Goal: Communication & Community: Answer question/provide support

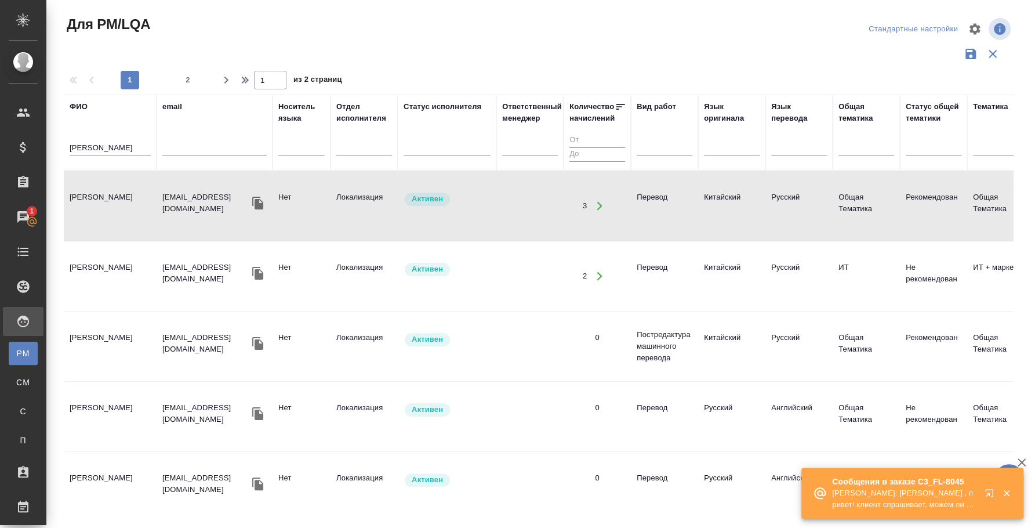
click at [986, 491] on icon "button" at bounding box center [992, 495] width 14 height 14
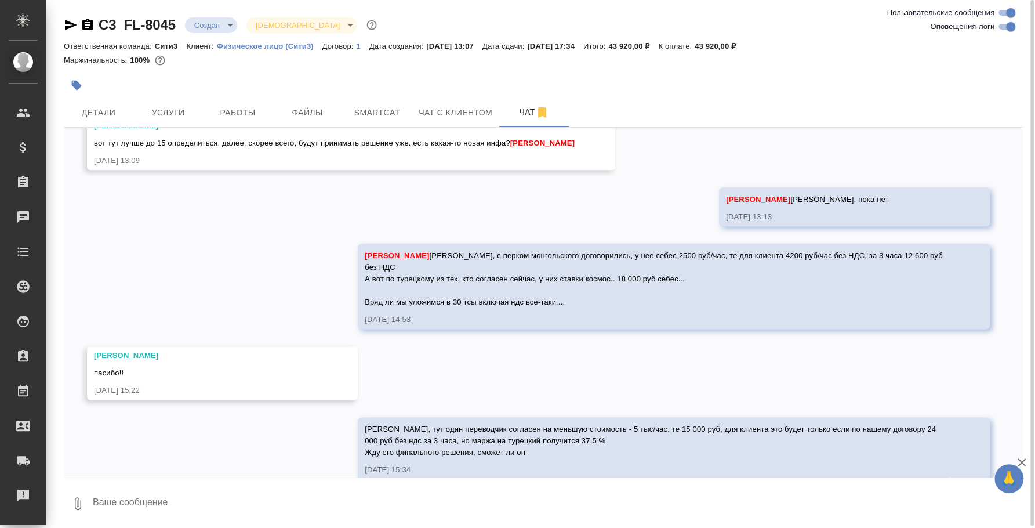
scroll to position [1066, 0]
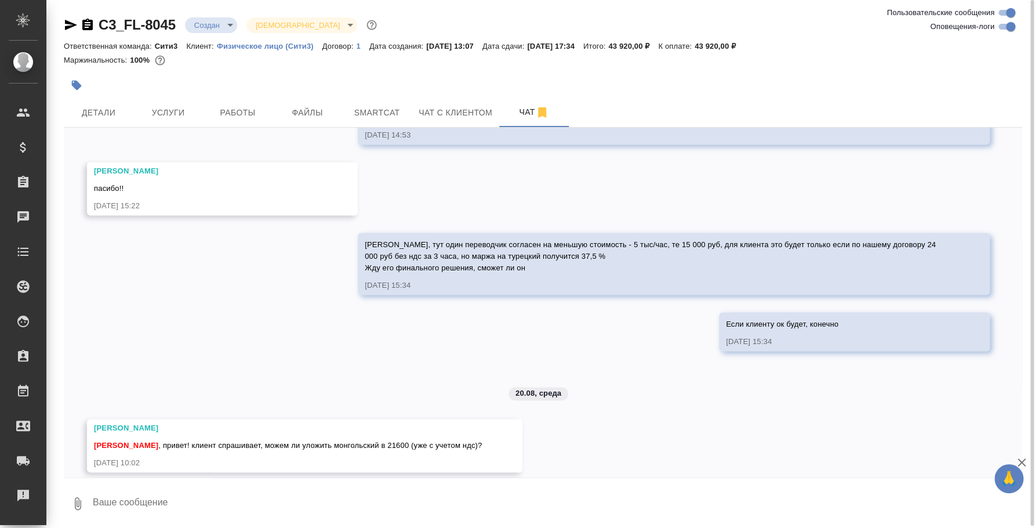
click at [490, 472] on div "11.08, понедельник Никитина Татьяна Федотова Ирина , привет! Вот такая тзшка: д…" at bounding box center [543, 303] width 959 height 350
click at [448, 481] on div at bounding box center [543, 481] width 959 height 6
click at [407, 502] on textarea at bounding box center [557, 503] width 931 height 39
type textarea "@"
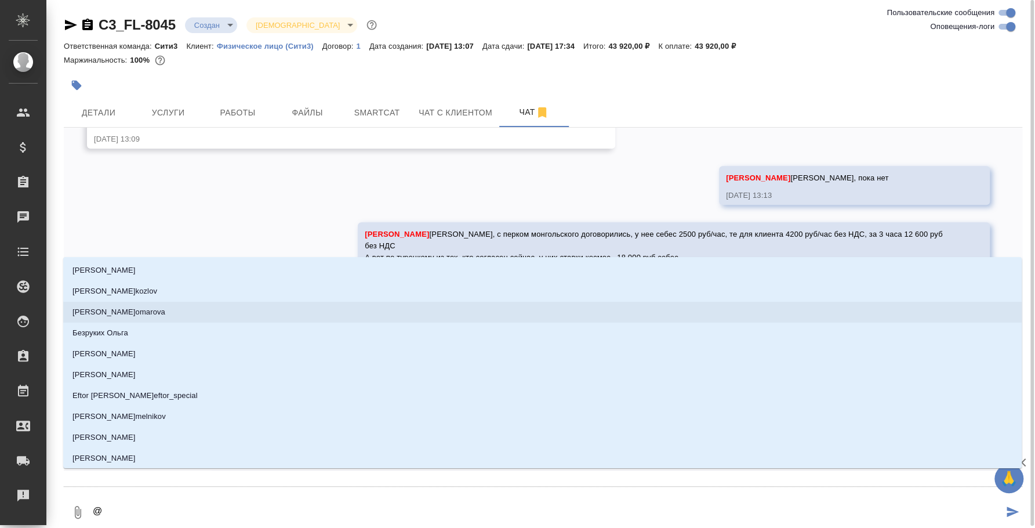
scroll to position [993, 0]
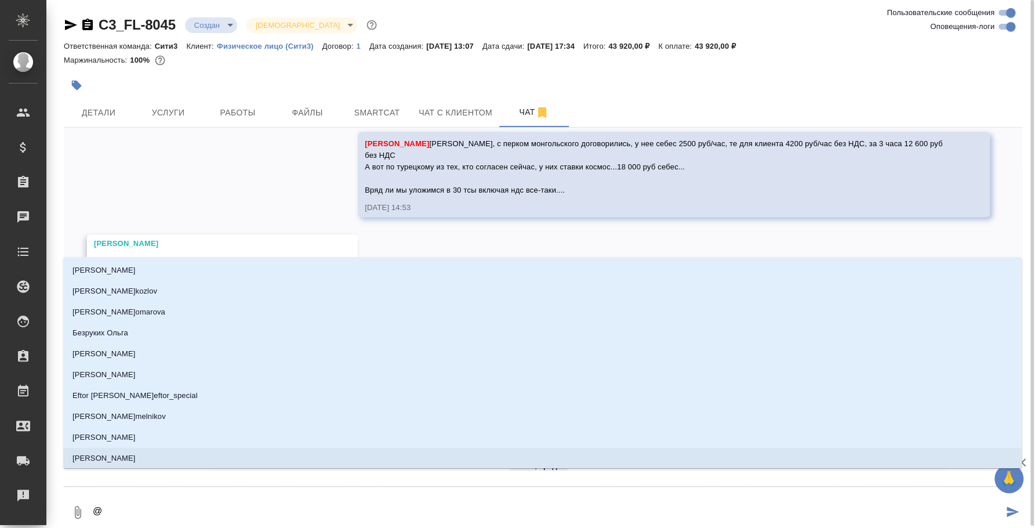
click at [153, 494] on textarea "@" at bounding box center [548, 511] width 912 height 39
drag, startPoint x: 152, startPoint y: 504, endPoint x: 63, endPoint y: 496, distance: 89.7
click at [63, 496] on div "C3_FL-8045 Создан new Святая троица holyTrinity Ответственная команда: Сити3 Кл…" at bounding box center [542, 265] width 971 height 530
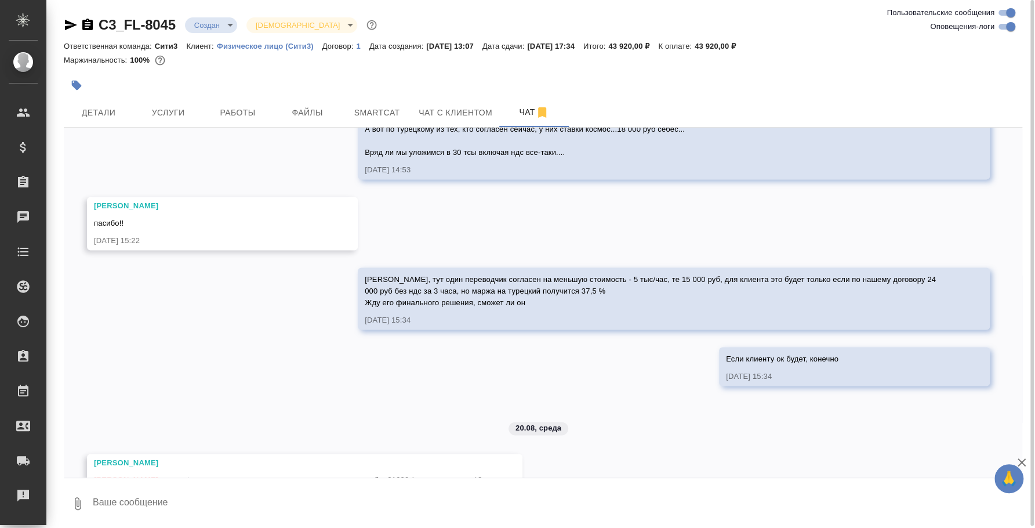
scroll to position [1066, 0]
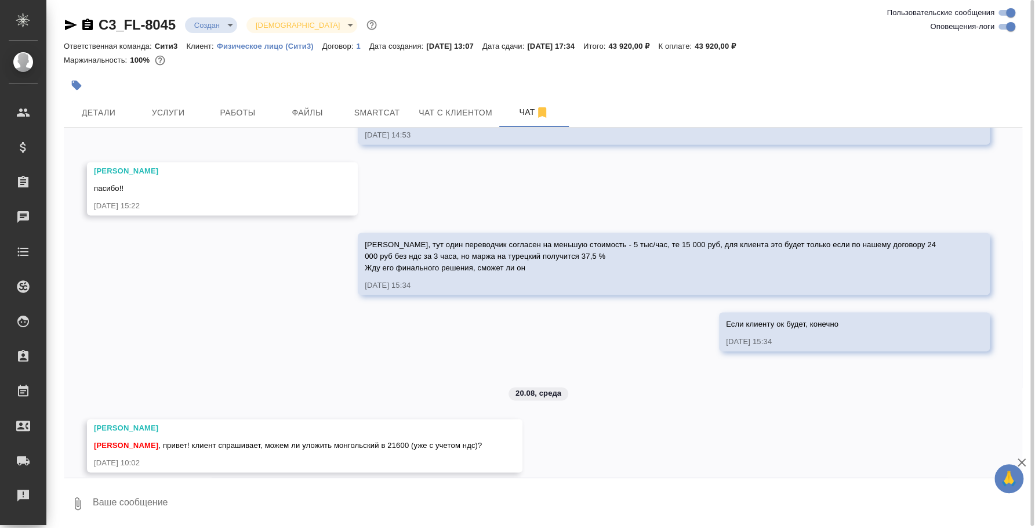
click at [238, 492] on textarea at bounding box center [557, 503] width 931 height 39
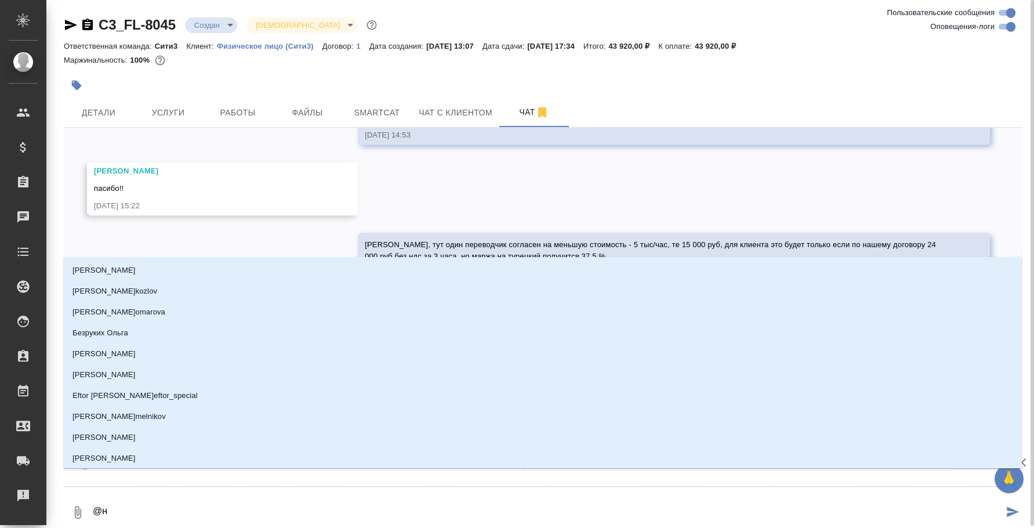
type textarea "@ни"
type input "ни"
type textarea "@ник"
type input "ник"
type textarea "@ники"
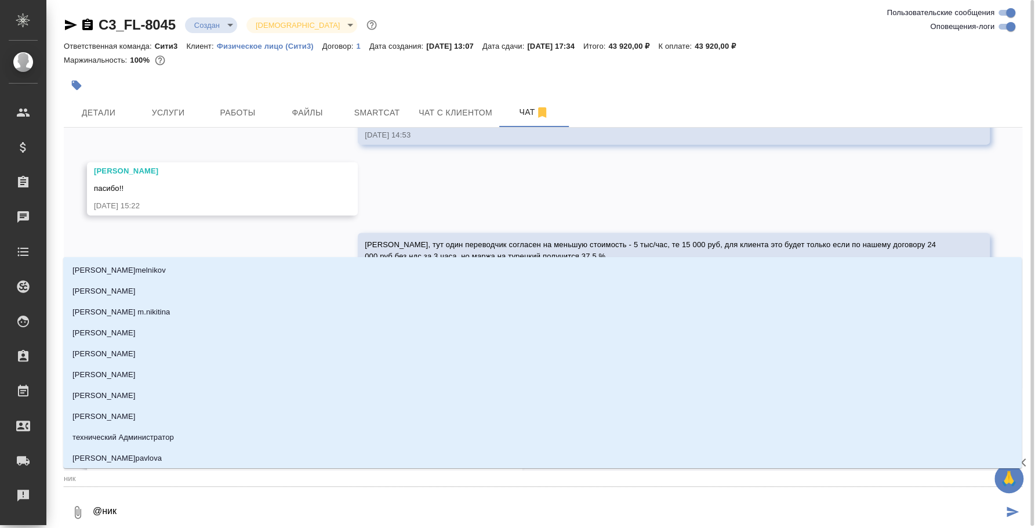
type input "ники"
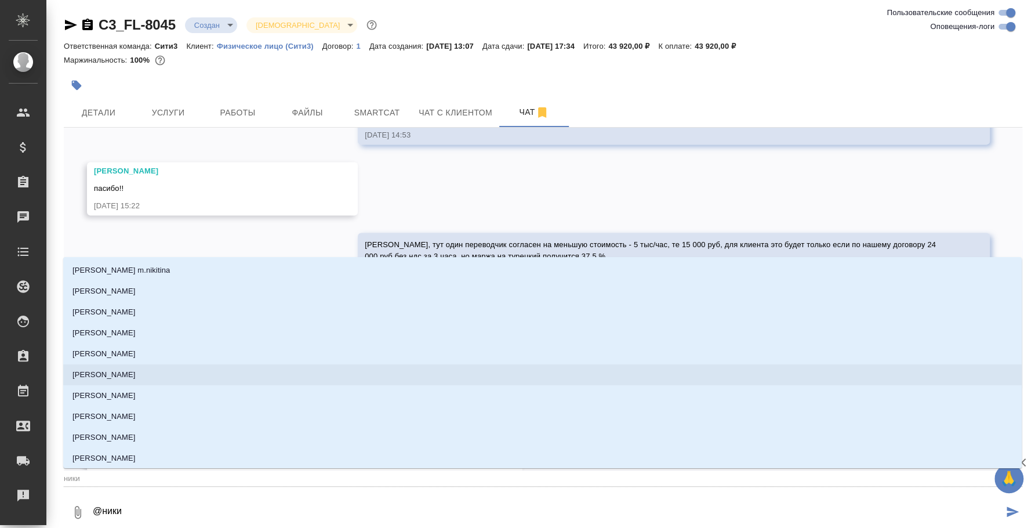
click at [188, 366] on li "[PERSON_NAME]" at bounding box center [542, 374] width 959 height 21
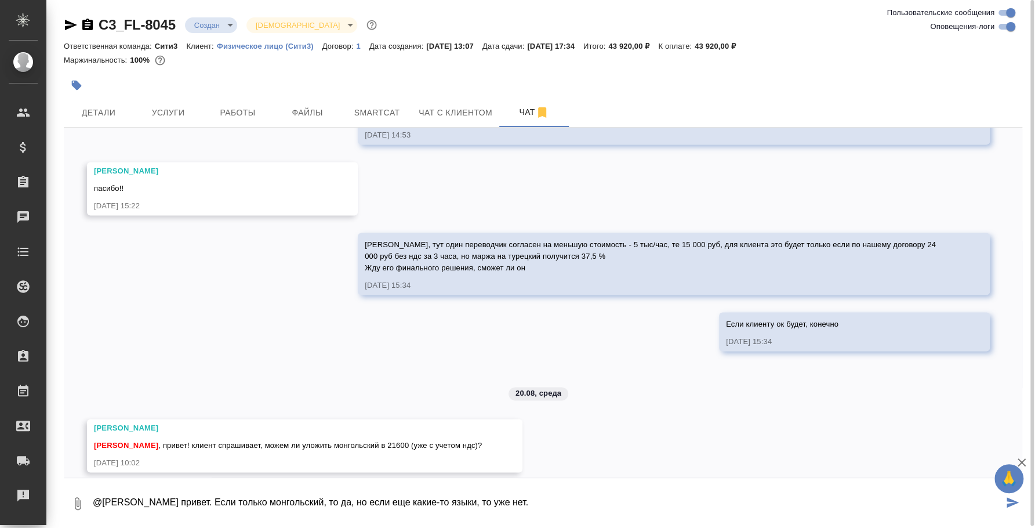
type textarea "@Никитина Татьяна привет. Если только монгольский, то да, но если еще какие-то …"
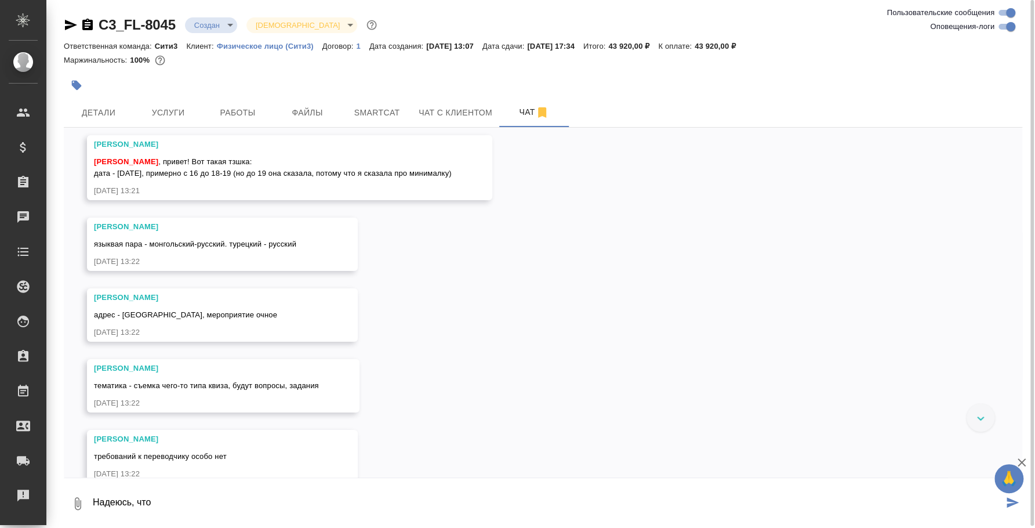
scroll to position [0, 0]
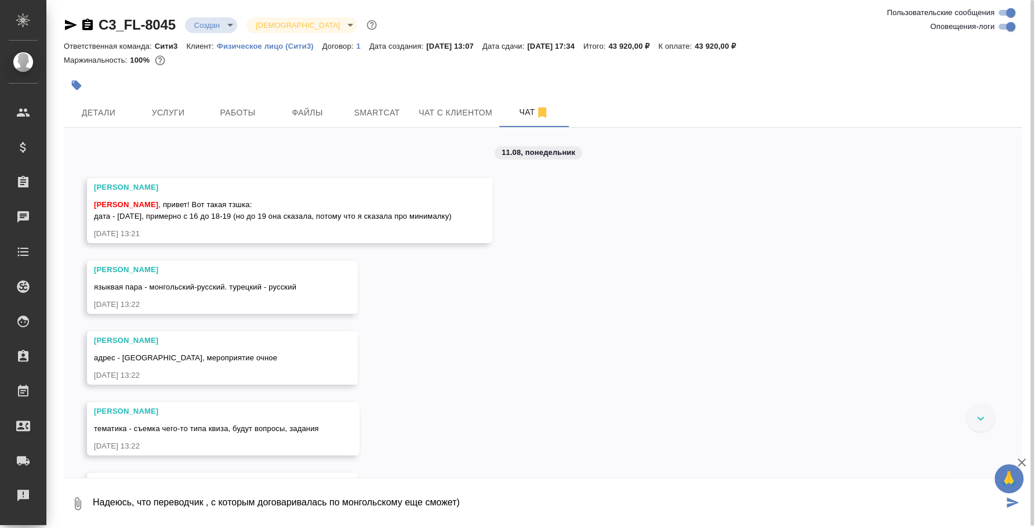
type textarea "Надеюсь, что переводчик , с которым договаривалась по монгольскому еще сможет)"
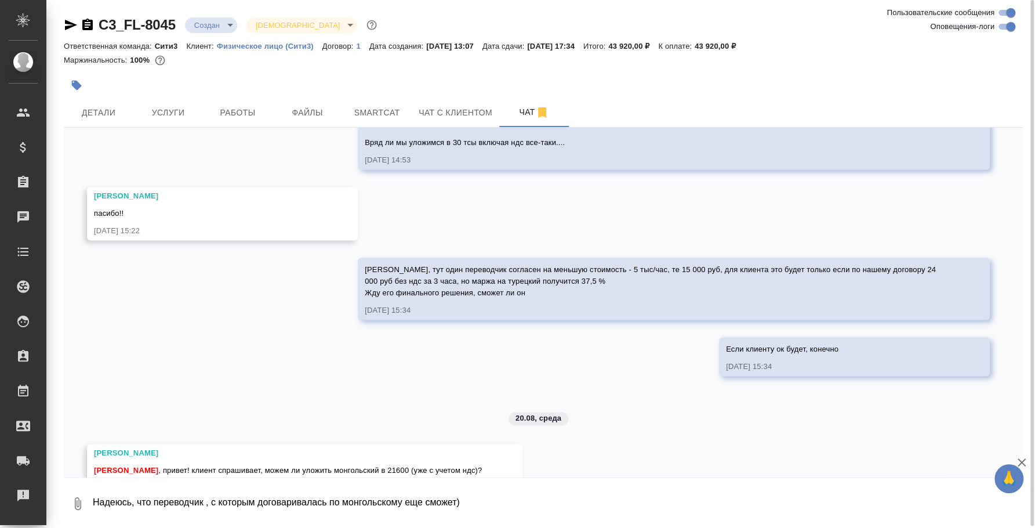
scroll to position [1178, 0]
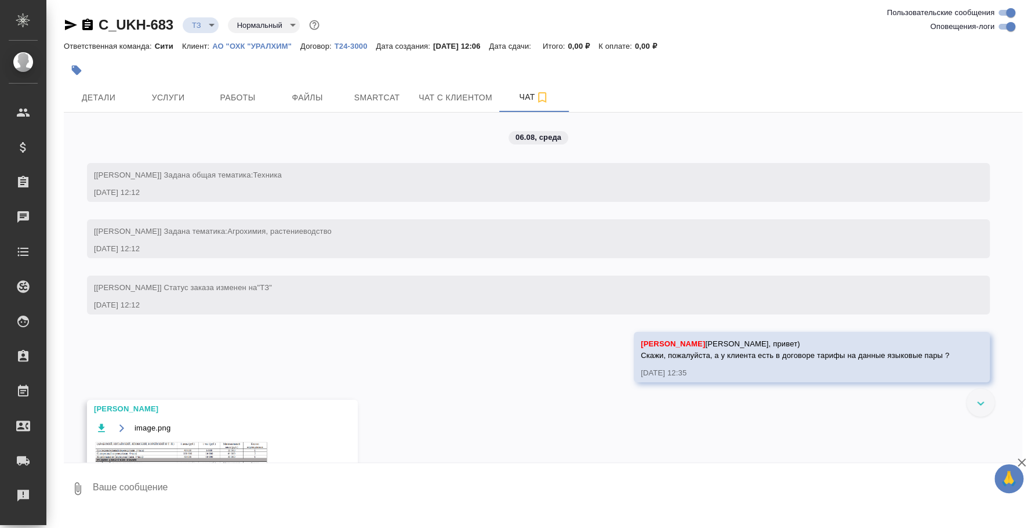
scroll to position [1062, 0]
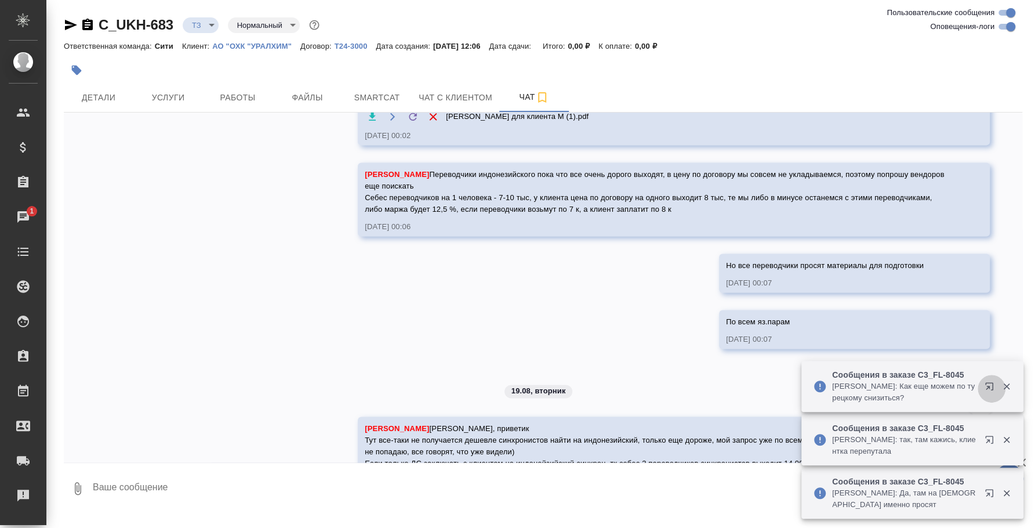
click at [989, 389] on icon "button" at bounding box center [989, 386] width 8 height 8
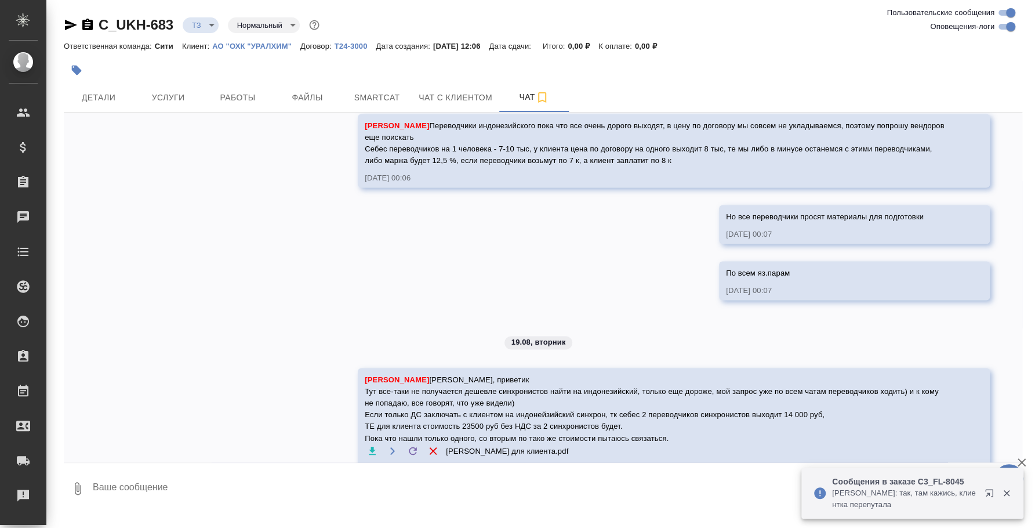
scroll to position [1144, 0]
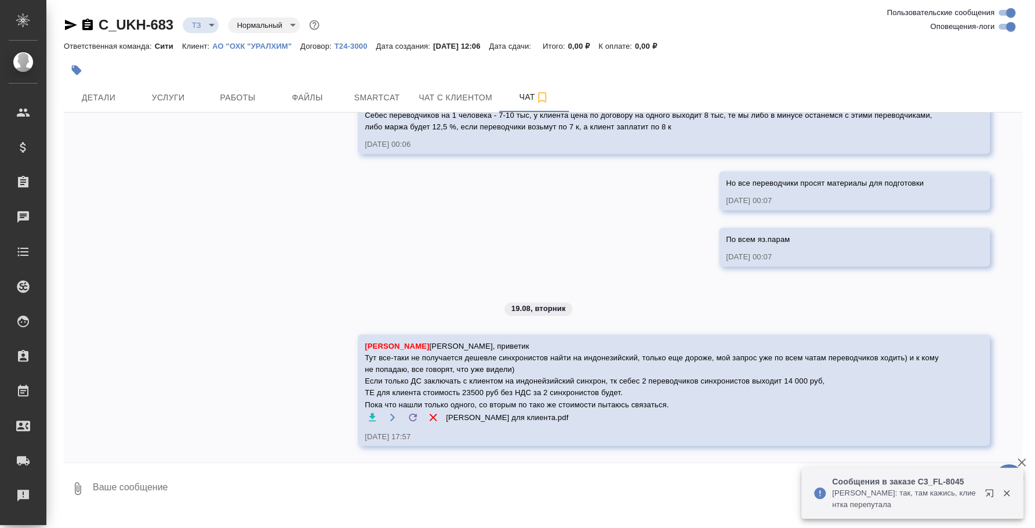
click at [1007, 489] on icon "button" at bounding box center [1006, 493] width 10 height 10
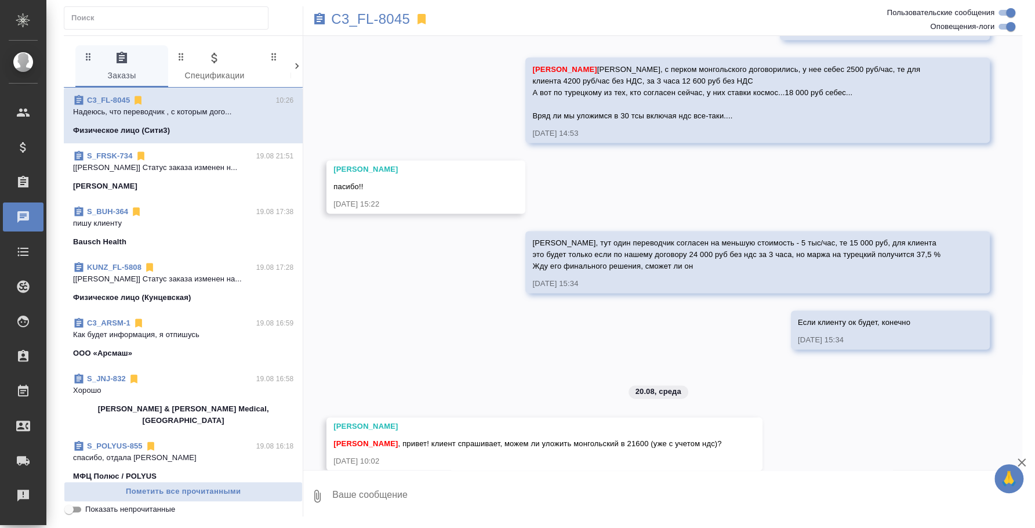
scroll to position [1117, 0]
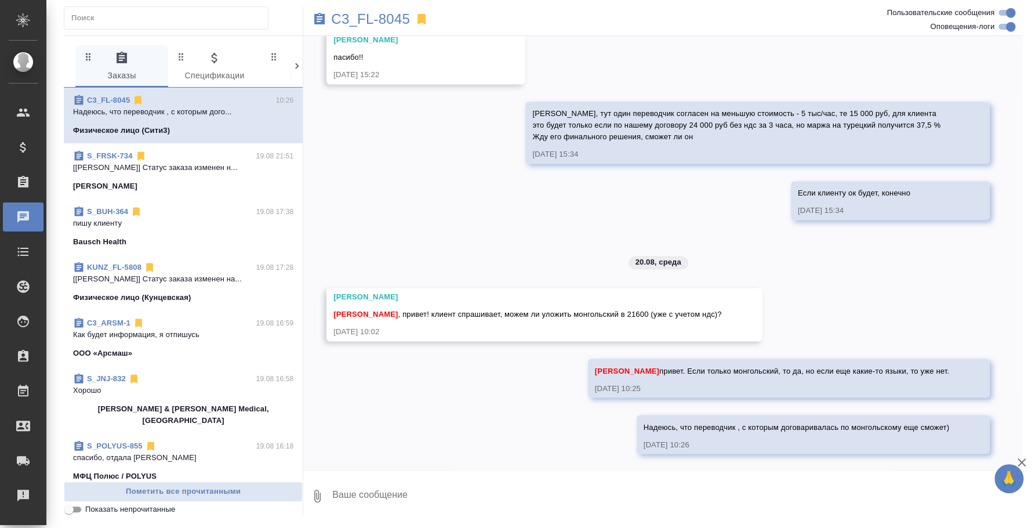
click at [176, 233] on span "S_BUH-364 19.08 17:38 пишу клиенту Bausch Health" at bounding box center [183, 227] width 220 height 42
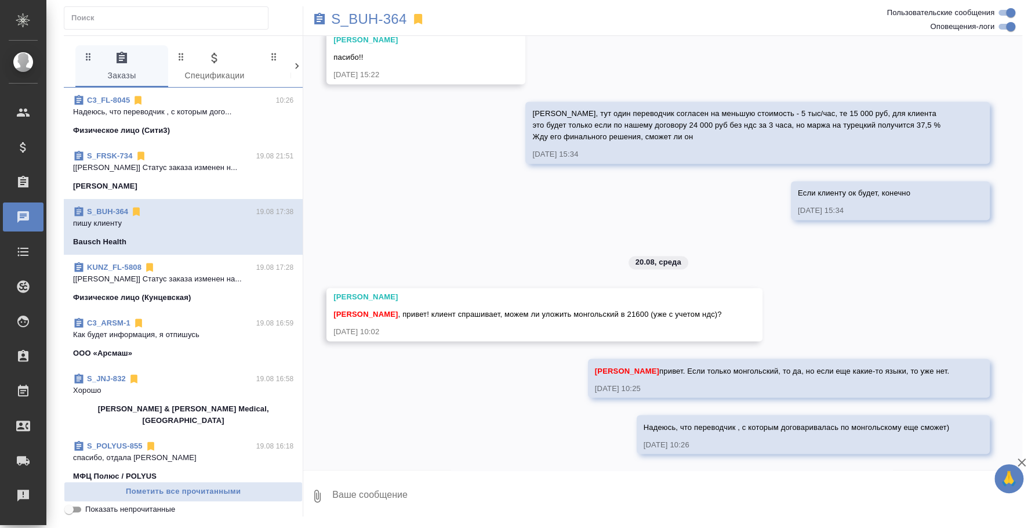
click at [170, 284] on p "[Веселова Юлия] Статус заказа изменен на..." at bounding box center [183, 279] width 220 height 12
click at [162, 357] on div "ООО «Арсмаш»" at bounding box center [183, 353] width 220 height 12
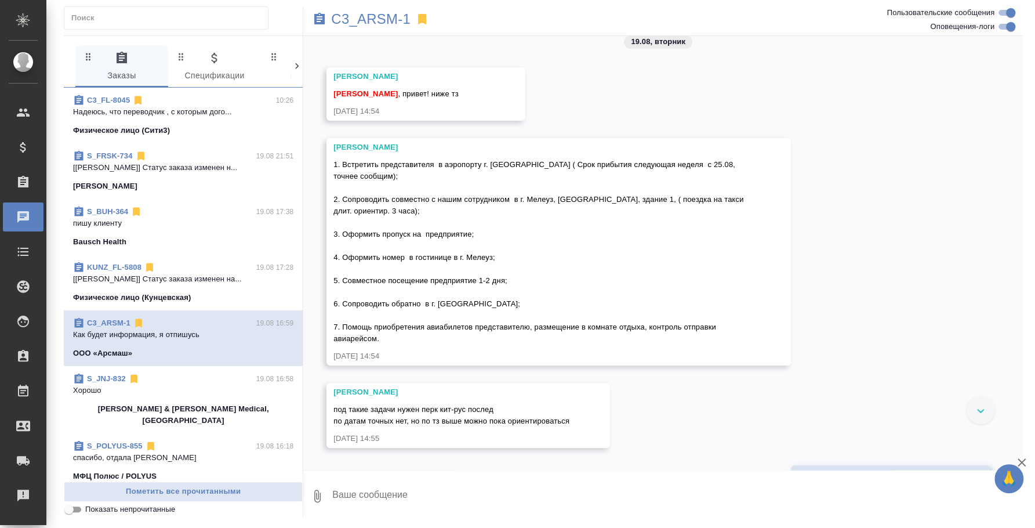
scroll to position [0, 0]
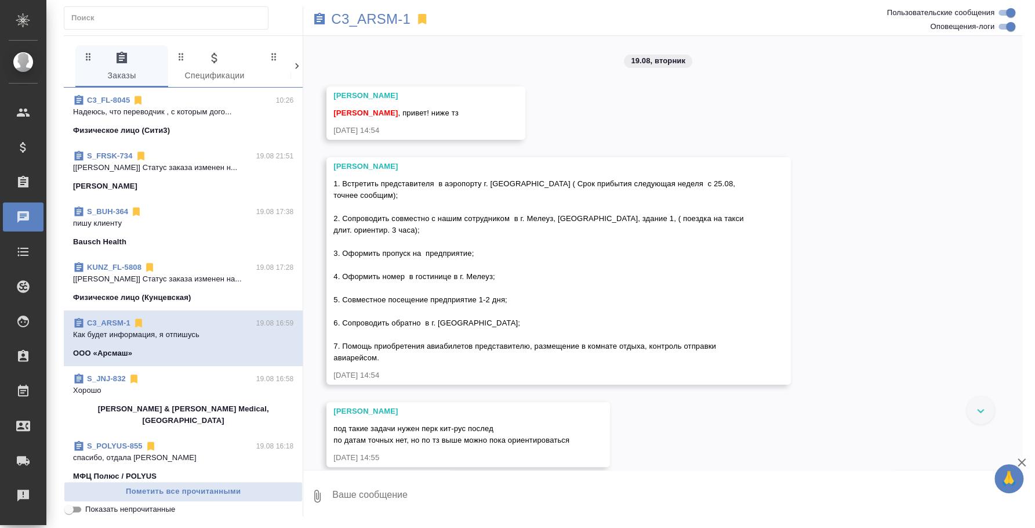
click at [412, 490] on textarea at bounding box center [676, 495] width 691 height 39
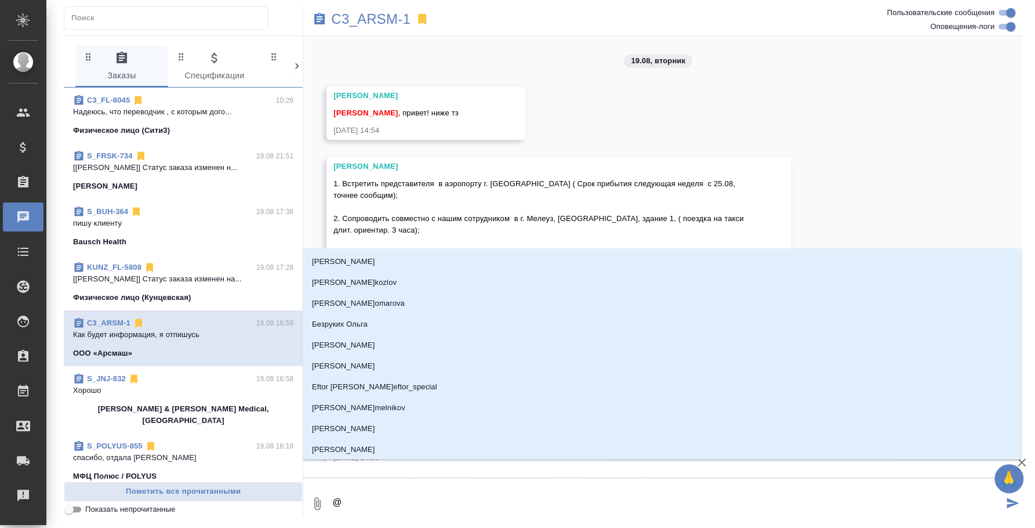
type textarea "@n"
type input "n"
type textarea "@"
type textarea "@т"
type input "т"
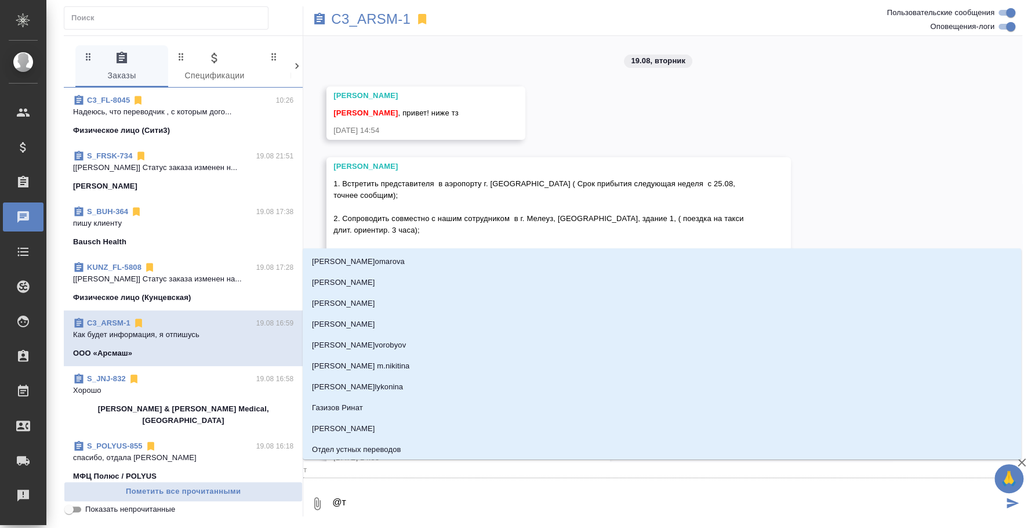
type textarea "@"
type textarea "@т"
type input "т"
type textarea "@та"
type input "та"
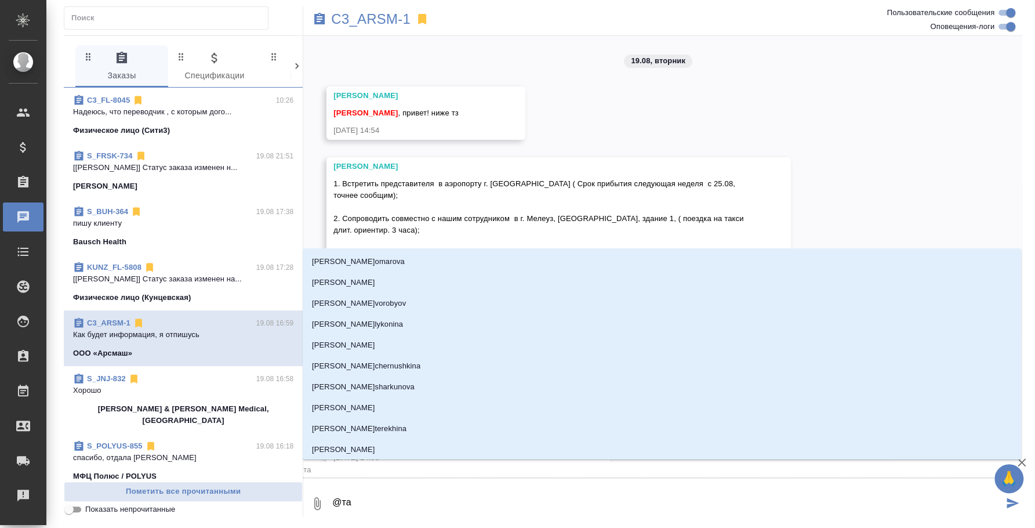
type textarea "@тат"
type input "тат"
type textarea "@тать"
type input "тать"
type textarea "@тат"
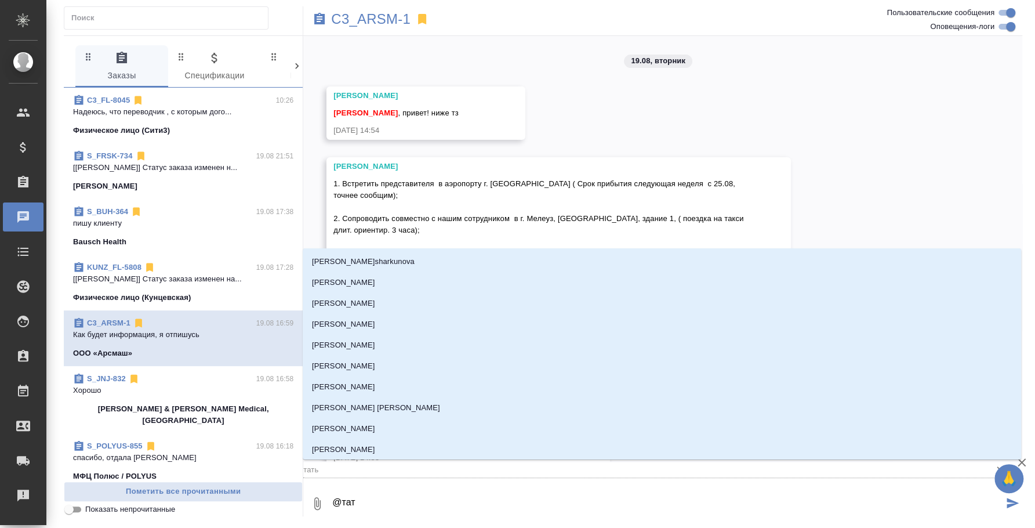
type input "тат"
type textarea "@та"
type input "та"
type textarea "@т"
type input "т"
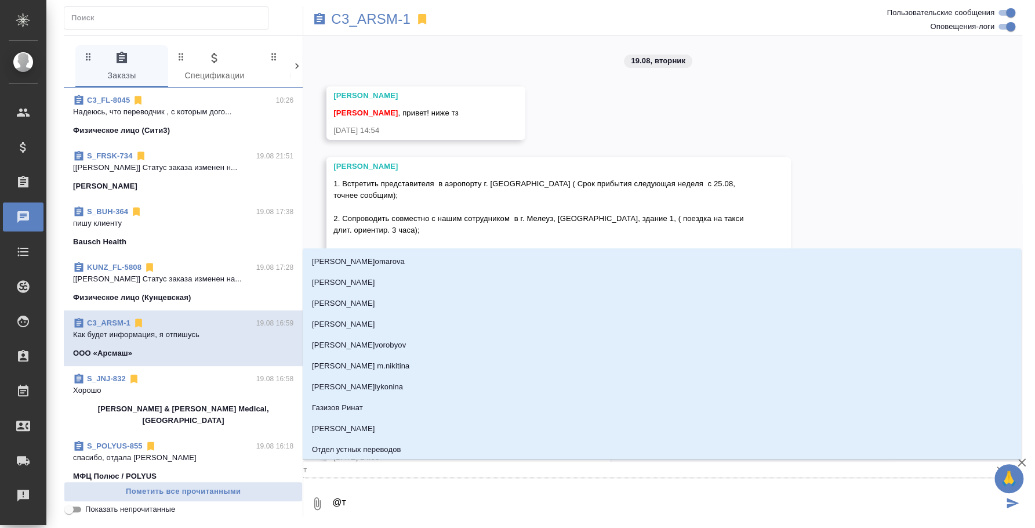
type textarea "@"
type textarea "@н"
type input "н"
type textarea "@ни"
type input "ни"
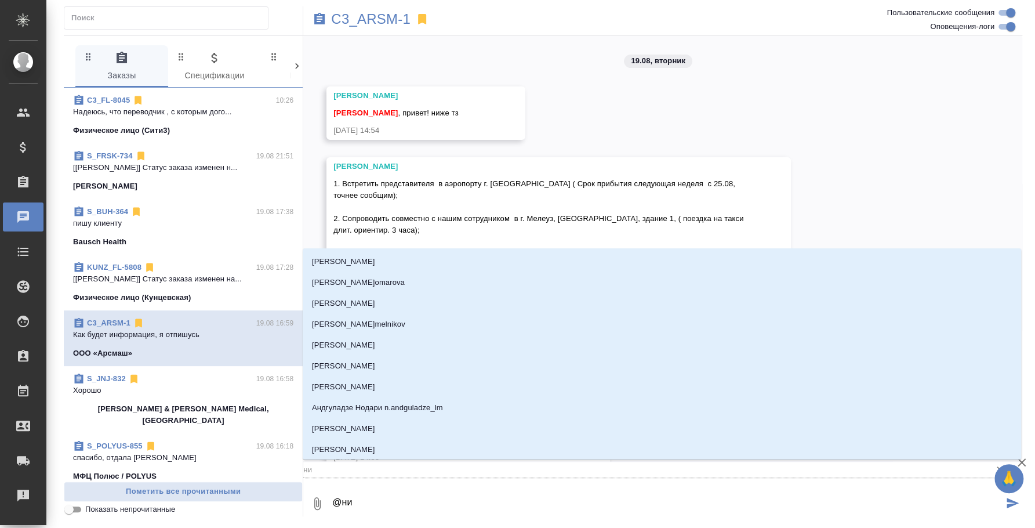
type textarea "@ник"
type input "ник"
type textarea "@ники"
type input "ники"
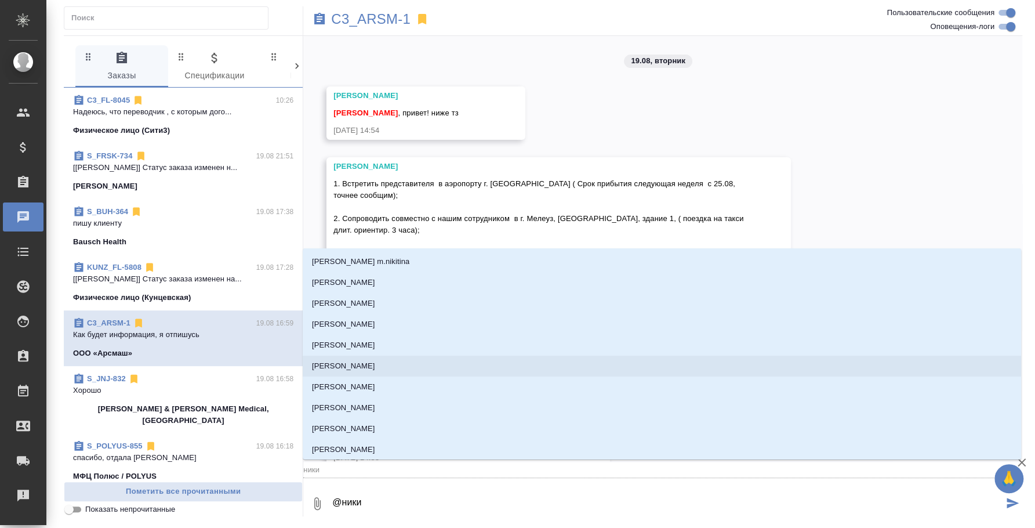
click at [363, 361] on p "[PERSON_NAME]" at bounding box center [343, 366] width 63 height 12
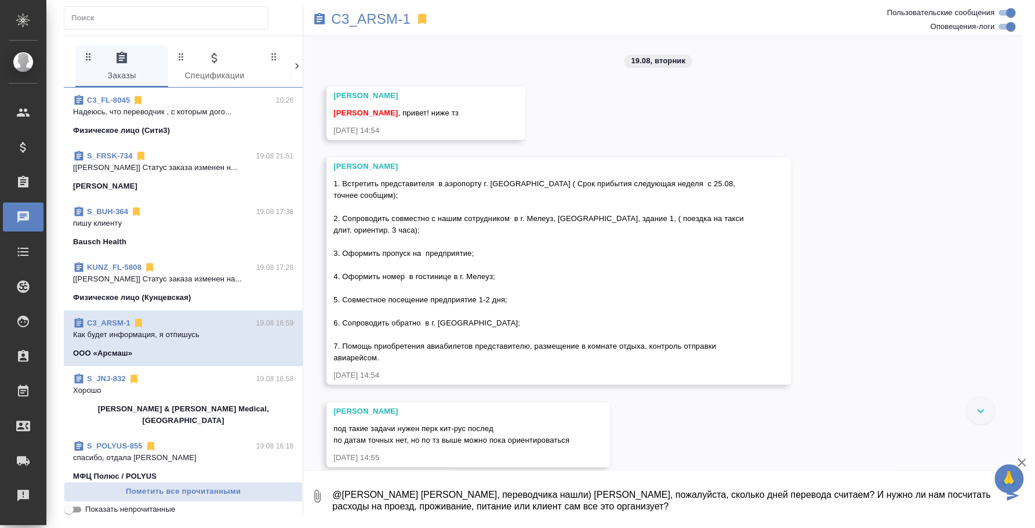
click at [800, 488] on textarea "@Никитина Татьяна Таня, переводчика нашли) Сориентируй, пожалуйста, сколько дне…" at bounding box center [667, 495] width 672 height 39
click at [794, 502] on textarea "@Никитина Татьяна Таня, переводчика нашли) Сориентируй, пожалуйста, сколько дне…" at bounding box center [667, 495] width 672 height 39
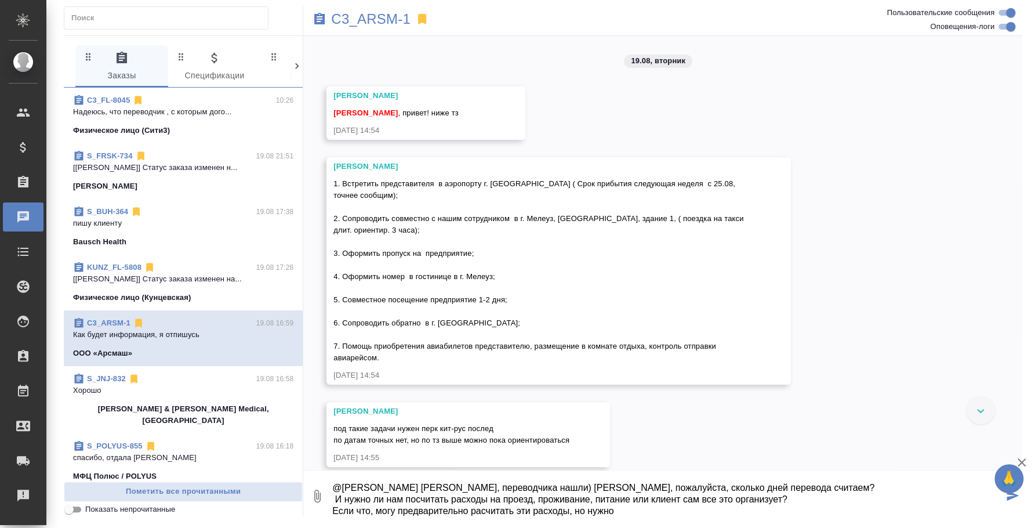
click at [487, 507] on textarea "@Никитина Татьяна Таня, переводчика нашли) Сориентируй, пожалуйста, сколько дне…" at bounding box center [667, 495] width 672 height 39
click at [630, 506] on textarea "@Никитина Татьяна Таня, переводчика нашли) Сориентируй, пожалуйста, сколько дне…" at bounding box center [667, 495] width 672 height 39
type textarea "@Никитина Татьяна Таня, переводчика нашли) Сориентируй, пожалуйста, сколько дне…"
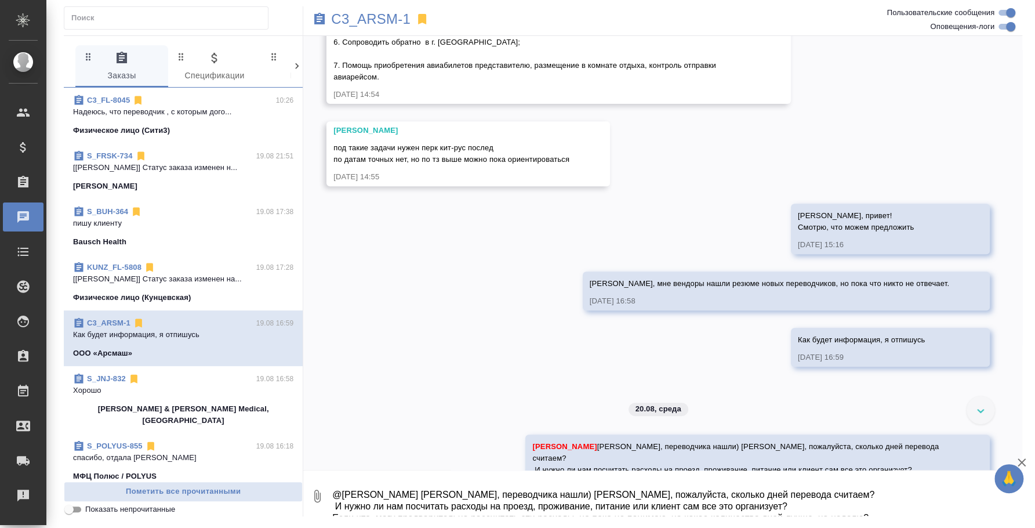
scroll to position [324, 0]
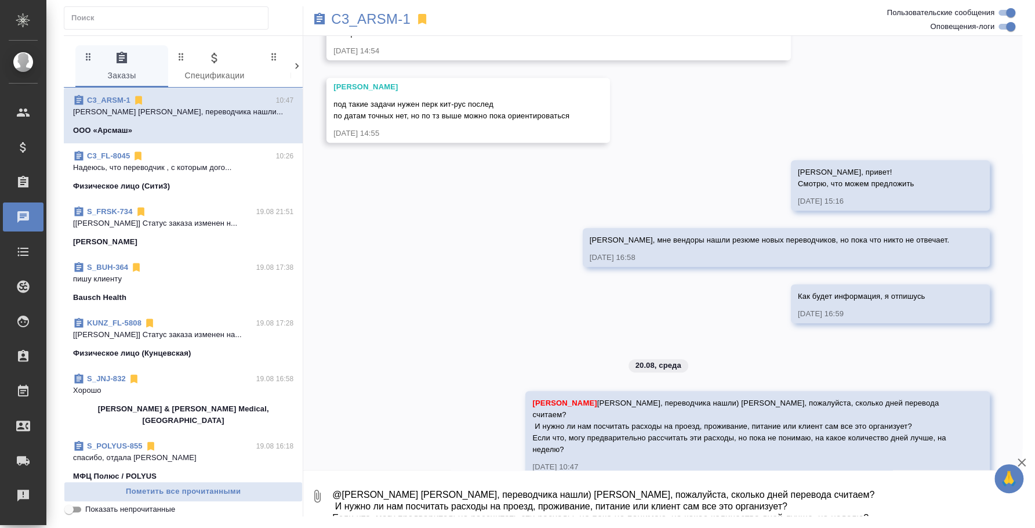
click at [317, 20] on icon at bounding box center [319, 19] width 10 height 12
click at [319, 20] on icon at bounding box center [319, 19] width 10 height 12
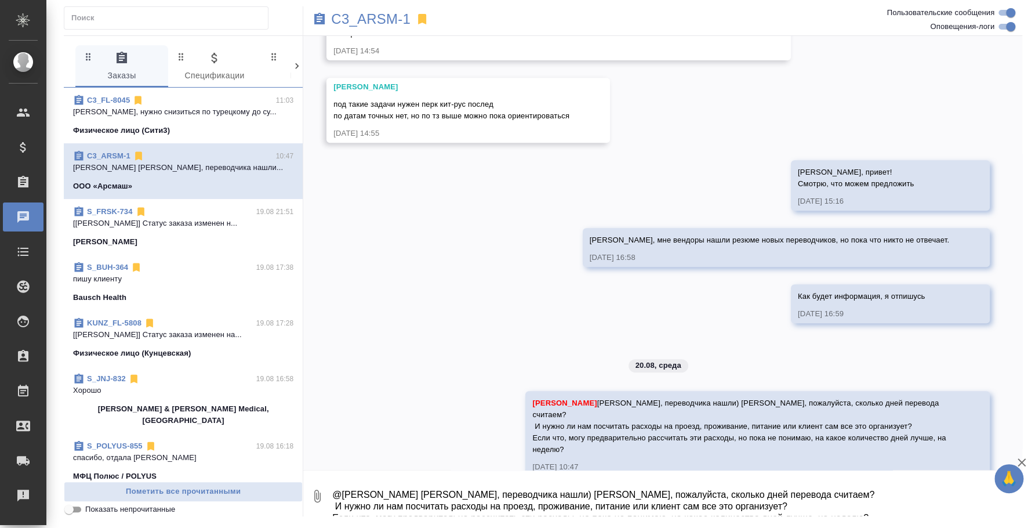
click at [128, 125] on p "Физическое лицо (Сити3)" at bounding box center [121, 131] width 97 height 12
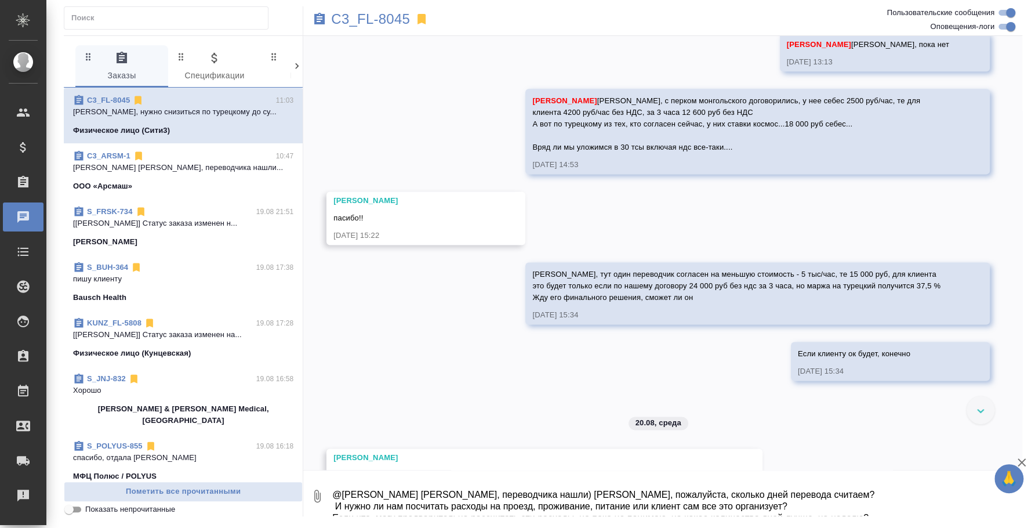
click at [401, 492] on textarea "@Никитина Татьяна Таня, переводчика нашли) Сориентируй, пожалуйста, сколько дне…" at bounding box center [676, 495] width 691 height 39
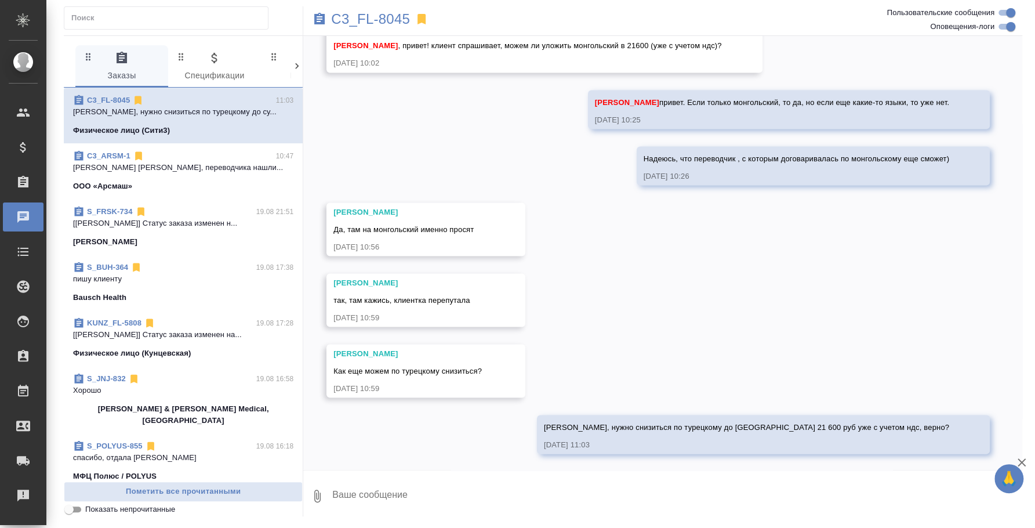
click at [643, 485] on textarea at bounding box center [676, 495] width 691 height 39
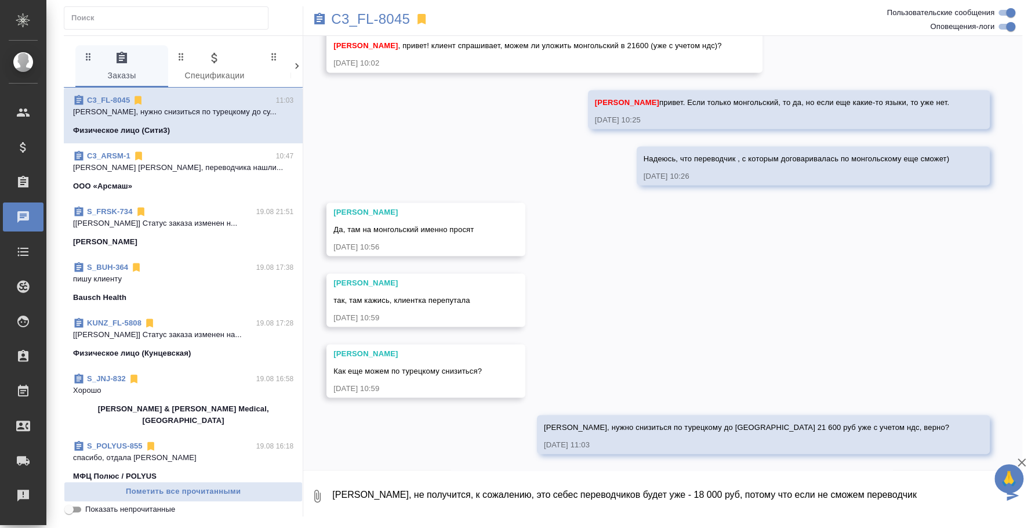
click at [803, 492] on textarea "Таня, не получится, к сожалению, это себес переводчиков будет уже - 18 000 руб,…" at bounding box center [667, 495] width 672 height 39
type textarea "Таня, не получится, к сожалению, это себес переводчиков будет уже - 18 000 руб,…"
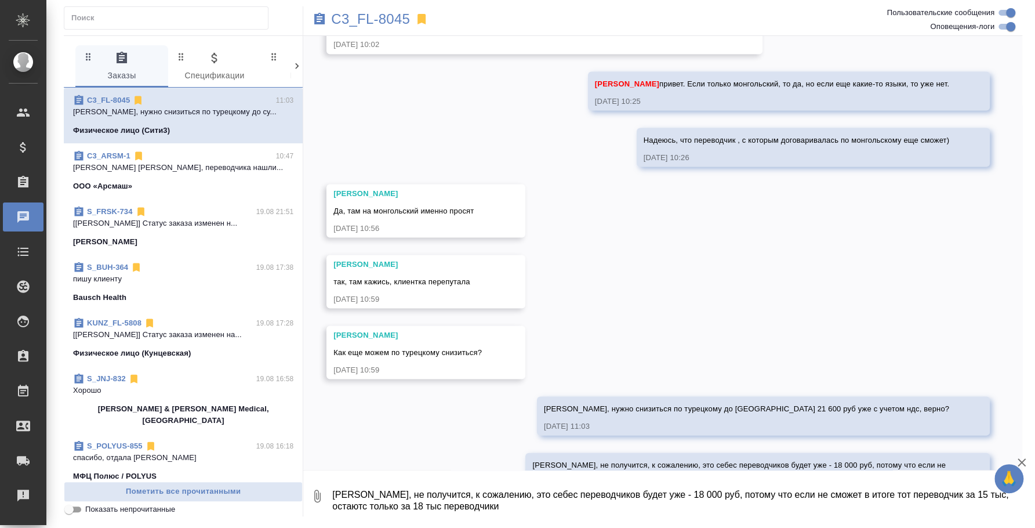
scroll to position [1453, 0]
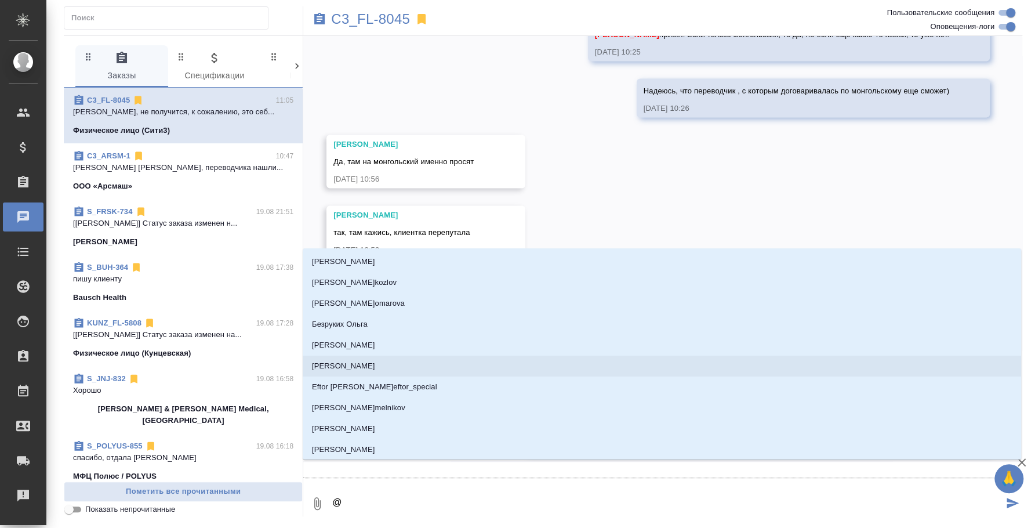
type textarea "@y"
type input "y"
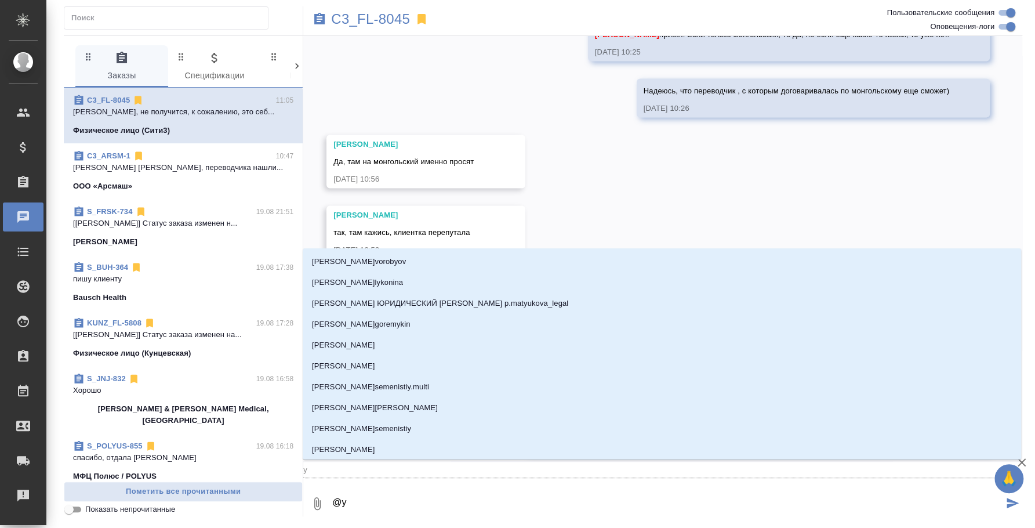
type textarea "@"
type textarea "@y"
type input "y"
type textarea "@yb"
type input "yb"
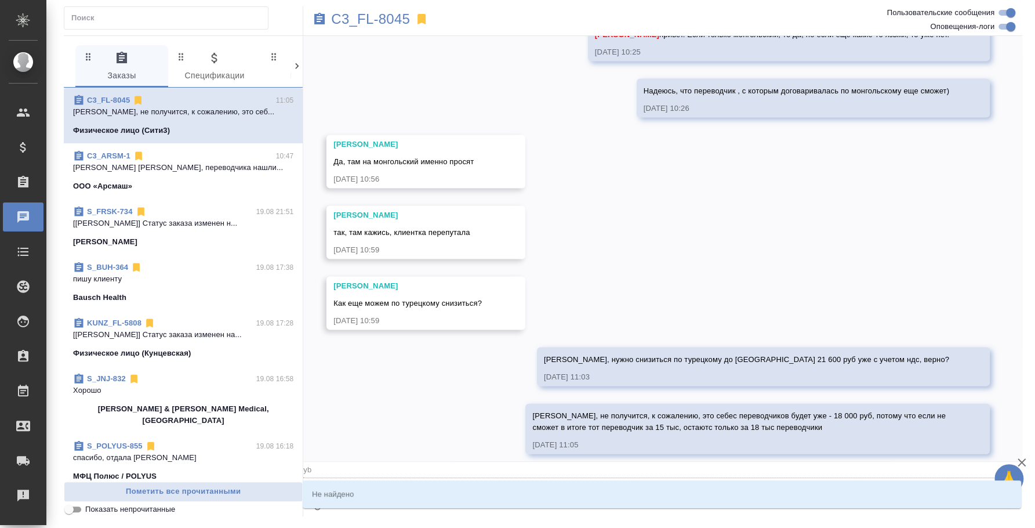
type textarea "@y"
type input "y"
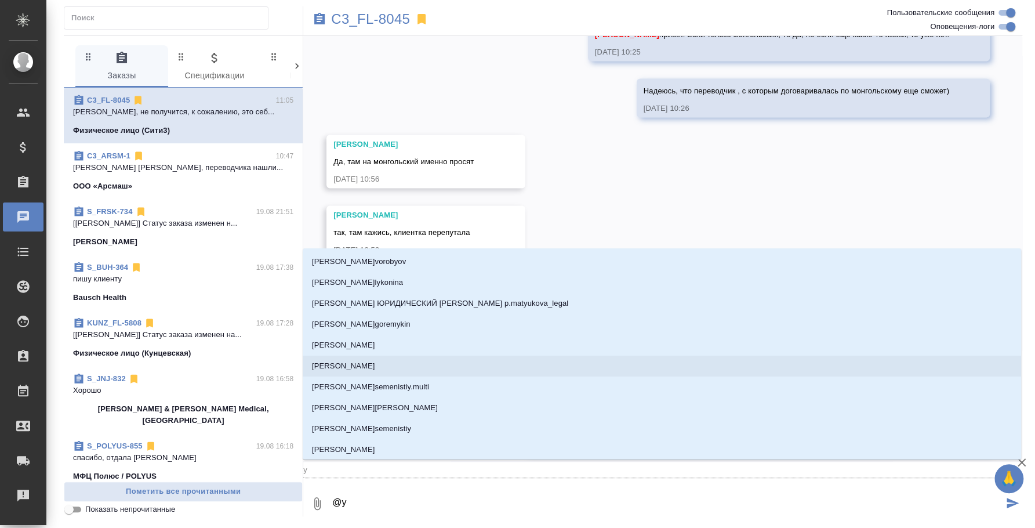
type textarea "@"
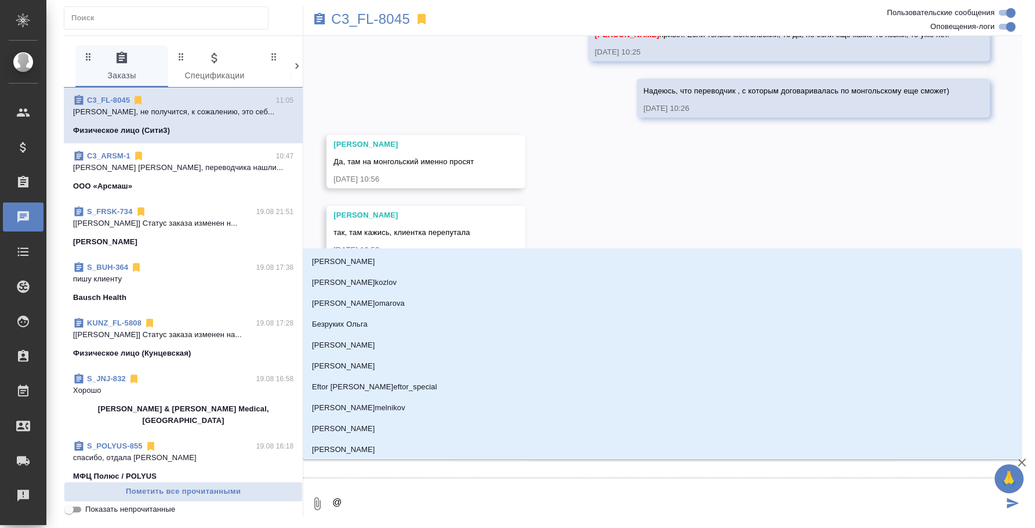
type textarea "@н"
type input "н"
type textarea "@ни"
type input "ни"
type textarea "@ник"
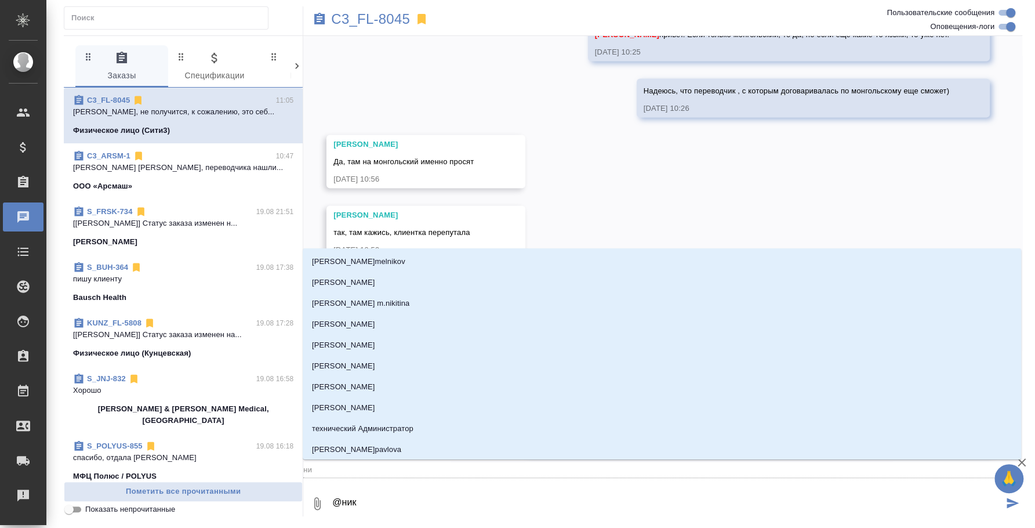
type input "ник"
type textarea "@ники"
type input "ники"
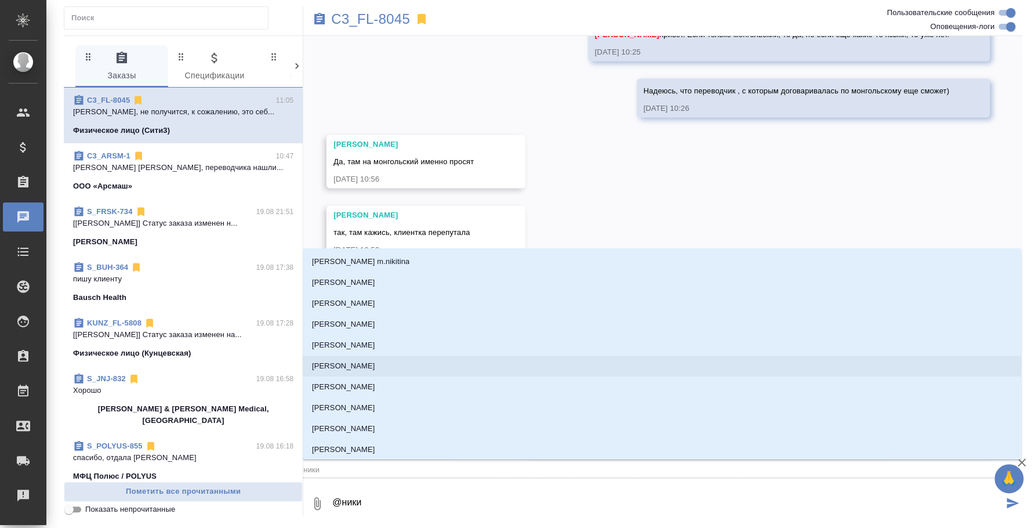
click at [402, 356] on li "[PERSON_NAME]" at bounding box center [662, 365] width 718 height 21
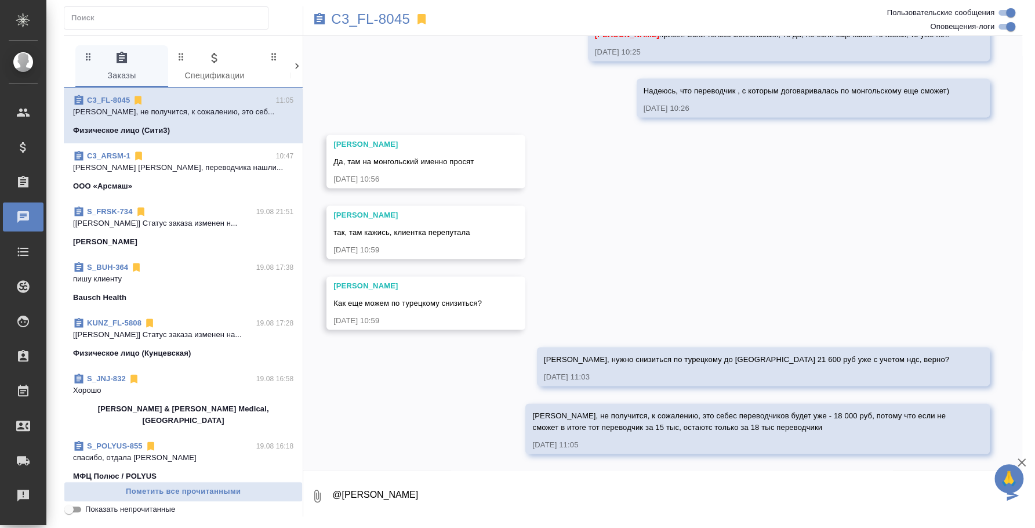
type textarea "@Никитина Татьяна"
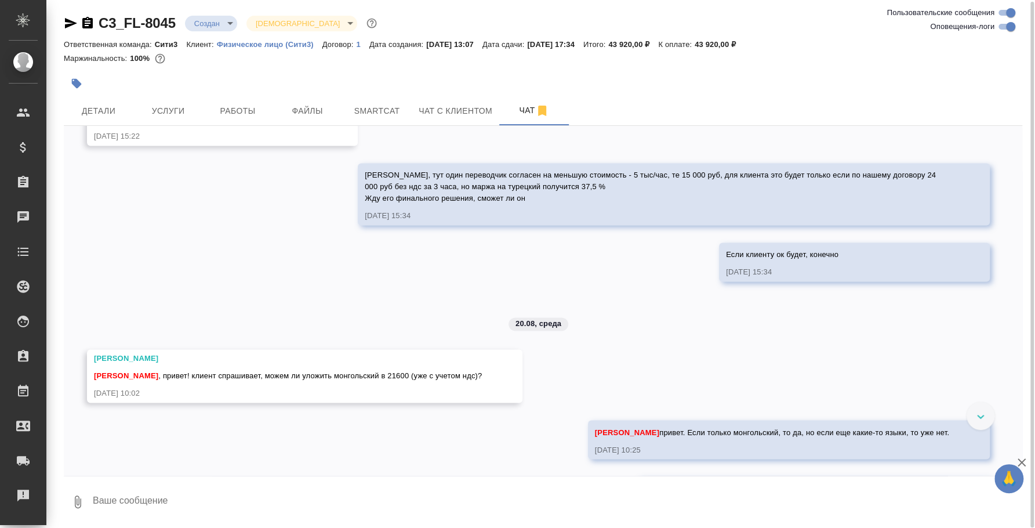
scroll to position [1391, 0]
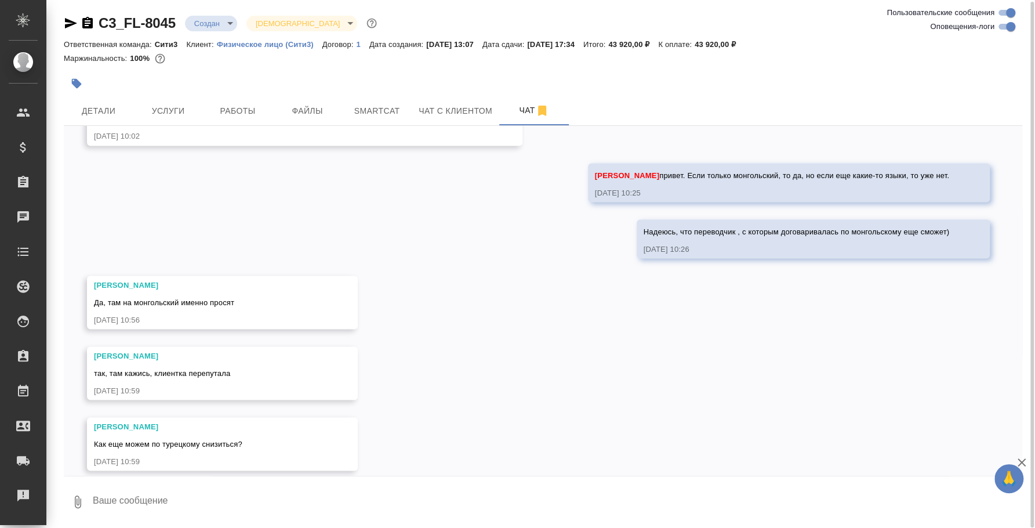
click at [240, 525] on div "C3_FL-8045 Создан new Святая троица holyTrinity Ответственная команда: Сити3 Кл…" at bounding box center [542, 263] width 971 height 530
click at [249, 516] on textarea at bounding box center [557, 501] width 931 height 39
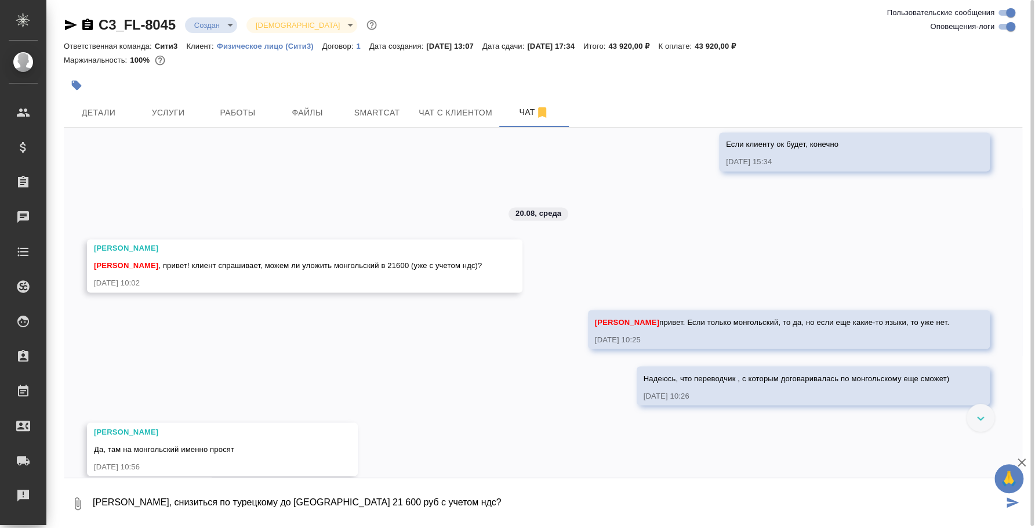
click at [119, 500] on textarea "[PERSON_NAME], снизиться по турецкому до [GEOGRAPHIC_DATA] 21 600 руб с учетом …" at bounding box center [548, 503] width 912 height 39
type textarea "[PERSON_NAME], нужно снизиться по турецкому до [GEOGRAPHIC_DATA] 21 600 руб уже…"
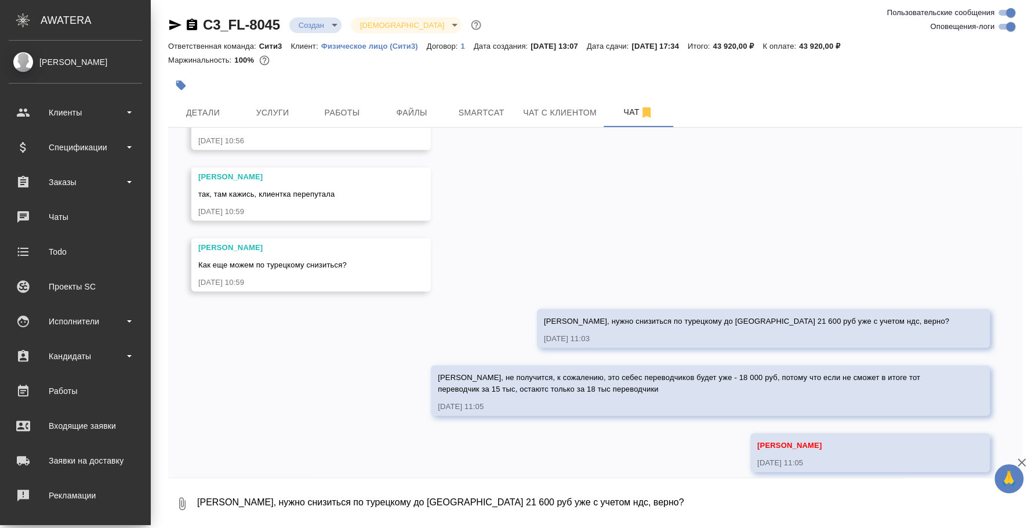
scroll to position [1583, 0]
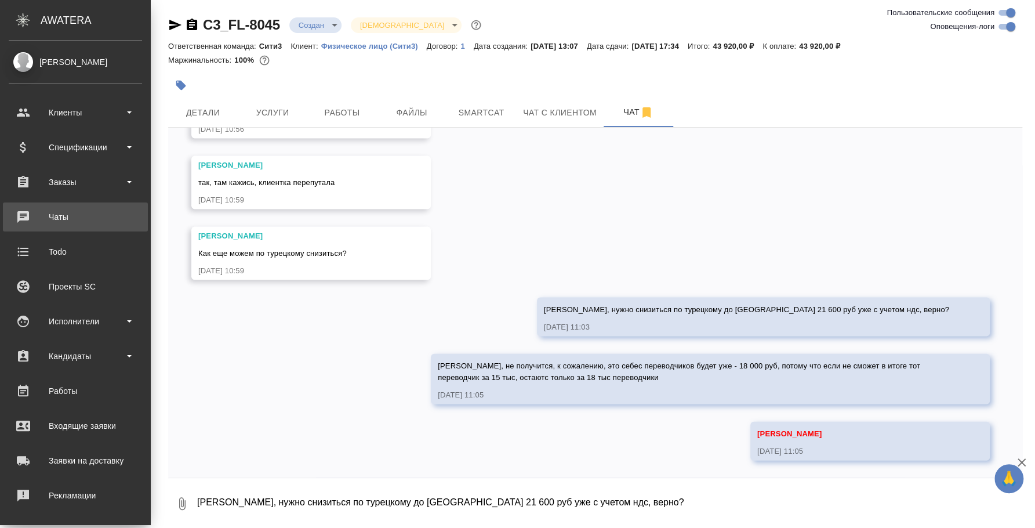
click at [76, 216] on div "Чаты" at bounding box center [75, 216] width 133 height 17
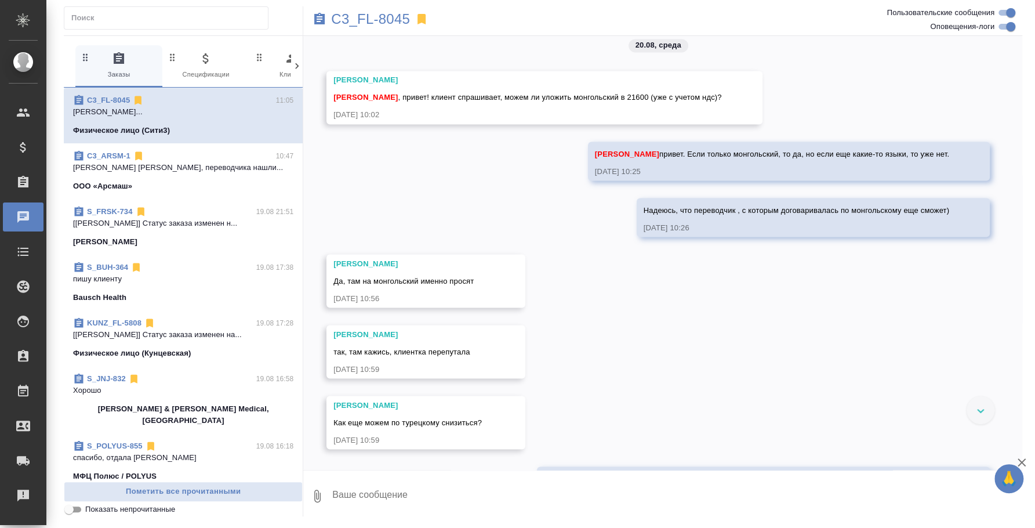
click at [170, 194] on div "C3_ARSM-1 10:47 Никитина Татьяна Таня, переводчика нашли... ООО «Арсмаш»" at bounding box center [183, 171] width 239 height 56
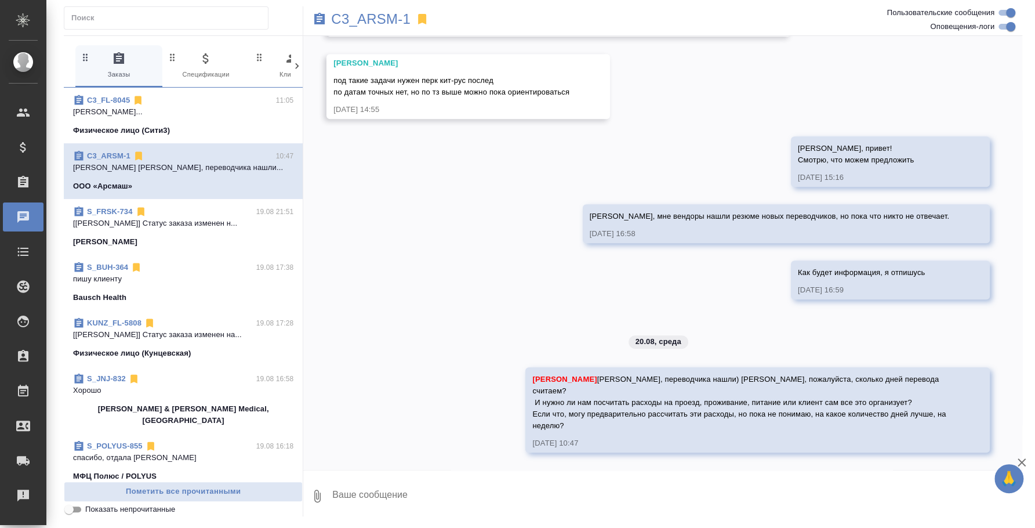
scroll to position [324, 0]
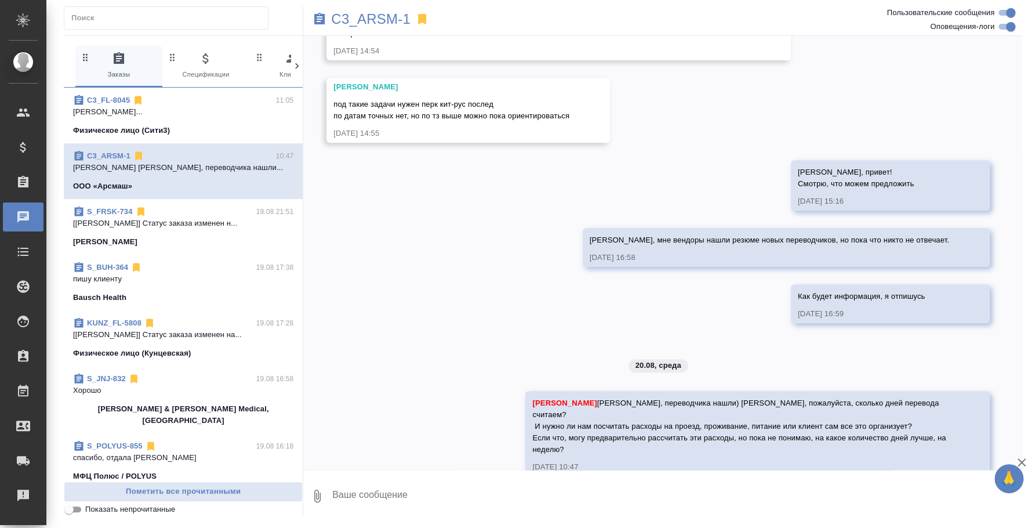
click at [314, 501] on icon "button" at bounding box center [317, 496] width 14 height 14
click at [262, 418] on div at bounding box center [517, 264] width 1035 height 528
click at [262, 440] on p "19.08 16:18" at bounding box center [275, 446] width 38 height 12
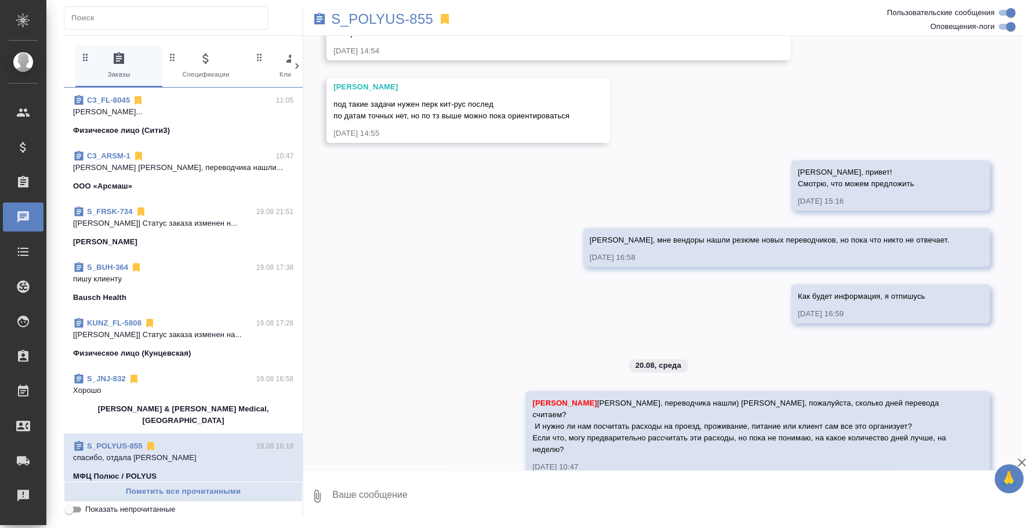
click at [318, 491] on icon "button" at bounding box center [317, 495] width 6 height 13
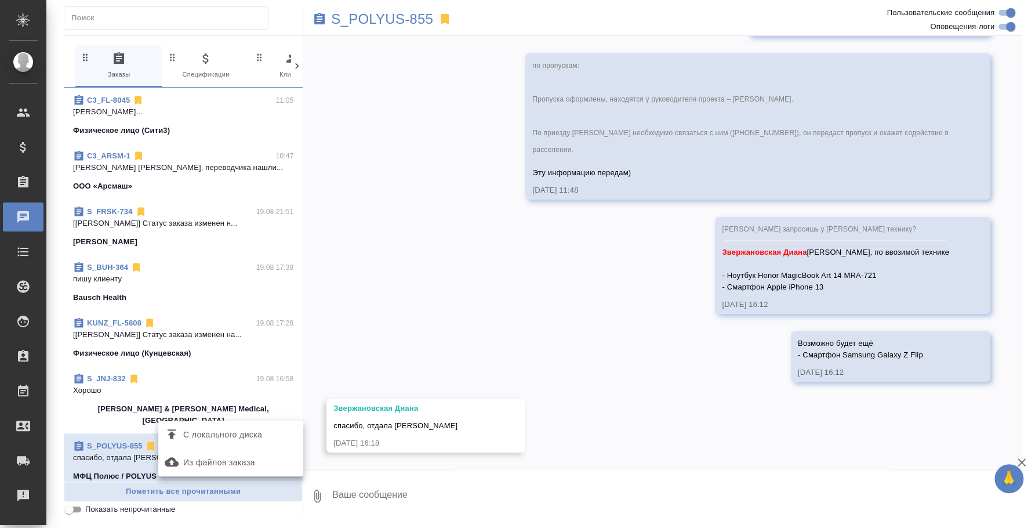
click at [180, 117] on div at bounding box center [517, 264] width 1035 height 528
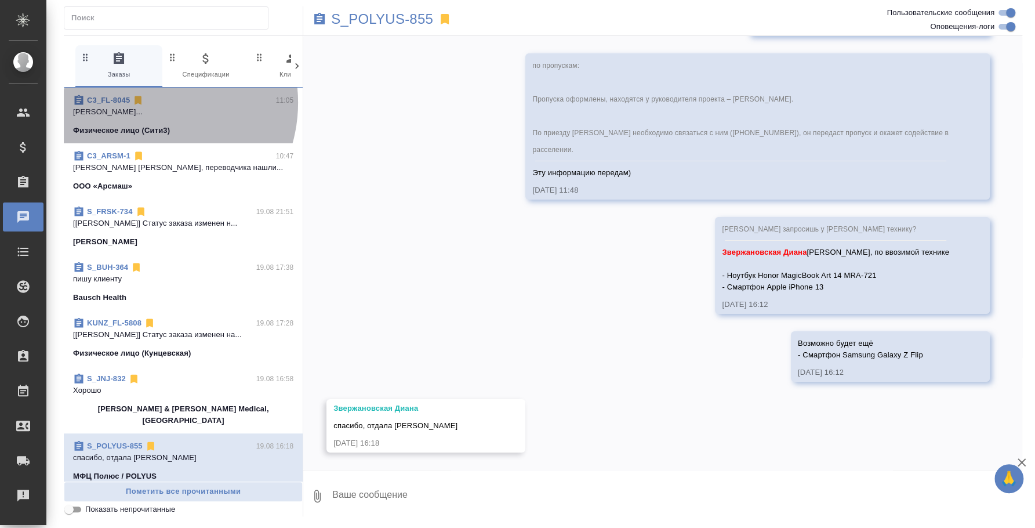
click at [147, 103] on div "C3_FL-8045 11:05" at bounding box center [183, 101] width 220 height 12
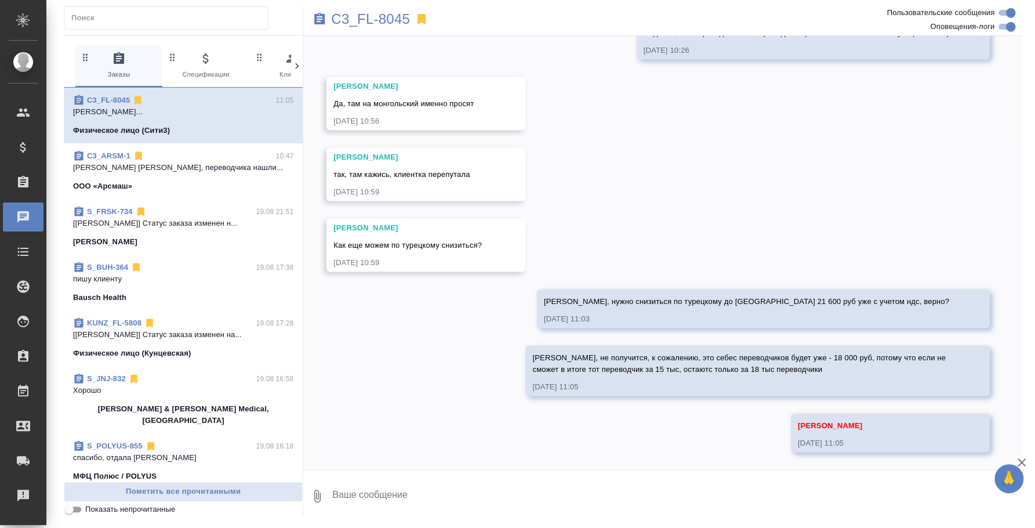
scroll to position [1510, 0]
click at [313, 503] on button "0" at bounding box center [317, 495] width 28 height 39
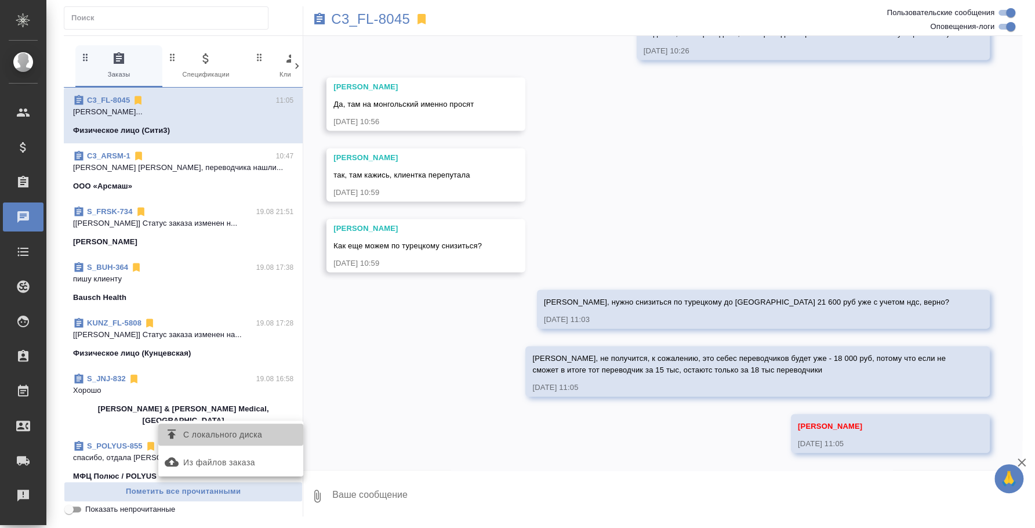
click at [239, 432] on span "С локального диска" at bounding box center [222, 434] width 79 height 14
click at [0, 0] on input "С локального диска" at bounding box center [0, 0] width 0 height 0
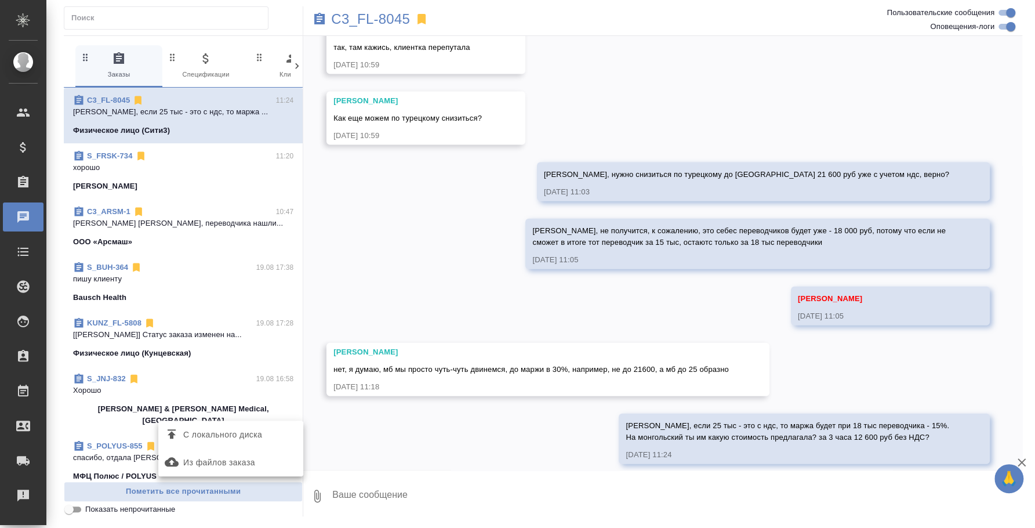
scroll to position [1648, 0]
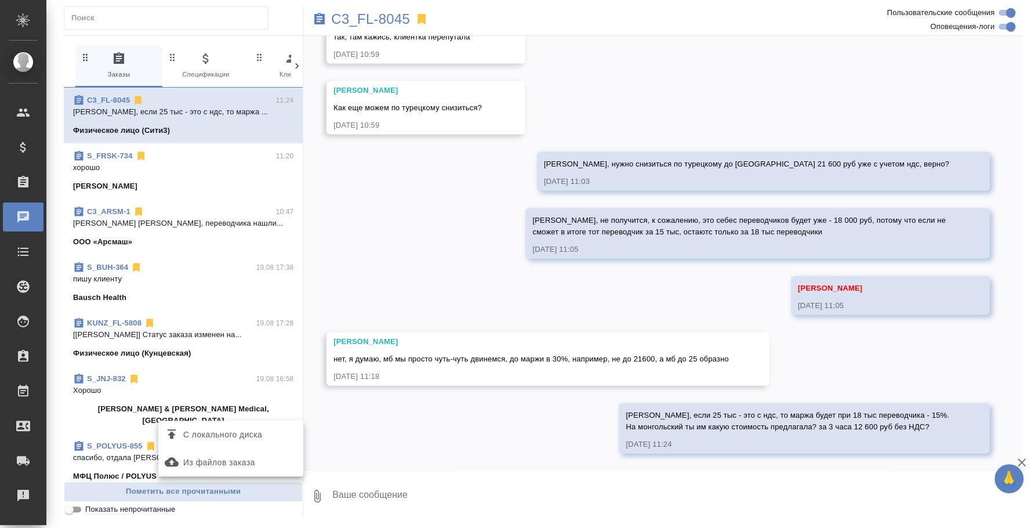
click at [404, 488] on div at bounding box center [517, 264] width 1035 height 528
click at [407, 499] on textarea at bounding box center [676, 495] width 691 height 39
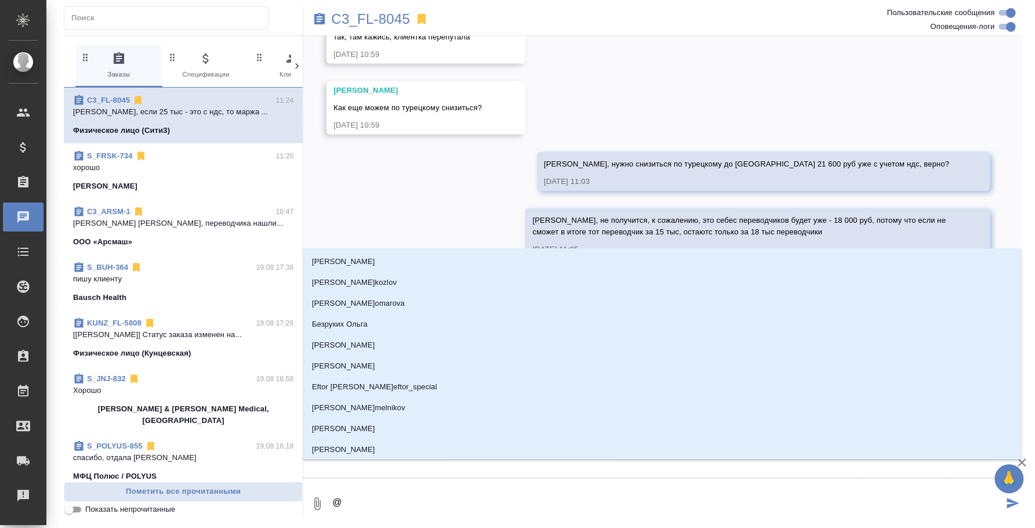
type textarea "@и"
type input "и"
type textarea "@"
type textarea "@м"
type input "м"
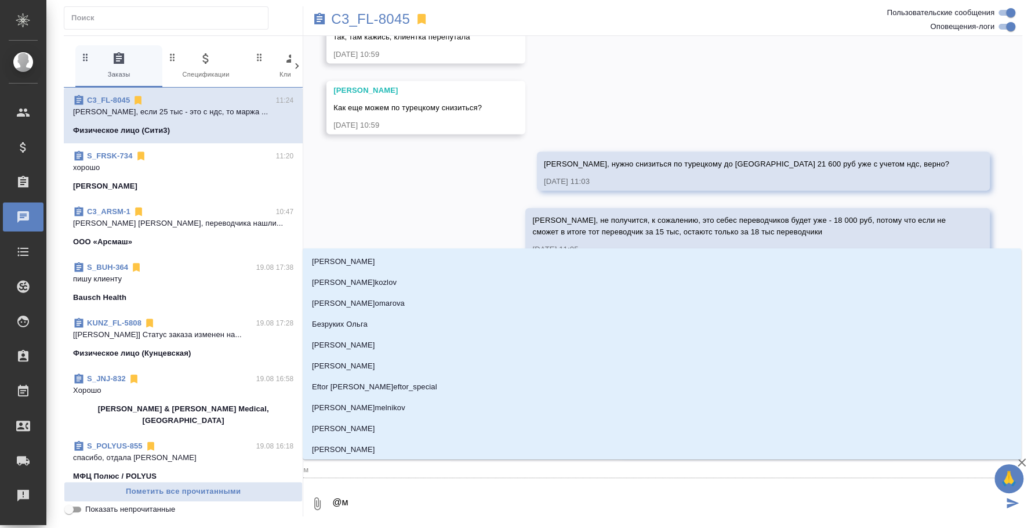
type textarea "@мо"
type input "мо"
type textarea "@мон"
type input "мон"
type textarea "@моно"
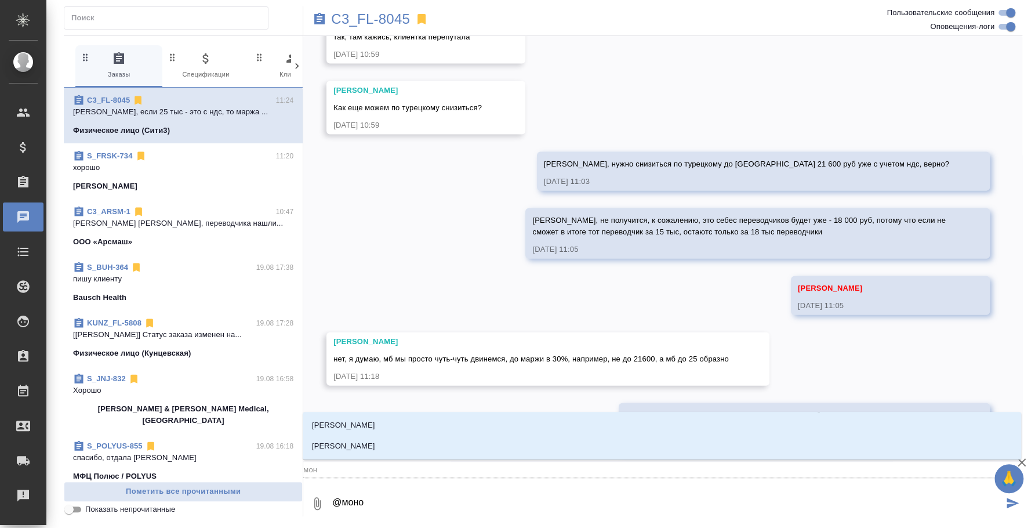
type input "моно"
type textarea "@мон"
type input "мон"
type textarea "@монг"
type input "монг"
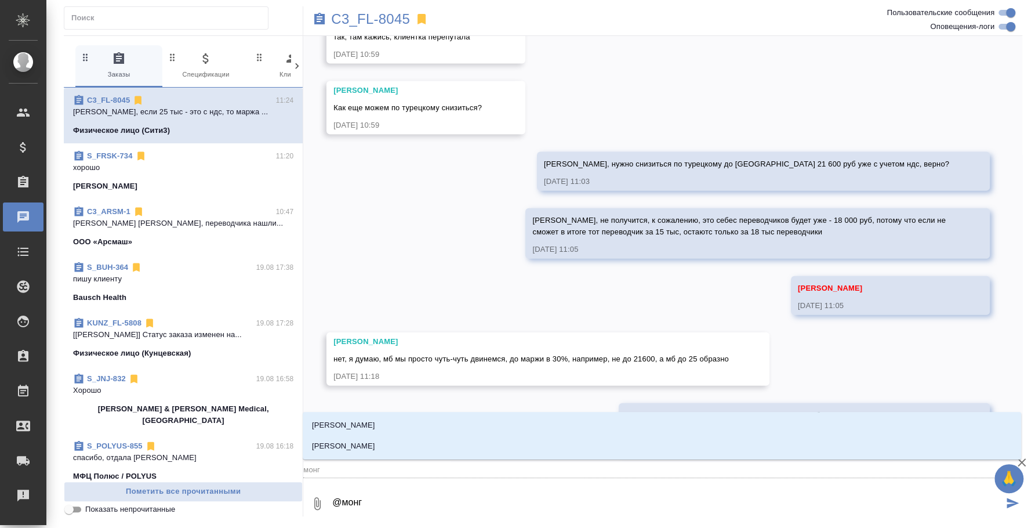
type textarea "@монго"
type input "монго"
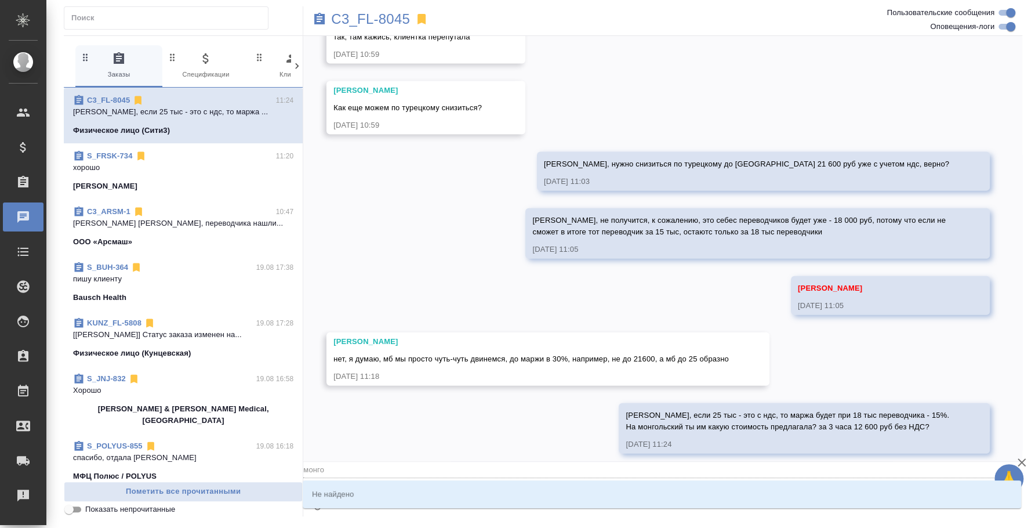
type textarea "@монгол"
type input "монгол"
type textarea "@монго"
type input "монго"
type textarea "@монг"
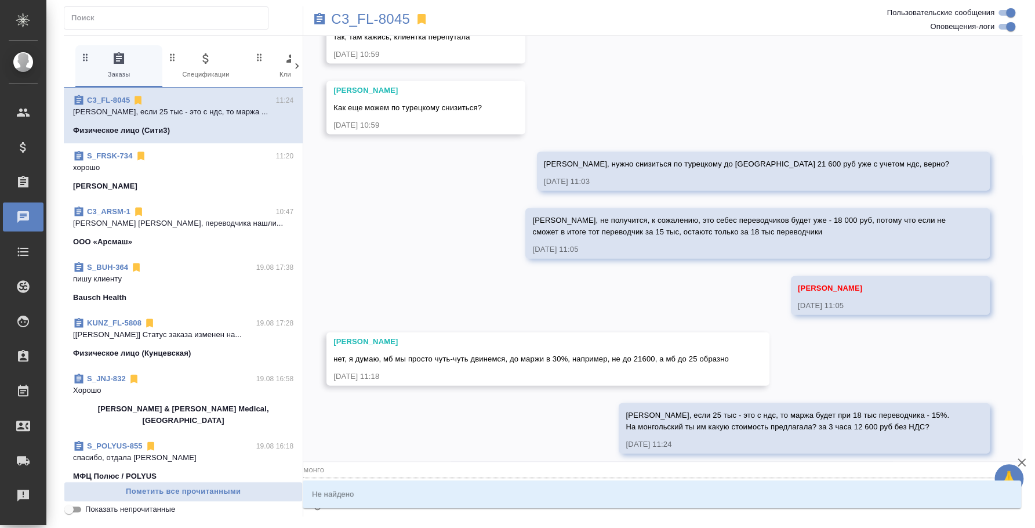
type input "монг"
type textarea "@мон"
type input "мон"
type textarea "@мо"
type input "мо"
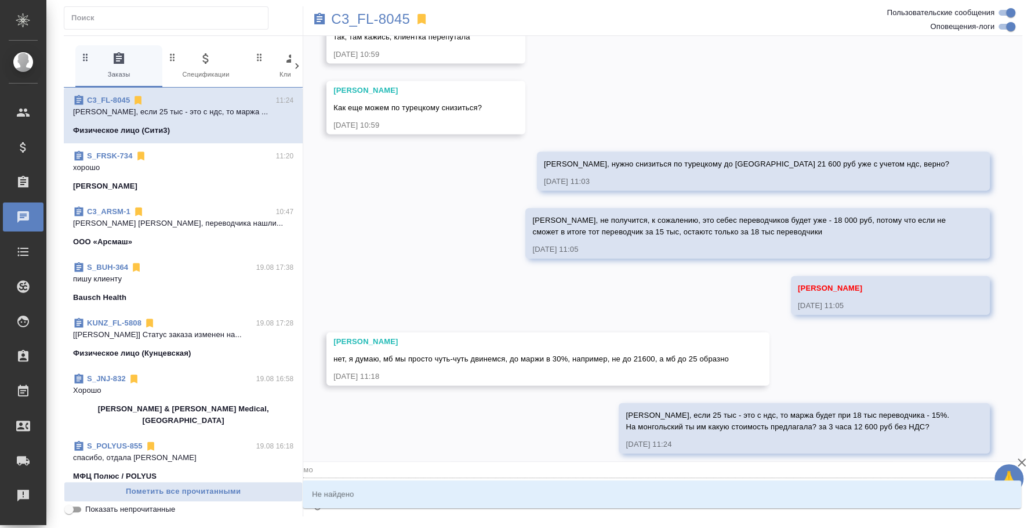
type textarea "@м"
type input "м"
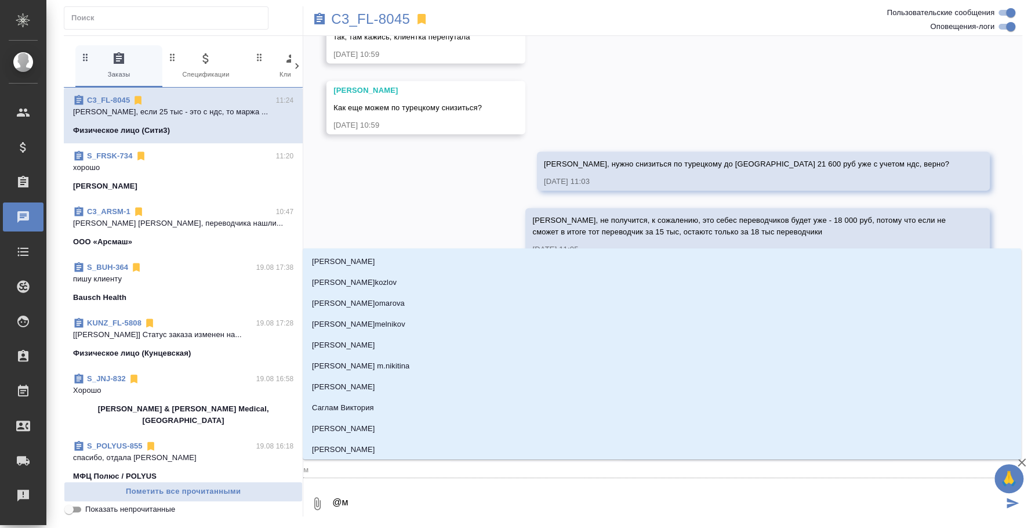
type textarea "@"
type textarea "@n"
type input "n"
type textarea "@nf"
type input "nf"
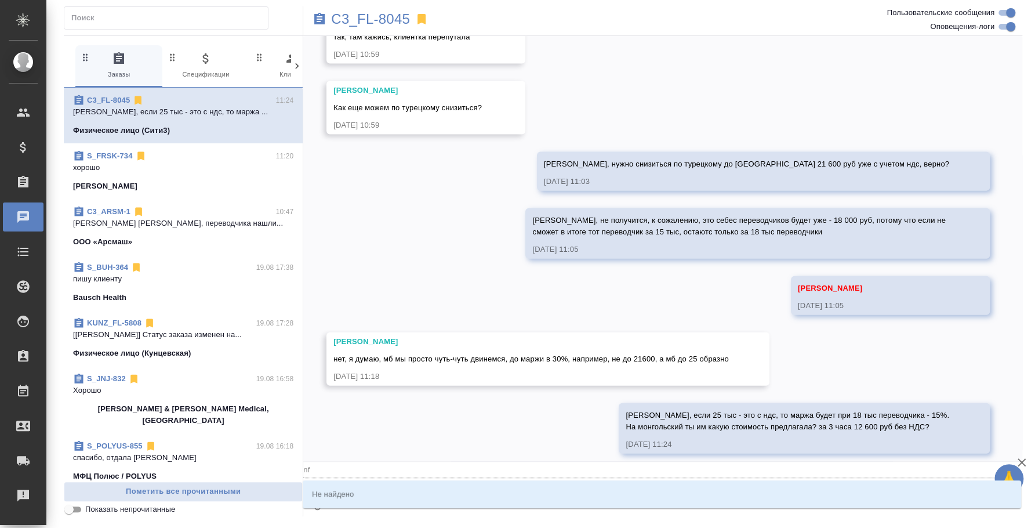
type textarea "@nfn"
type input "nfn"
type textarea "@nf"
type input "nf"
type textarea "@n"
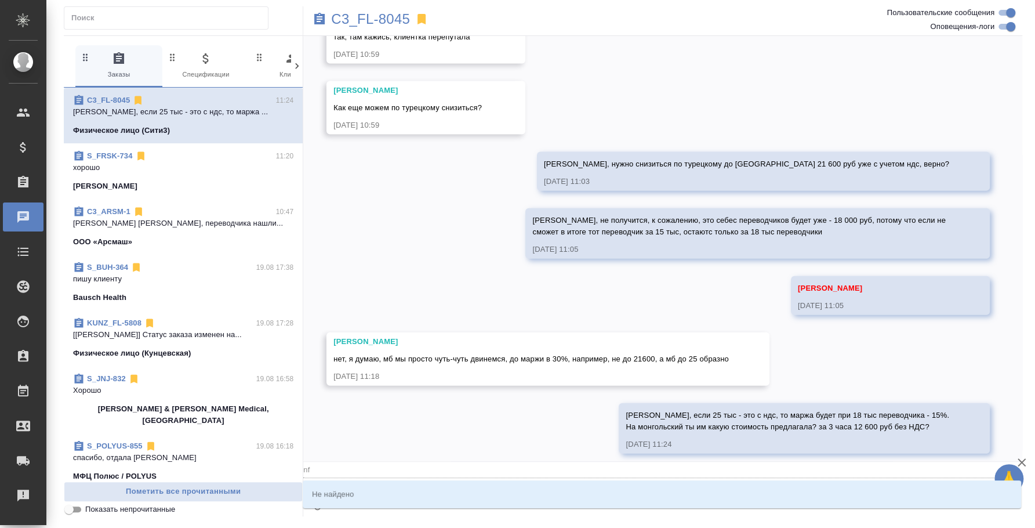
type input "n"
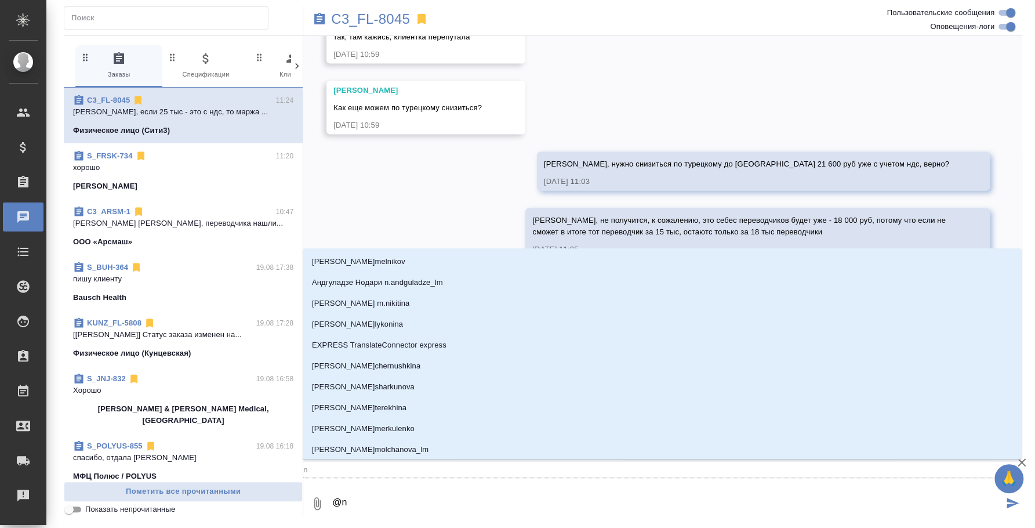
type textarea "@"
type textarea "@n"
type input "n"
type textarea "@nf"
type input "nf"
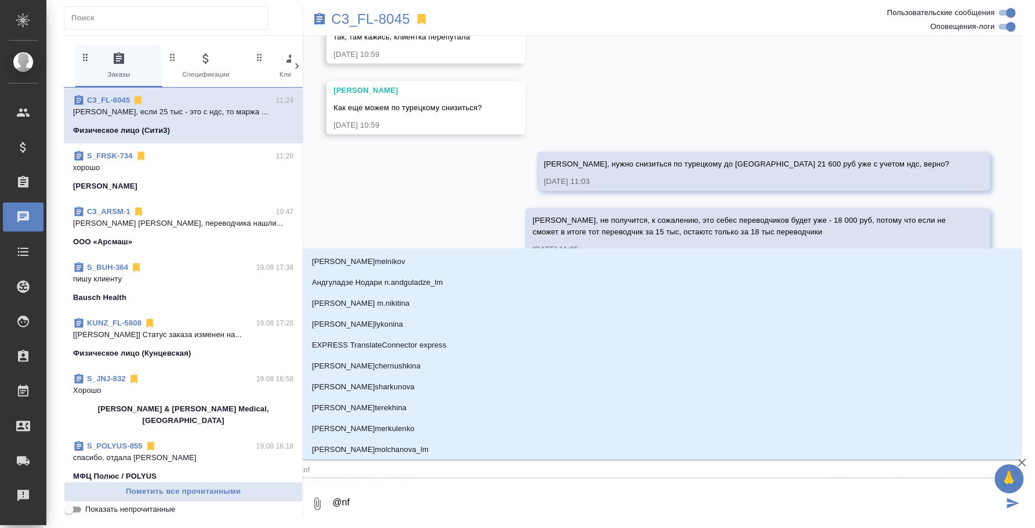
type textarea "@nfn"
type input "nfn"
type textarea "@nfnm"
type input "nfnm"
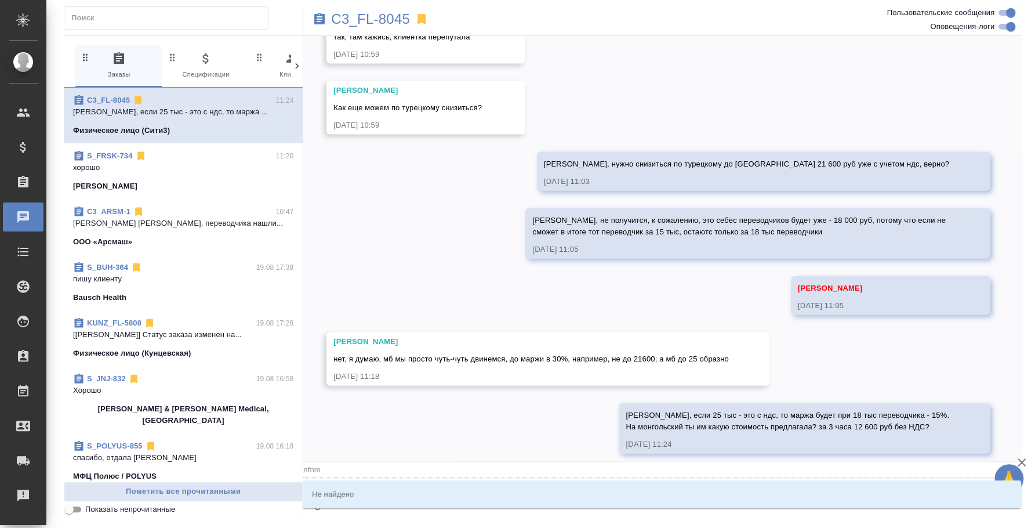
type textarea "@nfn"
type input "nfn"
type textarea "@nf"
type input "nf"
type textarea "@"
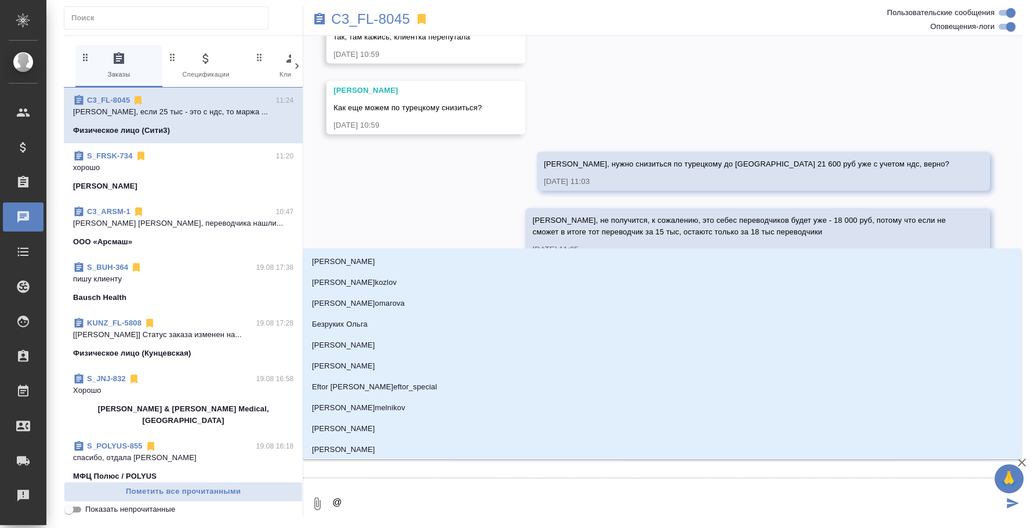
type textarea "@т"
type input "т"
type textarea "@тт"
type input "тт"
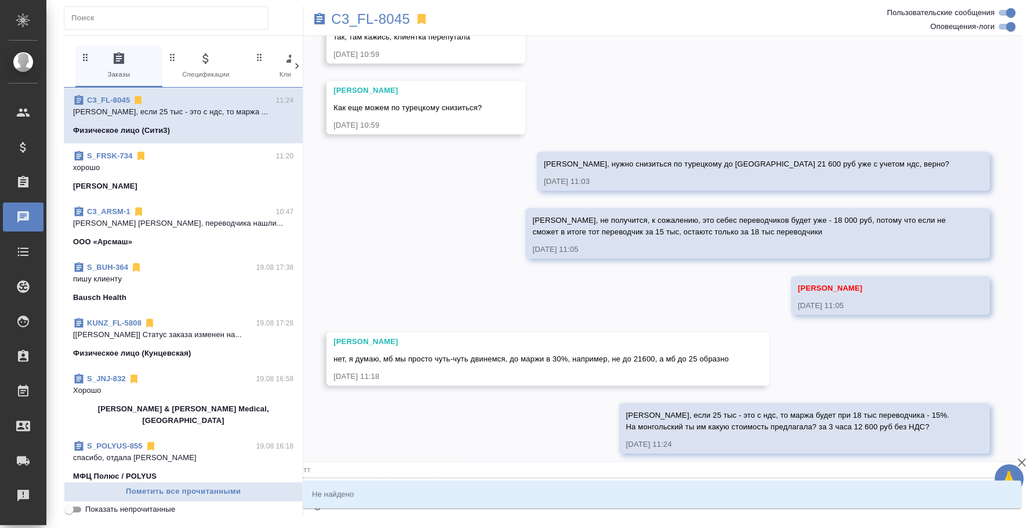
click at [365, 502] on div "Не найдено" at bounding box center [662, 494] width 718 height 28
click at [1022, 459] on icon "button" at bounding box center [1022, 462] width 14 height 14
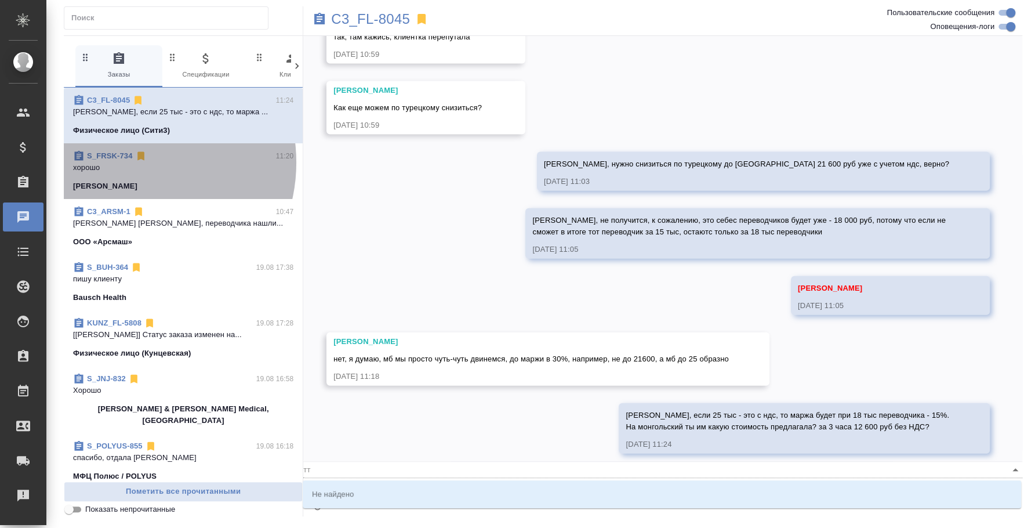
click at [130, 162] on p "хорошо" at bounding box center [183, 168] width 220 height 12
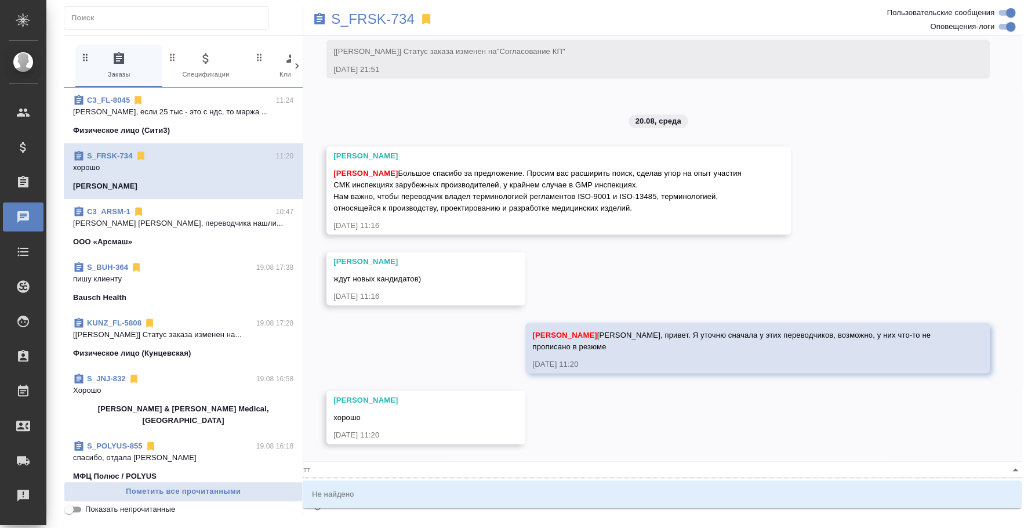
scroll to position [1451, 0]
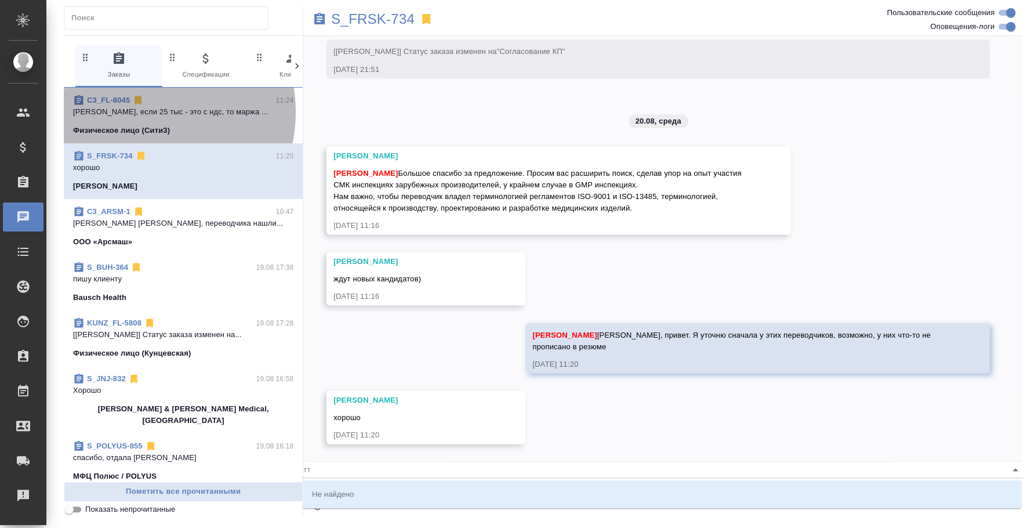
click at [143, 112] on p "Таня, если 25 тыс - это с ндс, то маржа ..." at bounding box center [183, 112] width 220 height 12
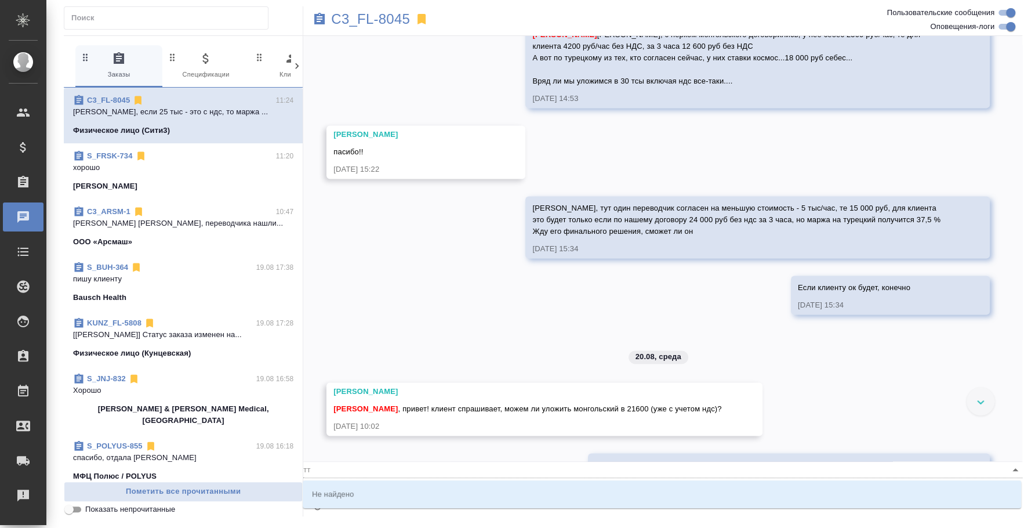
scroll to position [1657, 0]
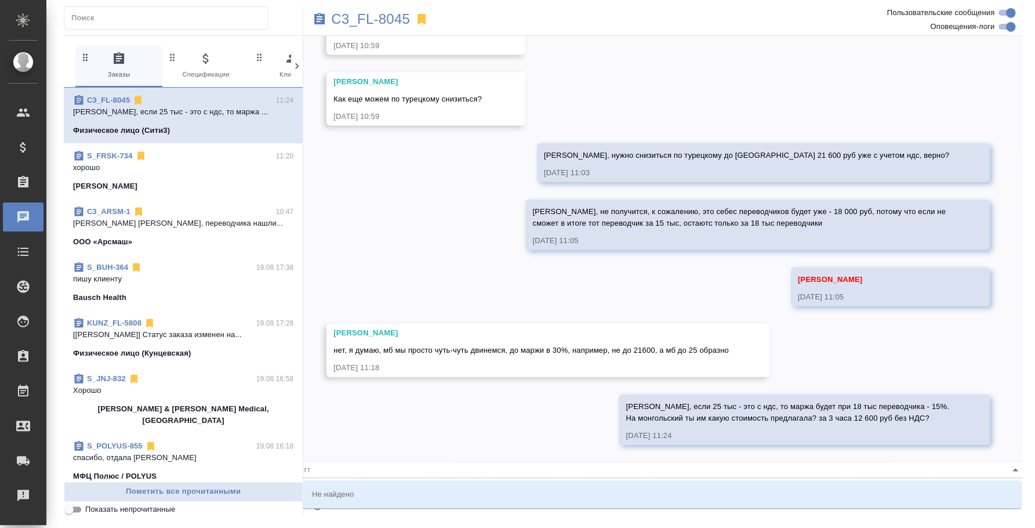
click at [345, 512] on textarea "@тт" at bounding box center [667, 503] width 672 height 39
type textarea "@т"
type input "т"
type textarea "т"
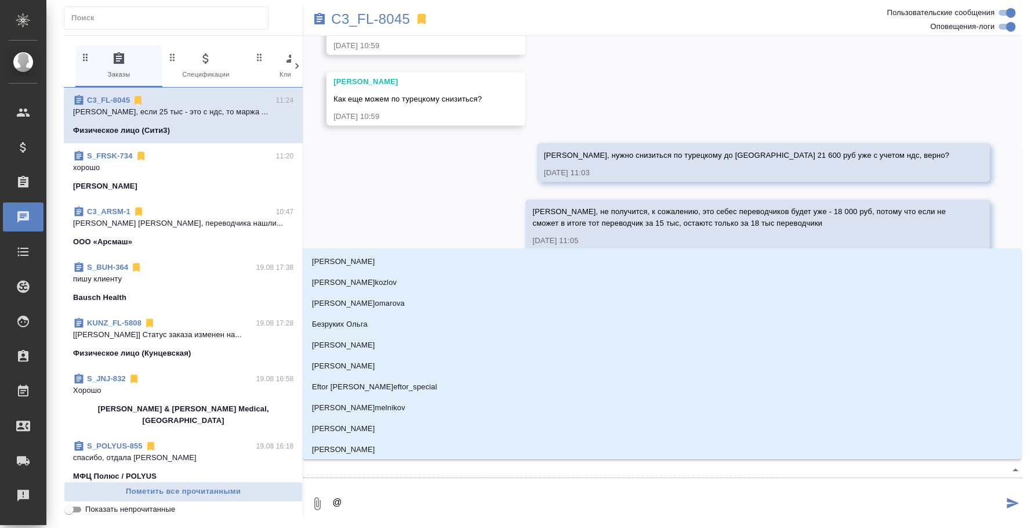
type textarea "@y"
type input "y"
type textarea "@yb"
type input "yb"
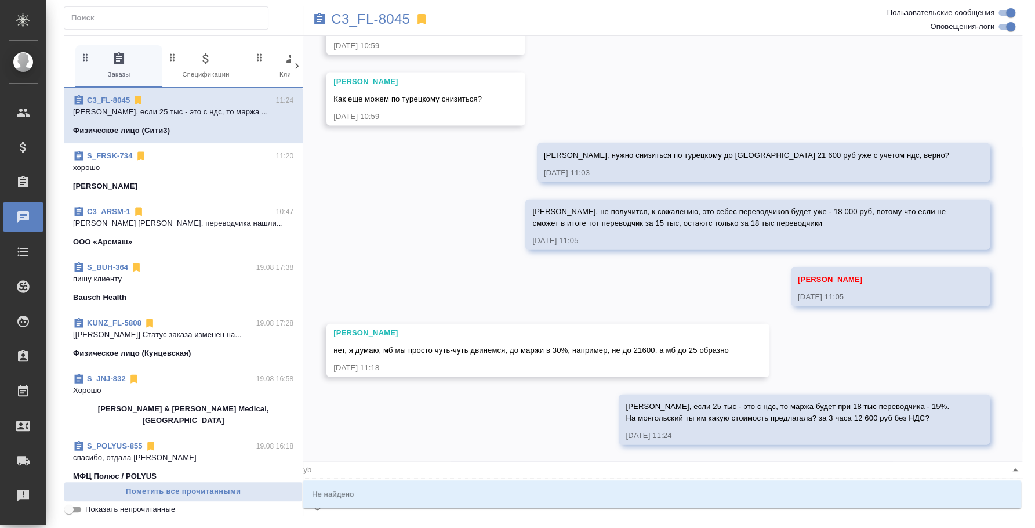
type textarea "@y"
type input "y"
type textarea "@"
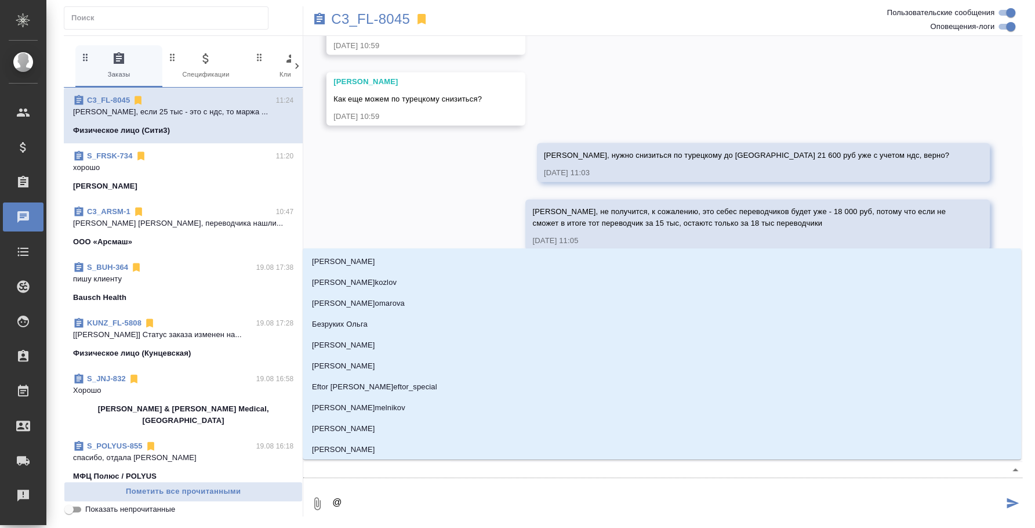
type textarea "@н"
type input "н"
type textarea "@ни"
type input "ни"
type textarea "@ник"
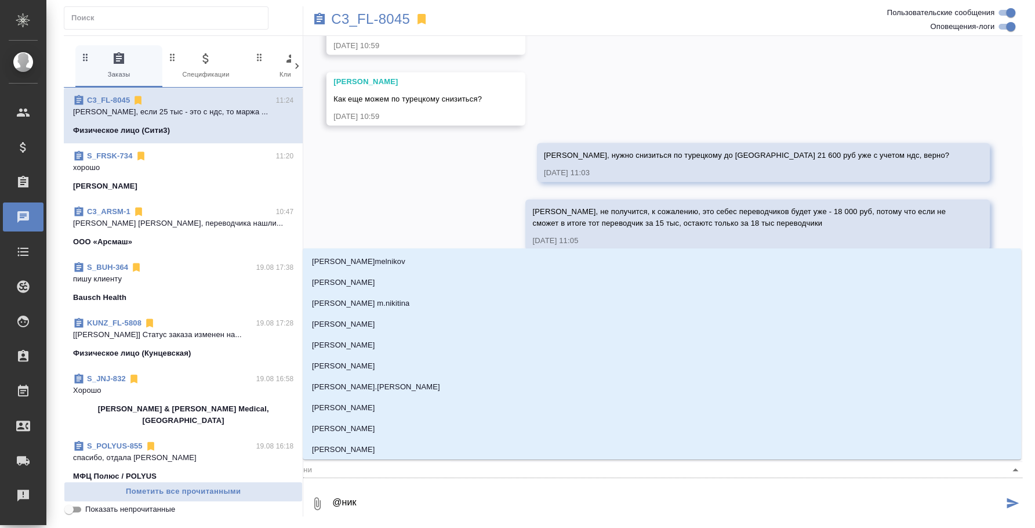
type input "ник"
type textarea "@ники"
type input "ники"
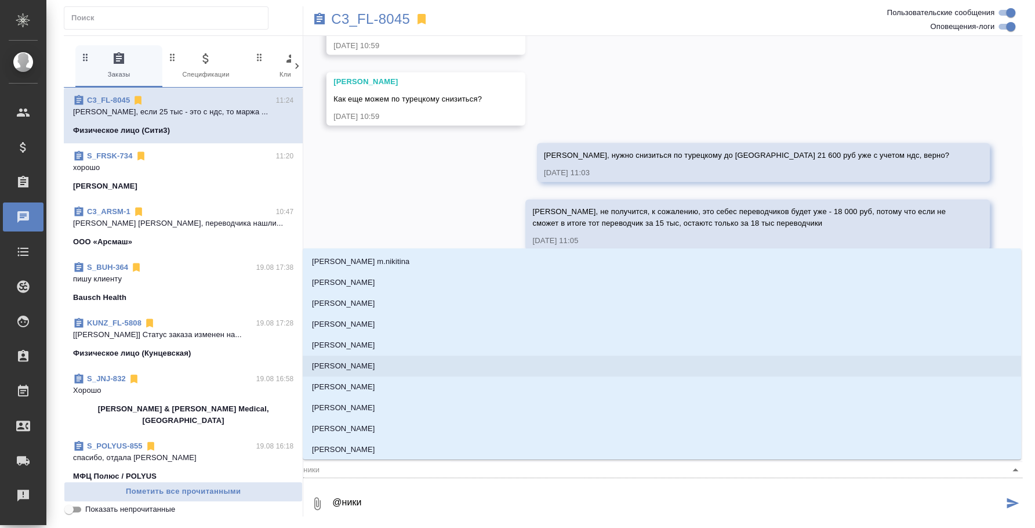
click at [375, 361] on p "[PERSON_NAME]" at bounding box center [343, 366] width 63 height 12
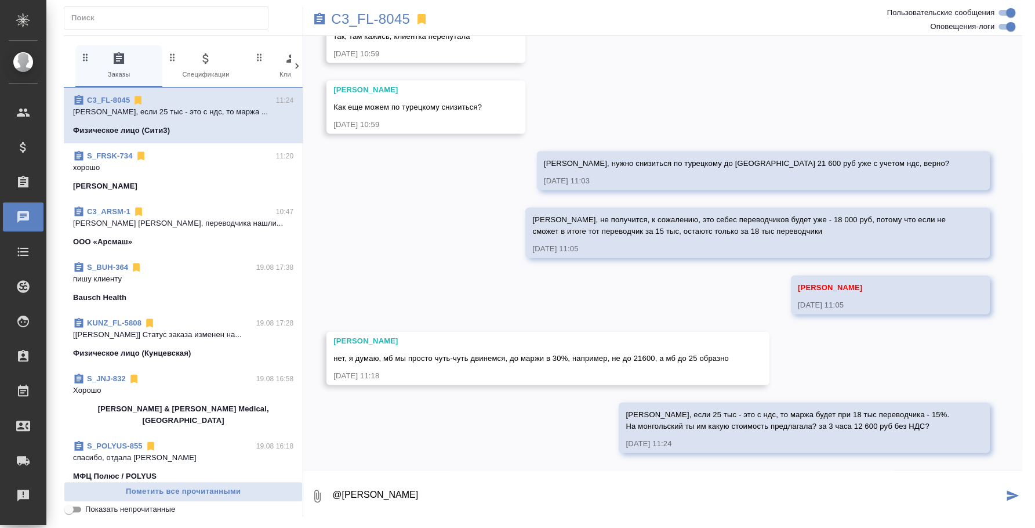
type textarea "@Никитина Татьяна"
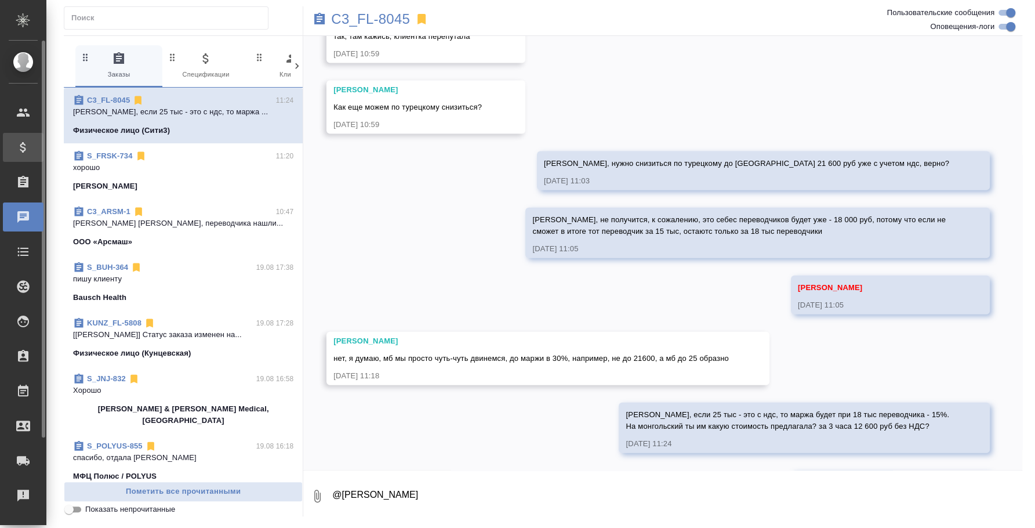
scroll to position [1704, 0]
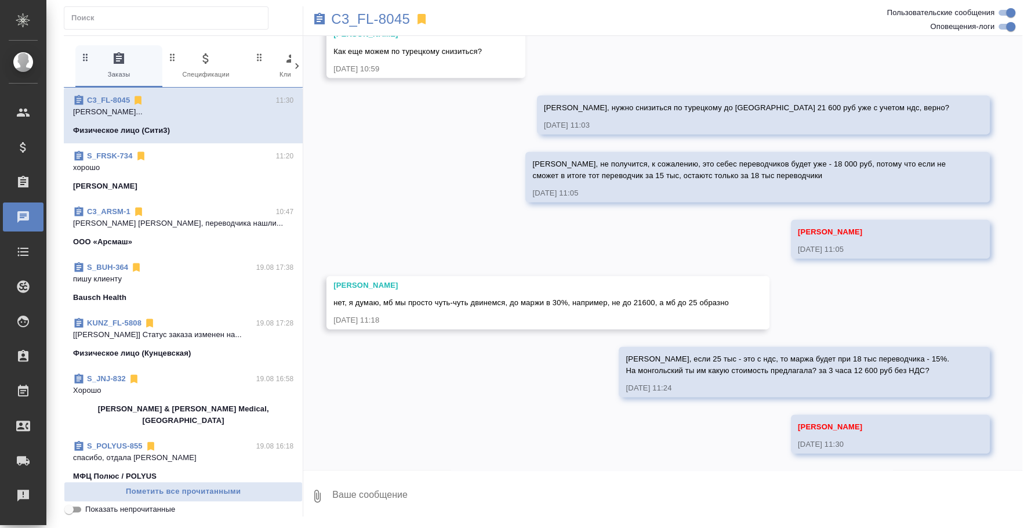
click at [198, 164] on p "хорошо" at bounding box center [183, 168] width 220 height 12
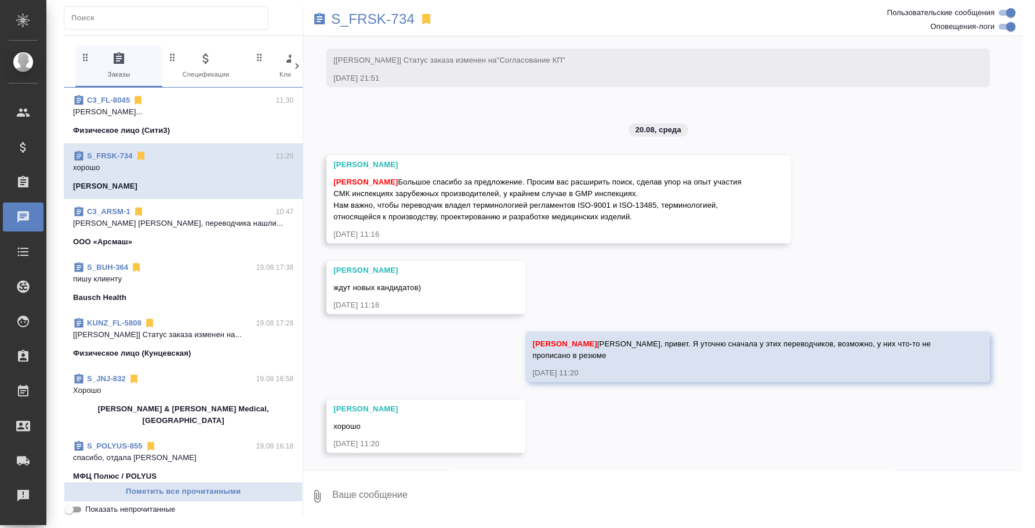
scroll to position [1442, 0]
click at [444, 215] on span "Федотова Ирина Большое спасибо за предложение. Просим вас расширить поиск, сдел…" at bounding box center [538, 198] width 410 height 43
drag, startPoint x: 636, startPoint y: 179, endPoint x: 645, endPoint y: 217, distance: 38.8
click at [645, 217] on div "Федотова Ирина Большое спасибо за предложение. Просим вас расширить поиск, сдел…" at bounding box center [541, 197] width 417 height 49
copy span "сделав упор на опыт участия СМК инспекциях зарубежных производителей, у крайнем…"
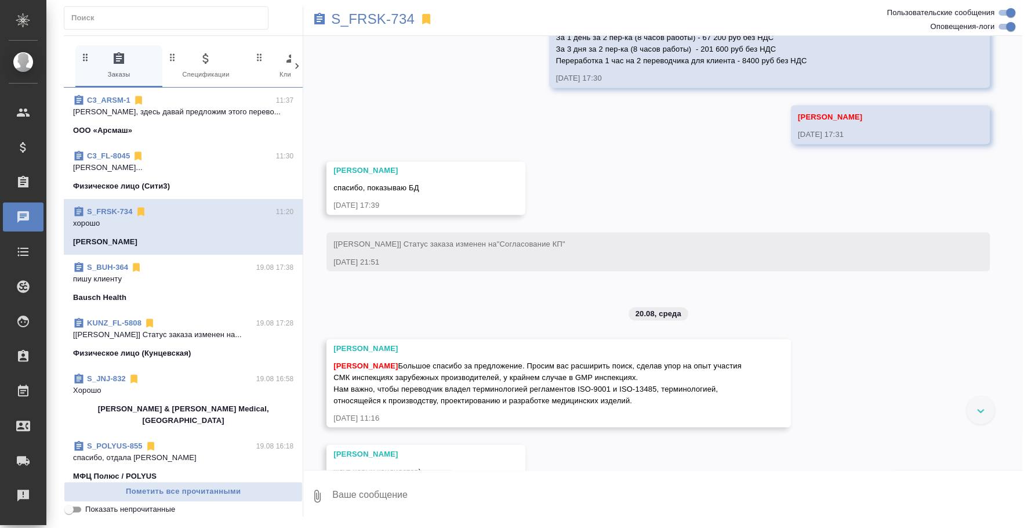
scroll to position [1442, 0]
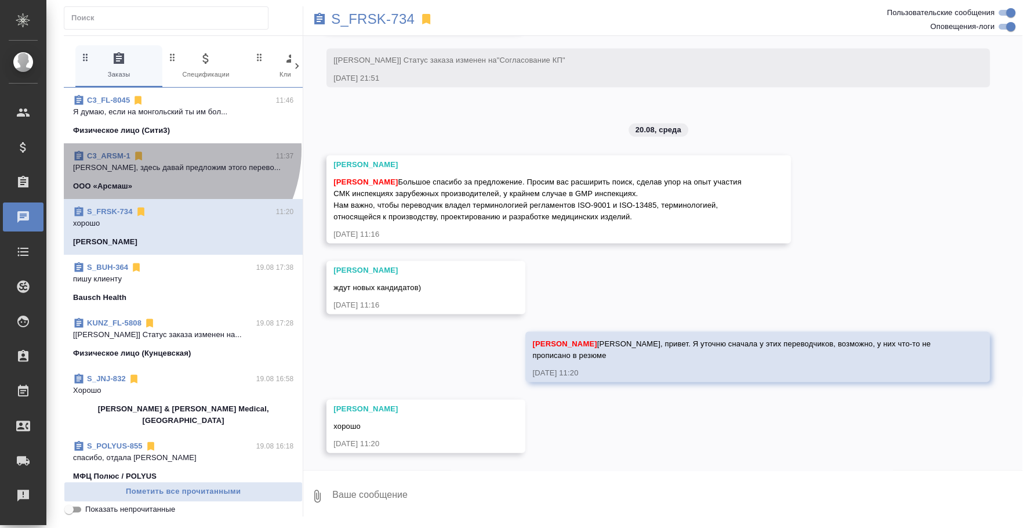
click at [159, 149] on div "C3_ARSM-1 11:37 Таня, здесь давай предложим этого перево... ООО «Арсмаш»" at bounding box center [183, 171] width 239 height 56
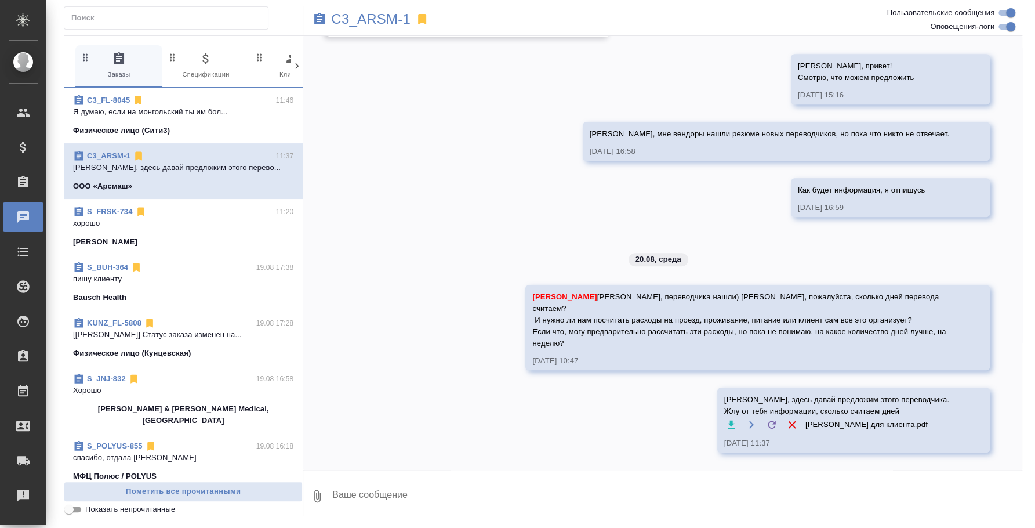
scroll to position [406, 0]
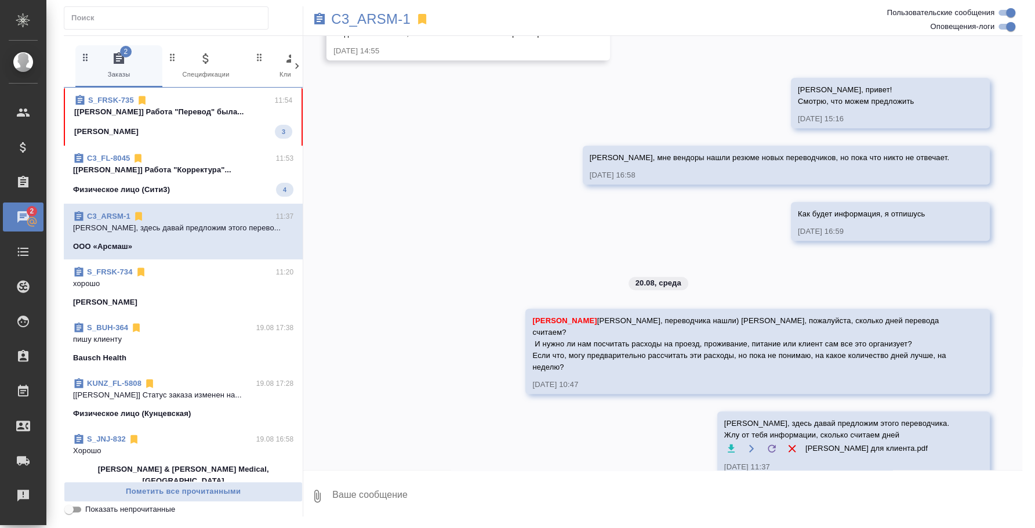
click at [202, 109] on p "[[PERSON_NAME]] Работа "Перевод" была..." at bounding box center [183, 112] width 218 height 12
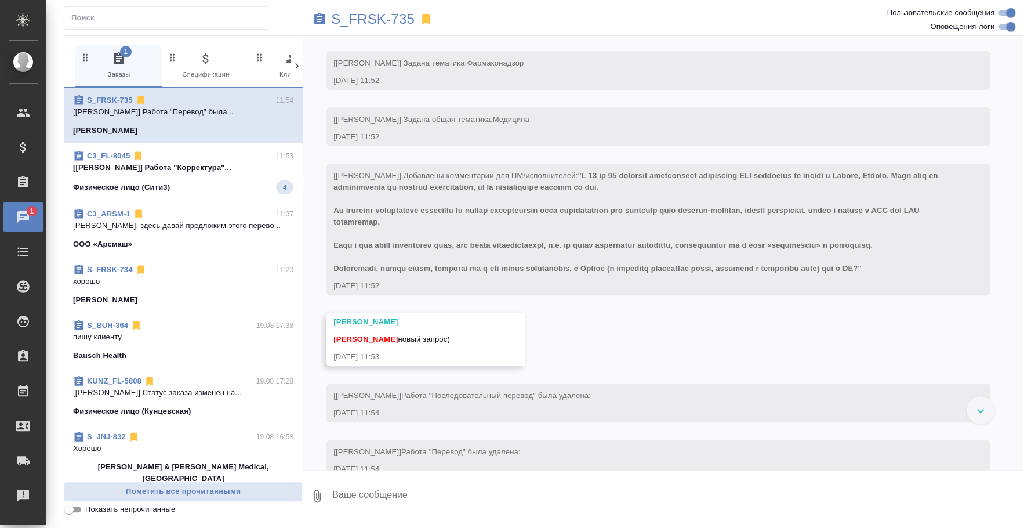
scroll to position [303, 0]
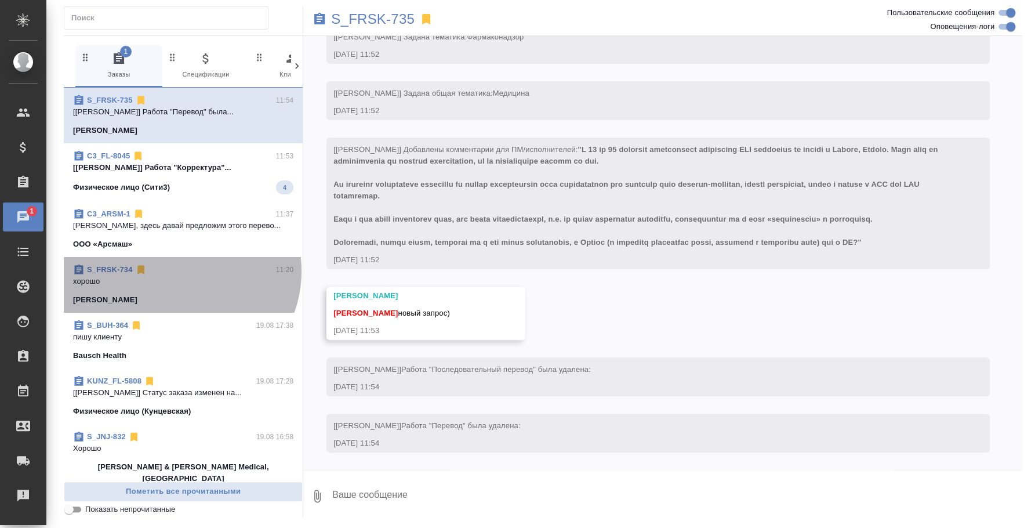
click at [179, 271] on div "S_FRSK-734 11:20" at bounding box center [183, 270] width 220 height 12
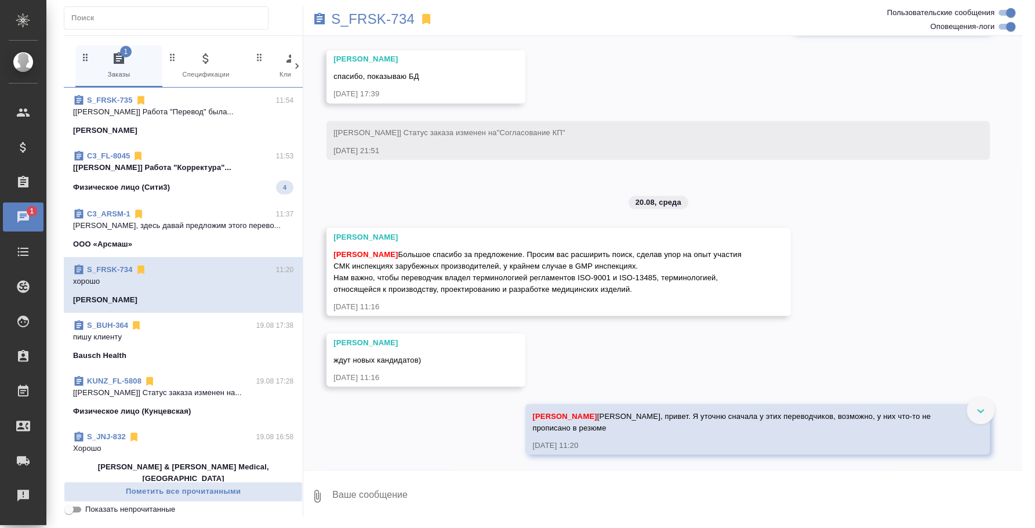
scroll to position [1442, 0]
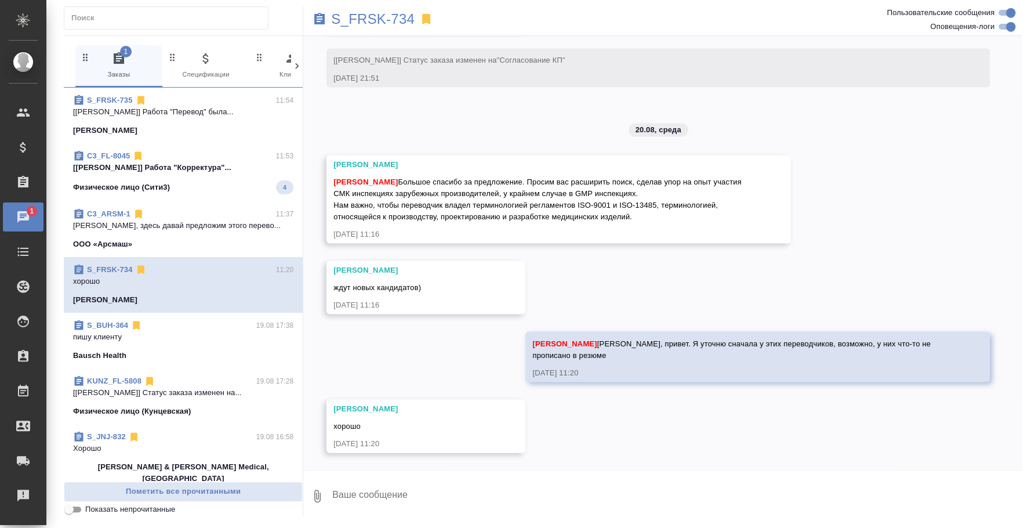
click at [456, 500] on textarea at bounding box center [676, 495] width 691 height 39
type textarea "J"
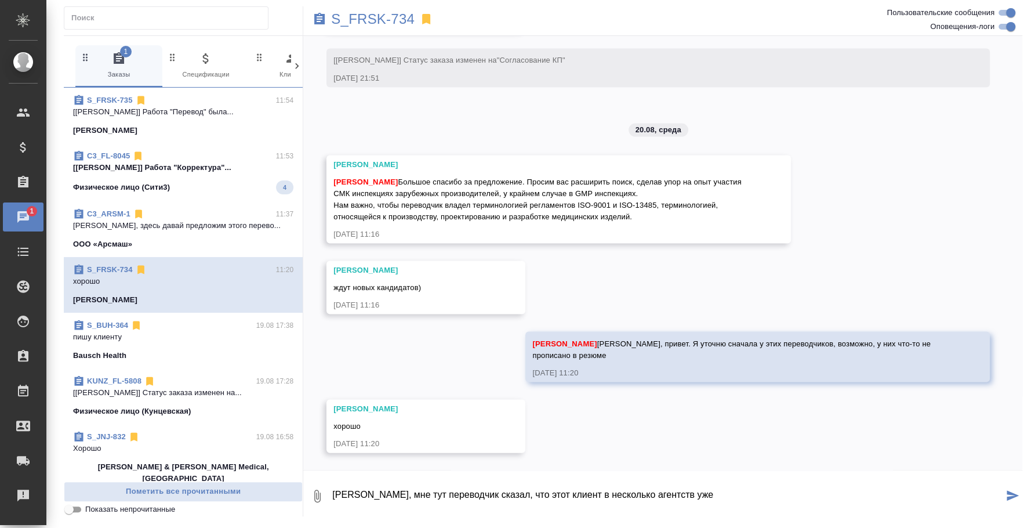
click at [680, 495] on textarea "Оля, мне тут переводчик сказал, что этот клиент в несколько агентств уже" at bounding box center [667, 495] width 672 height 39
type textarea "Оля, мне тут переводчик сказал, что этот клиент в несколько агентств уже точно …"
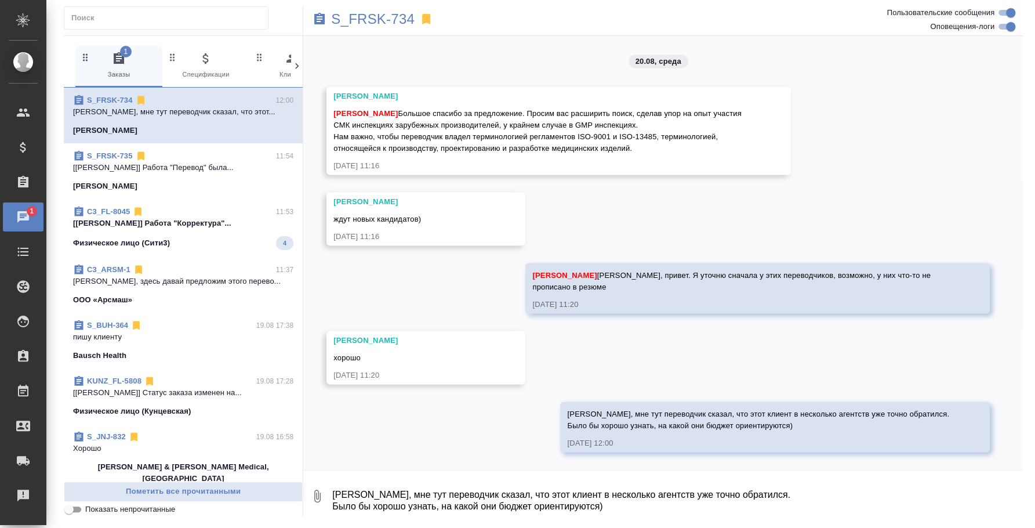
scroll to position [1510, 0]
click at [320, 498] on icon "button" at bounding box center [317, 496] width 14 height 14
click at [228, 433] on span "С локального диска" at bounding box center [222, 434] width 79 height 14
click at [0, 0] on input "С локального диска" at bounding box center [0, 0] width 0 height 0
click at [477, 500] on textarea "Оля, мне тут переводчик сказал, что этот клиент в несколько агентств уже точно …" at bounding box center [667, 495] width 672 height 39
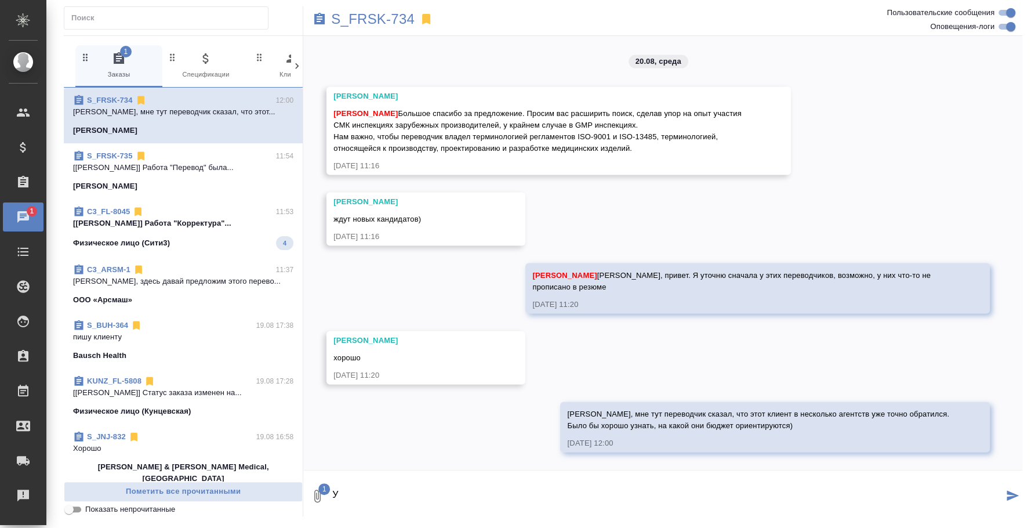
type textarea "У"
click at [398, 489] on textarea "Можно отправиь им эту резюме Натальи." at bounding box center [667, 495] width 672 height 39
click at [567, 493] on textarea "Можно отправить им эту резюме Натальи." at bounding box center [667, 495] width 672 height 39
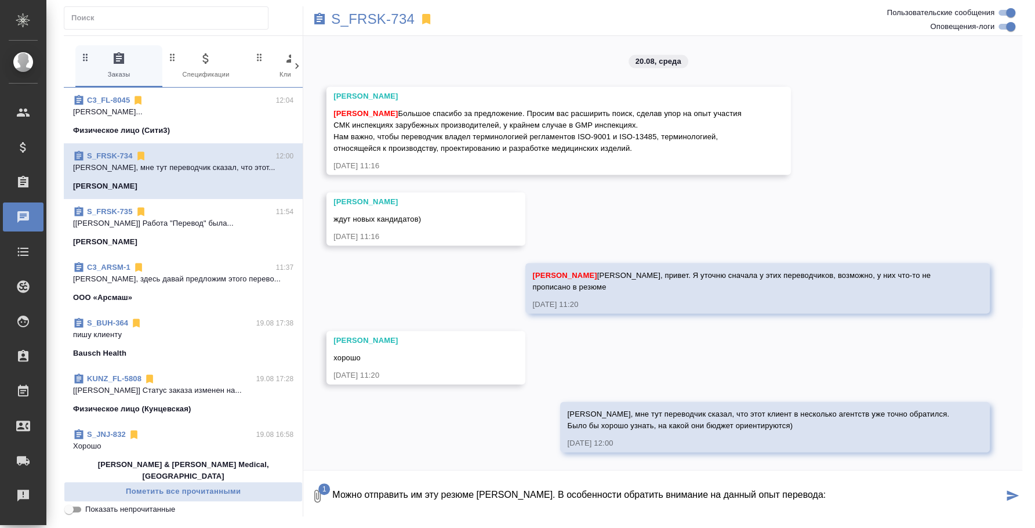
paste textarea "ИНСПЕКТИРОВАНИЕ ПРОИЗВОДСТВА МЕДИЦИНСКИХ ИЗДЕЛИЙ «ФГБУ «ВНИИИМТ» Росздравнадзор…"
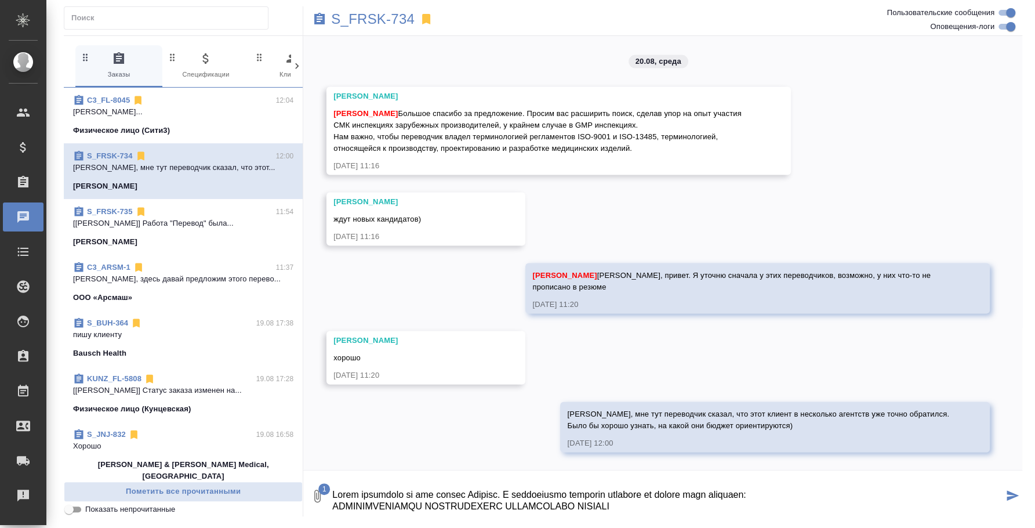
scroll to position [158, 0]
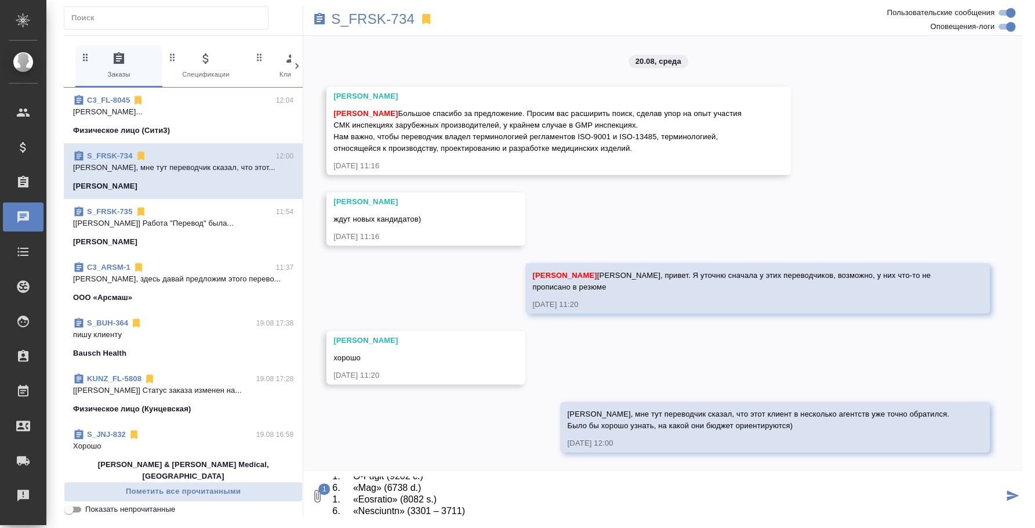
click at [551, 503] on textarea at bounding box center [667, 495] width 672 height 39
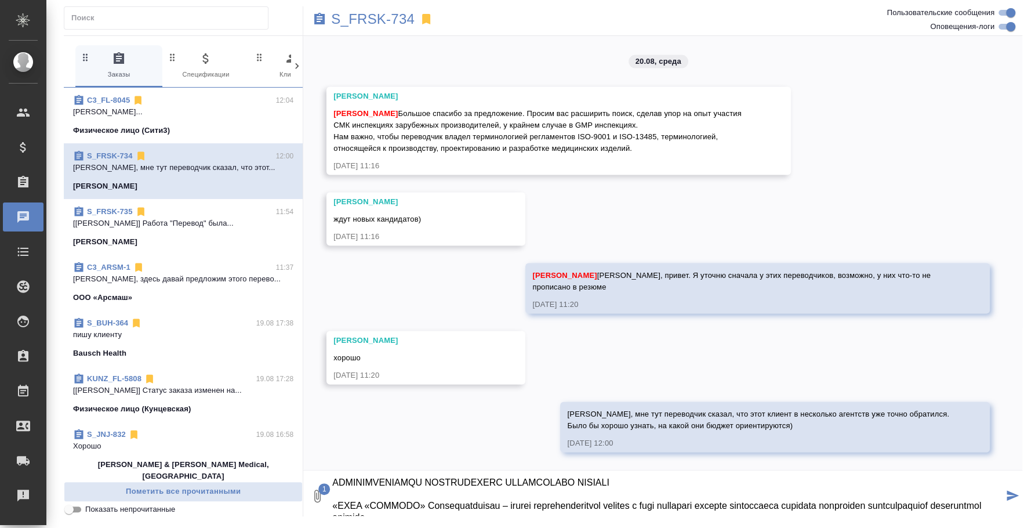
scroll to position [13, 0]
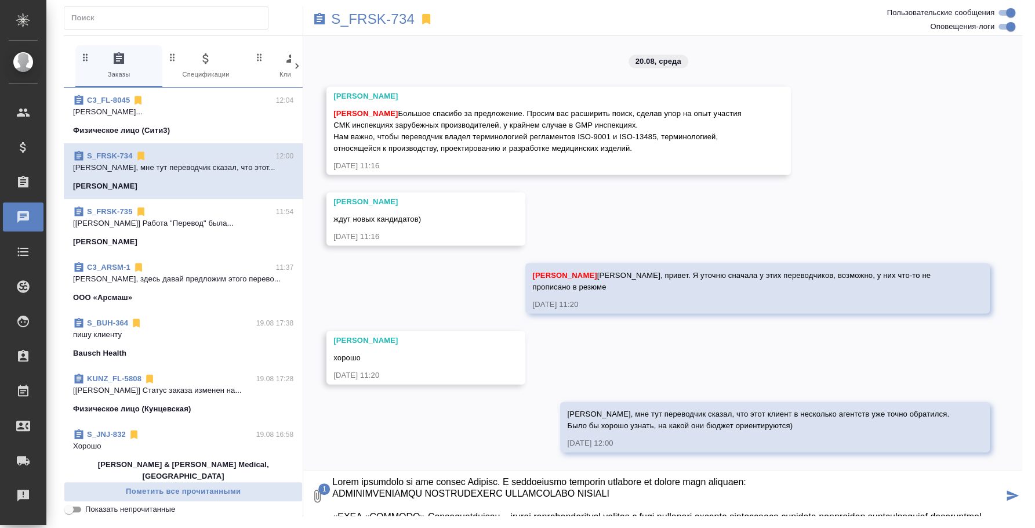
click at [802, 481] on textarea at bounding box center [667, 495] width 672 height 39
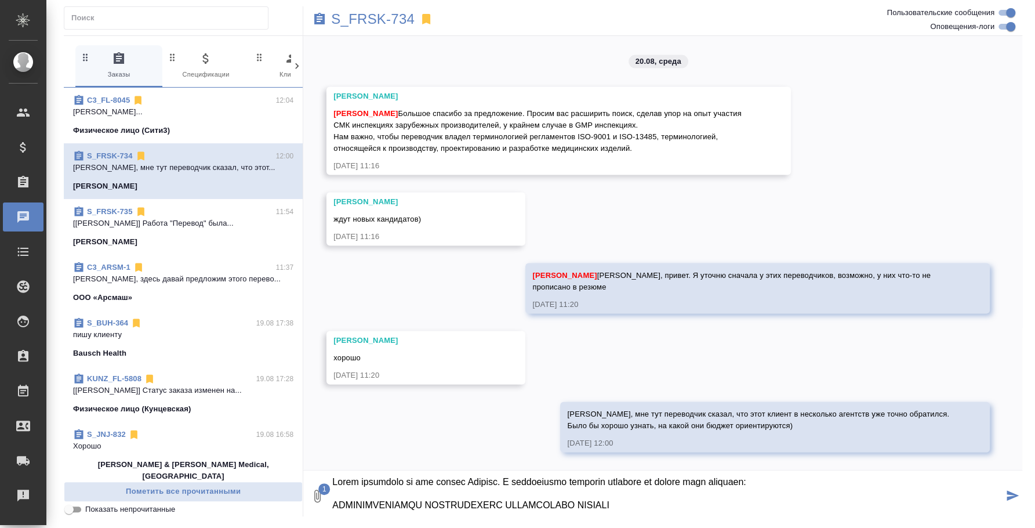
type textarea "Можно отправить им эту резюме Натальи. В особенности обратить внимание на данны…"
click at [1011, 494] on icon "submit" at bounding box center [1013, 495] width 12 height 10
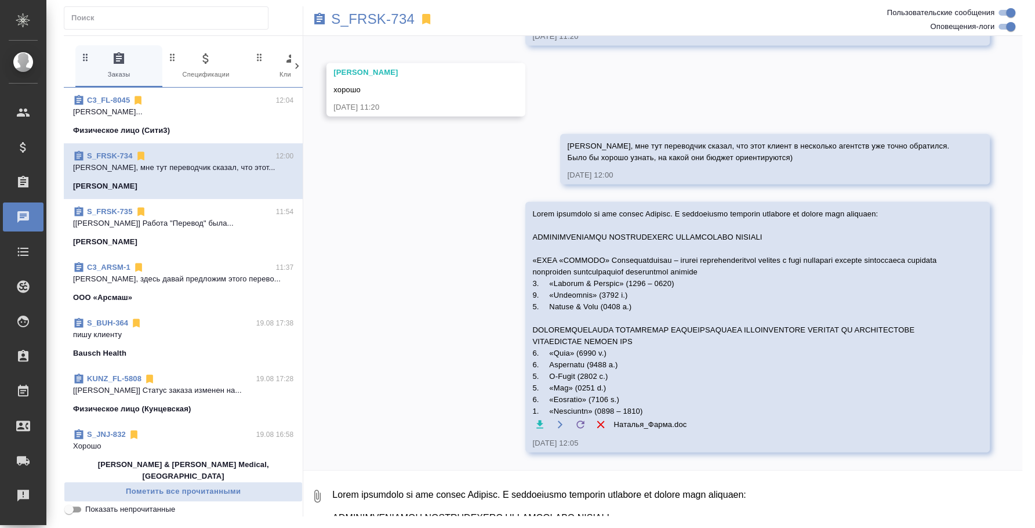
scroll to position [1777, 0]
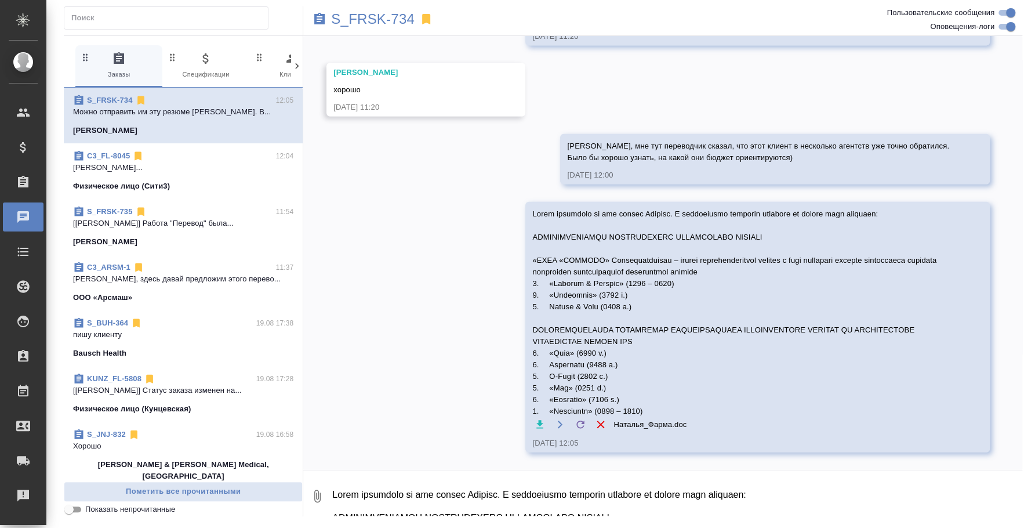
click at [549, 499] on textarea at bounding box center [676, 495] width 691 height 39
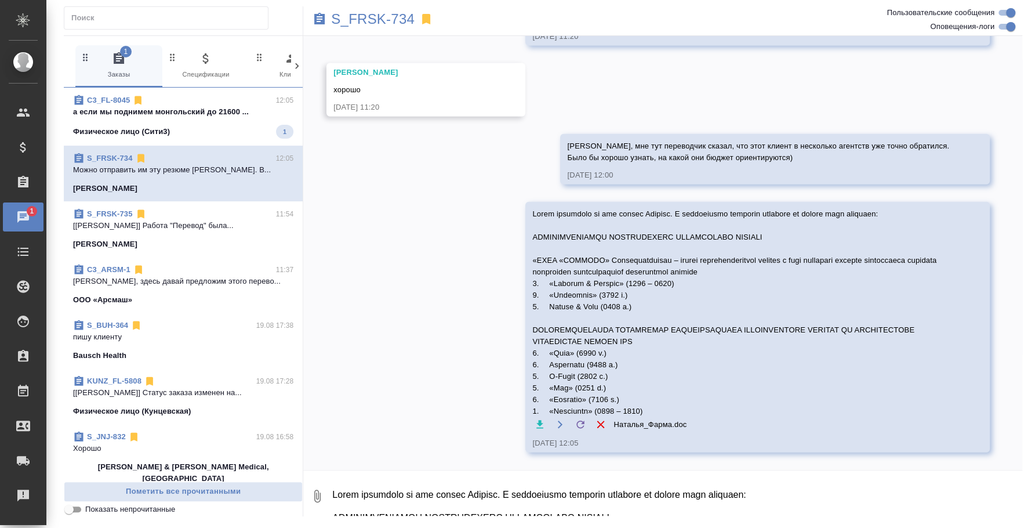
click at [485, 487] on textarea at bounding box center [676, 495] width 691 height 39
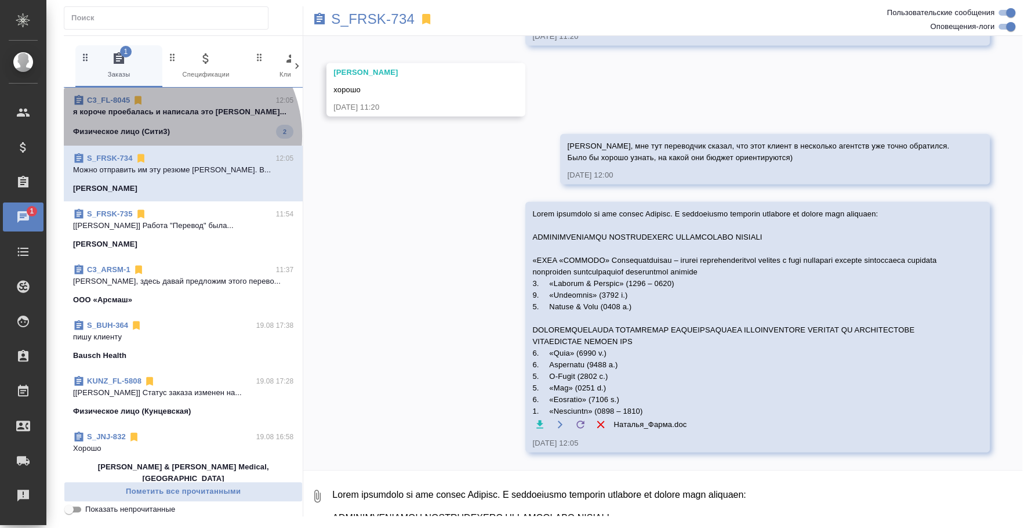
click at [176, 136] on div "Физическое лицо (Сити3) 2" at bounding box center [183, 132] width 220 height 14
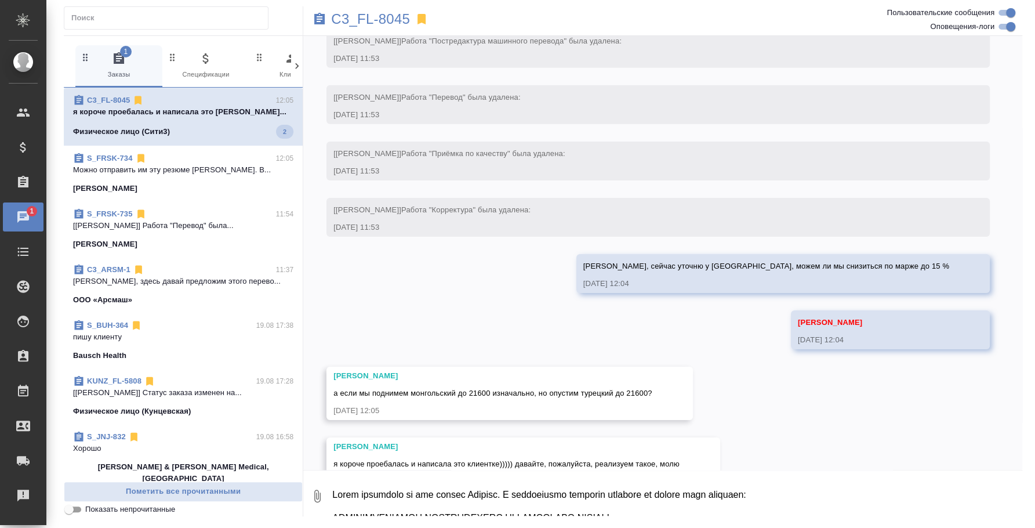
scroll to position [2449, 0]
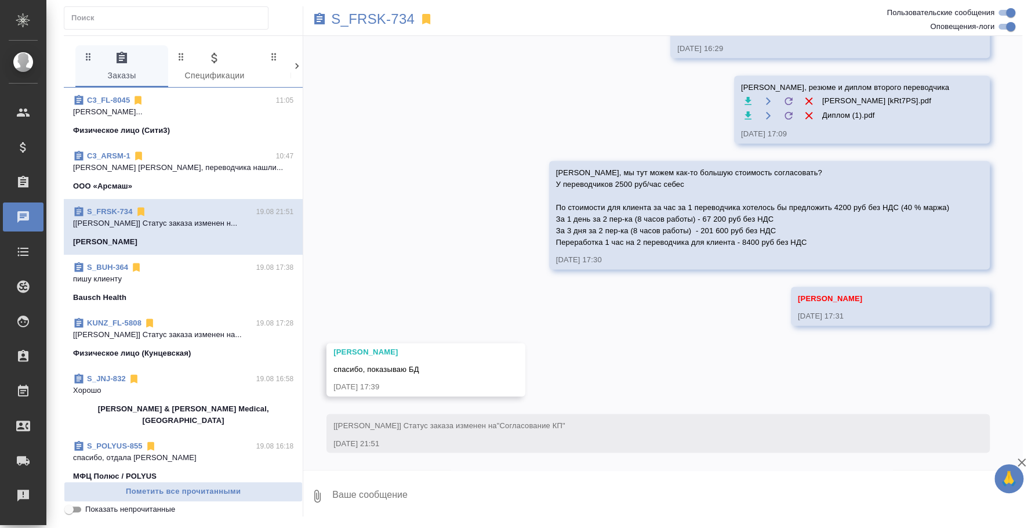
click at [215, 112] on p "[PERSON_NAME]..." at bounding box center [183, 112] width 220 height 12
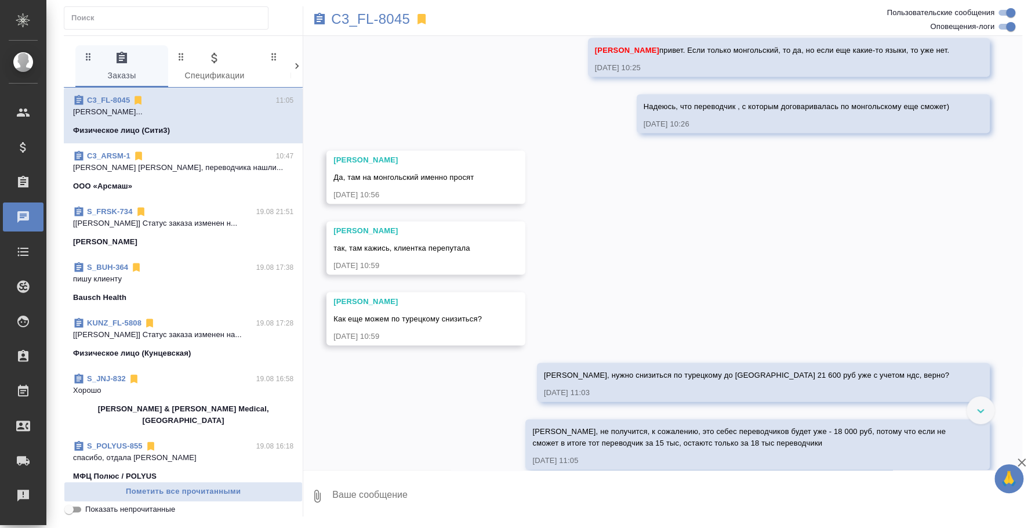
scroll to position [1509, 0]
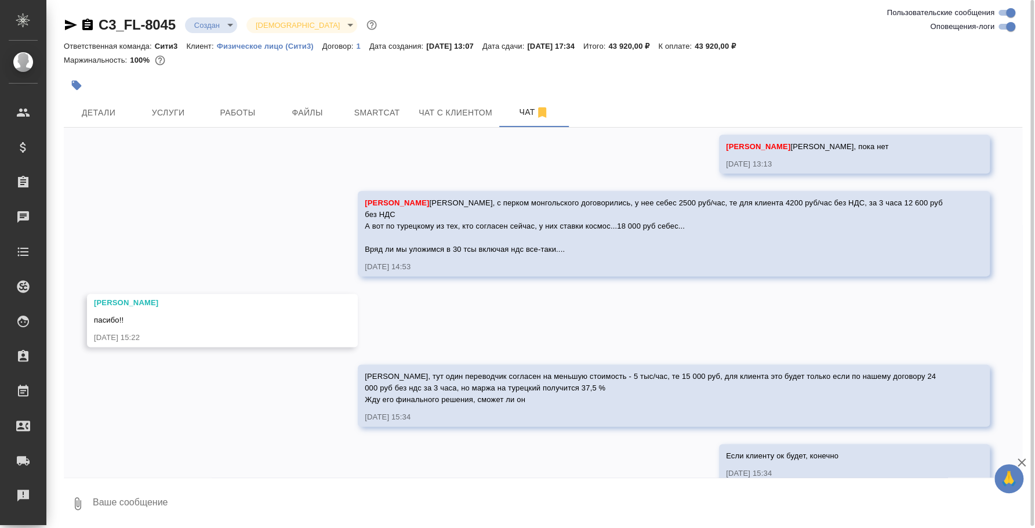
scroll to position [1766, 0]
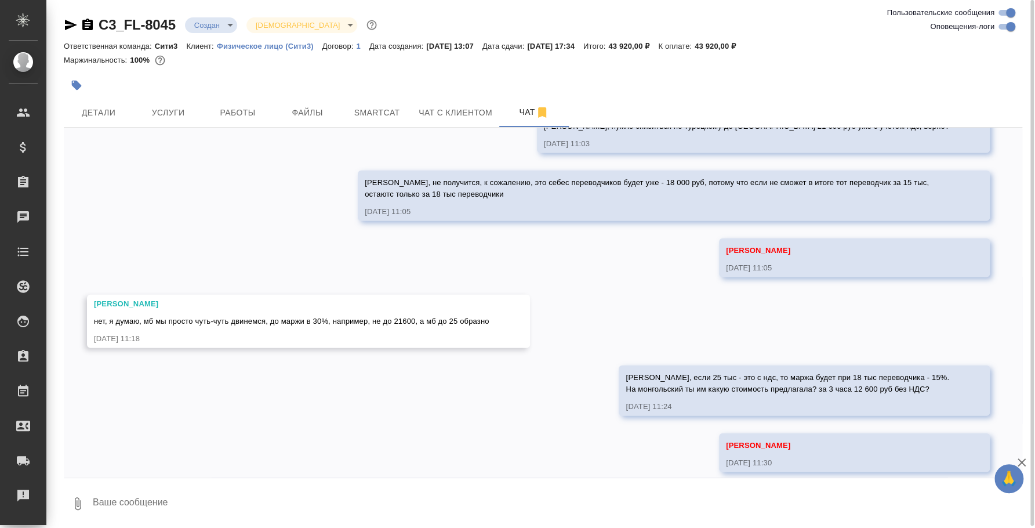
click at [611, 500] on textarea at bounding box center [557, 503] width 931 height 39
type textarea "Я думаю, если на монгольский ты им больше предложила, может за счет монгольског…"
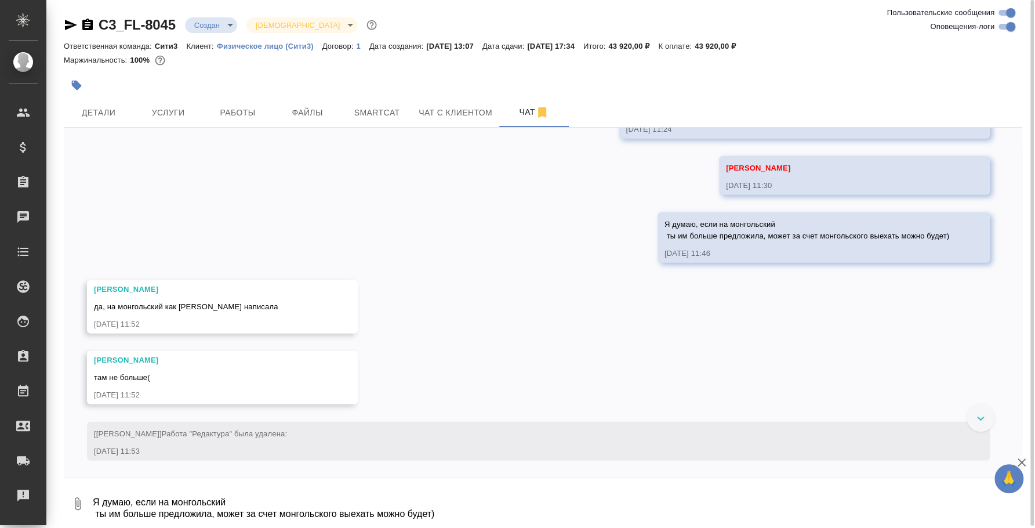
scroll to position [2256, 0]
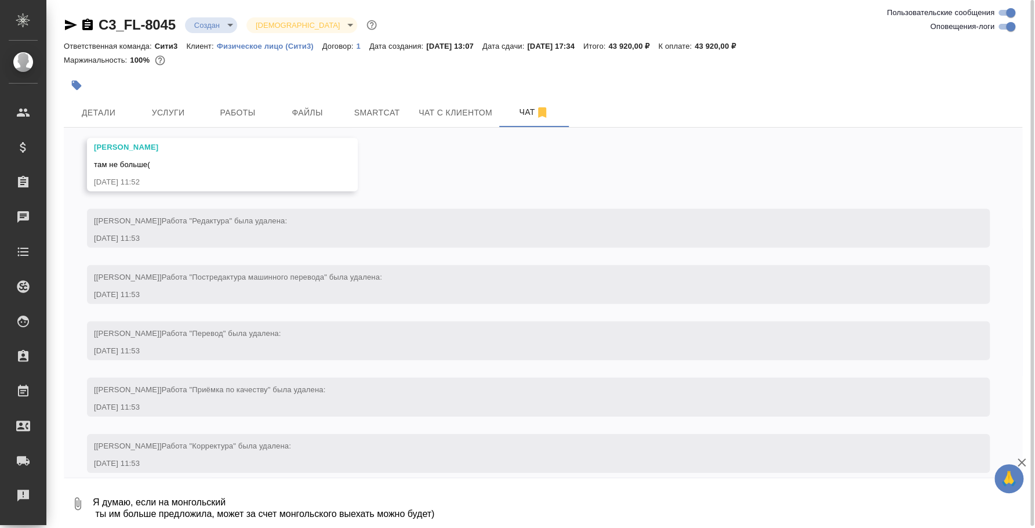
click at [361, 493] on textarea "Я думаю, если на монгольский ты им больше предложила, может за счет монгольског…" at bounding box center [557, 503] width 931 height 39
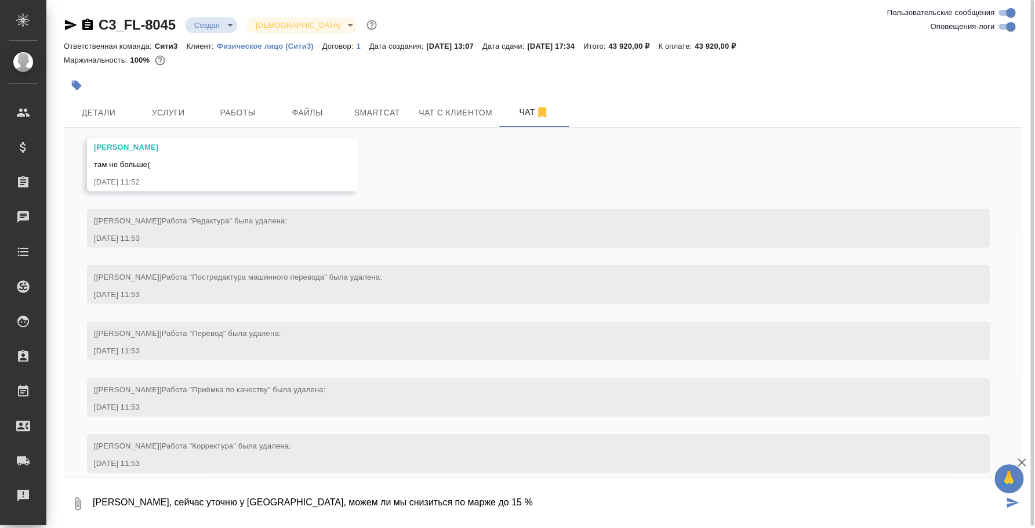
type textarea "Таня, сейчас уточню у Ксюши, можем ли мы снизиться по марже до 15 %"
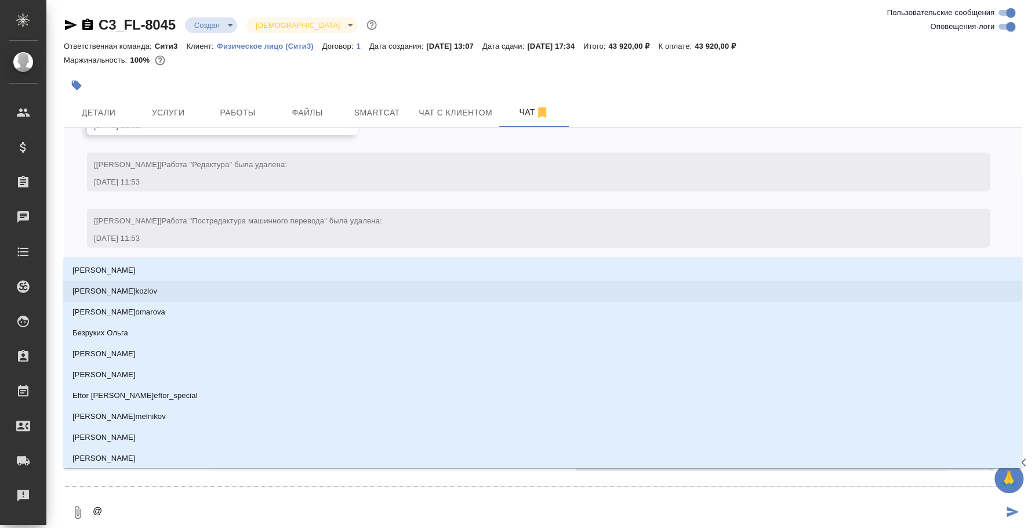
type textarea "@y"
type input "y"
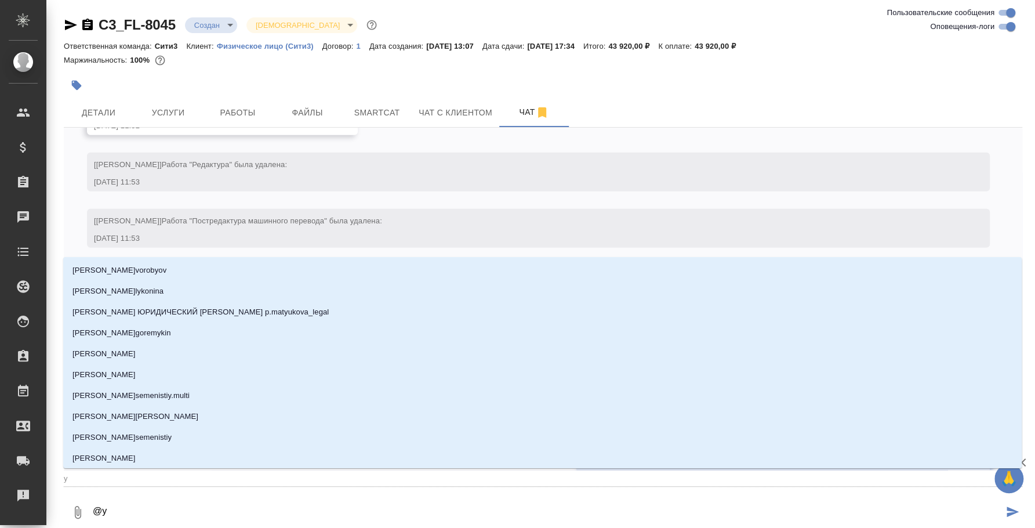
type textarea "@"
type textarea "@н"
type input "н"
type textarea "@ни"
type input "ни"
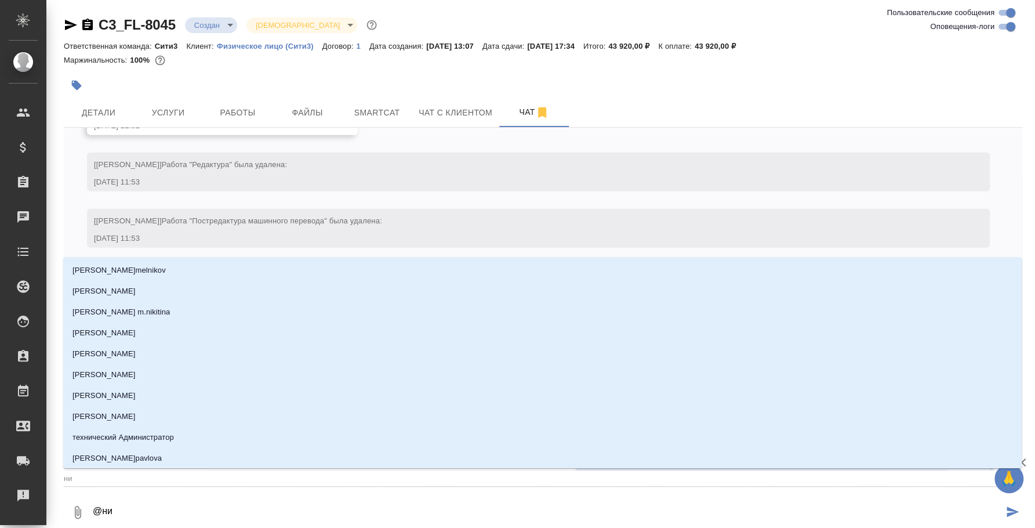
type textarea "@ник"
type input "ник"
type textarea "@ники"
type input "ники"
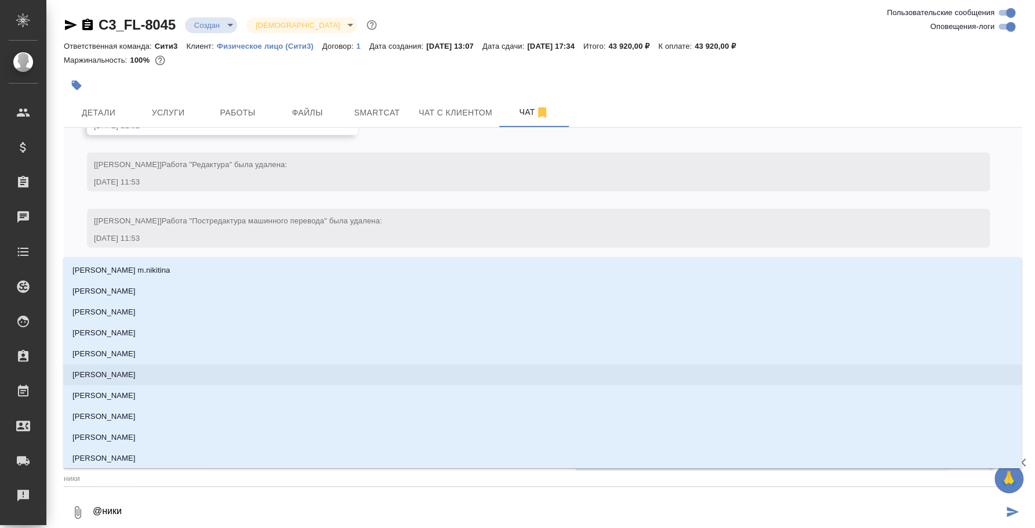
click at [167, 367] on li "[PERSON_NAME]" at bounding box center [542, 374] width 959 height 21
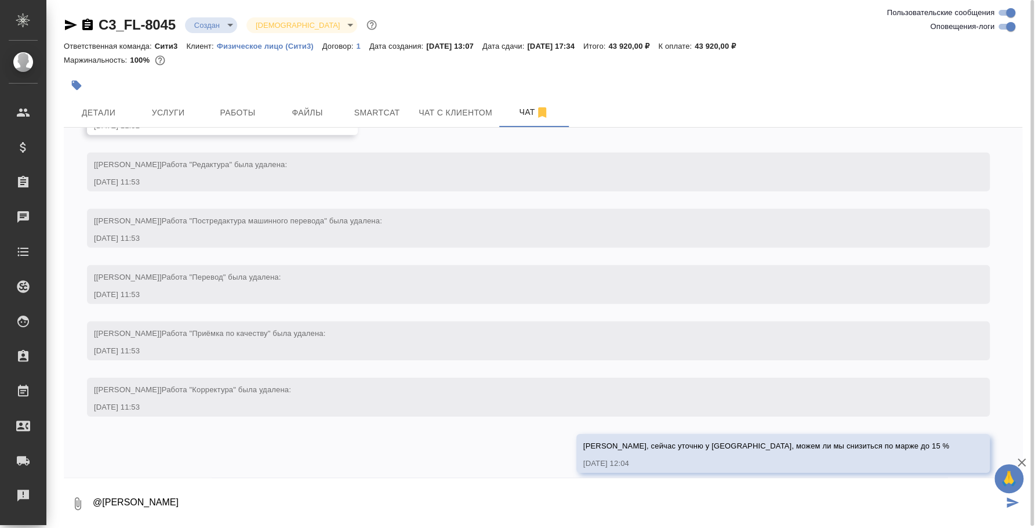
type textarea "@Никитина Татьяна"
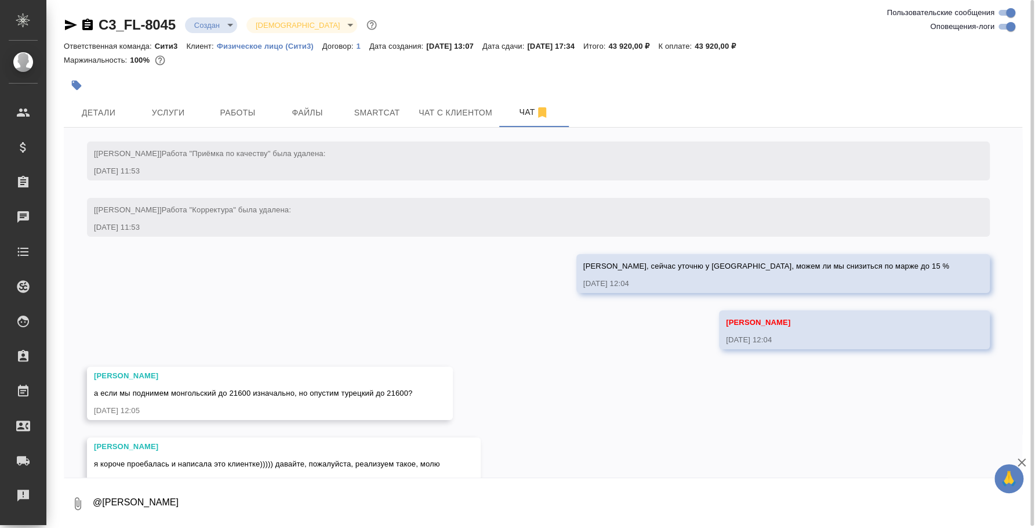
scroll to position [2510, 0]
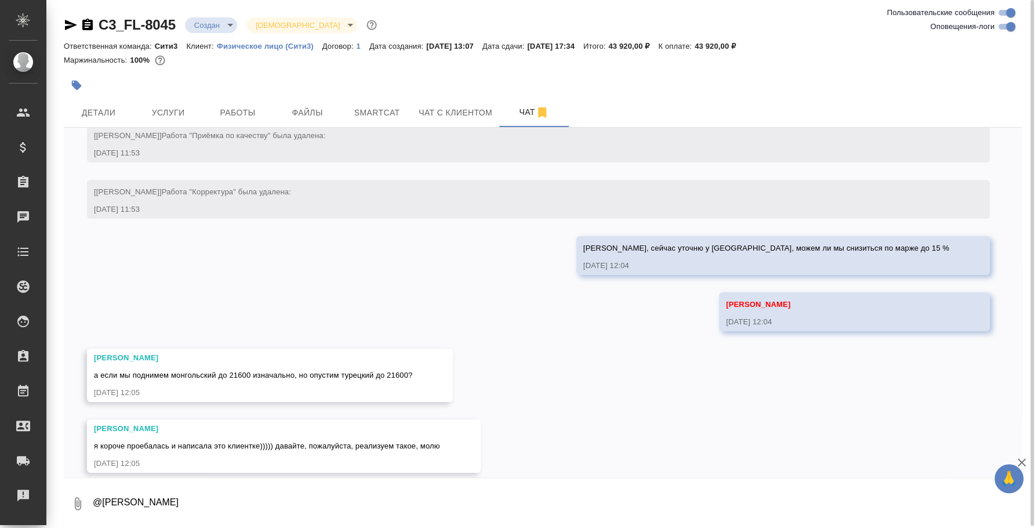
click at [474, 96] on div at bounding box center [383, 85] width 639 height 26
click at [472, 104] on button "Чат с клиентом" at bounding box center [456, 112] width 88 height 29
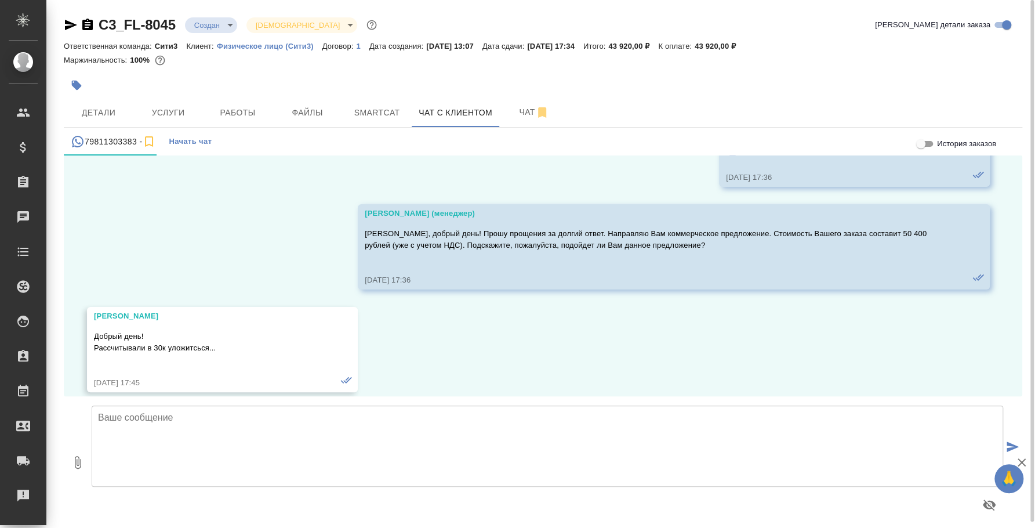
scroll to position [114, 0]
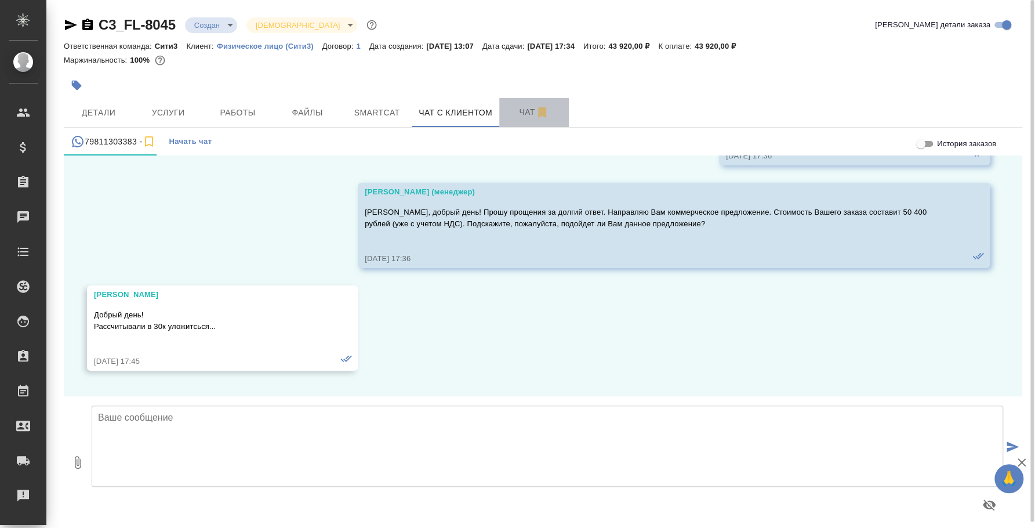
click at [524, 112] on span "Чат" at bounding box center [534, 112] width 56 height 14
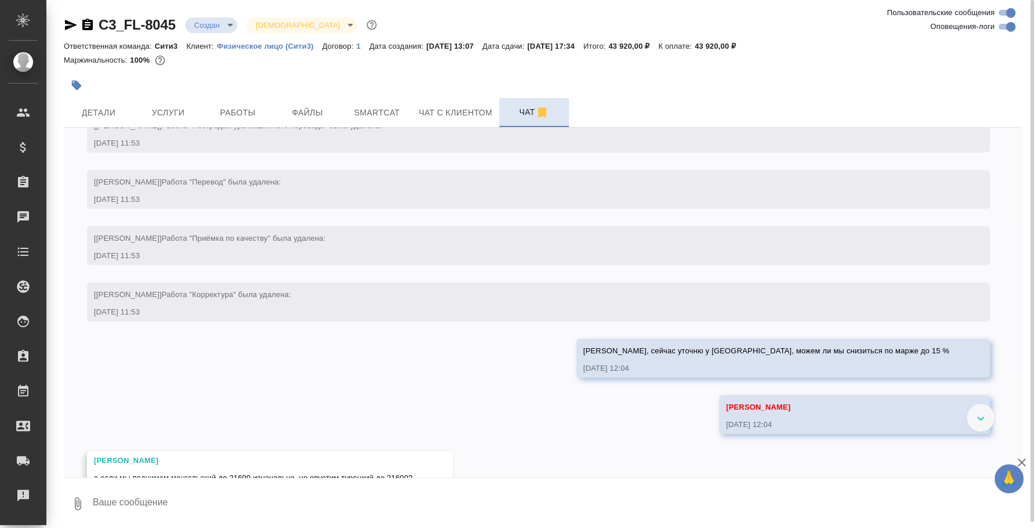
scroll to position [2510, 0]
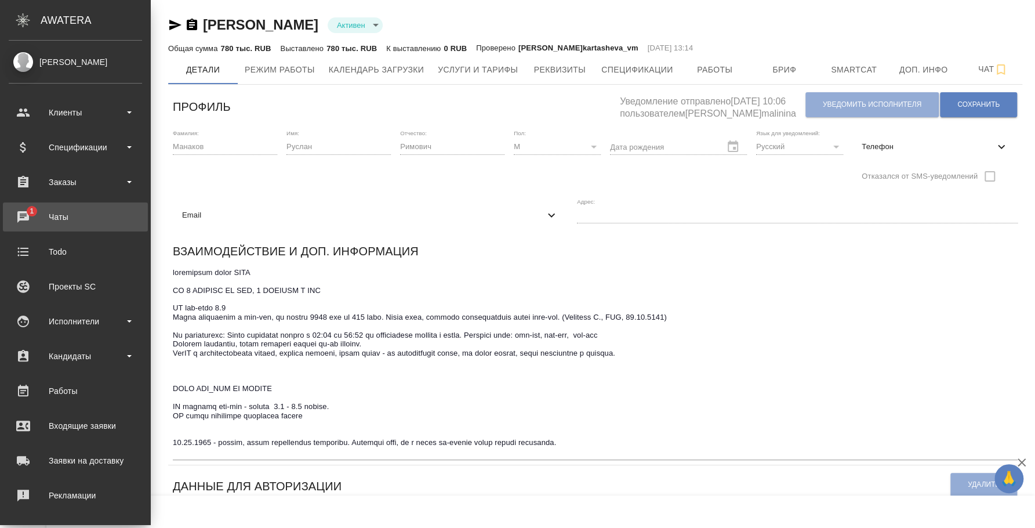
click at [39, 205] on span "1" at bounding box center [32, 211] width 18 height 12
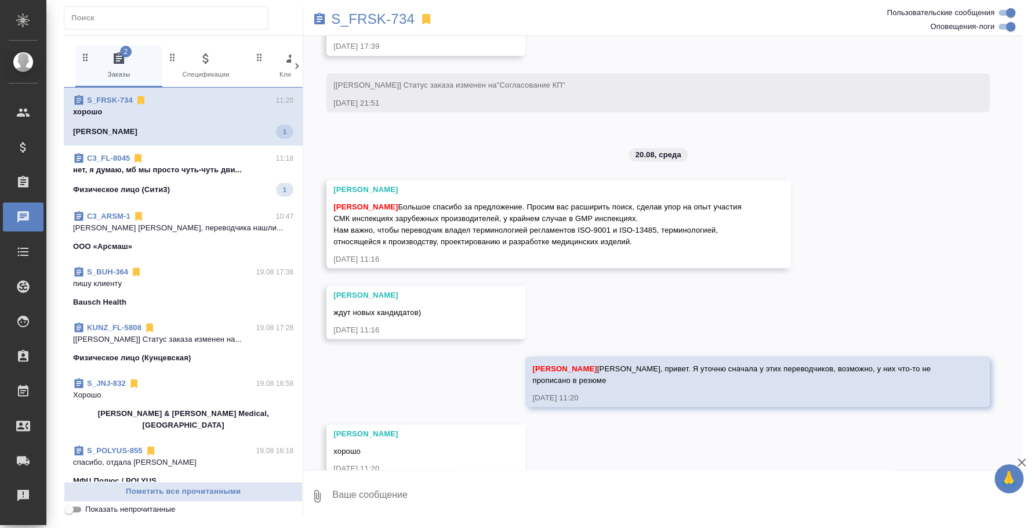
scroll to position [1442, 0]
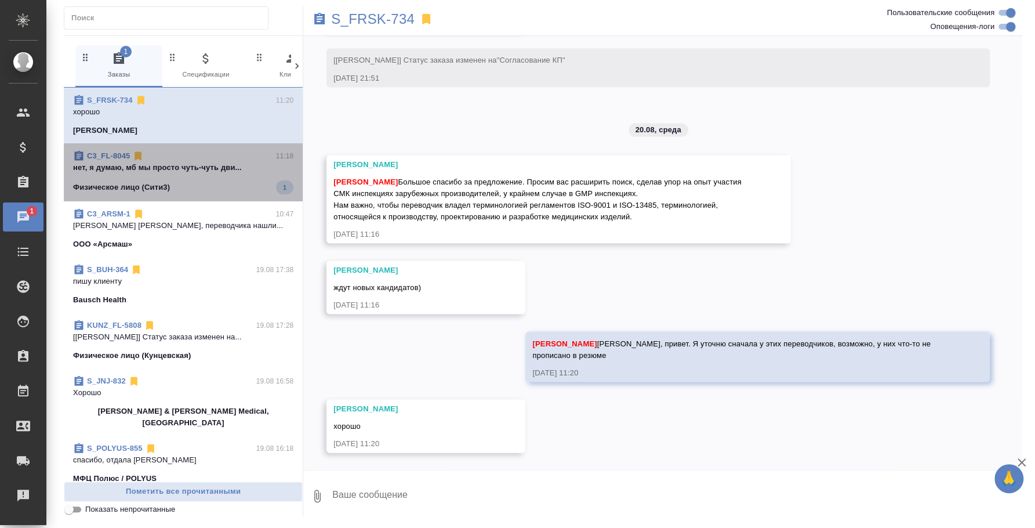
click at [193, 184] on div "Физическое лицо (Сити3) 1" at bounding box center [183, 187] width 220 height 14
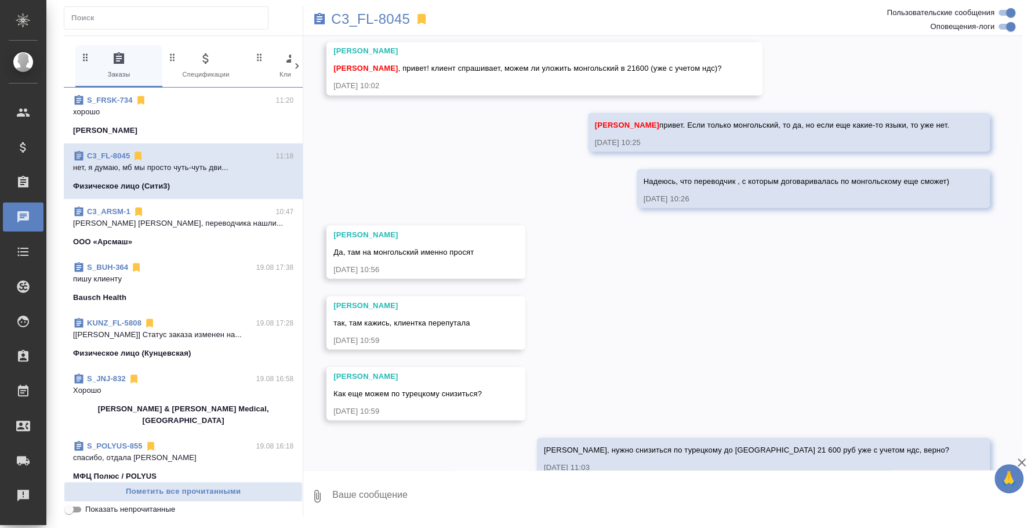
scroll to position [1580, 0]
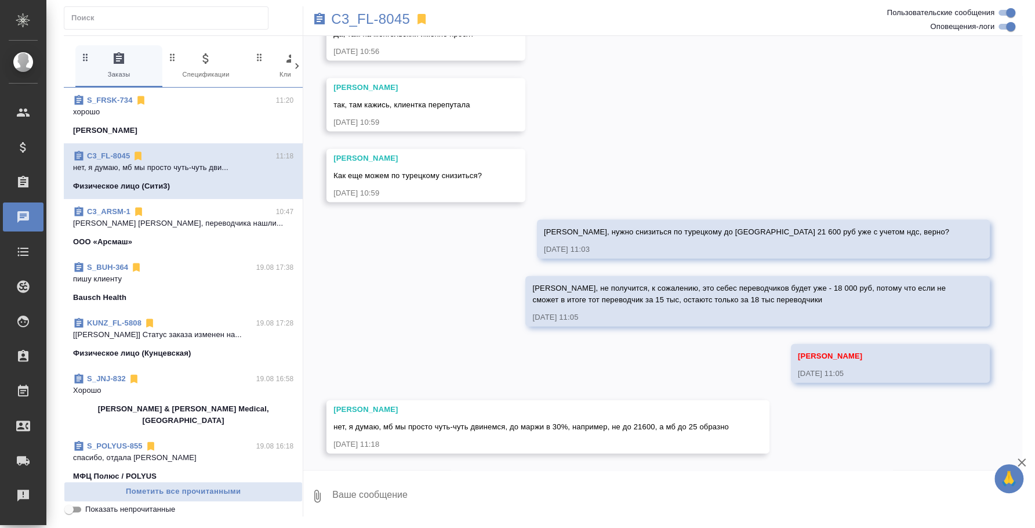
click at [618, 485] on textarea at bounding box center [676, 495] width 691 height 39
click at [495, 498] on textarea "[PERSON_NAME], если 25 тыс - это с ндс, то маража будет" at bounding box center [667, 495] width 672 height 39
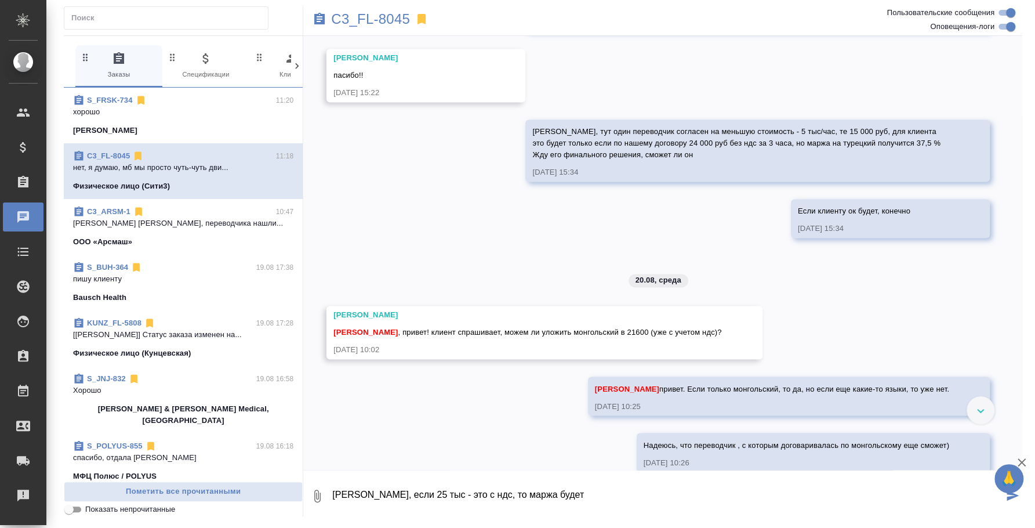
scroll to position [1000, 0]
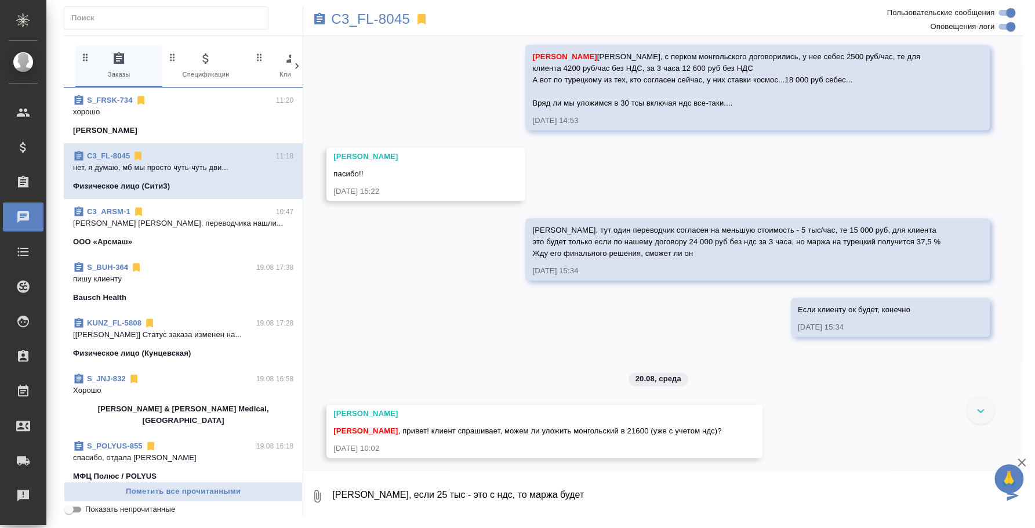
drag, startPoint x: 570, startPoint y: 500, endPoint x: 358, endPoint y: 493, distance: 212.4
click at [358, 493] on textarea "[PERSON_NAME], если 25 тыс - это с ндс, то маржа будет" at bounding box center [667, 495] width 672 height 39
click at [559, 502] on textarea "[PERSON_NAME], если 25 тыс - это с ндс, то маржа будет" at bounding box center [667, 495] width 672 height 39
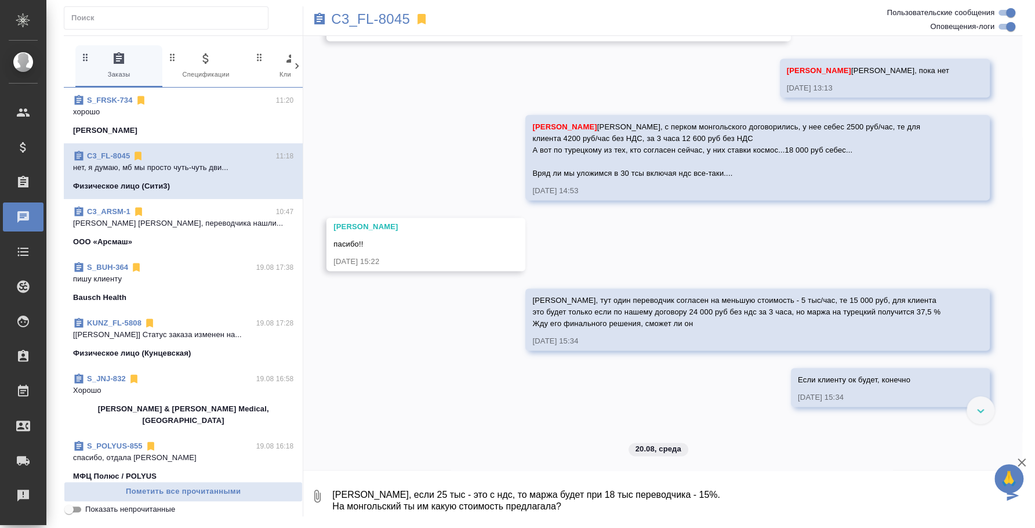
scroll to position [942, 0]
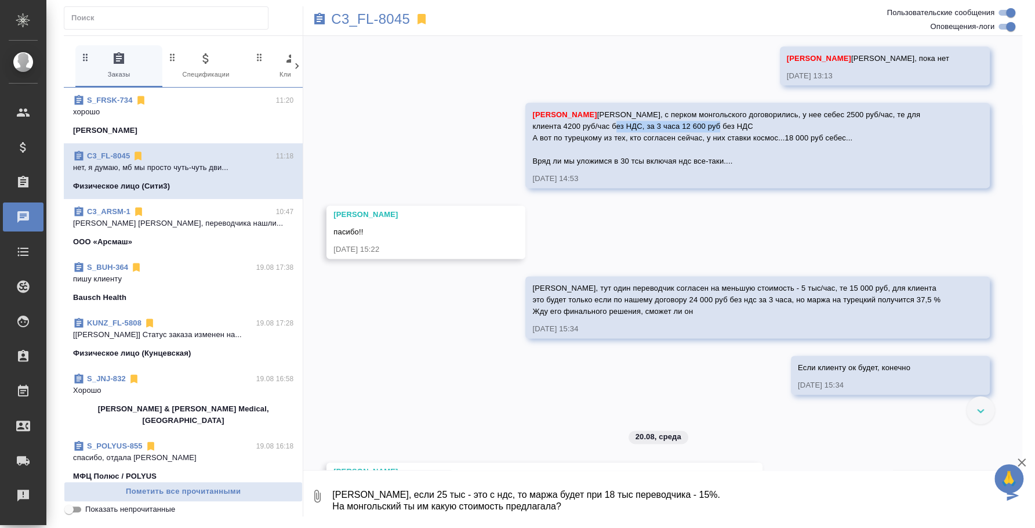
drag, startPoint x: 594, startPoint y: 123, endPoint x: 718, endPoint y: 122, distance: 124.1
click at [718, 122] on div "[PERSON_NAME] [PERSON_NAME], с перком монгольского договорились, у нее себес 25…" at bounding box center [740, 136] width 417 height 61
copy span "за 3 часа 12 600 руб без НДС"
click at [609, 502] on textarea "[PERSON_NAME], если 25 тыс - это с ндс, то маржа будет при 18 тыс переводчика -…" at bounding box center [667, 495] width 672 height 39
click at [604, 506] on textarea "[PERSON_NAME], если 25 тыс - это с ндс, то маржа будет при 18 тыс переводчика -…" at bounding box center [667, 495] width 672 height 39
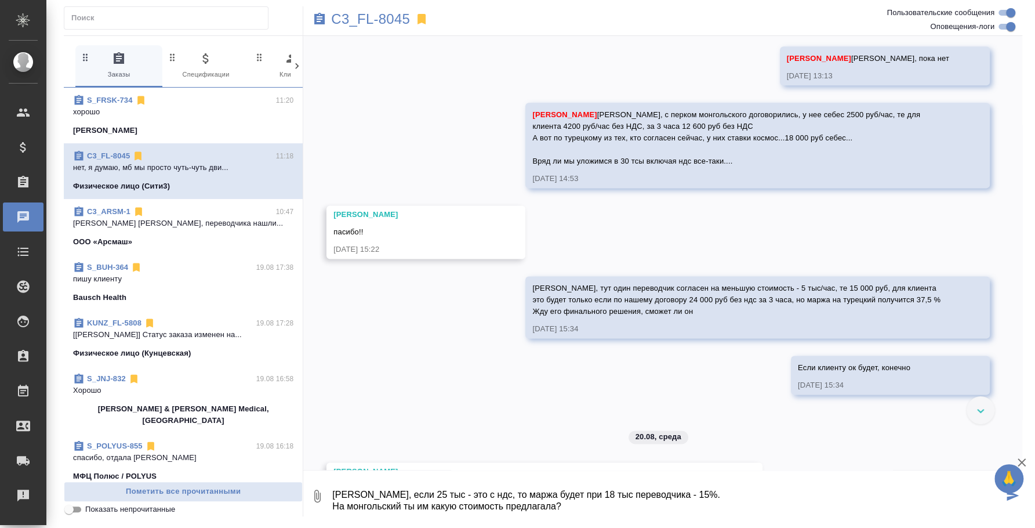
paste textarea "за 3 часа 12 600 руб без НДС"
type textarea "[PERSON_NAME], если 25 тыс - это с ндс, то маржа будет при 18 тыс переводчика -…"
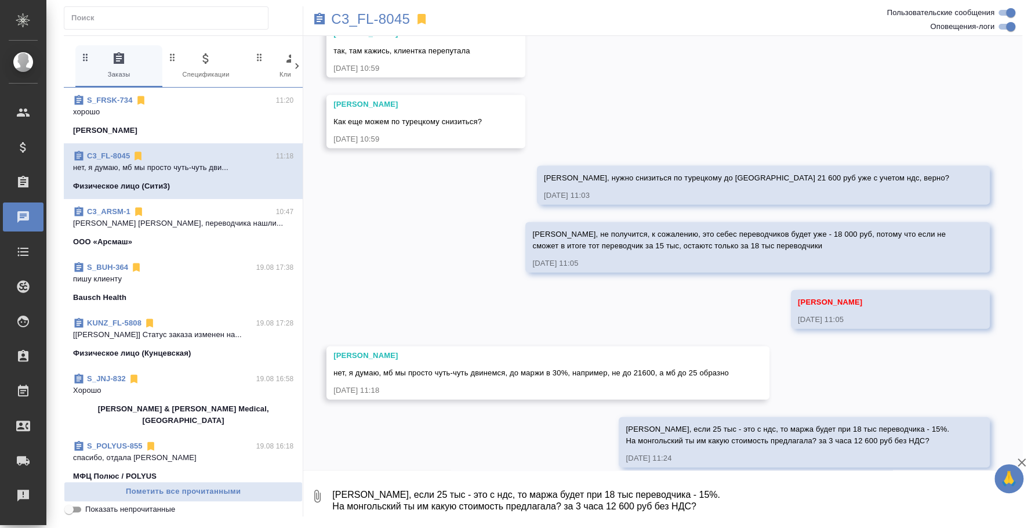
scroll to position [1648, 0]
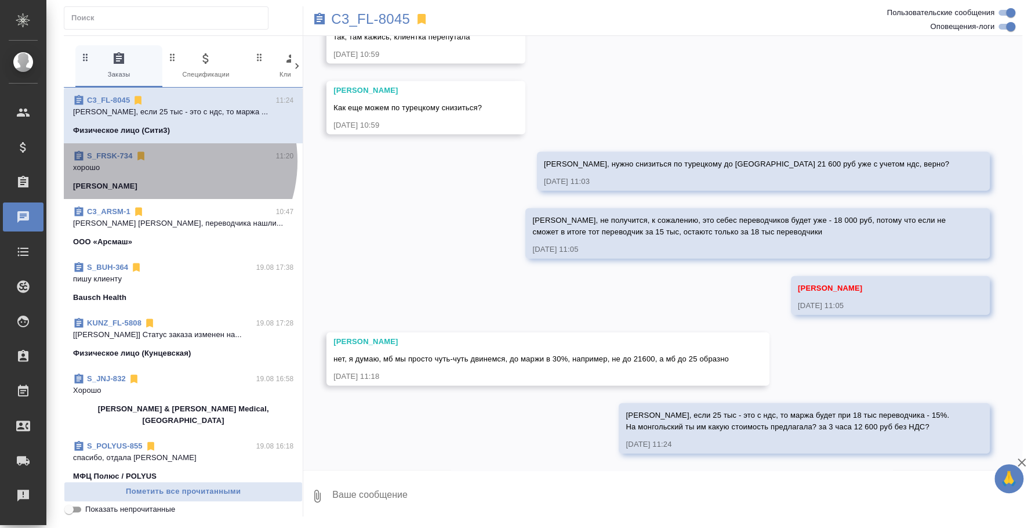
click at [159, 162] on p "хорошо" at bounding box center [183, 168] width 220 height 12
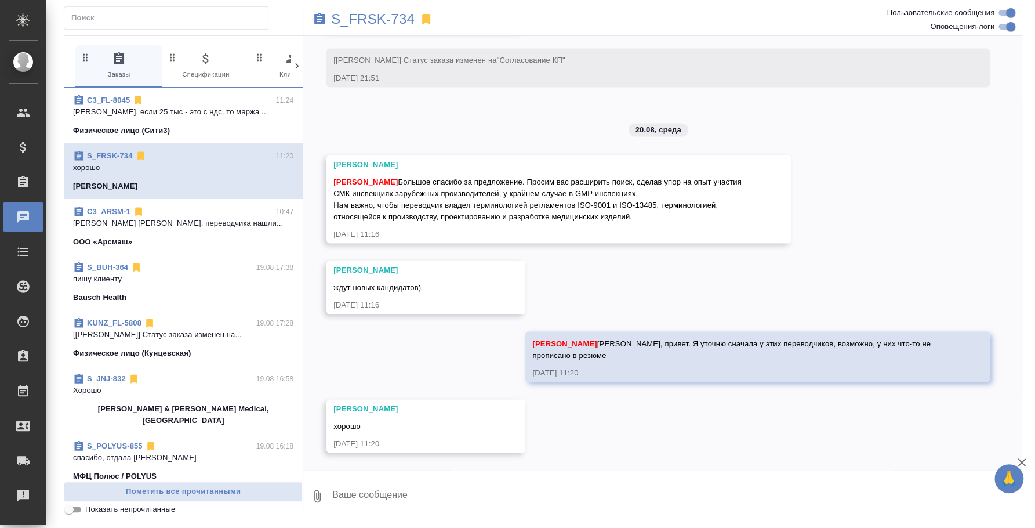
scroll to position [1442, 0]
drag, startPoint x: 528, startPoint y: 177, endPoint x: 652, endPoint y: 217, distance: 131.1
click at [652, 217] on div "Федотова Ирина Большое спасибо за предложение. Просим вас расширить поиск, сдел…" at bounding box center [541, 197] width 417 height 49
copy span "Просим вас расширить поиск, сделав упор на опыт участия СМК инспекциях зарубежн…"
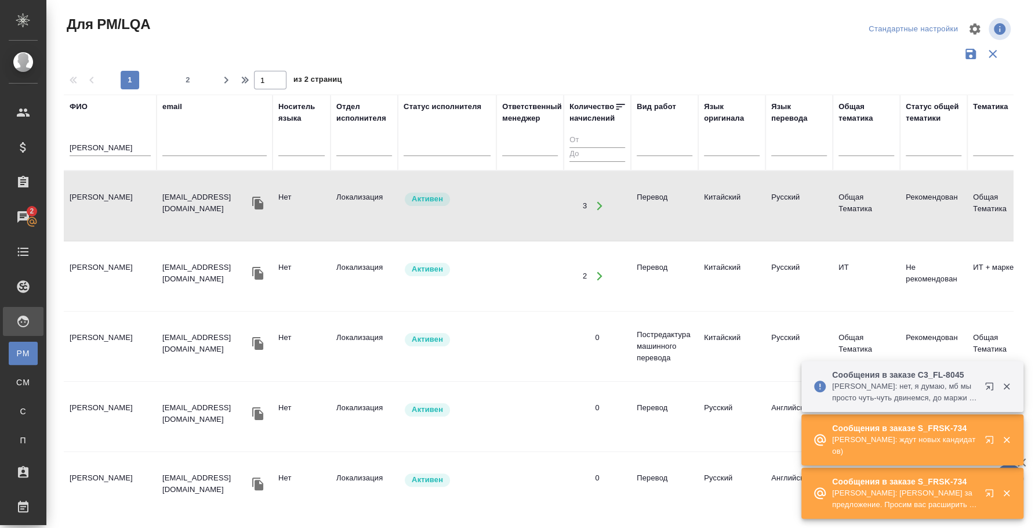
click at [988, 488] on icon "button" at bounding box center [992, 495] width 14 height 14
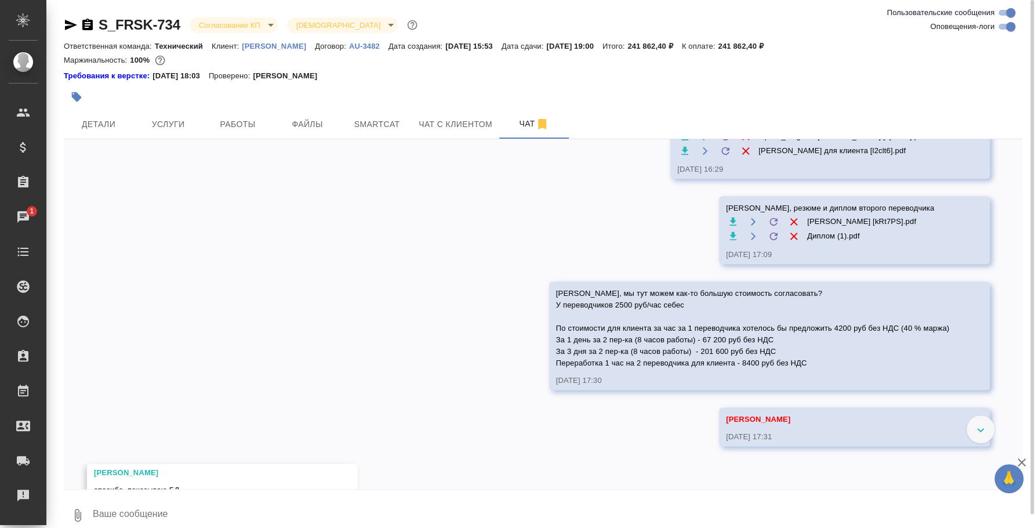
scroll to position [1341, 0]
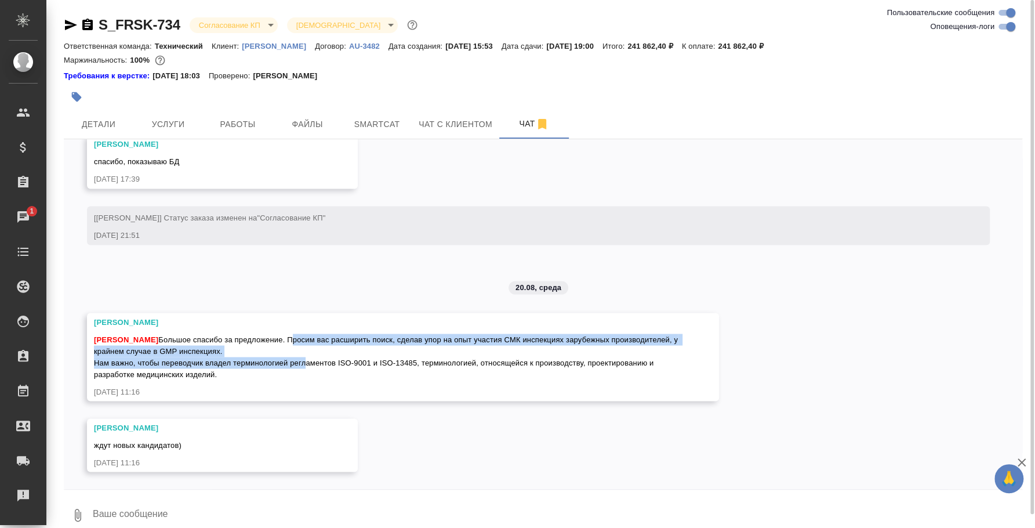
drag, startPoint x: 288, startPoint y: 336, endPoint x: 303, endPoint y: 364, distance: 31.9
click at [303, 364] on span "Федотова Ирина Большое спасибо за предложение. Просим вас расширить поиск, сдел…" at bounding box center [387, 356] width 586 height 43
click at [274, 363] on span "Федотова Ирина Большое спасибо за предложение. Просим вас расширить поиск, сдел…" at bounding box center [387, 356] width 586 height 43
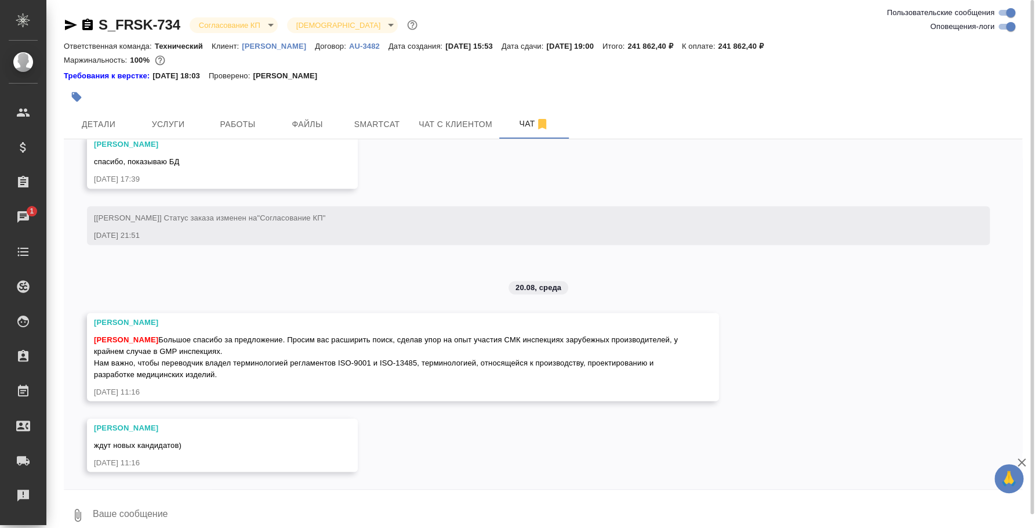
drag, startPoint x: 286, startPoint y: 333, endPoint x: 407, endPoint y: 376, distance: 128.0
click at [407, 376] on div "Федотова Ирина Большое спасибо за предложение. Просим вас расширить поиск, сдел…" at bounding box center [386, 355] width 585 height 49
copy span "Просим вас расширить поиск, сделав упор на опыт участия СМК инспекциях зарубежн…"
click at [280, 513] on textarea at bounding box center [557, 514] width 931 height 39
type textarea "j"
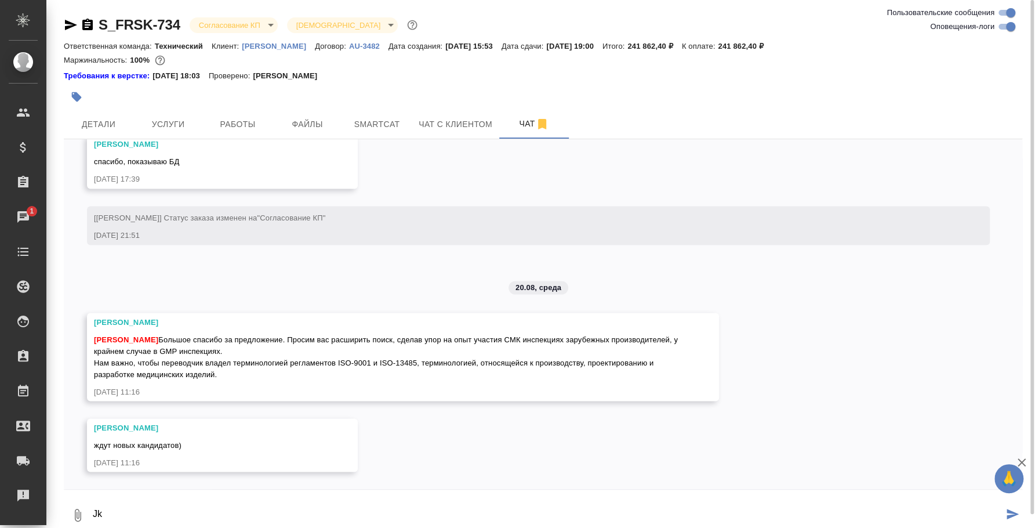
type textarea "J"
type textarea "Оля, это за гранью фантастики)"
click at [96, 512] on textarea "Оля, это за гранью фантастики)" at bounding box center [548, 514] width 912 height 39
drag, startPoint x: 96, startPoint y: 512, endPoint x: 524, endPoint y: 524, distance: 427.5
click at [542, 527] on html "🙏 .cls-1 fill:#fff; AWATERA Fedotova Irina Клиенты Спецификации Заказы 1 Чаты T…" at bounding box center [517, 264] width 1035 height 528
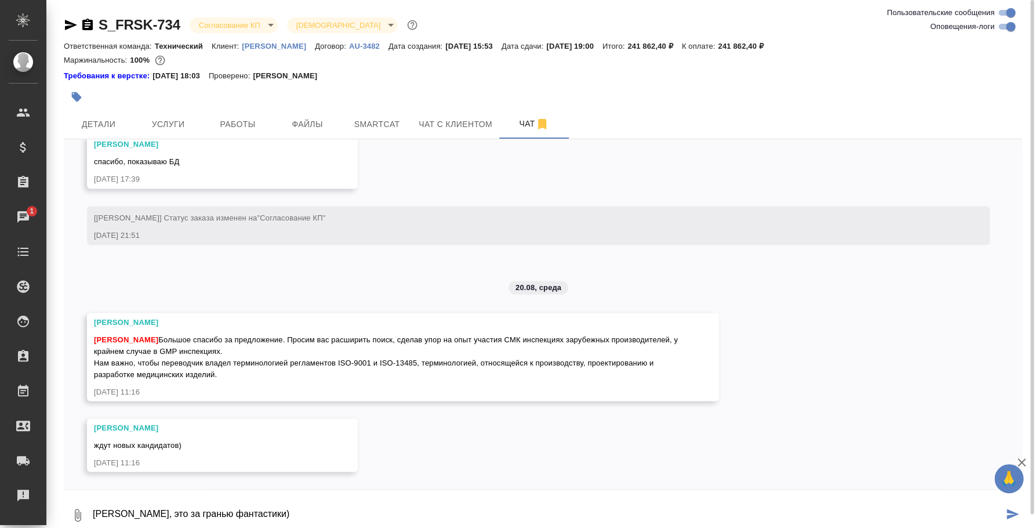
drag, startPoint x: 271, startPoint y: 516, endPoint x: 79, endPoint y: 498, distance: 192.8
click at [79, 498] on div "0 Оля, это за гранью фантастики)" at bounding box center [543, 514] width 959 height 39
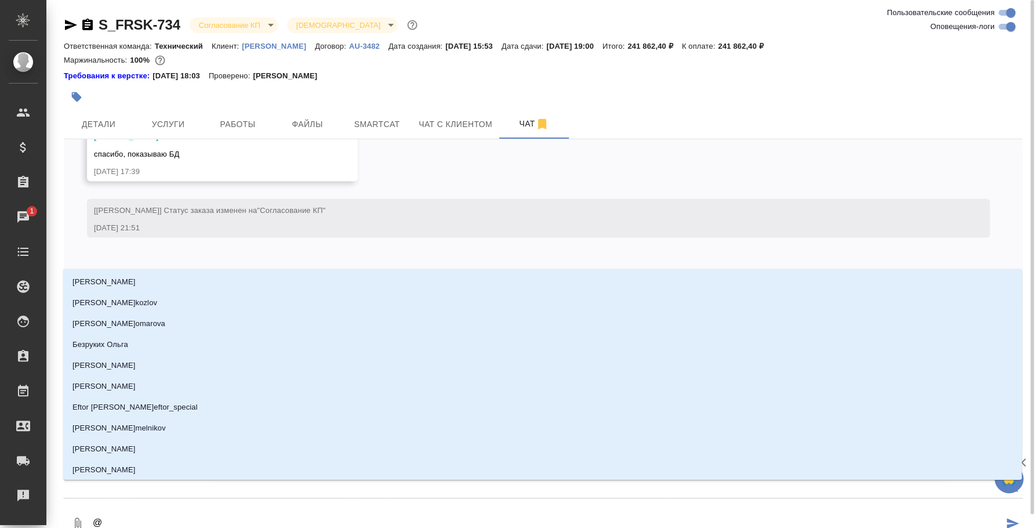
type textarea "@e"
type input "e"
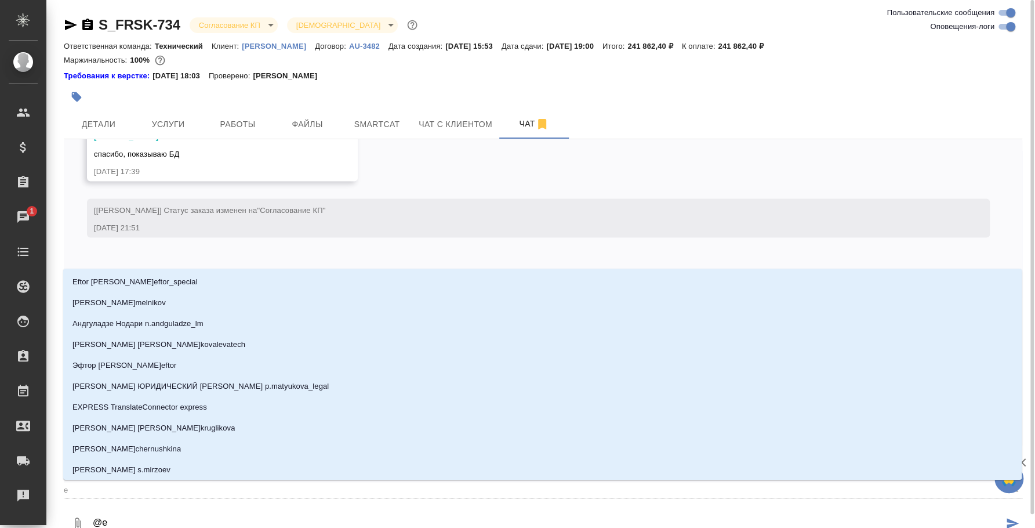
type textarea "@ec"
type input "ec"
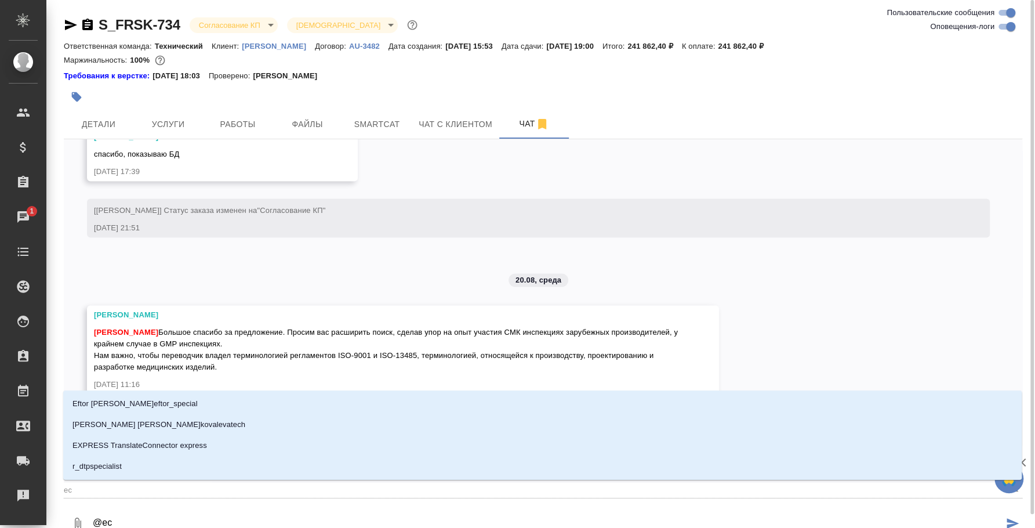
type textarea "@ecg"
type input "ecg"
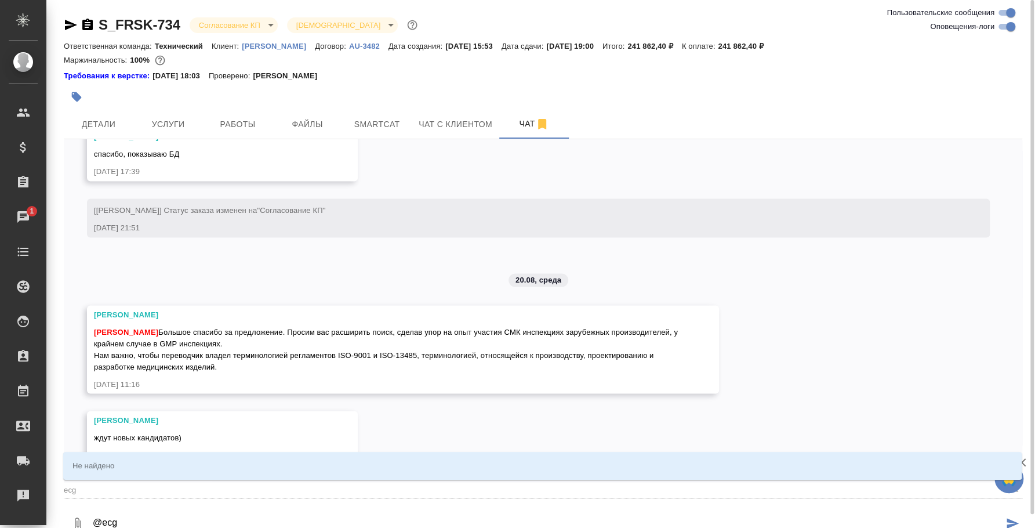
type textarea "@ec"
type input "ec"
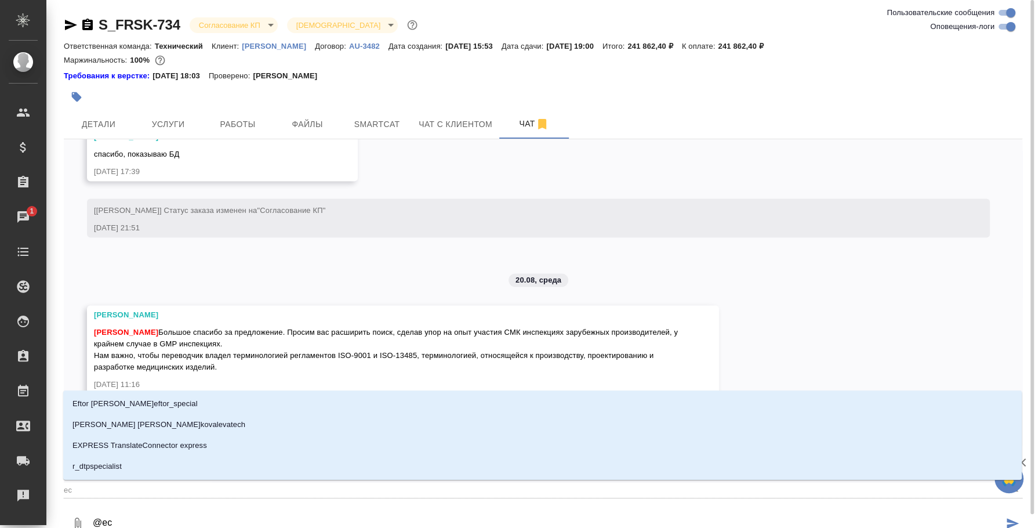
type textarea "@e"
type input "e"
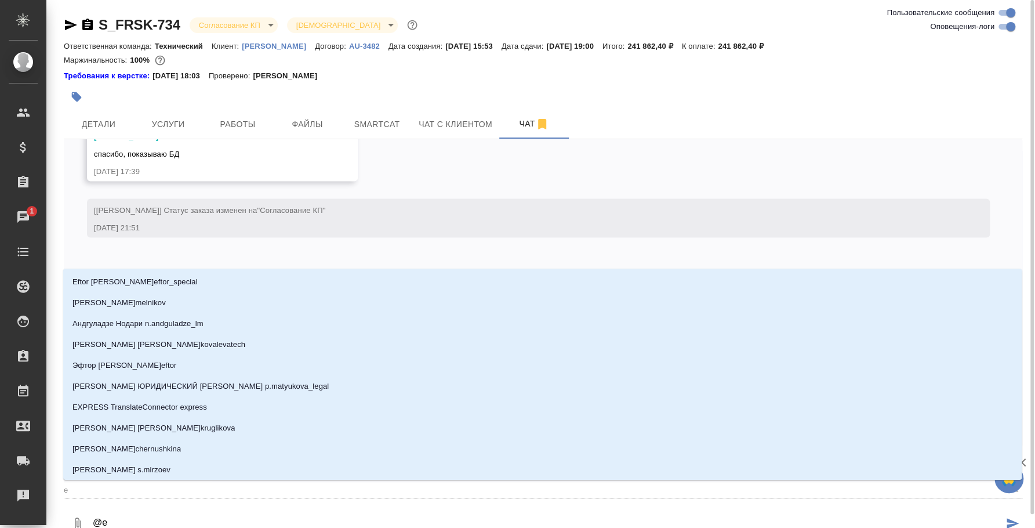
type textarea "@"
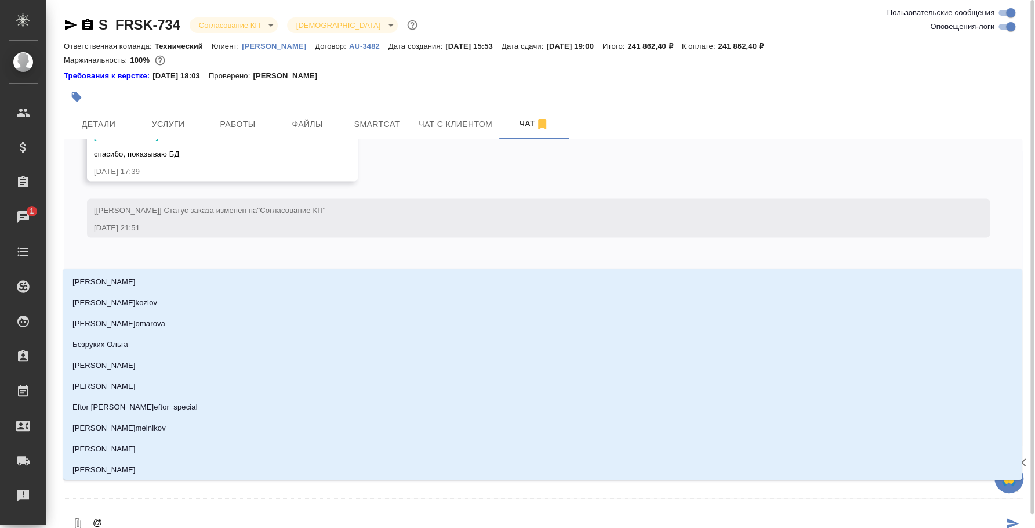
type textarea "@у"
type input "у"
type textarea "@ус"
type input "ус"
type textarea "@усм"
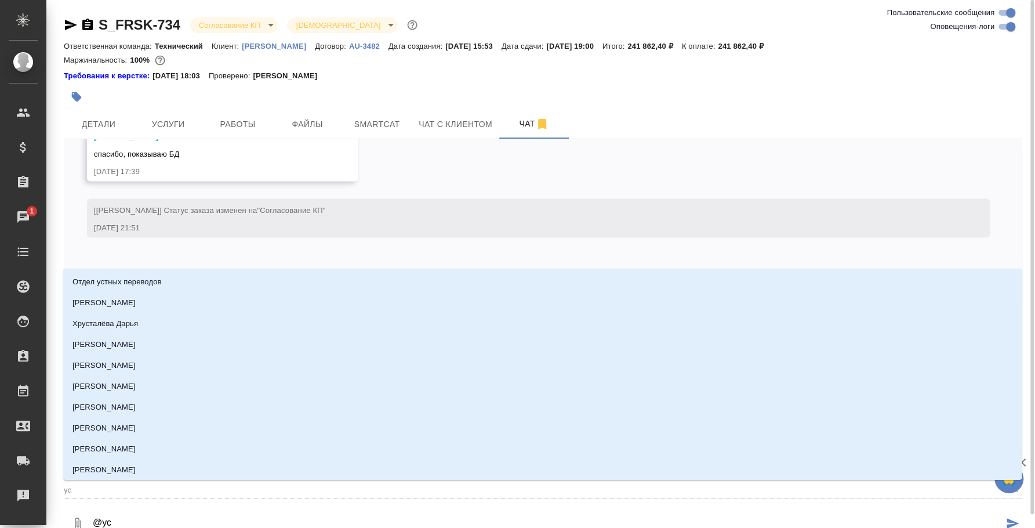
type input "усм"
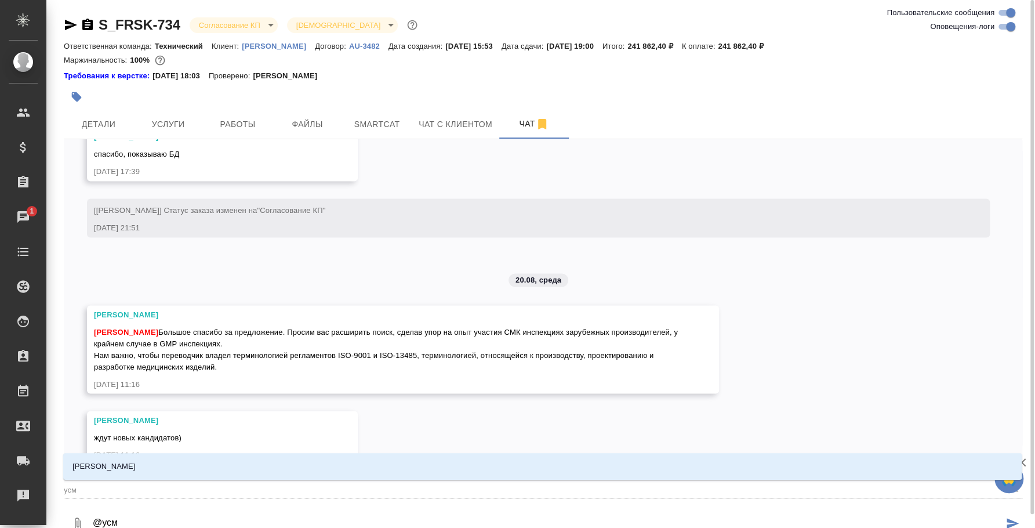
type textarea "@усма"
type input "усма"
type textarea "@усман"
type input "усман"
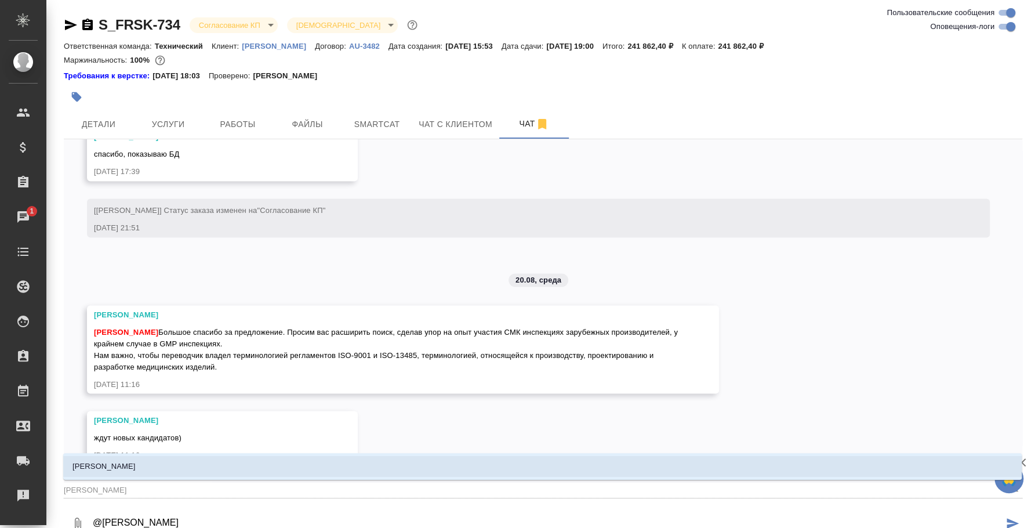
click at [111, 470] on p "[PERSON_NAME]" at bounding box center [103, 466] width 63 height 12
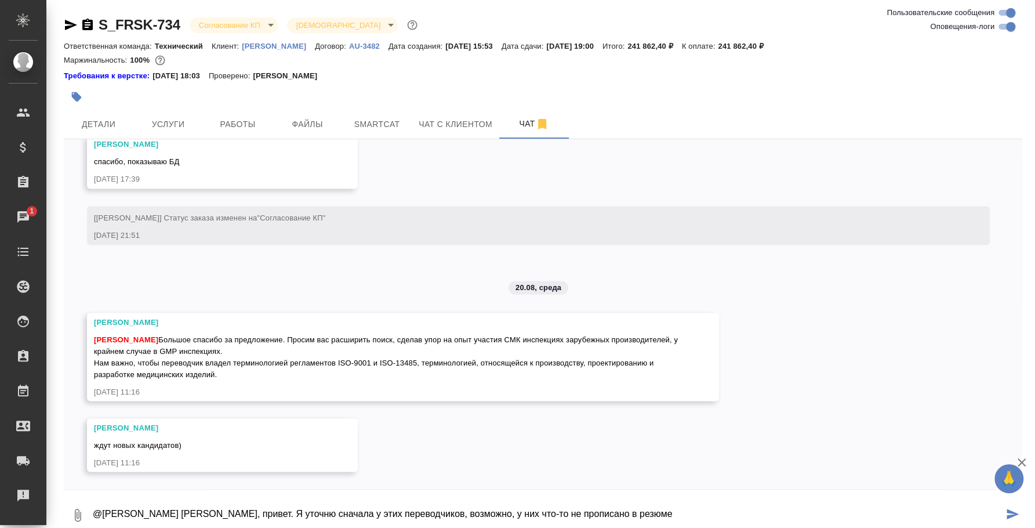
type textarea "@Усманова Ольга Оля, привет. Я уточню сначала у этих переводчиков, возможно, у …"
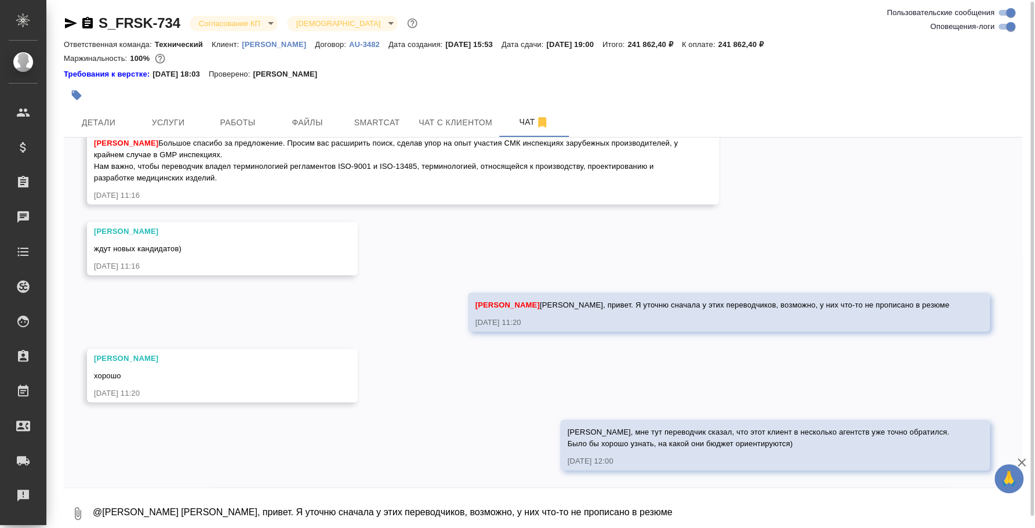
scroll to position [13, 0]
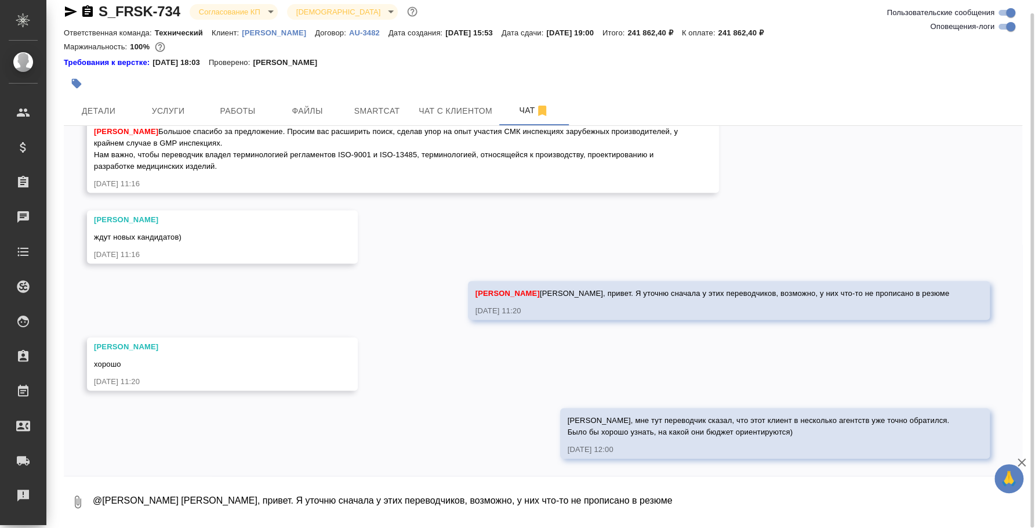
click at [461, 512] on textarea "@Усманова Ольга Оля, привет. Я уточню сначала у этих переводчиков, возможно, у …" at bounding box center [557, 501] width 931 height 39
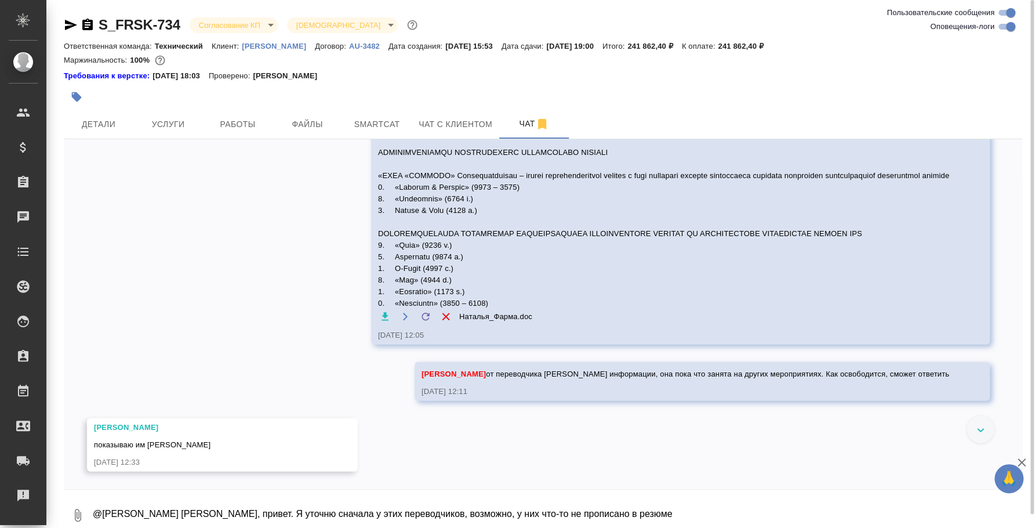
scroll to position [1919, 0]
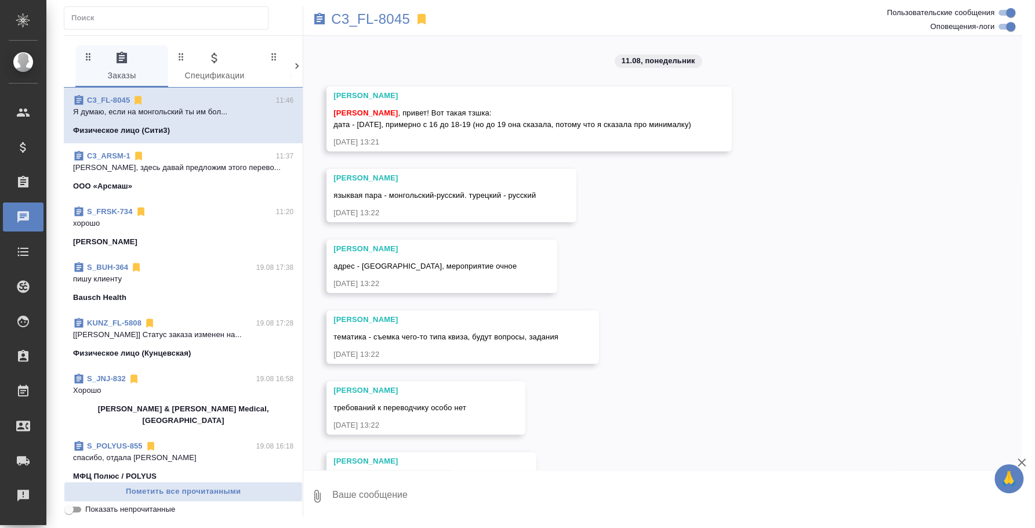
scroll to position [1509, 0]
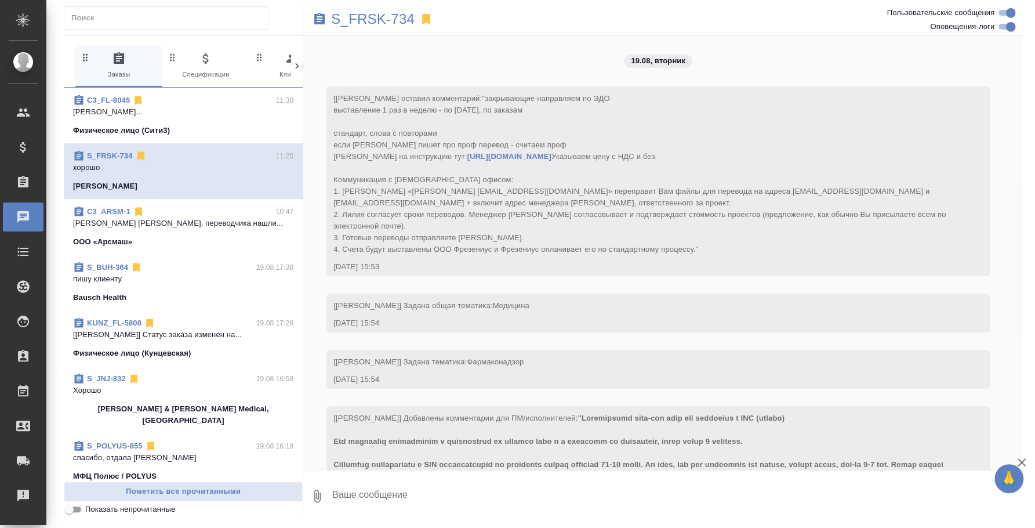
scroll to position [1442, 0]
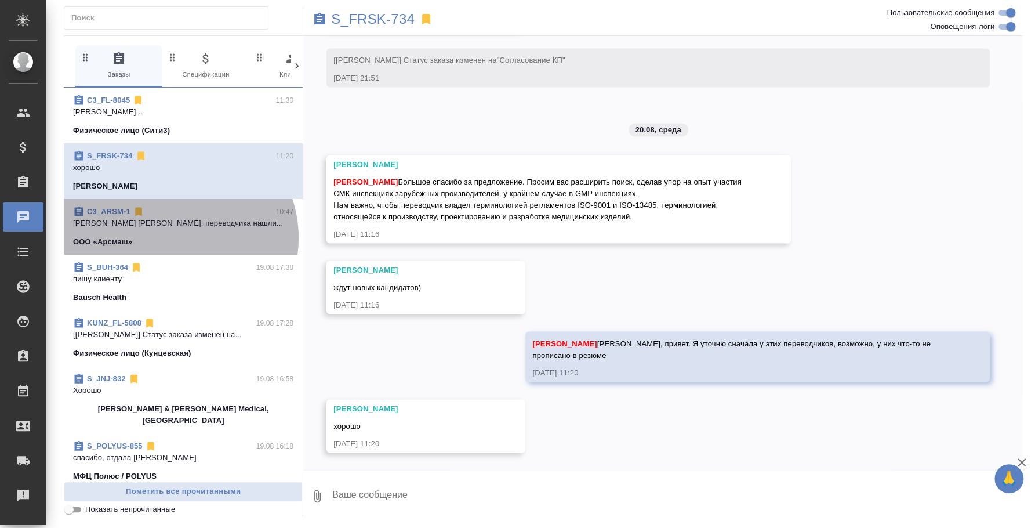
click at [173, 238] on div "ООО «Арсмаш»" at bounding box center [183, 242] width 220 height 12
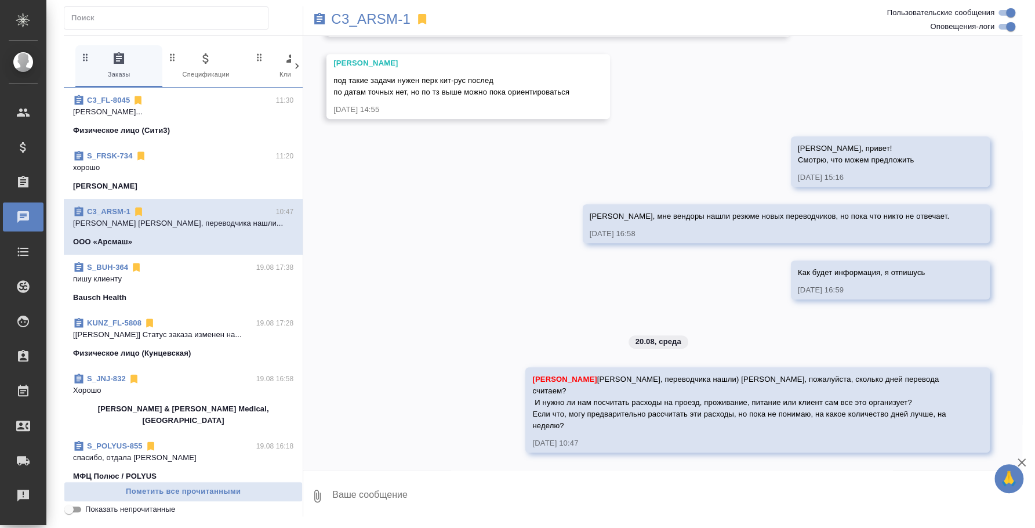
scroll to position [324, 0]
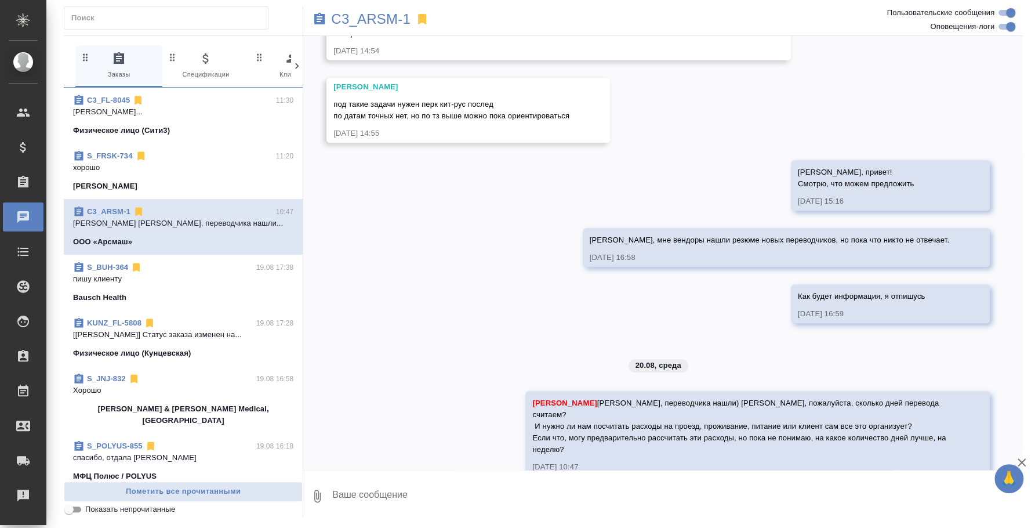
click at [315, 498] on icon "button" at bounding box center [317, 496] width 14 height 14
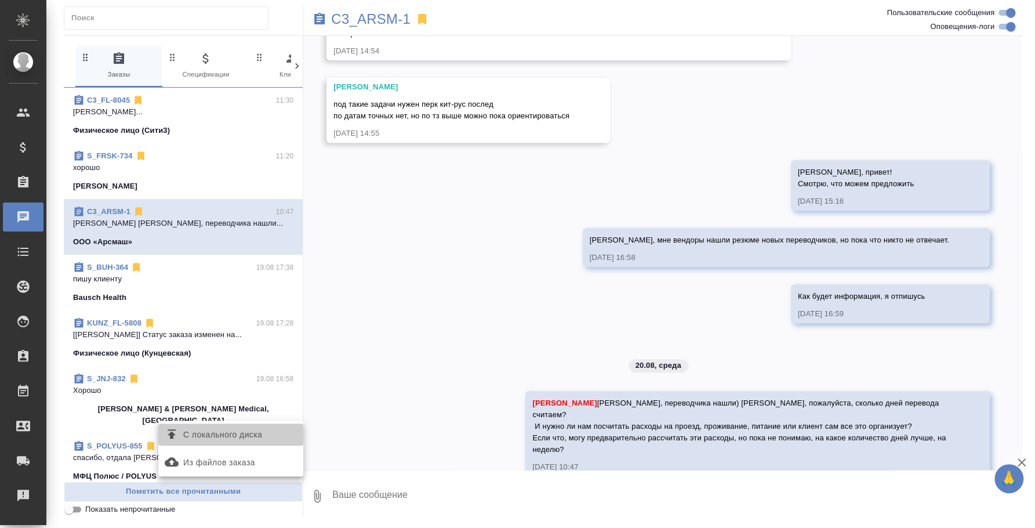
click at [259, 435] on span "С локального диска" at bounding box center [222, 434] width 79 height 14
click at [0, 0] on input "С локального диска" at bounding box center [0, 0] width 0 height 0
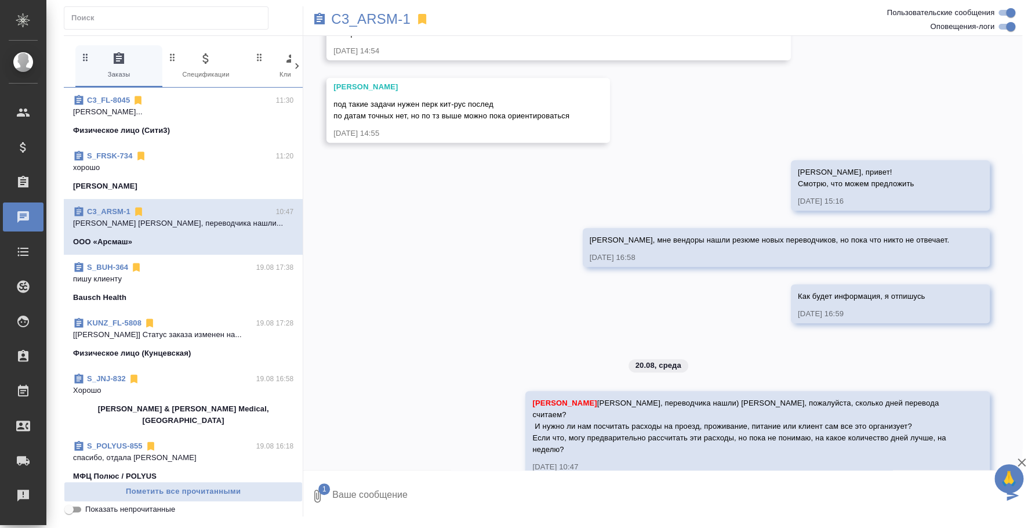
click at [393, 488] on textarea at bounding box center [667, 495] width 672 height 39
drag, startPoint x: 359, startPoint y: 489, endPoint x: 542, endPoint y: 500, distance: 183.5
click at [542, 500] on textarea "[PERSON_NAME], тут будет этот переводчик" at bounding box center [667, 495] width 672 height 39
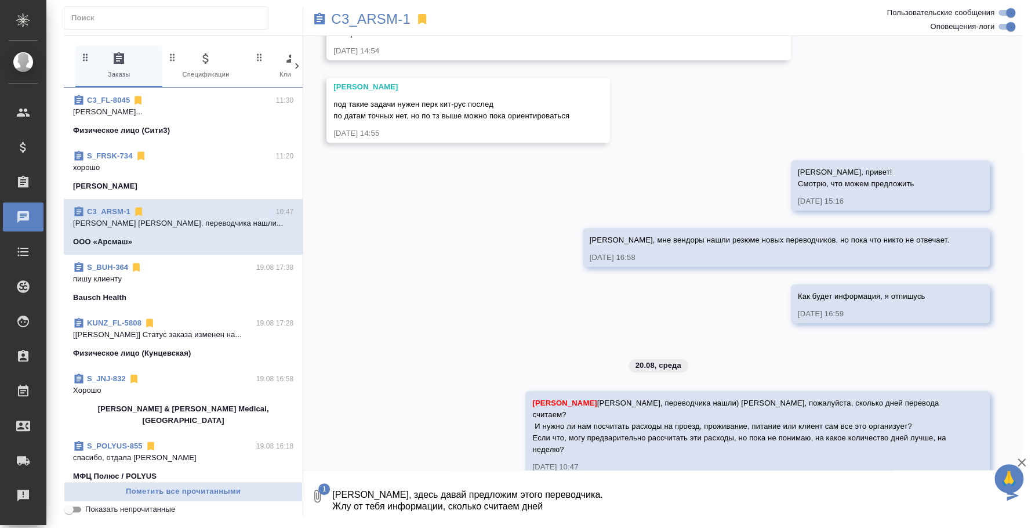
type textarea "[PERSON_NAME], здесь давай предложим этого переводчика. Жлу от тебя информации,…"
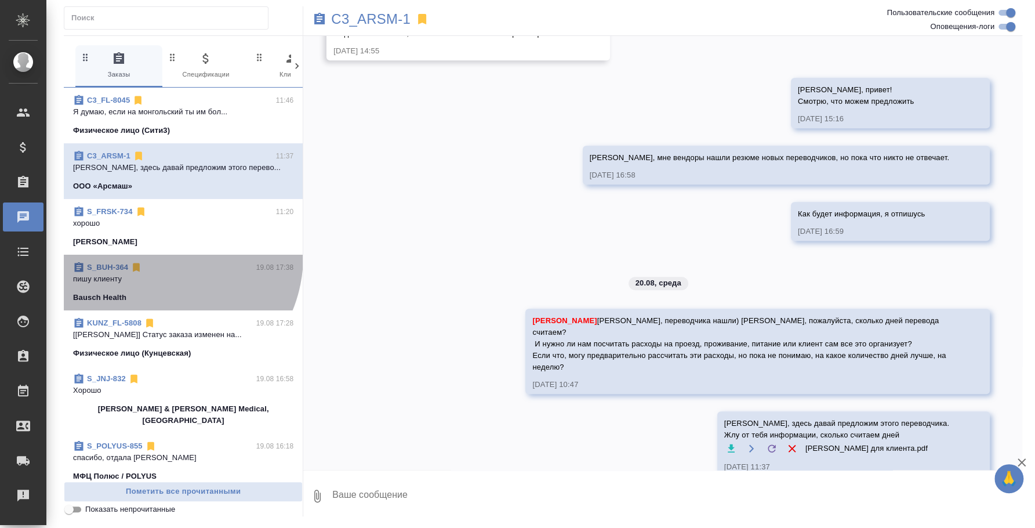
click at [159, 256] on div "S_BUH-364 19.08 17:38 пишу клиенту Bausch Health" at bounding box center [183, 283] width 239 height 56
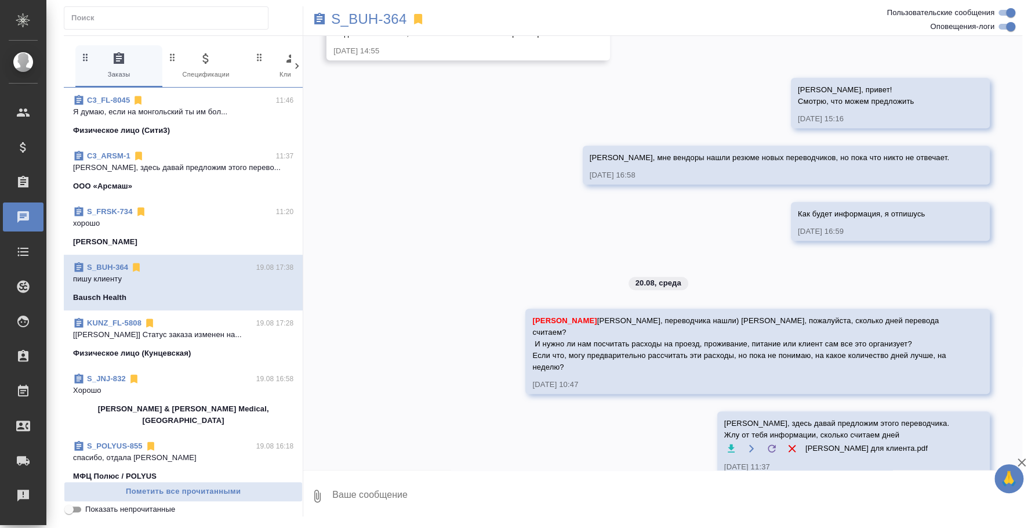
click at [158, 234] on span "S_FRSK-734 11:20 хорошо [PERSON_NAME]" at bounding box center [183, 227] width 220 height 42
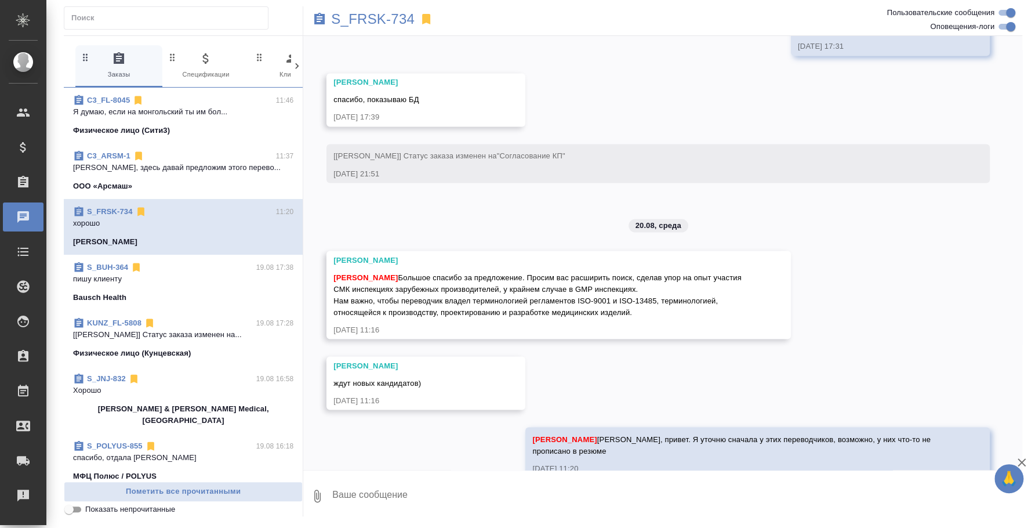
scroll to position [1442, 0]
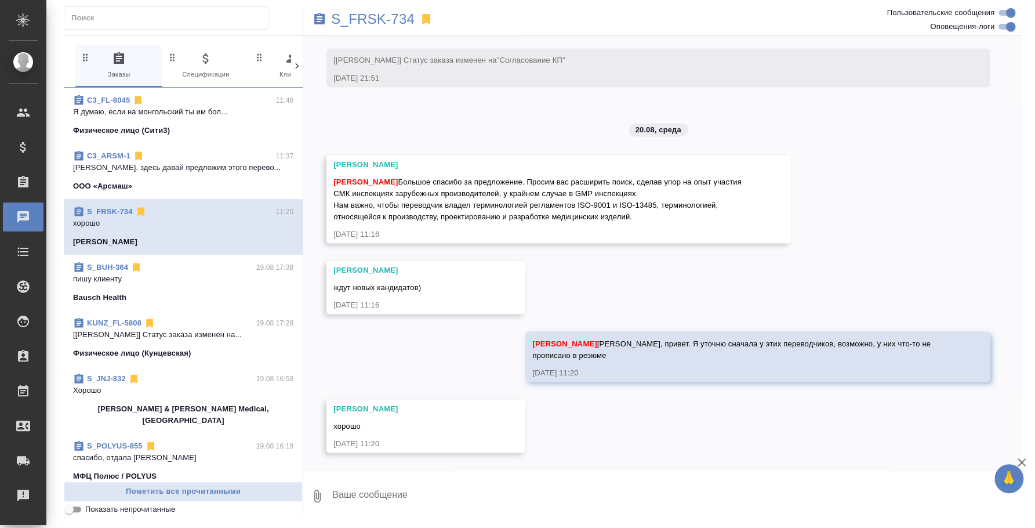
click at [398, 493] on textarea at bounding box center [676, 495] width 691 height 39
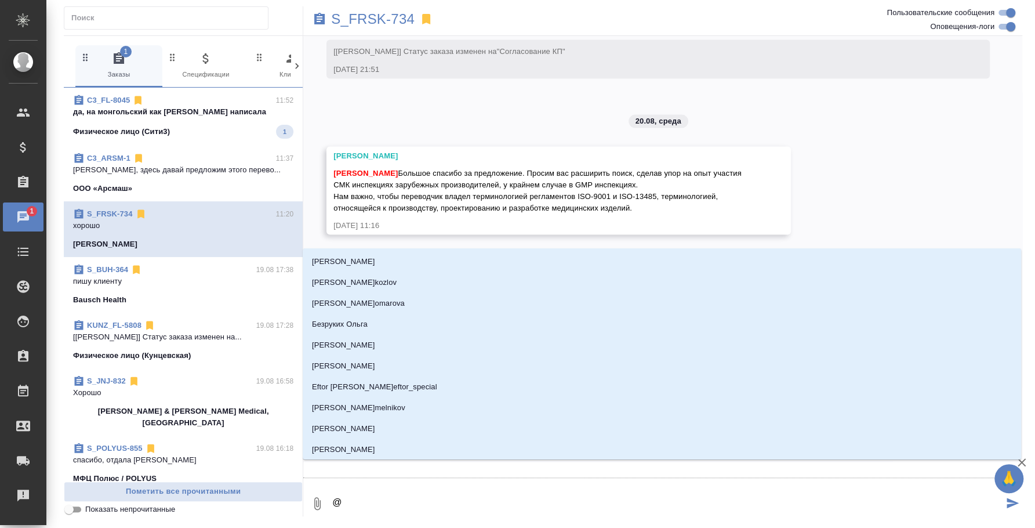
type textarea "@e"
type input "e"
type textarea "@ec"
type input "ec"
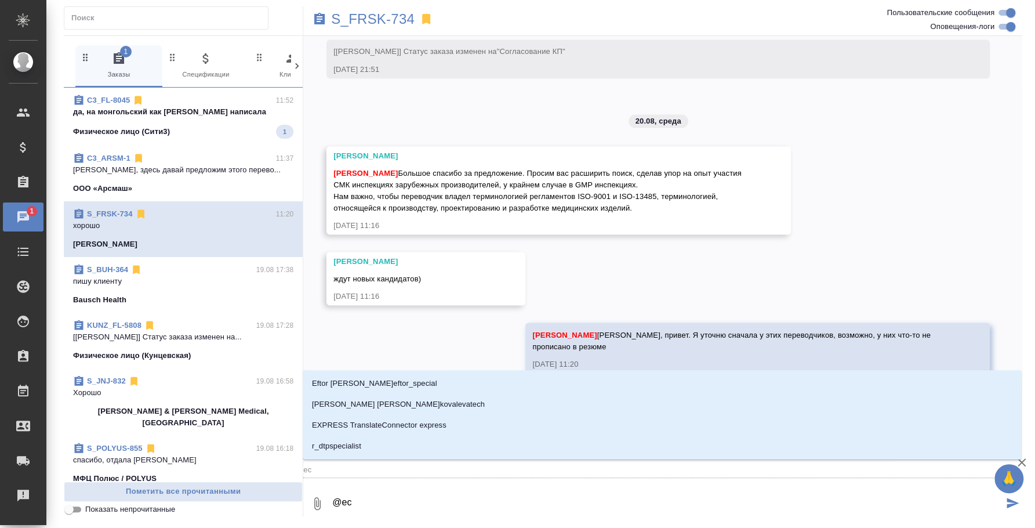
type textarea "@e"
type input "e"
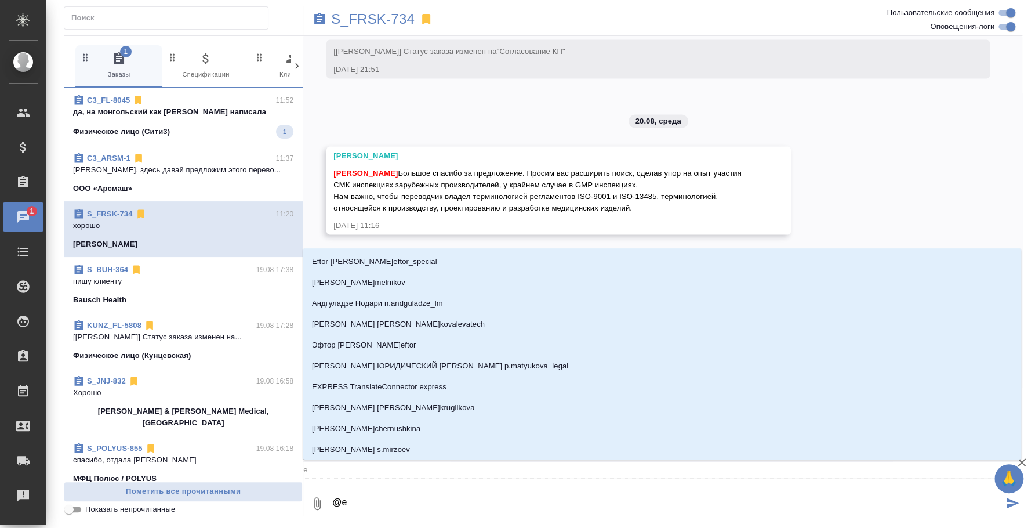
type textarea "@"
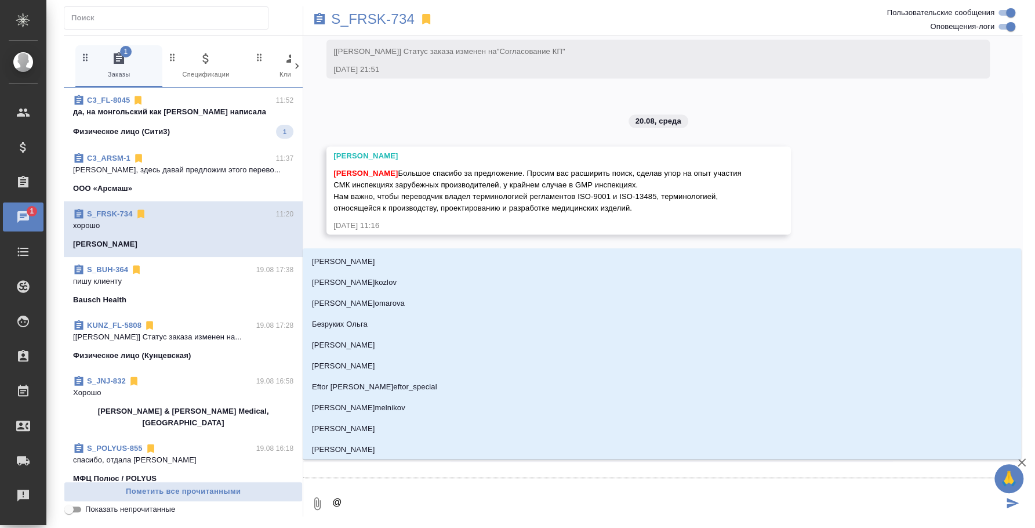
type textarea "@у"
type input "у"
type textarea "@ус"
type input "ус"
type textarea "@усм"
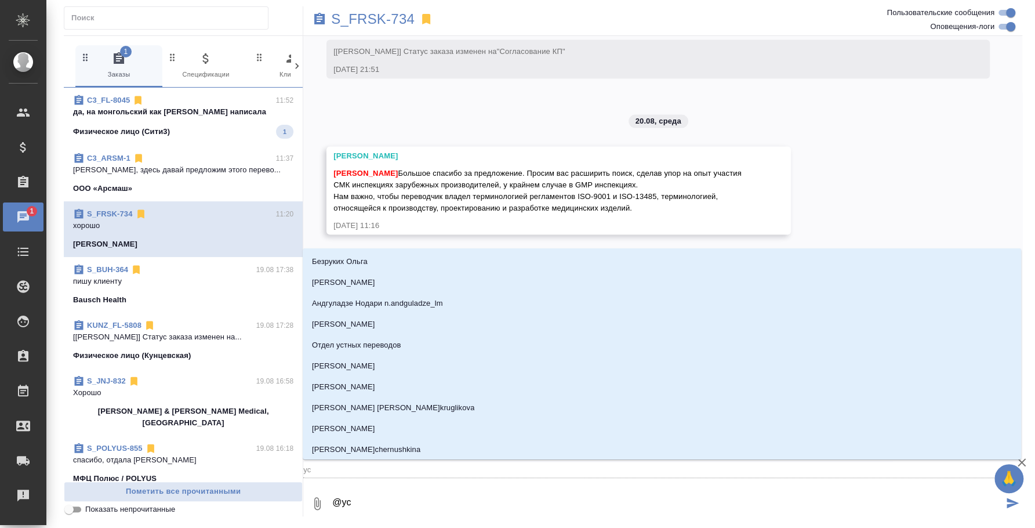
type input "усм"
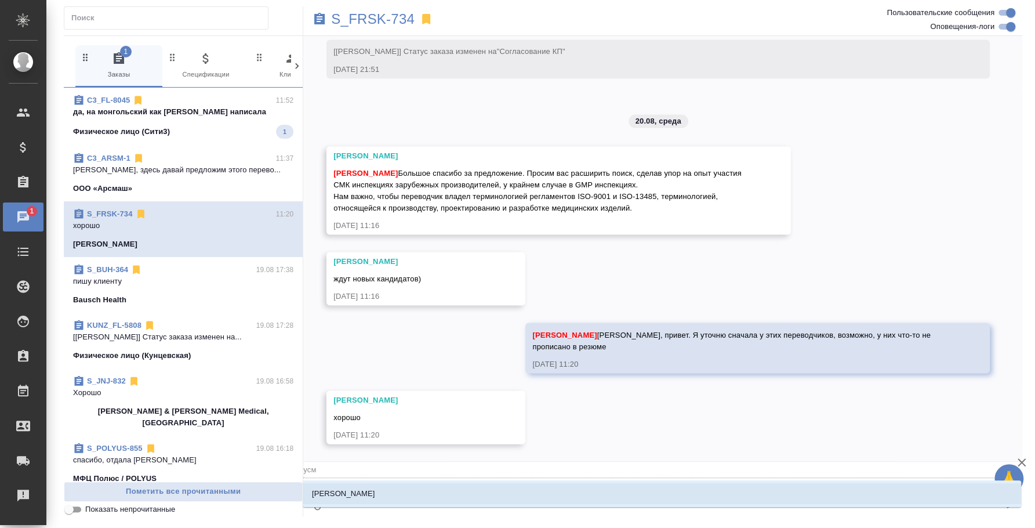
click at [398, 493] on li "[PERSON_NAME]" at bounding box center [662, 493] width 718 height 21
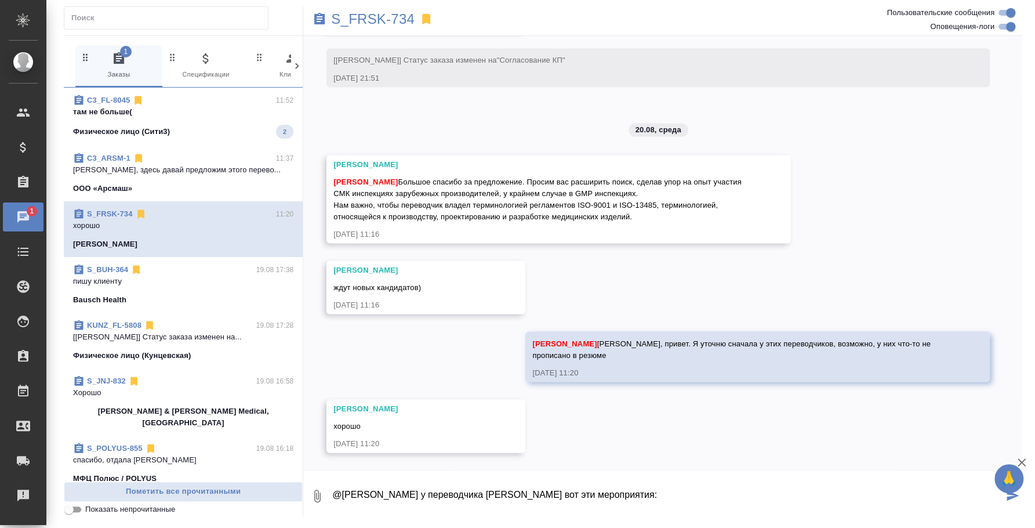
paste textarea "МЕДИЦИНА ИНСПЕКТИРОВАНИЕ ПРОИЗВОДСТВА МЕДИЦИНСКИХ ИЗДЕЛИЙ «ФГБУ «ВНИИИМТ» Росзд…"
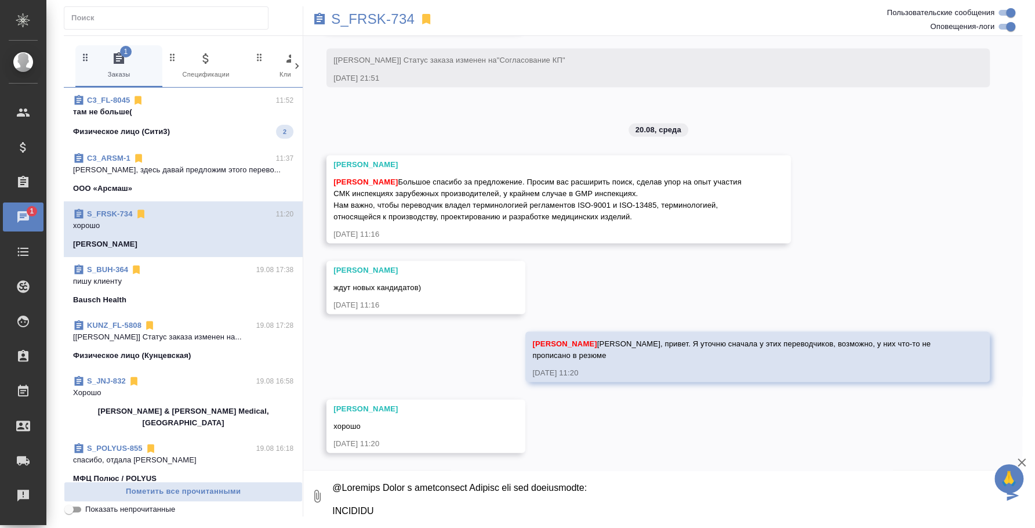
scroll to position [193, 0]
click at [398, 493] on textarea at bounding box center [667, 495] width 672 height 39
click at [473, 513] on textarea at bounding box center [667, 495] width 672 height 39
type textarea "@Loremips Dolor s ametconsect Adipisc eli sed doeiusmodte: INCIDIDU UTLABOREETD…"
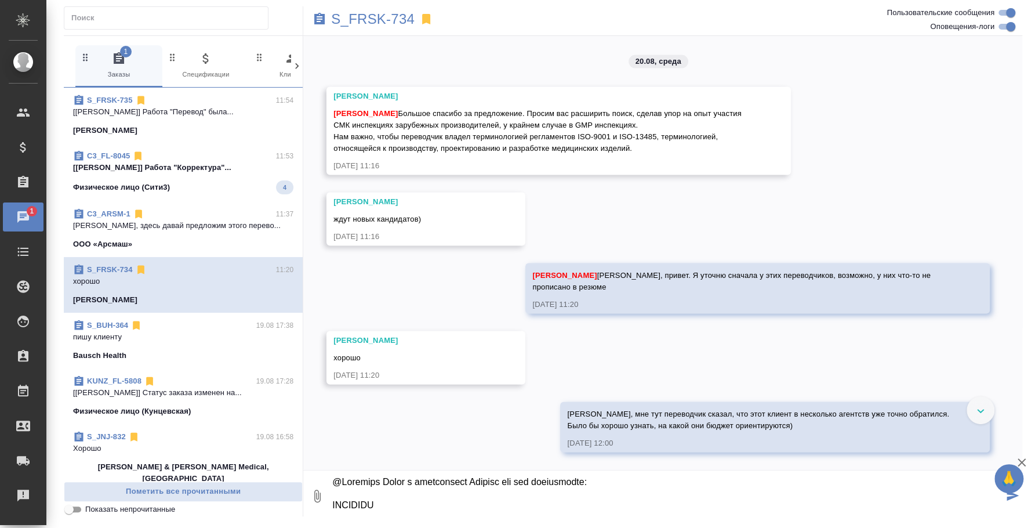
scroll to position [1509, 0]
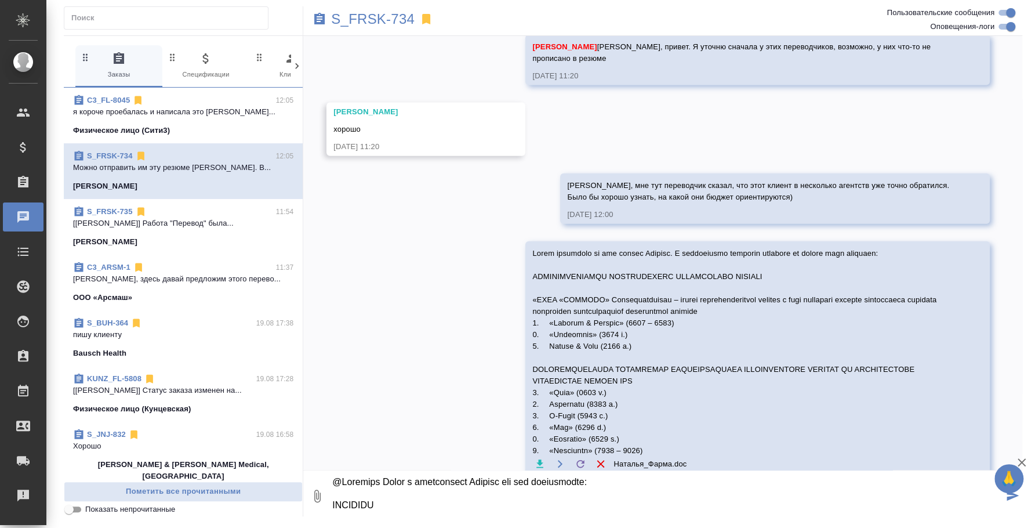
scroll to position [1777, 0]
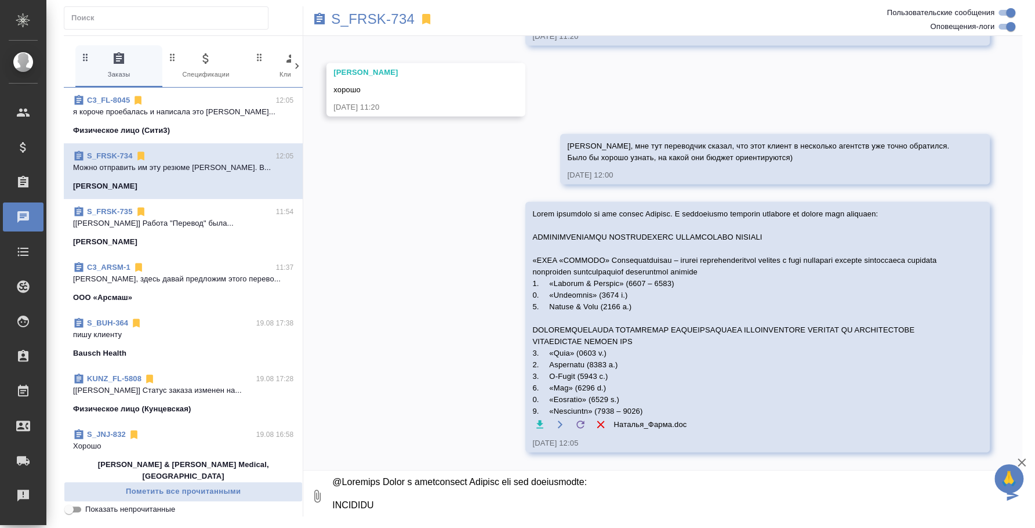
drag, startPoint x: 415, startPoint y: 513, endPoint x: 413, endPoint y: 478, distance: 34.8
click at [413, 478] on textarea at bounding box center [667, 495] width 672 height 39
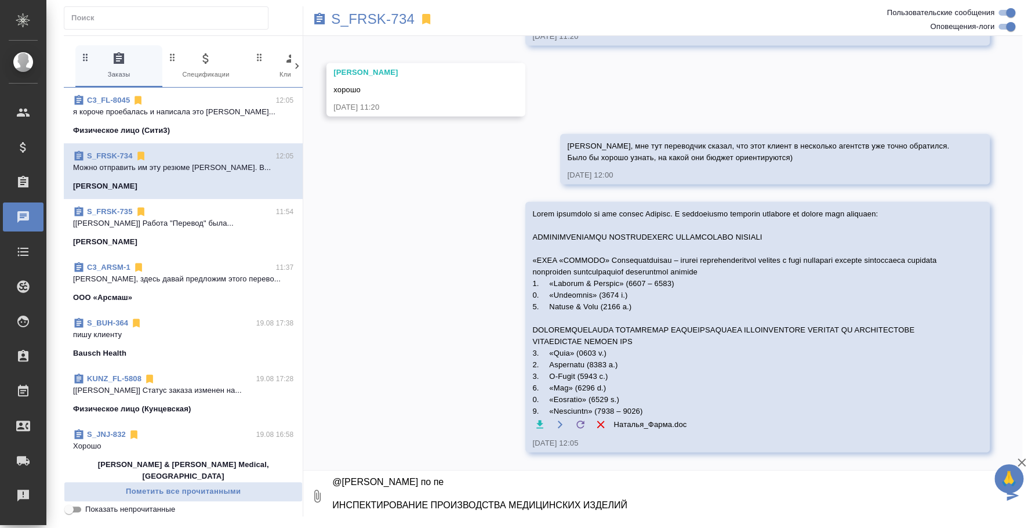
drag, startPoint x: 413, startPoint y: 476, endPoint x: 1025, endPoint y: 528, distance: 614.0
click at [1025, 527] on html "🙏 .cls-1 fill:#fff; AWATERA Fedotova Irina Клиенты Спецификации Заказы 0 Чаты T…" at bounding box center [517, 264] width 1035 height 528
type textarea "@Усманова Ольга производителей медицинских изделий 1. «Джонсон & Джонсон» (2024…"
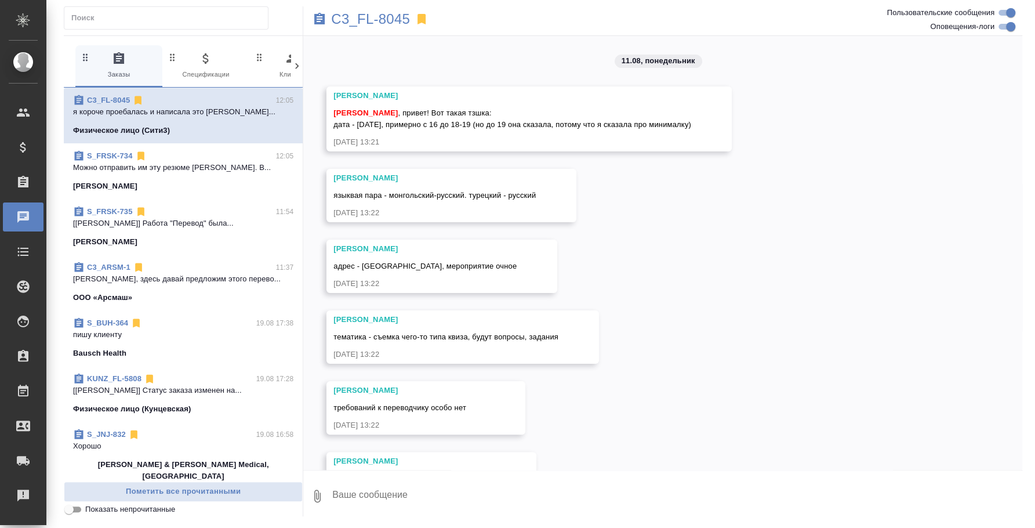
scroll to position [2449, 0]
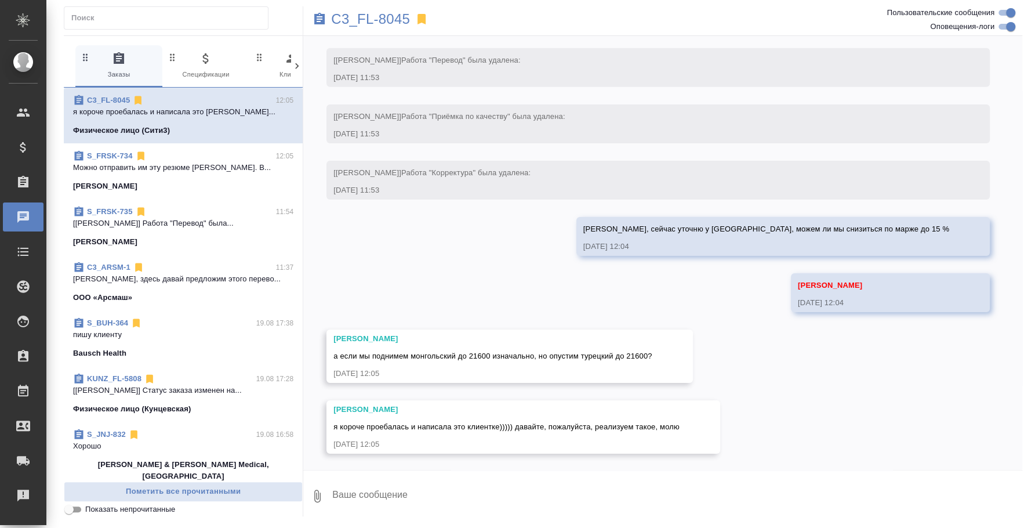
click at [152, 175] on span "S_FRSK-734 12:05 Можно отправить им эту резюме [PERSON_NAME]. В... [PERSON_NAME]" at bounding box center [183, 171] width 220 height 42
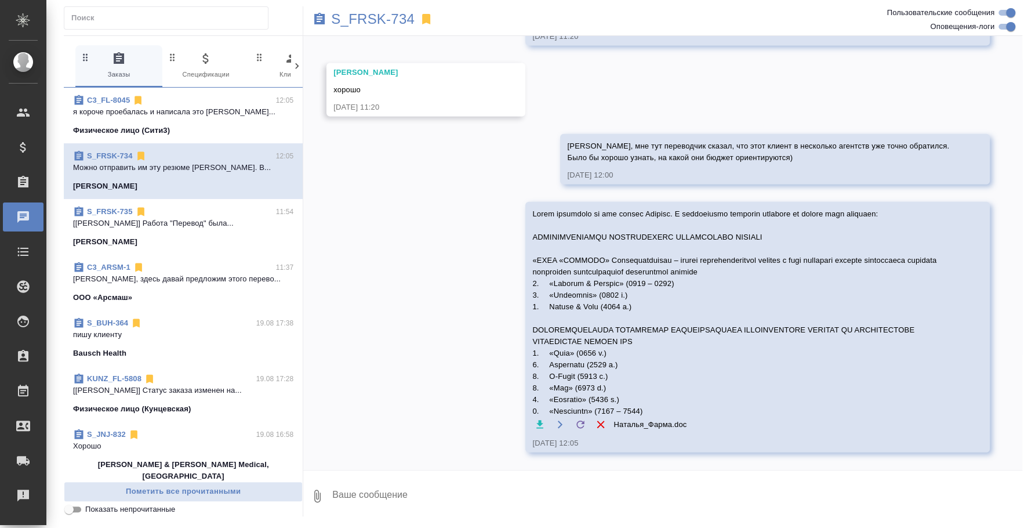
scroll to position [1778, 0]
click at [560, 506] on textarea at bounding box center [676, 495] width 691 height 39
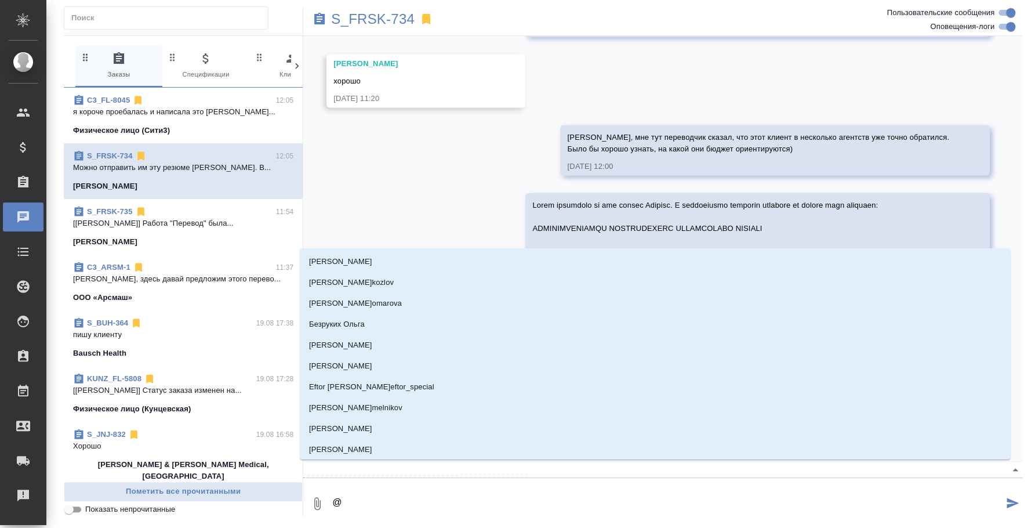
type textarea "@e"
type input "e"
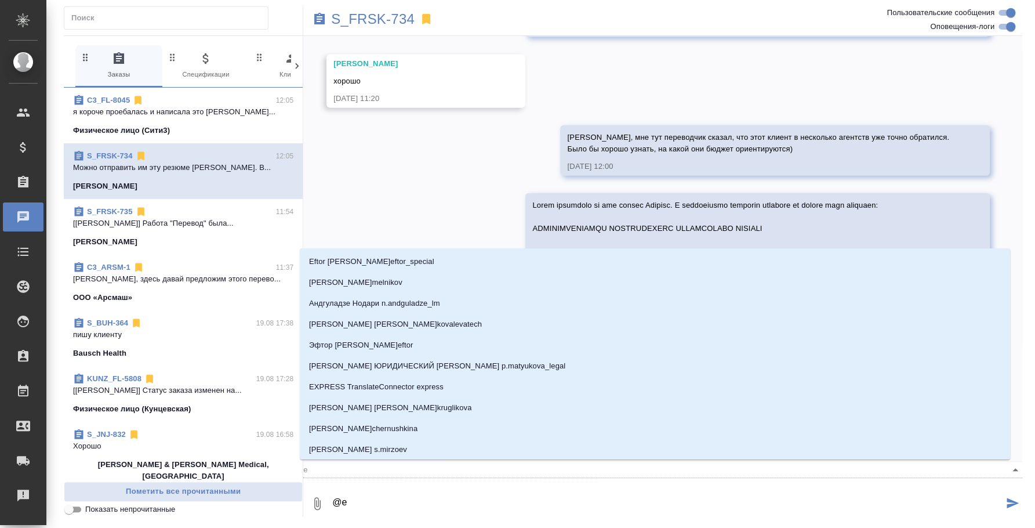
type textarea "@ec"
type input "ec"
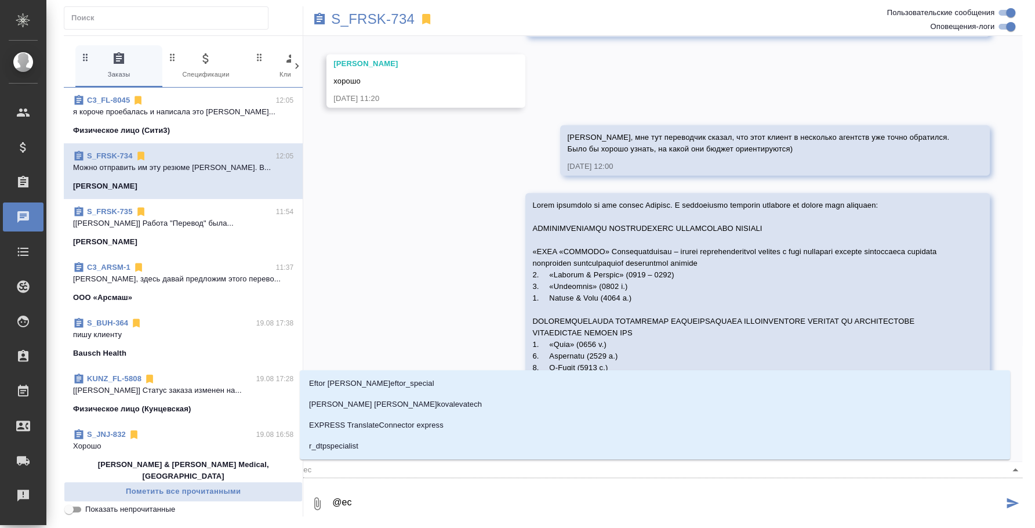
type textarea "@e"
type input "e"
type textarea "@"
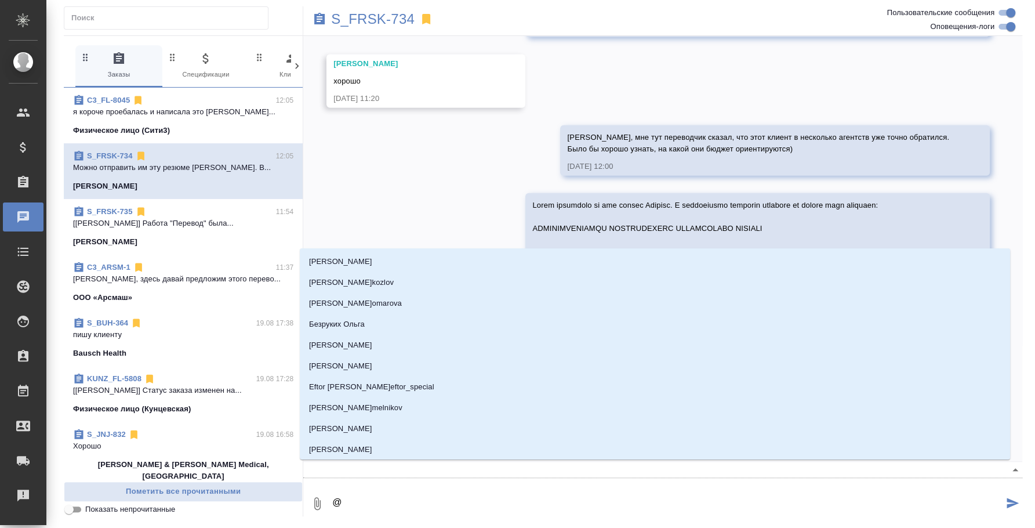
type textarea "@e"
type input "e"
type textarea "@ec"
type input "ec"
type textarea "@ecv"
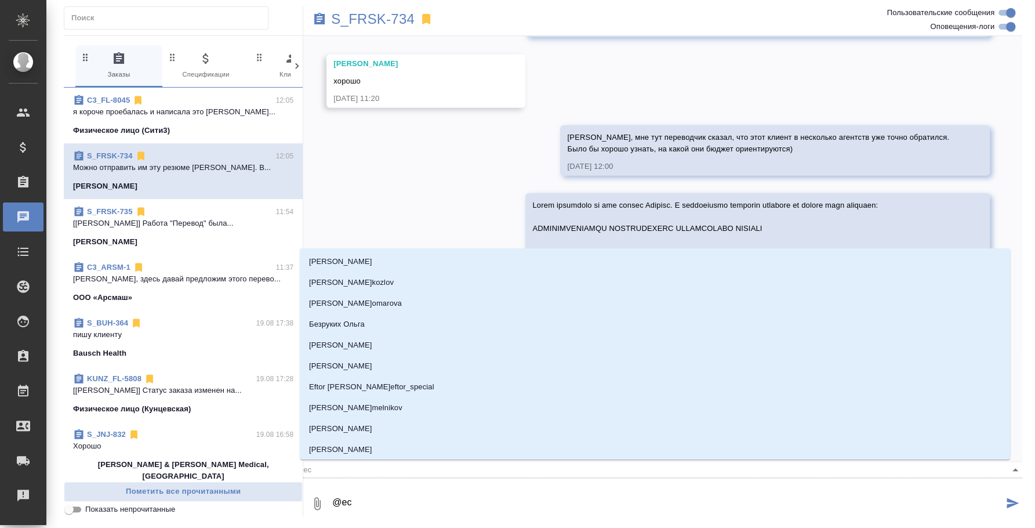
type input "ecv"
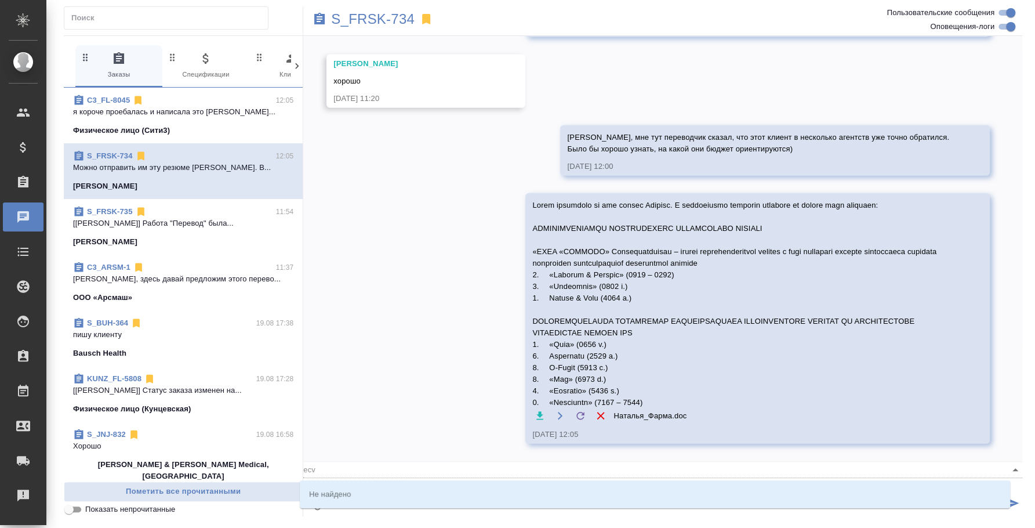
type textarea "@ecvf"
type input "ecvf"
type textarea "@ecv"
type input "ecv"
type textarea "@ec"
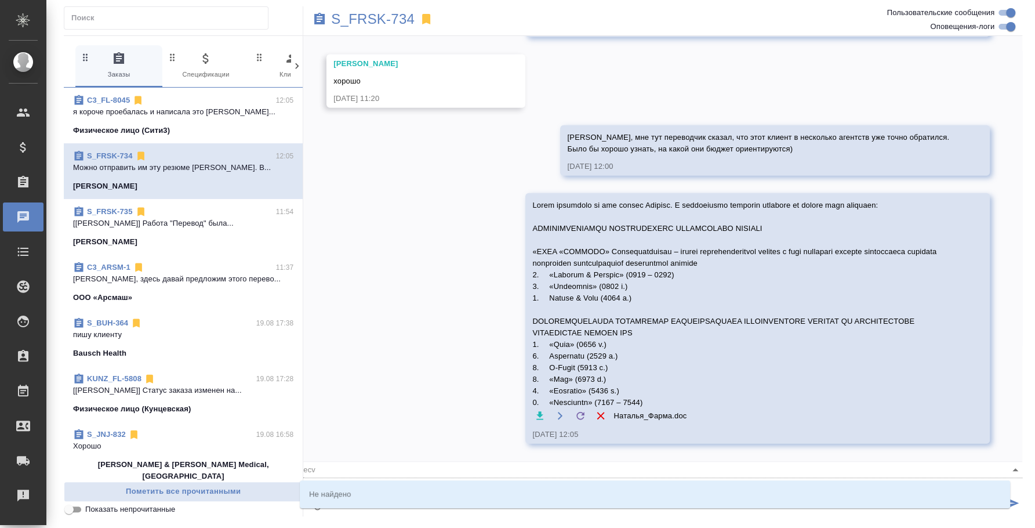
type input "ec"
type textarea "@e"
type input "e"
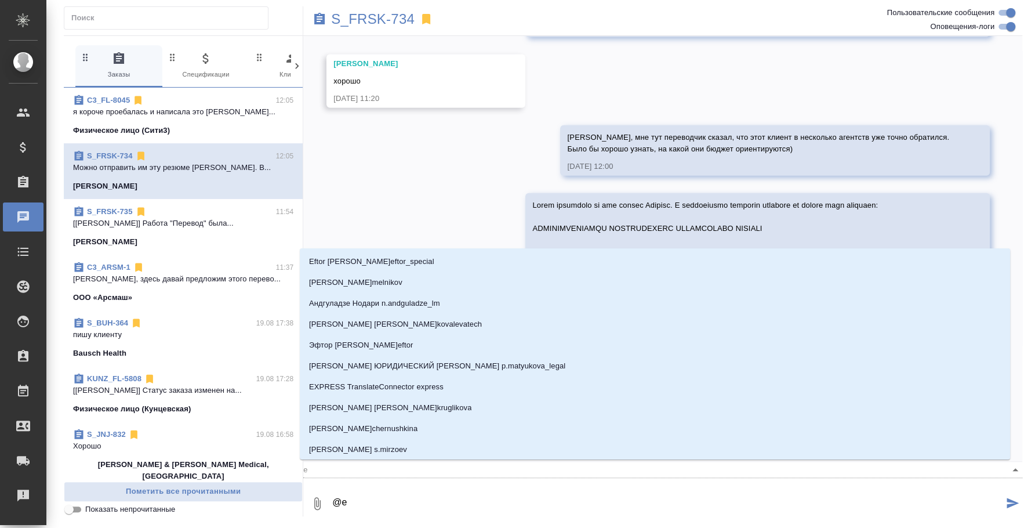
type textarea "@"
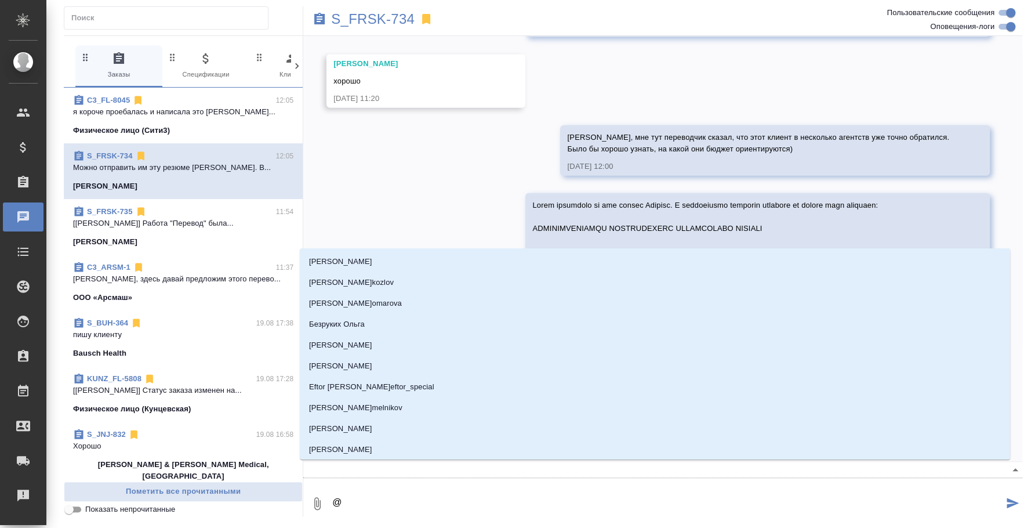
type textarea "@у"
type input "у"
type textarea "@ус"
type input "ус"
type textarea "@усм"
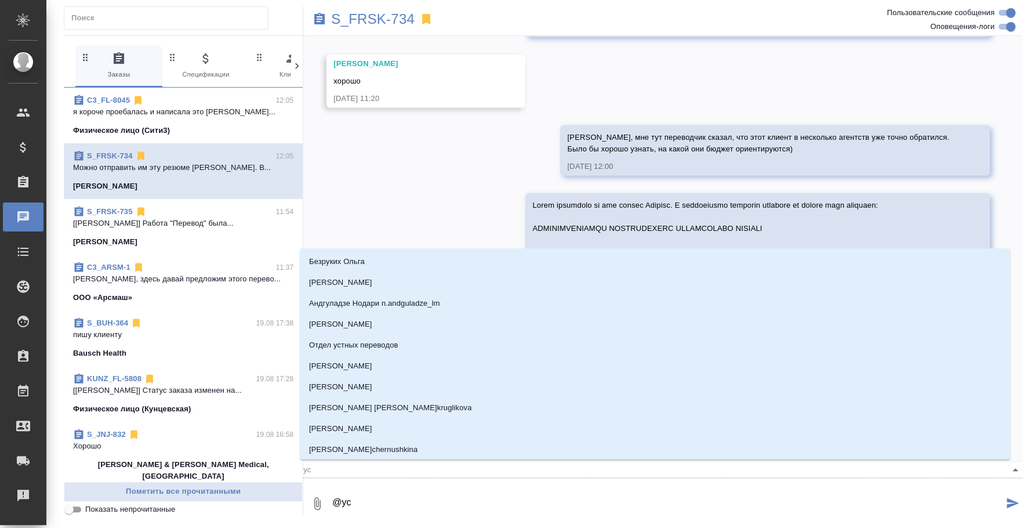
type input "усм"
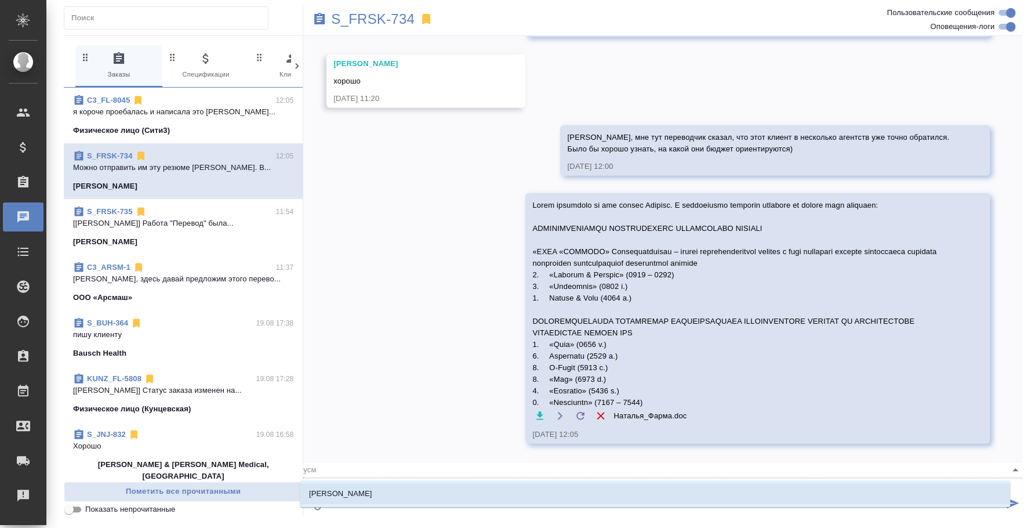
click at [560, 500] on li "[PERSON_NAME]" at bounding box center [655, 493] width 710 height 21
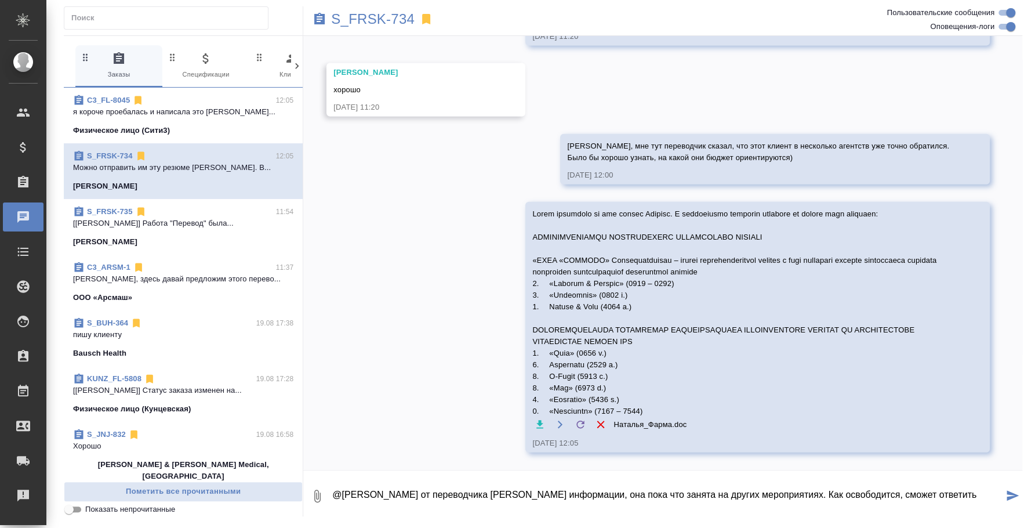
type textarea "@Усманова Ольга от переводчика Екатерины жду информации, она пока что занята на…"
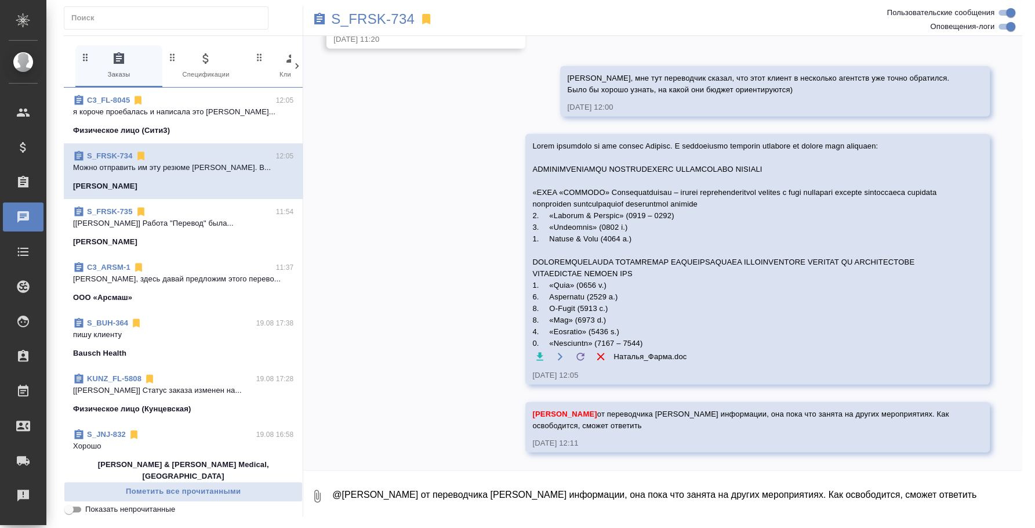
scroll to position [1845, 0]
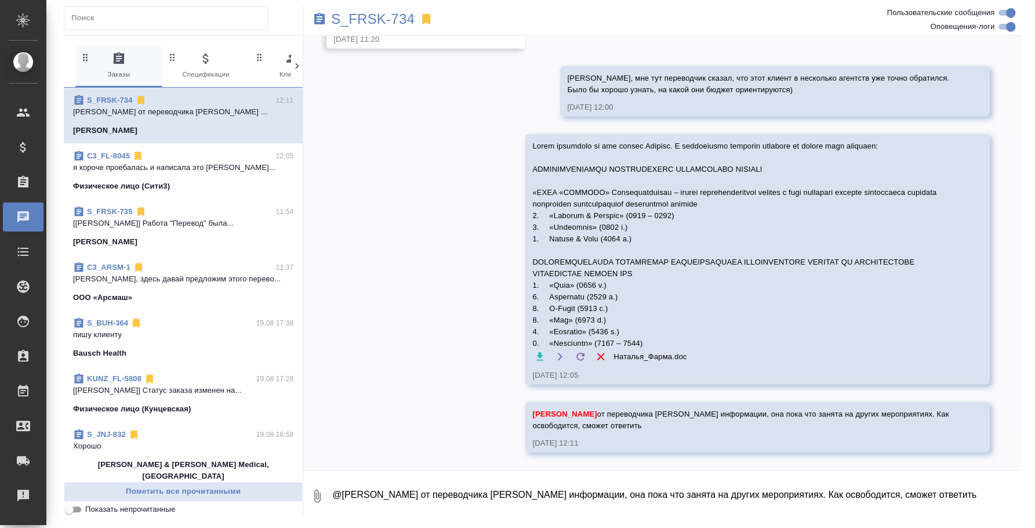
click at [199, 186] on div "Физическое лицо (Сити3)" at bounding box center [183, 186] width 220 height 12
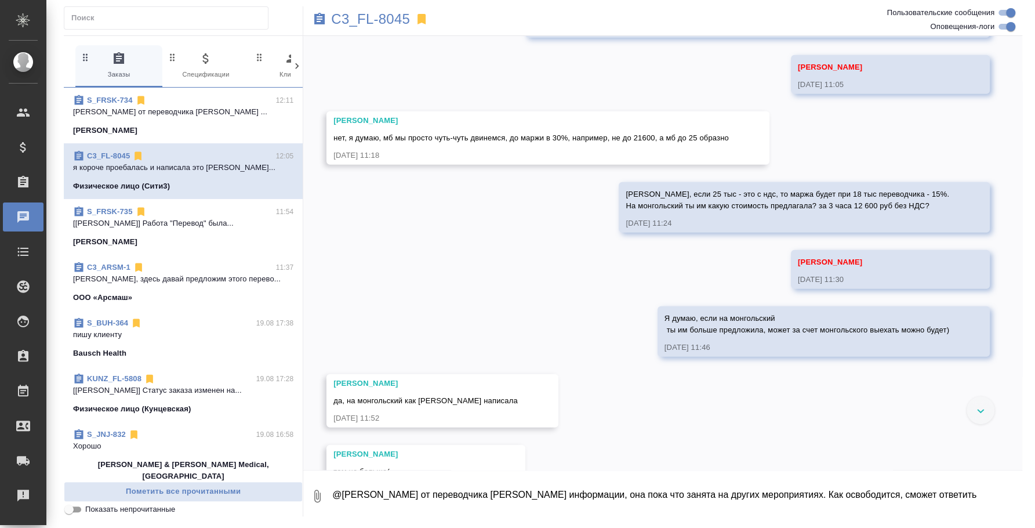
scroll to position [1868, 0]
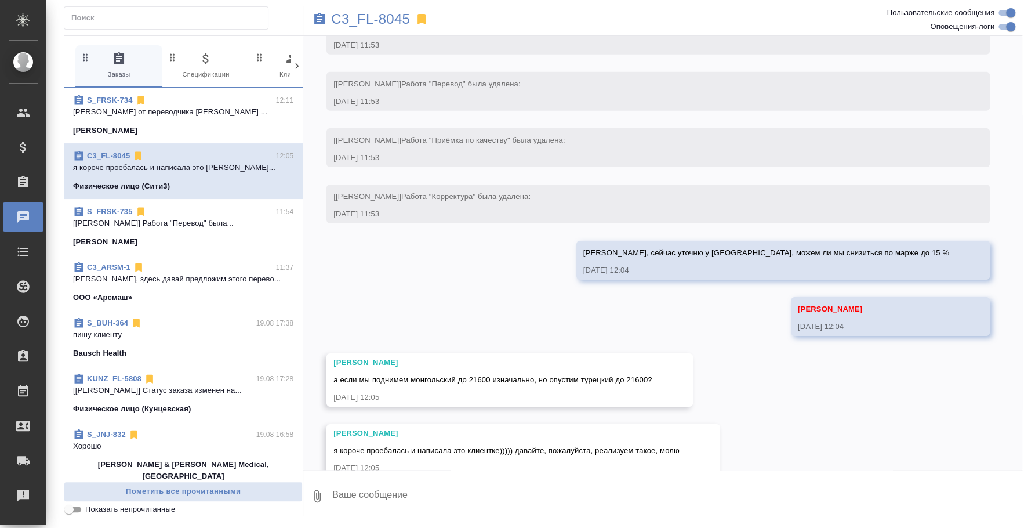
scroll to position [2449, 0]
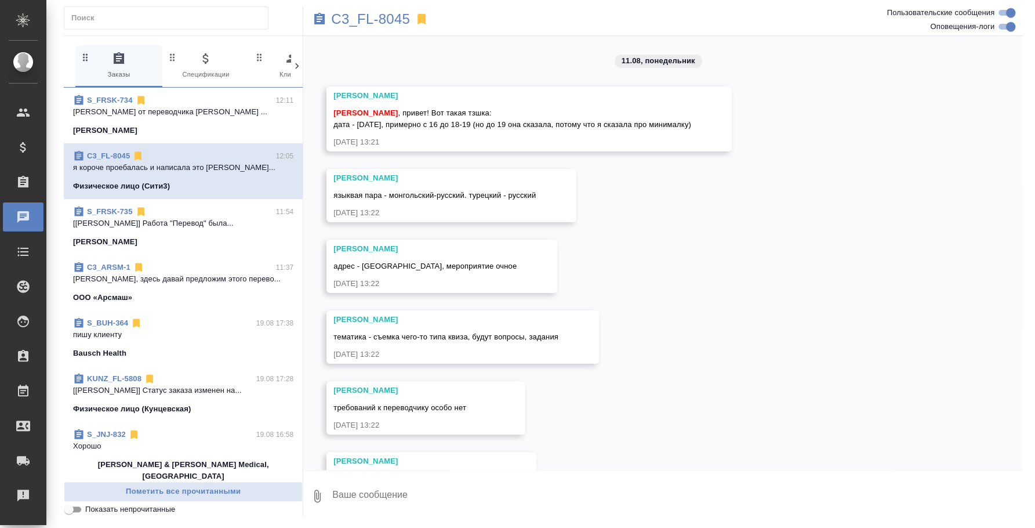
scroll to position [2449, 0]
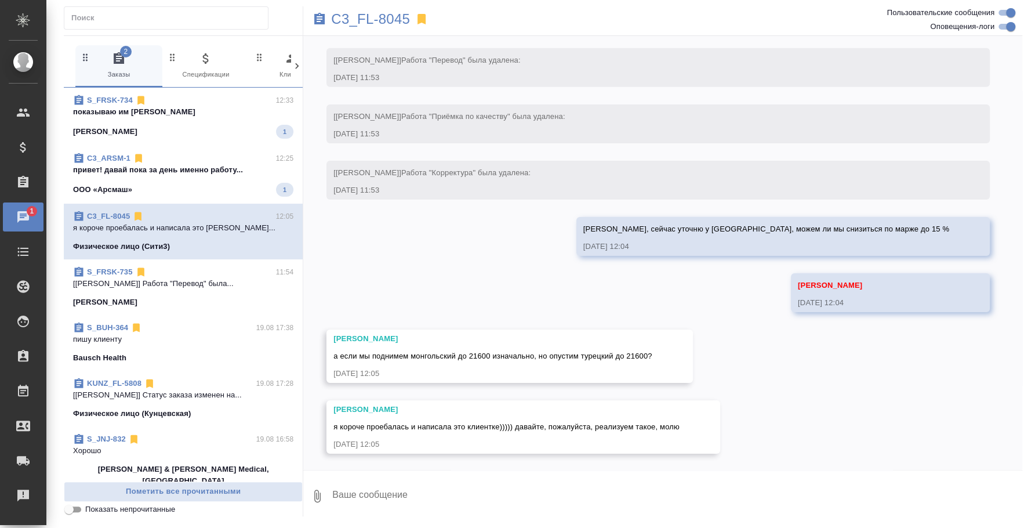
click at [220, 183] on div "ООО «Арсмаш» 1" at bounding box center [183, 190] width 220 height 14
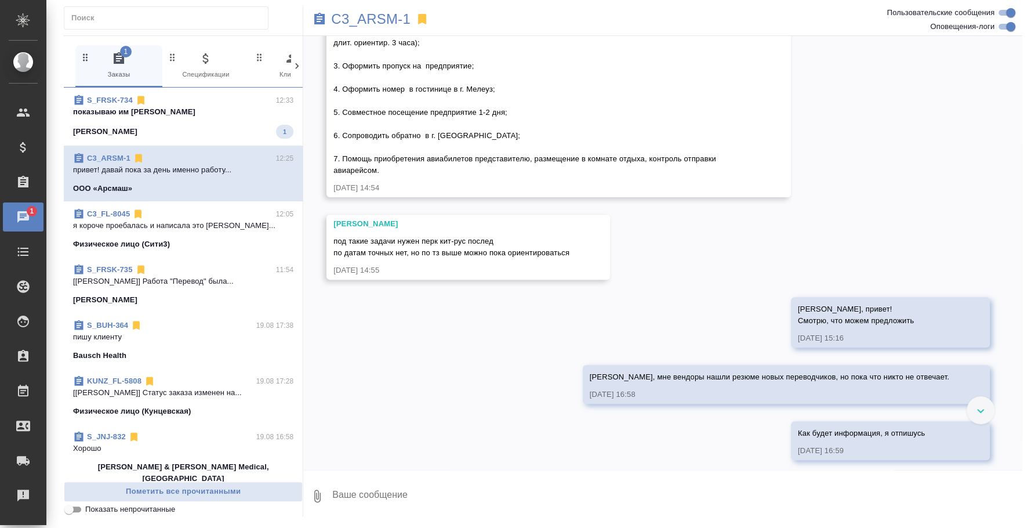
scroll to position [477, 0]
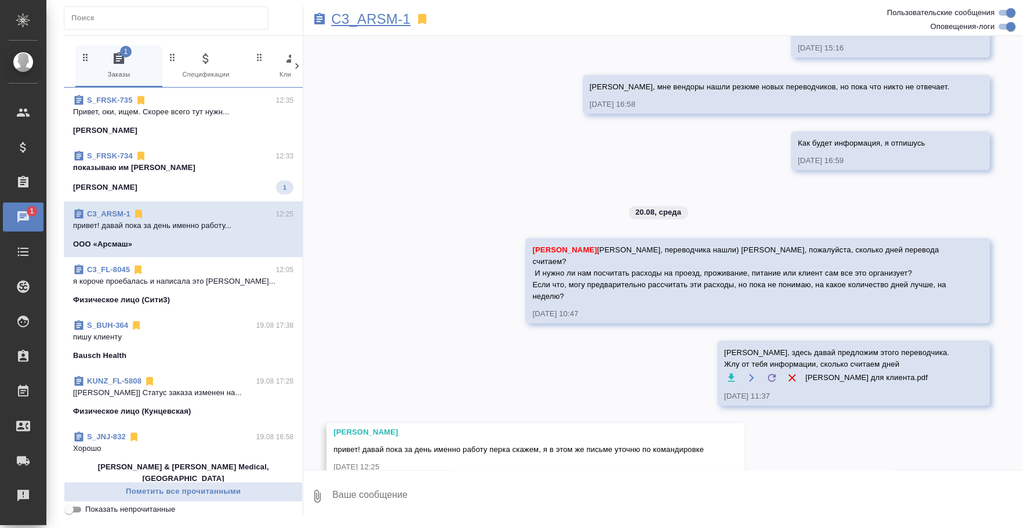
click at [371, 19] on p "C3_ARSM-1" at bounding box center [370, 19] width 79 height 12
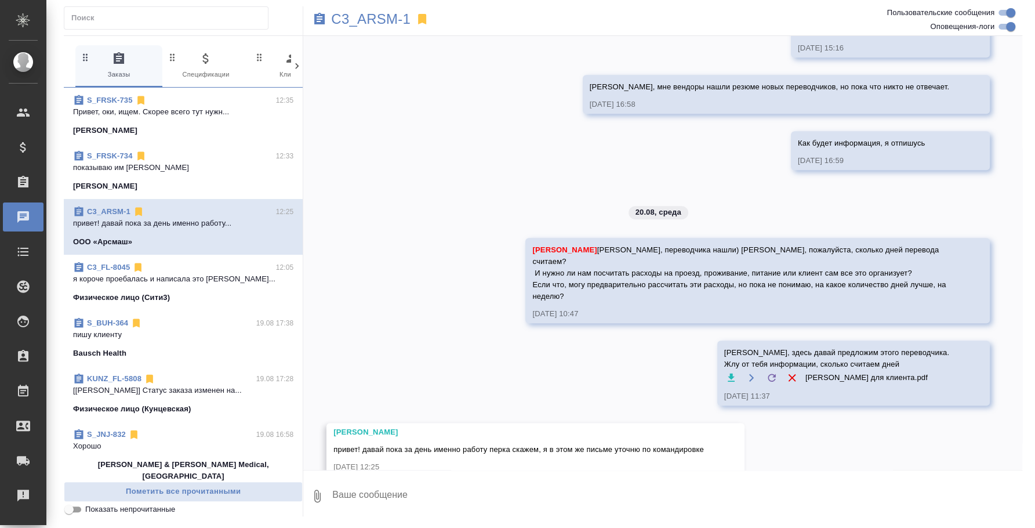
click at [424, 499] on textarea at bounding box center [676, 495] width 691 height 39
click at [473, 489] on textarea "[PERSON_NAME], по стоимости для клиента за перевод за 7 дней будет:" at bounding box center [667, 495] width 672 height 39
paste textarea "23400"
click at [390, 504] on textarea "[PERSON_NAME], по стоимости для клиента Перевод за 7 дней: 23 400 руб без ндс" at bounding box center [667, 495] width 672 height 39
click at [550, 504] on textarea "[PERSON_NAME], по стоимости для клиента Перевод за 1 день: 23 400 руб без ндс" at bounding box center [667, 495] width 672 height 39
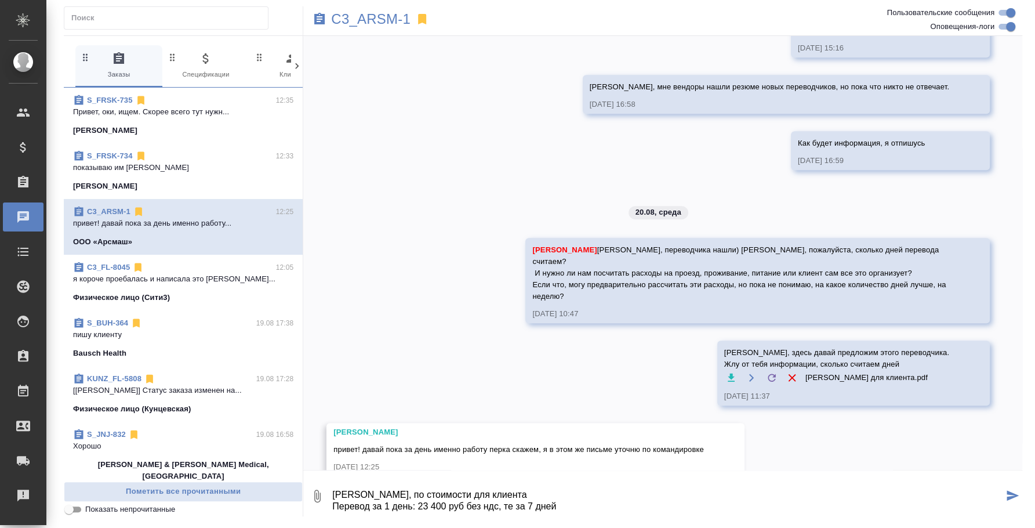
click at [489, 490] on textarea "[PERSON_NAME], по стоимости для клиента Перевод за 1 день: 23 400 руб без ндс, …" at bounding box center [667, 495] width 672 height 39
drag, startPoint x: 499, startPoint y: 503, endPoint x: 419, endPoint y: 507, distance: 80.1
click at [419, 507] on textarea "[PERSON_NAME], по стоимости для клиента за 1 день будет Перевод за 1 день: 23 4…" at bounding box center [667, 495] width 672 height 39
click at [554, 489] on textarea "[PERSON_NAME], по стоимости для клиента за 1 день будет Перевод за 1 день: 23 4…" at bounding box center [667, 495] width 672 height 39
paste textarea "23 400 руб без ндс"
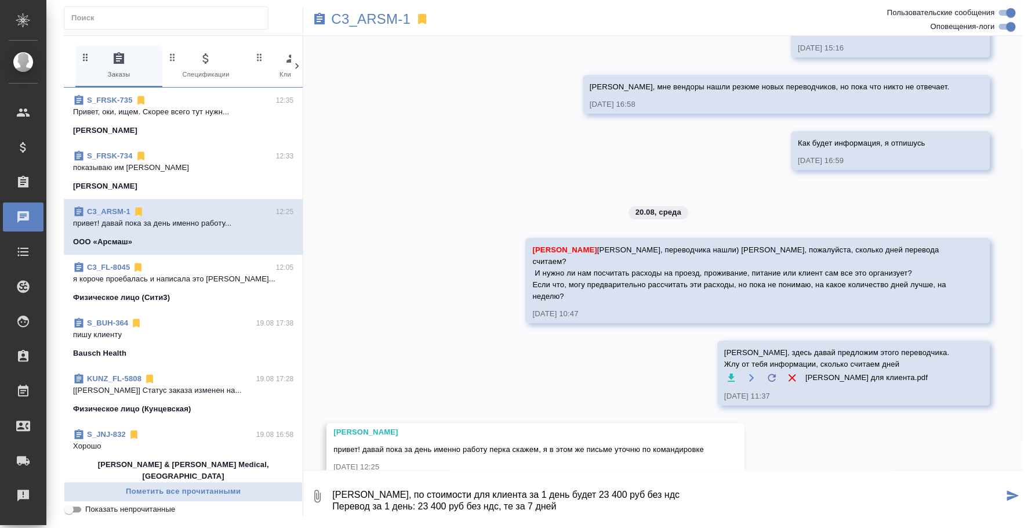
drag, startPoint x: 513, startPoint y: 505, endPoint x: 383, endPoint y: 511, distance: 130.6
click at [383, 511] on textarea "[PERSON_NAME], по стоимости для клиента за 1 день будет 23 400 руб без ндс Пере…" at bounding box center [667, 495] width 672 height 39
click at [419, 506] on textarea "Таня, по стоимости для клиента за 1 день будет 23 400 руб без ндс Перевод за 7 …" at bounding box center [667, 495] width 672 height 39
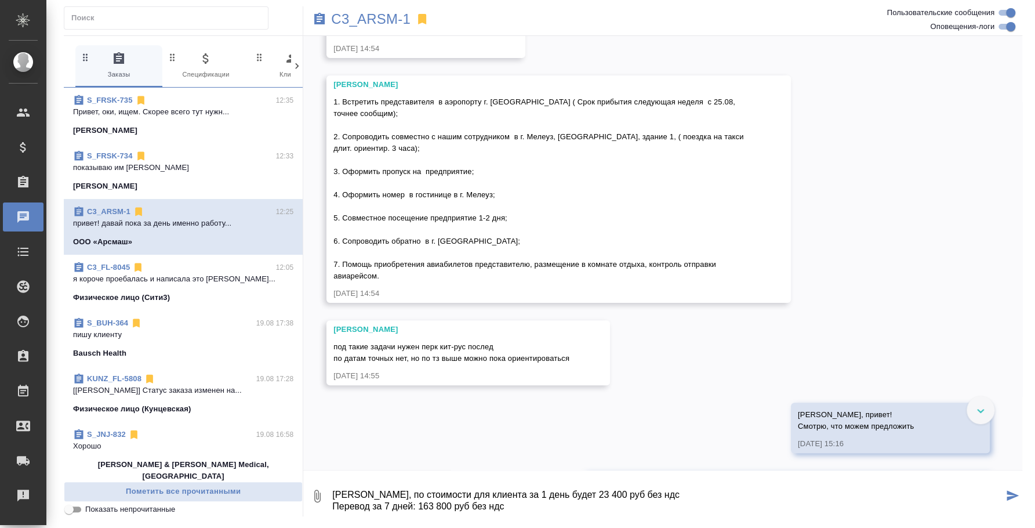
scroll to position [0, 0]
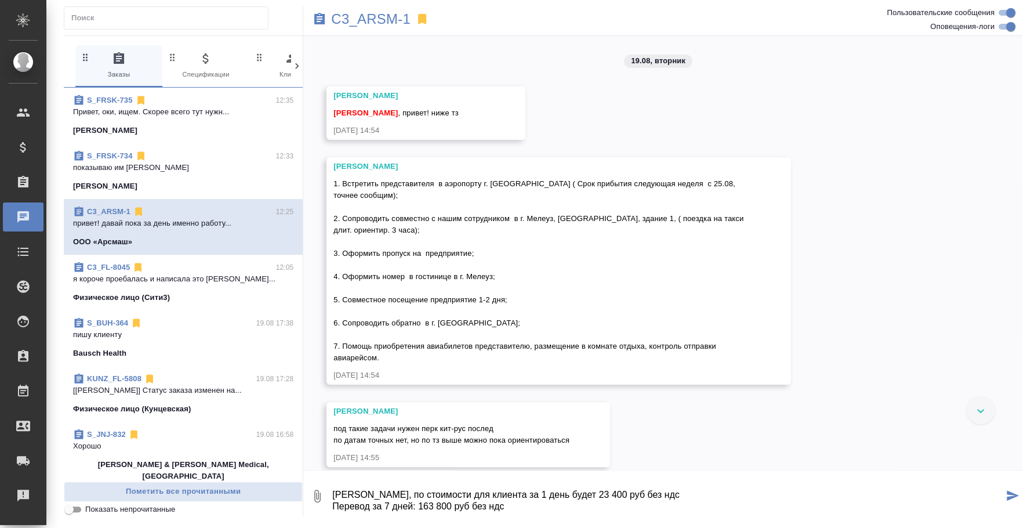
type textarea "Таня, по стоимости для клиента за 1 день будет 23 400 руб без ндс Перевод за 7 …"
click at [159, 99] on div "S_FRSK-735 12:35" at bounding box center [183, 101] width 220 height 12
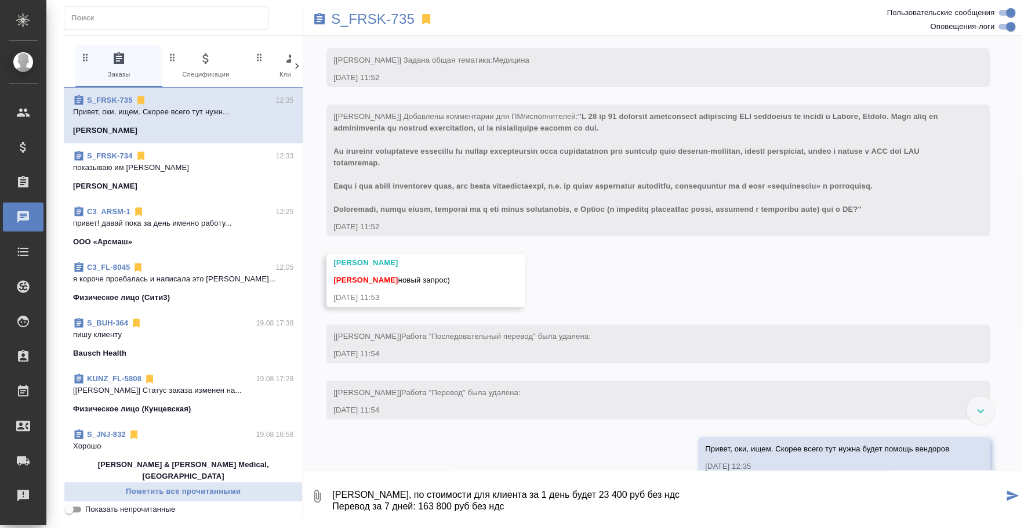
scroll to position [286, 0]
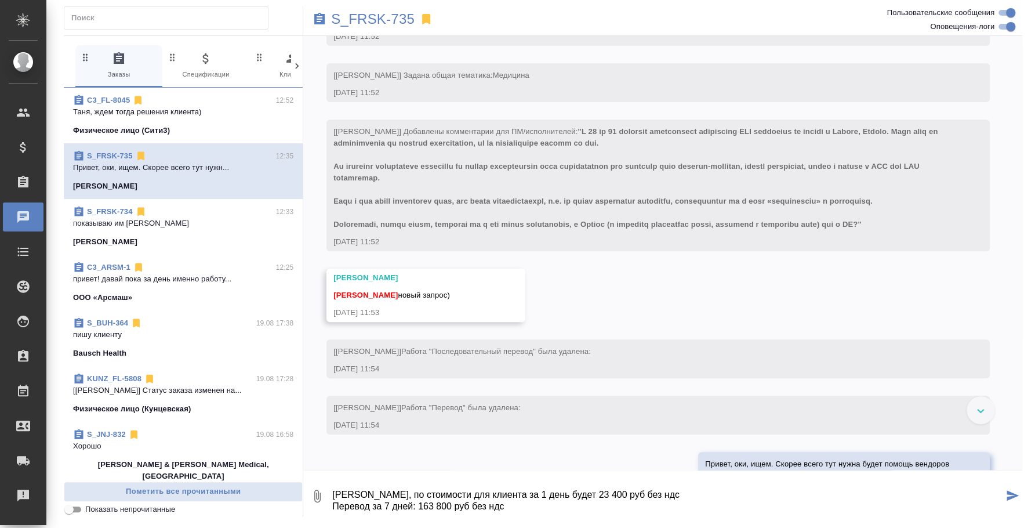
click at [524, 492] on textarea "Таня, по стоимости для клиента за 1 день будет 23 400 руб без ндс Перевод за 7 …" at bounding box center [667, 495] width 672 height 39
click at [524, 498] on textarea "Таня, по стоимости для клиента за 1 день будет 23 400 руб без ндс Перевод за 7 …" at bounding box center [667, 495] width 672 height 39
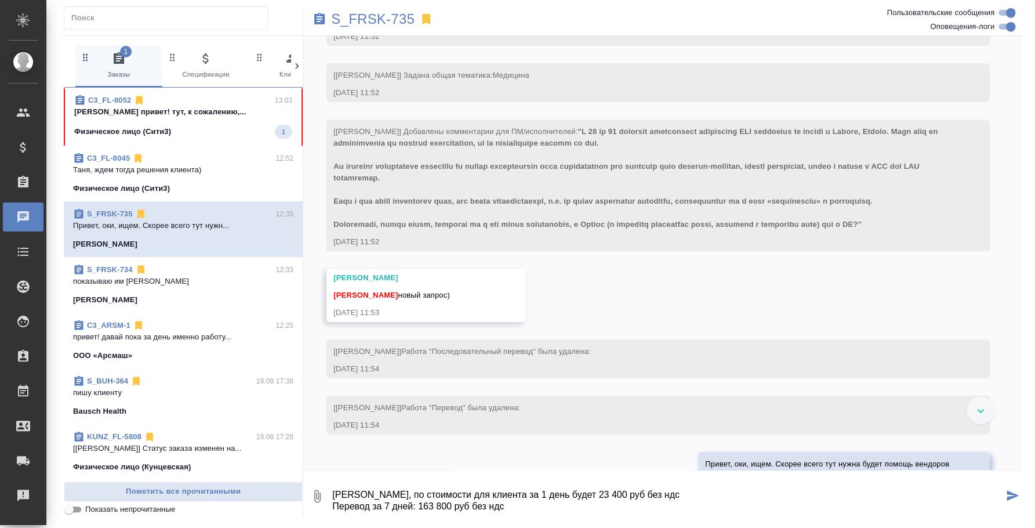
click at [205, 122] on span "C3_FL-8052 13:03 Федотова Ирина привет! тут, к сожалению,... Физическое лицо (С…" at bounding box center [183, 117] width 218 height 44
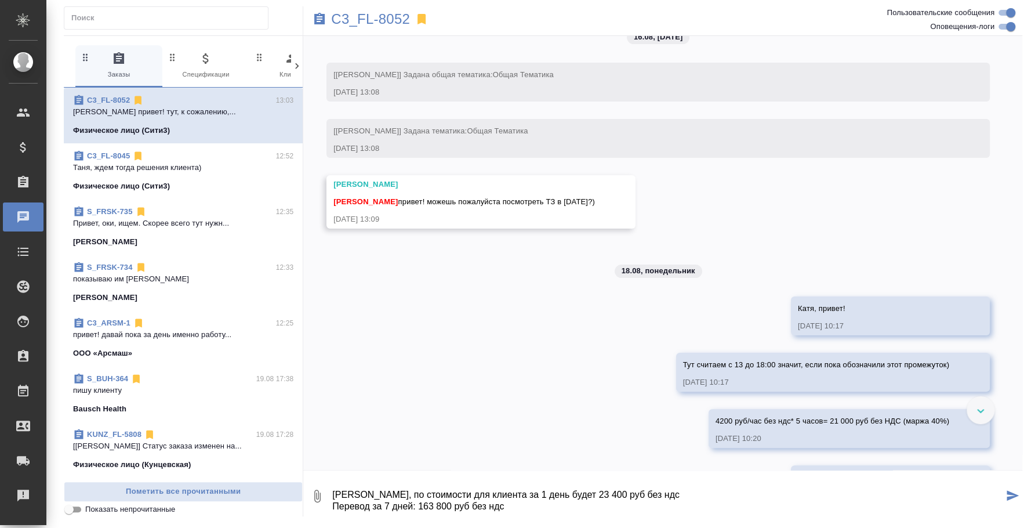
scroll to position [0, 0]
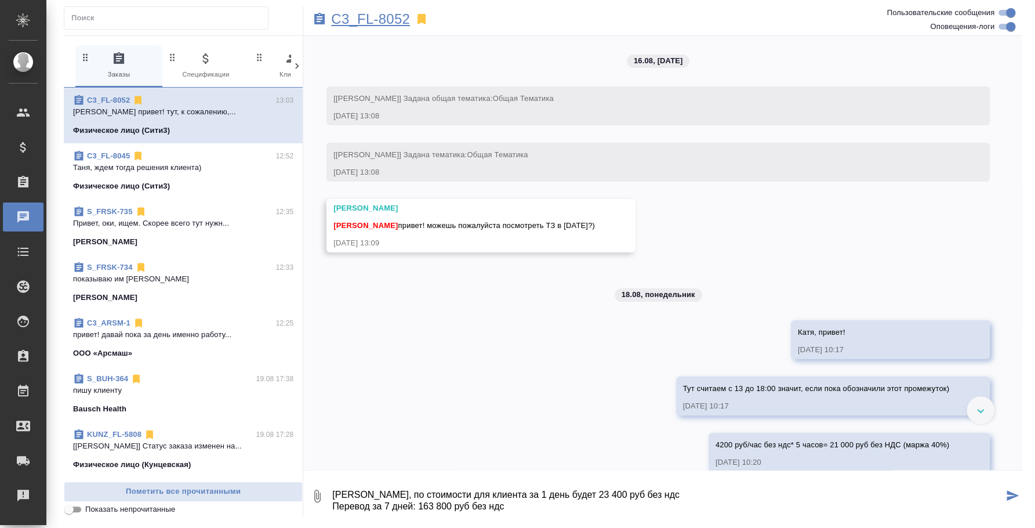
click at [385, 23] on p "C3_FL-8052" at bounding box center [370, 19] width 79 height 12
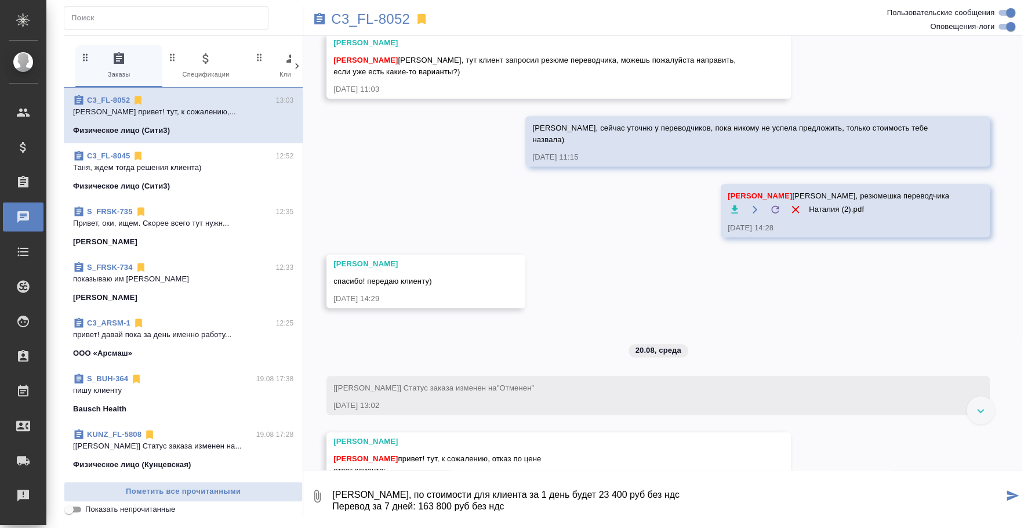
scroll to position [661, 0]
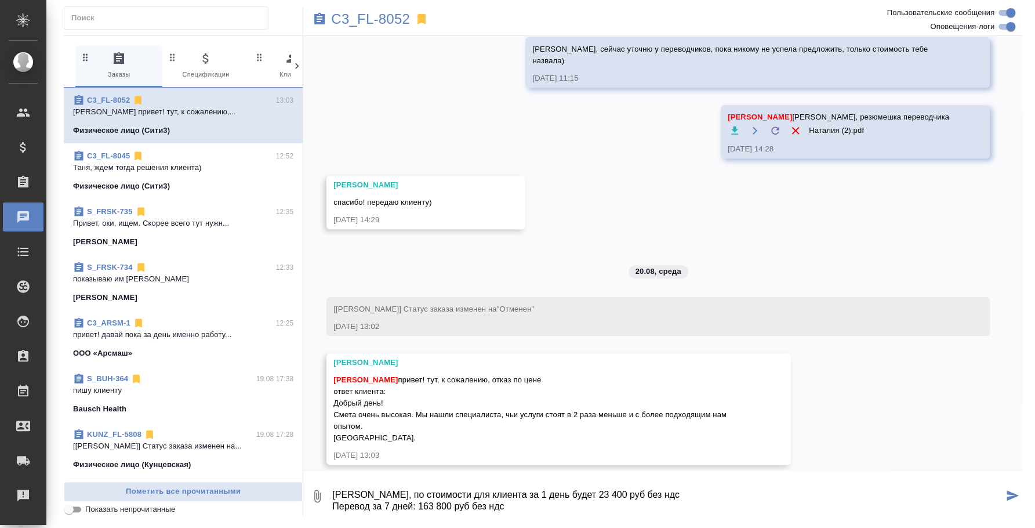
drag, startPoint x: 528, startPoint y: 504, endPoint x: 332, endPoint y: 480, distance: 197.5
click at [332, 480] on textarea "Таня, по стоимости для клиента за 1 день будет 23 400 руб без ндс Перевод за 7 …" at bounding box center [667, 495] width 672 height 39
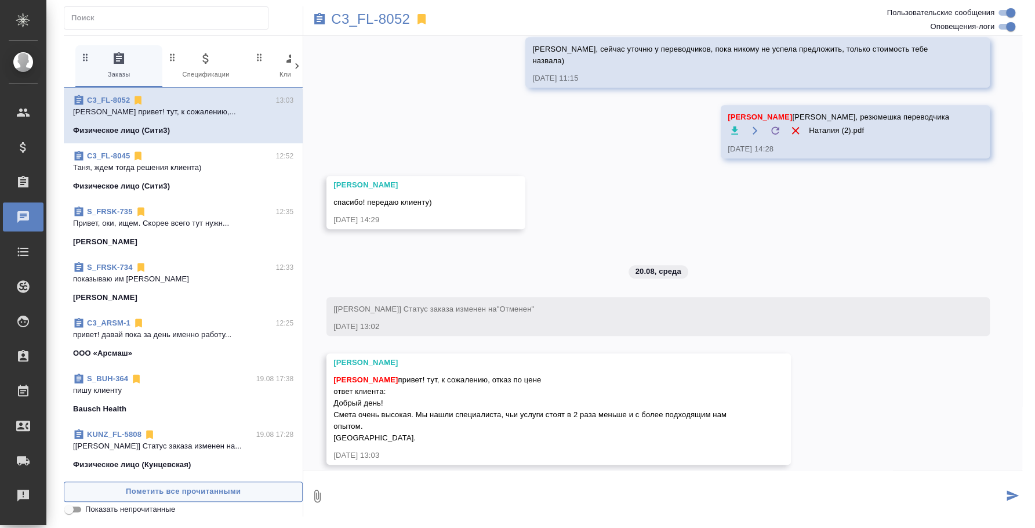
scroll to position [0, 0]
type textarea "@"
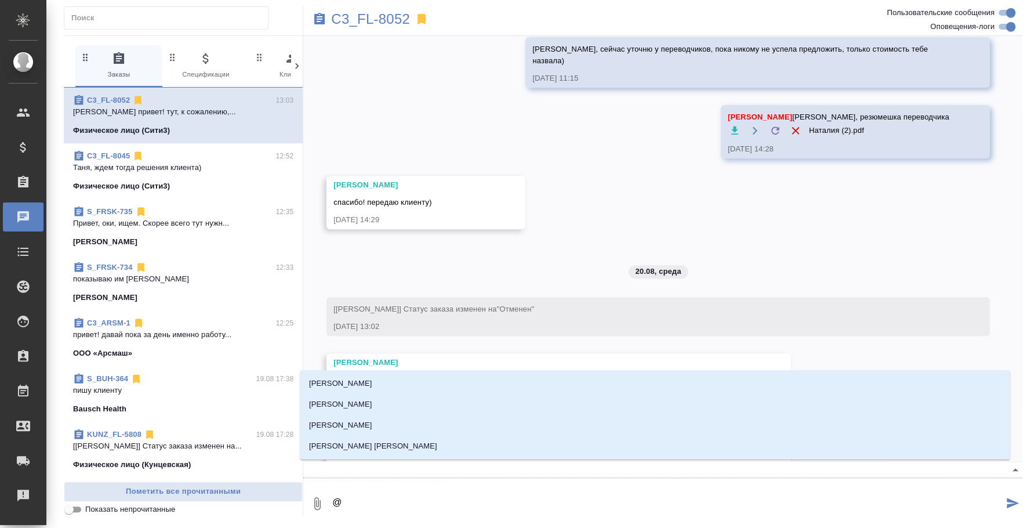
type textarea "@"
click at [633, 150] on div "16.08, суббота [Ильина Екатерина] Задана общая тематика: Общая Тематика 16.08.2…" at bounding box center [662, 248] width 719 height 425
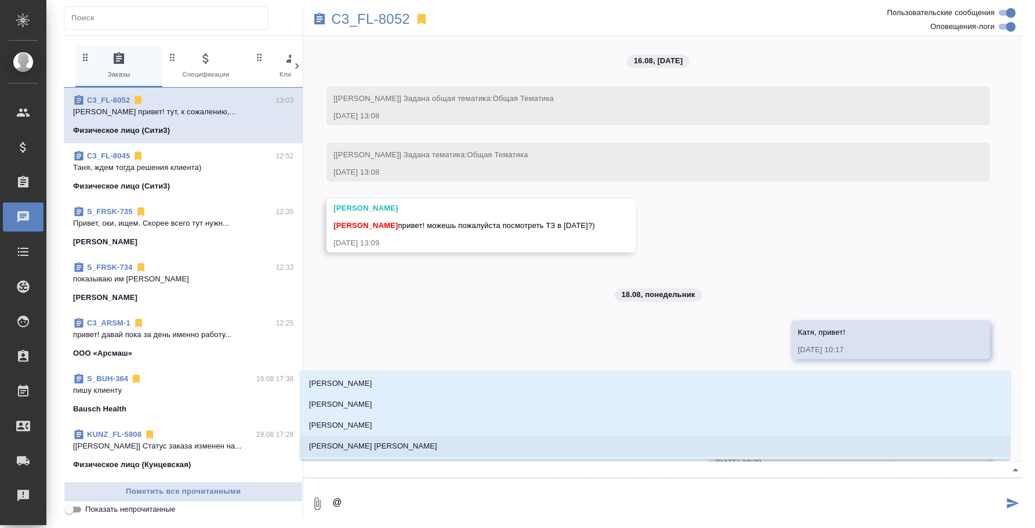
click at [420, 493] on textarea "@" at bounding box center [667, 503] width 672 height 39
type textarea "@y"
type input "y"
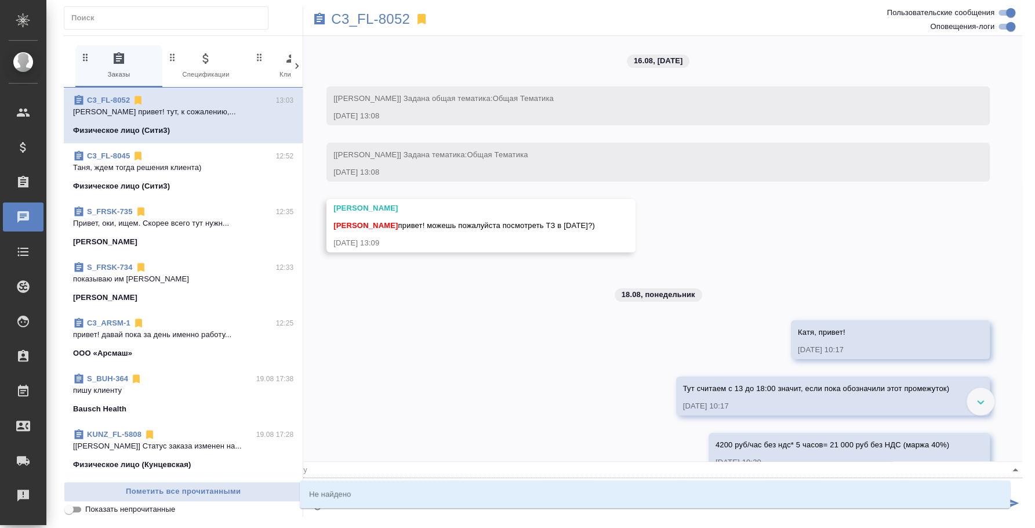
type textarea "@yb"
type input "yb"
type textarea "@y"
type input "y"
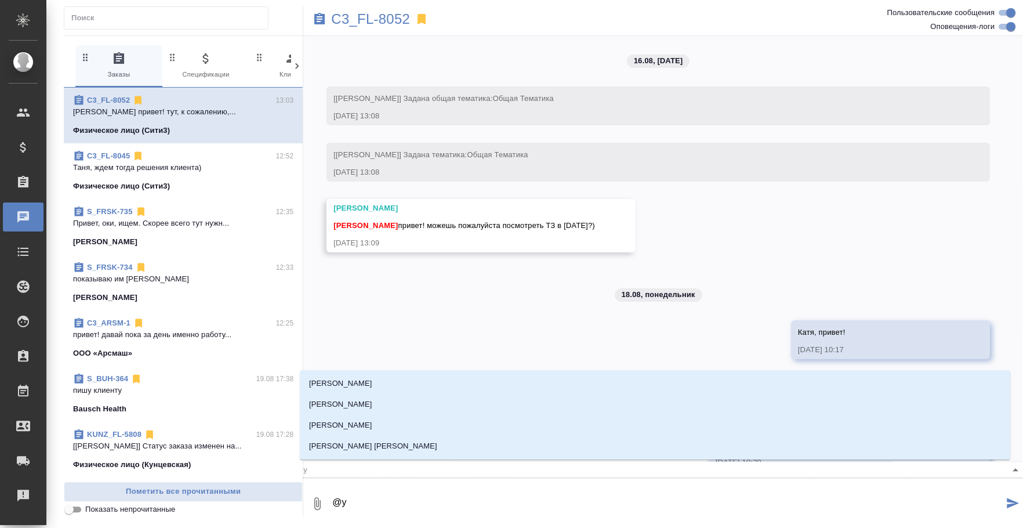
type textarea "@"
type textarea "@t"
type input "t"
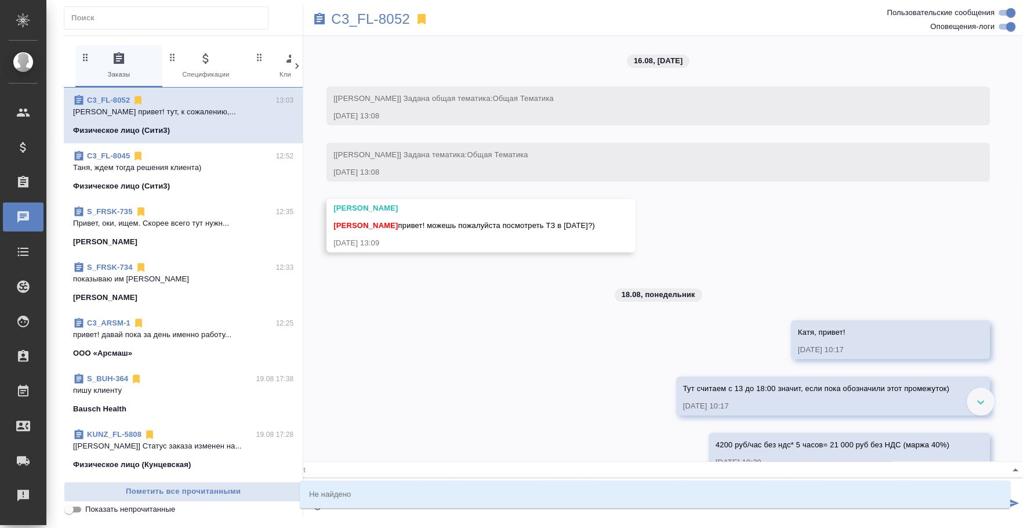
type textarea "@"
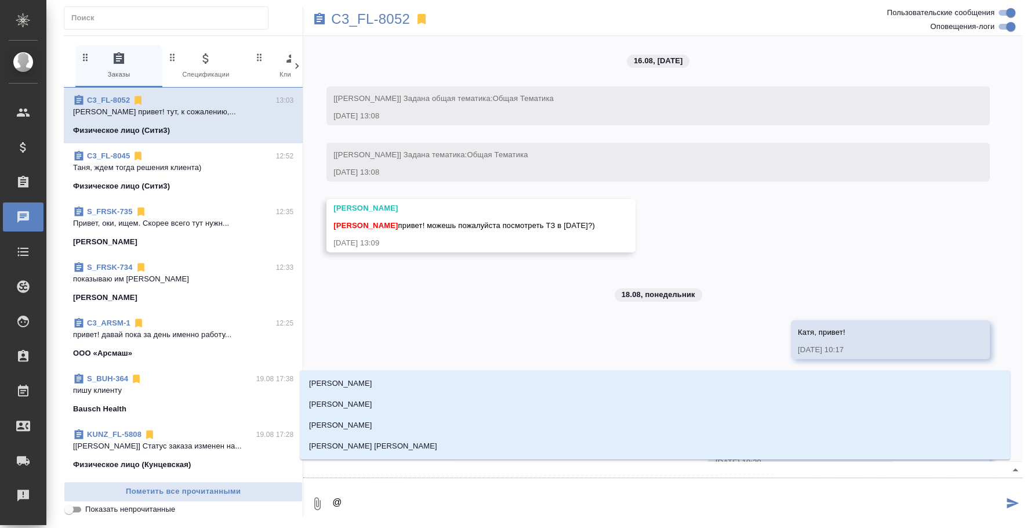
type textarea "@t"
type input "t"
type textarea "@tr"
type input "tr"
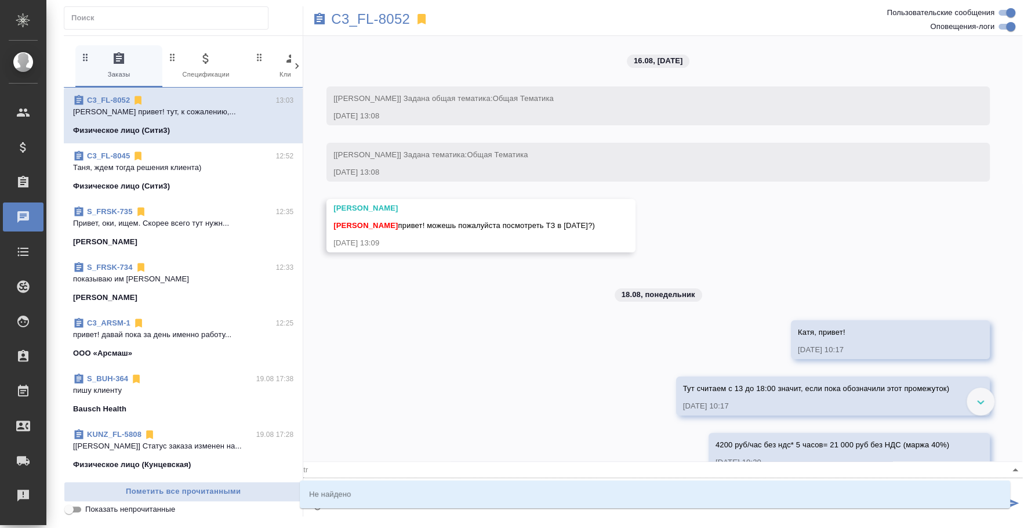
type textarea "@t"
type input "t"
type textarea "@"
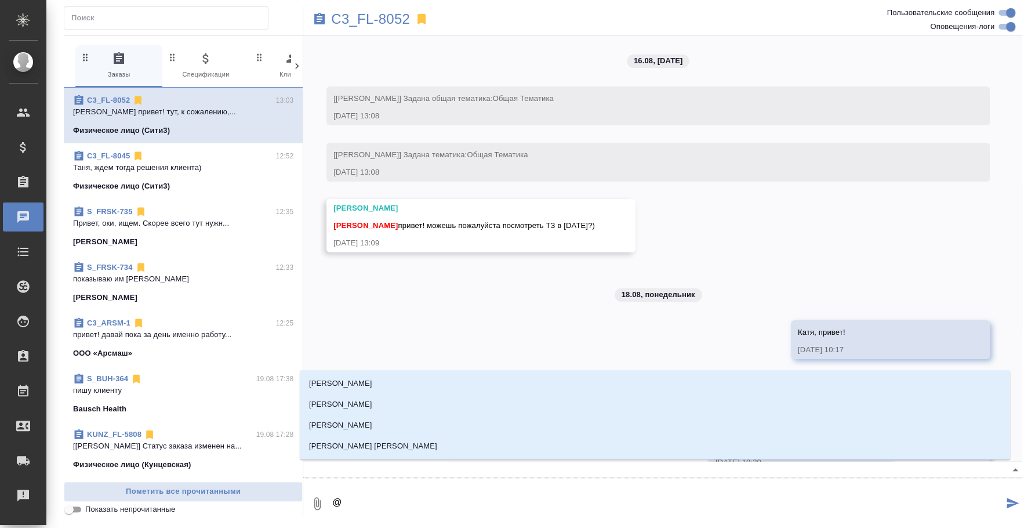
type textarea "@е"
type input "е"
type textarea "@ек"
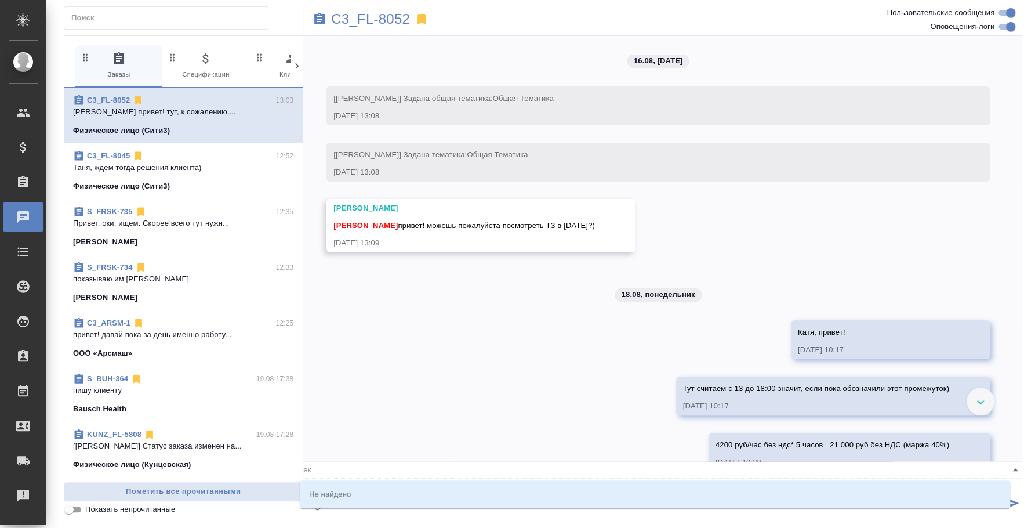
type input "ек"
type textarea "@е"
type input "е"
type textarea "@"
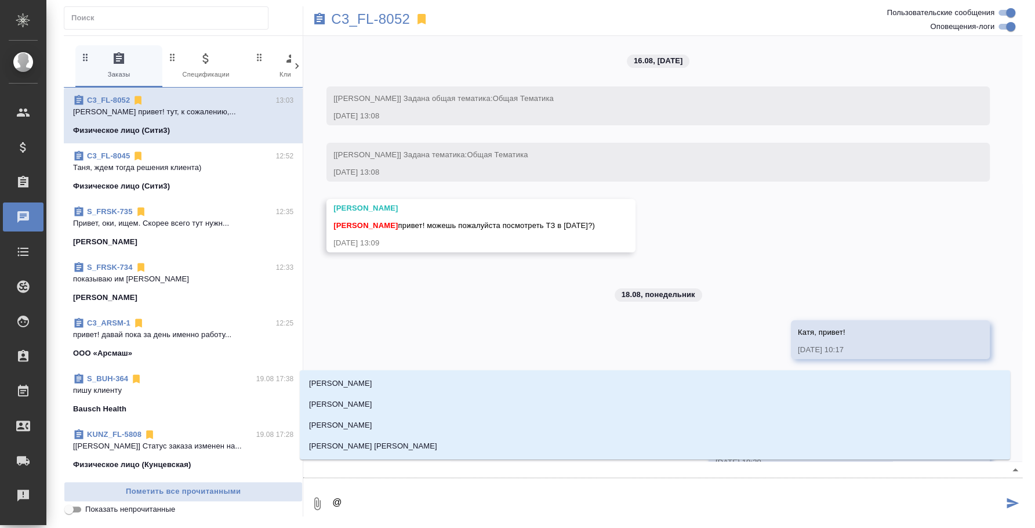
type textarea "@t"
type input "t"
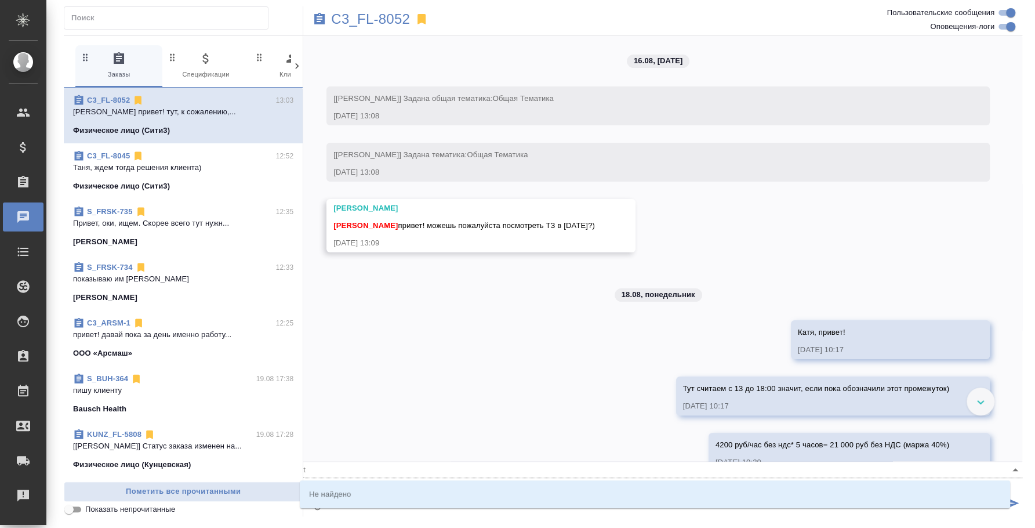
type textarea "@"
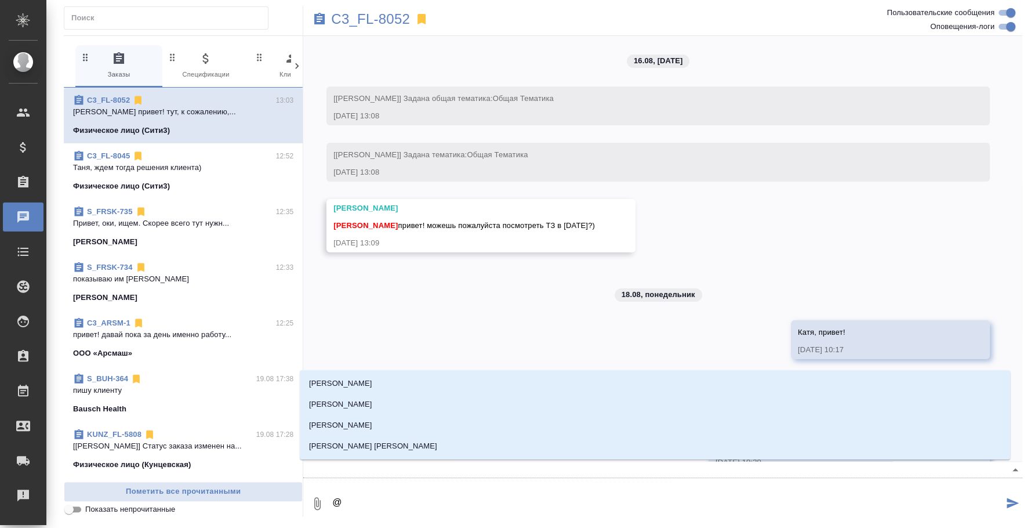
type textarea "@b"
type input "b"
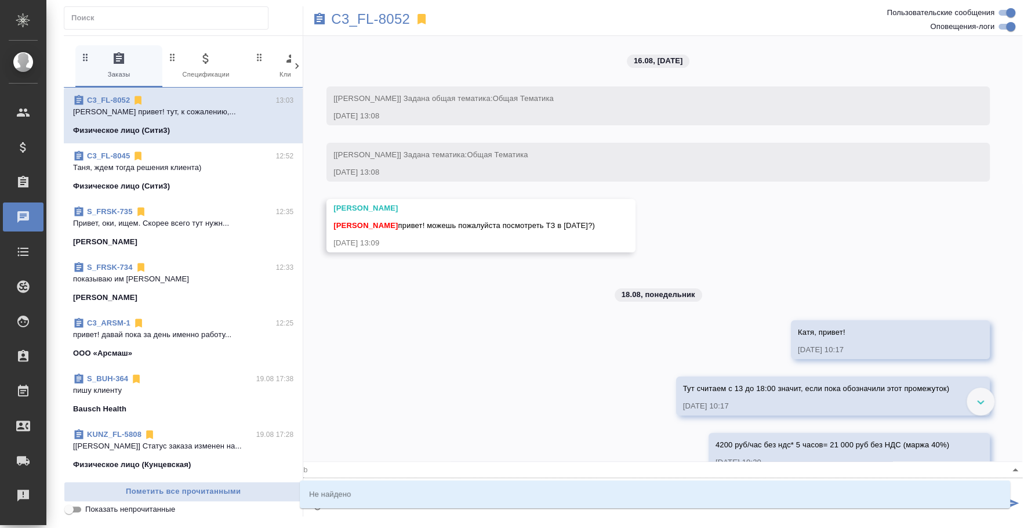
type textarea "@bk"
type input "bk"
type textarea "@bkm"
type input "bkm"
type textarea "@bk"
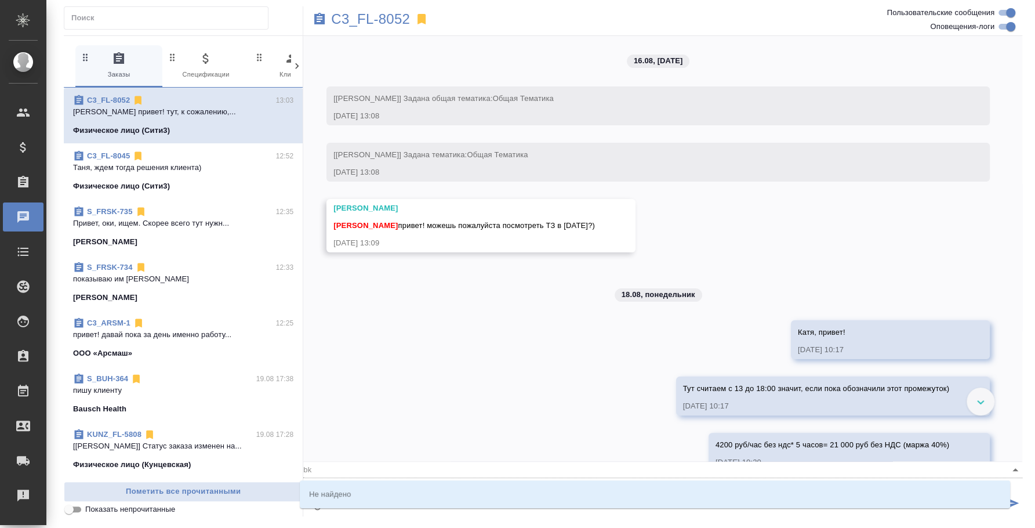
type input "bk"
type textarea "@b"
type input "b"
type textarea "@"
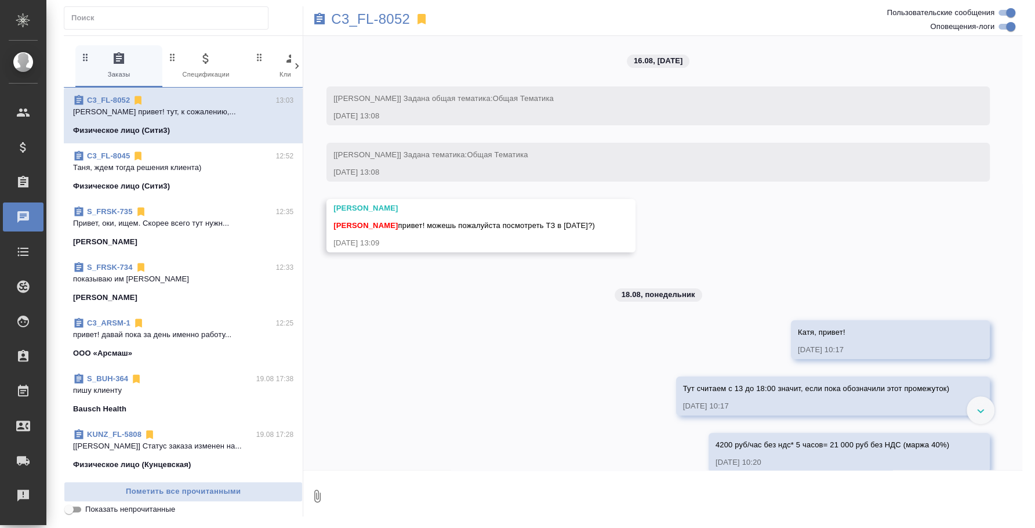
type textarea """
type textarea "@"
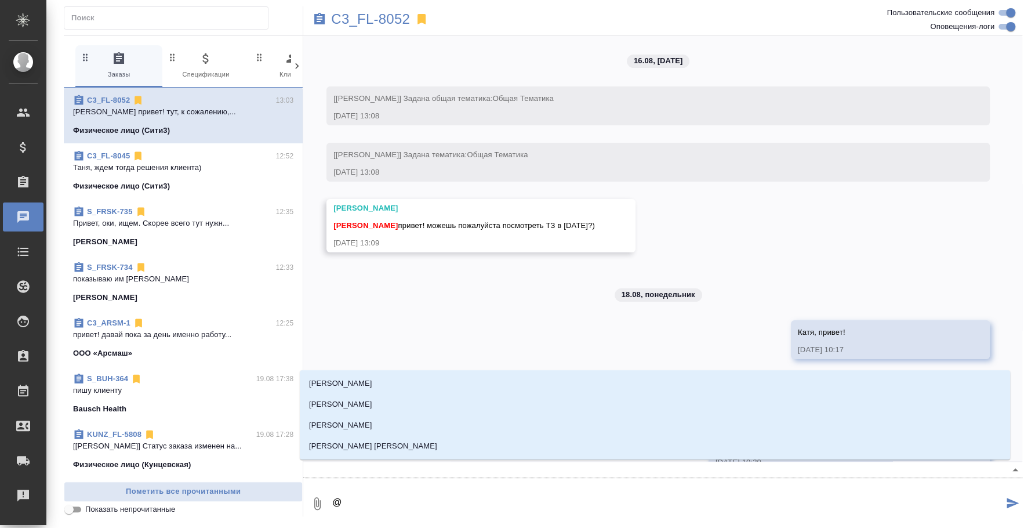
type textarea "@b"
type input "b"
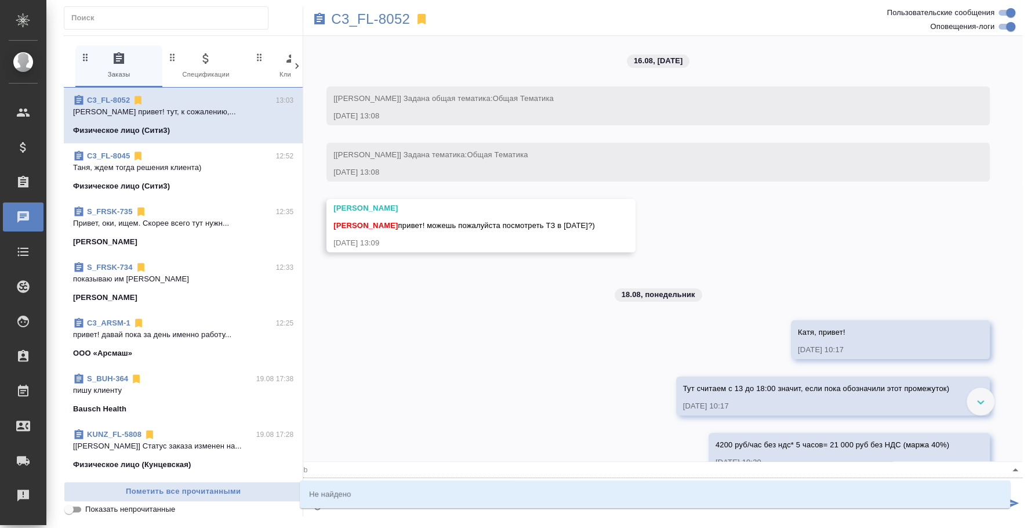
type textarea "@"
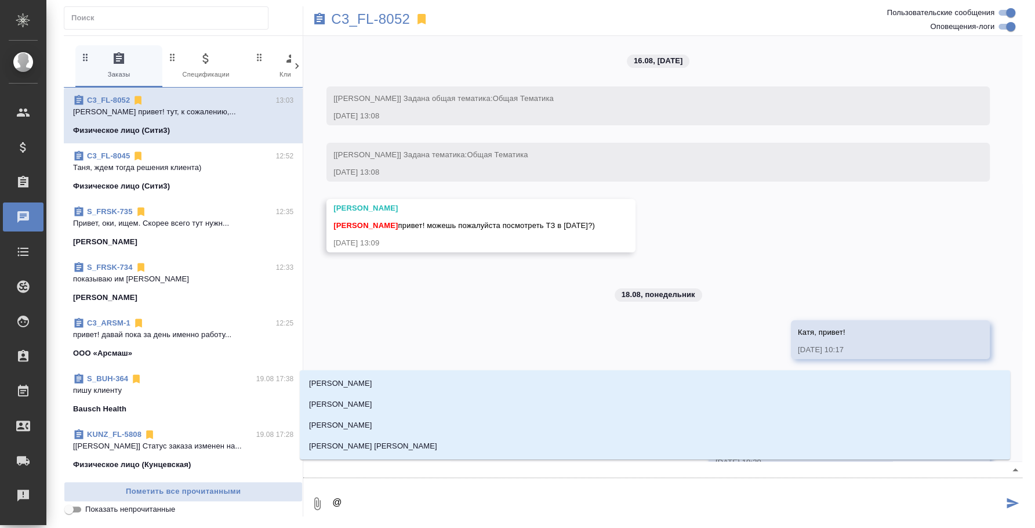
type textarea "@b"
type input "b"
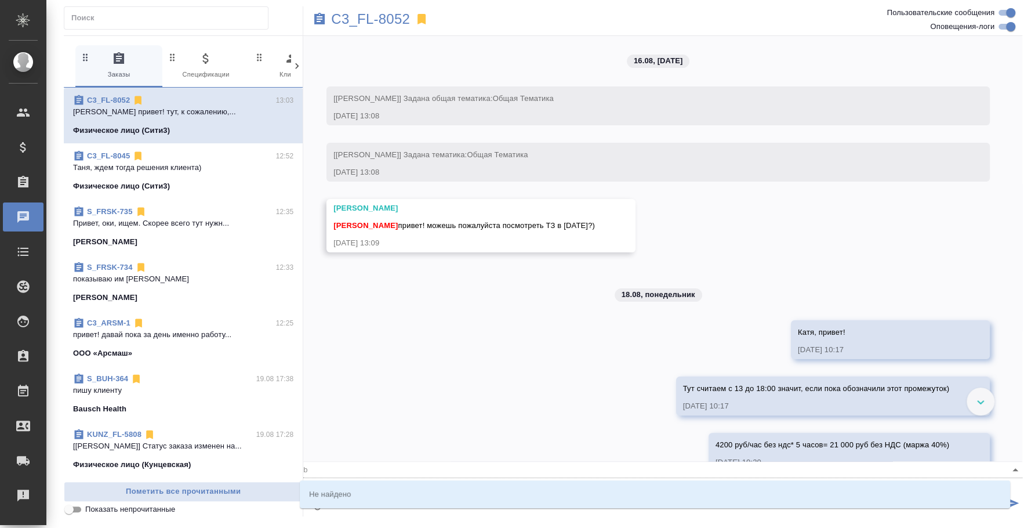
type textarea "@bk"
type input "bk"
type textarea "@bkm"
type input "bkm"
type textarea "@bk"
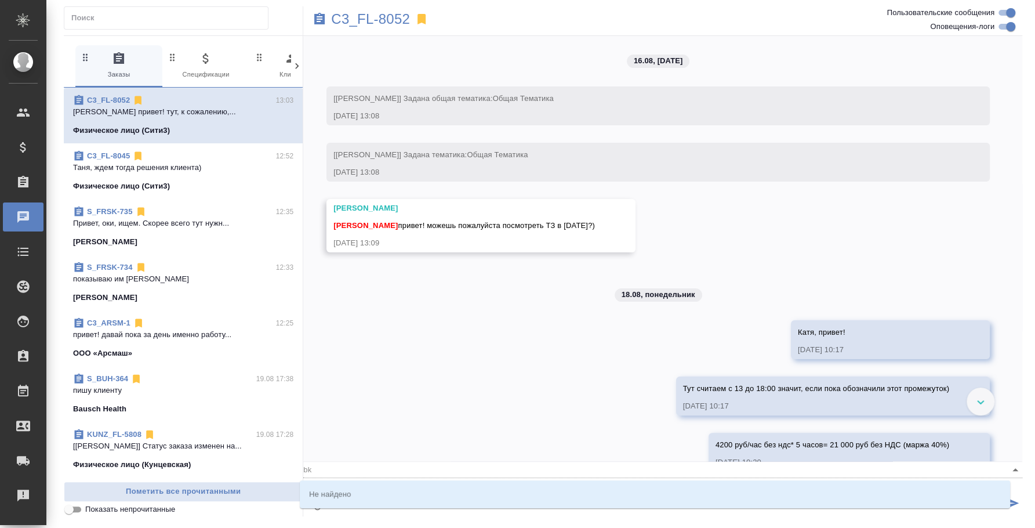
type input "bk"
type textarea "@b"
type input "b"
type textarea "@"
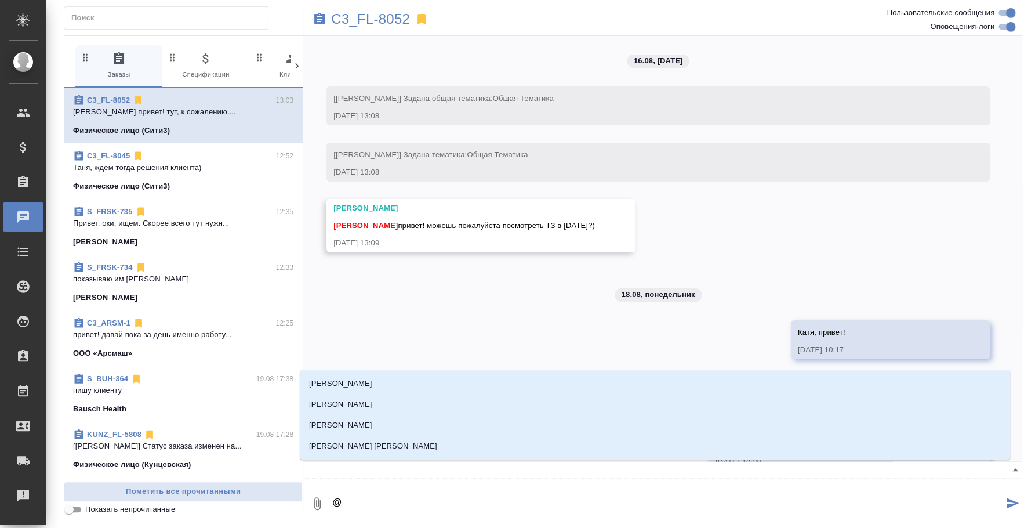
type textarea "@и"
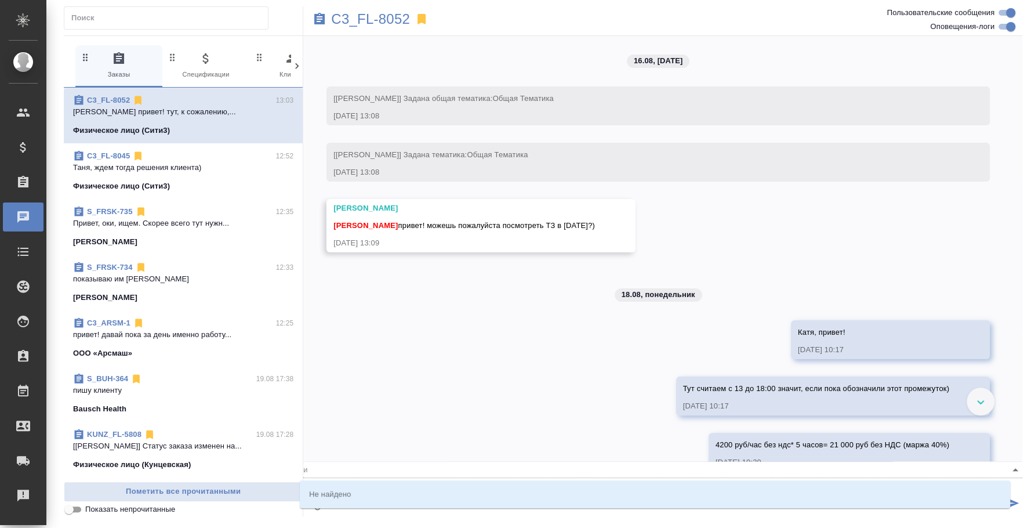
type input "и"
type textarea "@ил"
type input "ил"
type textarea "@иль"
type input "иль"
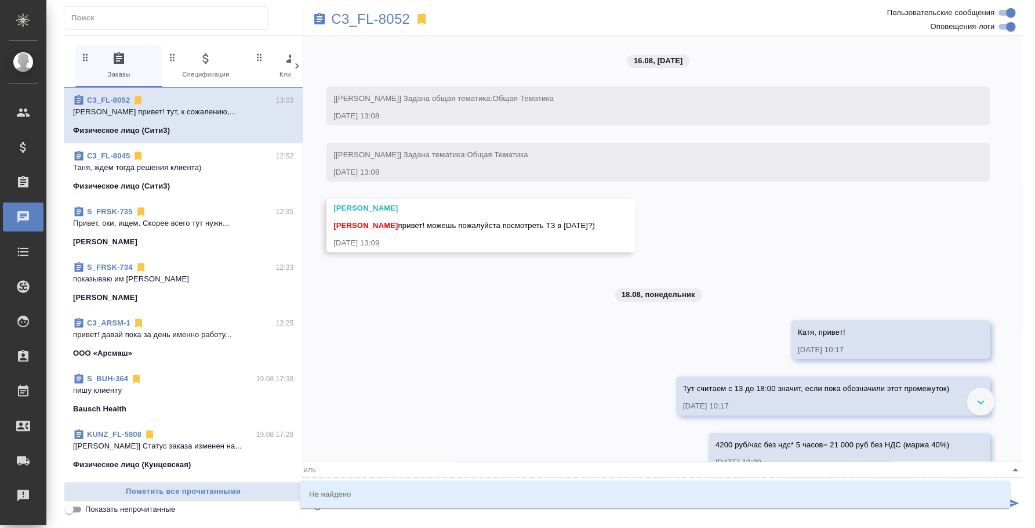
type textarea "@ил"
type input "ил"
type textarea "@и"
type input "и"
type textarea "@"
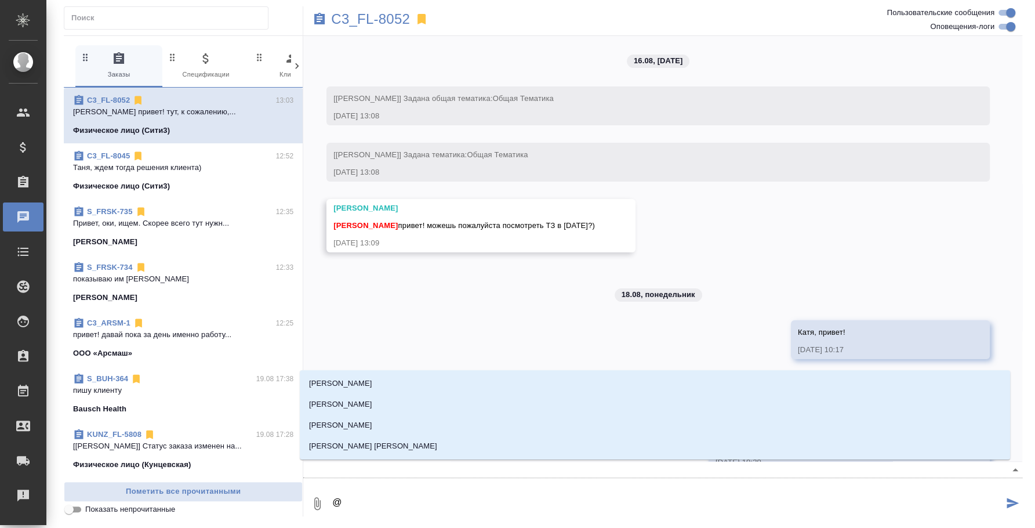
type textarea "@b"
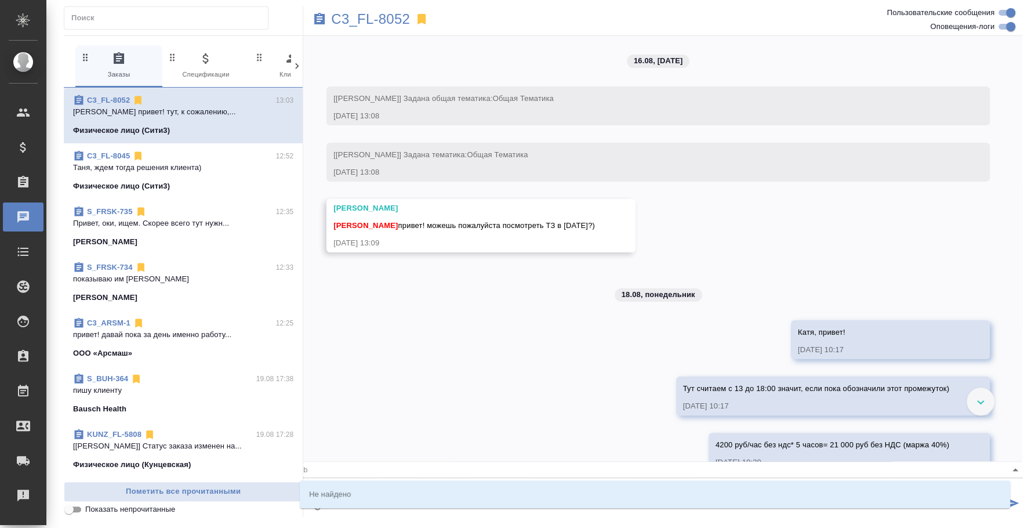
type input "b"
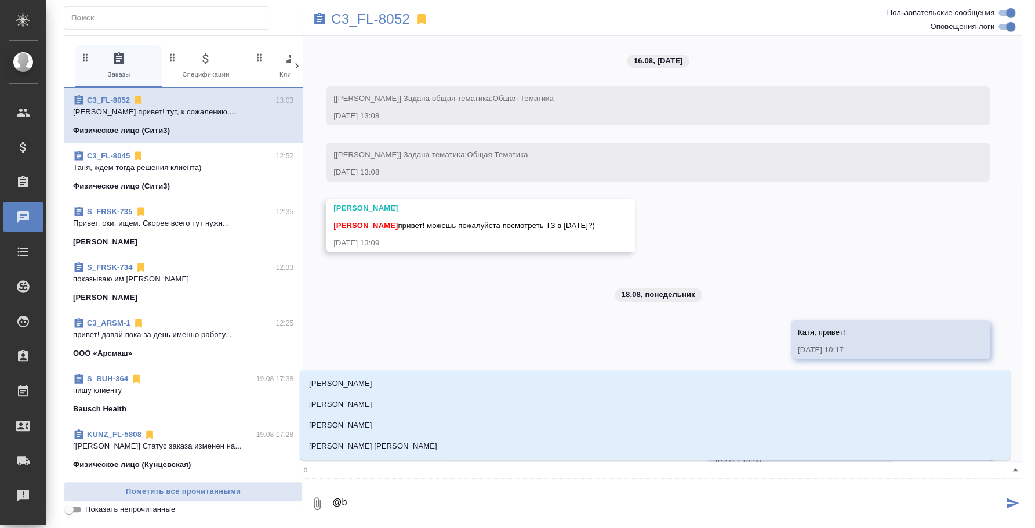
type textarea "@"
type textarea "@b"
type input "b"
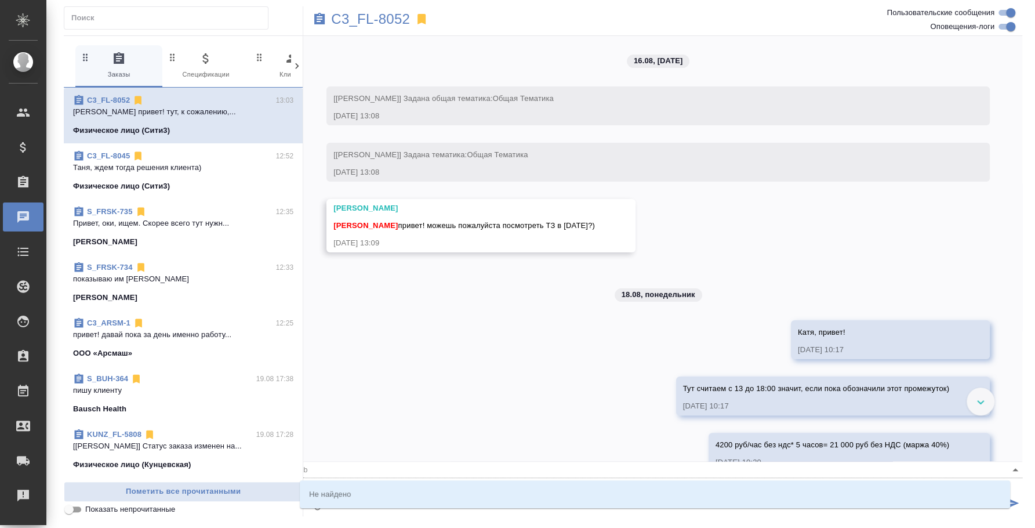
type textarea "@bk"
type input "bk"
type textarea "@bkm"
type input "bkm"
type textarea "@bk"
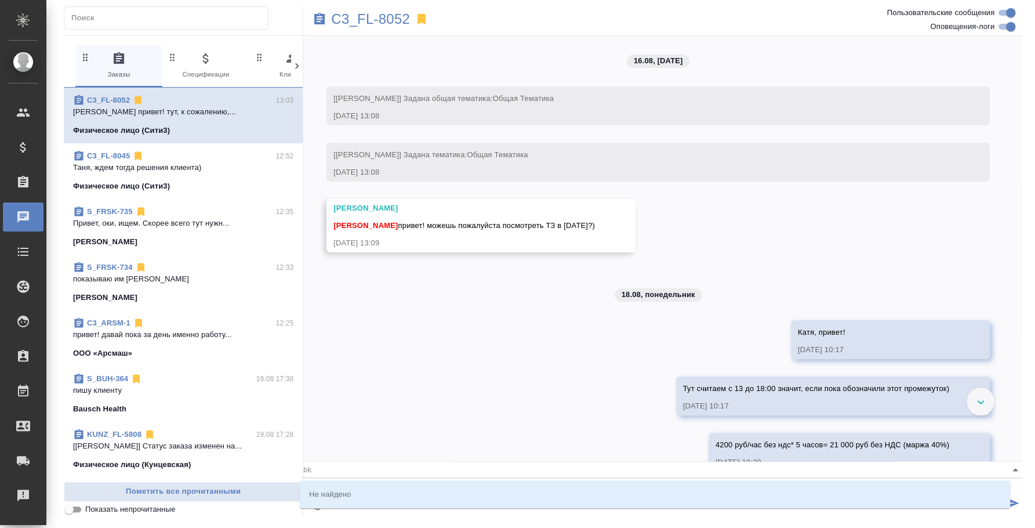
type input "bk"
type textarea "@b"
type input "b"
type textarea "@"
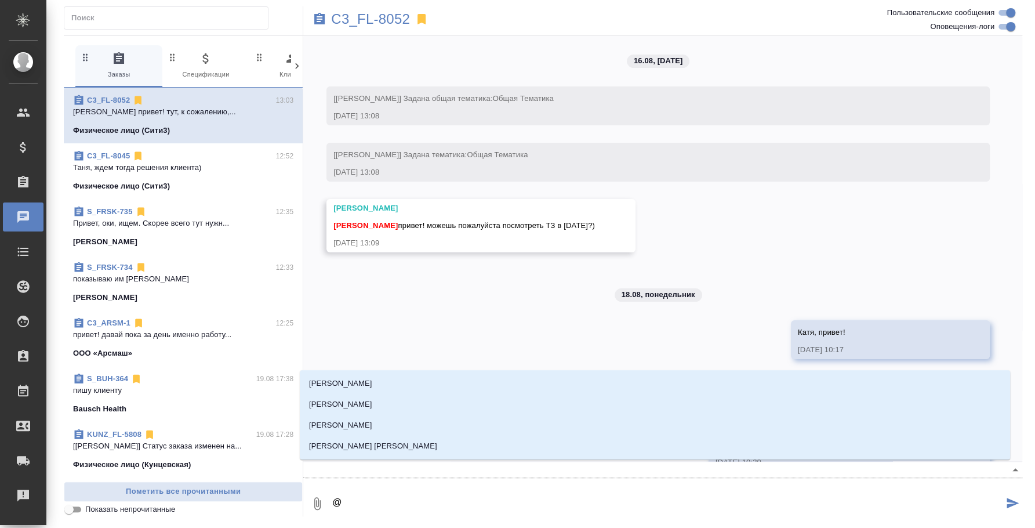
type textarea "@и"
type input "и"
type textarea "@ил"
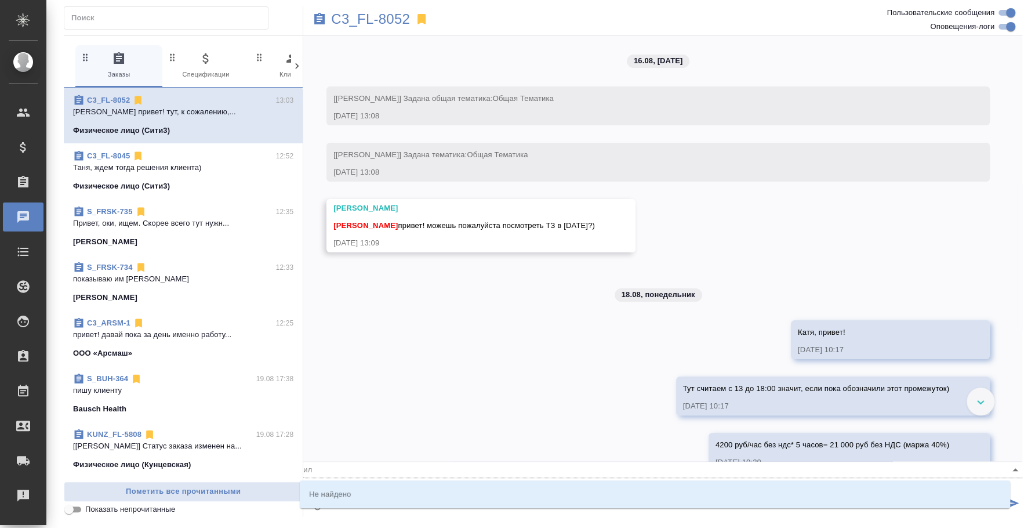
type input "ил"
type textarea "@иль"
type input "иль"
type textarea "@ил"
type input "ил"
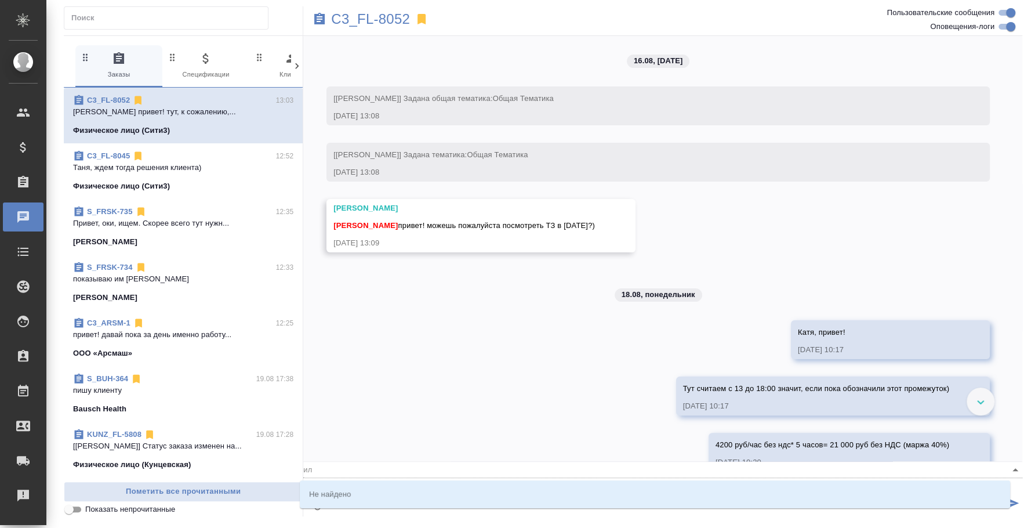
type textarea "@и"
type input "и"
type textarea "@"
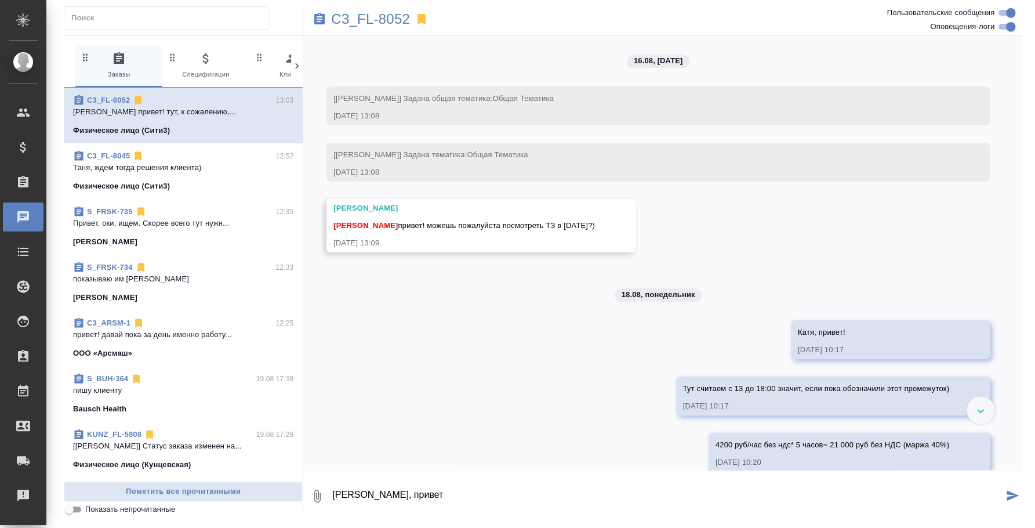
type textarea "Катя, привет"
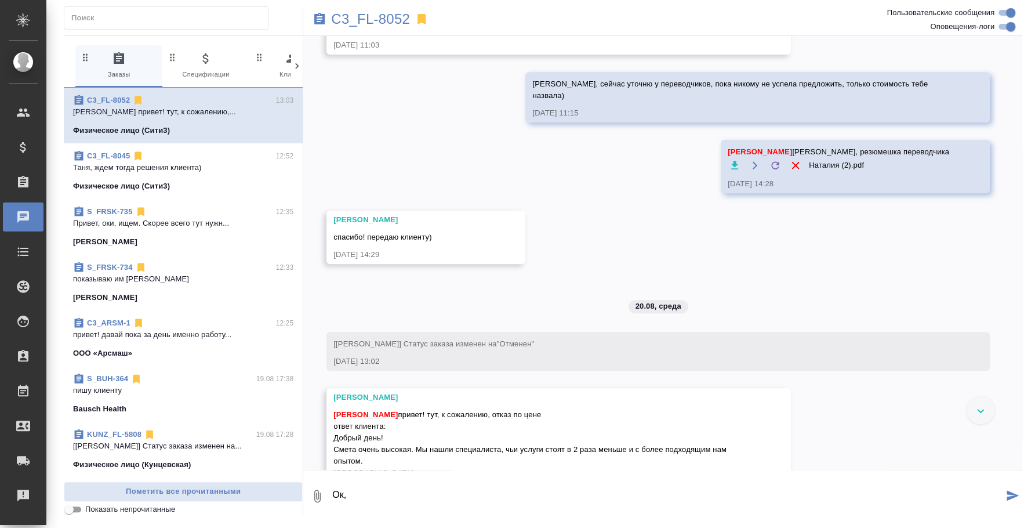
scroll to position [717, 0]
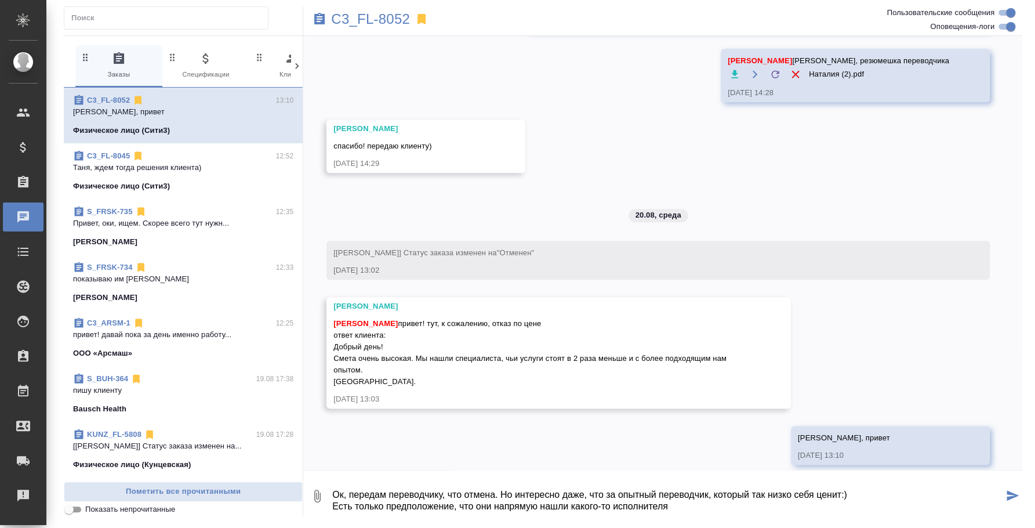
type textarea "Ок, передам переводчику, что отмена. Но интересно даже, что за опытный переводч…"
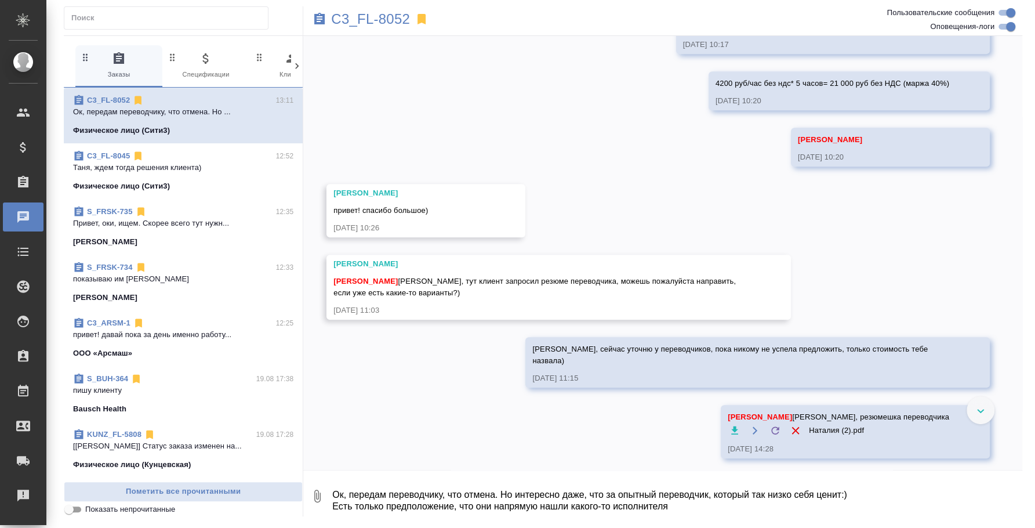
scroll to position [71, 0]
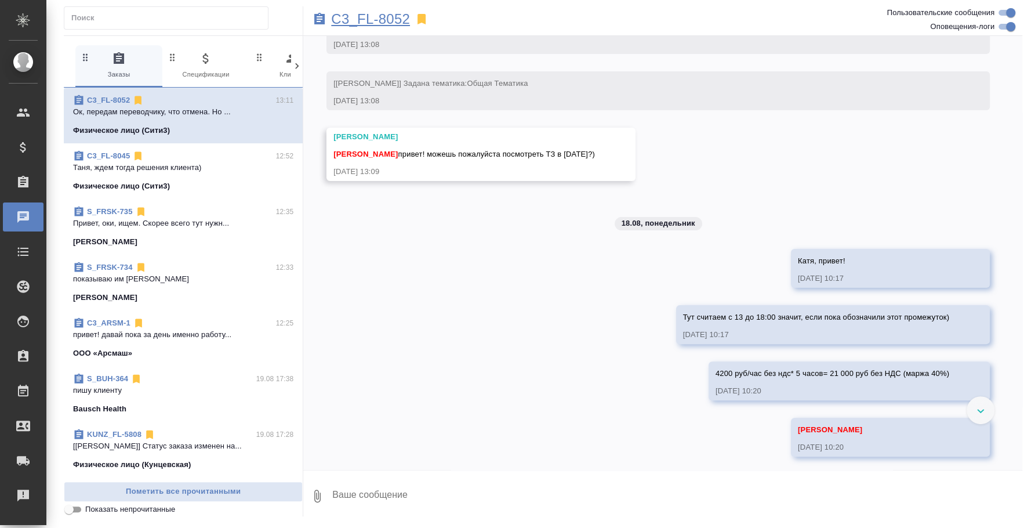
click at [399, 23] on p "C3_FL-8052" at bounding box center [370, 19] width 79 height 12
click at [158, 158] on div "C3_FL-8045 12:52" at bounding box center [183, 156] width 220 height 12
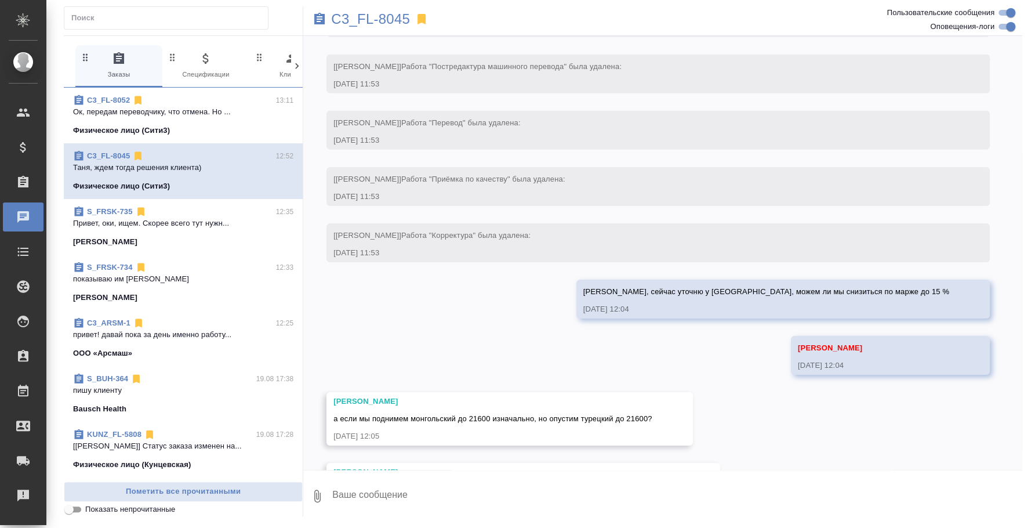
scroll to position [2505, 0]
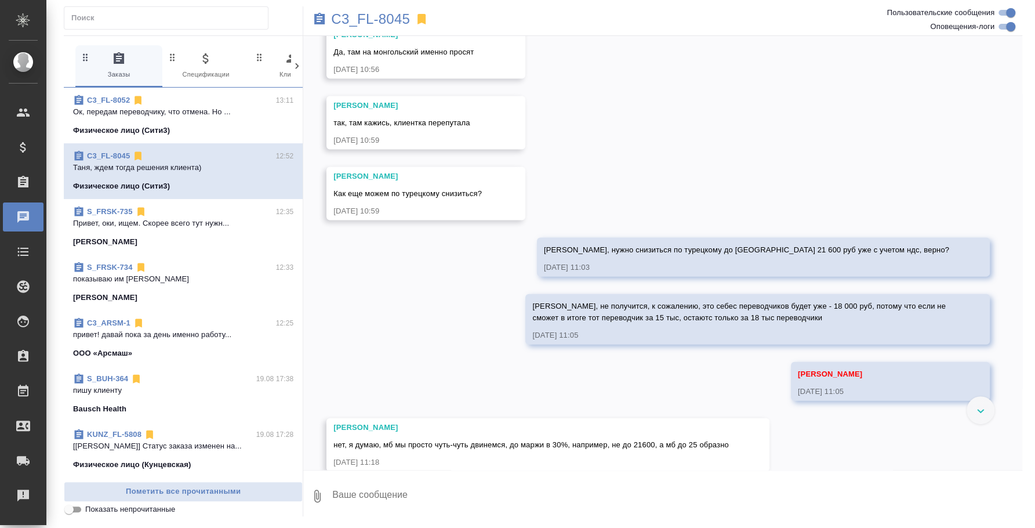
click at [132, 209] on div "S_FRSK-735" at bounding box center [110, 212] width 74 height 12
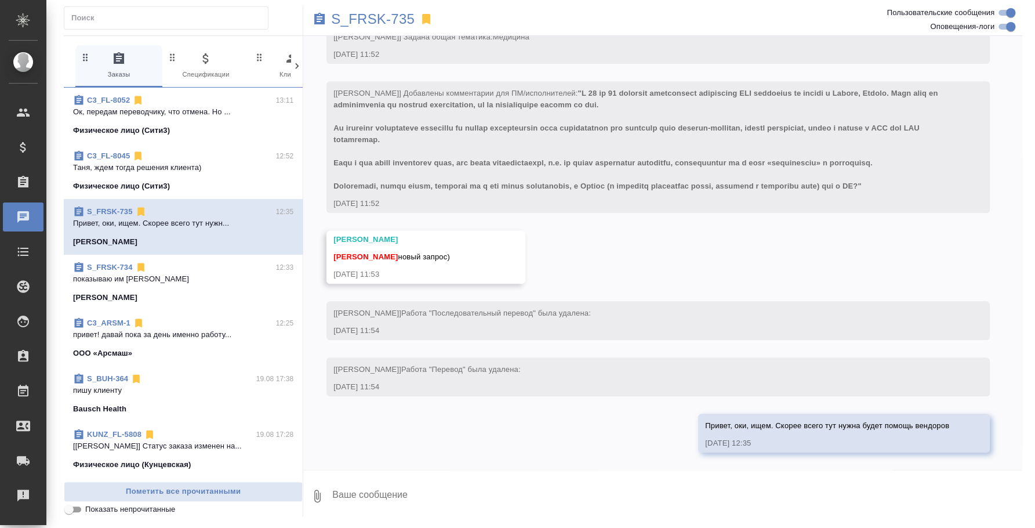
scroll to position [360, 0]
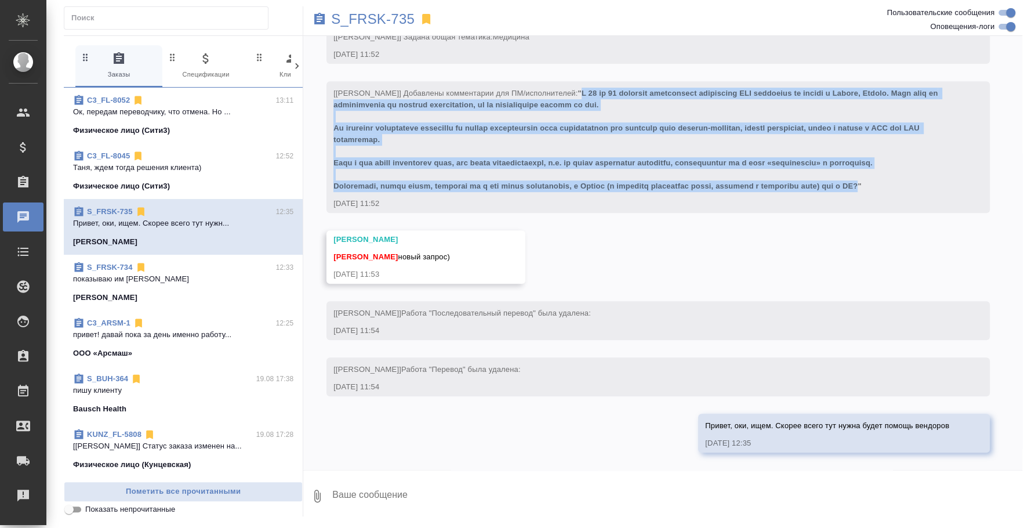
drag, startPoint x: 583, startPoint y: 94, endPoint x: 894, endPoint y: 188, distance: 324.3
click at [894, 188] on span at bounding box center [636, 139] width 607 height 101
copy span "С 22 по 26 сентября планируется проведение СМК инспекции на заводе в Blonie, По…"
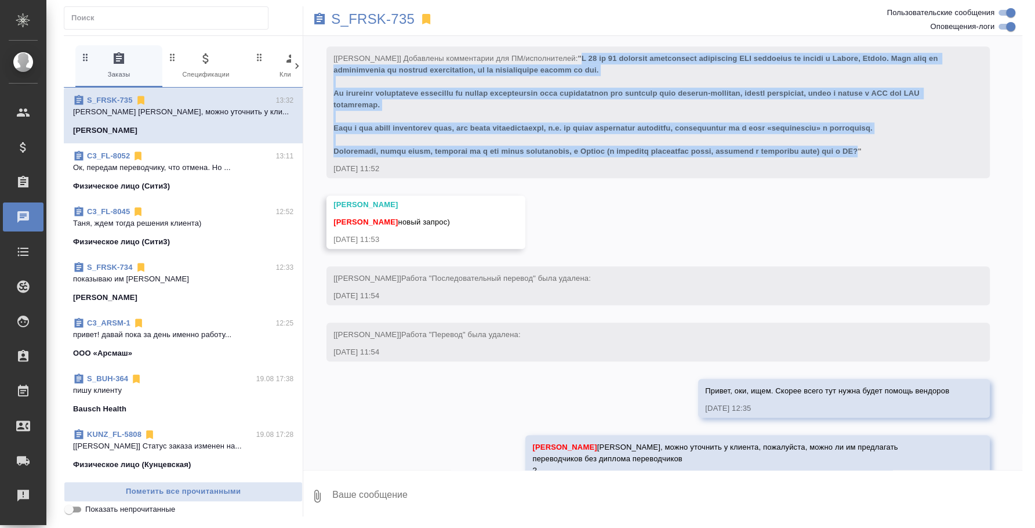
scroll to position [438, 0]
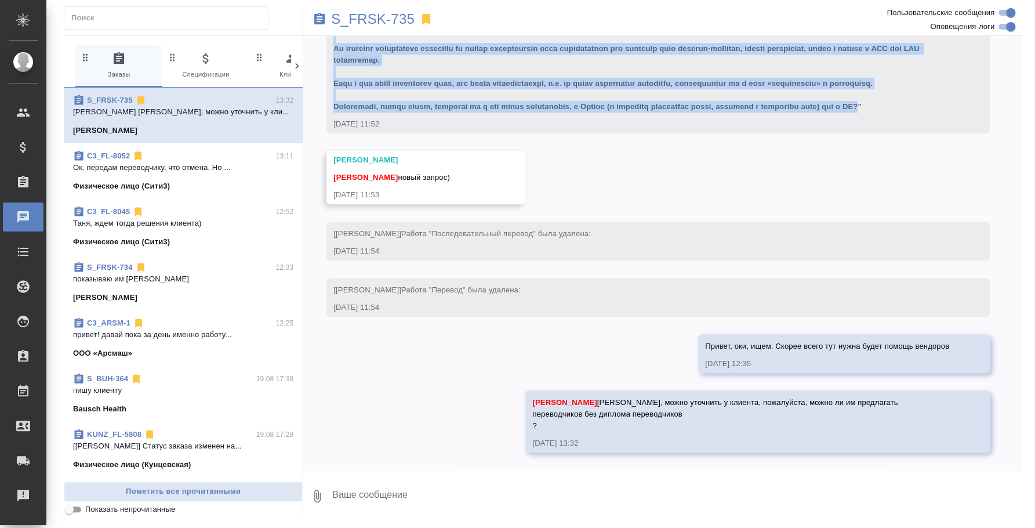
click at [197, 253] on div "C3_FL-8045 12:52 Таня, ждем тогда решения клиента) Физическое лицо (Сити3)" at bounding box center [183, 227] width 239 height 56
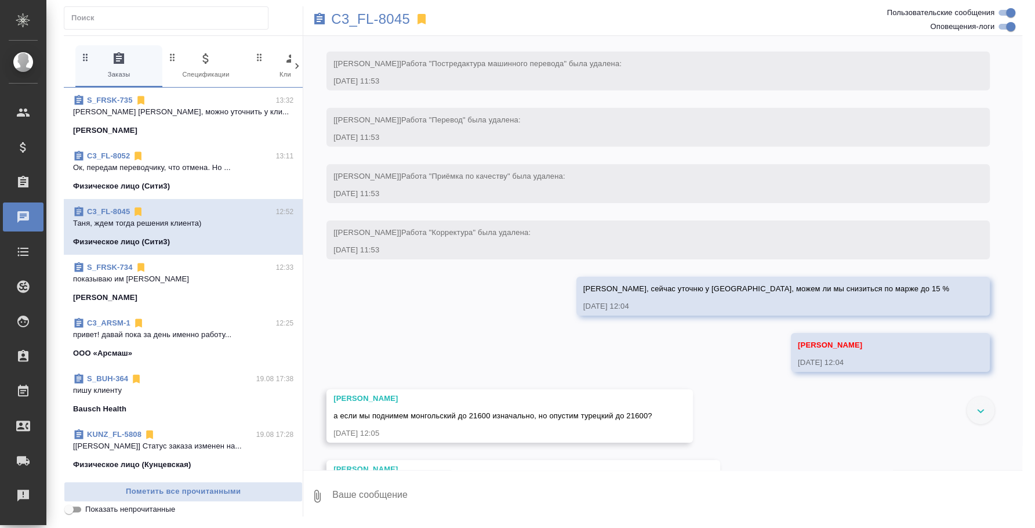
scroll to position [2505, 0]
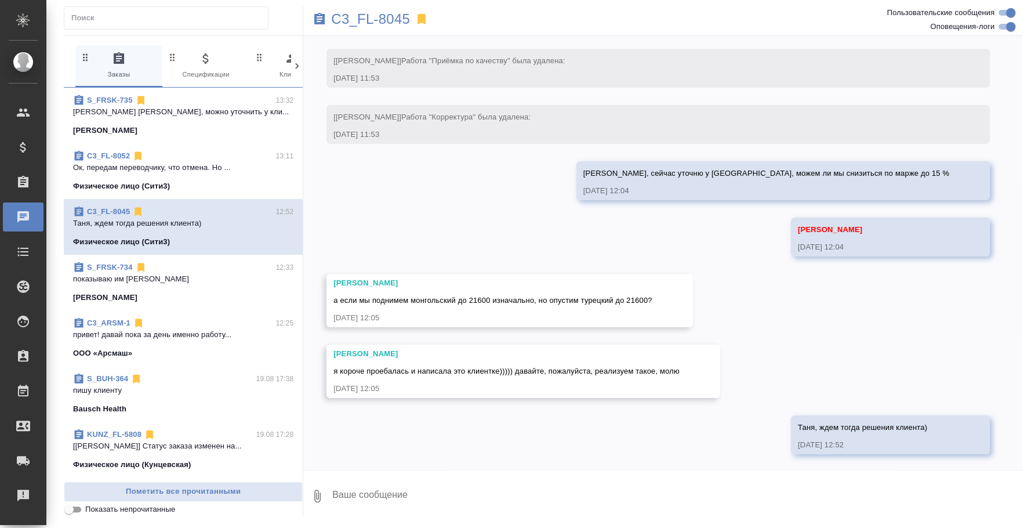
click at [184, 180] on div "Физическое лицо (Сити3)" at bounding box center [183, 186] width 220 height 12
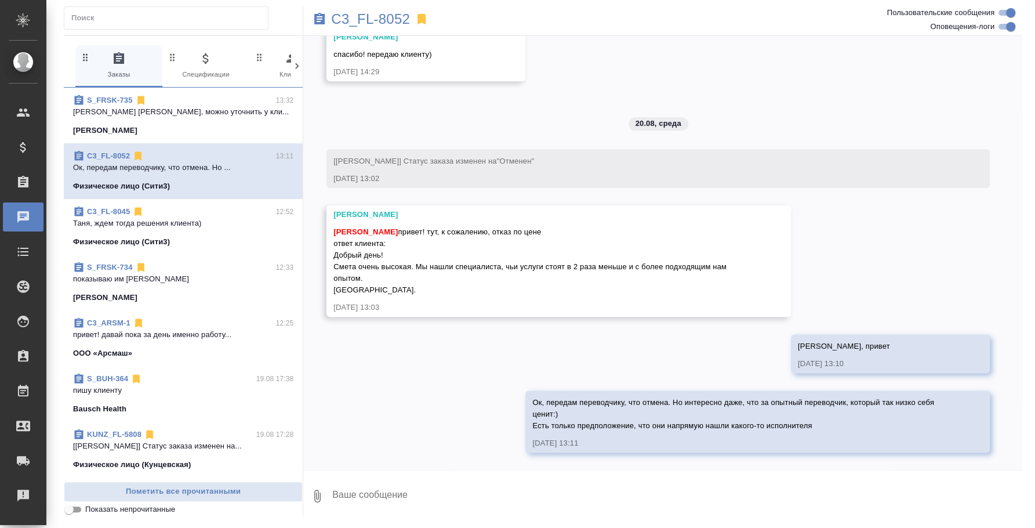
scroll to position [797, 0]
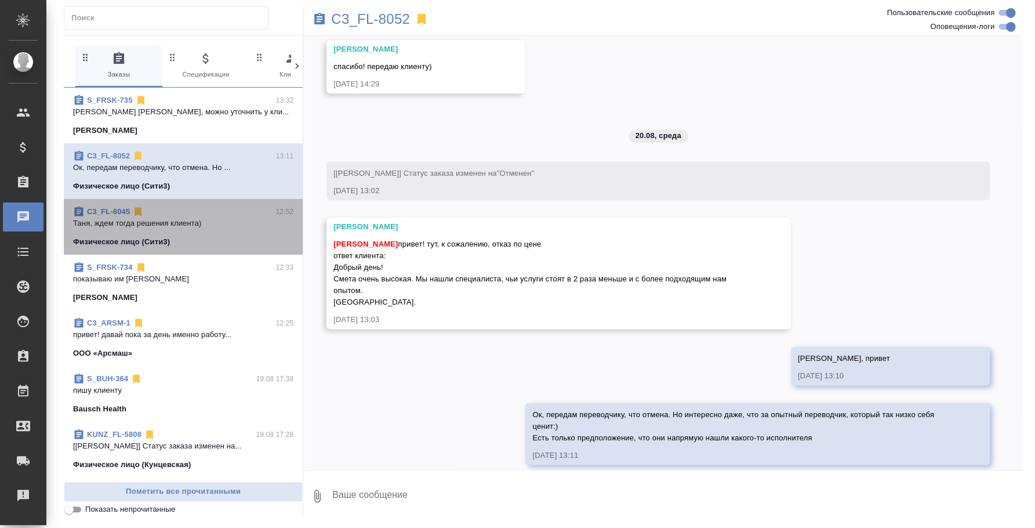
click at [191, 217] on p "Таня, ждем тогда решения клиента)" at bounding box center [183, 223] width 220 height 12
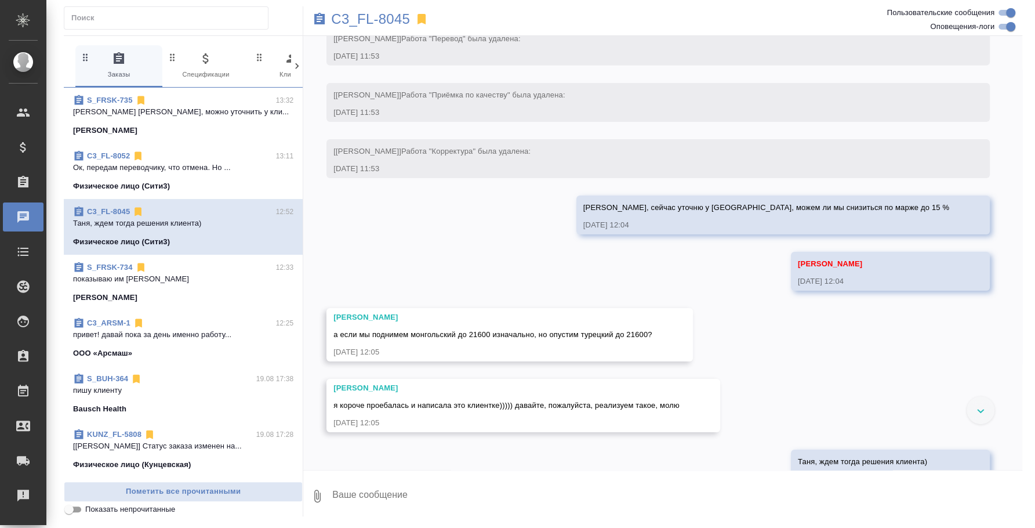
scroll to position [2505, 0]
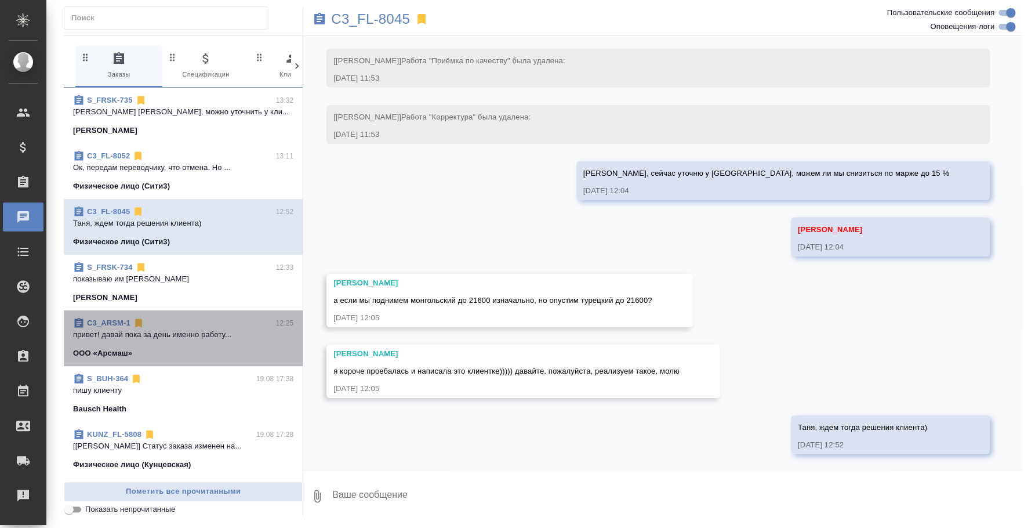
click at [195, 349] on div "ООО «Арсмаш»" at bounding box center [183, 353] width 220 height 12
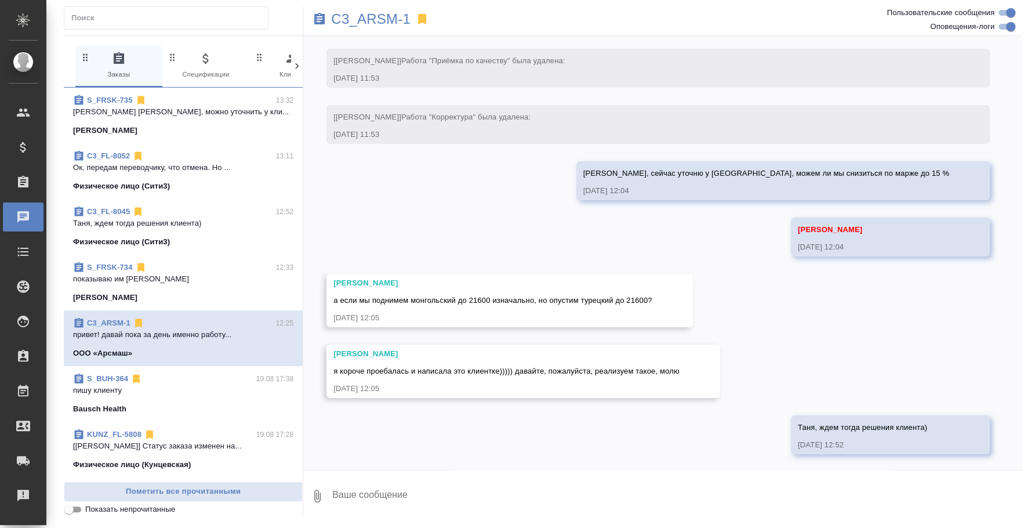
scroll to position [477, 0]
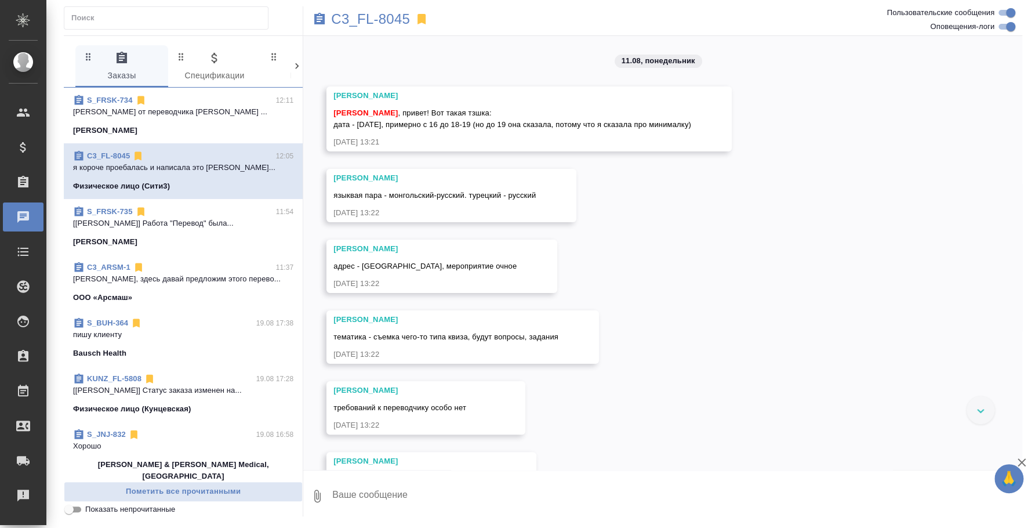
scroll to position [2449, 0]
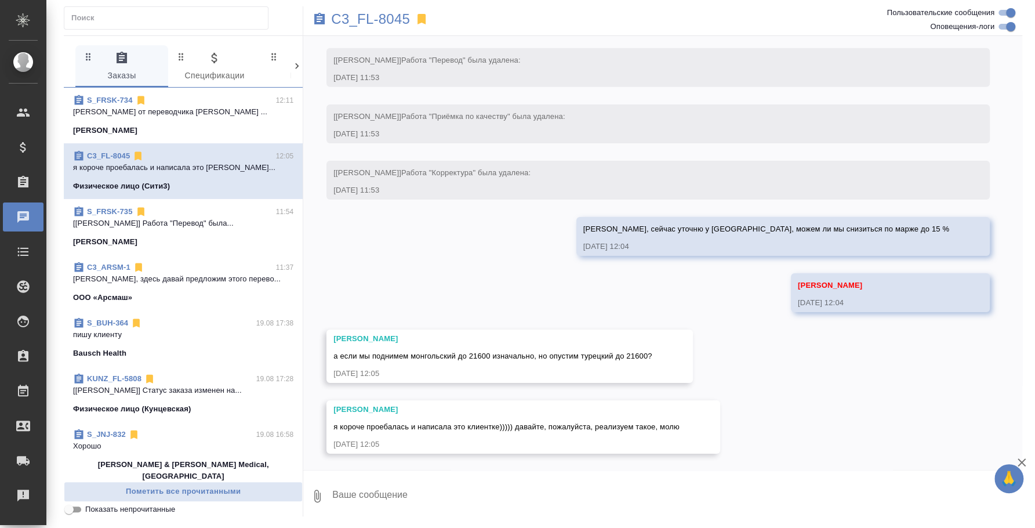
click at [170, 280] on p "Таня, здесь давай предложим этого перево..." at bounding box center [183, 279] width 220 height 12
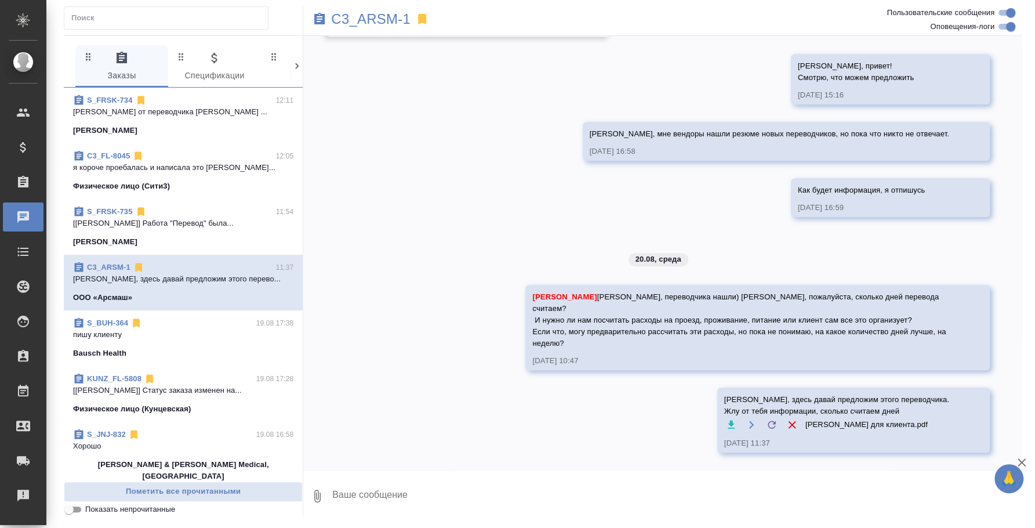
scroll to position [406, 0]
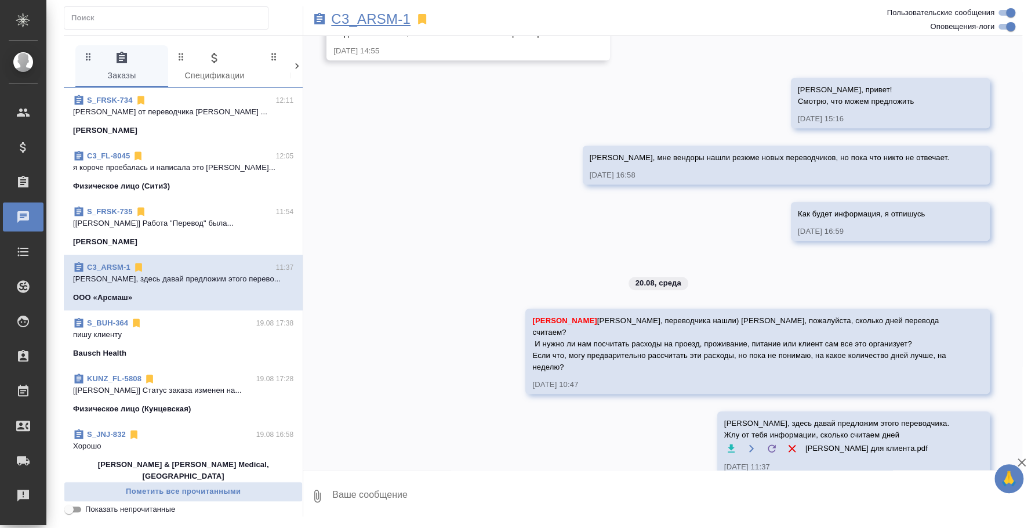
click at [392, 19] on p "C3_ARSM-1" at bounding box center [370, 19] width 79 height 12
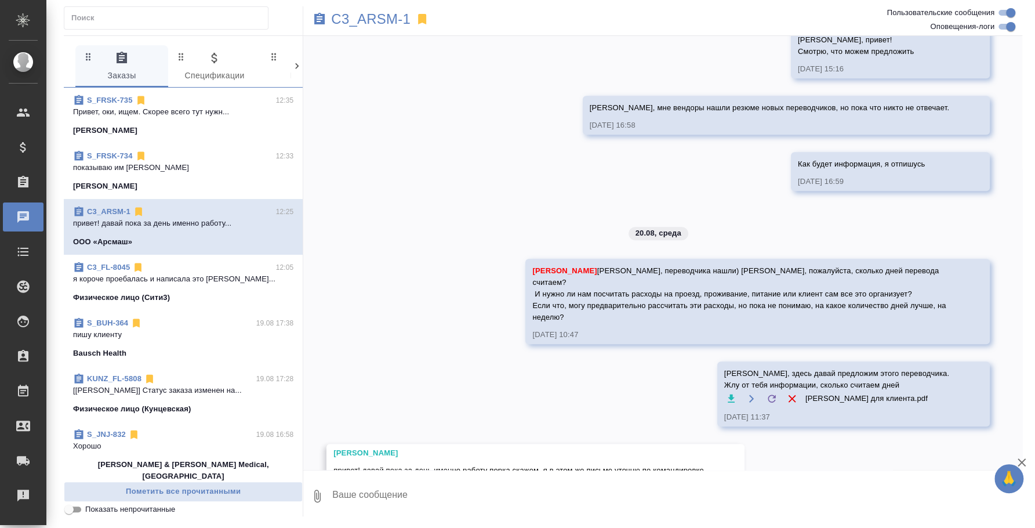
scroll to position [477, 0]
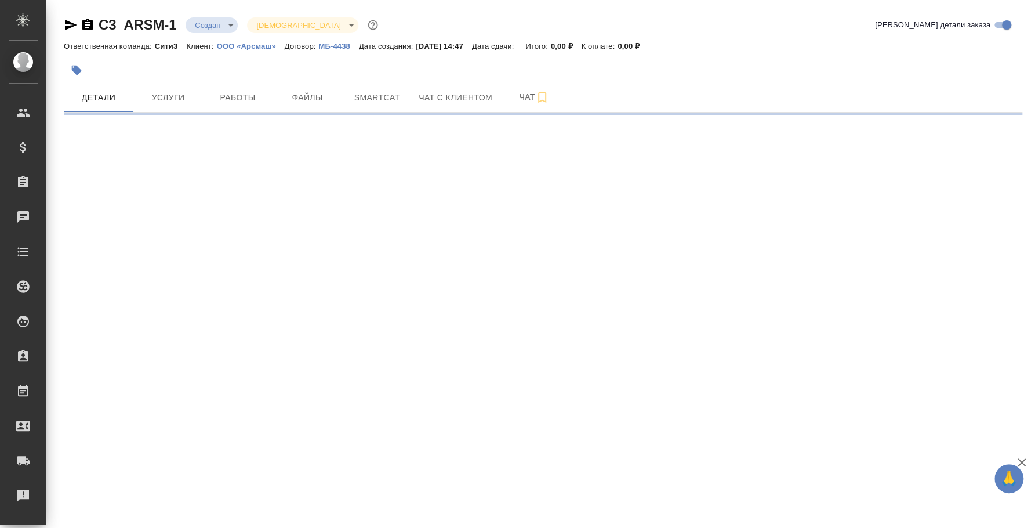
select select "RU"
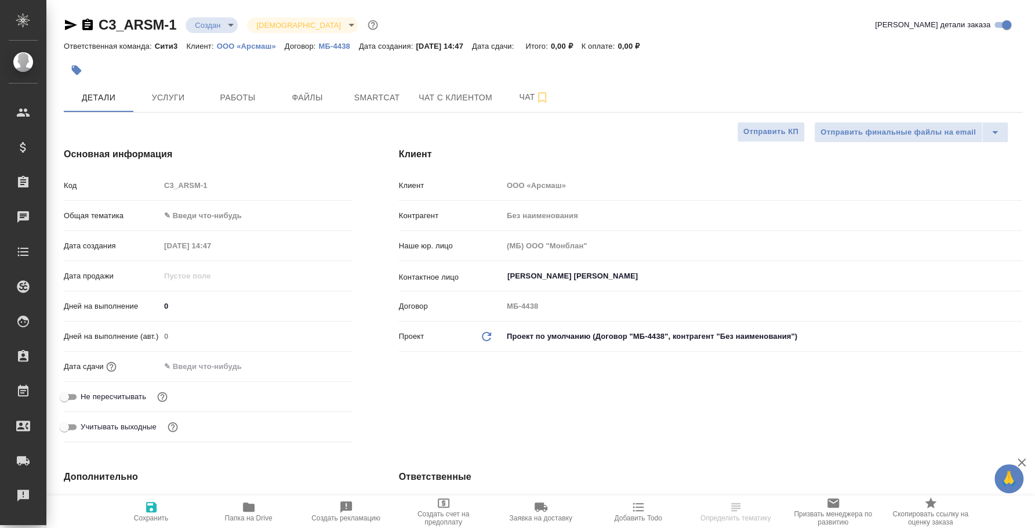
type textarea "x"
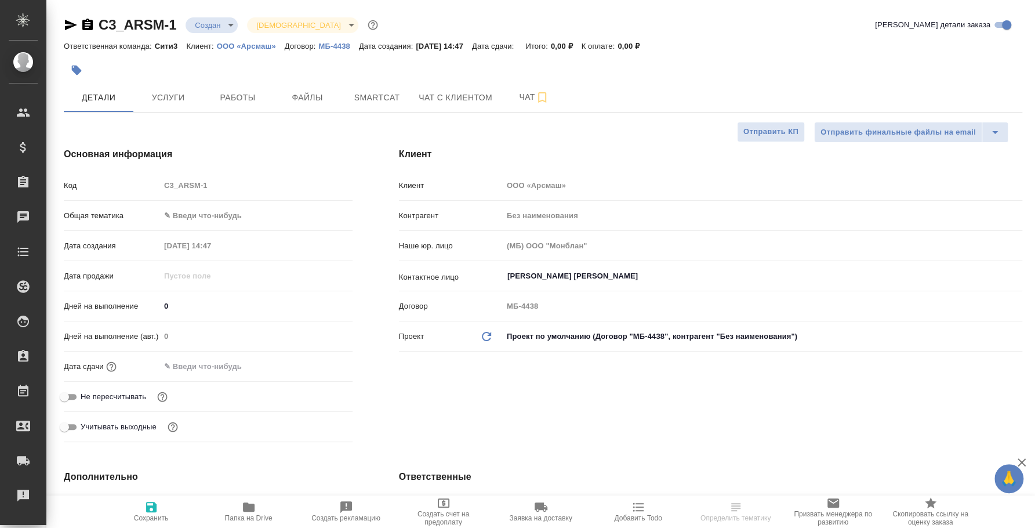
type textarea "x"
click at [89, 23] on icon "button" at bounding box center [87, 25] width 10 height 12
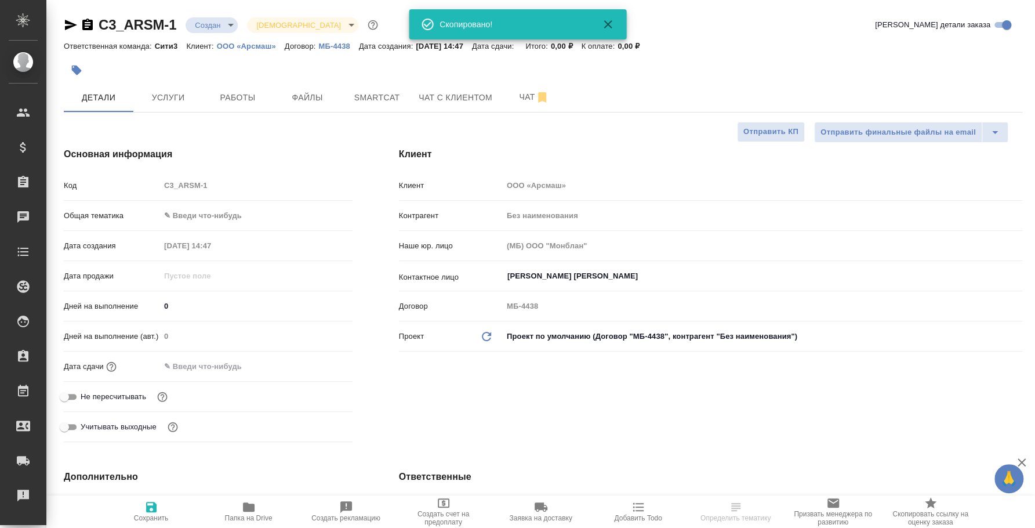
type textarea "x"
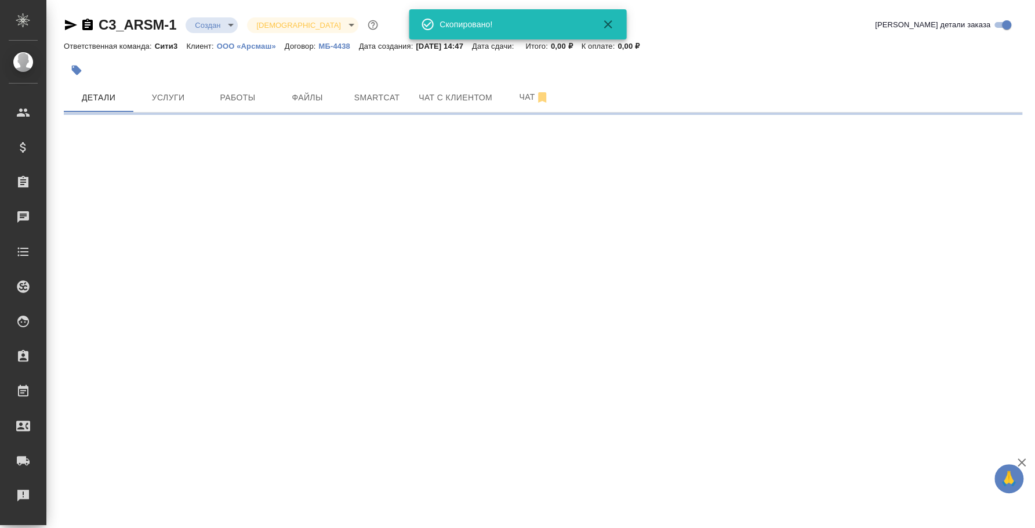
select select "RU"
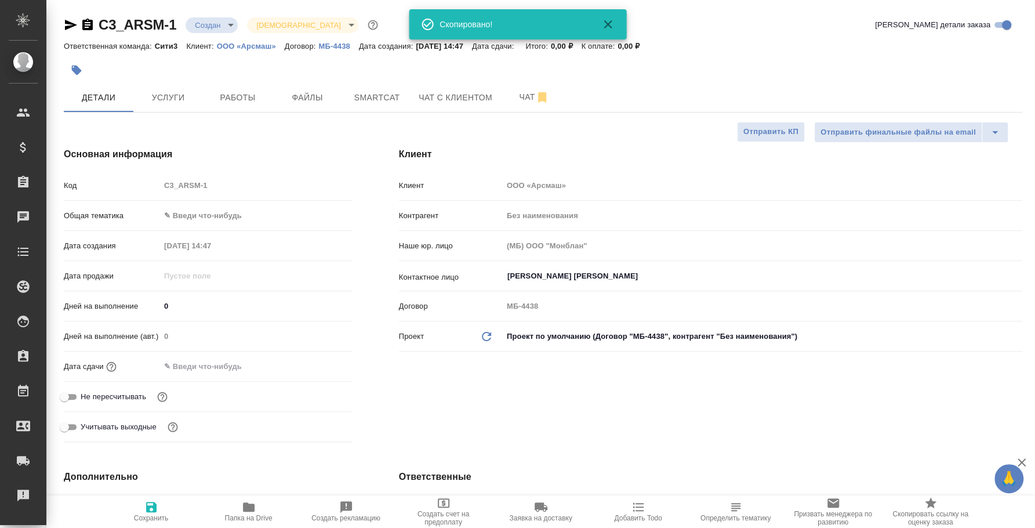
type textarea "x"
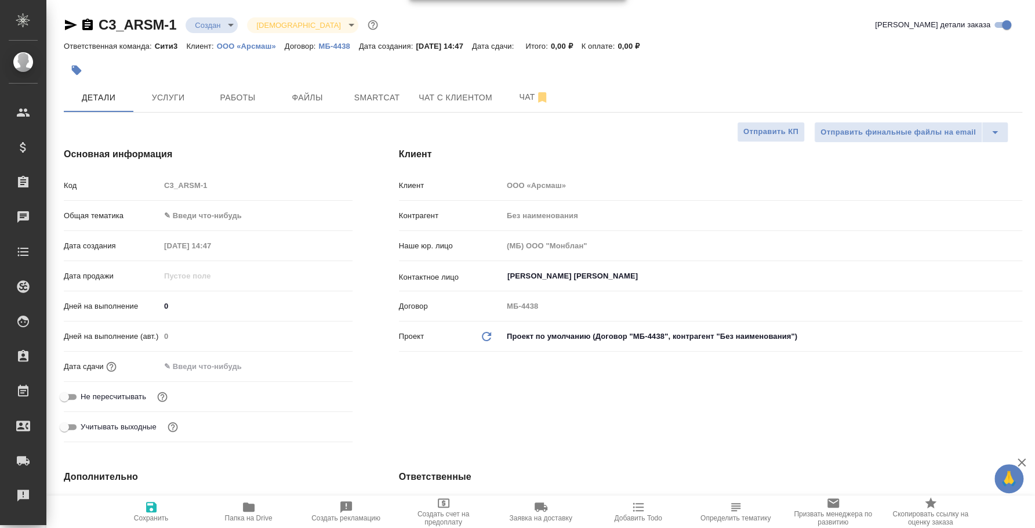
click at [71, 20] on icon "button" at bounding box center [71, 25] width 14 height 14
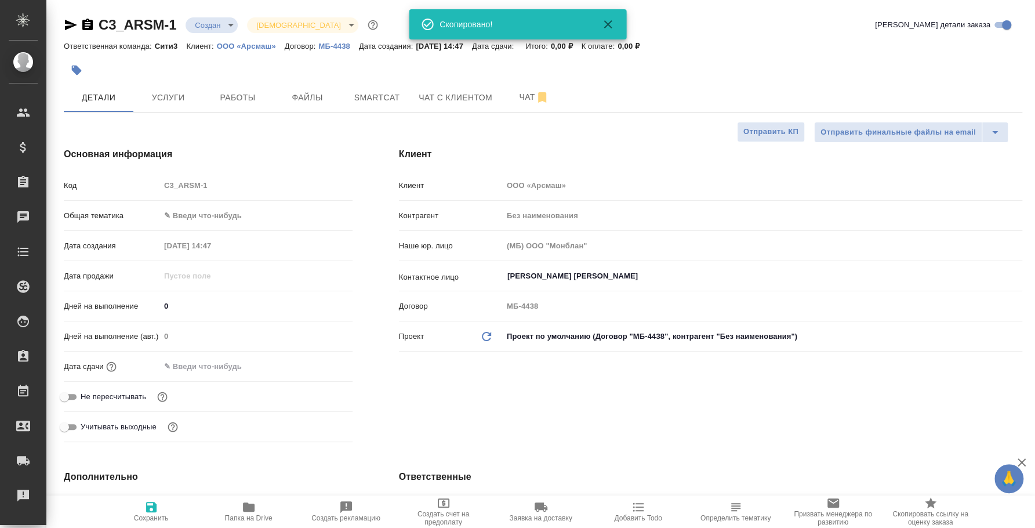
type textarea "x"
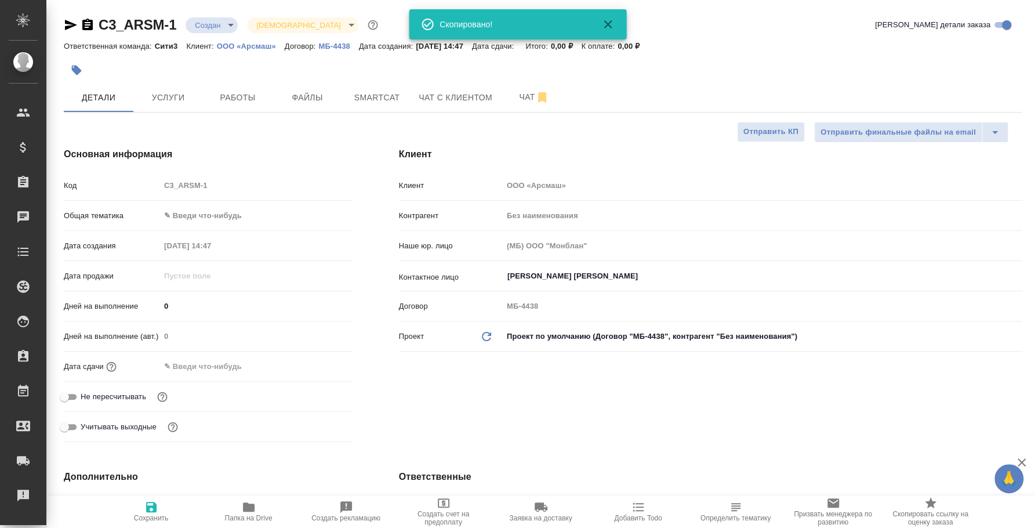
type textarea "x"
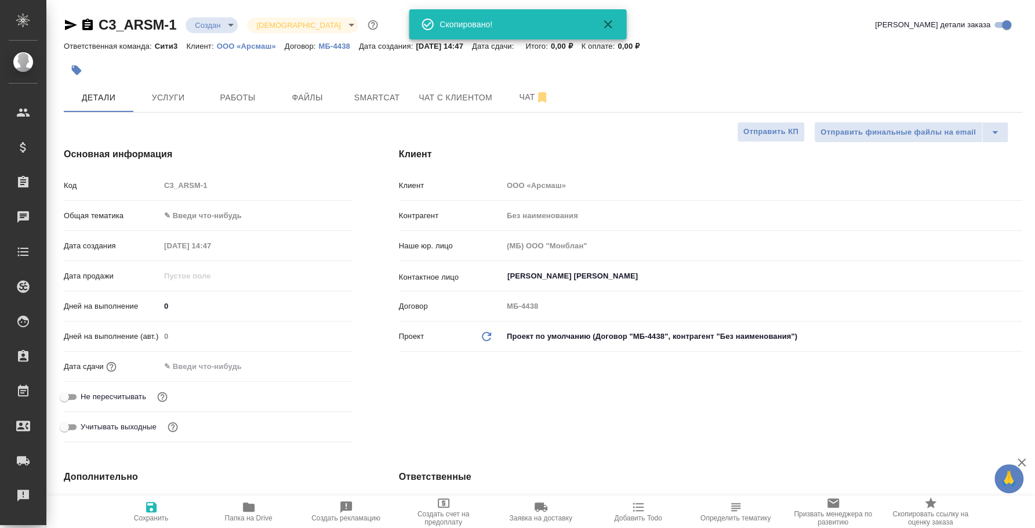
type textarea "x"
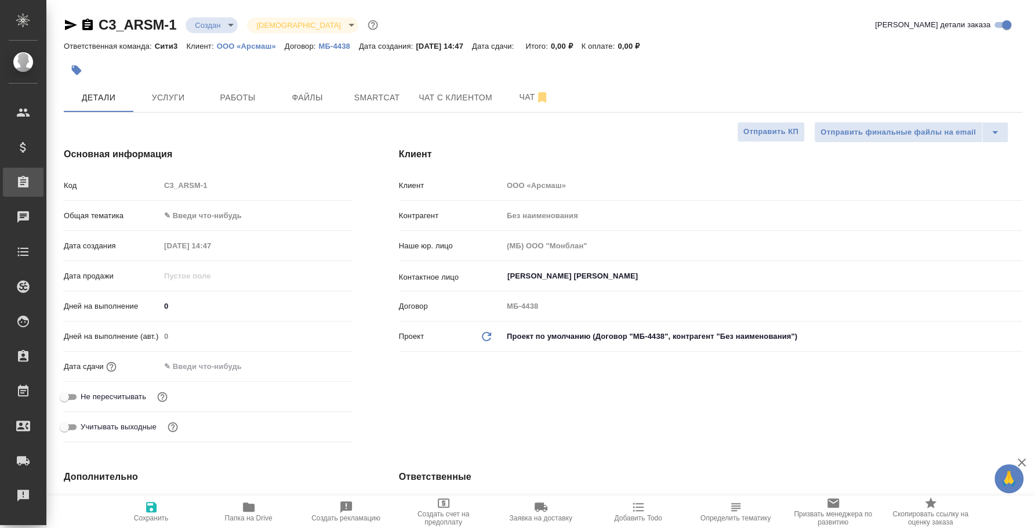
type textarea "x"
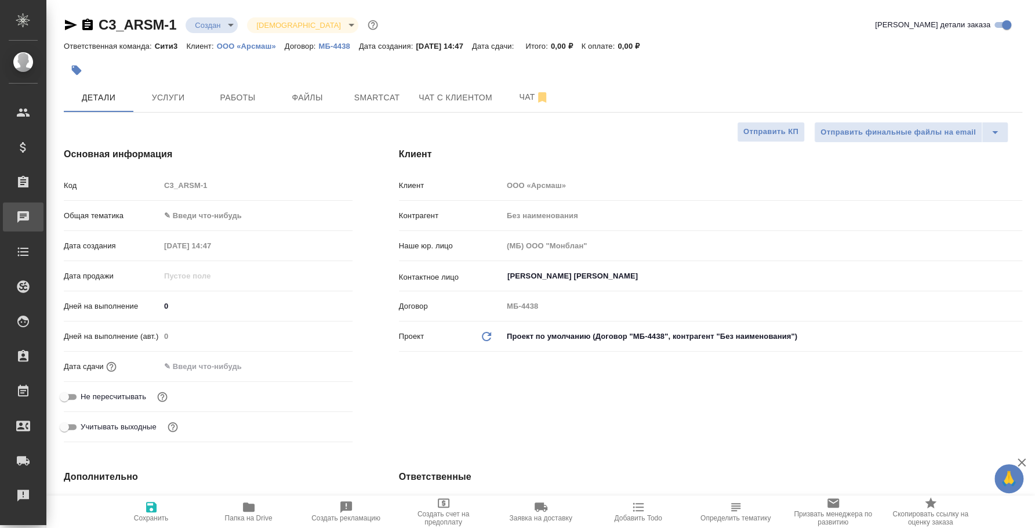
type textarea "x"
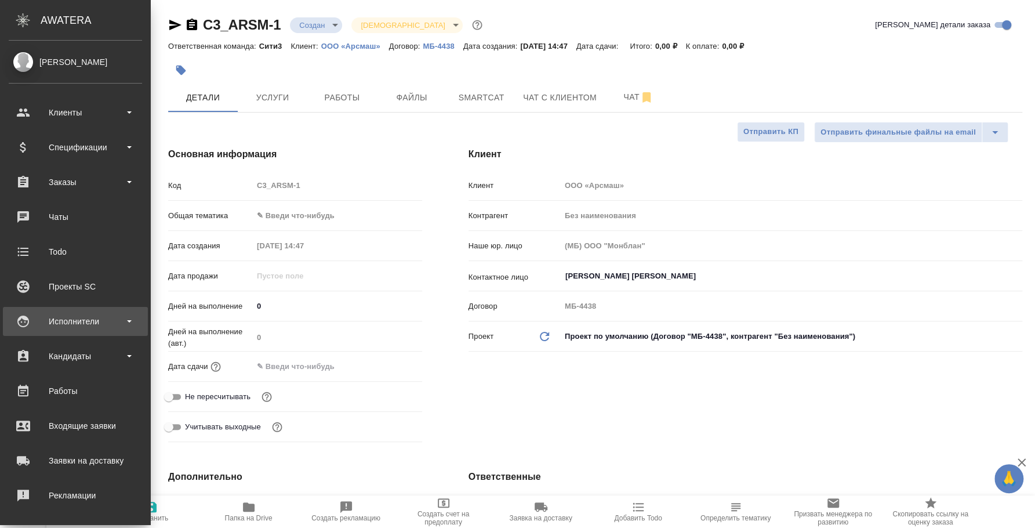
click at [74, 313] on div "Исполнители" at bounding box center [75, 321] width 133 height 17
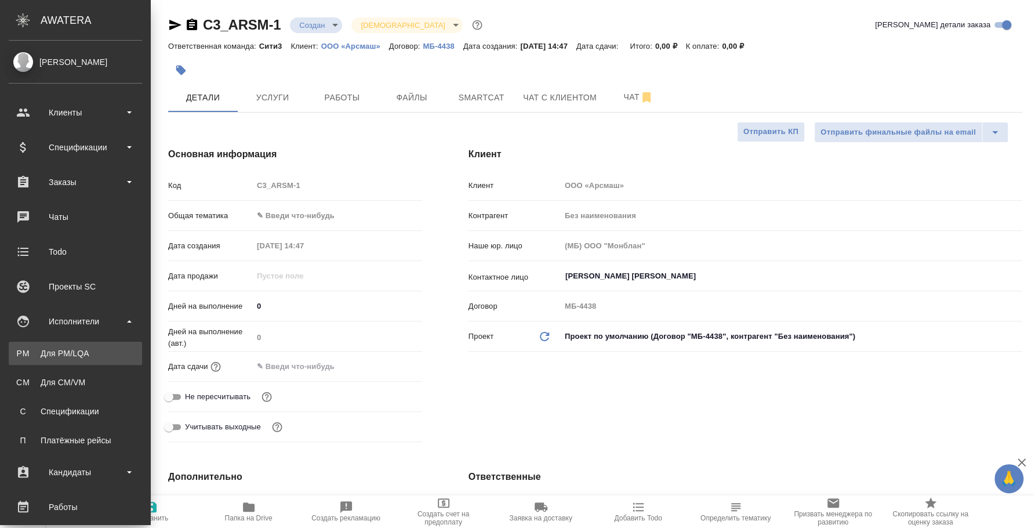
type textarea "x"
click at [72, 357] on div "Для PM/LQA" at bounding box center [75, 353] width 122 height 12
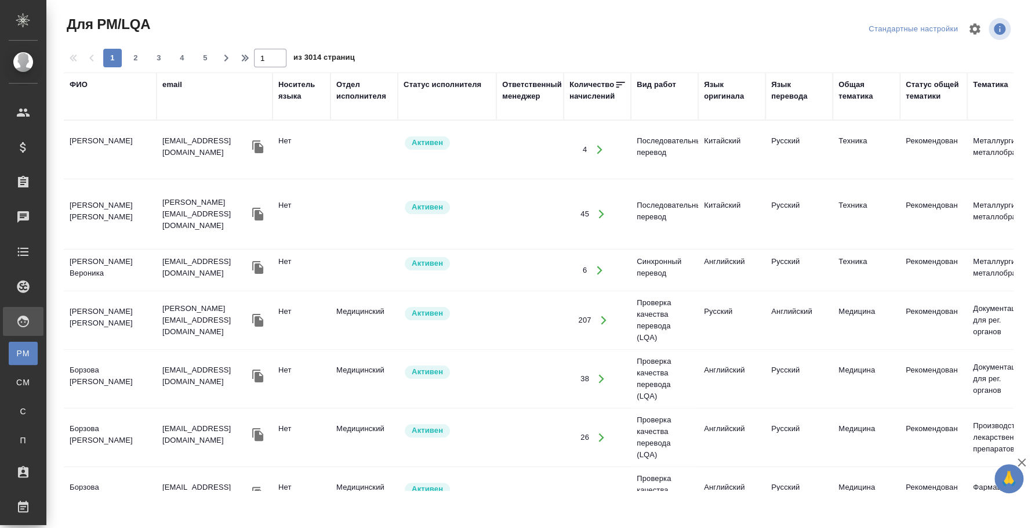
click at [669, 83] on div "Вид работ" at bounding box center [656, 85] width 39 height 12
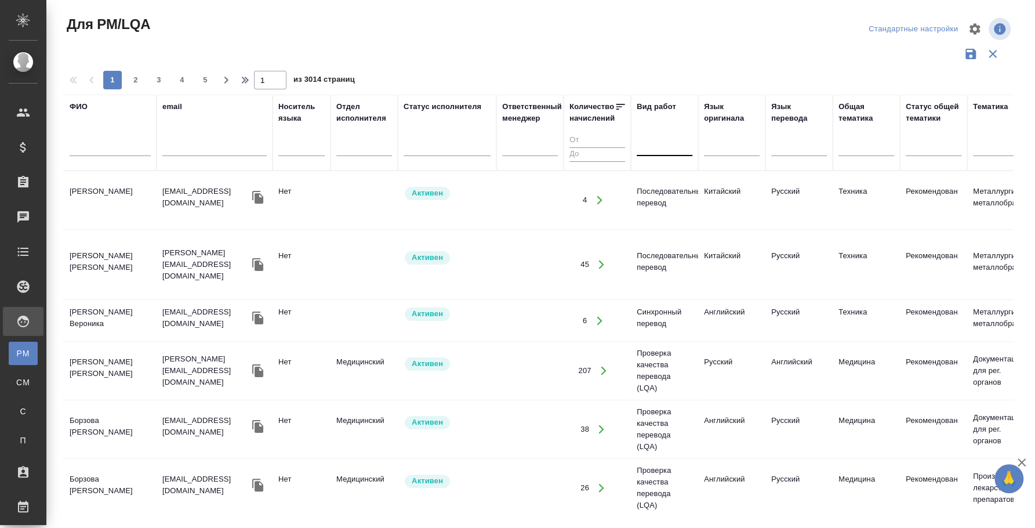
click at [654, 150] on div at bounding box center [665, 144] width 56 height 17
click at [645, 143] on input "пльский" at bounding box center [656, 144] width 27 height 8
type input "польский"
click at [681, 141] on div at bounding box center [665, 144] width 56 height 17
click at [671, 144] on div at bounding box center [665, 144] width 56 height 17
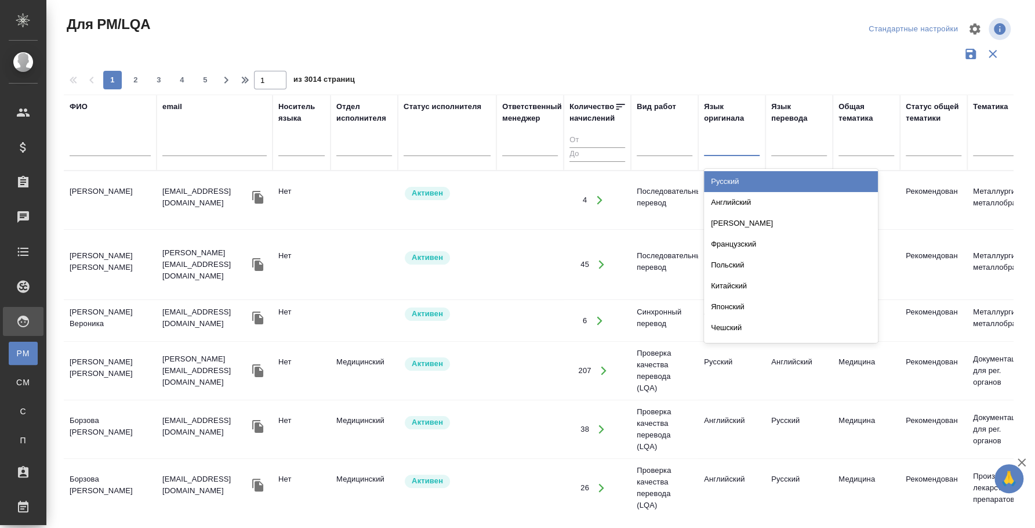
click at [728, 145] on div at bounding box center [732, 144] width 56 height 17
type input "польский"
click at [798, 175] on div "Польский" at bounding box center [791, 181] width 174 height 21
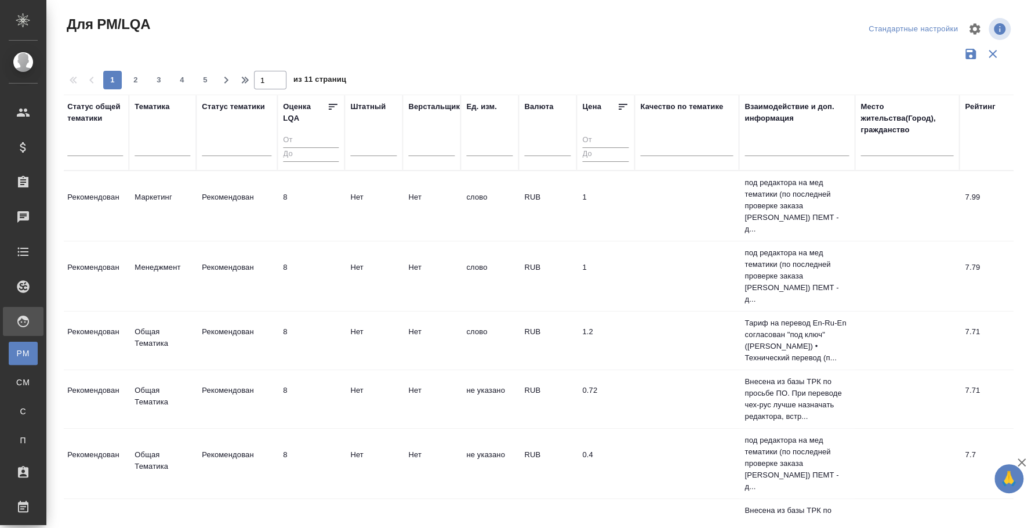
scroll to position [0, 906]
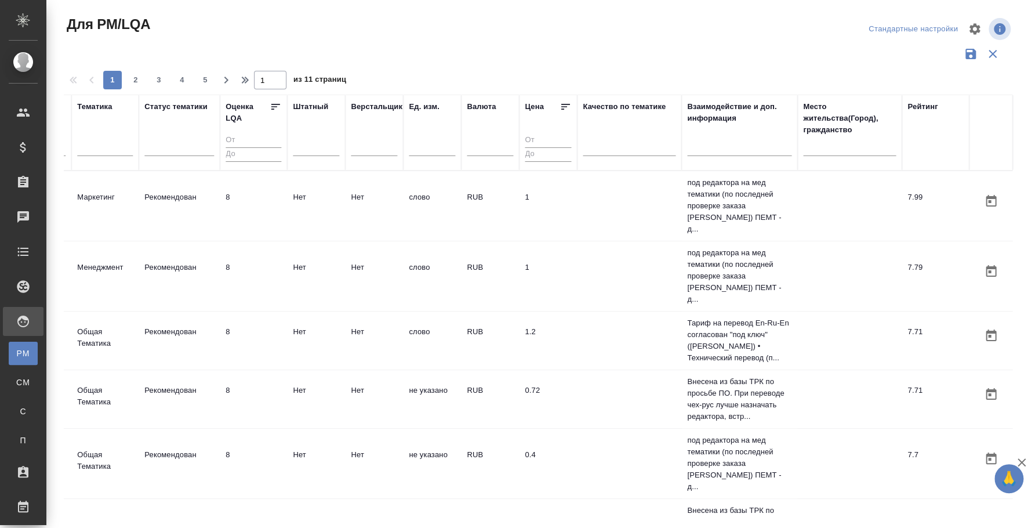
click at [825, 157] on div at bounding box center [849, 150] width 93 height 28
click at [818, 151] on input "text" at bounding box center [849, 148] width 93 height 14
type input "Польша"
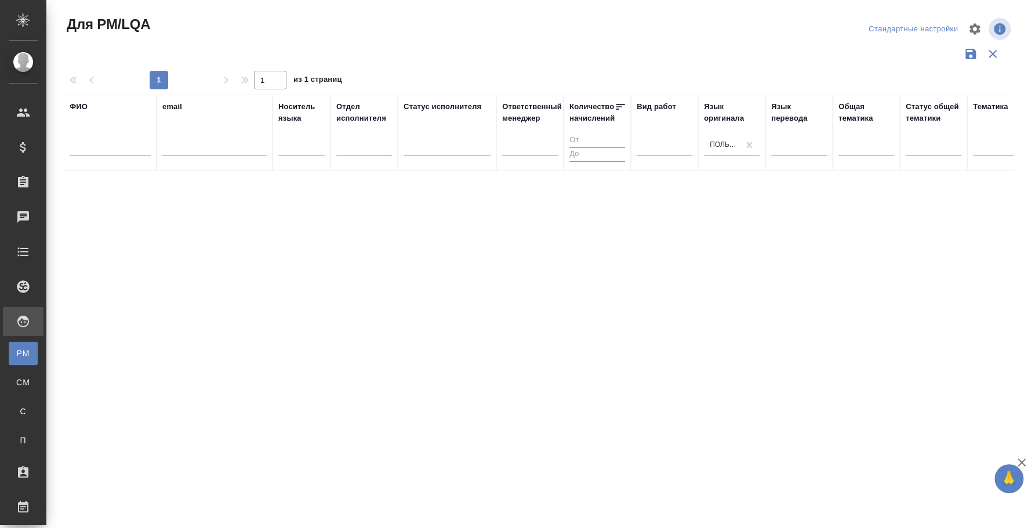
scroll to position [0, 895]
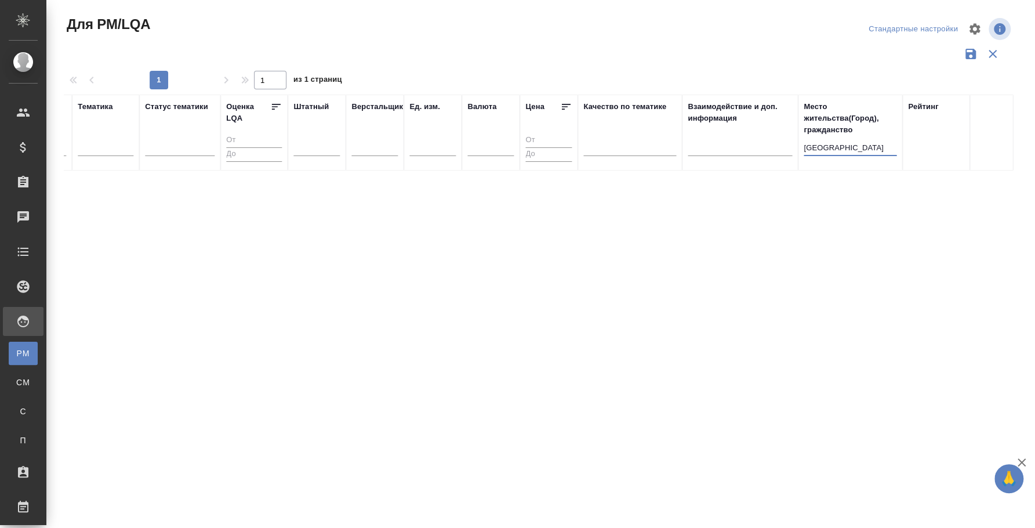
drag, startPoint x: 840, startPoint y: 146, endPoint x: 776, endPoint y: 141, distance: 63.9
click at [776, 141] on tr "ФИО email Носитель языка Отдел исполнителя Статус исполнителя Ответственный мен…" at bounding box center [90, 133] width 1845 height 76
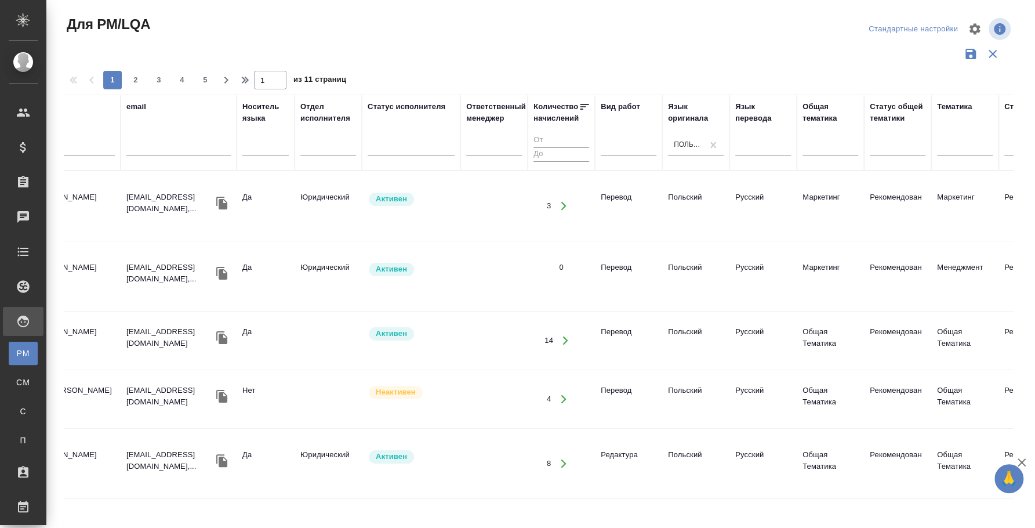
scroll to position [0, 0]
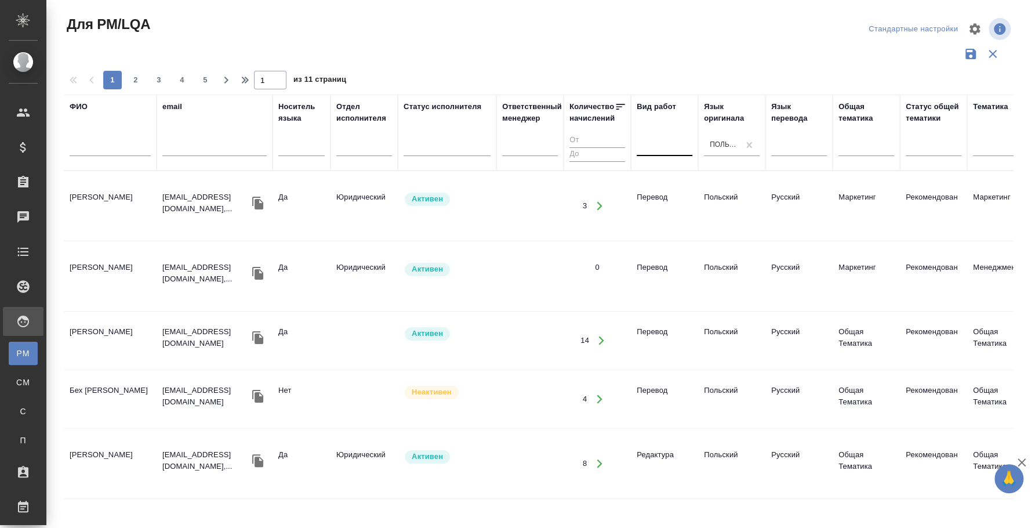
click at [658, 150] on div at bounding box center [665, 144] width 56 height 17
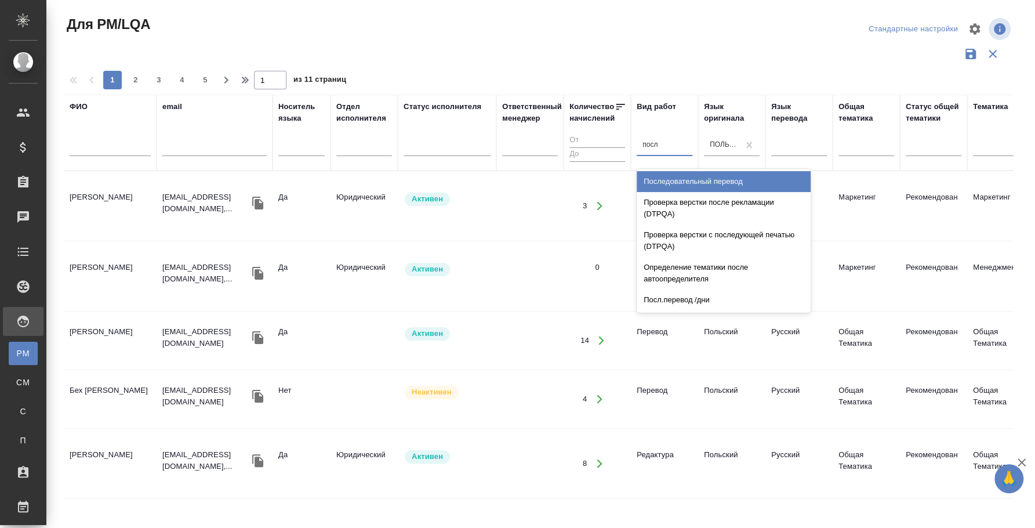
type input "после"
click at [686, 187] on div "Последовательный перевод" at bounding box center [724, 181] width 174 height 21
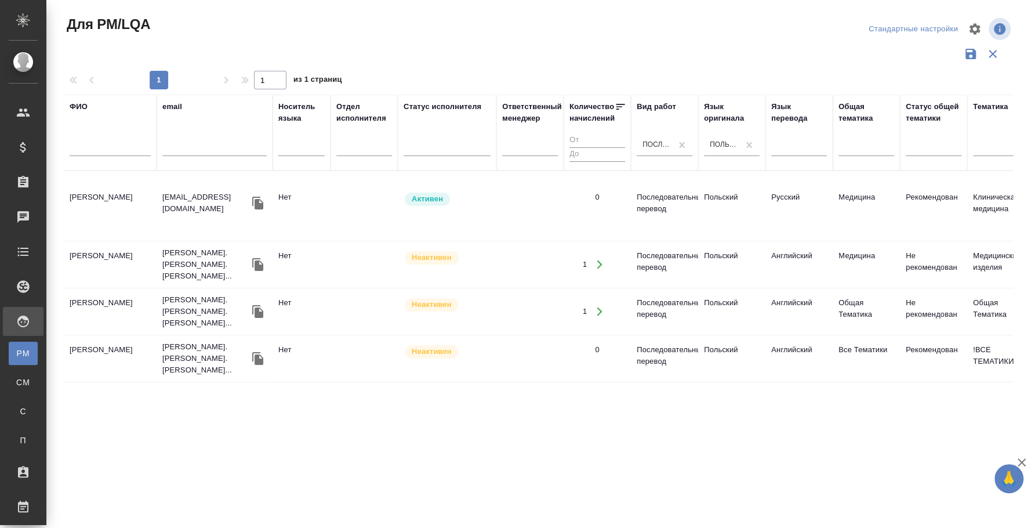
click at [103, 191] on td "Итозава Елена Алексеевна" at bounding box center [110, 206] width 93 height 41
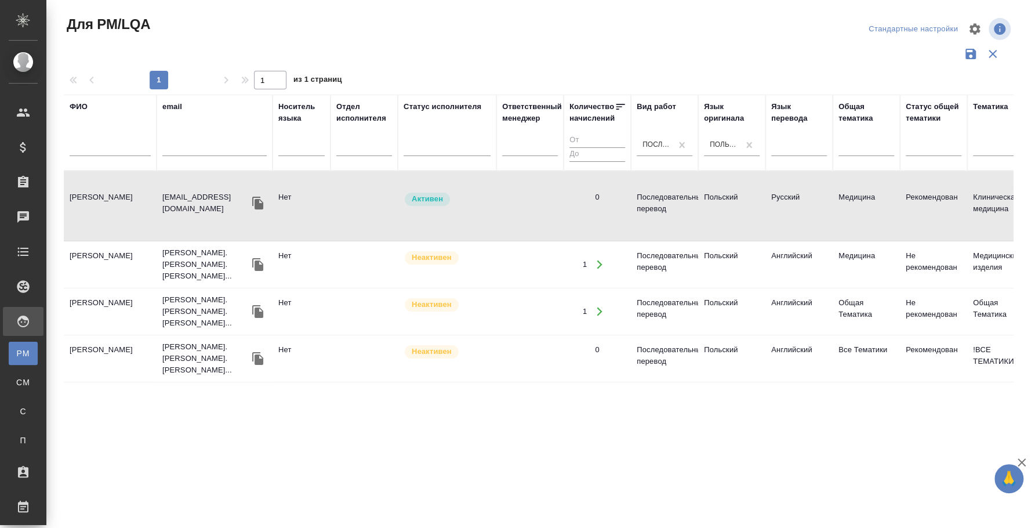
click at [95, 198] on td "Итозава Елена Алексеевна" at bounding box center [110, 206] width 93 height 41
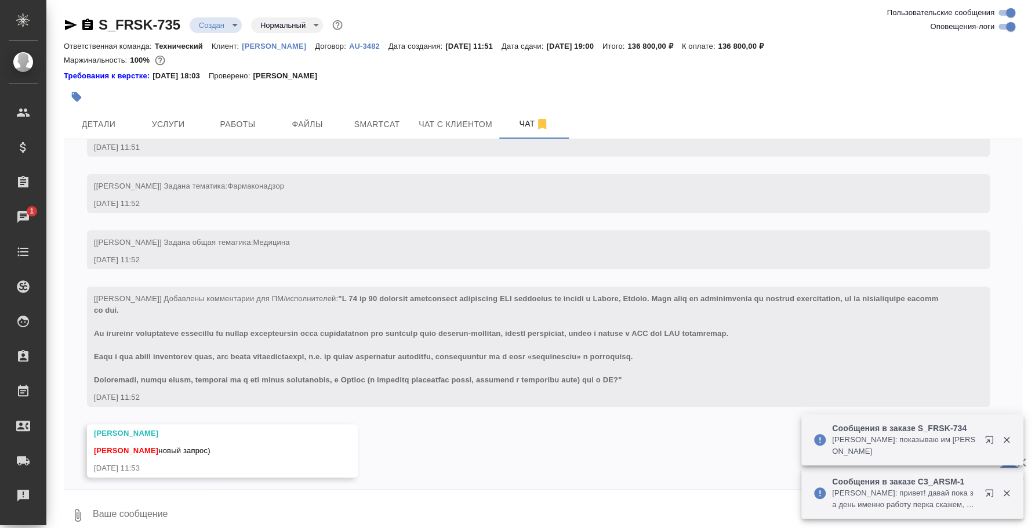
scroll to position [364, 0]
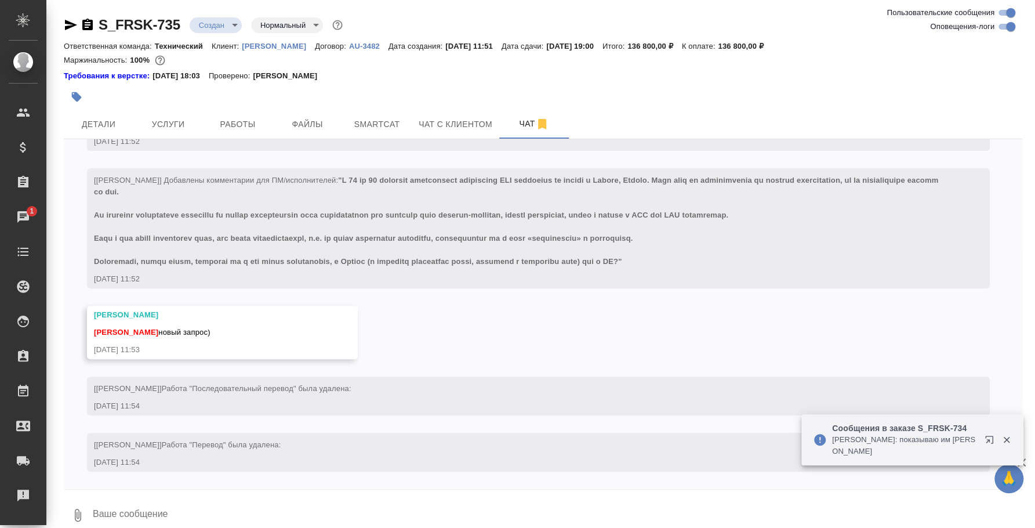
click at [177, 512] on textarea at bounding box center [557, 514] width 931 height 39
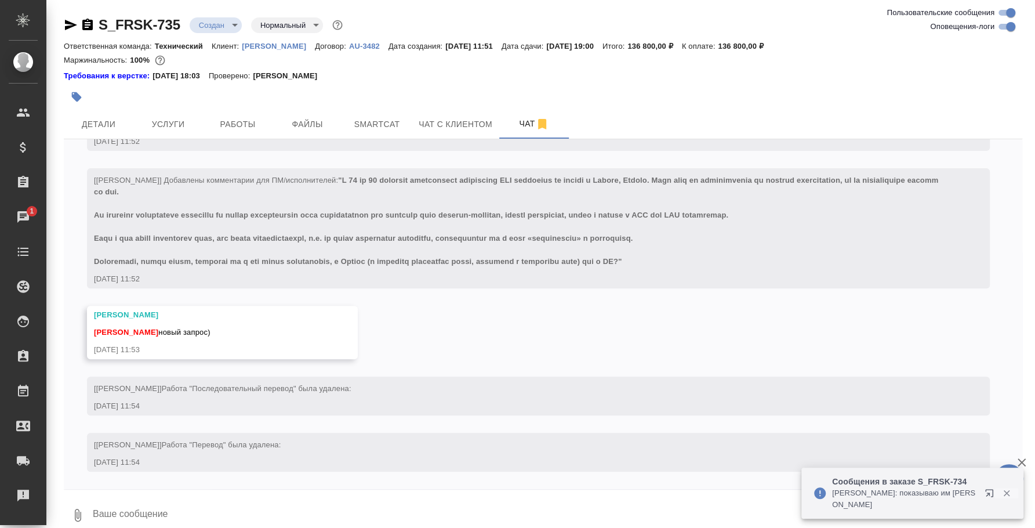
click at [1006, 488] on icon "button" at bounding box center [1006, 493] width 10 height 10
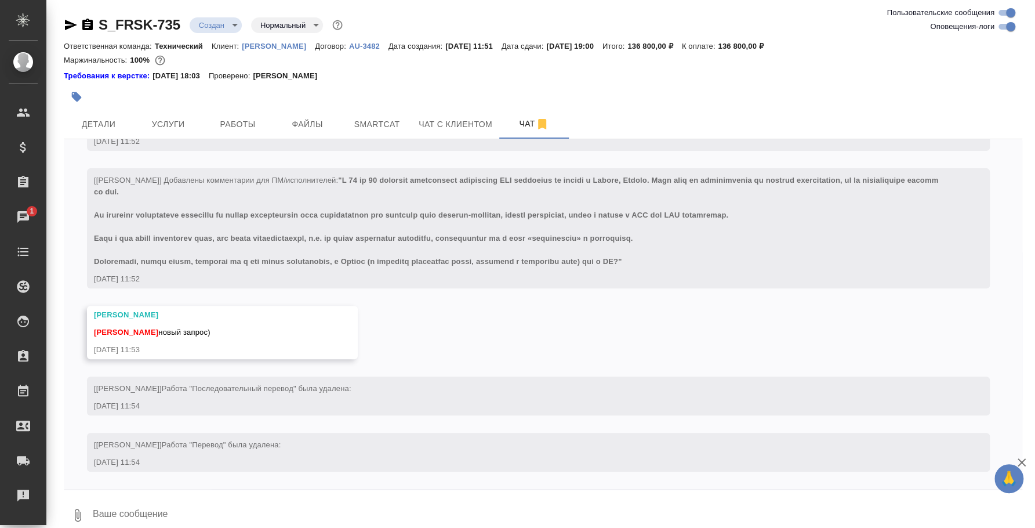
click at [692, 512] on textarea at bounding box center [557, 514] width 931 height 39
type textarea "Привет, оки, ищем. Скорее всего тут нужна будет помощь вендоров"
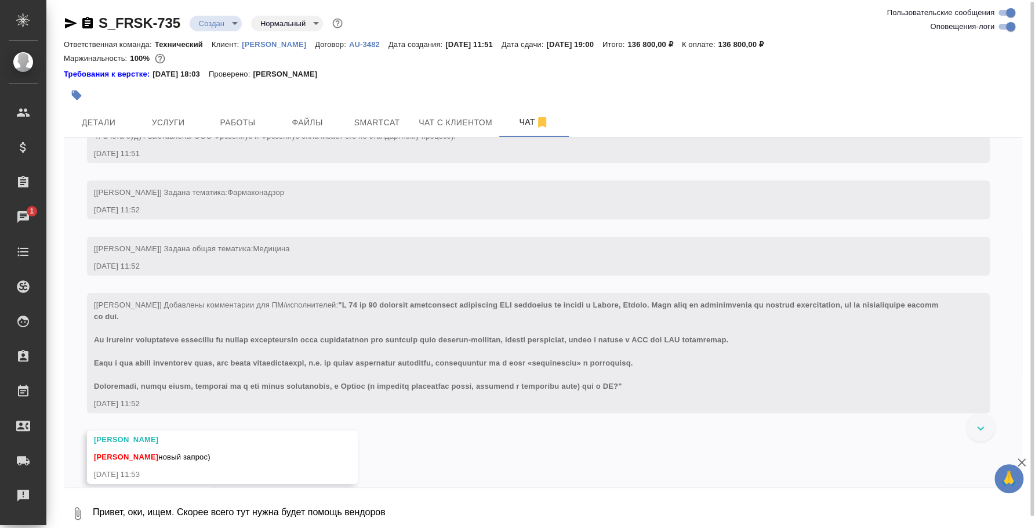
scroll to position [202, 0]
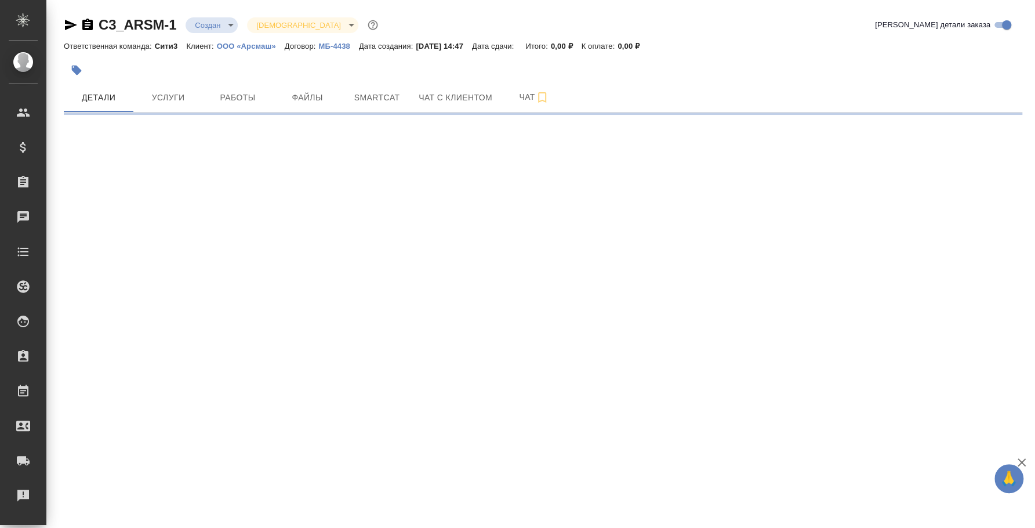
select select "RU"
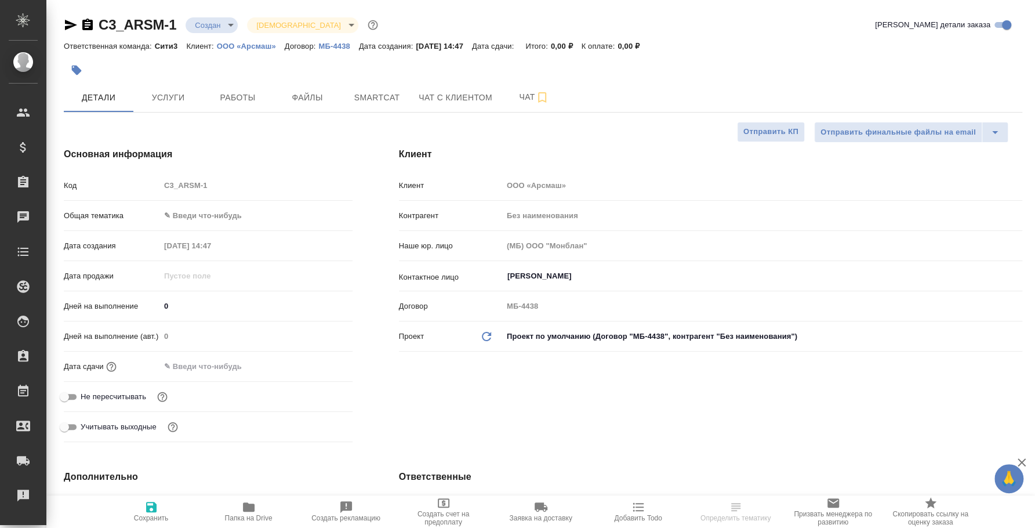
type textarea "x"
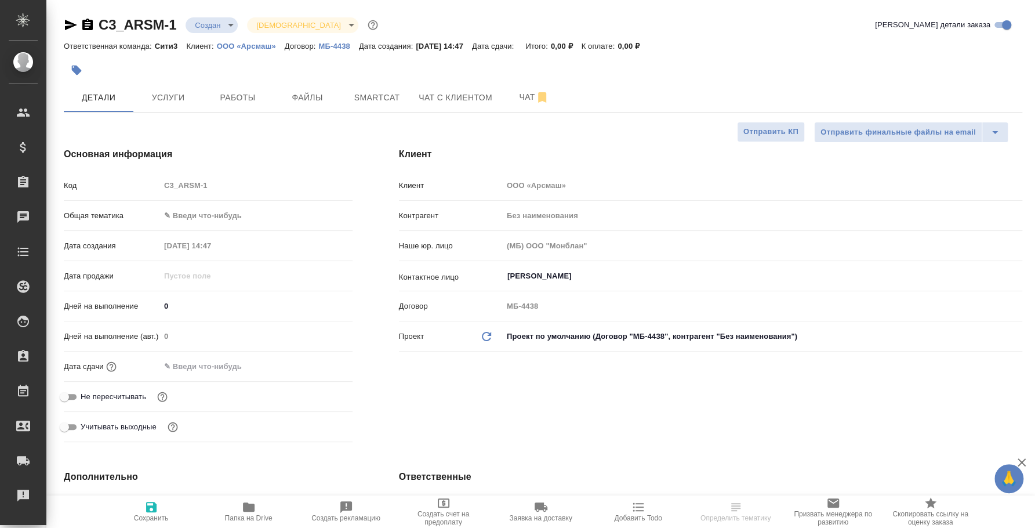
type textarea "x"
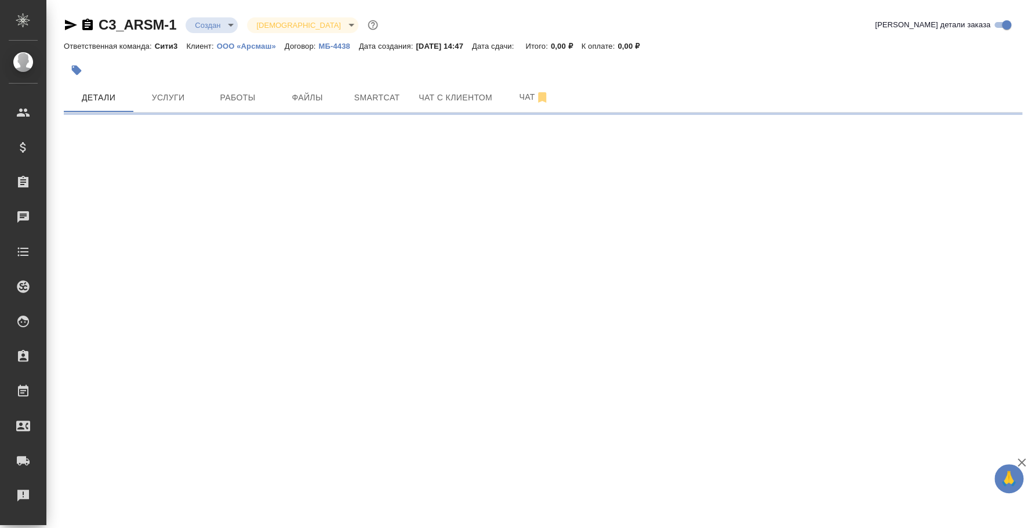
select select "RU"
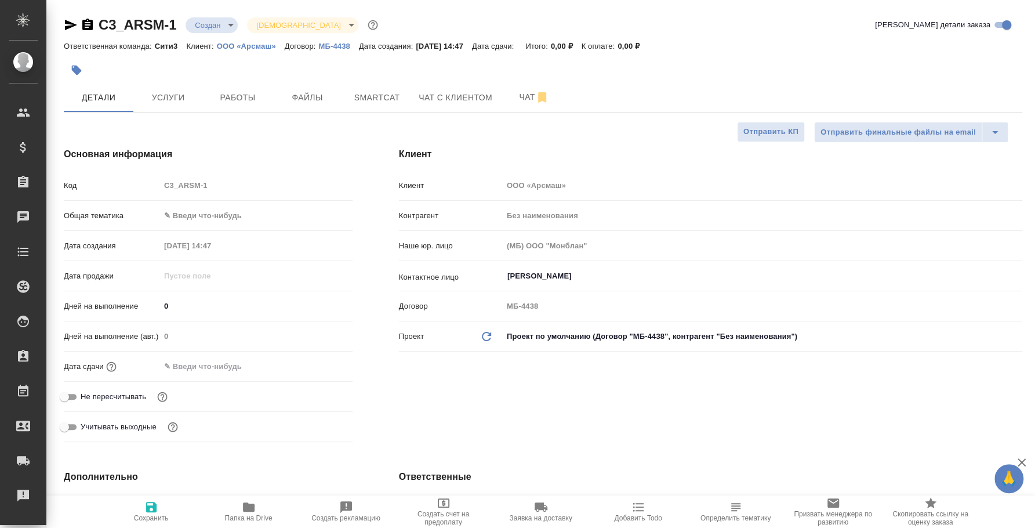
type textarea "x"
click at [236, 509] on span "Папка на Drive" at bounding box center [249, 511] width 84 height 22
type textarea "x"
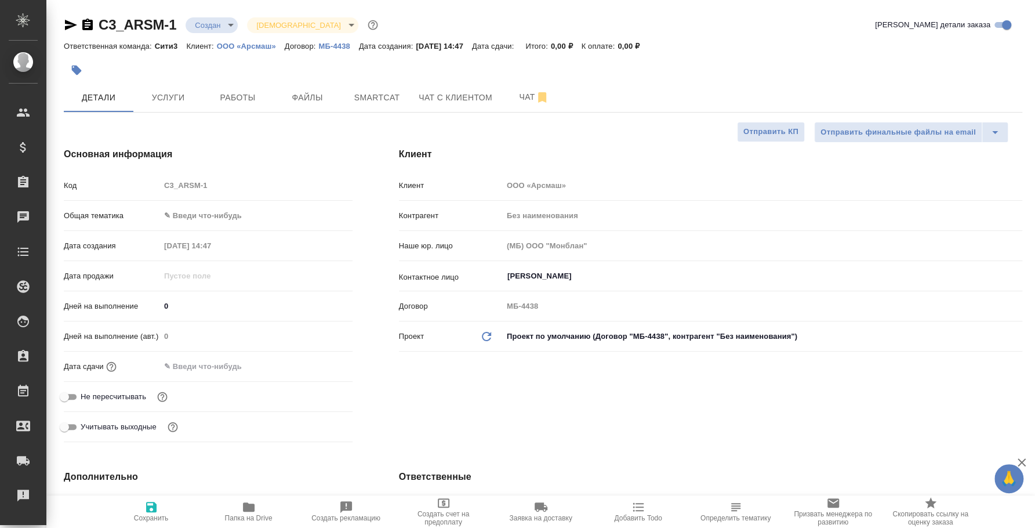
type textarea "x"
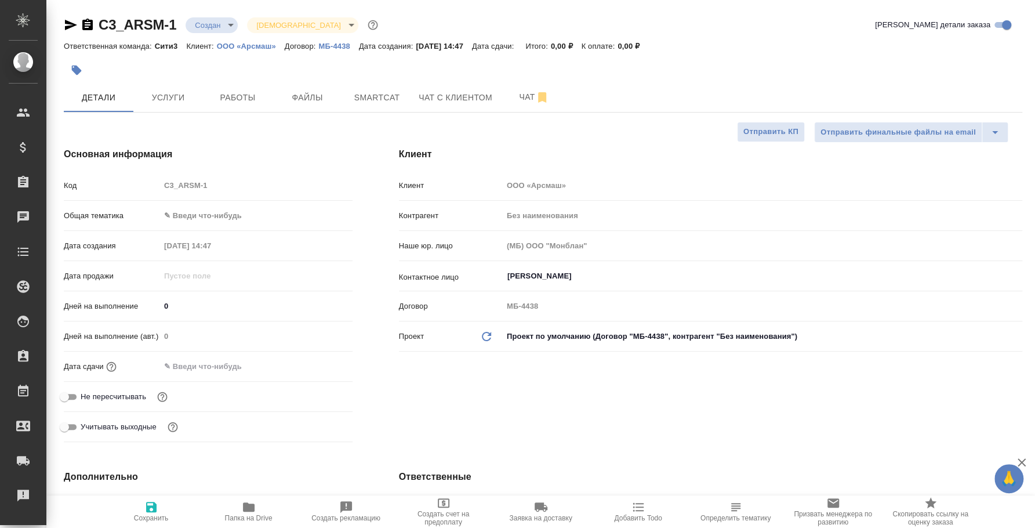
type textarea "x"
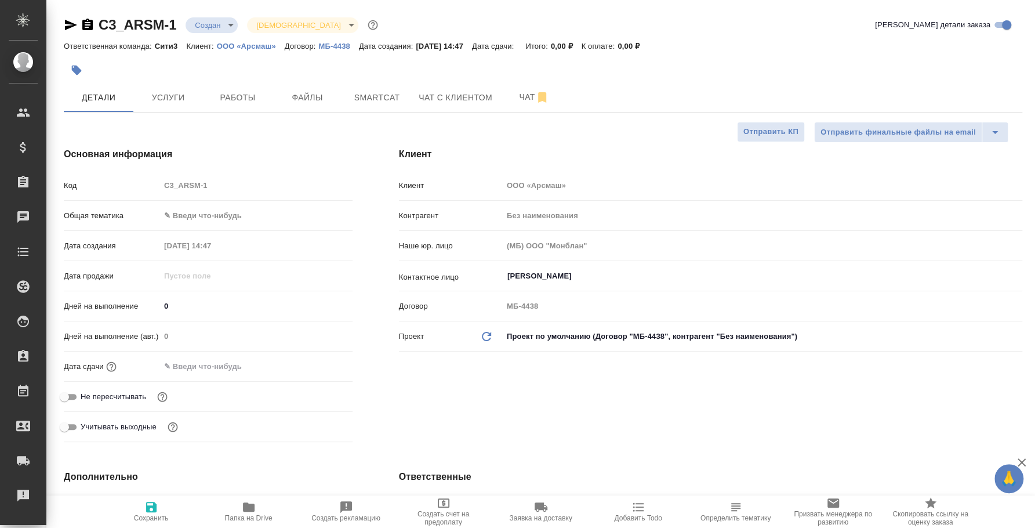
type textarea "x"
click at [530, 99] on span "Чат" at bounding box center [534, 97] width 56 height 14
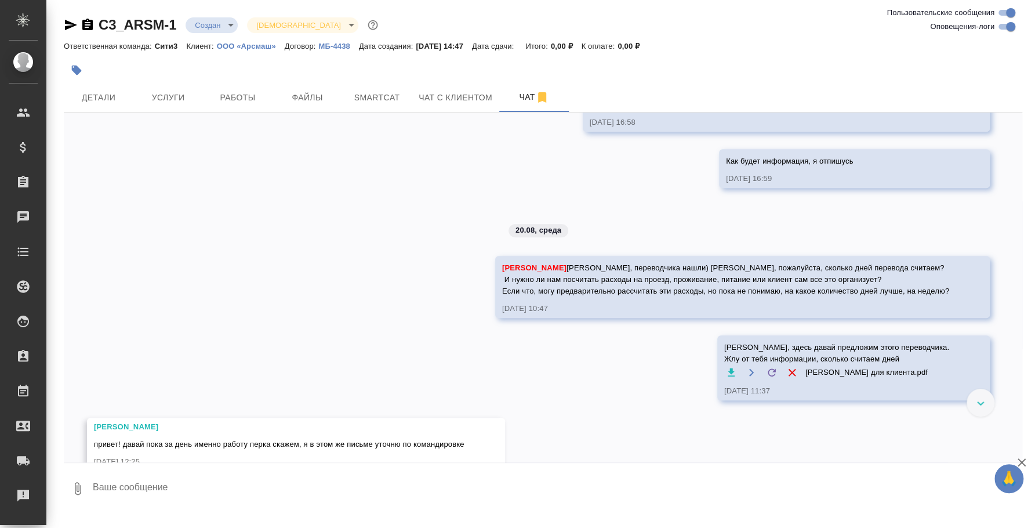
scroll to position [527, 0]
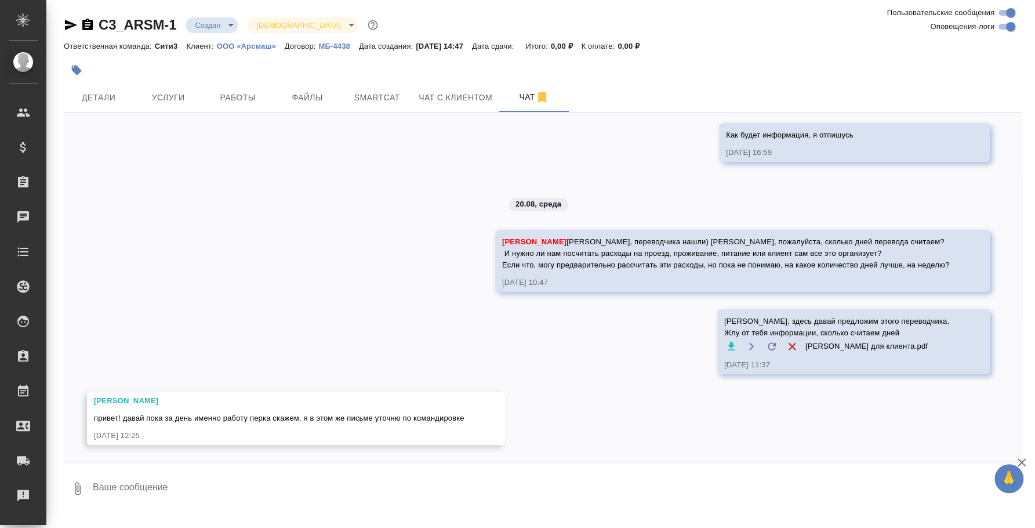
click at [339, 48] on p "МБ-4438" at bounding box center [338, 46] width 40 height 9
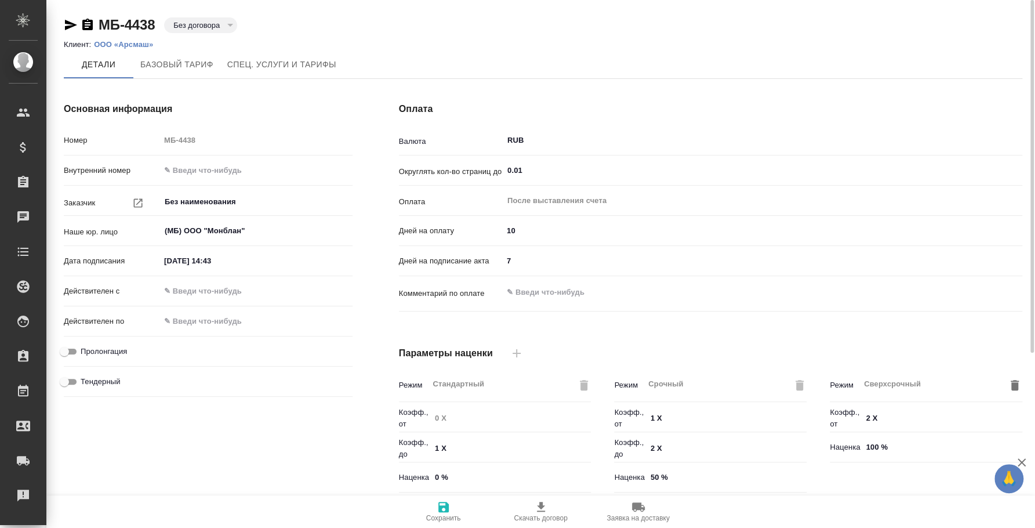
scroll to position [261, 0]
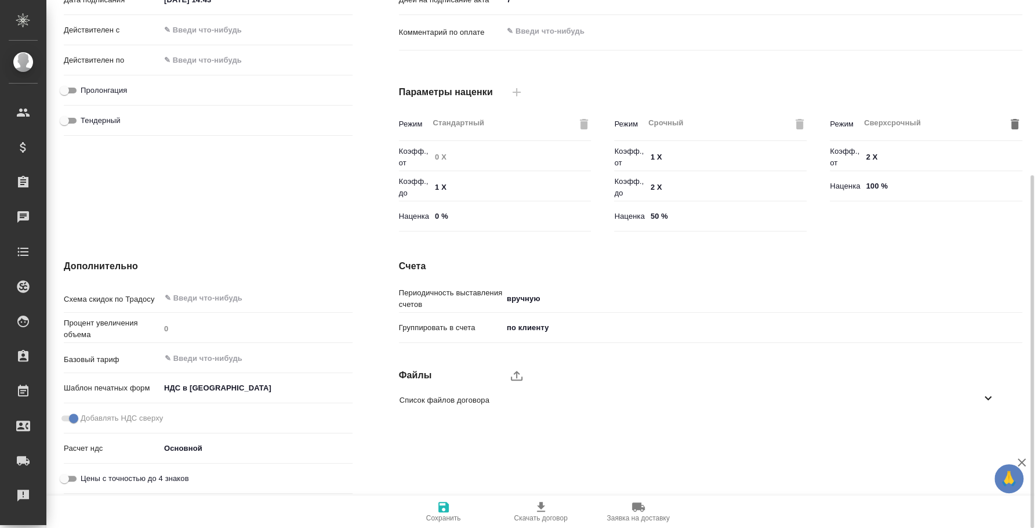
click at [988, 394] on icon at bounding box center [988, 398] width 14 height 14
click at [521, 373] on icon "upload" at bounding box center [517, 375] width 14 height 14
click at [0, 0] on input "upload" at bounding box center [0, 0] width 0 height 0
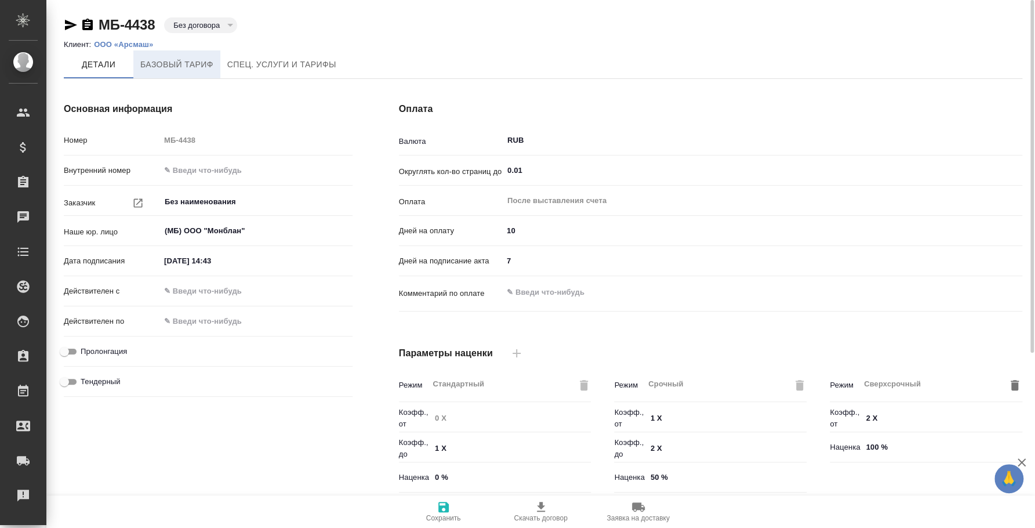
click at [194, 66] on span "Базовый тариф" at bounding box center [176, 64] width 73 height 14
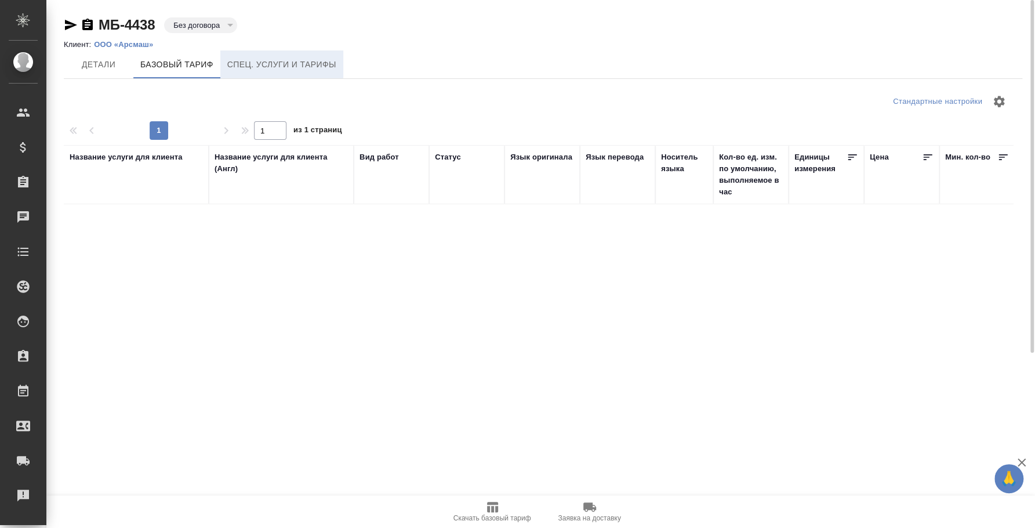
click at [298, 63] on span "Спец. услуги и тарифы" at bounding box center [281, 64] width 109 height 14
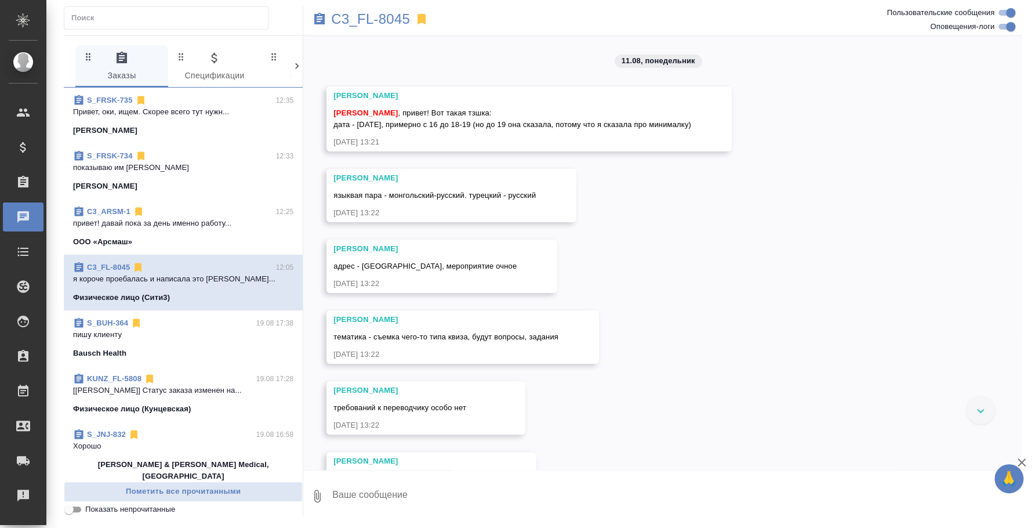
scroll to position [2449, 0]
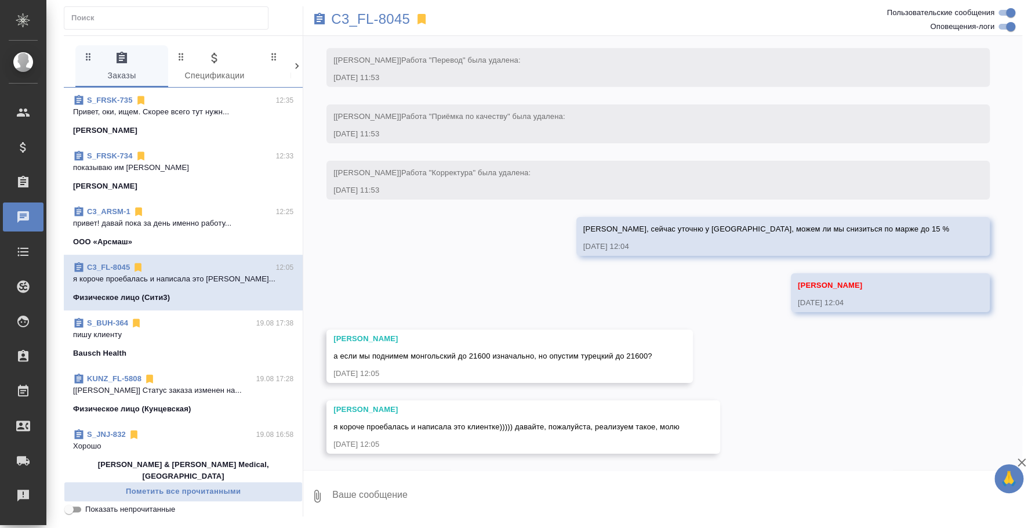
click at [571, 491] on textarea at bounding box center [676, 495] width 691 height 39
type textarea "Таня, ждем тогда решения клиента)"
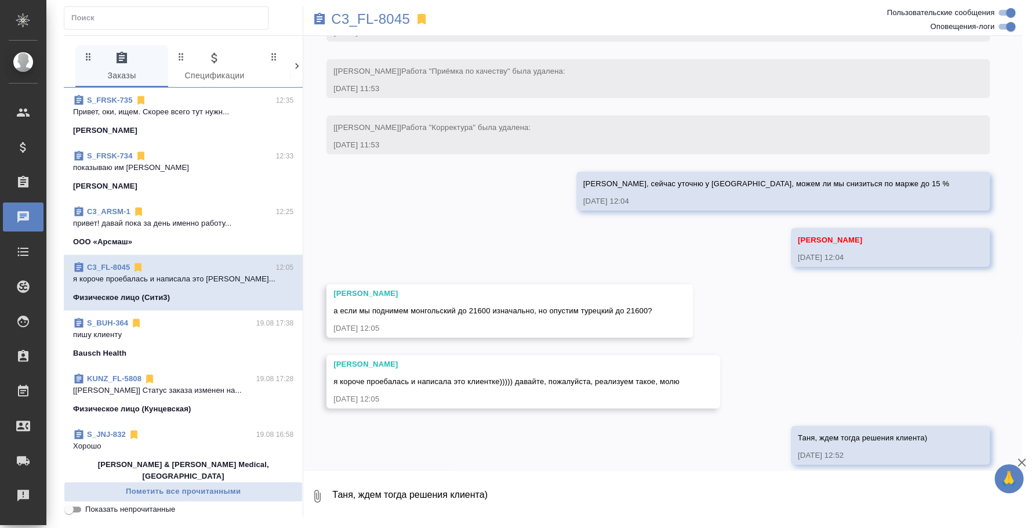
scroll to position [2505, 0]
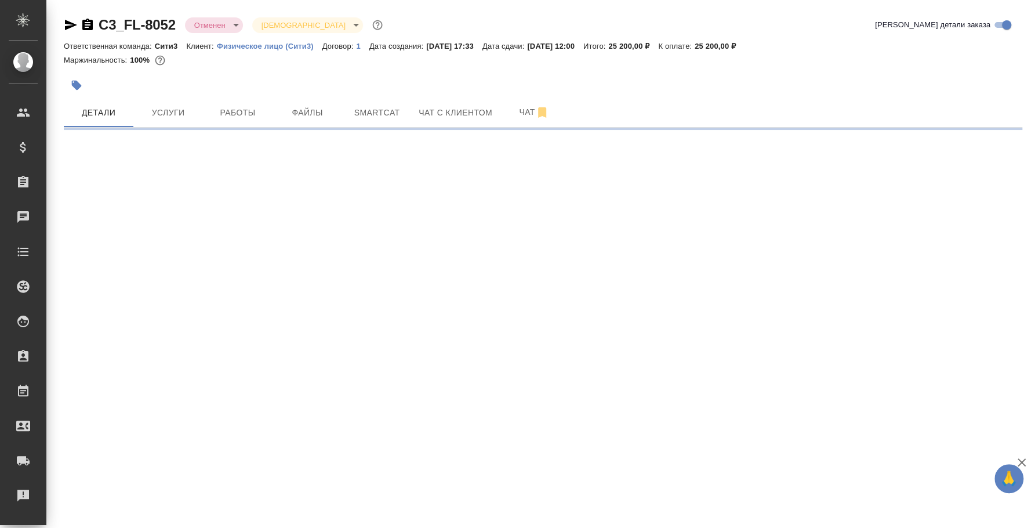
select select "RU"
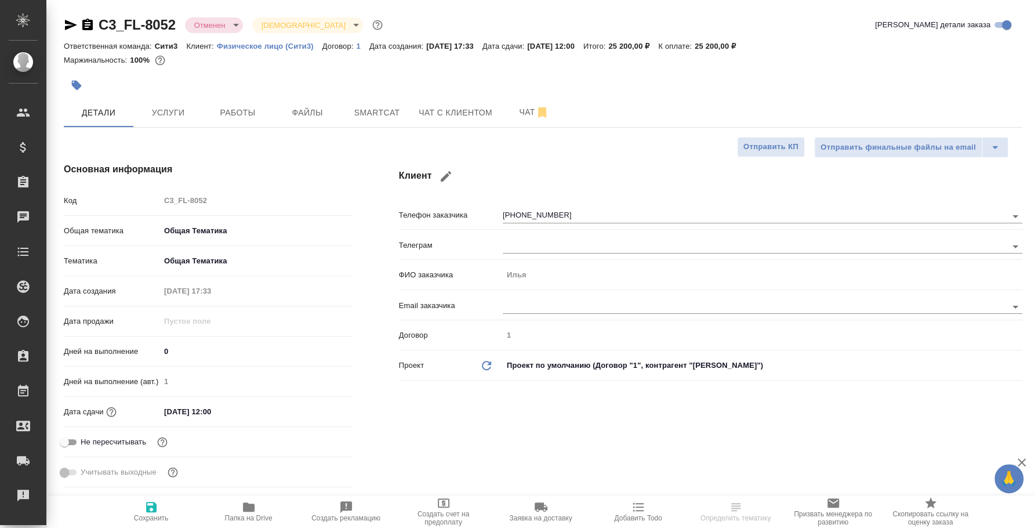
type textarea "x"
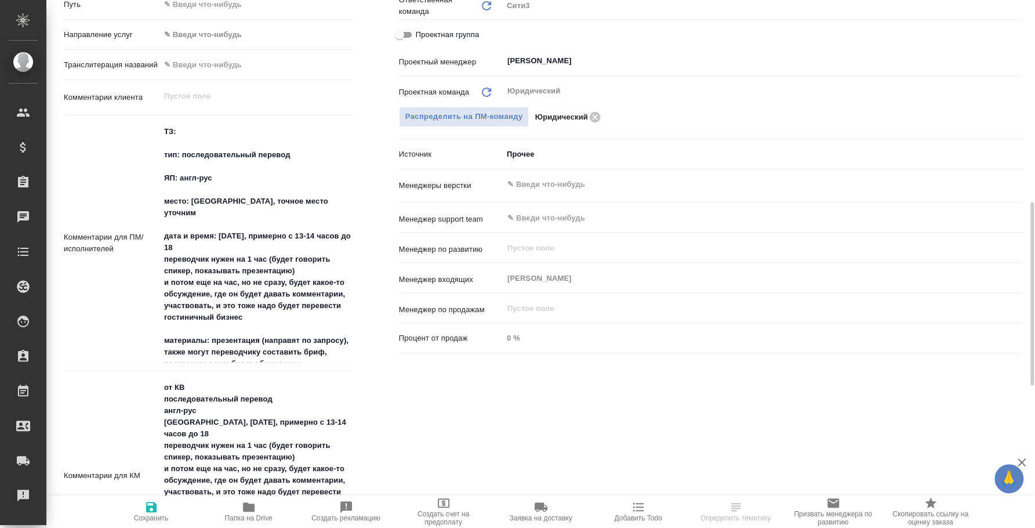
scroll to position [144, 0]
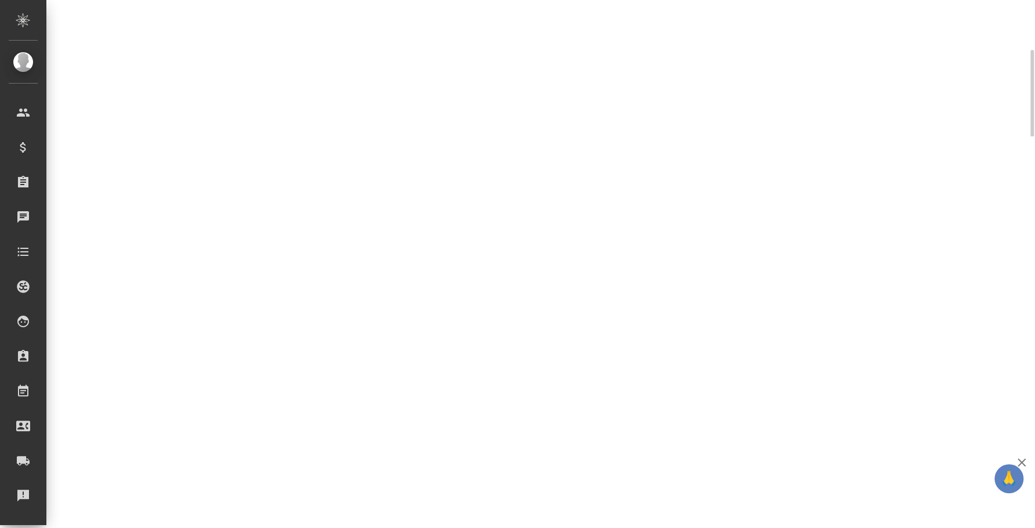
select select "RU"
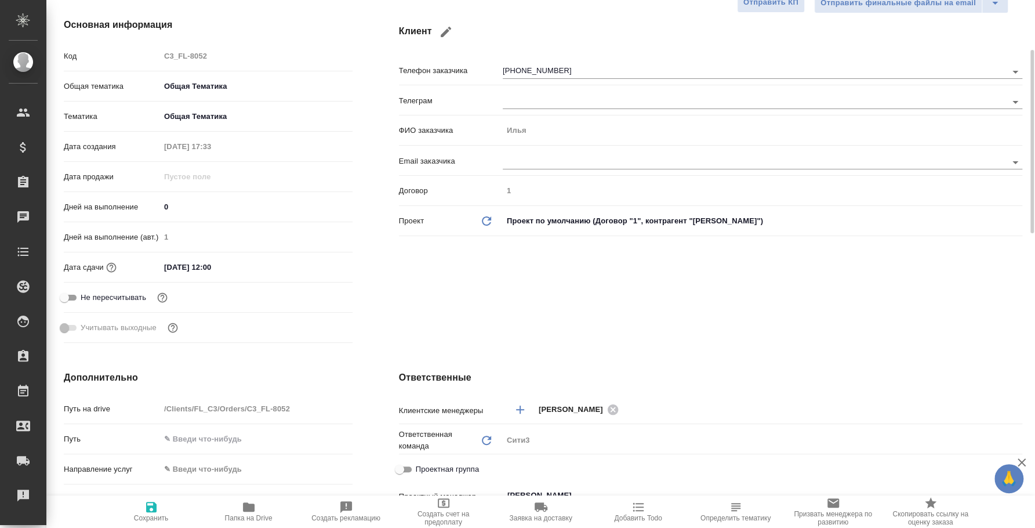
type textarea "x"
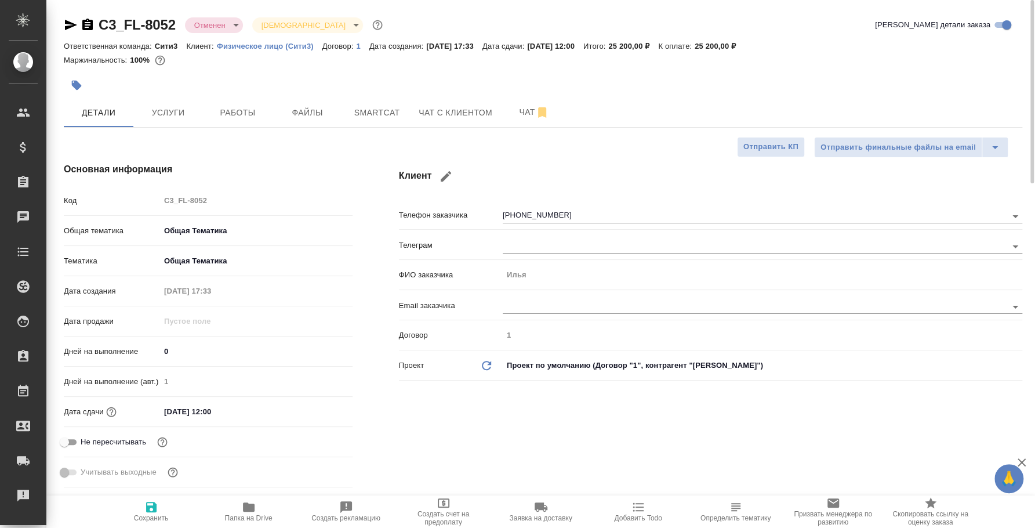
type textarea "x"
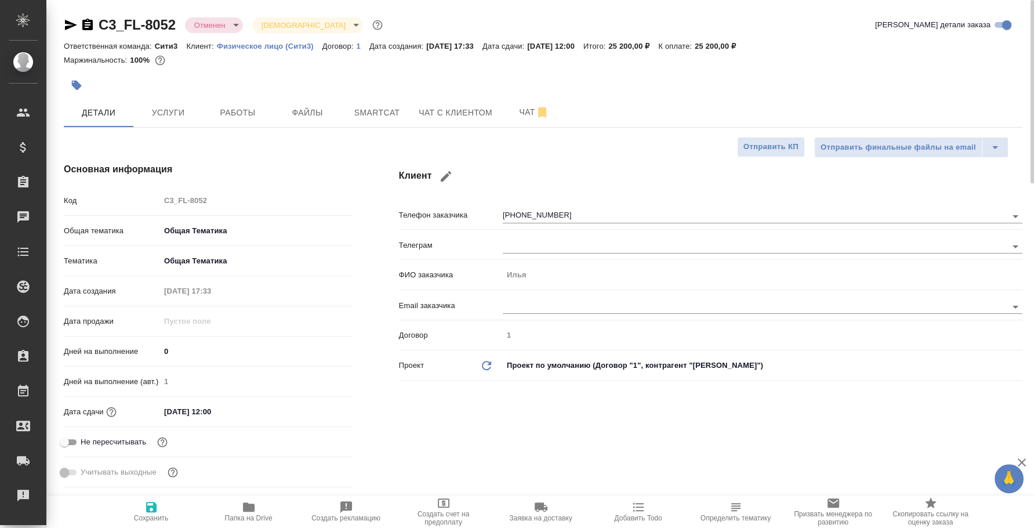
type textarea "x"
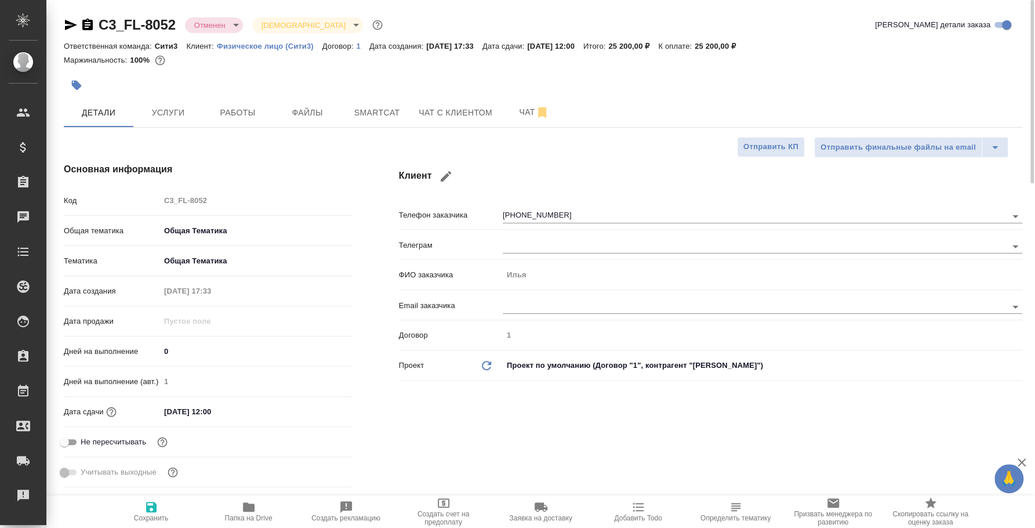
type textarea "x"
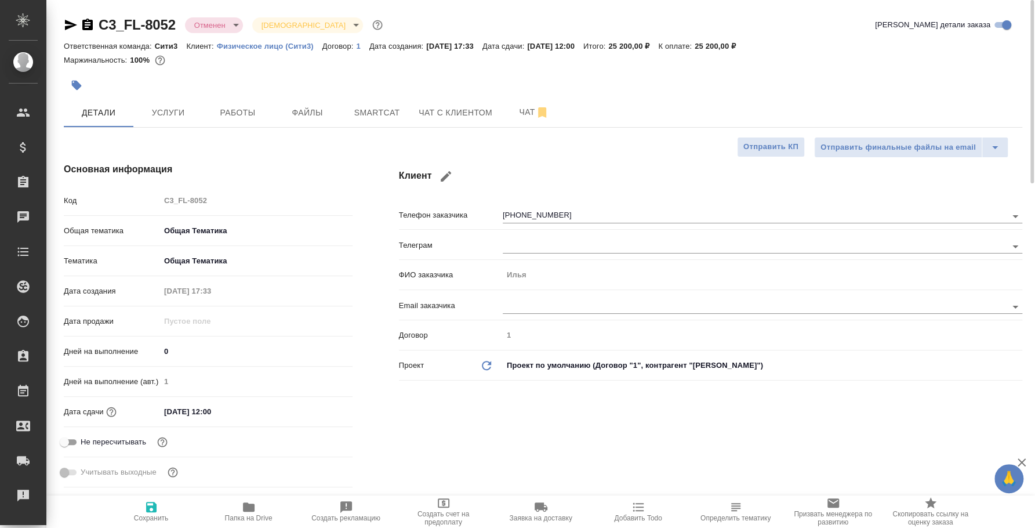
type textarea "x"
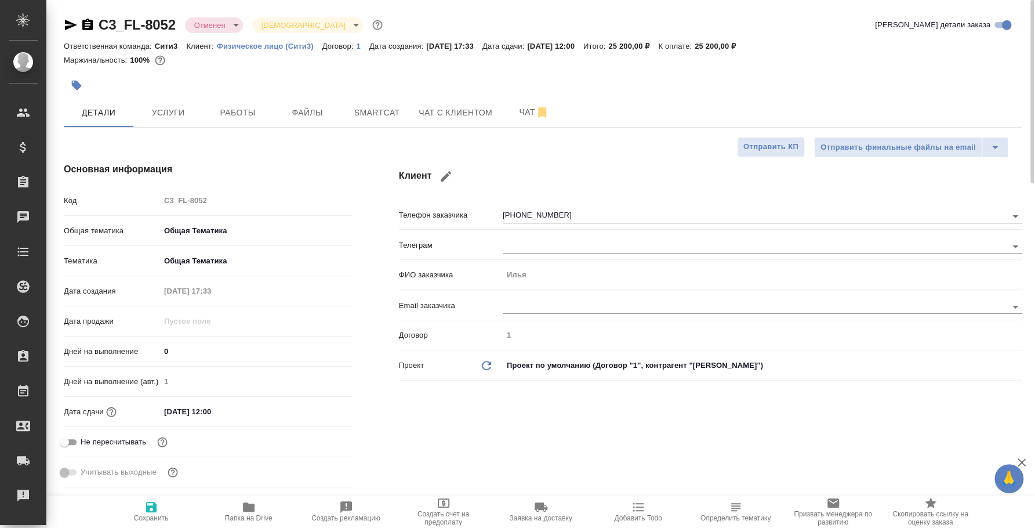
type textarea "x"
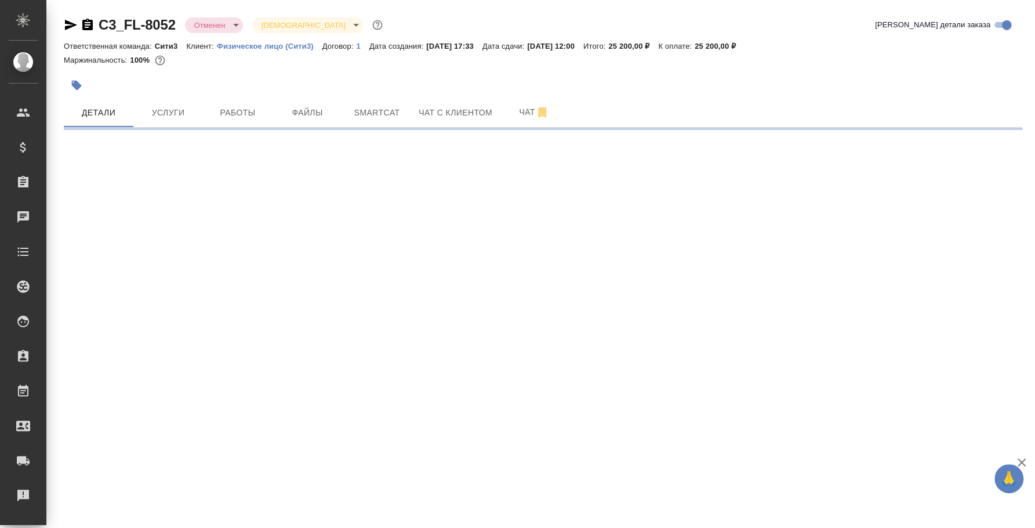
select select "RU"
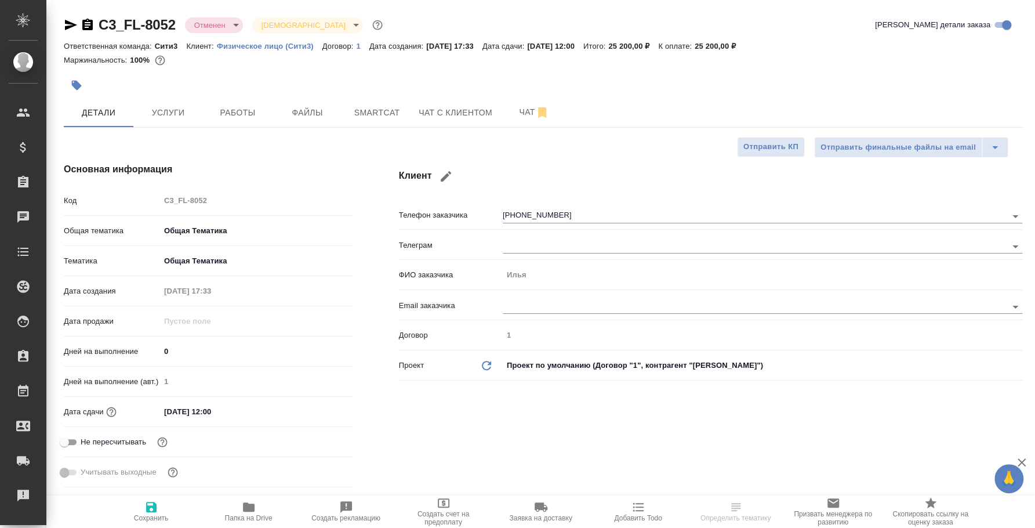
type textarea "x"
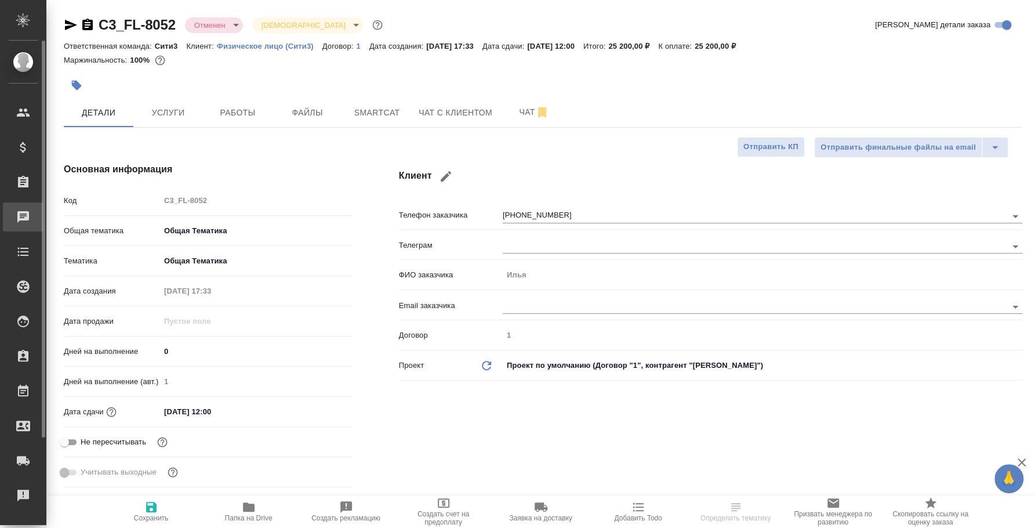
type textarea "x"
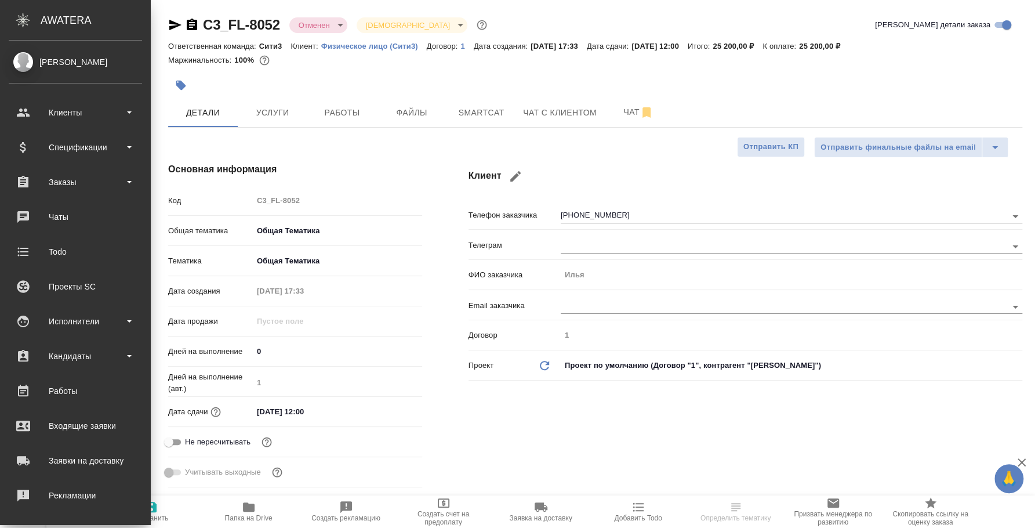
type textarea "x"
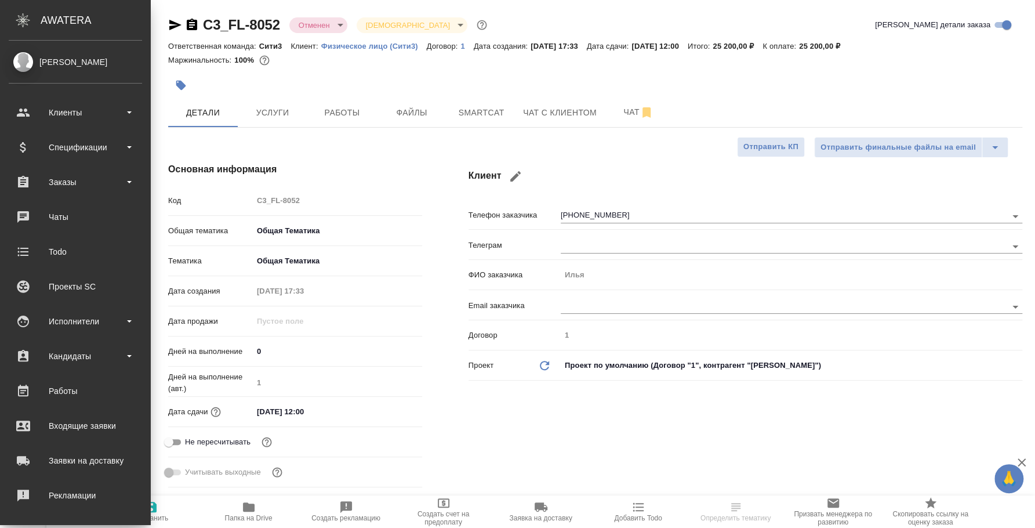
type textarea "x"
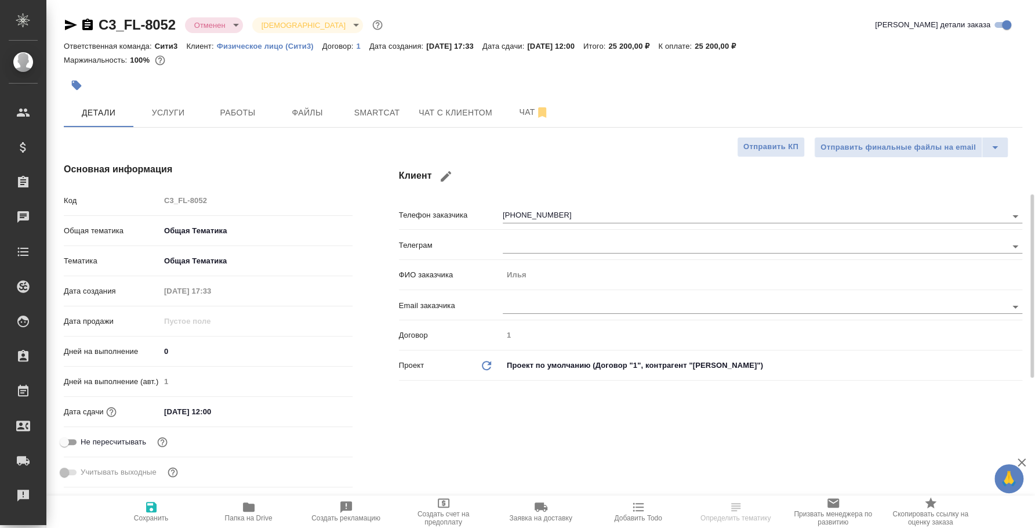
type textarea "x"
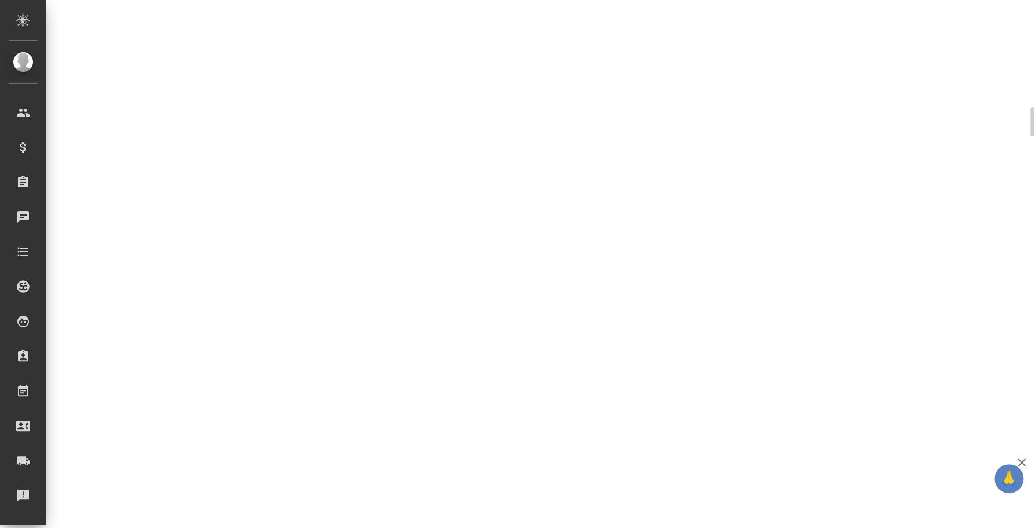
scroll to position [487, 0]
select select "RU"
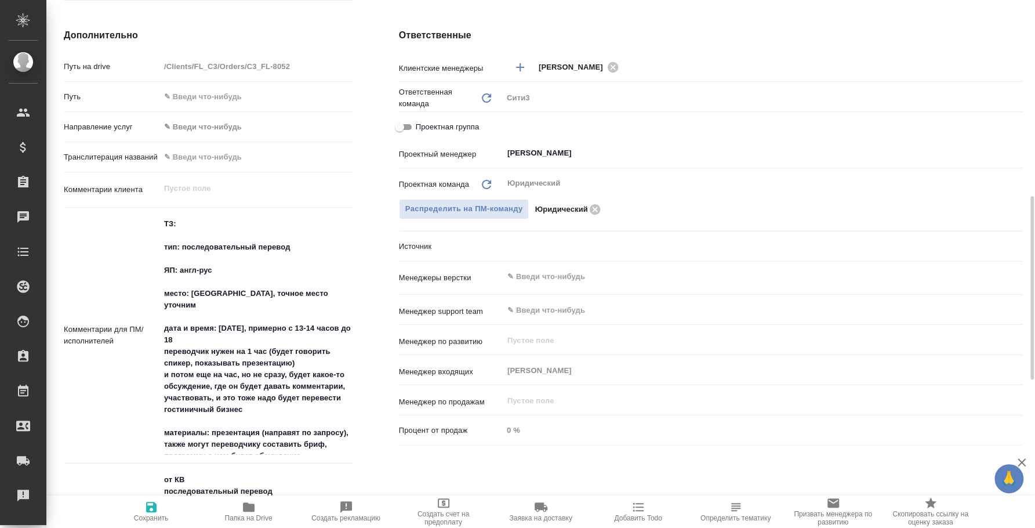
scroll to position [506, 0]
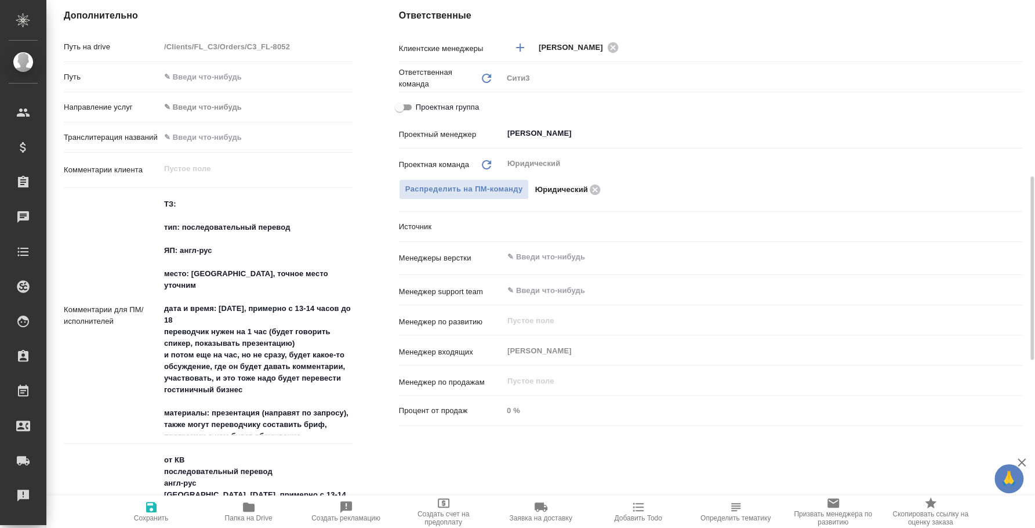
type textarea "x"
drag, startPoint x: 217, startPoint y: 293, endPoint x: 246, endPoint y: 366, distance: 78.8
click at [246, 366] on textarea "ТЗ: тип: последовательный перевод ЯП: англ-рус место: [GEOGRAPHIC_DATA], точное…" at bounding box center [256, 315] width 191 height 240
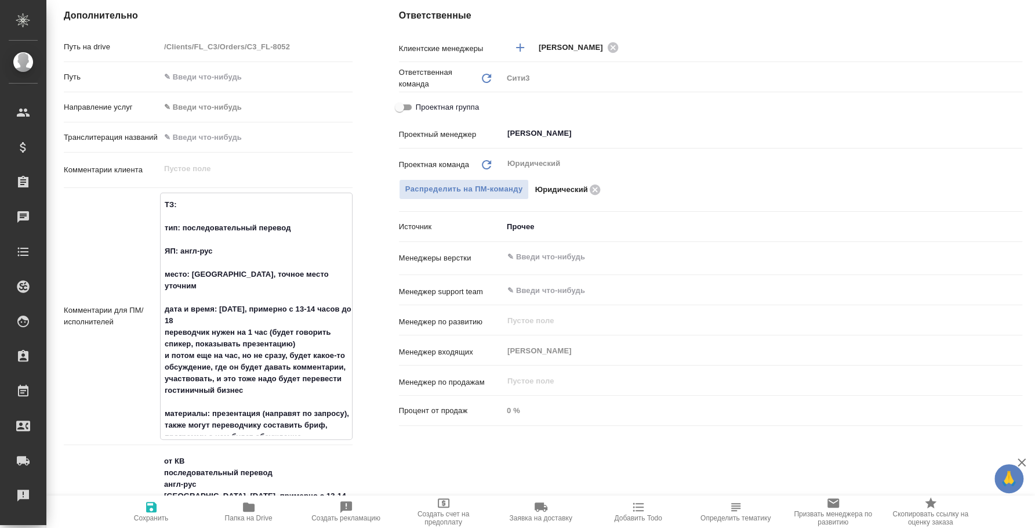
drag, startPoint x: 217, startPoint y: 291, endPoint x: 251, endPoint y: 373, distance: 88.7
click at [251, 373] on textarea "ТЗ: тип: последовательный перевод ЯП: англ-рус место: [GEOGRAPHIC_DATA], точное…" at bounding box center [256, 315] width 191 height 240
type textarea "x"
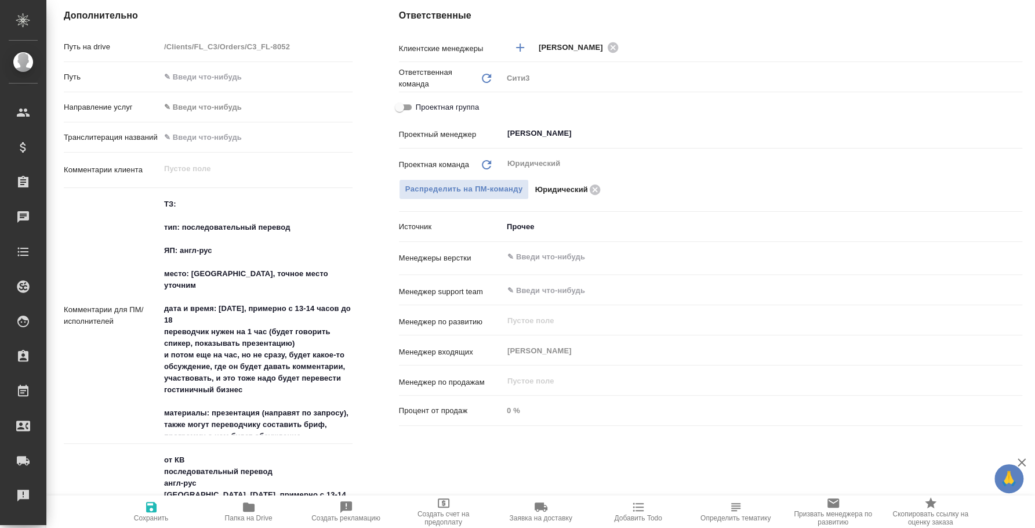
type textarea "x"
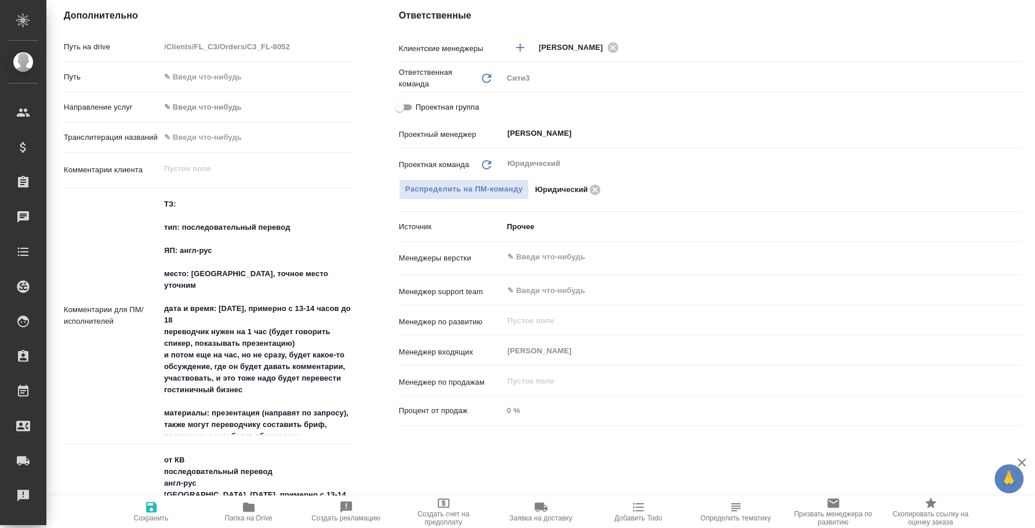
type textarea "x"
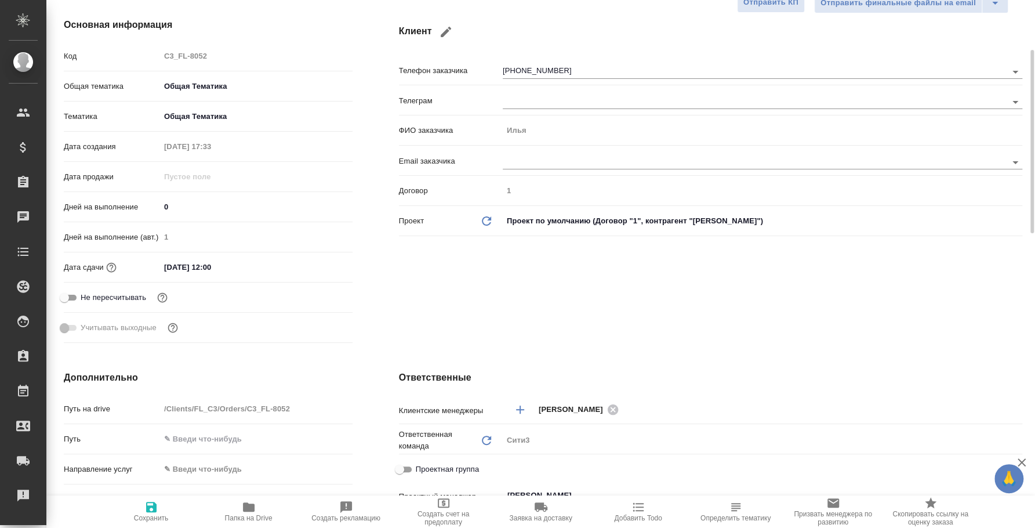
scroll to position [0, 0]
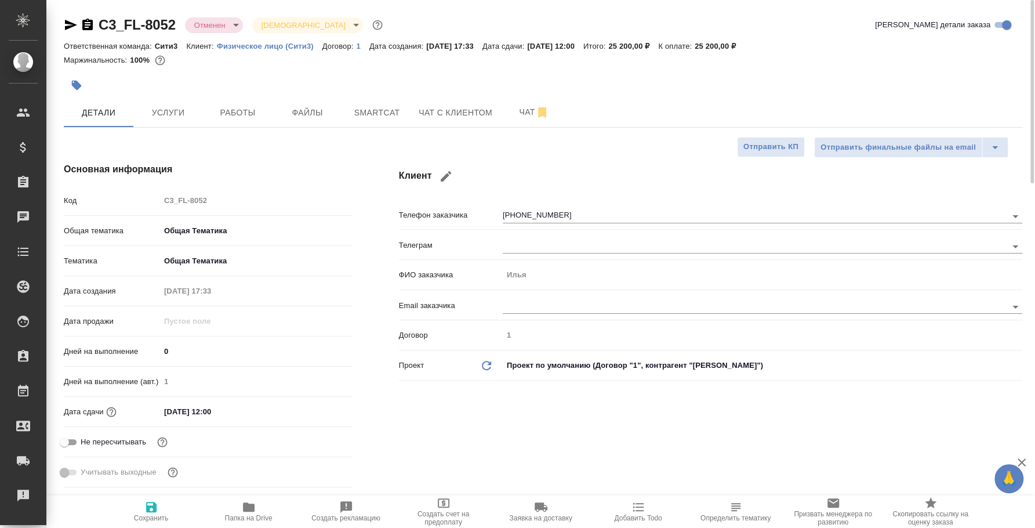
type textarea "x"
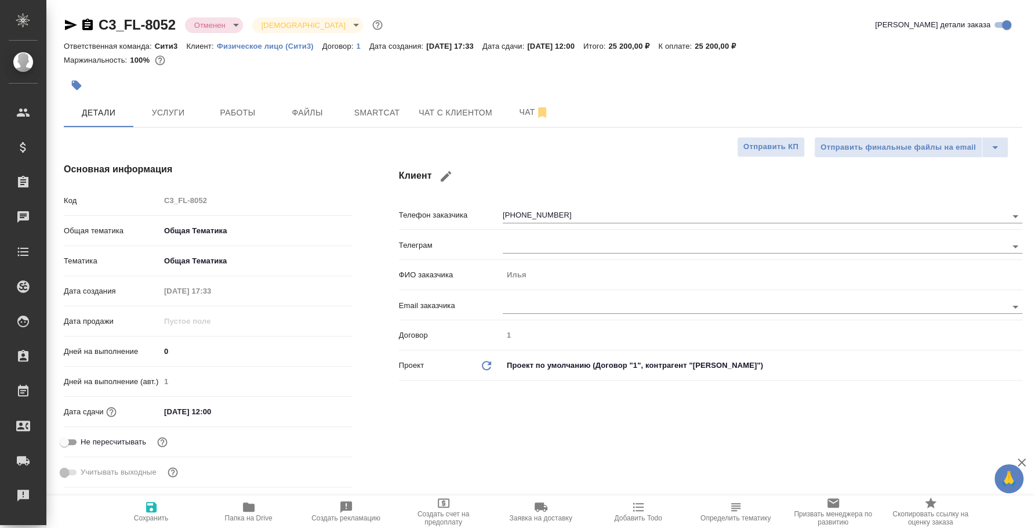
type textarea "x"
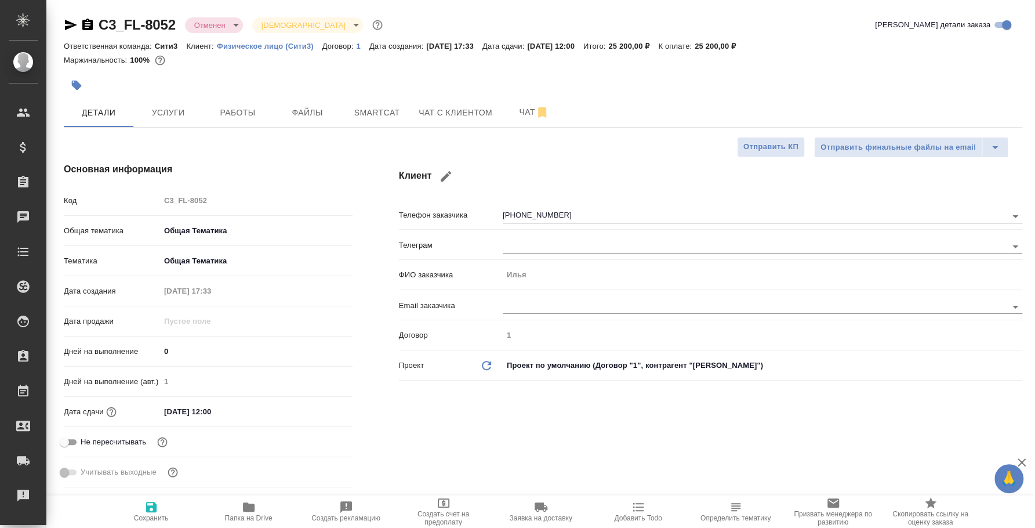
type textarea "x"
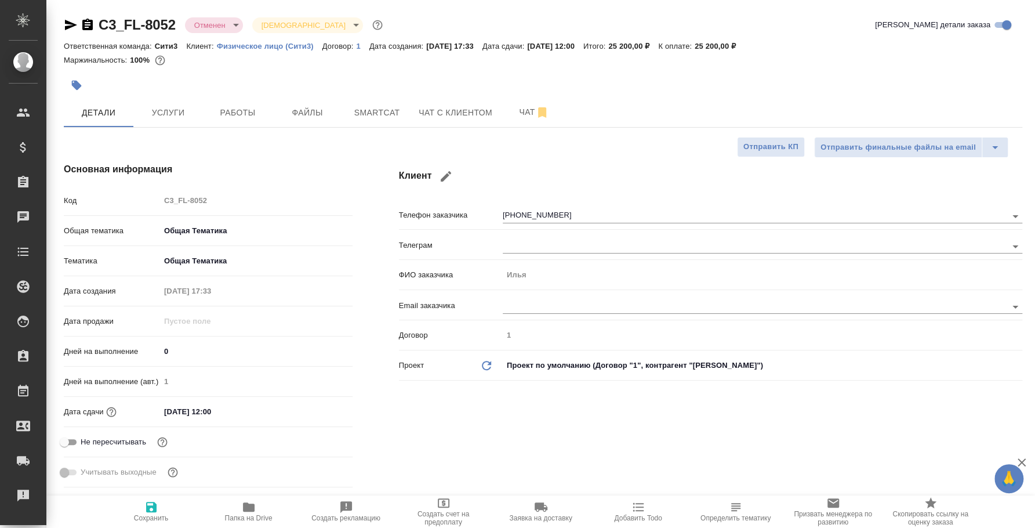
type textarea "x"
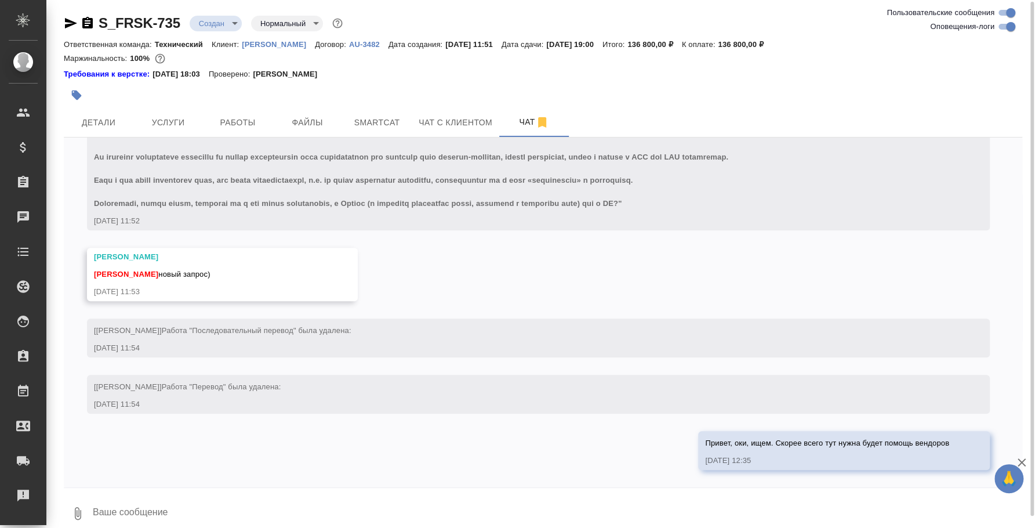
scroll to position [420, 0]
click at [405, 500] on textarea at bounding box center [557, 512] width 931 height 39
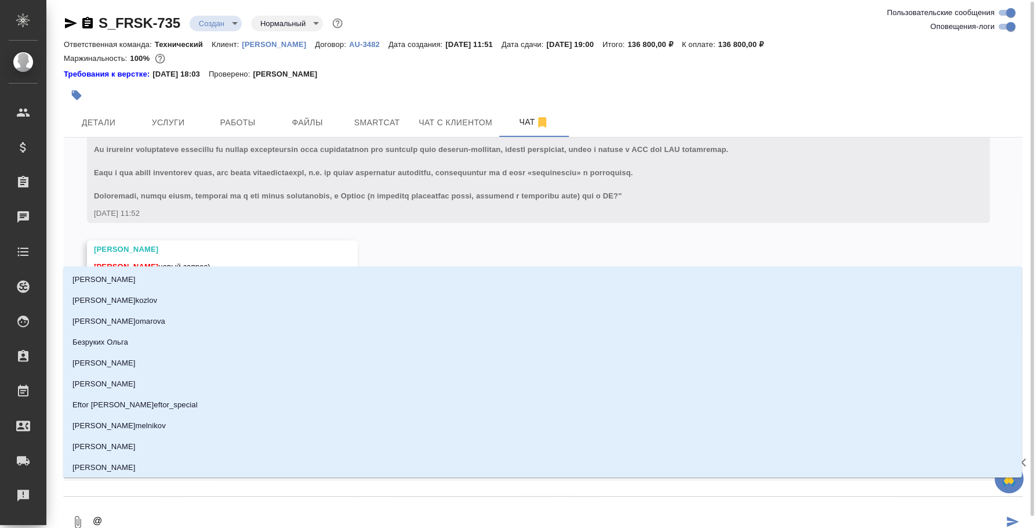
type textarea "@e"
type input "e"
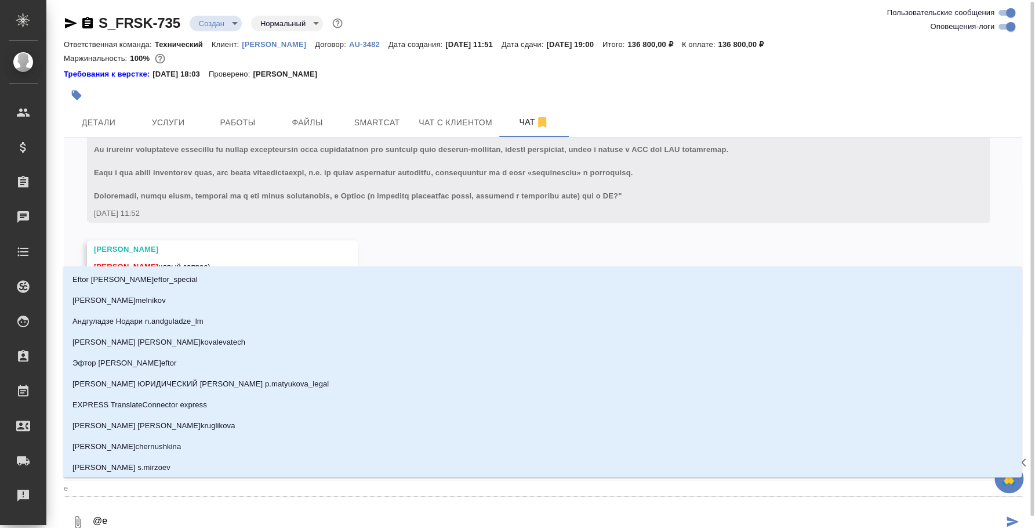
type textarea "@ec"
type input "ec"
type textarea "@ecv"
type input "ecv"
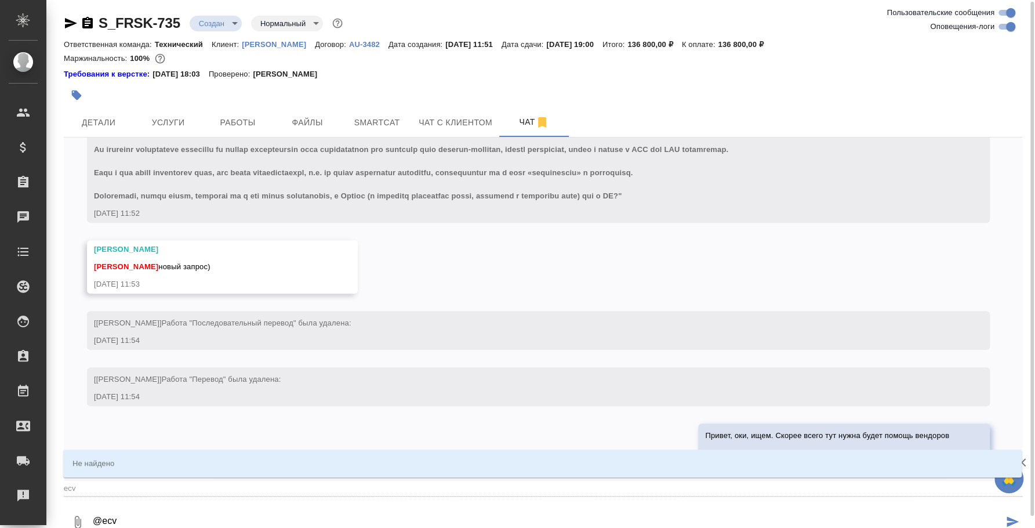
type textarea "@ec"
type input "ec"
type textarea "@e"
type input "e"
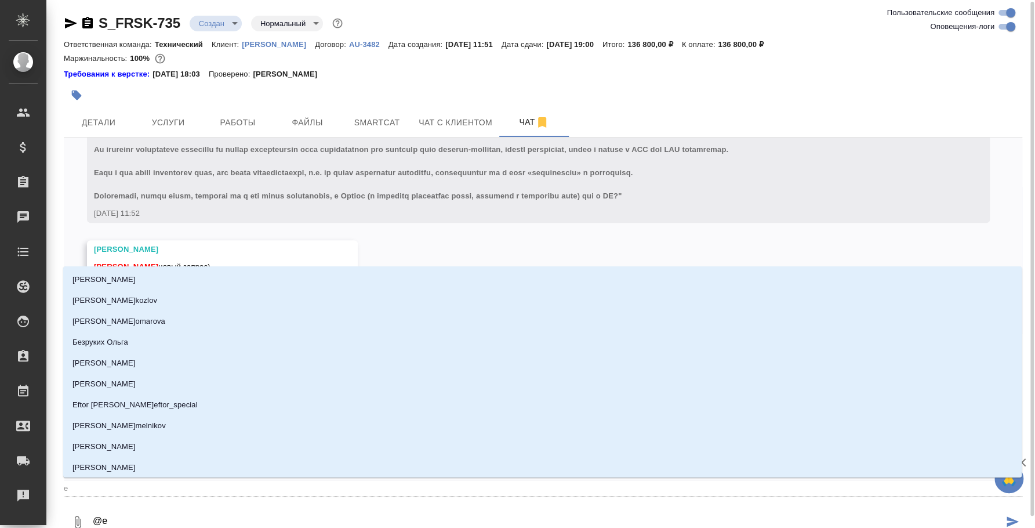
type textarea "@"
type textarea "@у"
type input "у"
type textarea "@ус"
type input "ус"
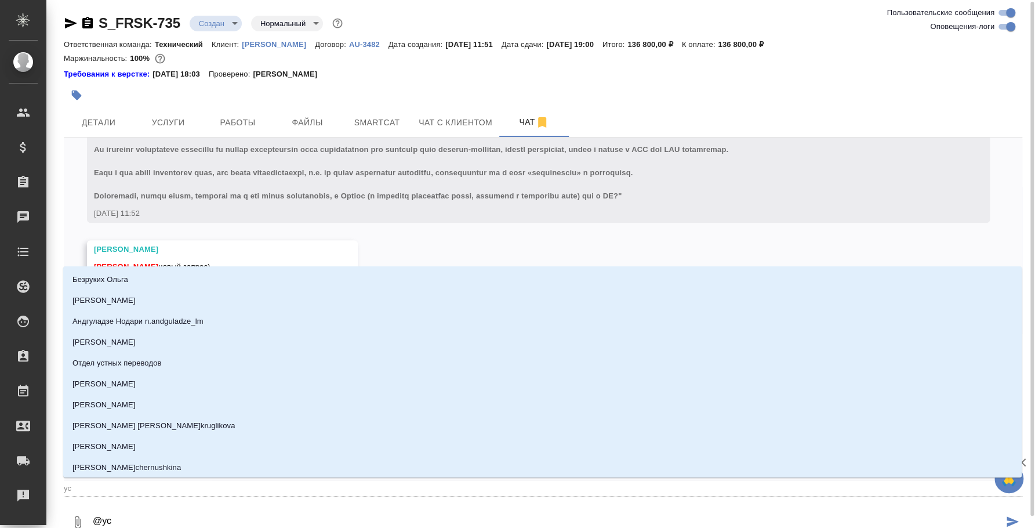
type textarea "@усм"
type input "усм"
type textarea "@усма"
type input "усма"
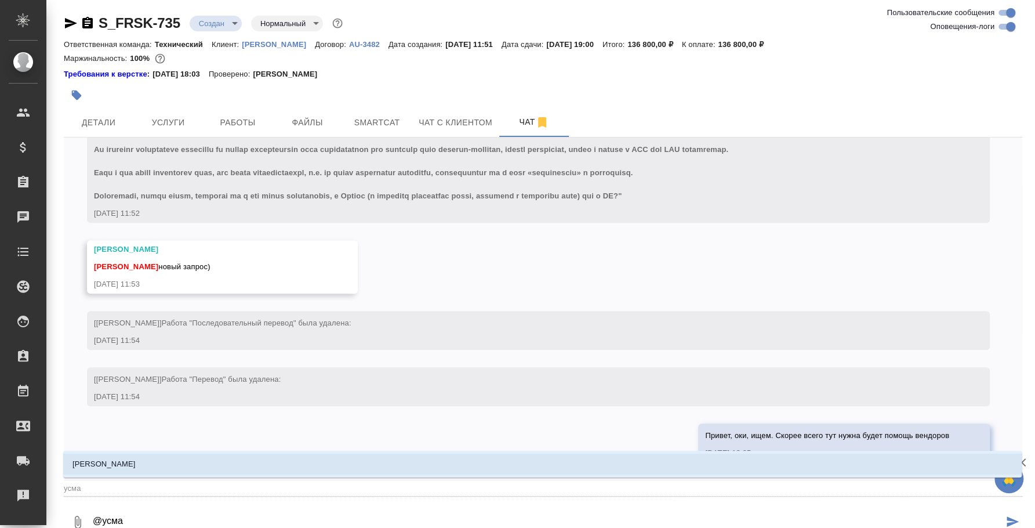
click at [404, 472] on li "[PERSON_NAME]" at bounding box center [542, 463] width 959 height 21
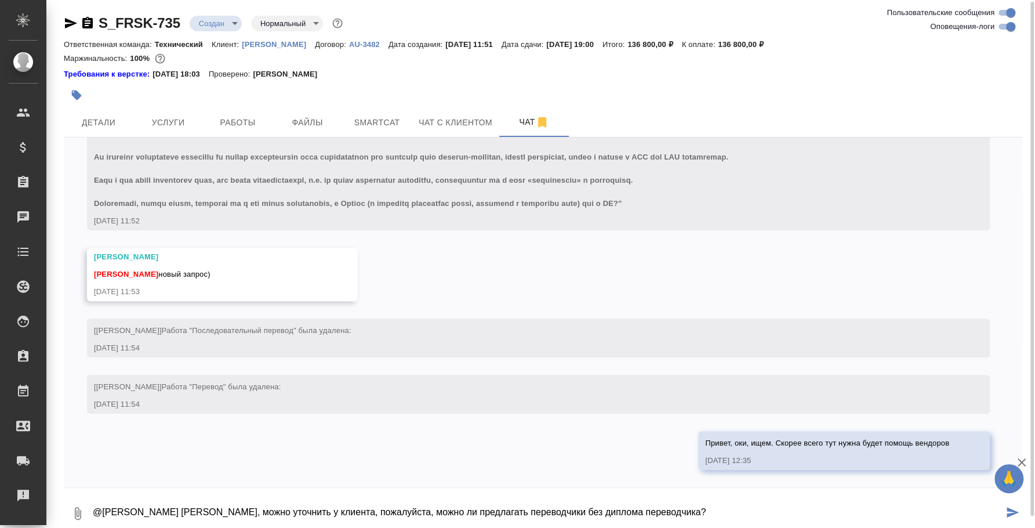
click at [416, 513] on textarea "@Усманова Ольга Оля, можно уточнить у клиента, пожалуйста, можно ли предлагать …" at bounding box center [548, 512] width 912 height 39
type textarea "@Усманова Ольга Оля, можно уточнить у клиента, пожалуйста, можно ли им предлага…"
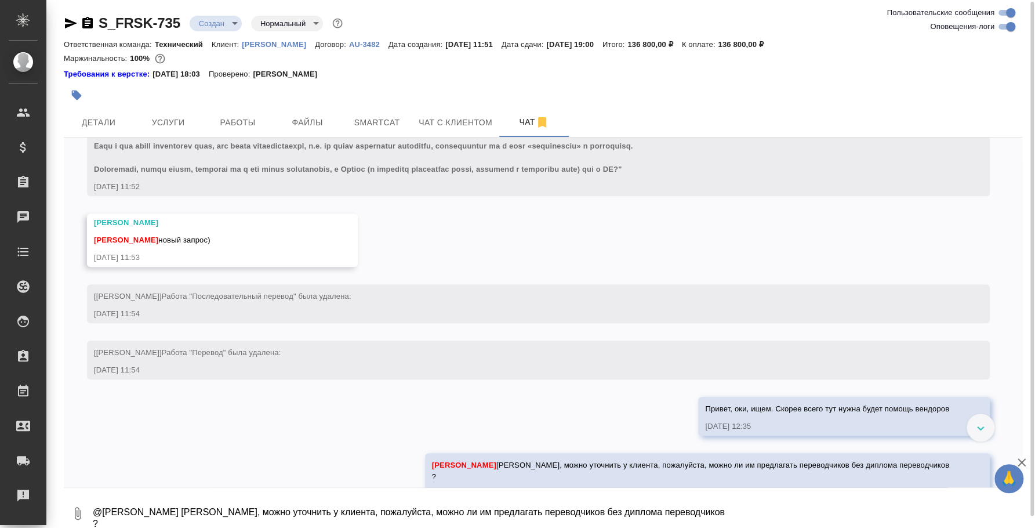
scroll to position [488, 0]
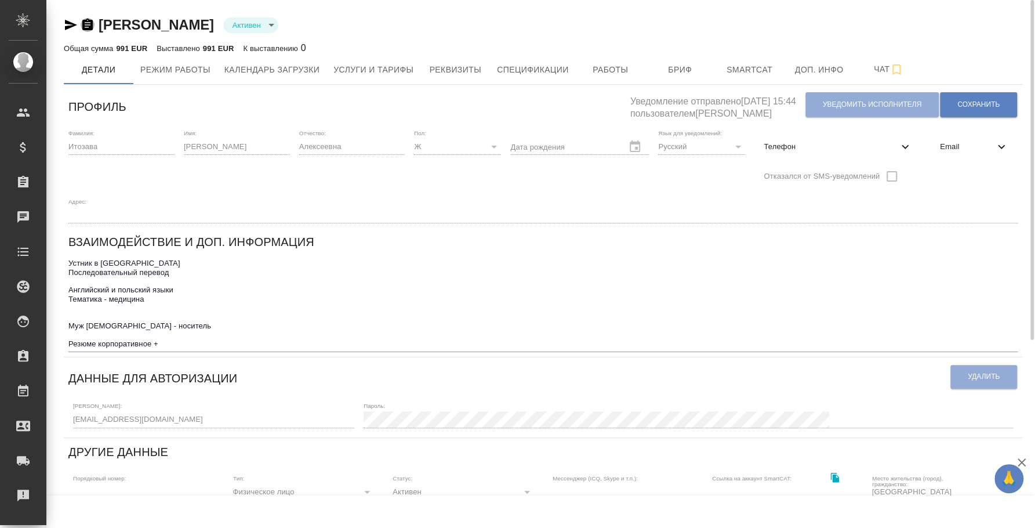
click at [91, 27] on icon "button" at bounding box center [87, 25] width 10 height 12
click at [799, 154] on div "Телефон" at bounding box center [837, 147] width 167 height 26
select select "PL"
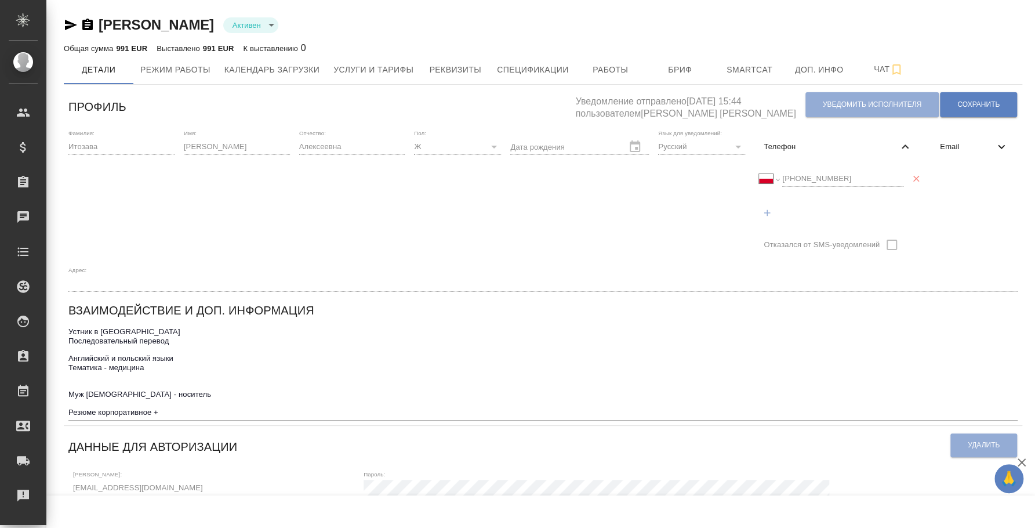
click at [775, 179] on div "Международный [GEOGRAPHIC_DATA] [GEOGRAPHIC_DATA] [GEOGRAPHIC_DATA] [GEOGRAPHIC…" at bounding box center [831, 178] width 144 height 16
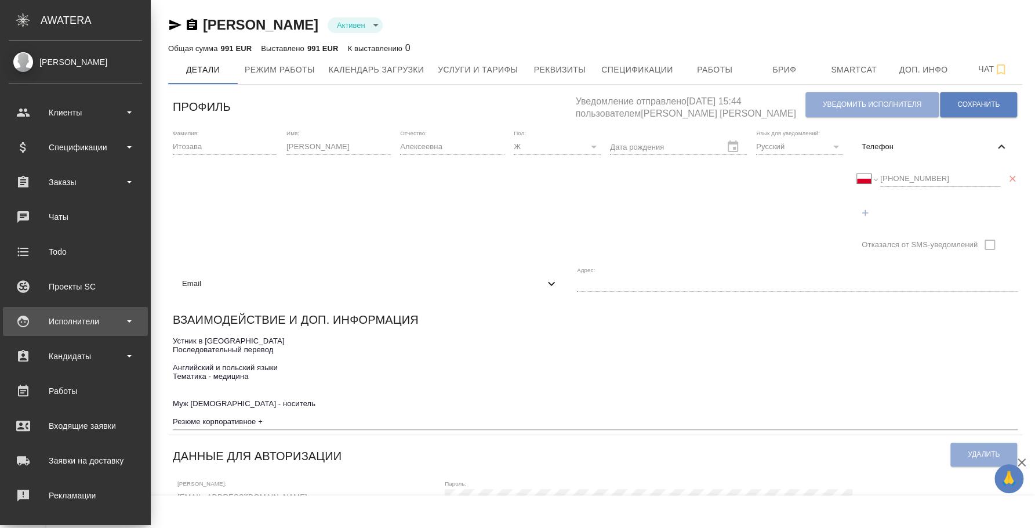
click at [85, 313] on div "Исполнители" at bounding box center [75, 321] width 133 height 17
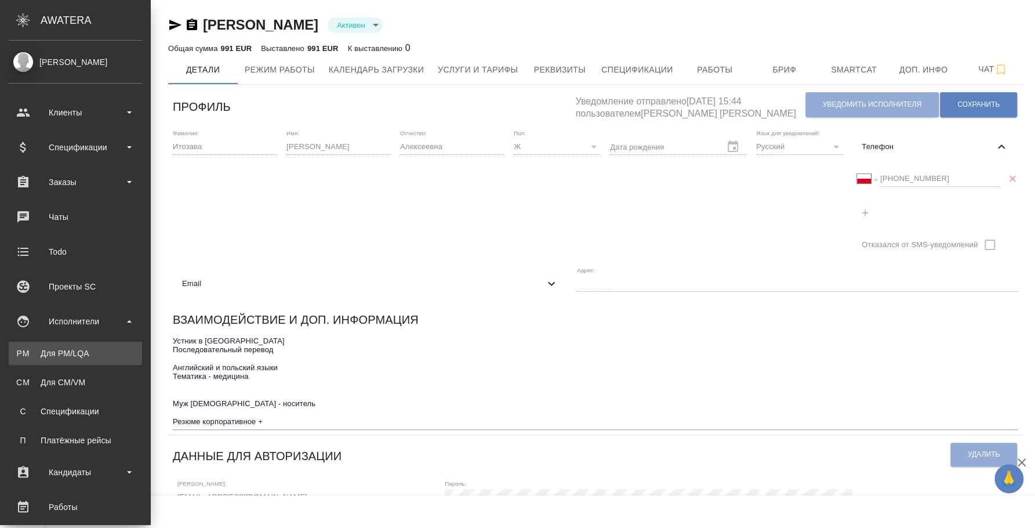
click at [85, 350] on div "Для PM/LQA" at bounding box center [75, 353] width 122 height 12
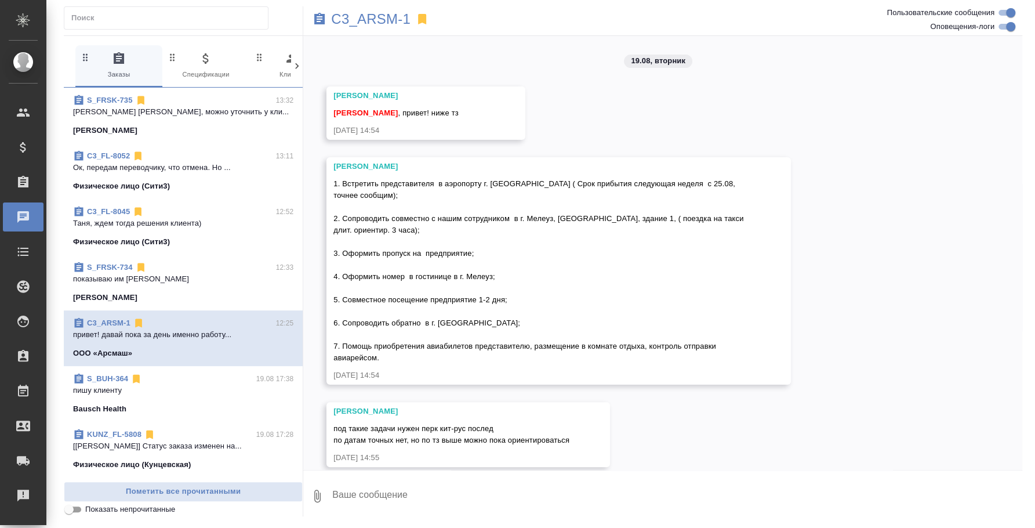
scroll to position [477, 0]
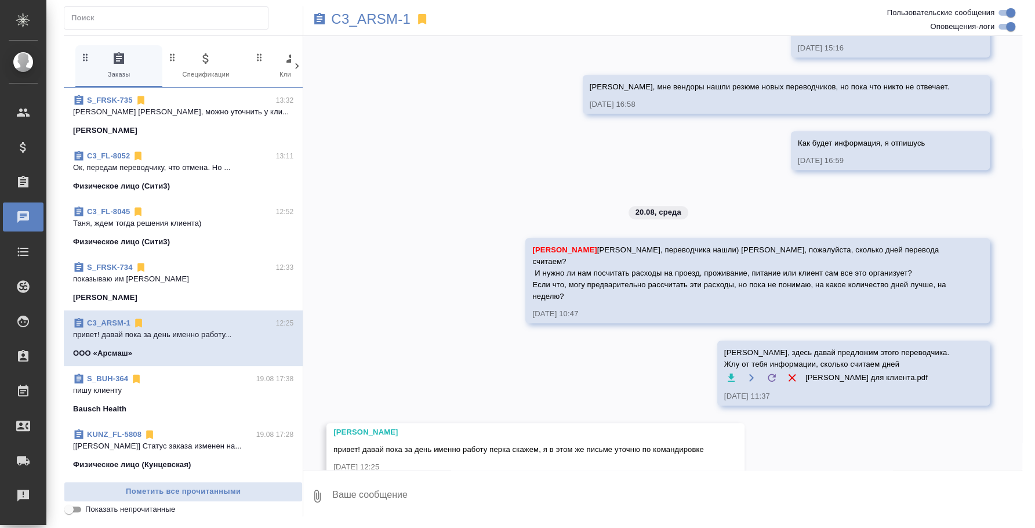
click at [383, 483] on textarea at bounding box center [676, 495] width 691 height 39
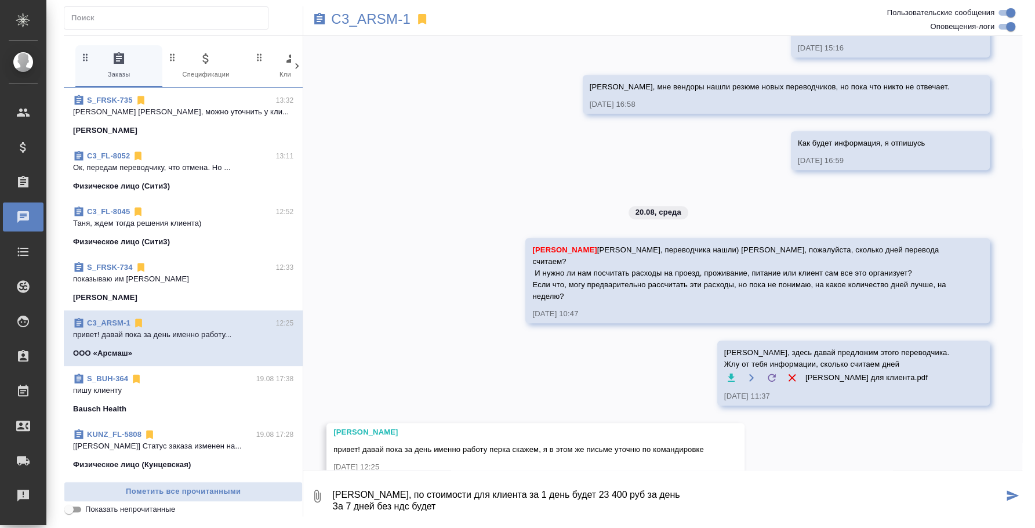
click at [592, 492] on textarea "Таня, по стоимости для клиента за 1 день будет 23 400 руб за день За 7 дней без…" at bounding box center [667, 495] width 672 height 39
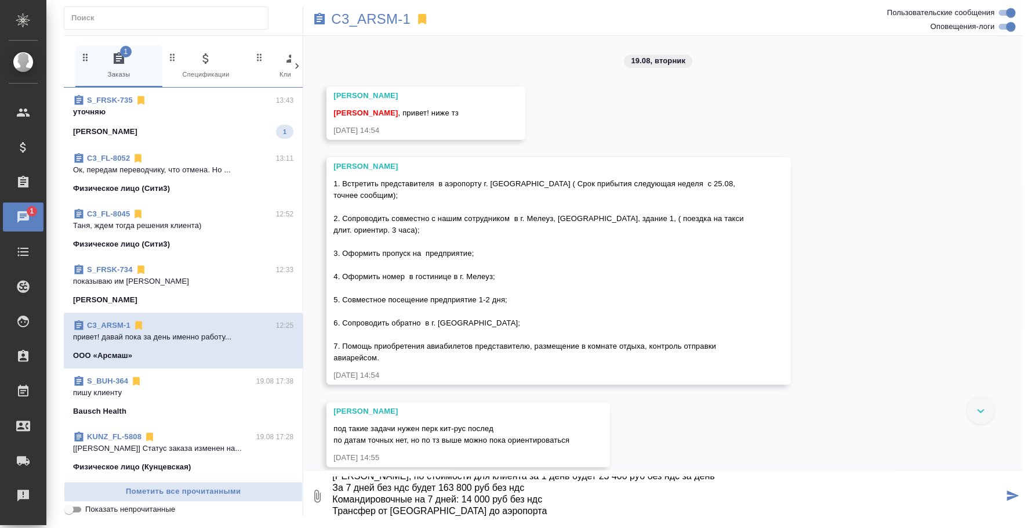
scroll to position [30, 0]
click at [476, 496] on textarea "Таня, по стоимости для клиента за 1 день будет 23 400 руб без ндс за день За 7 …" at bounding box center [667, 495] width 672 height 39
click at [466, 515] on textarea "Таня, по стоимости для клиента за 1 день будет 23 400 руб без ндс за день За 7 …" at bounding box center [667, 495] width 672 height 39
type textarea "[PERSON_NAME], по стоимости для клиента за 1 день будет 23 400 руб без ндс за д…"
click at [413, 482] on textarea "[PERSON_NAME], по стоимости для клиента за 1 день будет 23 400 руб без ндс за д…" at bounding box center [667, 495] width 672 height 39
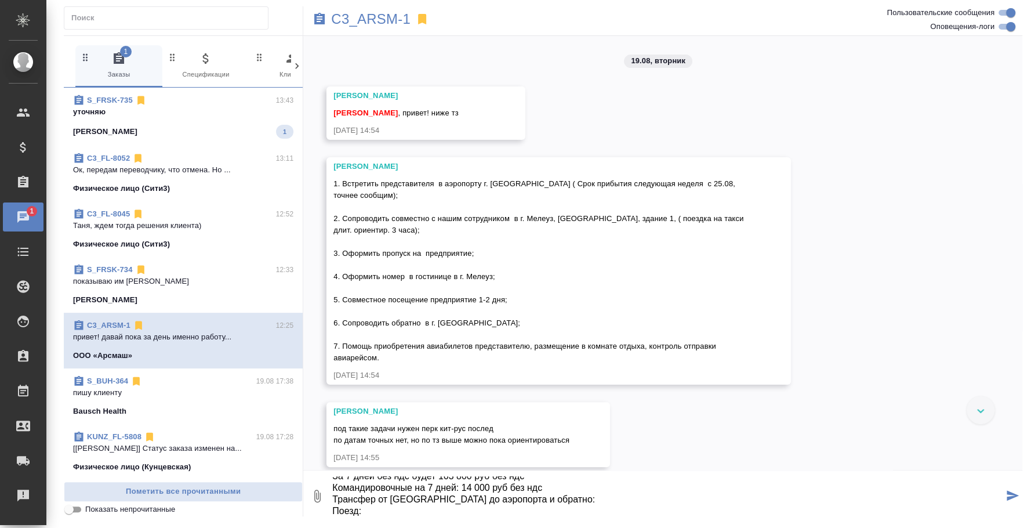
click at [401, 489] on textarea "[PERSON_NAME], по стоимости для клиента за 1 день будет 23 400 руб без ндс за д…" at bounding box center [667, 495] width 672 height 39
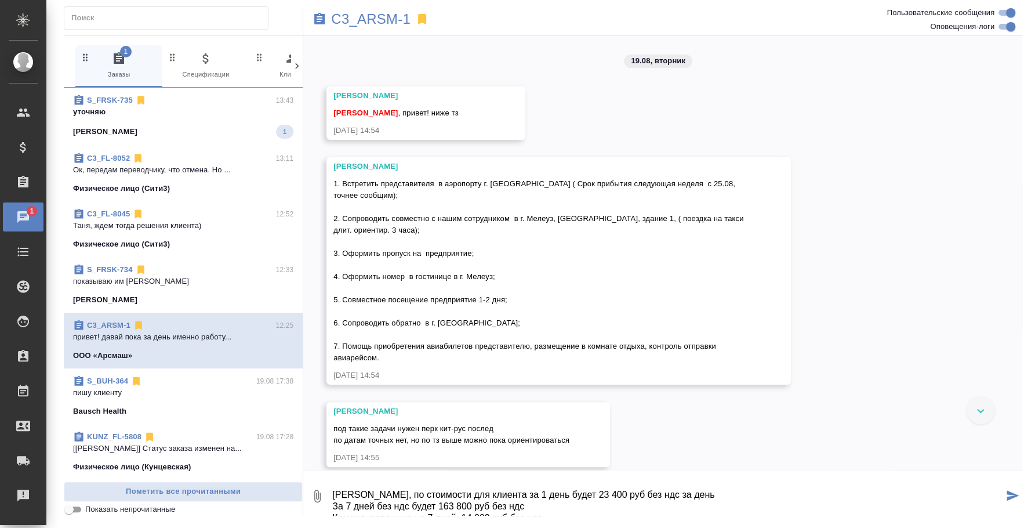
scroll to position [13, 0]
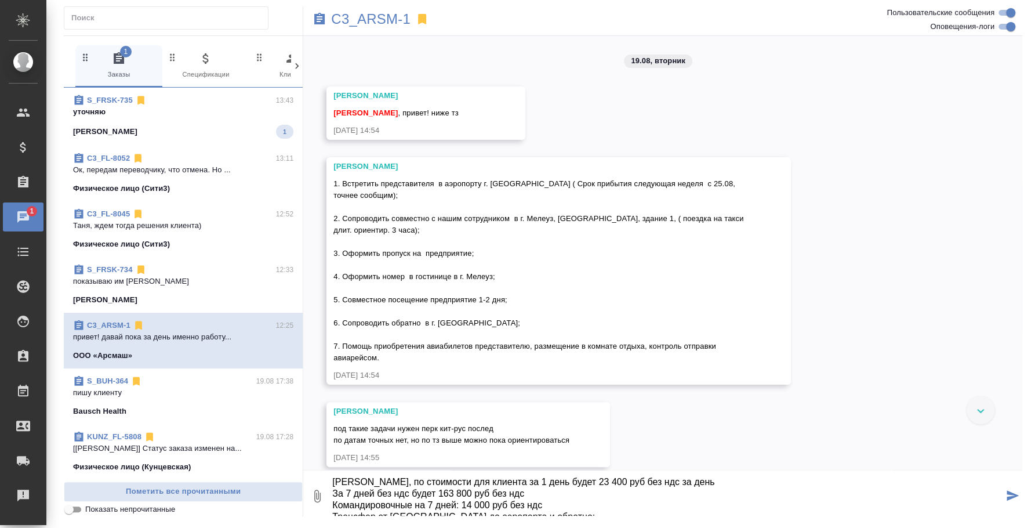
click at [532, 498] on textarea "[PERSON_NAME], по стоимости для клиента за 1 день будет 23 400 руб без ндс за д…" at bounding box center [667, 495] width 672 height 39
click at [458, 508] on textarea "[PERSON_NAME], по стоимости для клиента за 1 день будет 23 400 руб без ндс за д…" at bounding box center [667, 495] width 672 height 39
click at [480, 507] on textarea "[PERSON_NAME], по стоимости для клиента за 1 день будет 23 400 руб без ндс за д…" at bounding box center [667, 495] width 672 height 39
drag, startPoint x: 351, startPoint y: 491, endPoint x: 344, endPoint y: 491, distance: 7.0
click at [344, 491] on textarea "[PERSON_NAME], по стоимости для клиента за 1 день будет 23 400 руб без ндс за д…" at bounding box center [667, 495] width 672 height 39
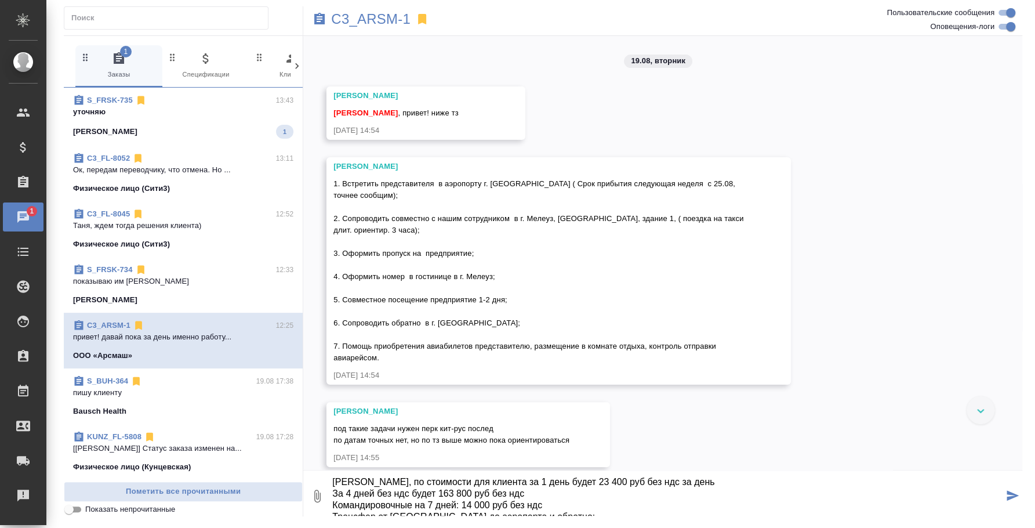
click at [376, 495] on textarea "[PERSON_NAME], по стоимости для клиента за 1 день будет 23 400 руб без ндс за д…" at bounding box center [667, 495] width 672 height 39
drag, startPoint x: 468, startPoint y: 489, endPoint x: 432, endPoint y: 490, distance: 36.0
click at [432, 490] on textarea "[PERSON_NAME], по стоимости для клиента за 1 день будет 23 400 руб без ндс за д…" at bounding box center [667, 495] width 672 height 39
click at [665, 479] on textarea "[PERSON_NAME], по стоимости для клиента за 1 день будет 23 400 руб без ндс за д…" at bounding box center [667, 495] width 672 height 39
type textarea "[PERSON_NAME], по стоимости для клиента за 1 день будет 23 400 руб без ндс за д…"
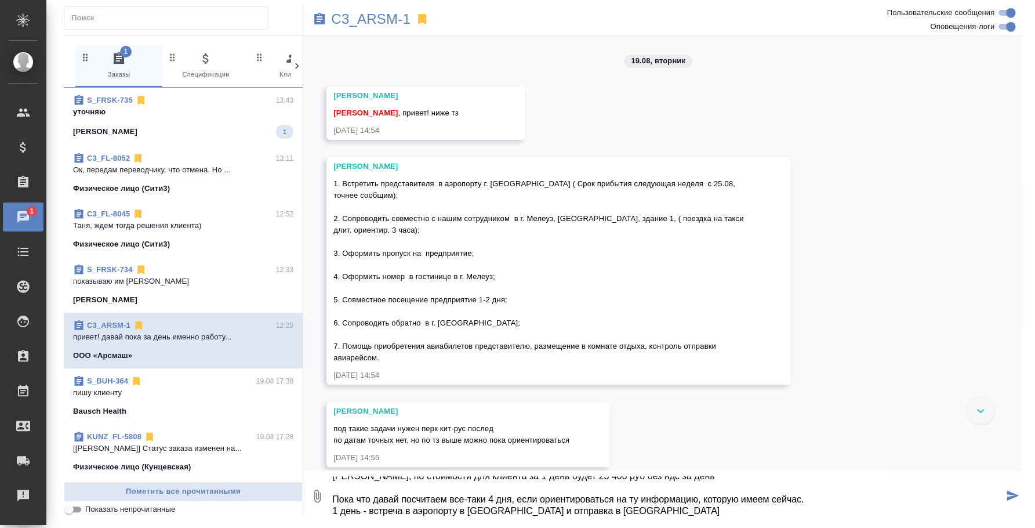
scroll to position [30, 0]
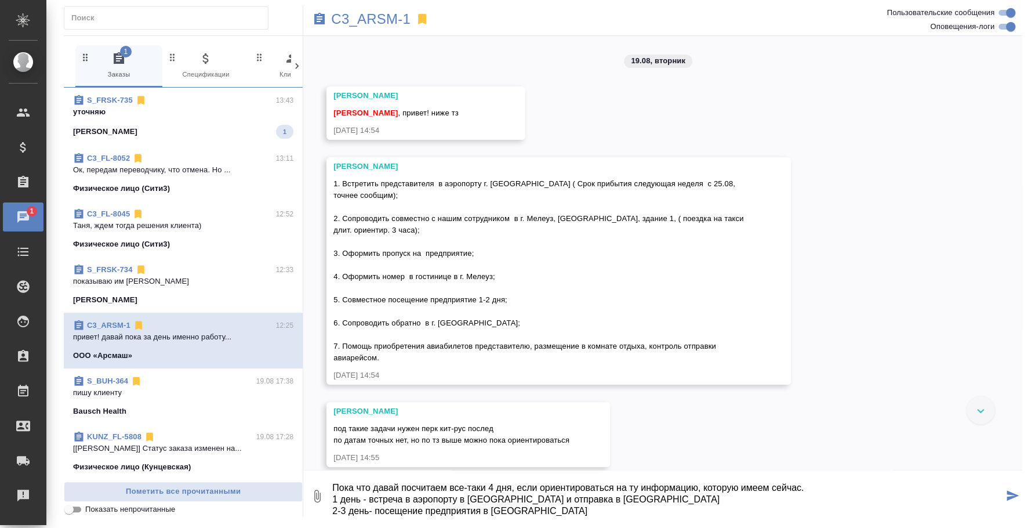
click at [601, 492] on textarea "Таня, по стоимости для клиента за 1 день будет 23 400 руб без ндс за день Пока …" at bounding box center [667, 495] width 672 height 39
click at [591, 497] on textarea "Таня, по стоимости для клиента за 1 день будет 23 400 руб без ндс за день Пока …" at bounding box center [667, 495] width 672 height 39
click at [545, 503] on textarea "Таня, по стоимости для клиента за 1 день будет 23 400 руб без ндс за день Пока …" at bounding box center [667, 495] width 672 height 39
click at [539, 510] on textarea "Таня, по стоимости для клиента за 1 день будет 23 400 руб без ндс за день Пока …" at bounding box center [667, 495] width 672 height 39
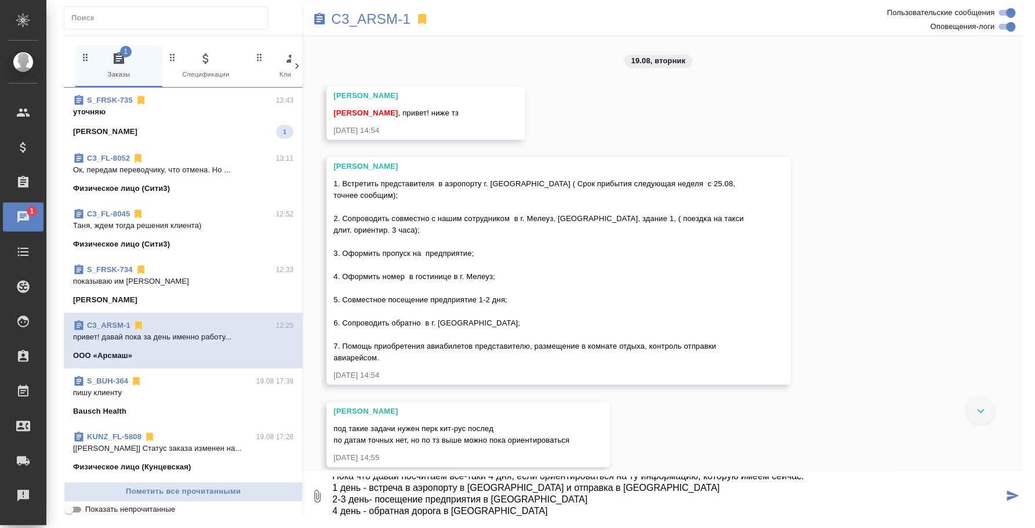
scroll to position [54, 0]
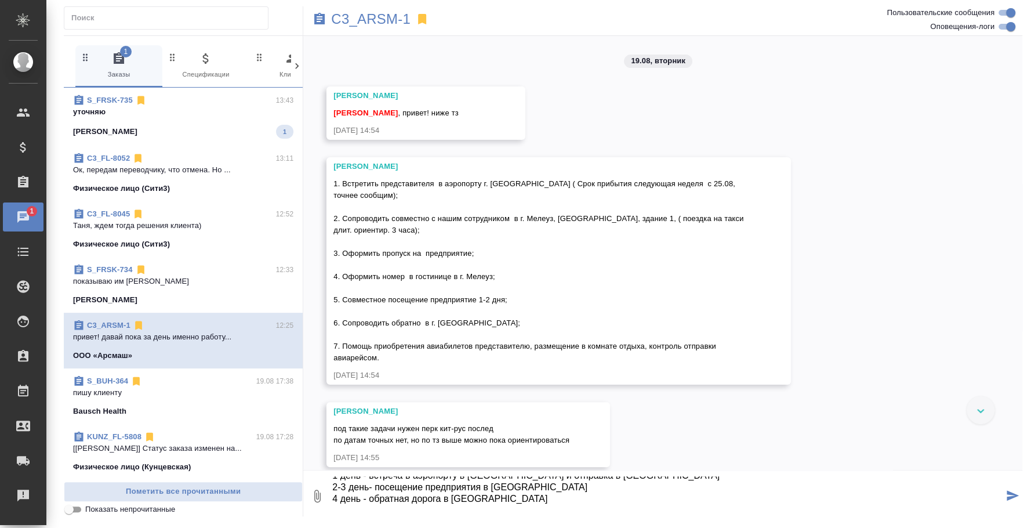
click at [518, 511] on textarea "Таня, по стоимости для клиента за 1 день будет 23 400 руб без ндс за день Пока …" at bounding box center [667, 495] width 672 height 39
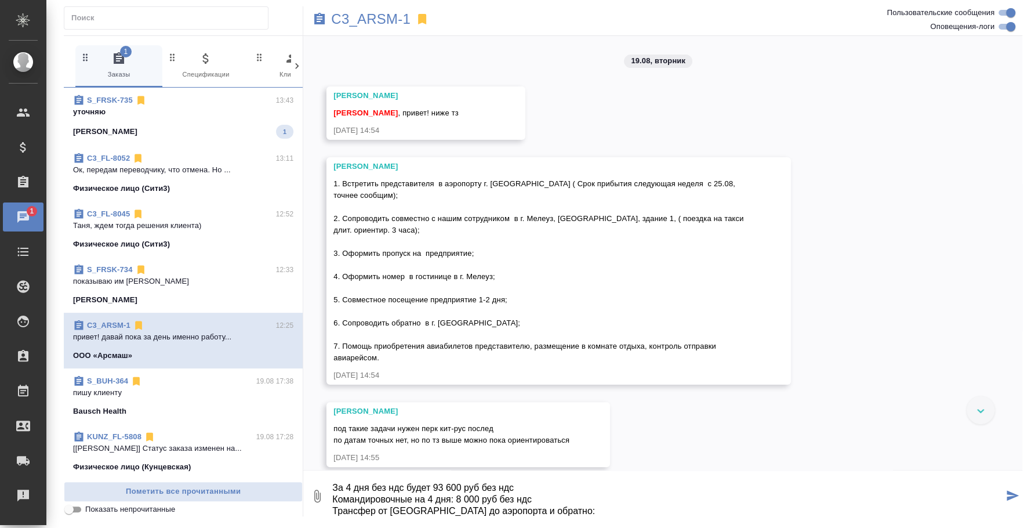
scroll to position [100, 0]
click at [547, 506] on textarea "Таня, по стоимости для клиента за 1 день будет 23 400 руб без ндс за день Пока …" at bounding box center [667, 495] width 672 height 39
click at [357, 500] on textarea "Таня, по стоимости для клиента за 1 день будет 23 400 руб без ндс за день Пока …" at bounding box center [667, 495] width 672 height 39
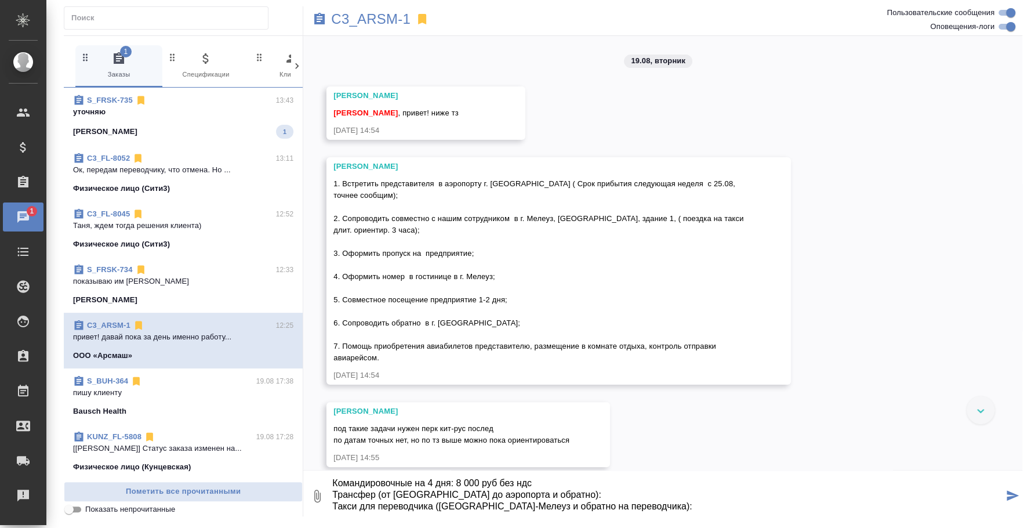
click at [607, 497] on textarea "Таня, по стоимости для клиента за 1 день будет 23 400 руб без ндс за день Пока …" at bounding box center [667, 495] width 672 height 39
drag, startPoint x: 435, startPoint y: 493, endPoint x: 358, endPoint y: 500, distance: 78.0
click at [358, 500] on textarea "Таня, по стоимости для клиента за 1 день будет 23 400 руб без ндс за день Пока …" at bounding box center [667, 495] width 672 height 39
click at [410, 504] on textarea "Таня, по стоимости для клиента за 1 день будет 23 400 руб без ндс за день Пока …" at bounding box center [667, 495] width 672 height 39
click at [469, 497] on textarea "Таня, по стоимости для клиента за 1 день будет 23 400 руб без ндс за день Пока …" at bounding box center [667, 495] width 672 height 39
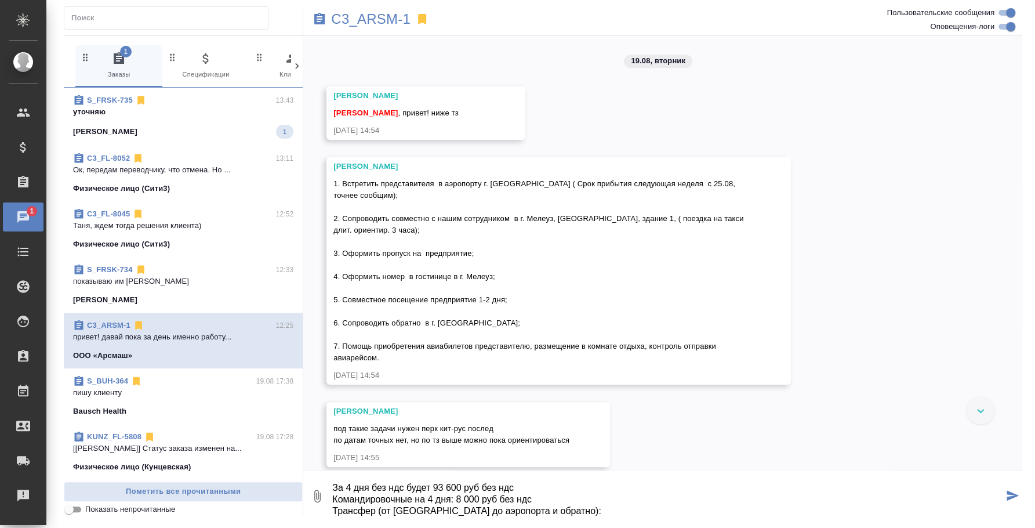
scroll to position [100, 0]
click at [489, 506] on textarea "Таня, по стоимости для клиента за 1 день будет 23 400 руб без ндс за день Пока …" at bounding box center [667, 495] width 672 height 39
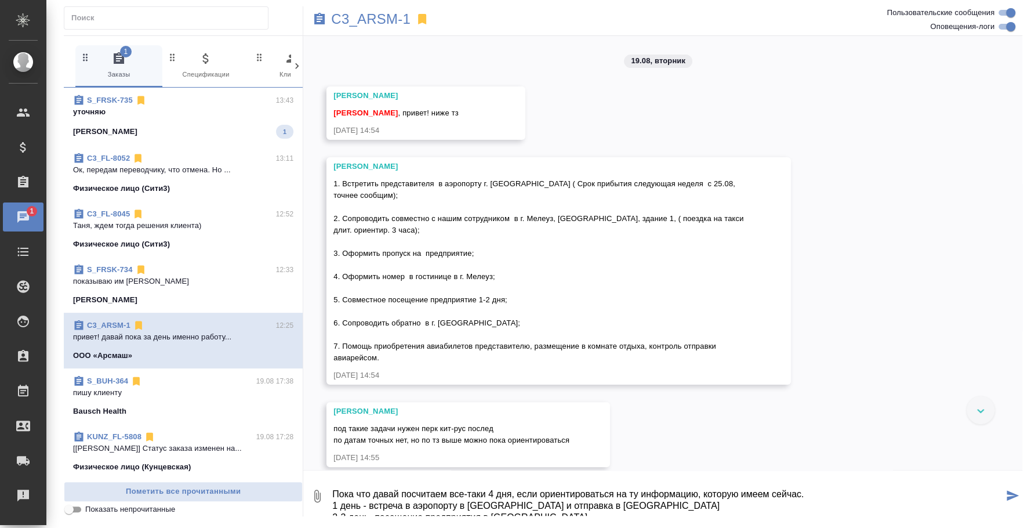
scroll to position [13, 0]
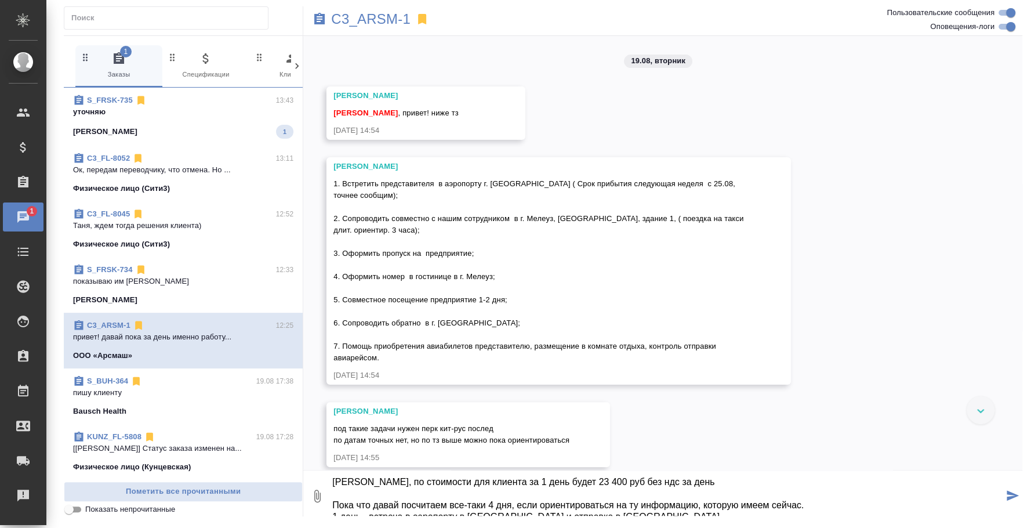
click at [691, 484] on textarea "Таня, по стоимости для клиента за 1 день будет 23 400 руб без ндс за день Пока …" at bounding box center [667, 495] width 672 height 39
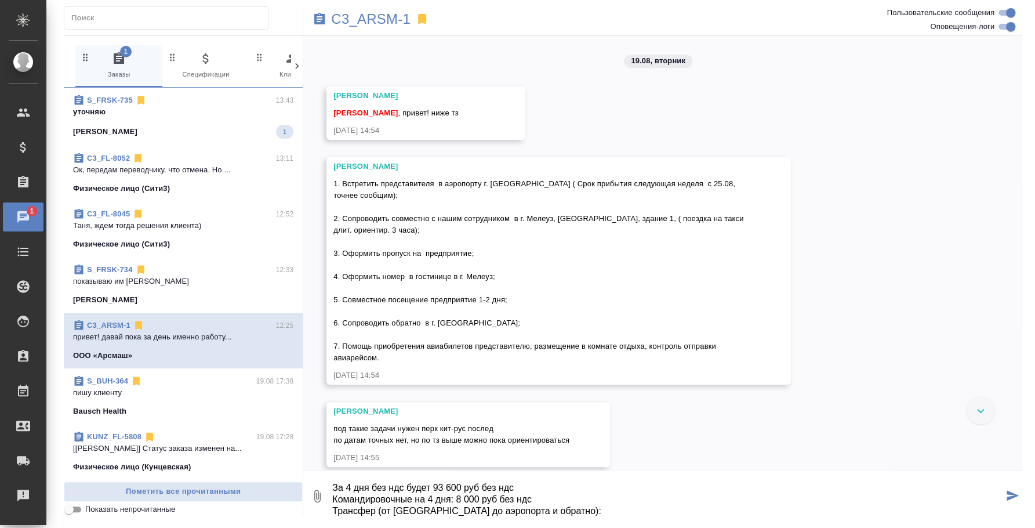
scroll to position [100, 0]
drag, startPoint x: 528, startPoint y: 498, endPoint x: 645, endPoint y: 503, distance: 117.3
click at [647, 503] on textarea "Таня, по стоимости для клиента за 1 день будет 23 400 руб без ндс за день (МАРЖ…" at bounding box center [667, 495] width 672 height 39
drag, startPoint x: 527, startPoint y: 499, endPoint x: 616, endPoint y: 500, distance: 89.3
click at [616, 500] on textarea "Таня, по стоимости для клиента за 1 день будет 23 400 руб без ндс за день (МАРЖ…" at bounding box center [667, 495] width 672 height 39
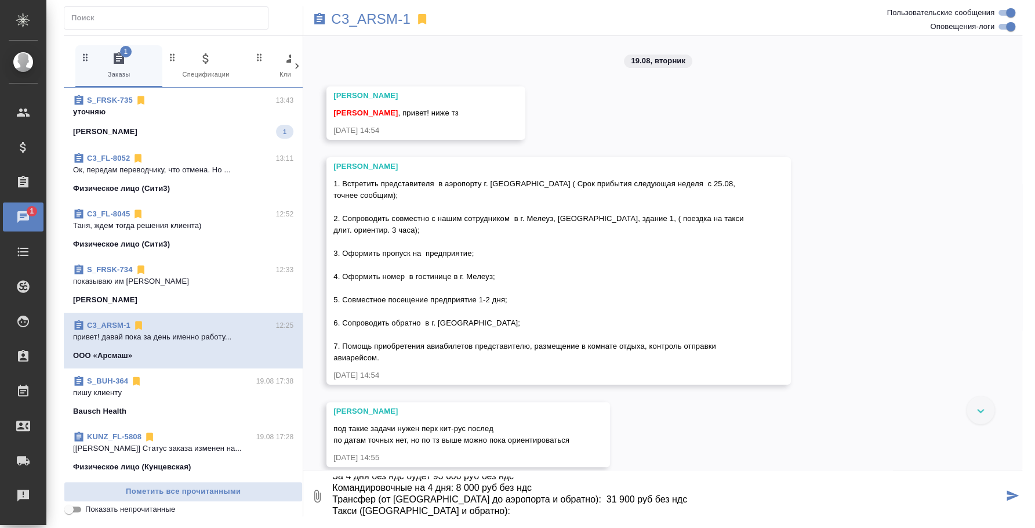
click at [515, 522] on div "C3_ARSM-1 1 Заказы 0 Спецификации 0 Клиенты 0 Входящие 0 Тендеры 0 Исполнители …" at bounding box center [542, 261] width 971 height 522
click at [515, 514] on textarea "Таня, по стоимости для клиента за 1 день будет 23 400 руб без ндс за день (МАРЖ…" at bounding box center [667, 495] width 672 height 39
paste textarea "31 900 руб без ндс"
drag, startPoint x: 528, startPoint y: 496, endPoint x: 611, endPoint y: 496, distance: 82.3
click at [611, 496] on textarea "Таня, по стоимости для клиента за 1 день будет 23 400 руб без ндс за день (МАРЖ…" at bounding box center [667, 495] width 672 height 39
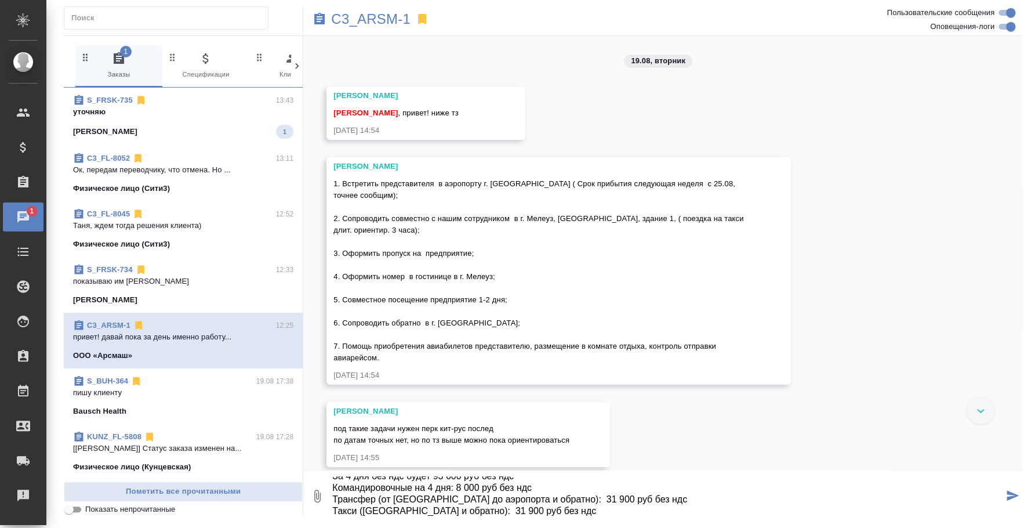
drag, startPoint x: 619, startPoint y: 500, endPoint x: 533, endPoint y: 501, distance: 85.8
click at [533, 501] on textarea "Таня, по стоимости для клиента за 1 день будет 23 400 руб без ндс за день (МАРЖ…" at bounding box center [667, 495] width 672 height 39
click at [576, 511] on textarea "Таня, по стоимости для клиента за 1 день будет 23 400 руб без ндс за день (МАРЖ…" at bounding box center [667, 495] width 672 height 39
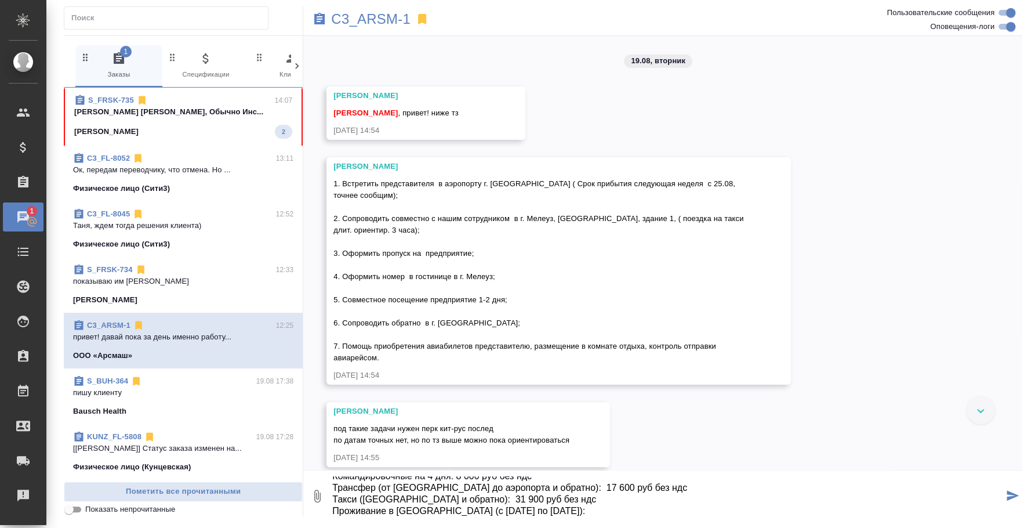
click at [390, 509] on textarea "Таня, по стоимости для клиента за 1 день будет 23 400 руб без ндс за день (МАРЖ…" at bounding box center [667, 495] width 672 height 39
type textarea "Таня, по стоимости для клиента за 1 день будет 23 400 руб без ндс за день (МАРЖ…"
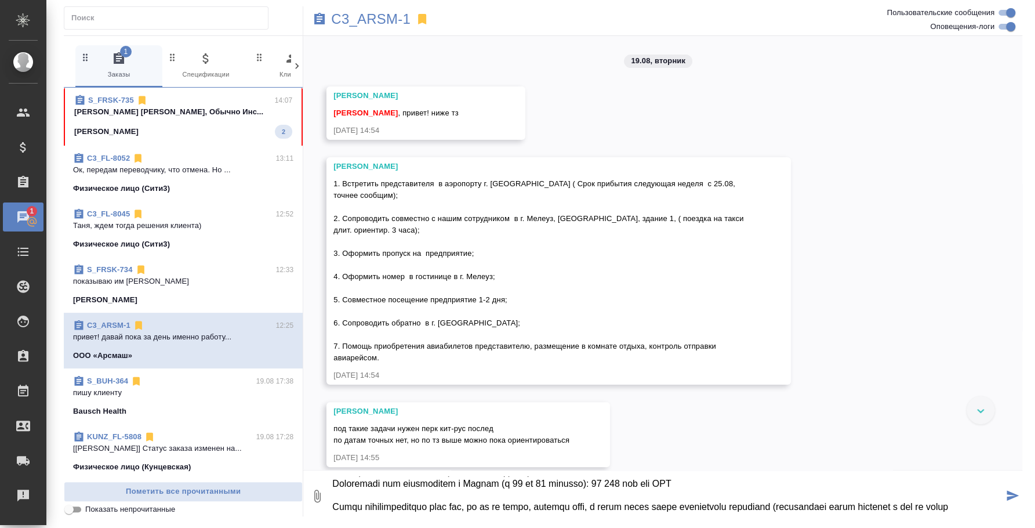
scroll to position [146, 0]
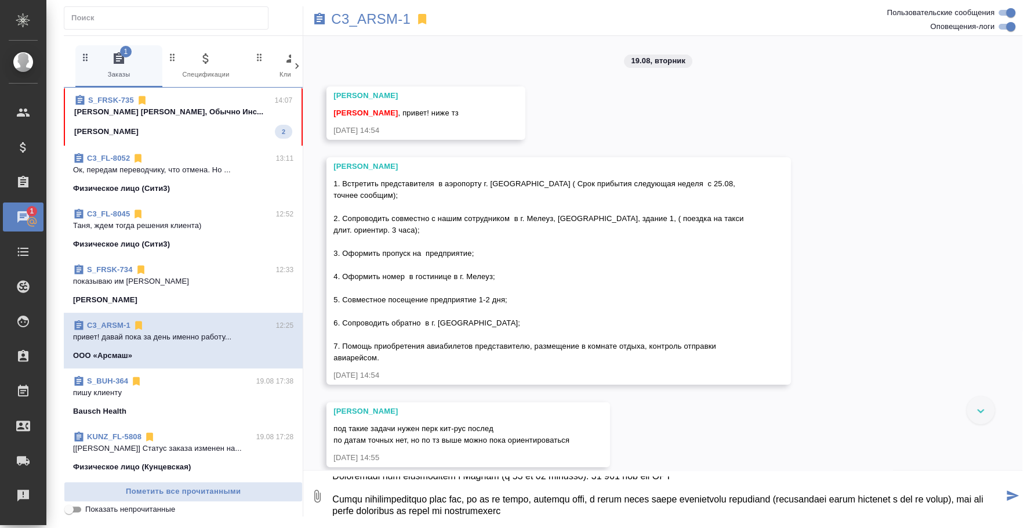
click at [466, 506] on textarea at bounding box center [667, 495] width 672 height 39
click at [598, 505] on textarea at bounding box center [667, 495] width 672 height 39
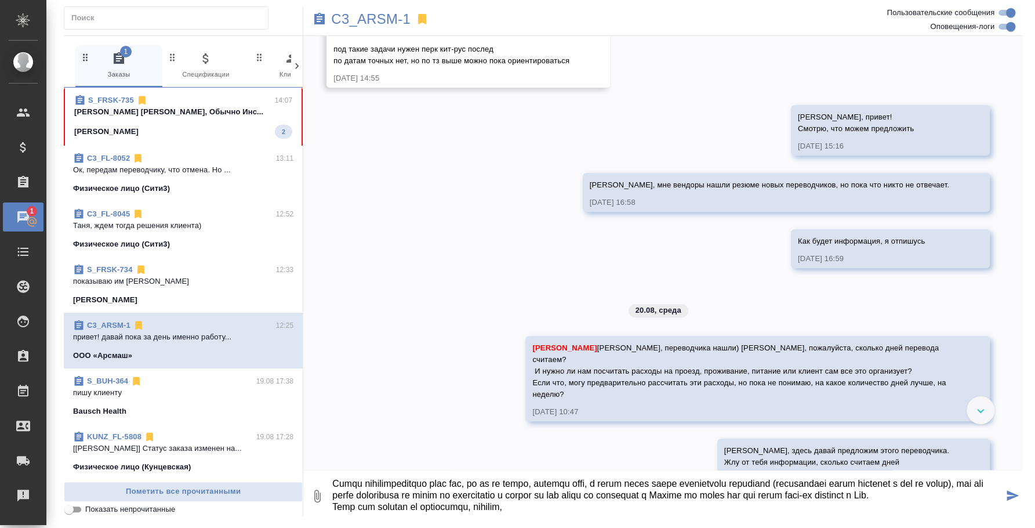
scroll to position [477, 0]
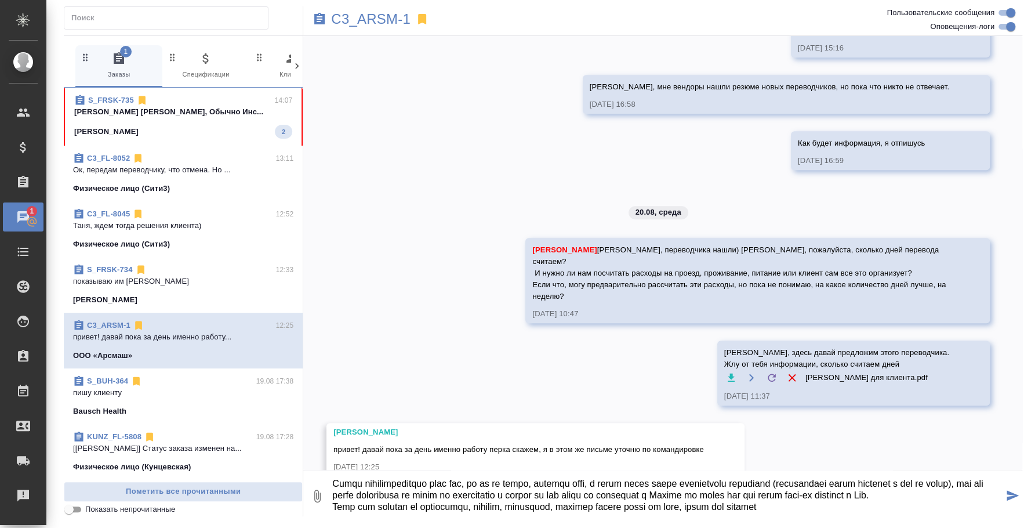
click at [641, 499] on textarea at bounding box center [667, 495] width 672 height 39
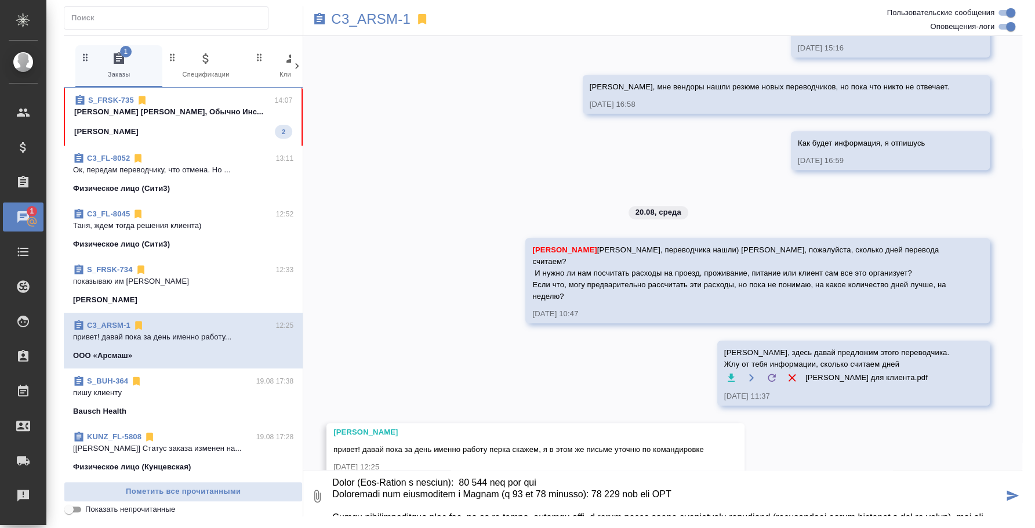
scroll to position [117, 0]
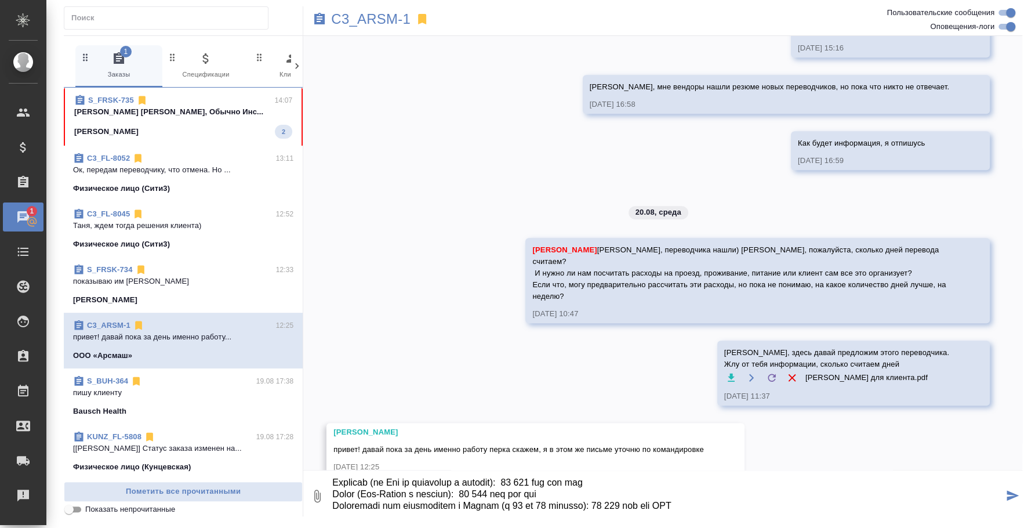
click at [394, 478] on textarea at bounding box center [667, 495] width 672 height 39
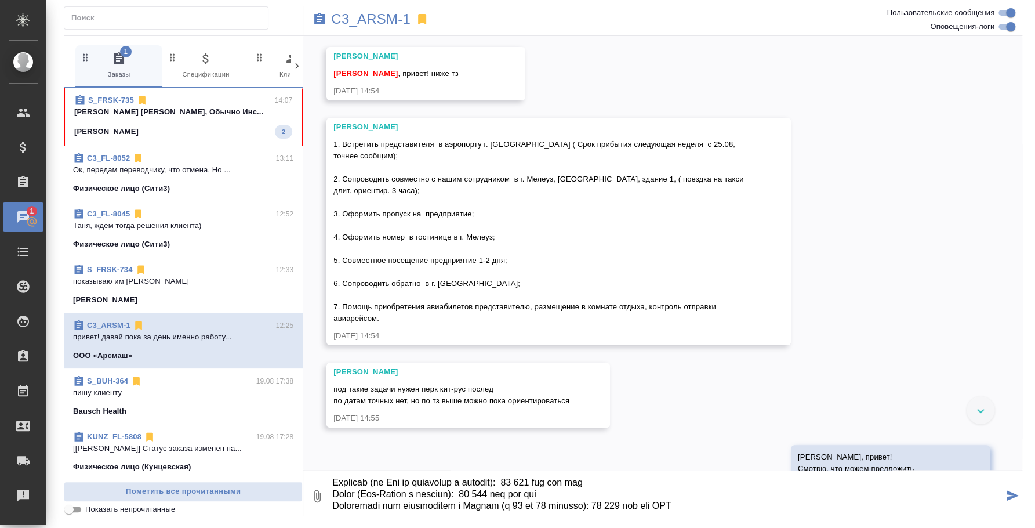
scroll to position [0, 0]
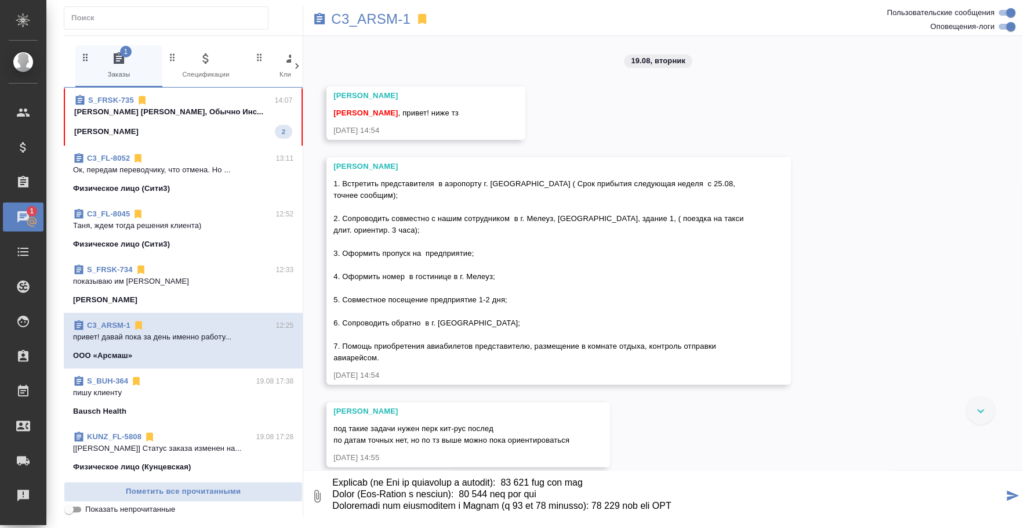
click at [539, 478] on textarea at bounding box center [667, 495] width 672 height 39
click at [508, 493] on textarea at bounding box center [667, 495] width 672 height 39
click at [394, 484] on textarea at bounding box center [667, 495] width 672 height 39
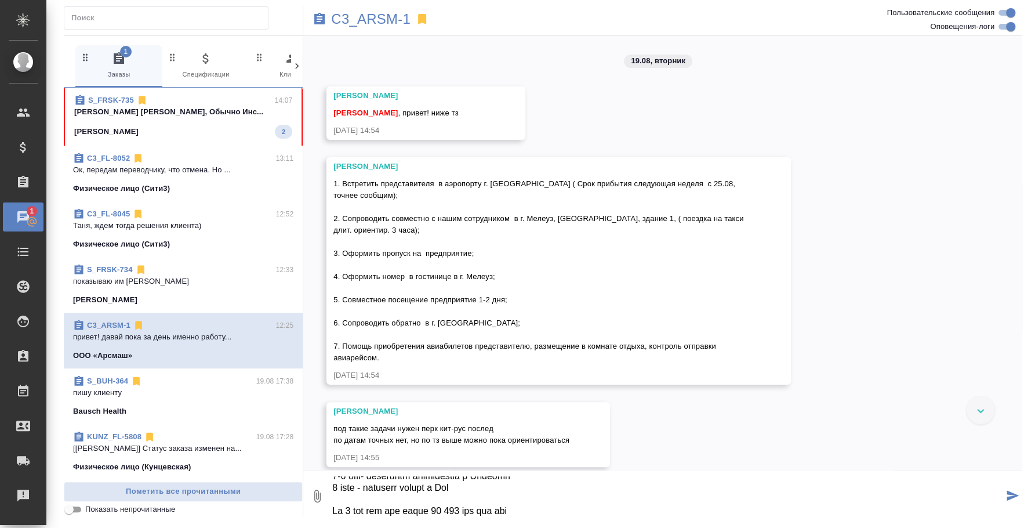
scroll to position [77, 0]
click at [334, 498] on textarea at bounding box center [667, 495] width 672 height 39
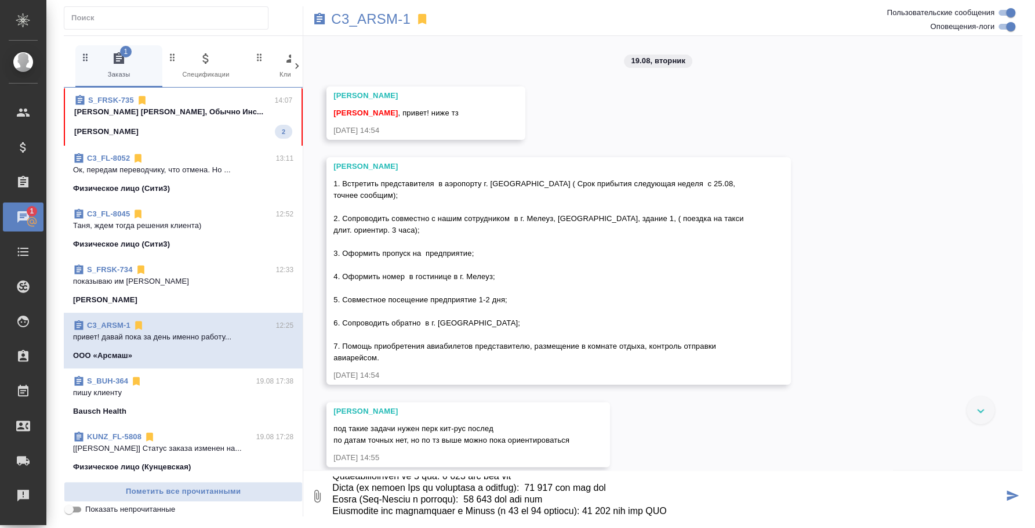
scroll to position [158, 0]
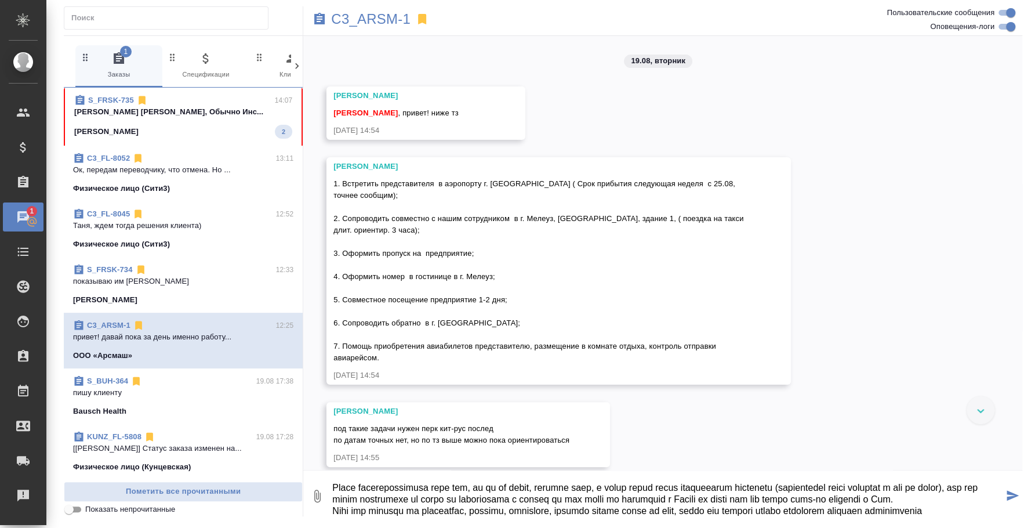
type textarea "Таня, по стоимости для клиента за 1 день будет 23 400 руб без ндс за день (МАРЖ…"
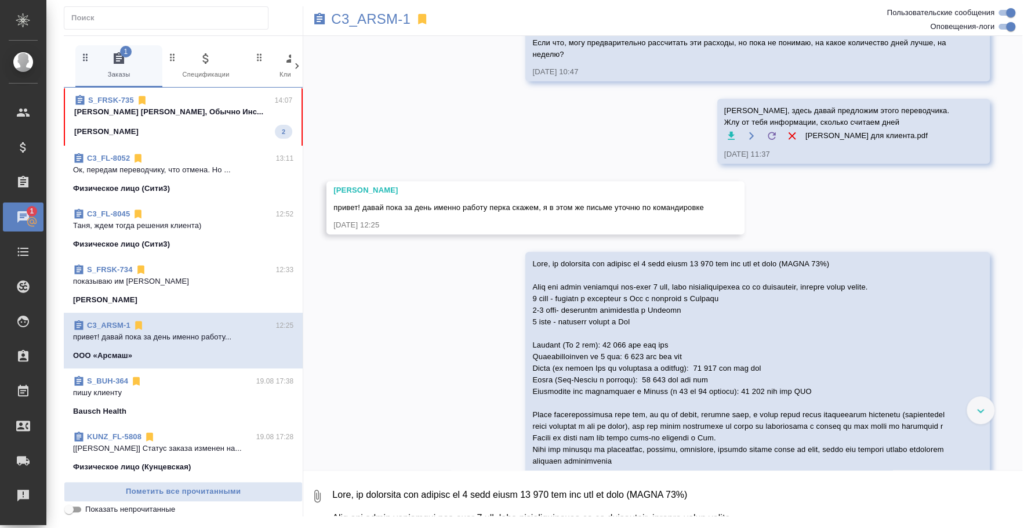
scroll to position [731, 0]
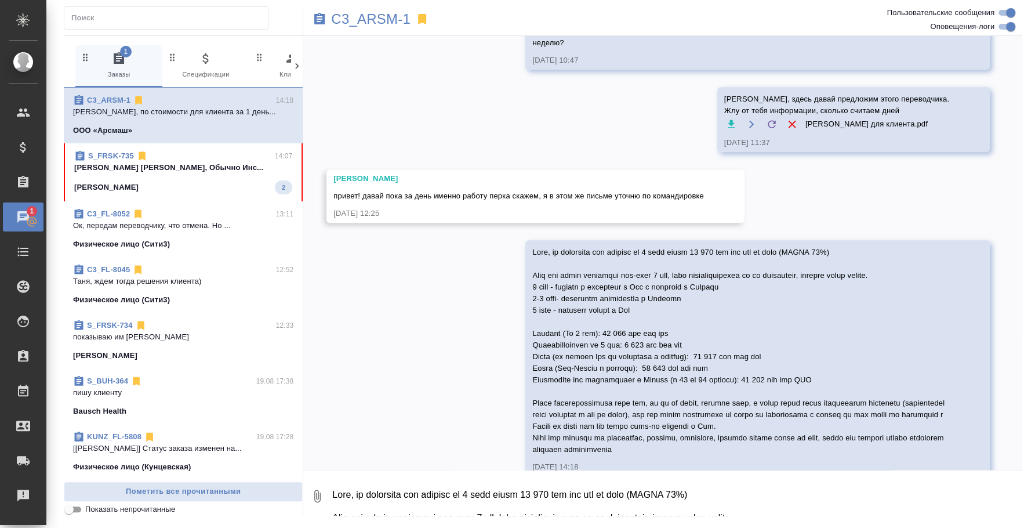
click at [460, 502] on textarea at bounding box center [676, 495] width 691 height 39
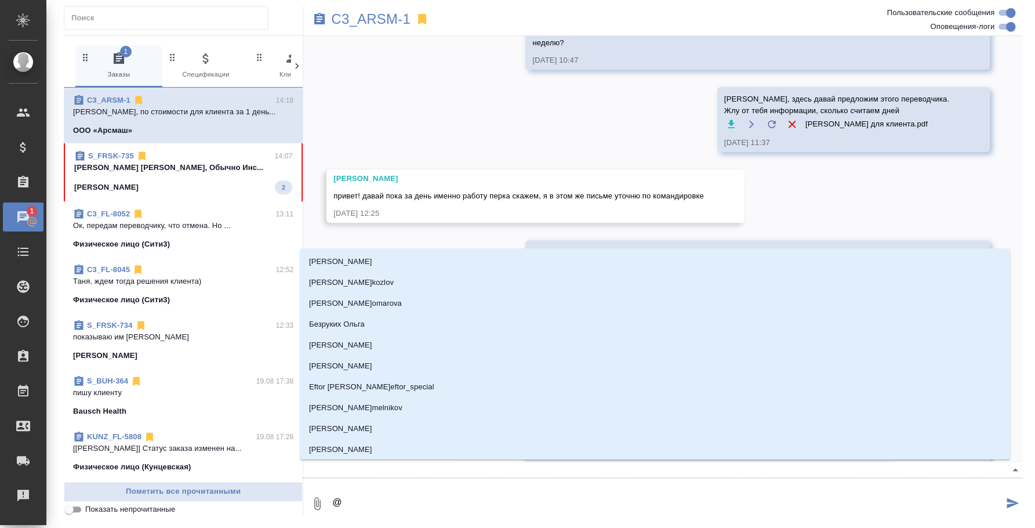
scroll to position [742, 0]
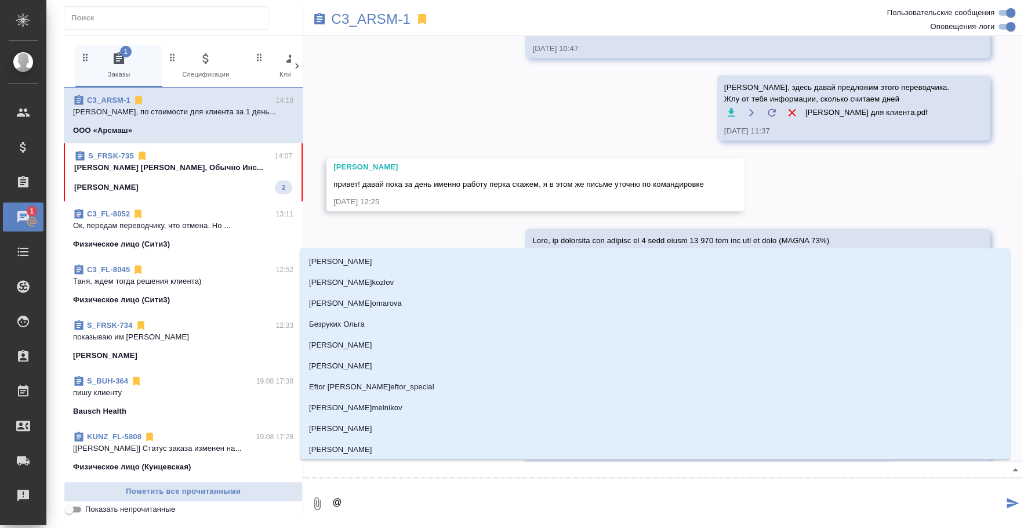
type textarea "@y"
type input "y"
type textarea "@"
type textarea "@н"
type input "н"
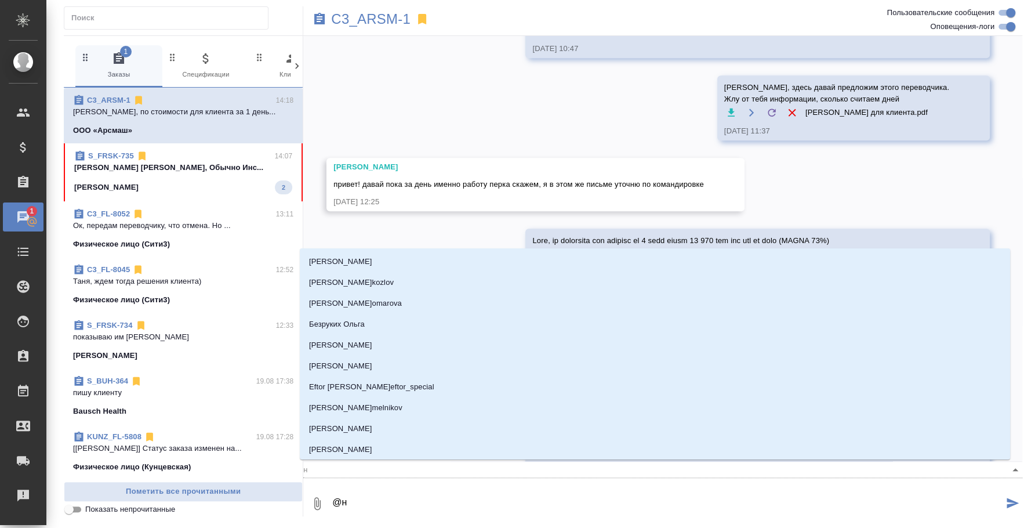
type textarea "@ни"
type input "ни"
type textarea "@ние"
type input "ние"
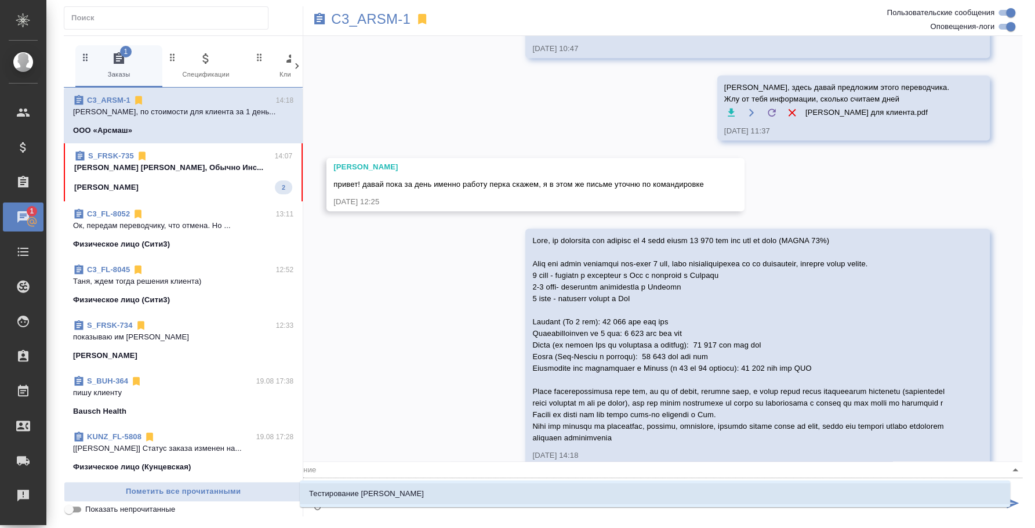
type textarea "@ни"
type input "ни"
type textarea "@ник"
type input "ник"
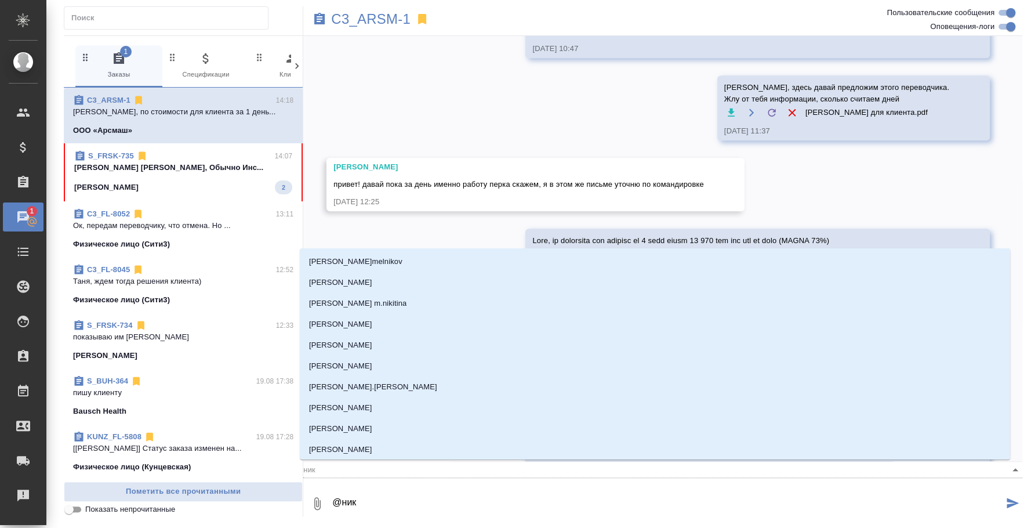
type textarea "@ники"
type input "ники"
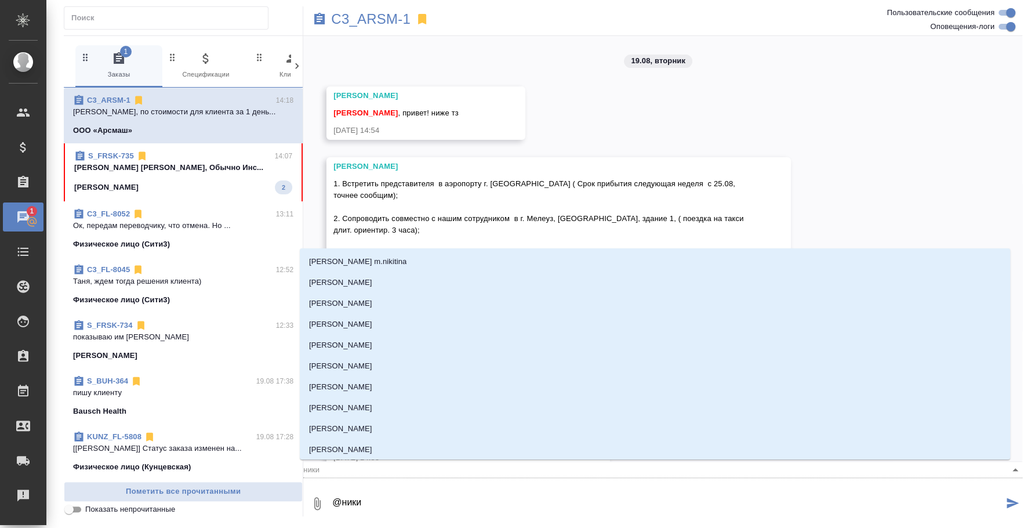
scroll to position [742, 0]
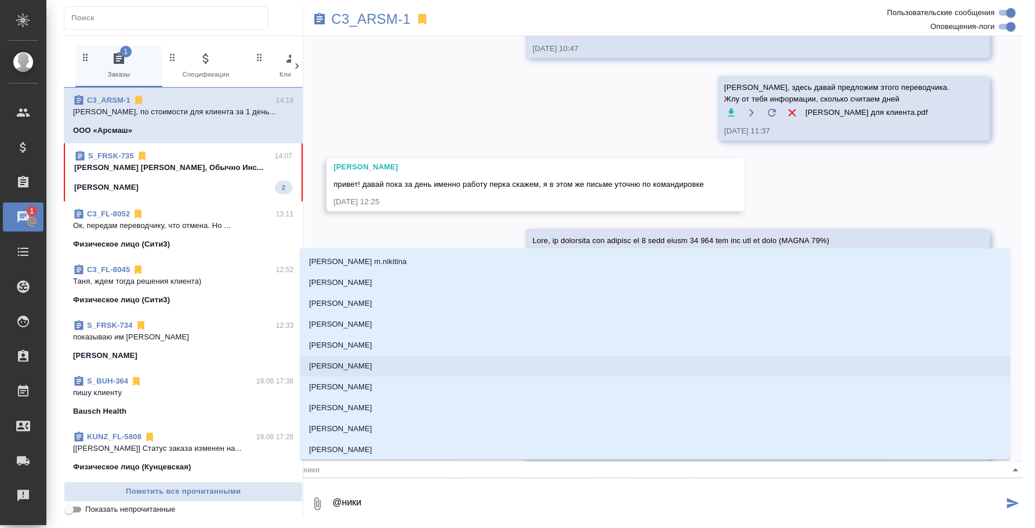
click at [419, 372] on li "[PERSON_NAME]" at bounding box center [655, 365] width 710 height 21
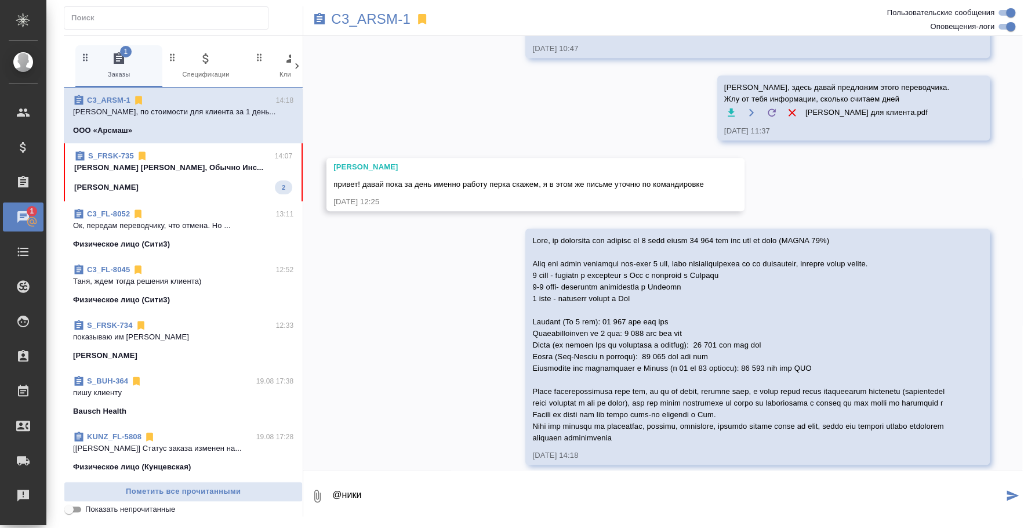
scroll to position [731, 0]
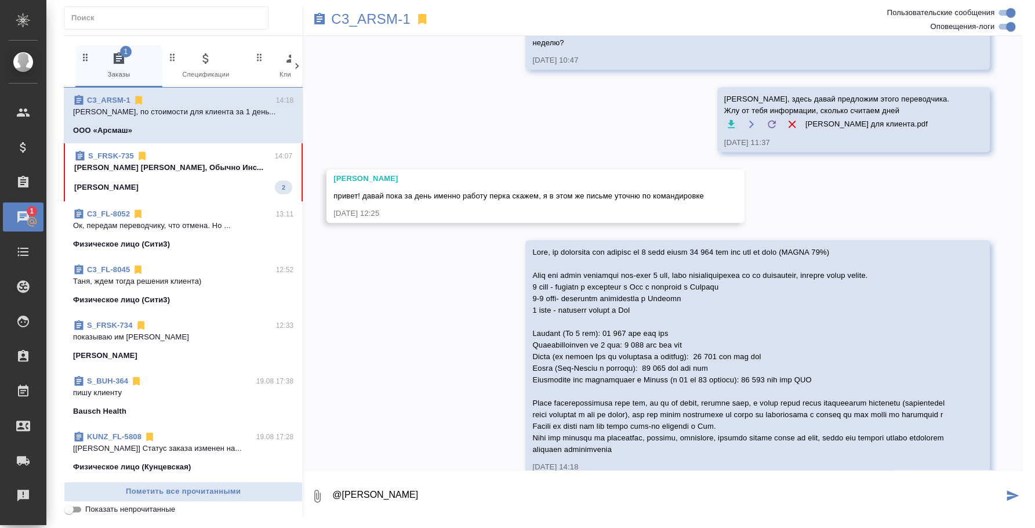
type textarea "@[PERSON_NAME]"
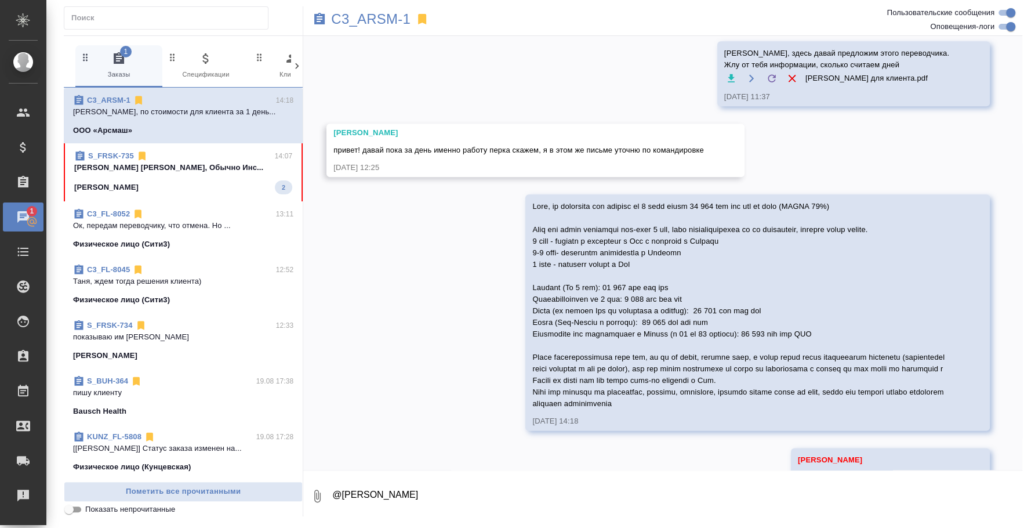
scroll to position [787, 0]
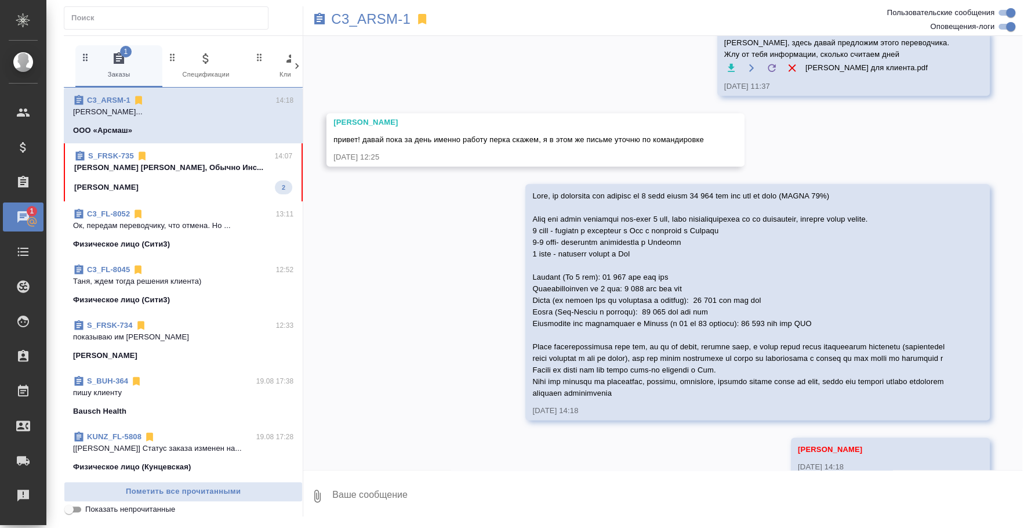
click at [206, 177] on span "S_FRSK-735 14:07 [PERSON_NAME] [PERSON_NAME], Обычно Инс... Fresenius Kabi 2" at bounding box center [183, 172] width 218 height 44
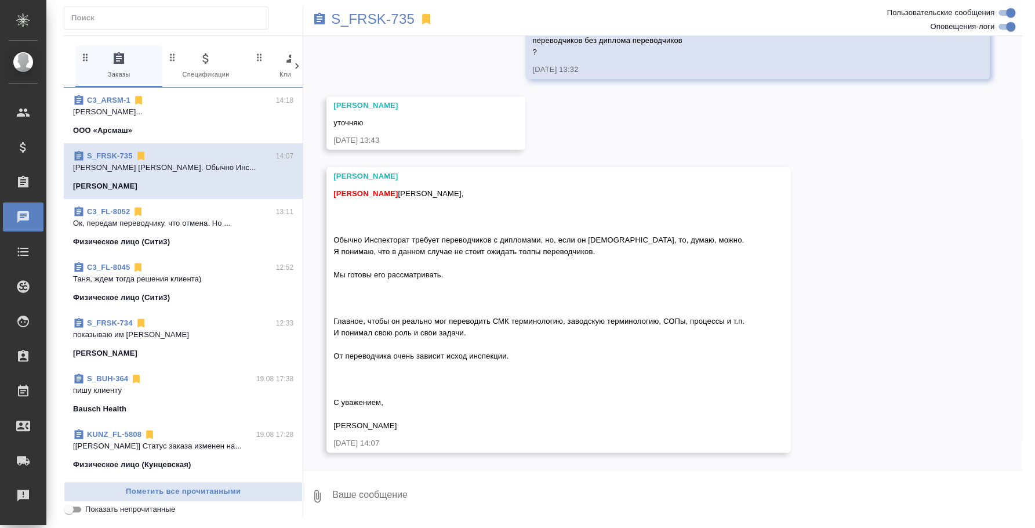
scroll to position [811, 0]
click at [353, 493] on textarea at bounding box center [676, 495] width 691 height 39
type textarea "[PERSON_NAME], окей, спасибо, ищем"
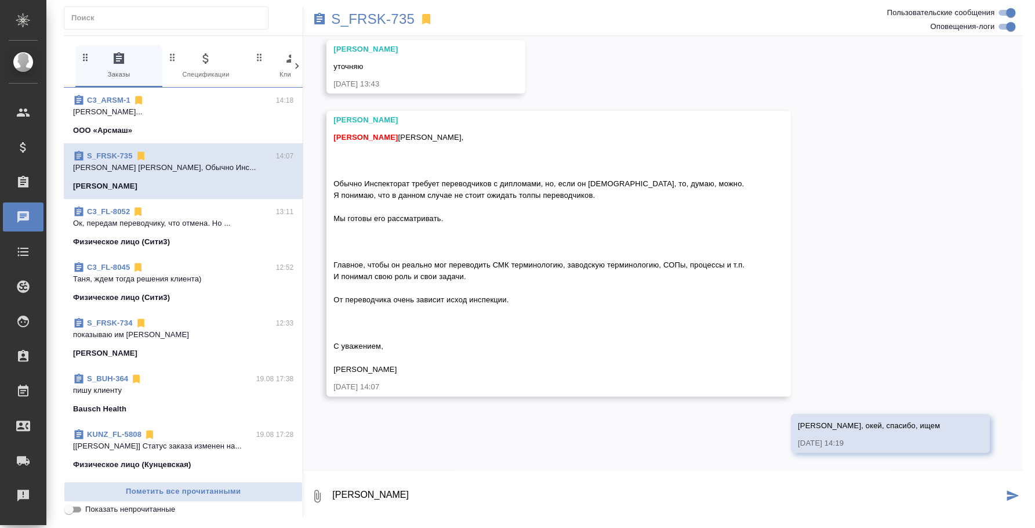
scroll to position [868, 0]
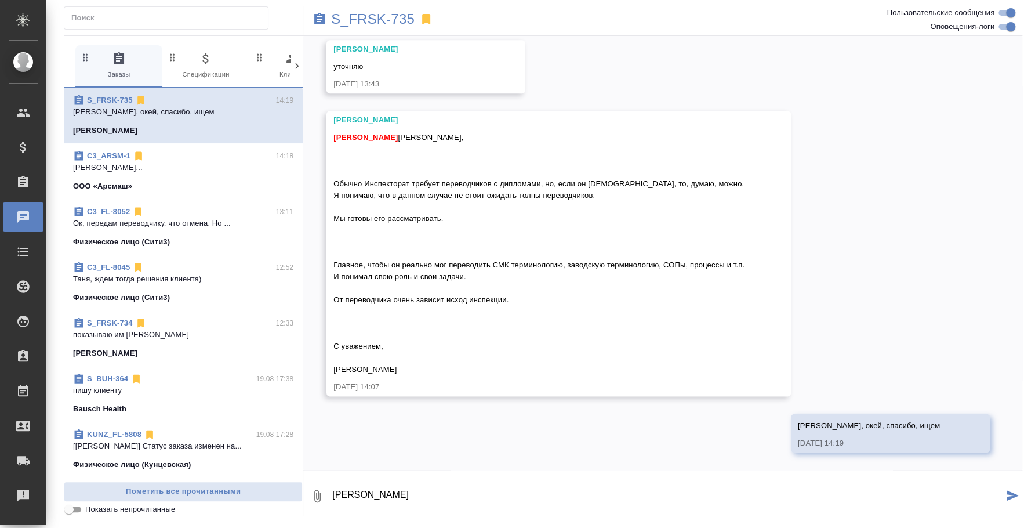
type textarea "[PERSON_NAME]"
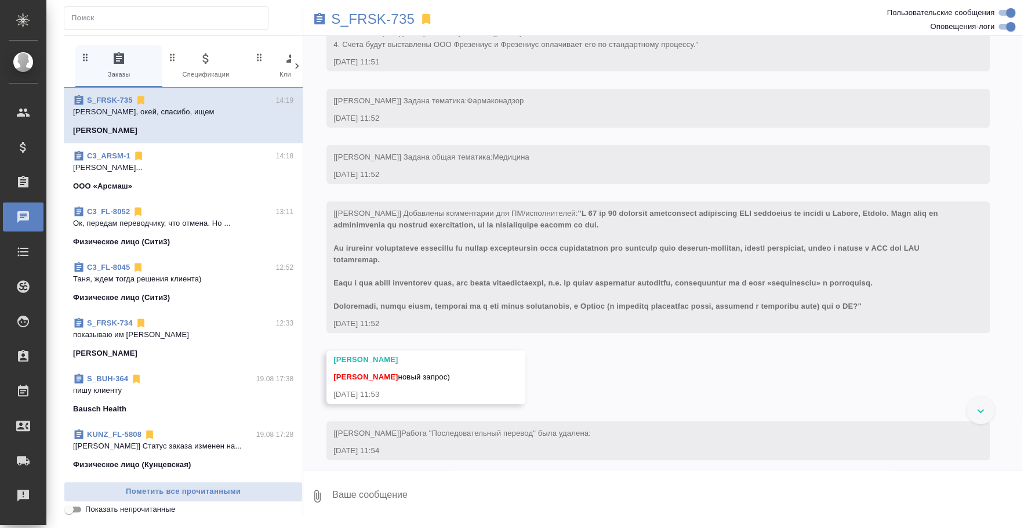
scroll to position [290, 0]
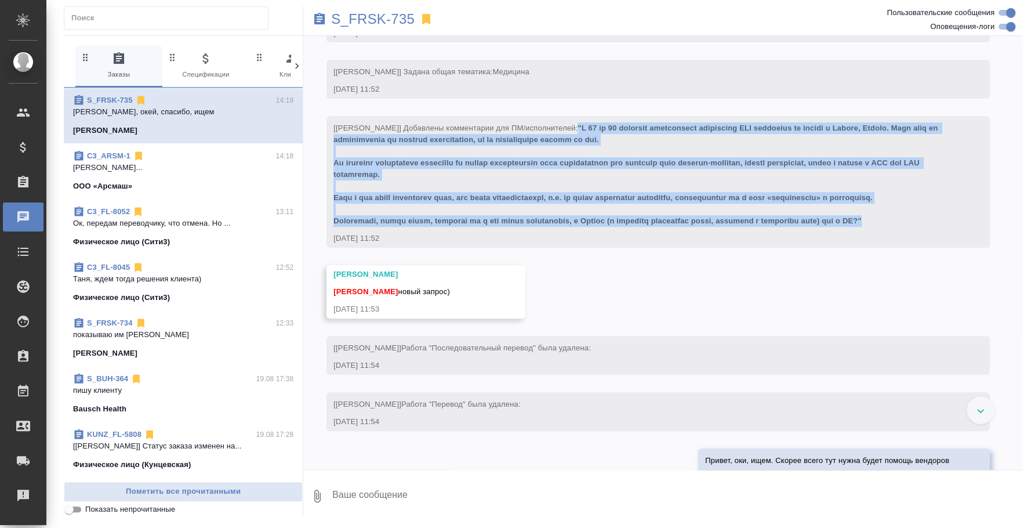
drag, startPoint x: 579, startPoint y: 157, endPoint x: 905, endPoint y: 252, distance: 339.3
click at [905, 227] on div "[[PERSON_NAME]] Добавлены комментарии для ПМ/исполнителей:" at bounding box center [641, 172] width 616 height 107
copy span ""L 44 ip 76 dolorsit ametconsect adipiscing ELI seddoeius te incidi u Labore, E…"
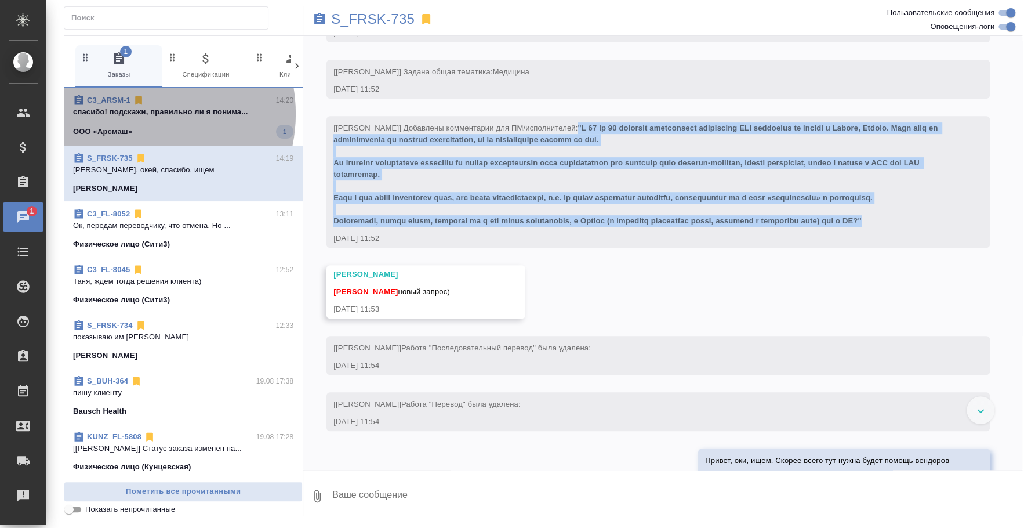
click at [139, 114] on p "спасибо! подскажи, правильно ли я понима..." at bounding box center [183, 112] width 220 height 12
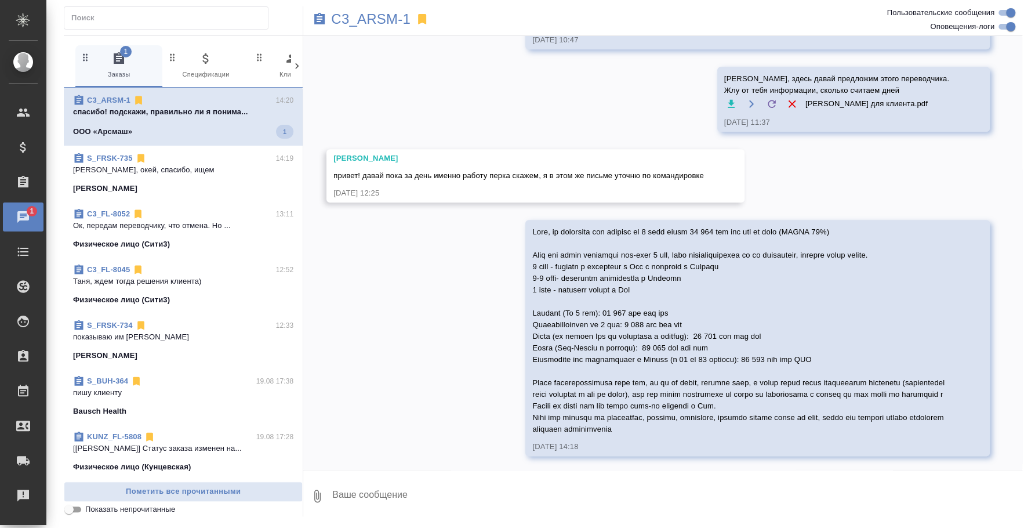
scroll to position [869, 0]
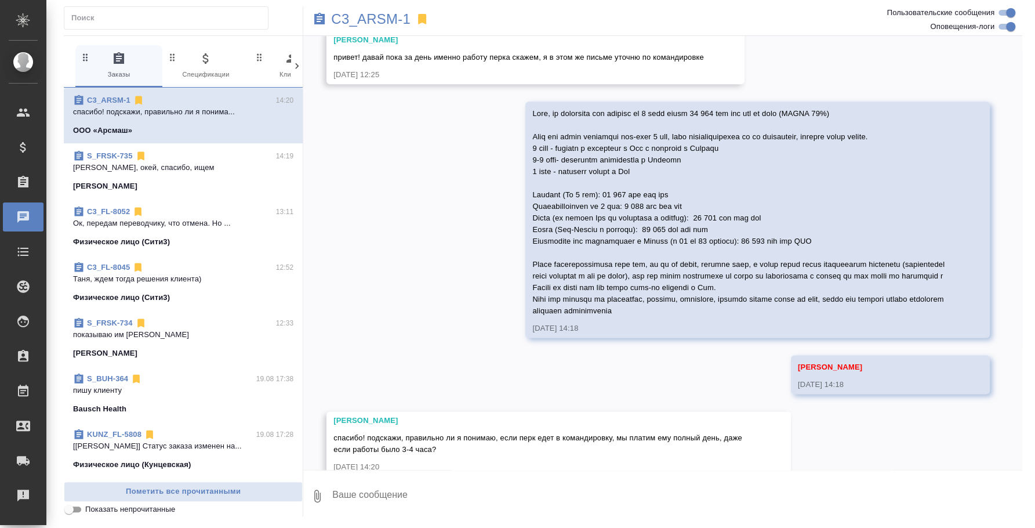
click at [521, 496] on textarea at bounding box center [676, 495] width 691 height 39
type textarea "Д"
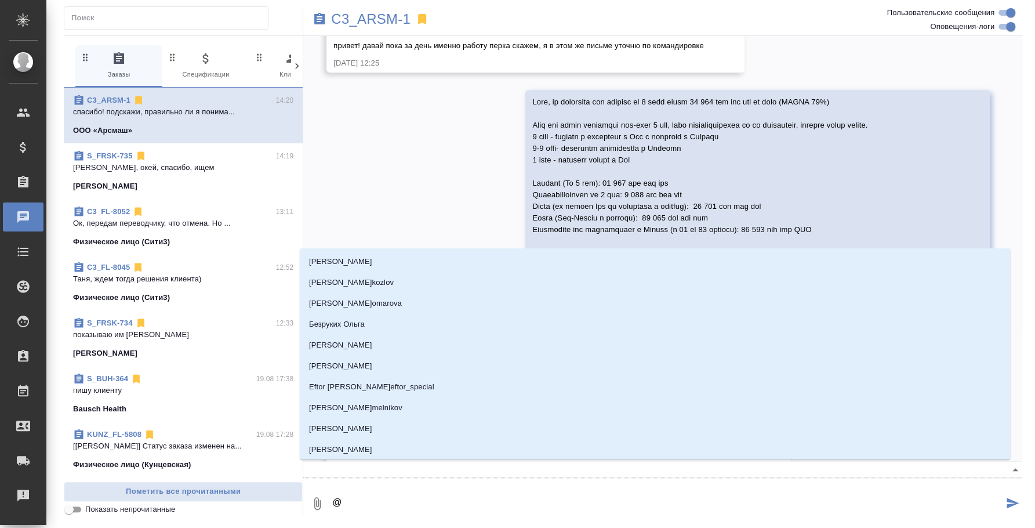
type textarea "@y"
type input "y"
type textarea "@yb"
type input "yb"
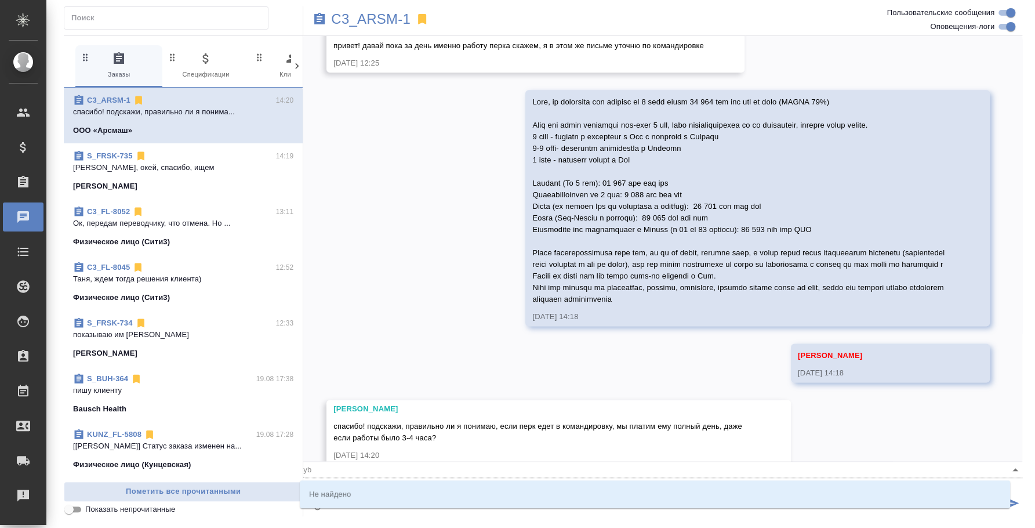
type textarea "@y"
type input "y"
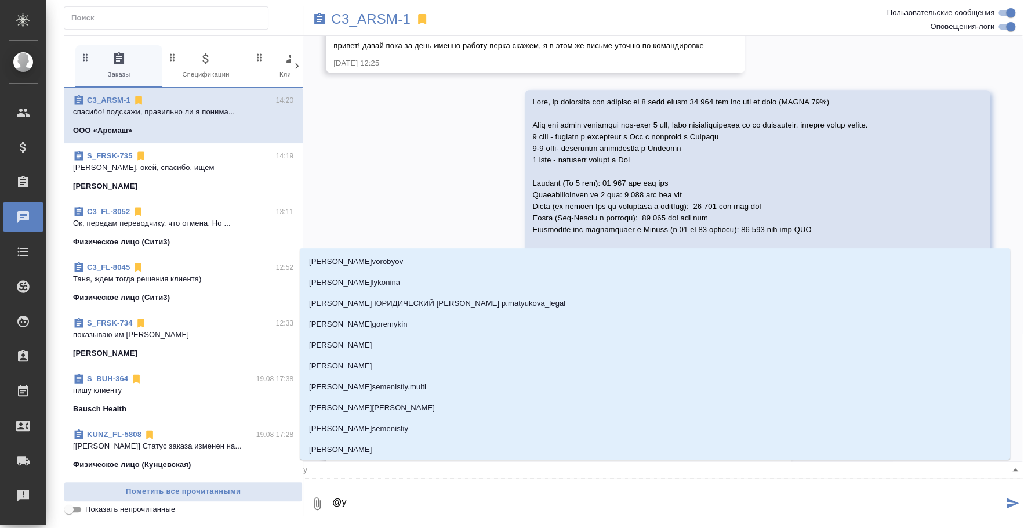
type textarea "@"
type textarea "@н"
type input "н"
type textarea "@ни"
type input "ни"
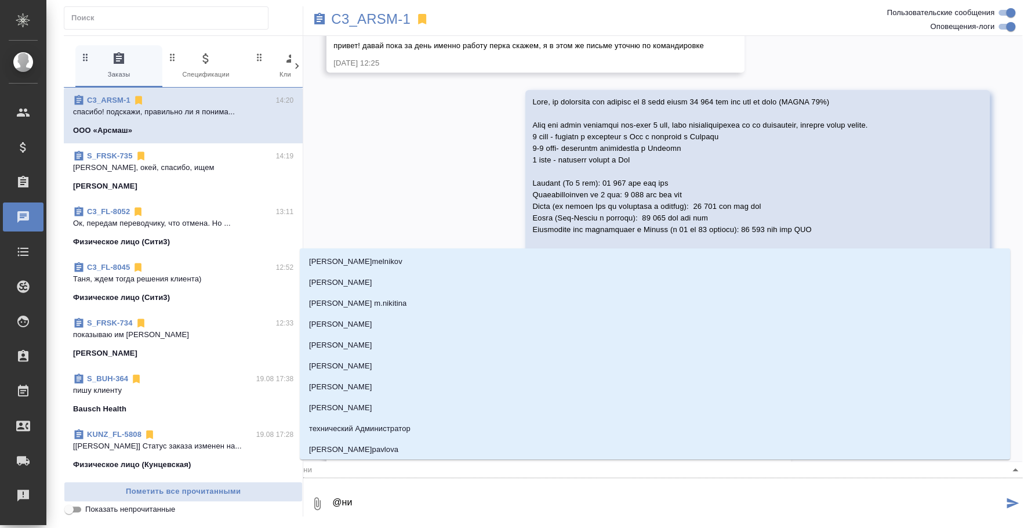
type textarea "@ник"
type input "ник"
type textarea "@ники"
type input "ники"
type textarea "@никит"
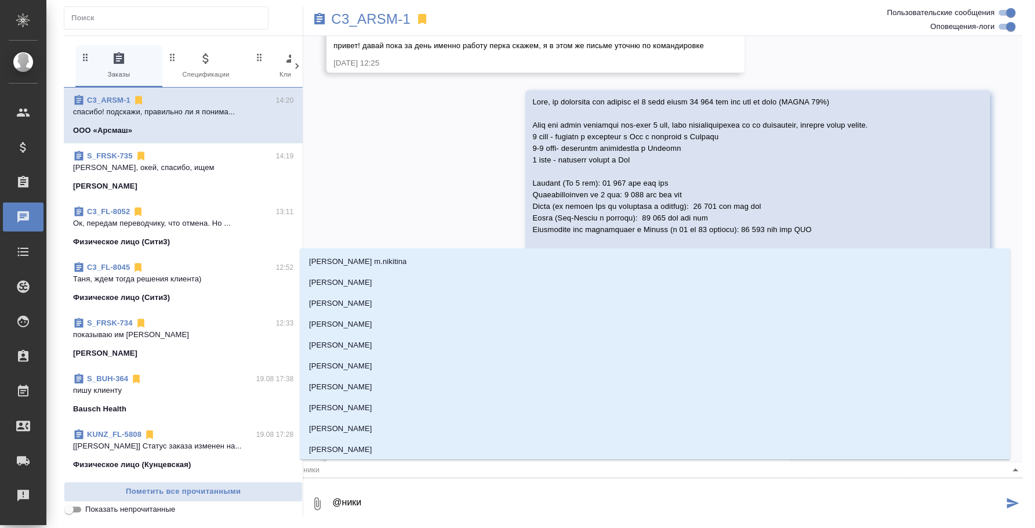
type input "никит"
type textarea "@никити"
type input "никити"
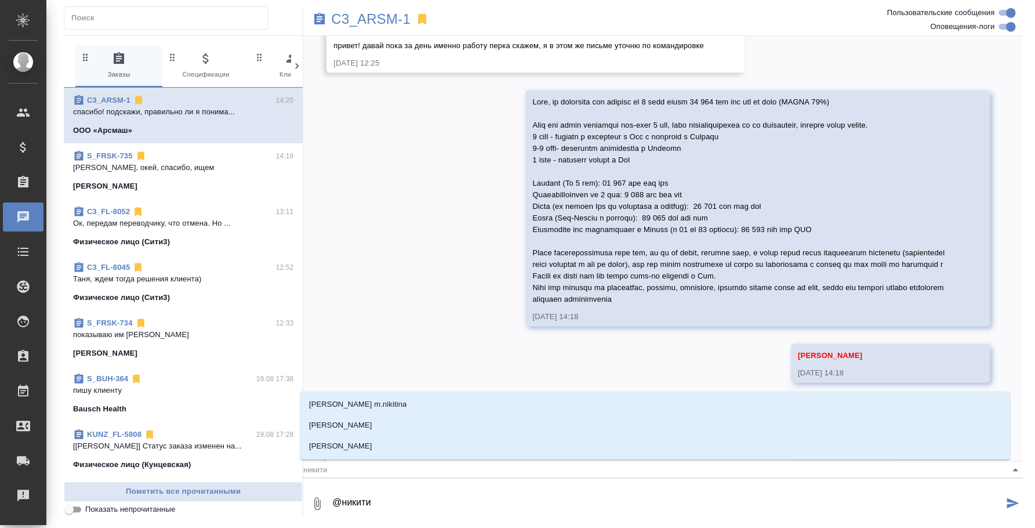
type textarea "@никитин"
type input "никитин"
type textarea "@никитина"
type input "никитина"
click at [420, 419] on li "[PERSON_NAME]" at bounding box center [655, 425] width 710 height 21
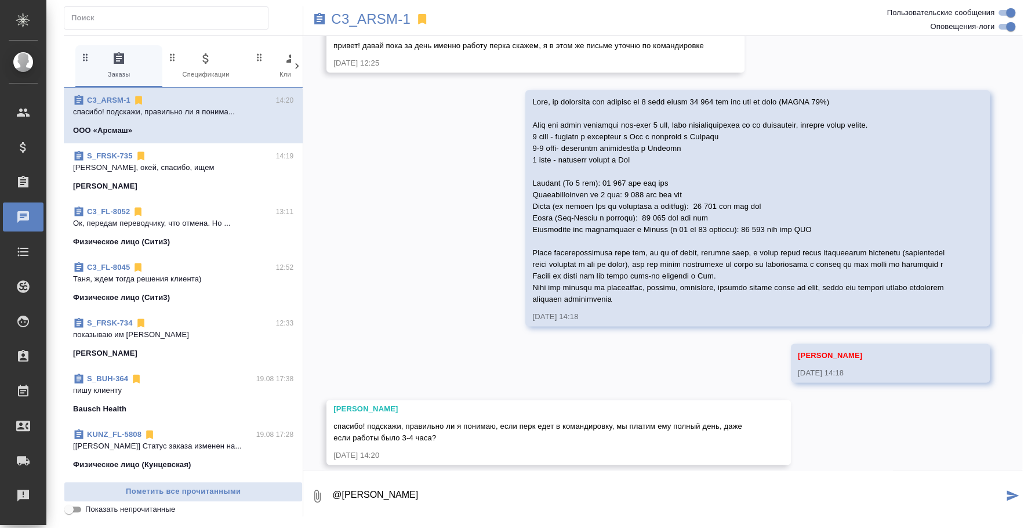
scroll to position [869, 0]
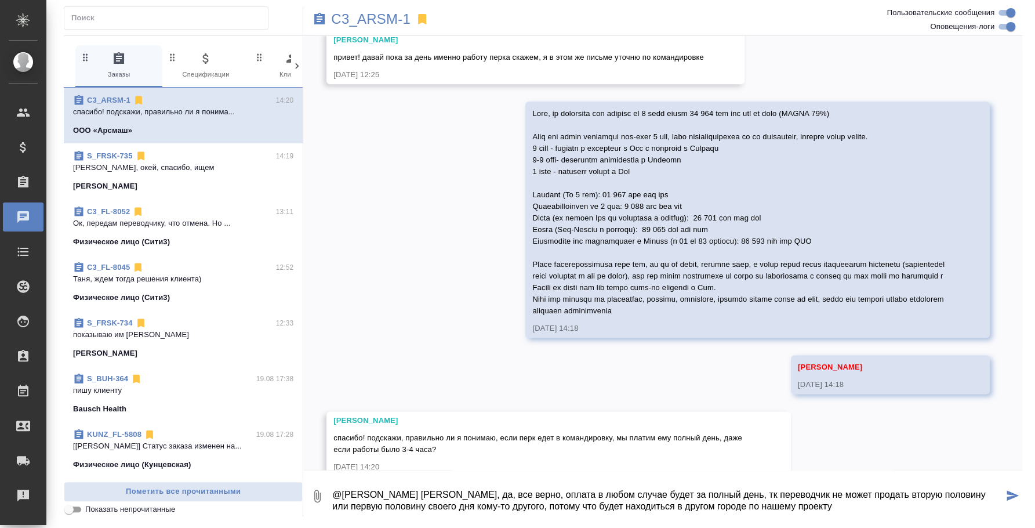
type textarea "@Никитина Татьяна Таня, да, все верно, оплата в любом случае будет за полный де…"
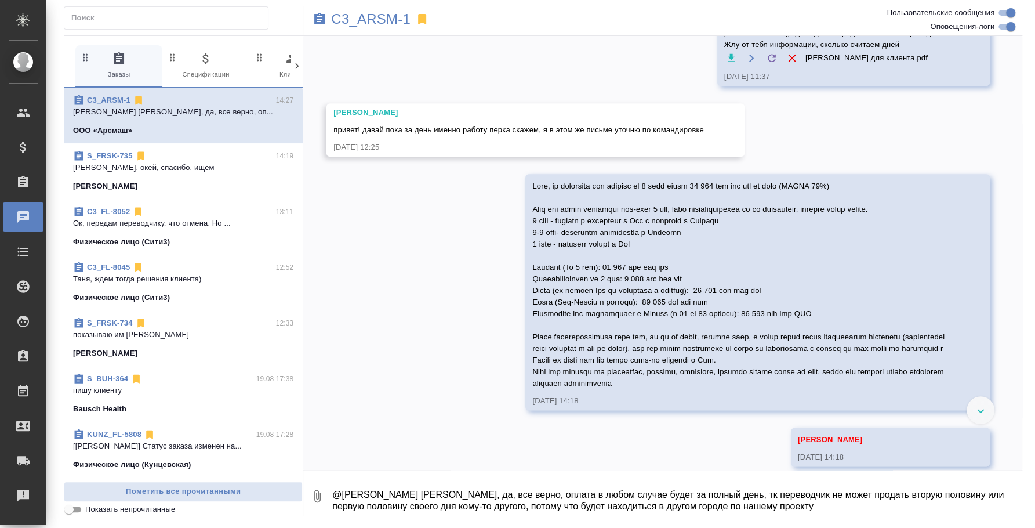
scroll to position [948, 0]
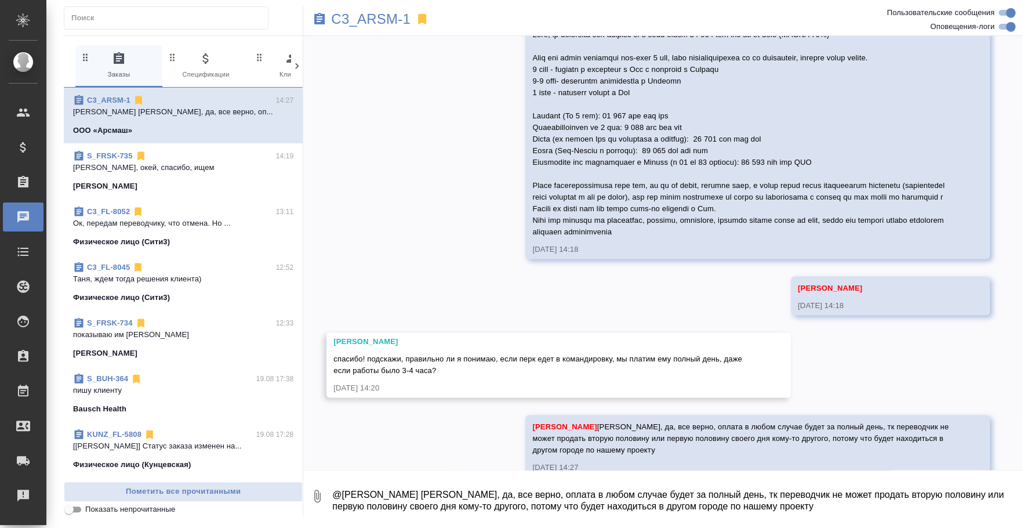
click at [636, 513] on textarea "@Никитина Татьяна Таня, да, все верно, оплата в любом случае будет за полный де…" at bounding box center [676, 495] width 691 height 39
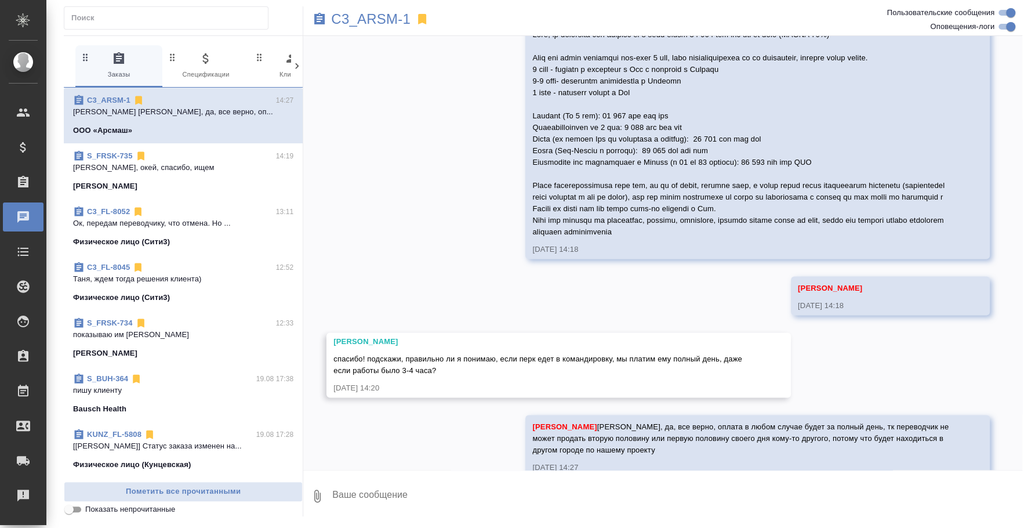
type textarea "М"
click at [636, 513] on textarea at bounding box center [676, 495] width 691 height 39
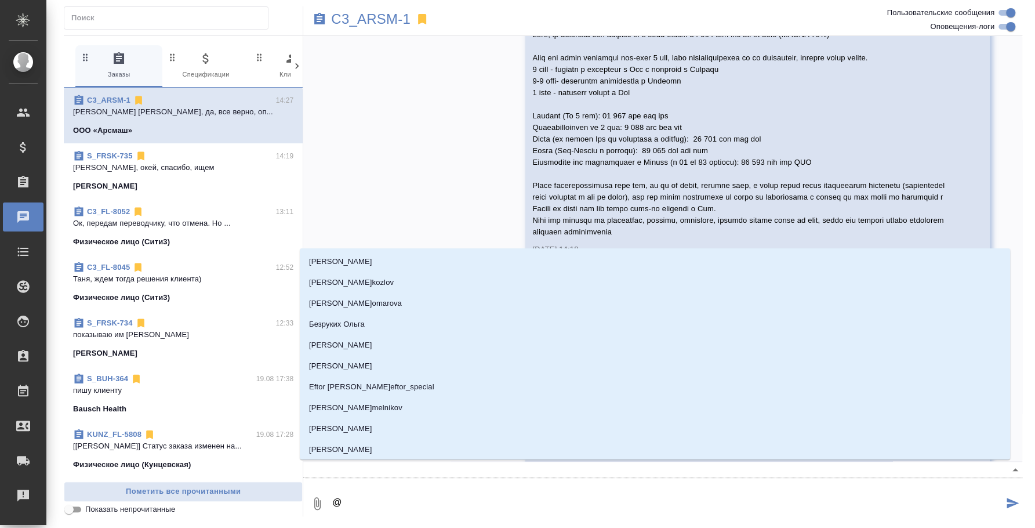
scroll to position [960, 0]
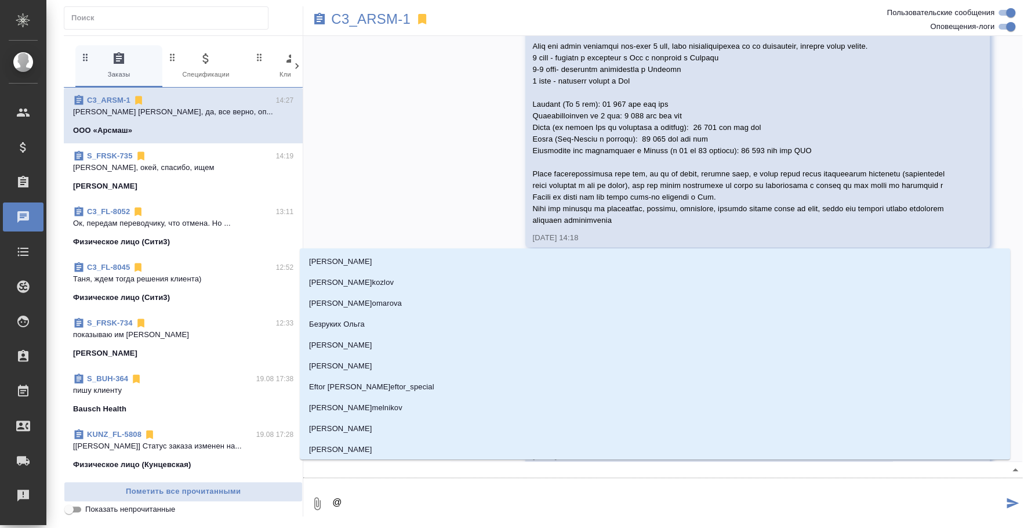
type textarea "@y"
type input "y"
type textarea "@yb"
type input "yb"
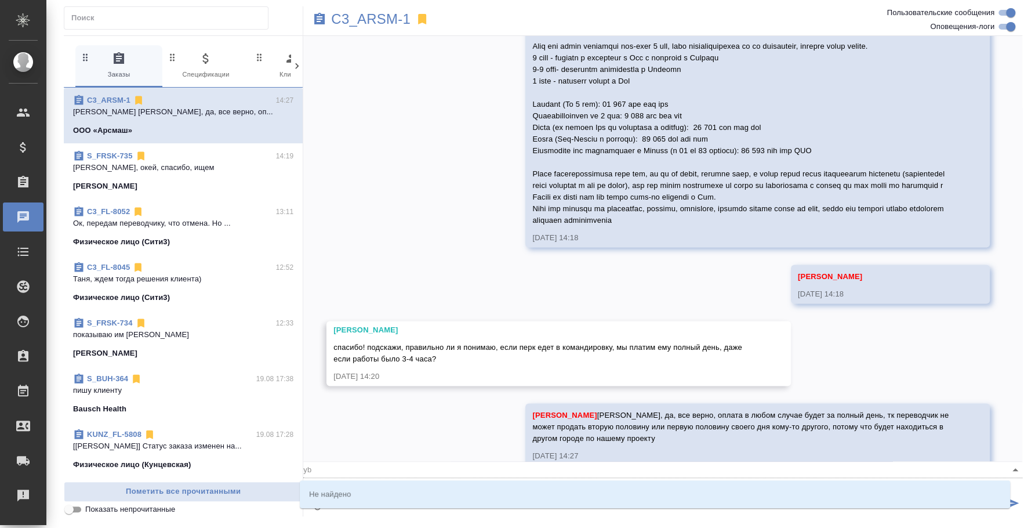
type textarea "@ybr"
type input "ybr"
type textarea "@yb"
type input "yb"
type textarea "@y"
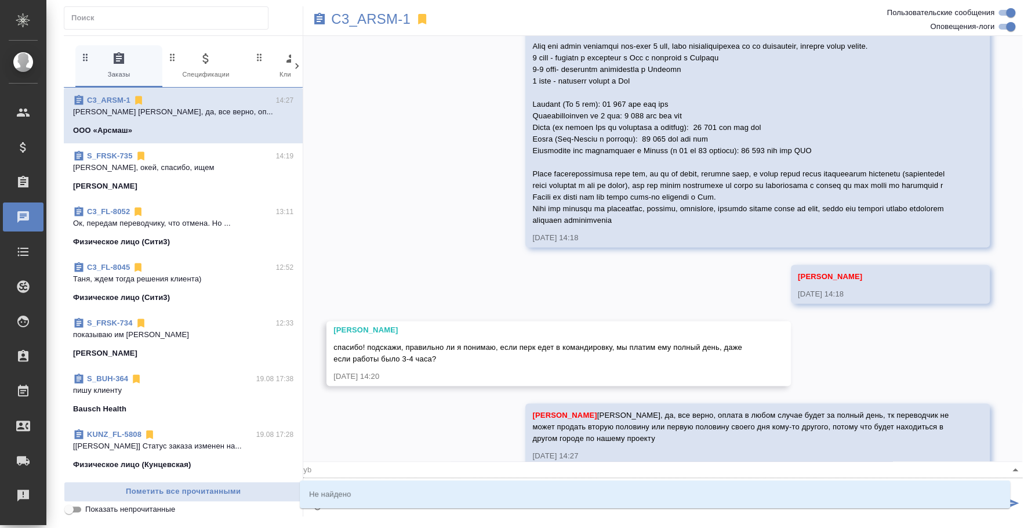
type input "y"
type textarea "@"
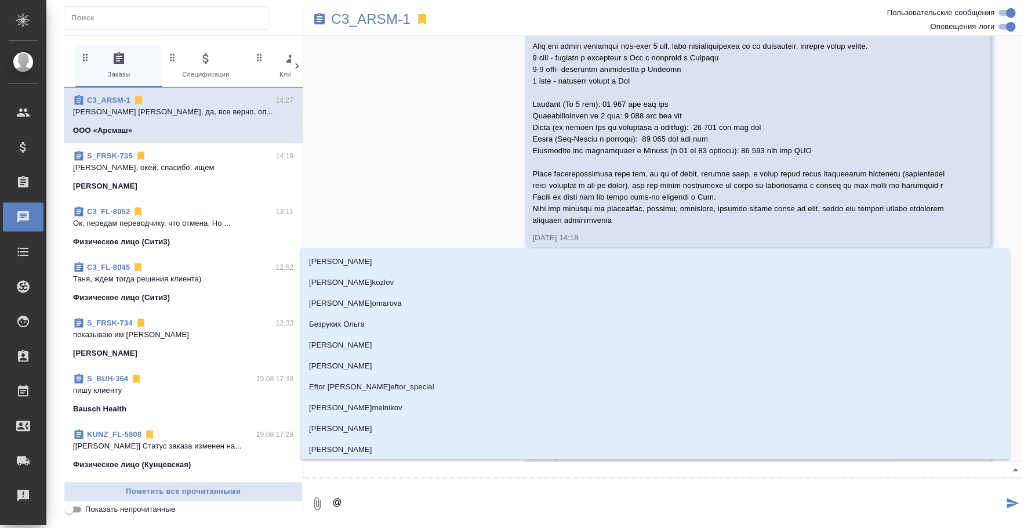
type textarea "@н"
type input "н"
type textarea "@ни"
type input "ни"
type textarea "@ник"
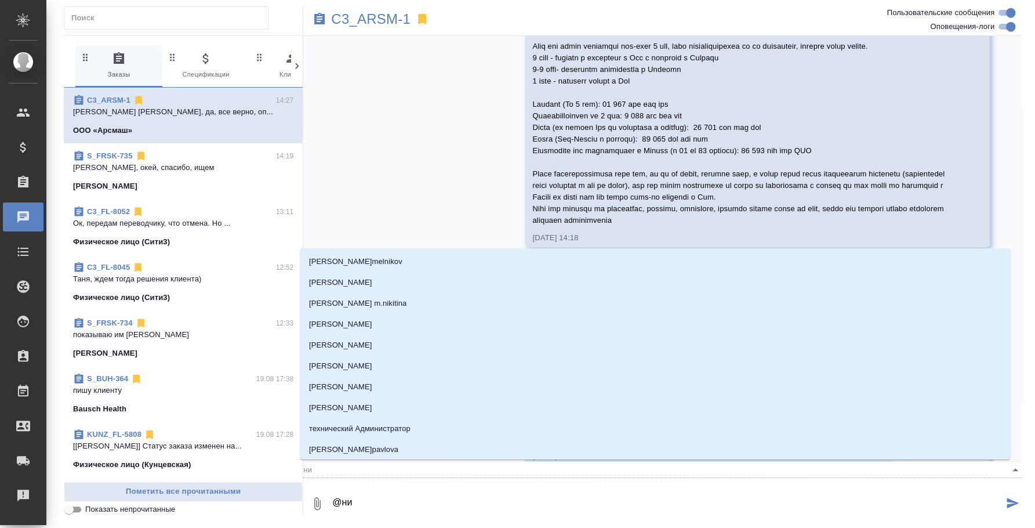
type input "ник"
type textarea "@ники"
type input "ники"
type textarea "@никит"
type input "никит"
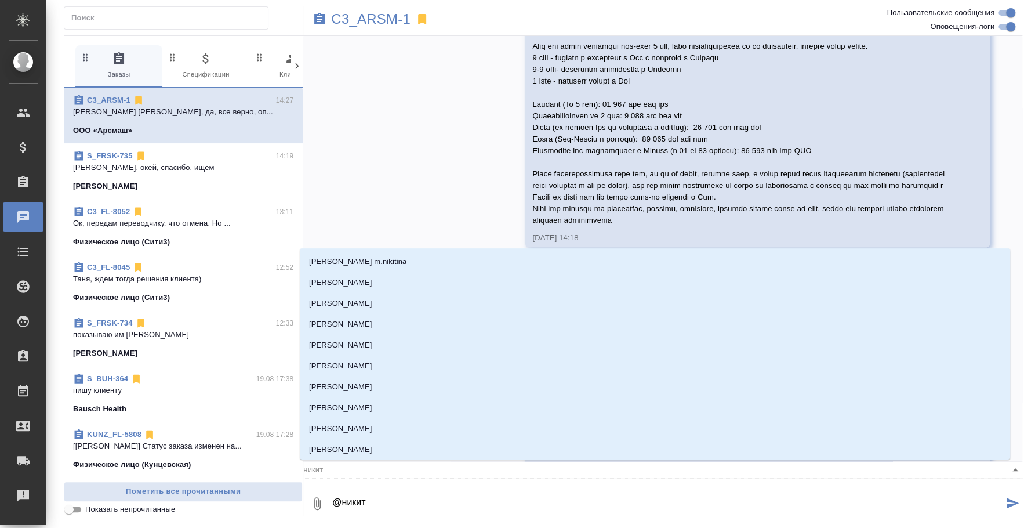
type textarea "@никити"
type input "никити"
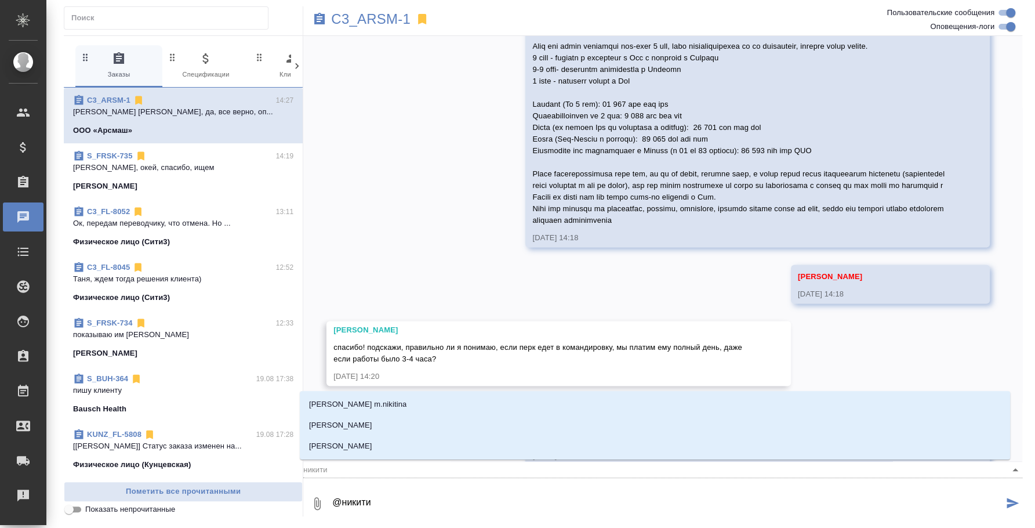
type textarea "@никитин"
type input "никитин"
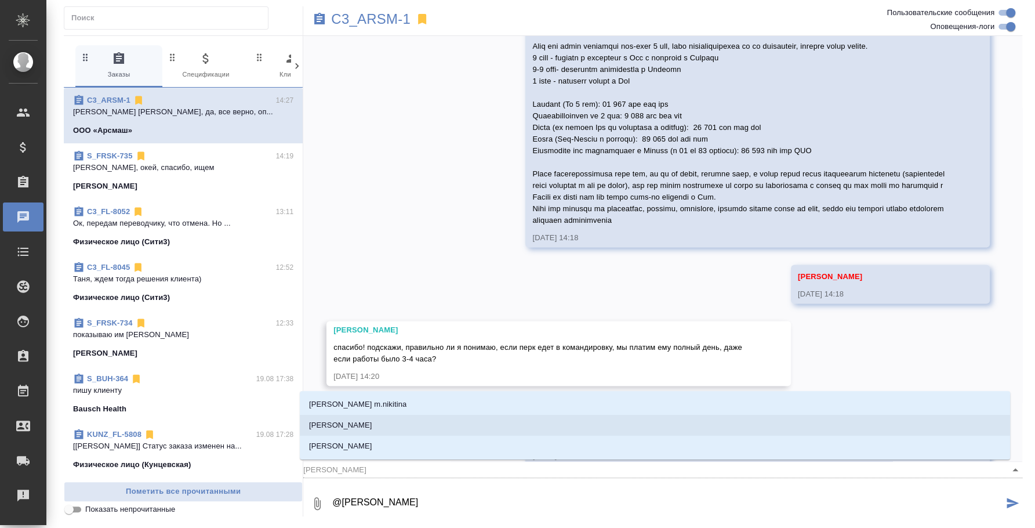
click at [520, 429] on li "Никитина Татьяна" at bounding box center [655, 425] width 710 height 21
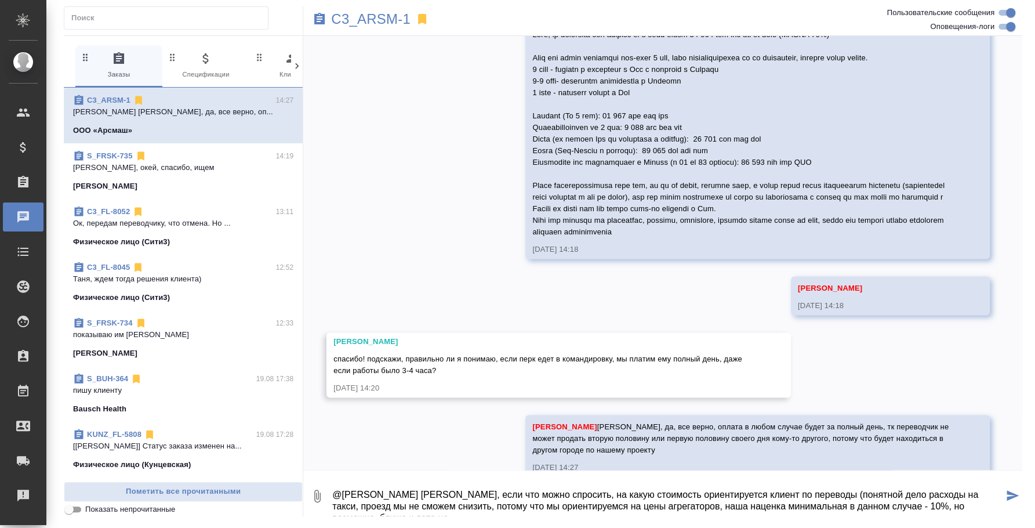
scroll to position [7, 0]
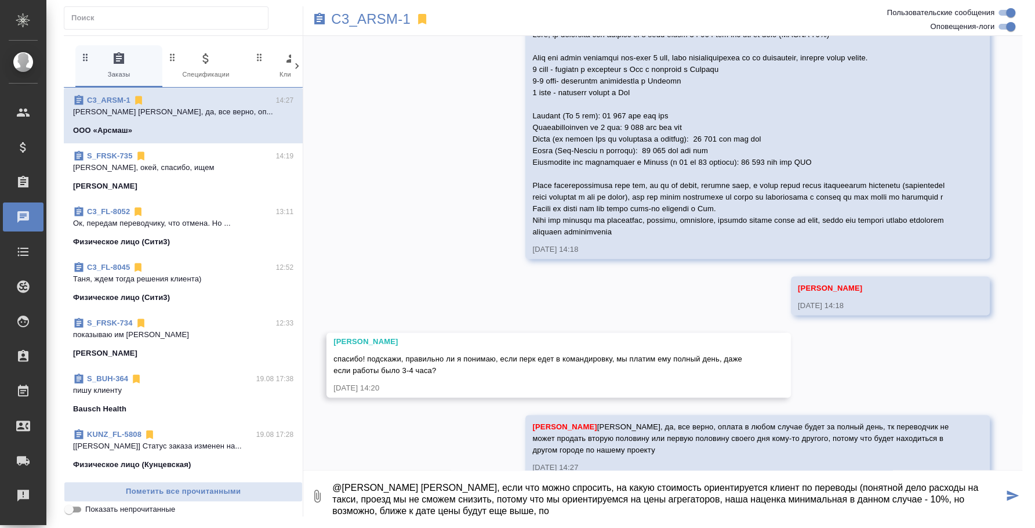
drag, startPoint x: 649, startPoint y: 501, endPoint x: 687, endPoint y: 528, distance: 46.2
click at [687, 527] on html ".cls-1 fill:#fff; AWATERA Fedotova Irina Клиенты Спецификации Заказы 0 Чаты Tod…" at bounding box center [517, 264] width 1035 height 528
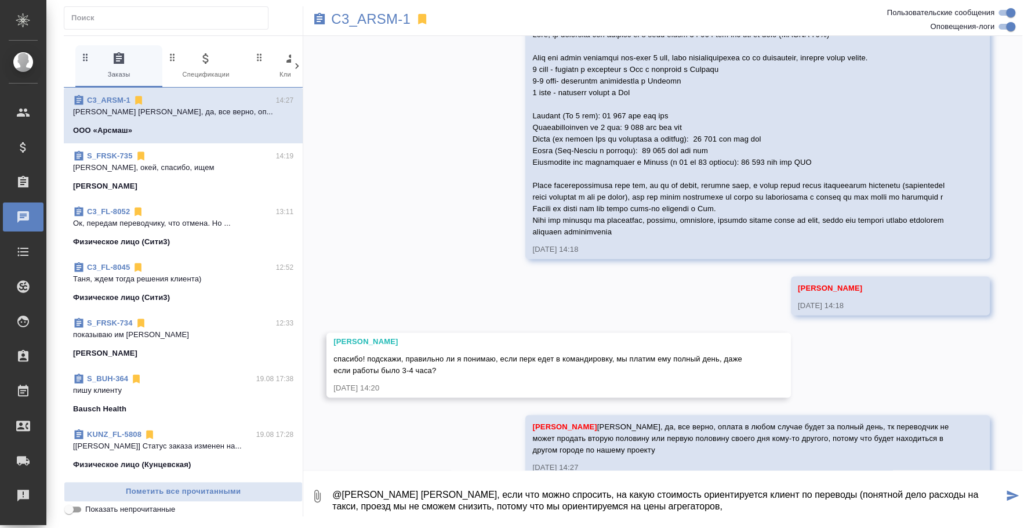
scroll to position [0, 0]
click at [801, 496] on textarea "@Никитина Татьяна Таня, если что можно спросить, на какую стоимость ориентирует…" at bounding box center [667, 495] width 672 height 39
type textarea "@Никитина Татьяна Таня, если что можно спросить, на какую стоимость ориентирует…"
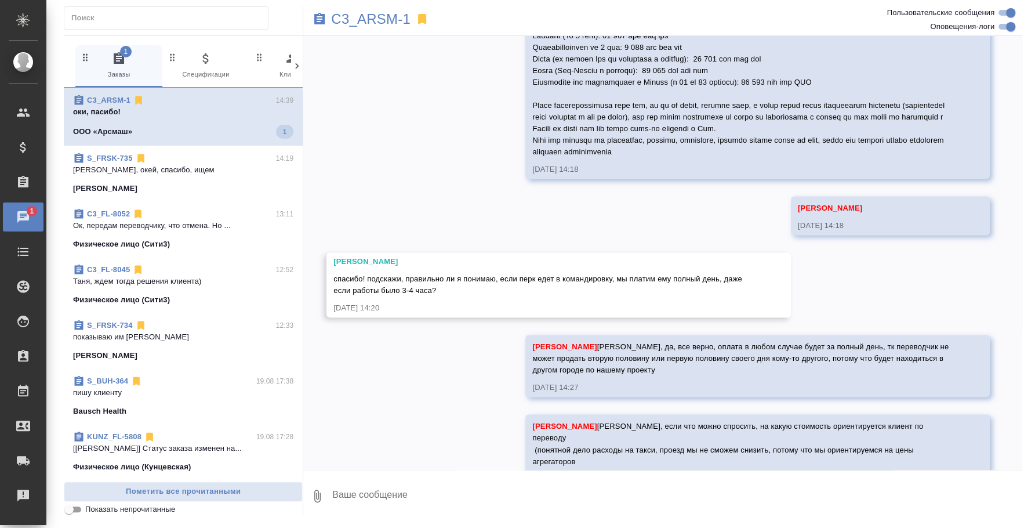
scroll to position [1099, 0]
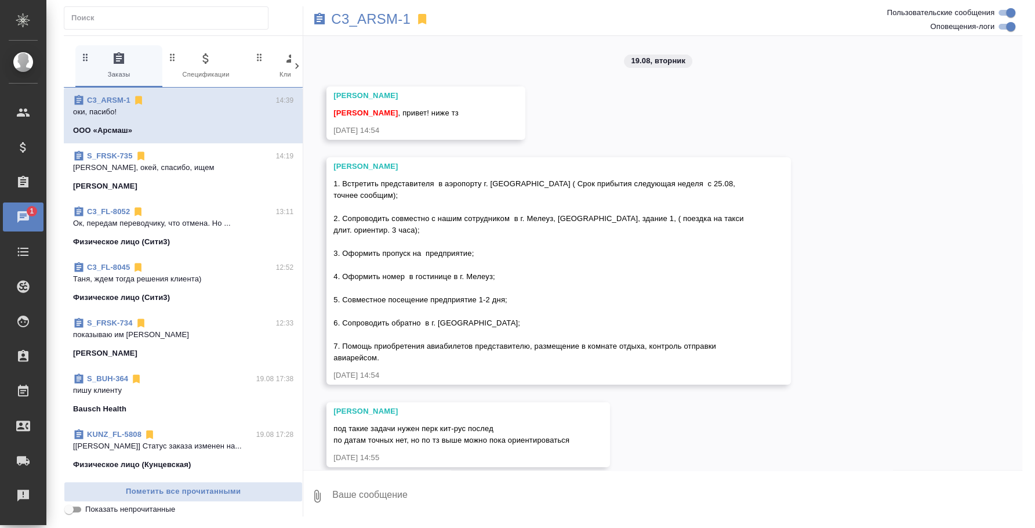
scroll to position [1099, 0]
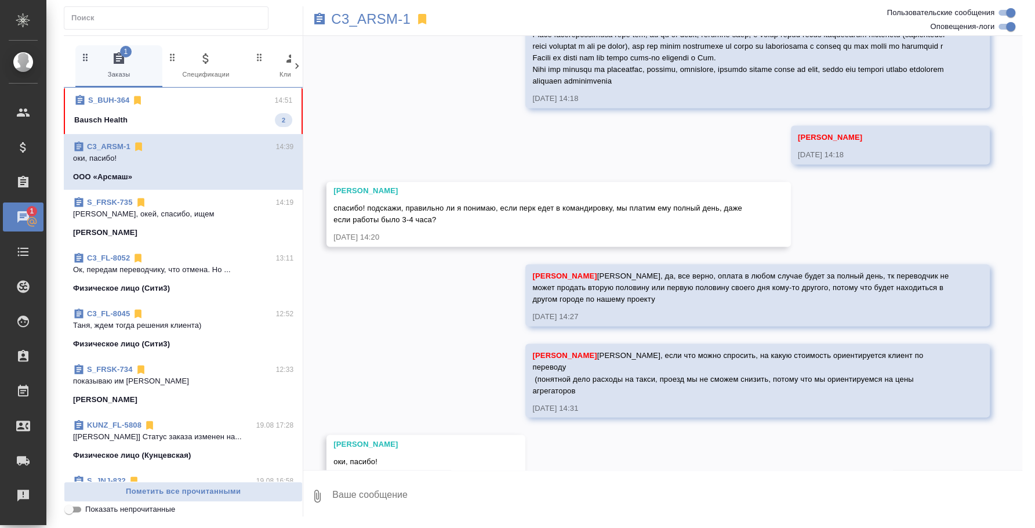
click at [169, 110] on span "S_BUH-364 14:51 Bausch Health 2" at bounding box center [183, 111] width 218 height 32
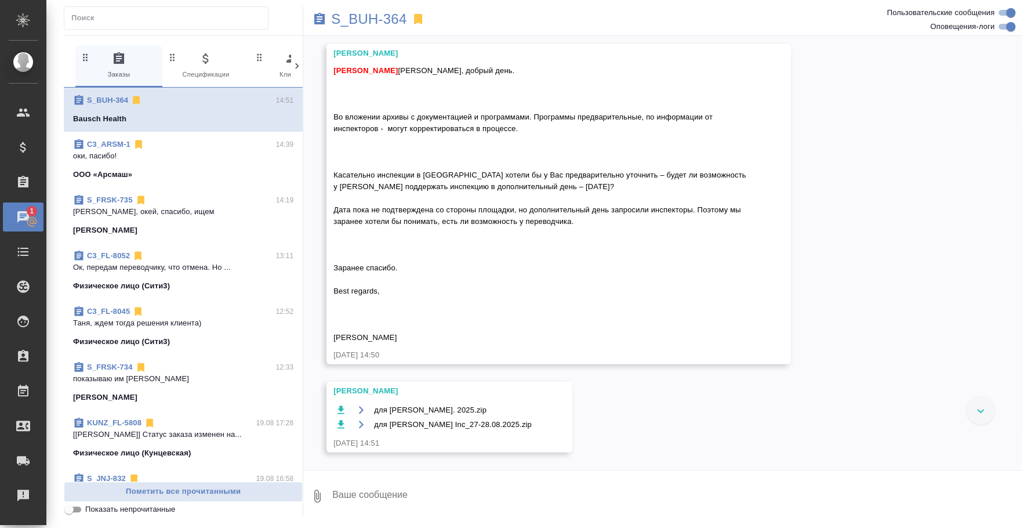
scroll to position [7527, 0]
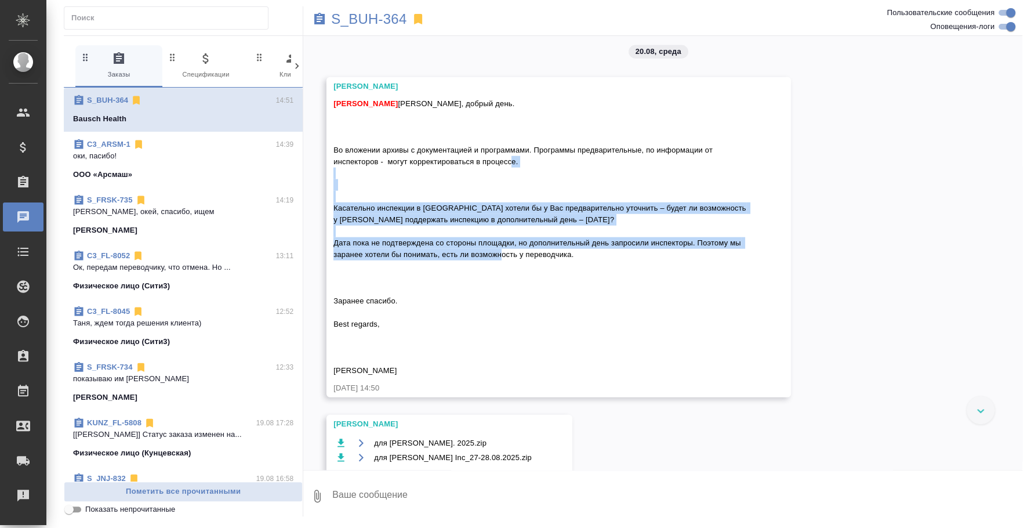
drag, startPoint x: 333, startPoint y: 245, endPoint x: 590, endPoint y: 292, distance: 261.1
click at [590, 292] on div "[PERSON_NAME] [PERSON_NAME], добрый день. Во вложении архивы с документацией и …" at bounding box center [541, 235] width 417 height 281
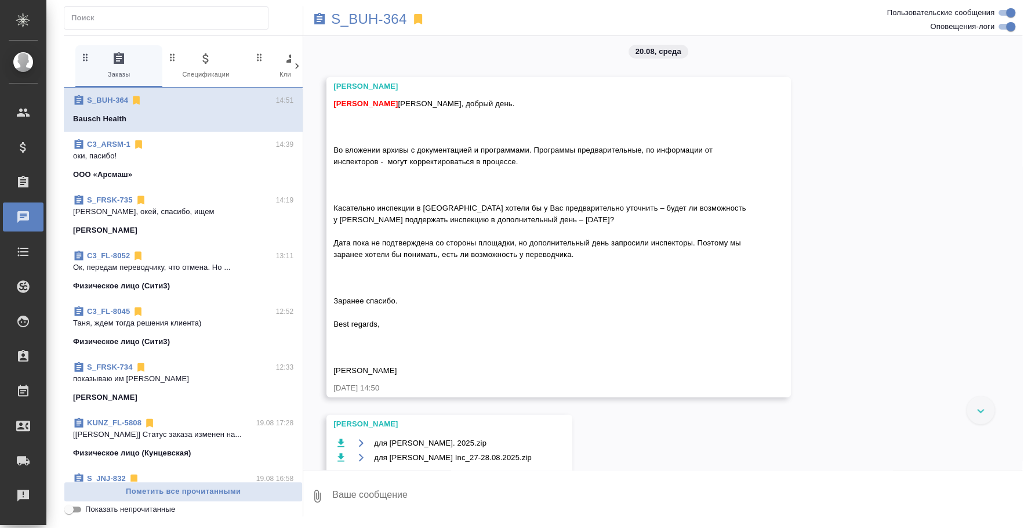
click at [420, 197] on span "Федотова Ирина Ольга, добрый день. Во вложении архивы с документацией и програм…" at bounding box center [540, 236] width 415 height 275
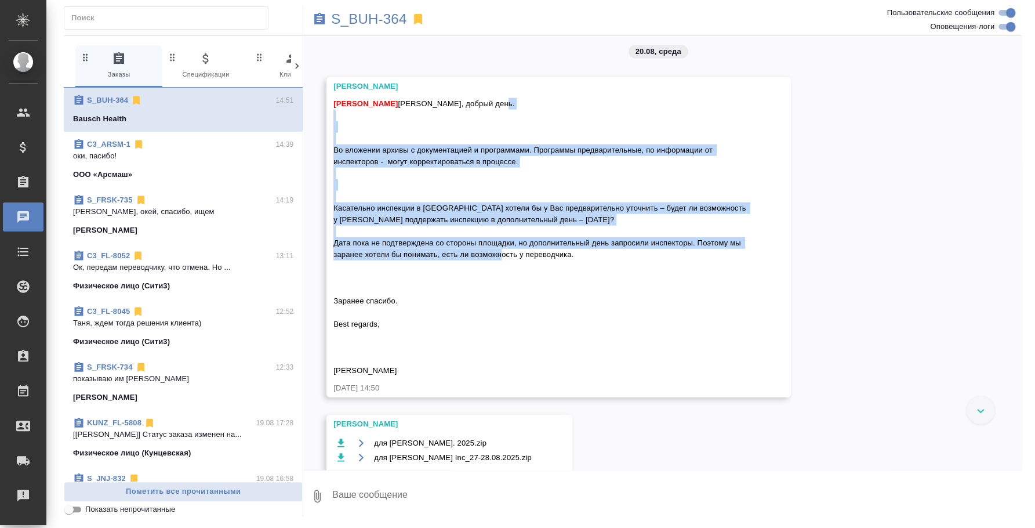
drag, startPoint x: 332, startPoint y: 187, endPoint x: 580, endPoint y: 292, distance: 269.2
click at [580, 292] on div "Усманова Ольга Федотова Ирина 20.08.25, 14:50" at bounding box center [558, 237] width 464 height 320
copy span "Во вложении архивы с документацией и программами. Программы предварительные, по…"
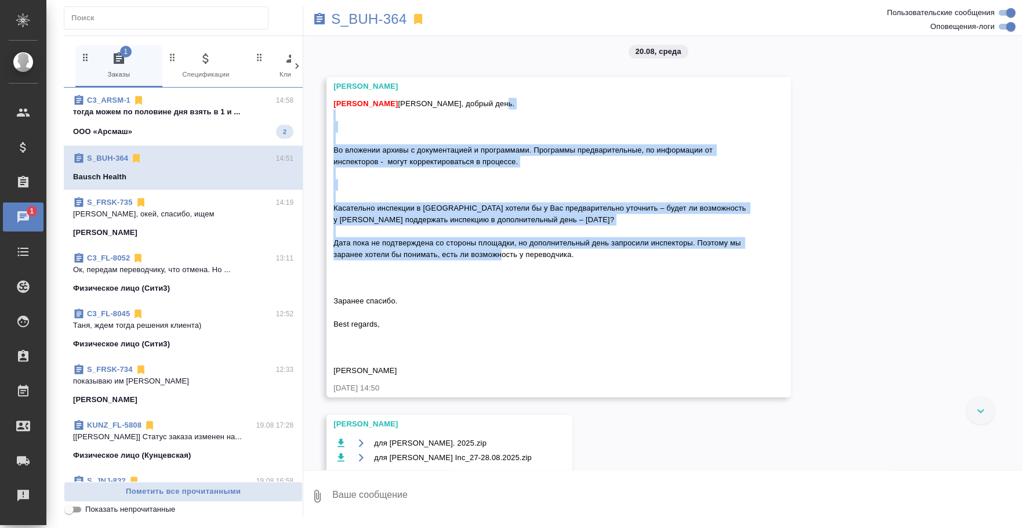
click at [203, 130] on div "ООО «Арсмаш» 2" at bounding box center [183, 132] width 220 height 14
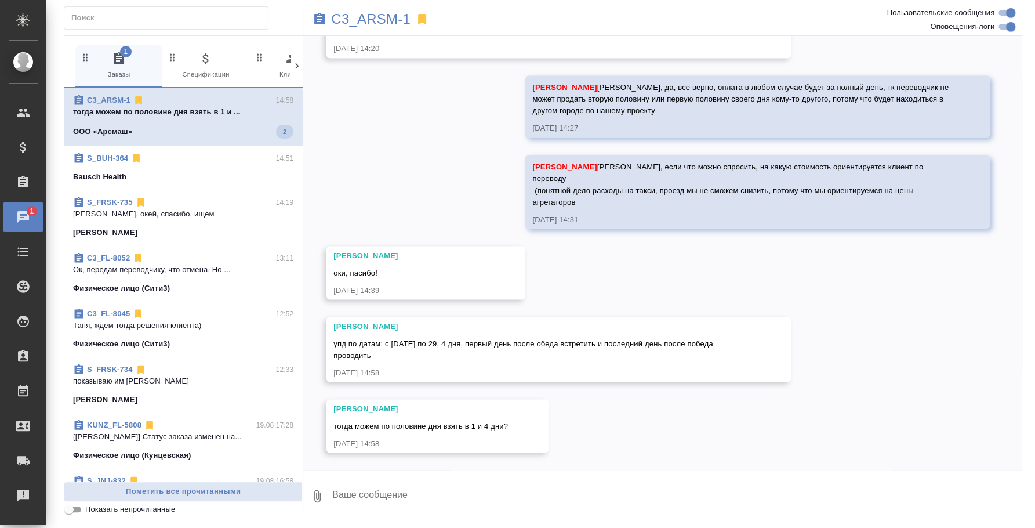
scroll to position [1252, 0]
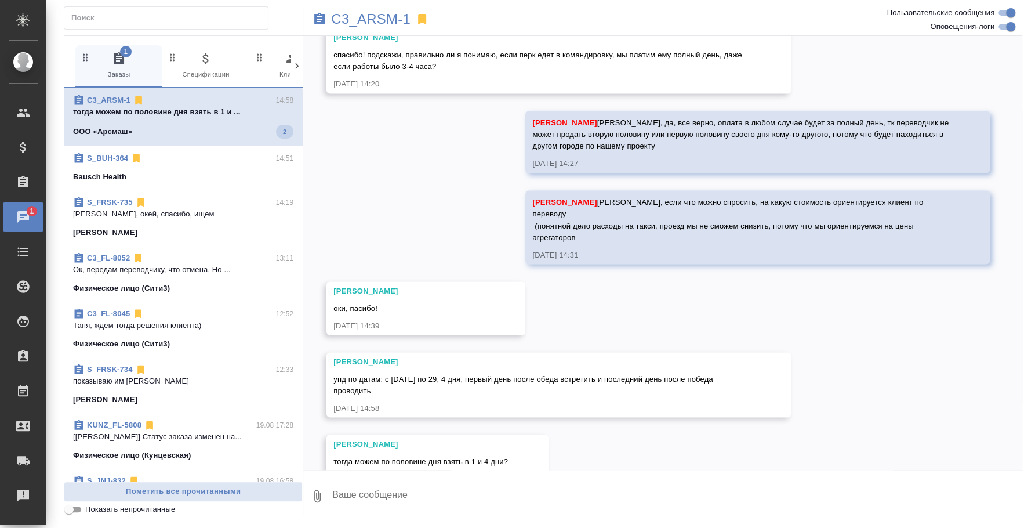
click at [504, 506] on textarea at bounding box center [676, 495] width 691 height 39
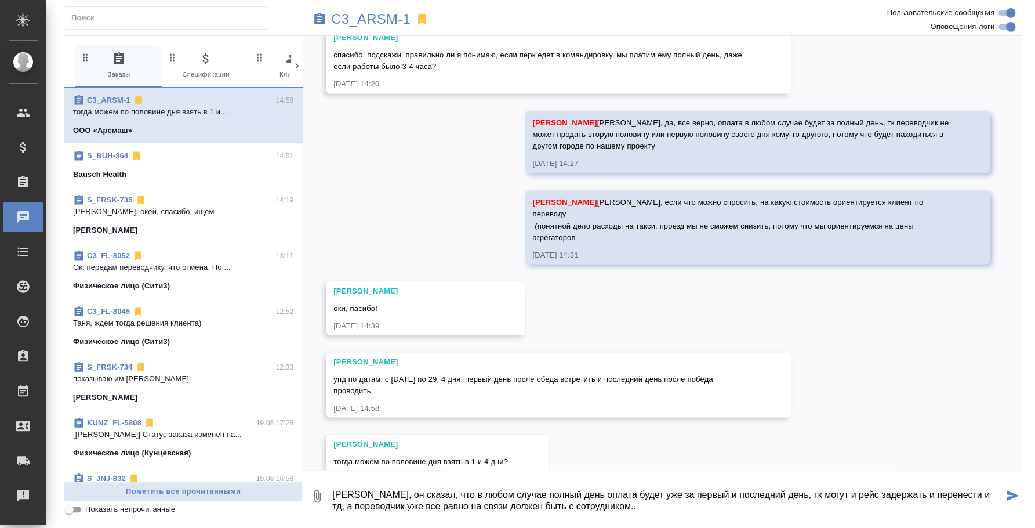
scroll to position [7, 0]
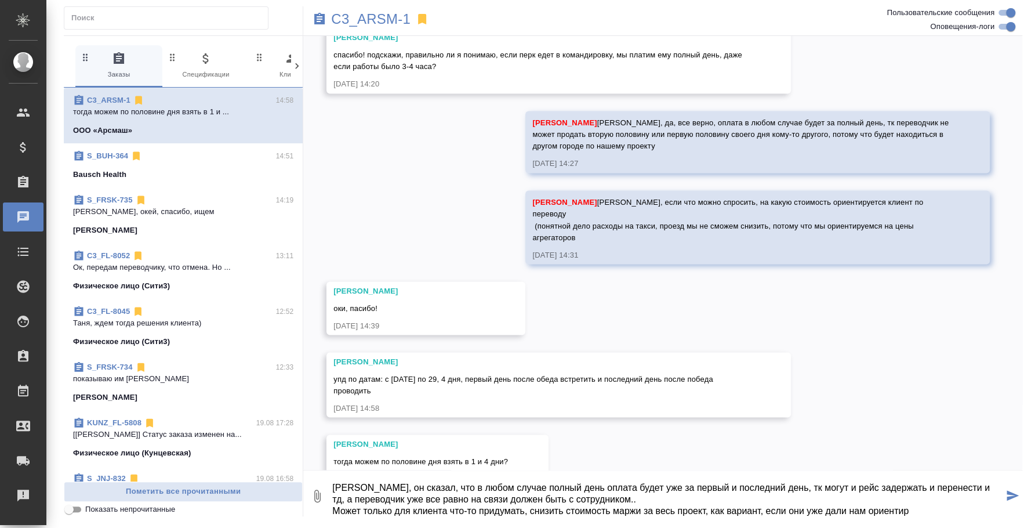
type textarea "Таня, он сказал, что в любом случае полный день оплата будет уже за первый и по…"
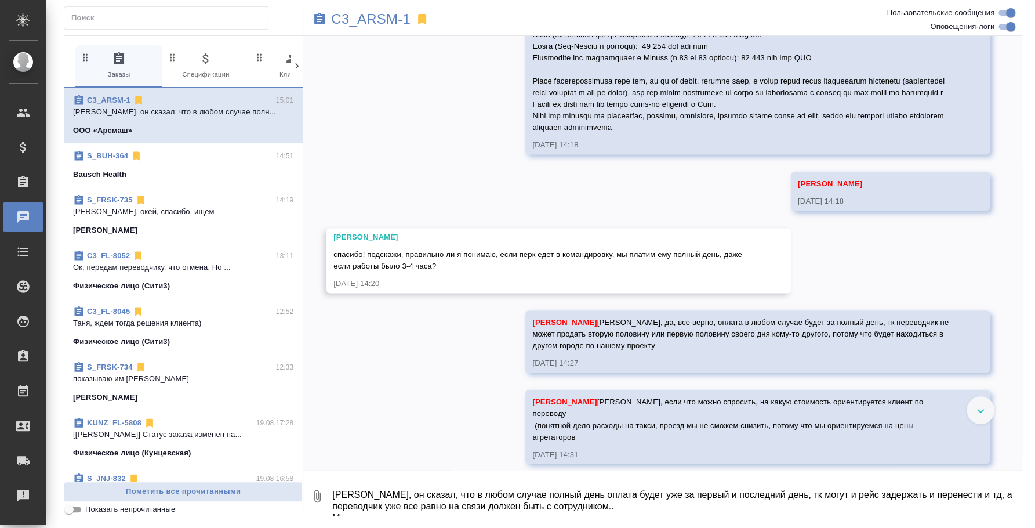
scroll to position [1342, 0]
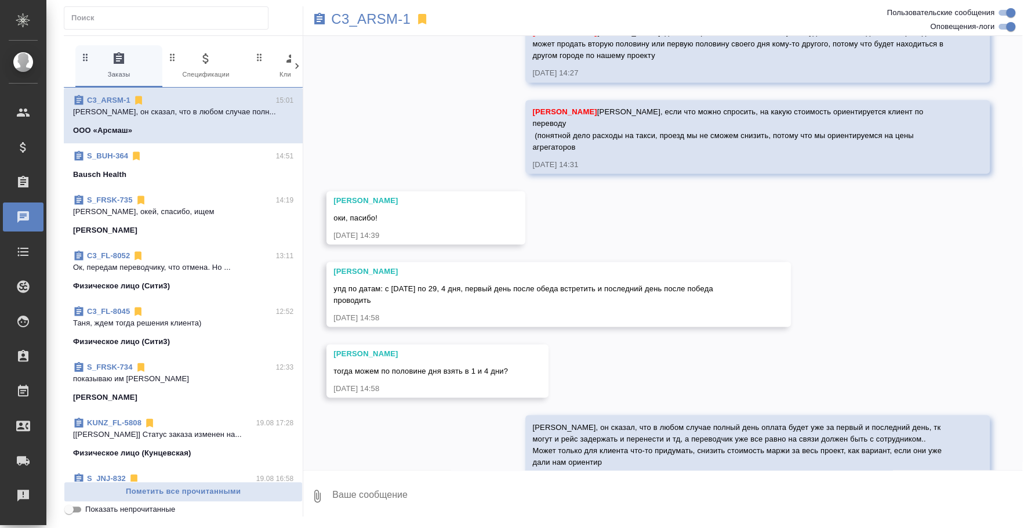
click at [480, 520] on div "C3_ARSM-1 0 Заказы 0 Спецификации 0 Клиенты 0 Входящие 0 Тендеры 0 Исполнители …" at bounding box center [542, 261] width 971 height 522
click at [586, 493] on textarea at bounding box center [676, 495] width 691 height 39
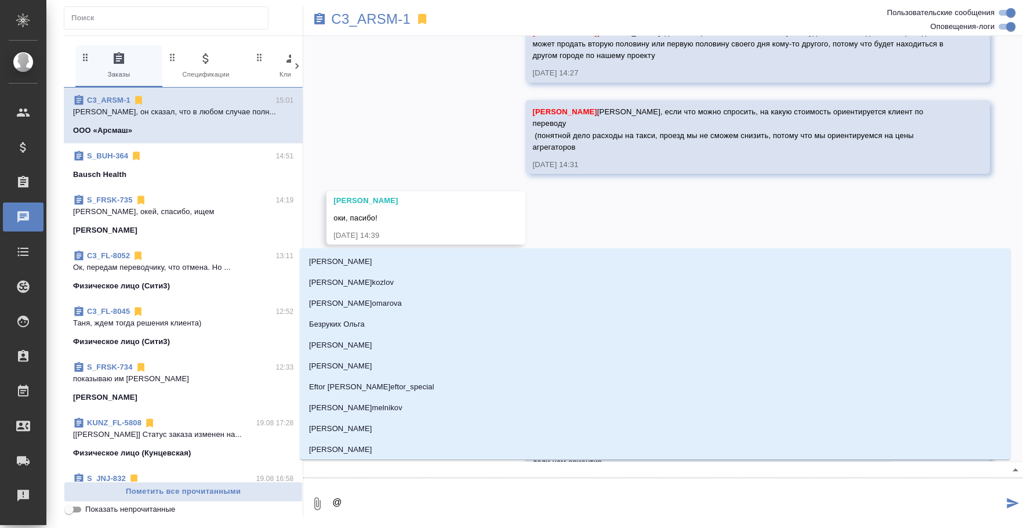
scroll to position [1354, 0]
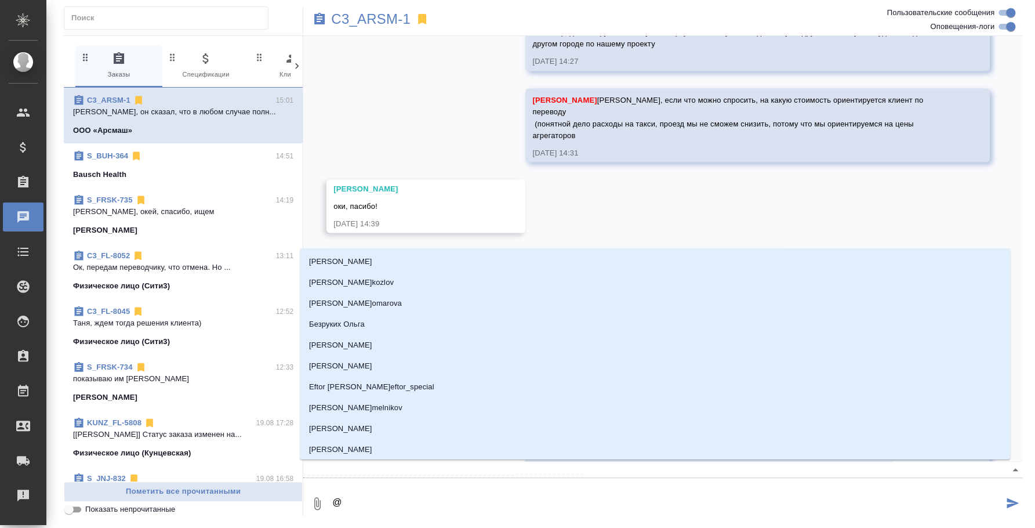
type textarea "@н"
type input "н"
type textarea "@ни"
type input "ни"
type textarea "@ник"
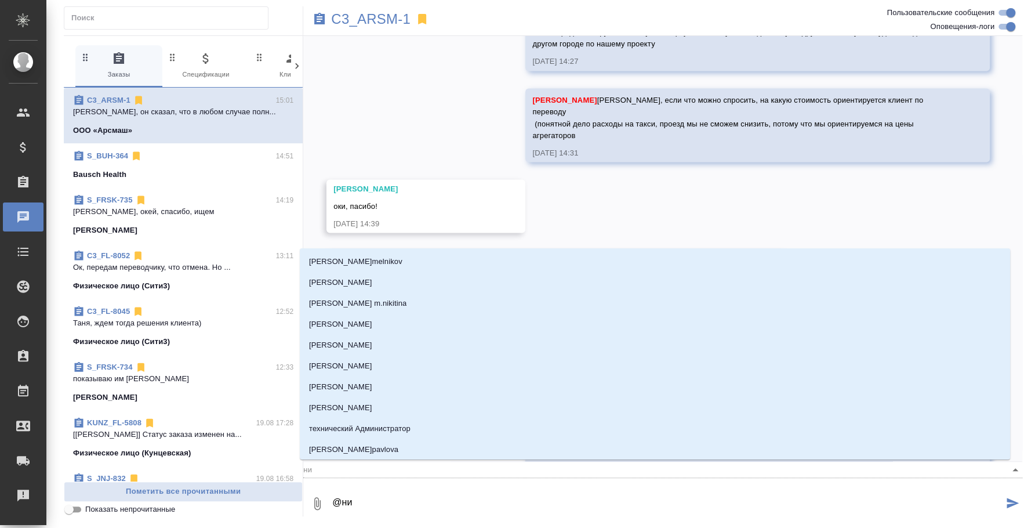
type input "ник"
type textarea "@ники"
type input "ники"
type textarea "@никит"
type input "никит"
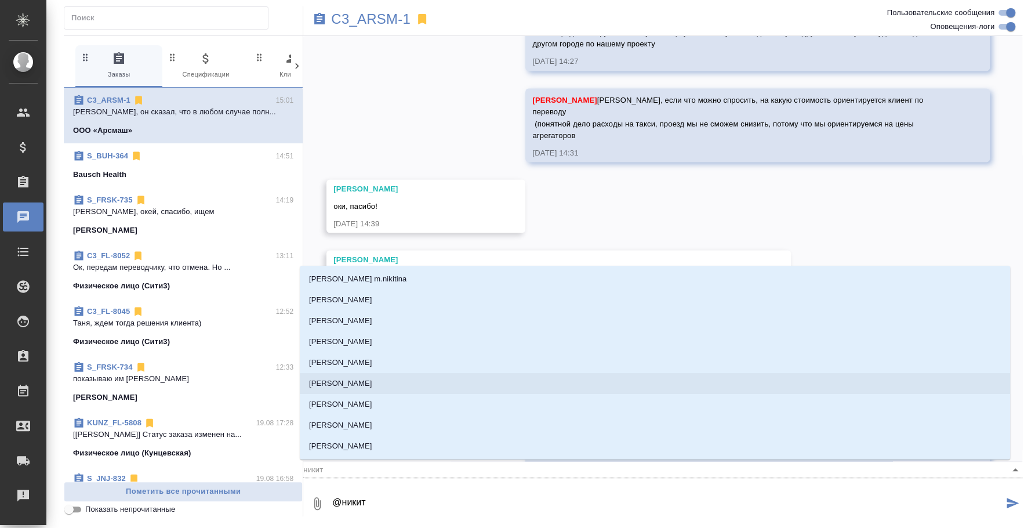
click at [386, 390] on li "Никитина Татьяна" at bounding box center [655, 383] width 710 height 21
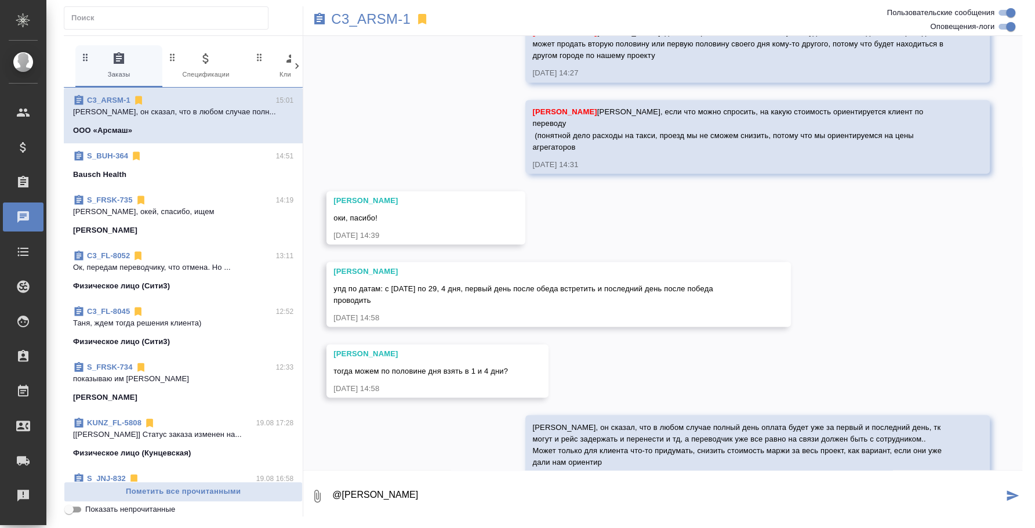
type textarea "@Никитина Татьяна"
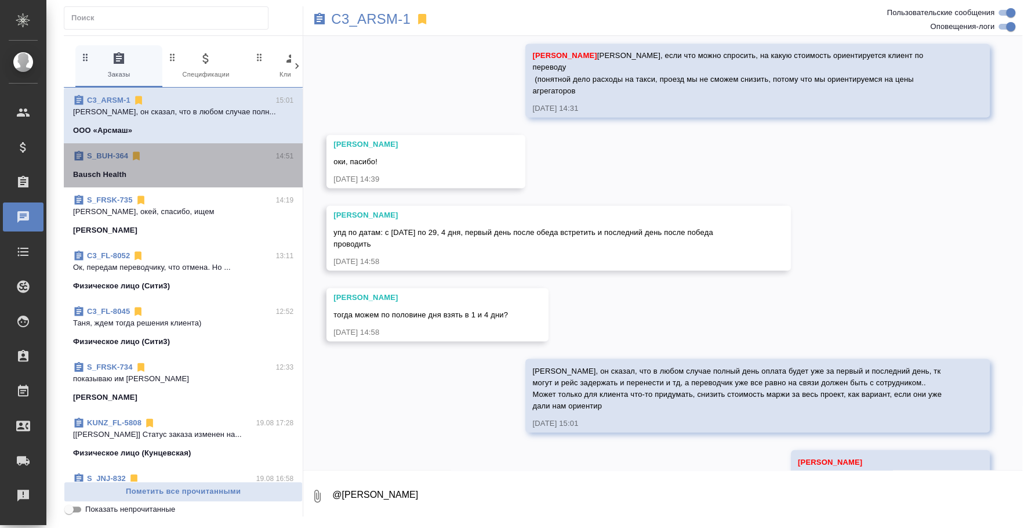
click at [183, 177] on div "Bausch Health" at bounding box center [183, 175] width 220 height 12
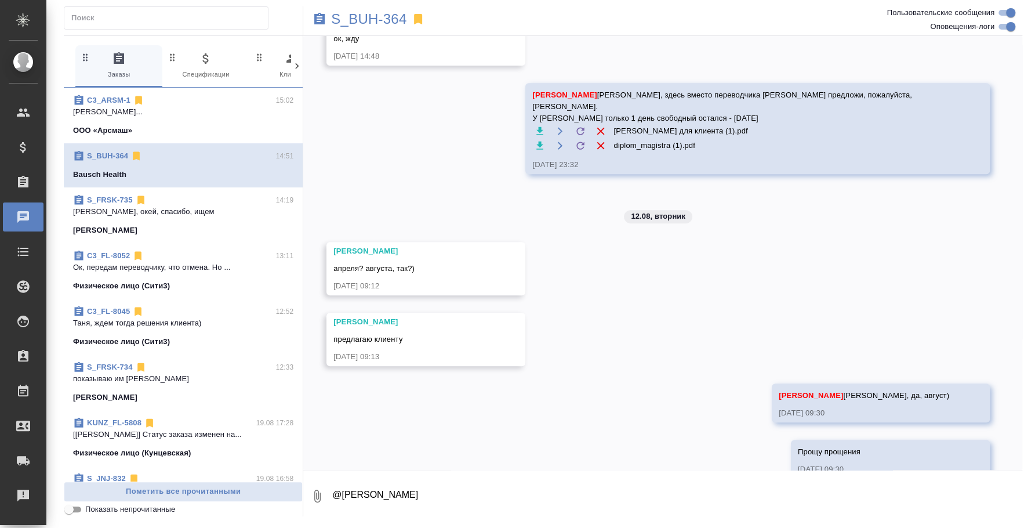
click at [421, 488] on textarea "@Никитина Татьяна" at bounding box center [676, 495] width 691 height 39
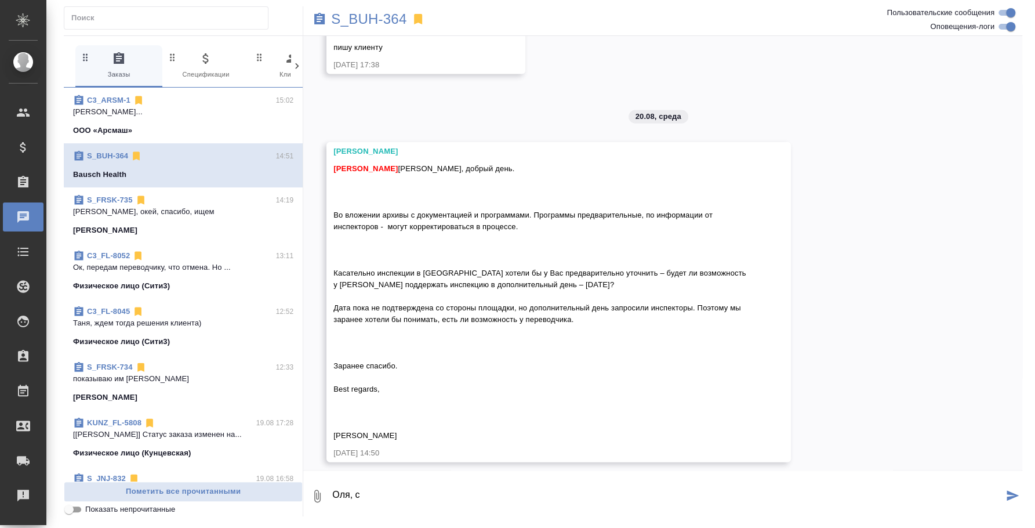
scroll to position [7599, 0]
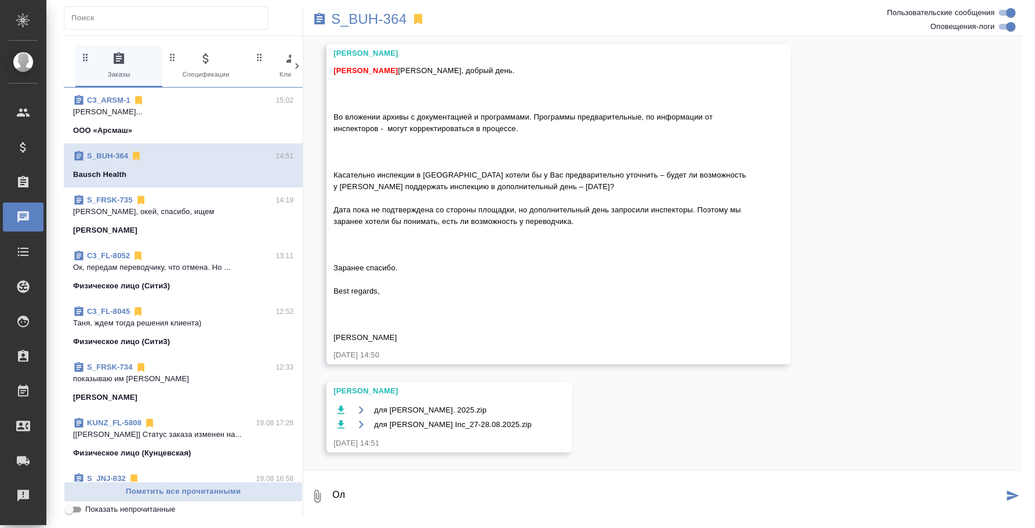
type textarea "О"
type textarea """
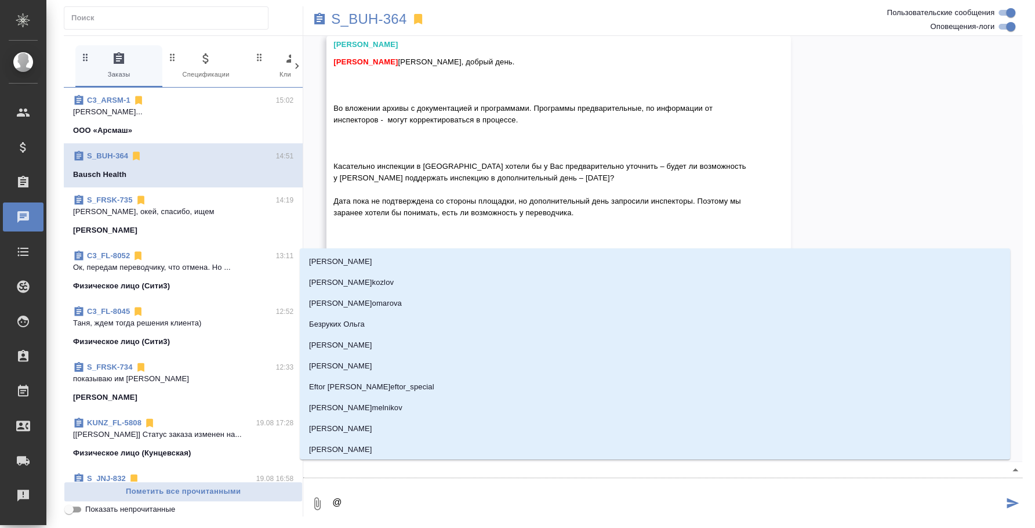
scroll to position [7628, 0]
type textarea "@e"
type input "e"
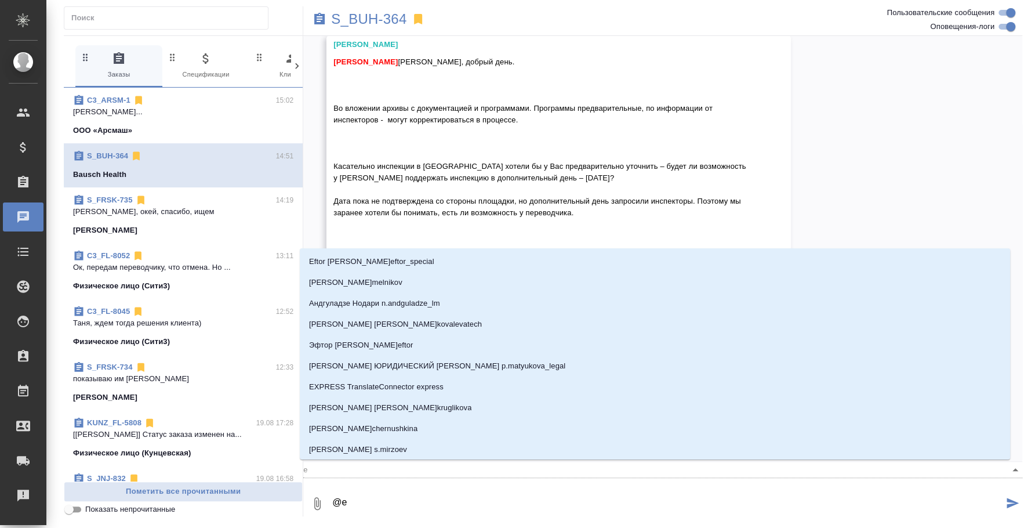
type textarea "@ec"
type input "ec"
type textarea "@ecv"
type input "ecv"
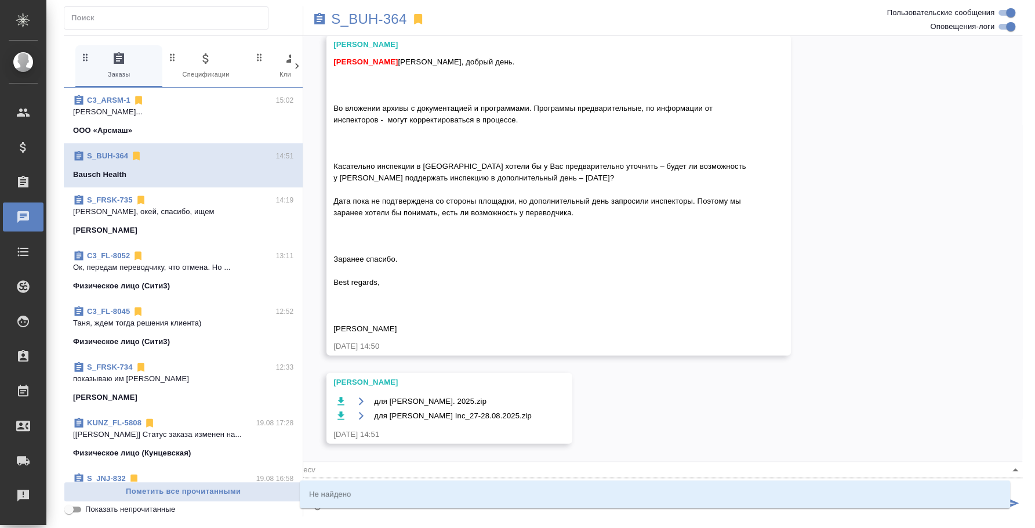
type textarea "@ec"
type input "ec"
type textarea "@e"
type input "e"
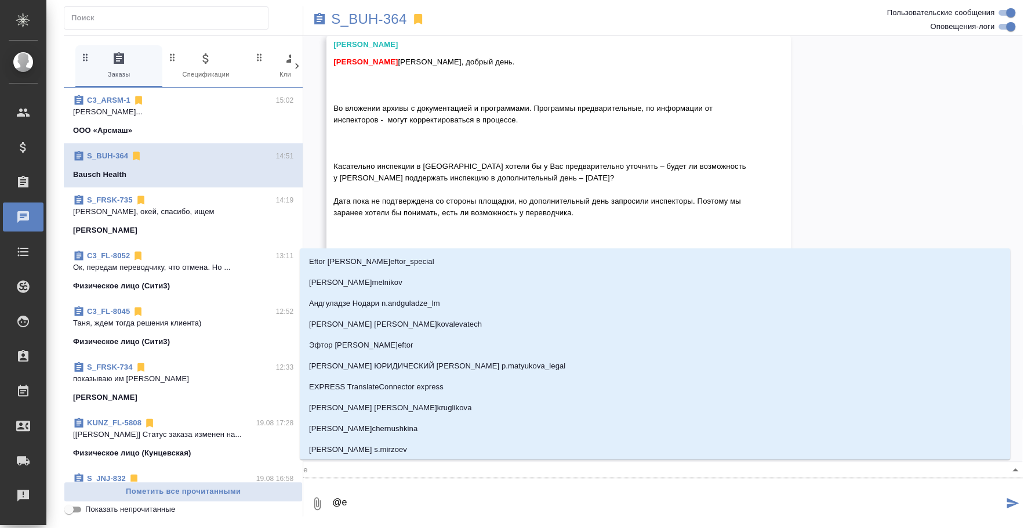
type textarea "@"
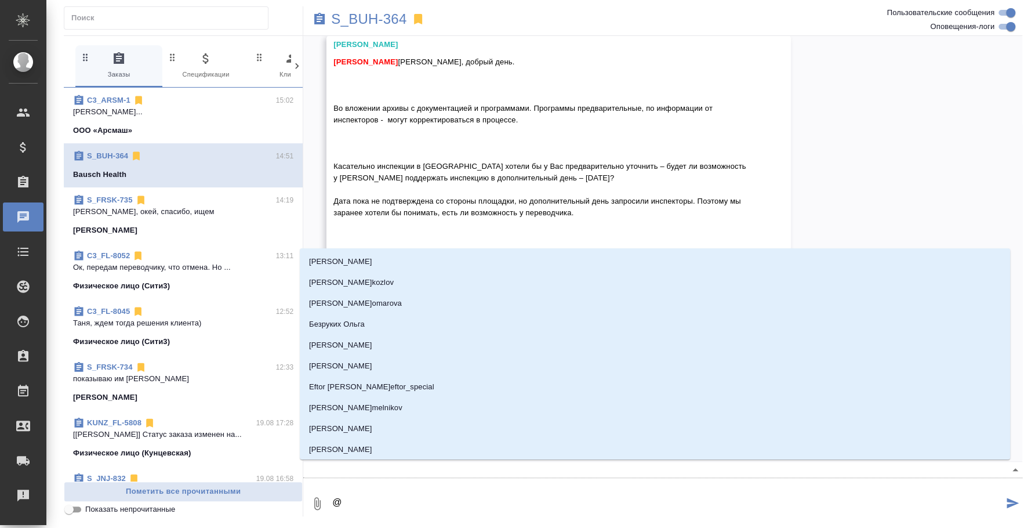
type textarea "@c"
type input "c"
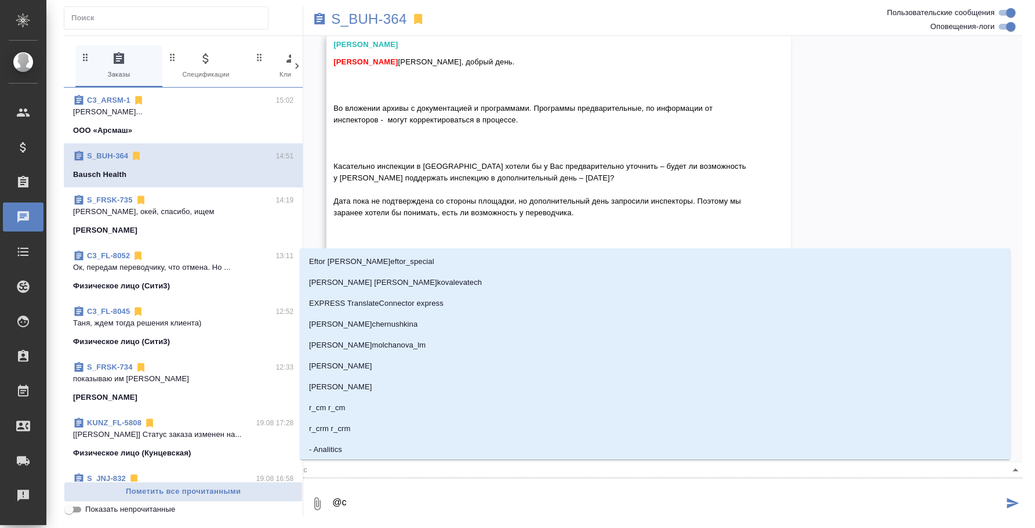
type textarea "@"
type textarea "@e"
type input "e"
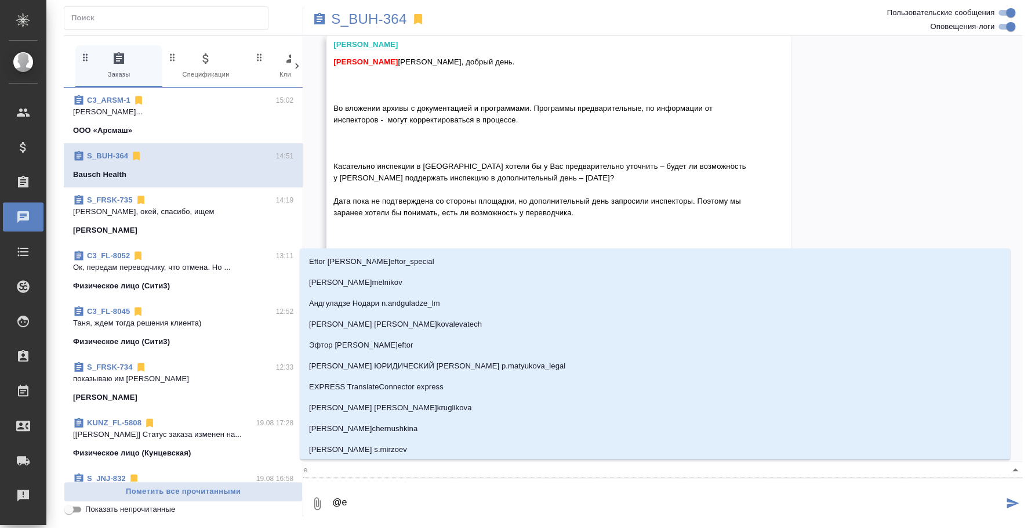
type textarea "@ec"
type input "ec"
type textarea "@ecv"
type input "ecv"
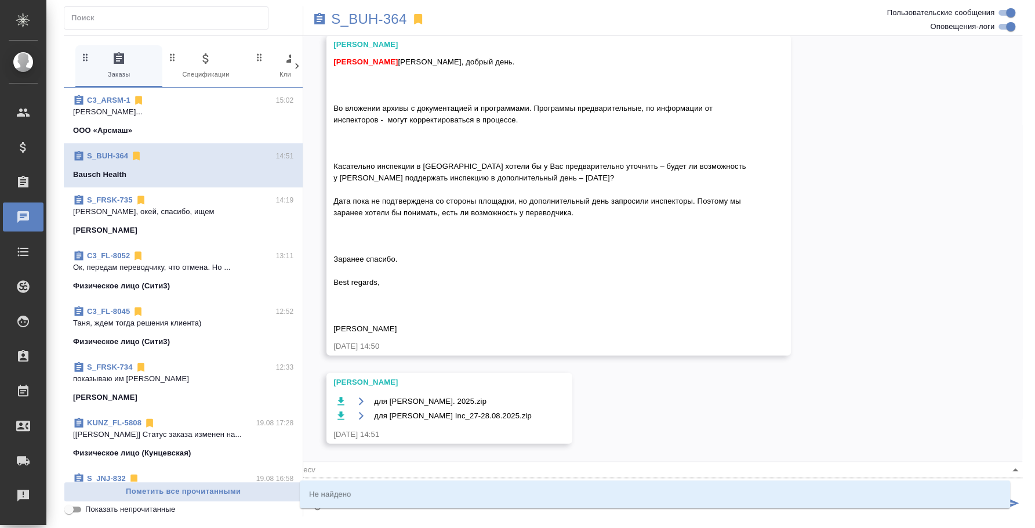
type textarea "@ec"
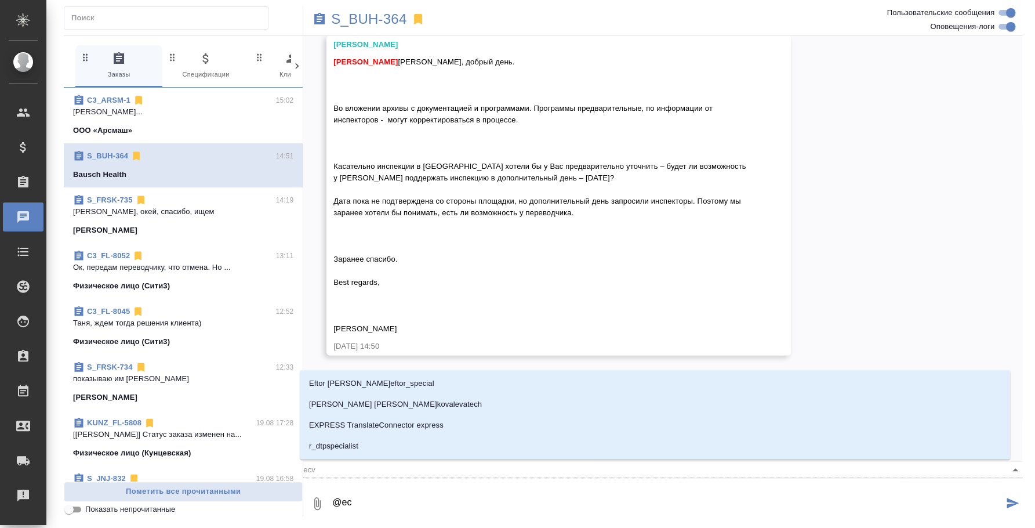
type input "ec"
type textarea "@e"
type input "e"
type textarea "@"
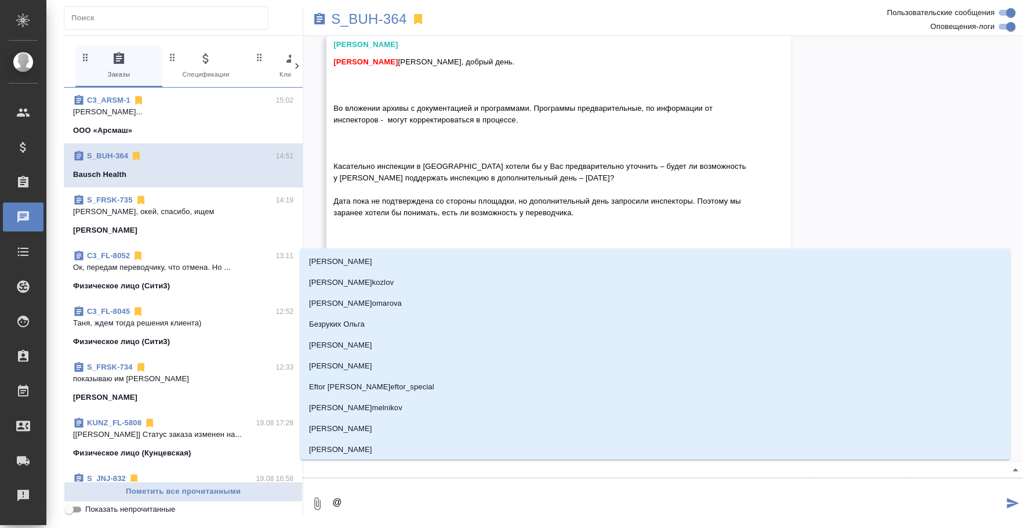
type textarea "@у"
type input "у"
type textarea "@ус"
type input "ус"
type textarea "@усм"
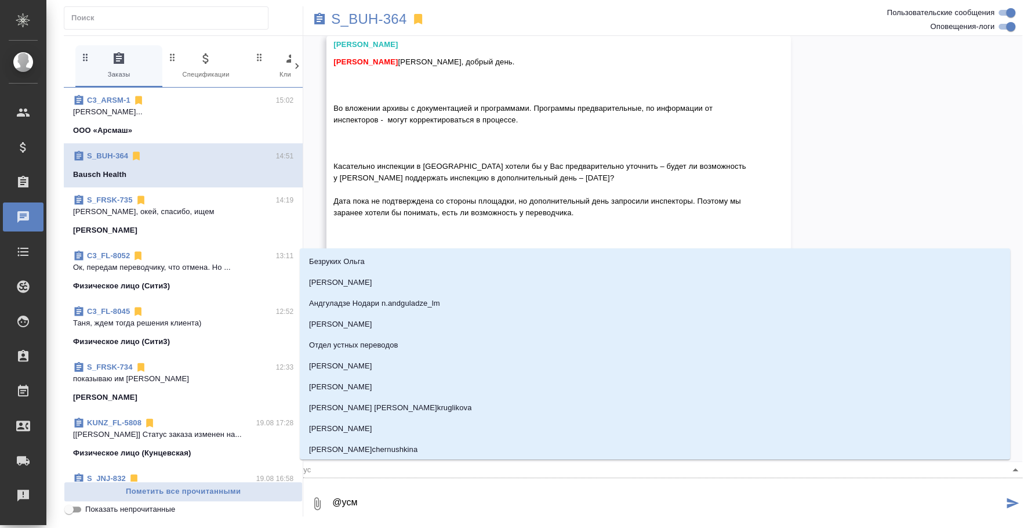
type input "усм"
type textarea "@усма"
type input "усма"
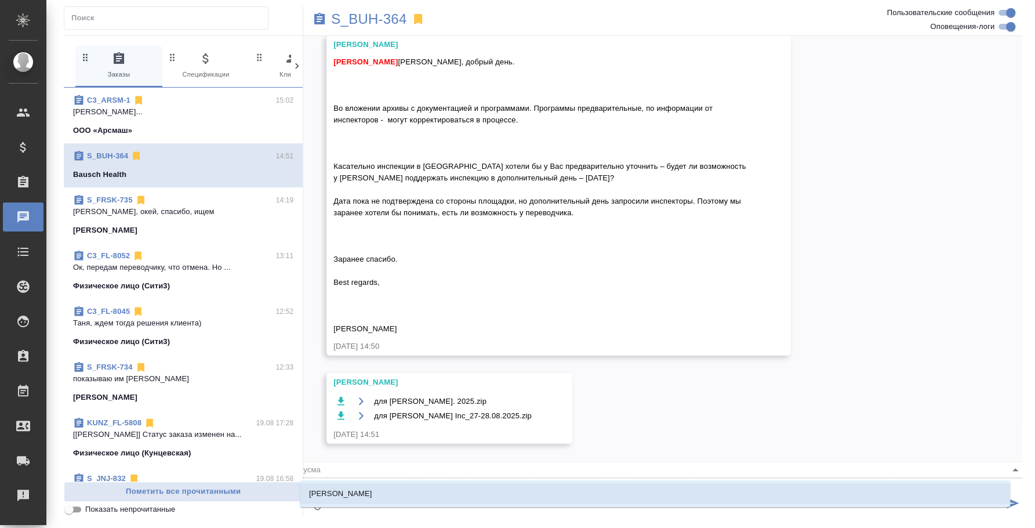
click at [598, 498] on li "[PERSON_NAME]" at bounding box center [655, 493] width 710 height 21
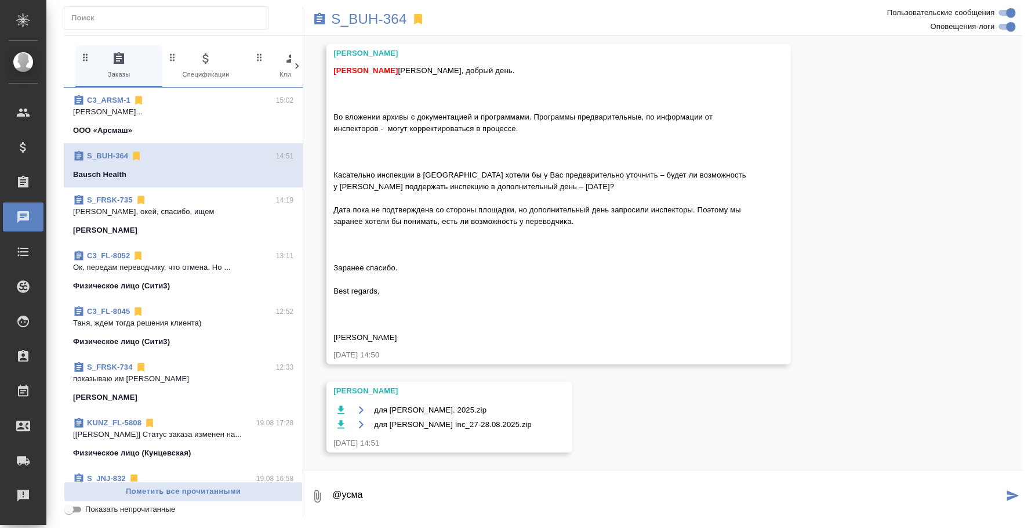
scroll to position [7599, 0]
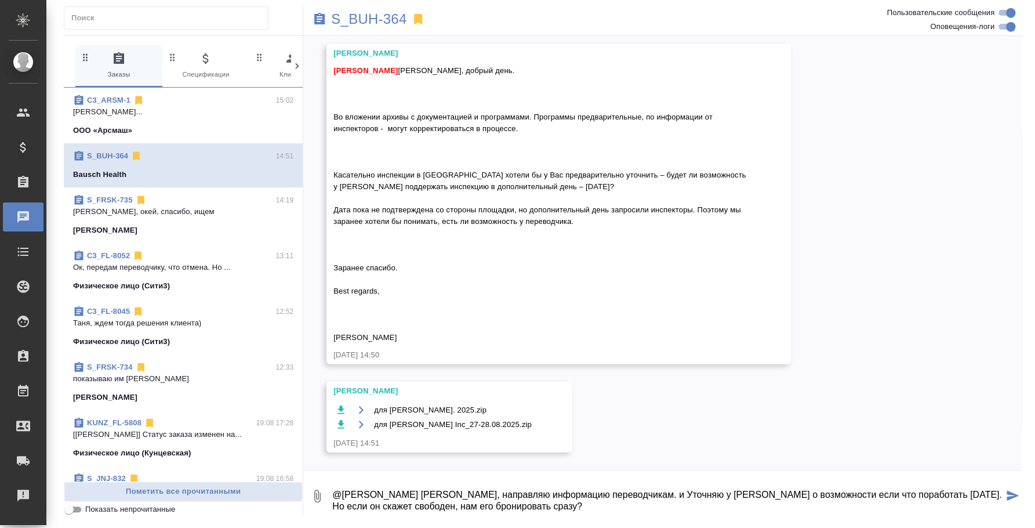
type textarea "@Усманова Ольга Оля, направляю информацию переводчикам. и Уточняю у Дениса о во…"
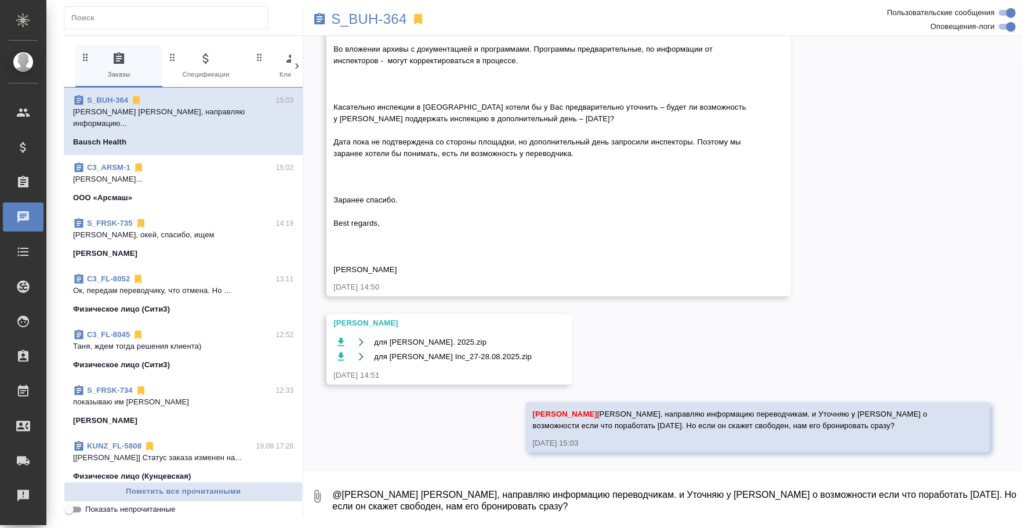
scroll to position [7668, 0]
click at [342, 339] on icon "button" at bounding box center [340, 341] width 7 height 8
click at [343, 354] on icon "button" at bounding box center [341, 357] width 12 height 12
click at [341, 336] on icon "button" at bounding box center [341, 342] width 12 height 12
click at [619, 502] on textarea "@Усманова Ольга Оля, направляю информацию переводчикам. и Уточняю у Дениса о во…" at bounding box center [676, 495] width 691 height 39
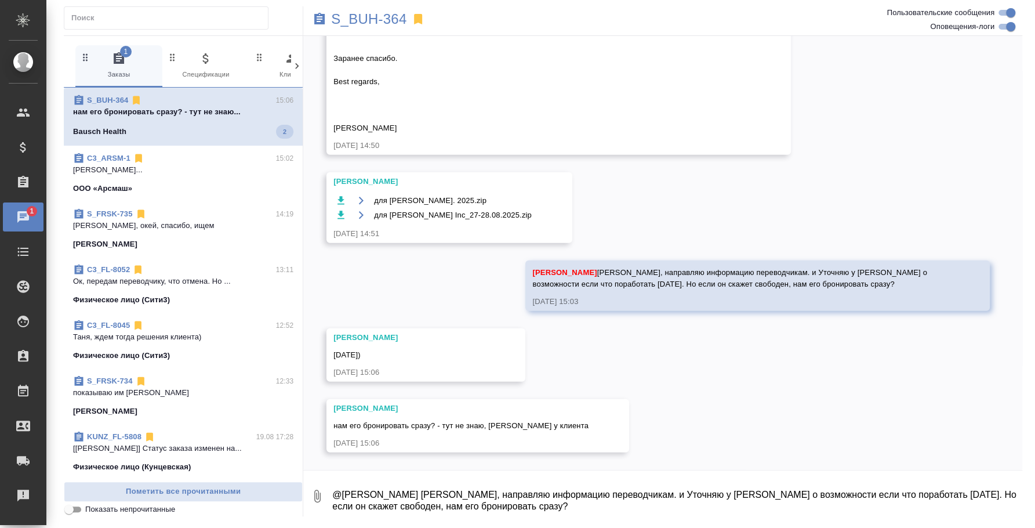
scroll to position [7809, 0]
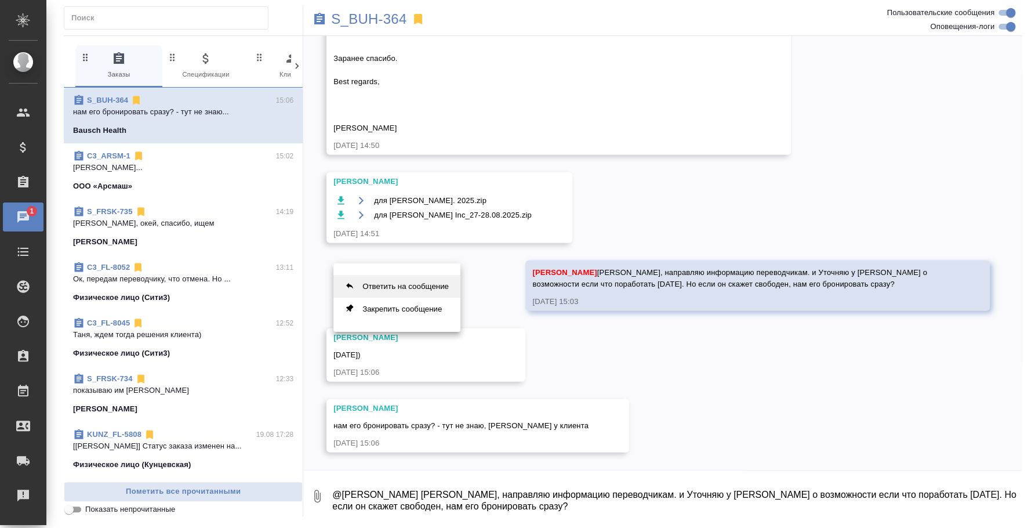
click at [433, 291] on button "Ответить на сообщение" at bounding box center [396, 286] width 127 height 23
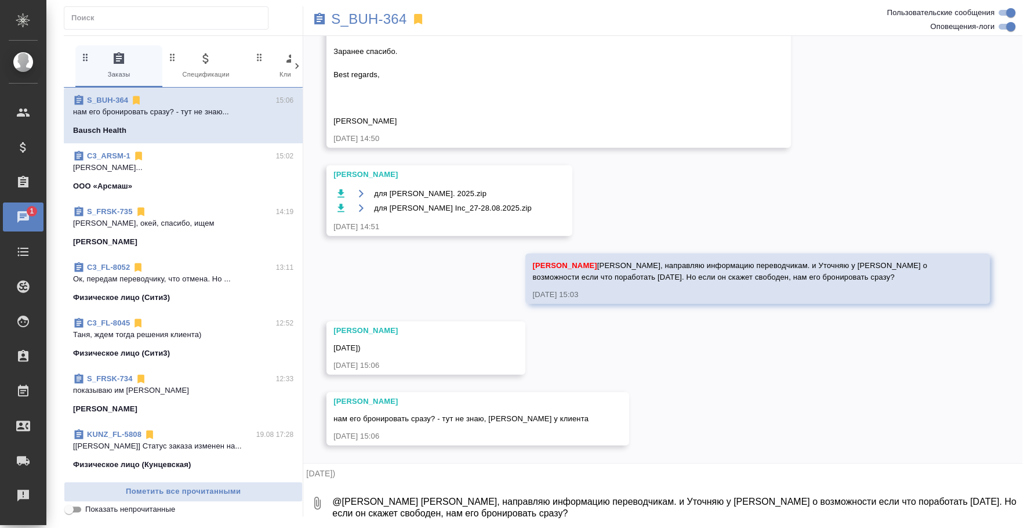
click at [401, 507] on textarea "@Усманова Ольга Оля, направляю информацию переводчикам. и Уточняю у Дениса о во…" at bounding box center [676, 502] width 691 height 39
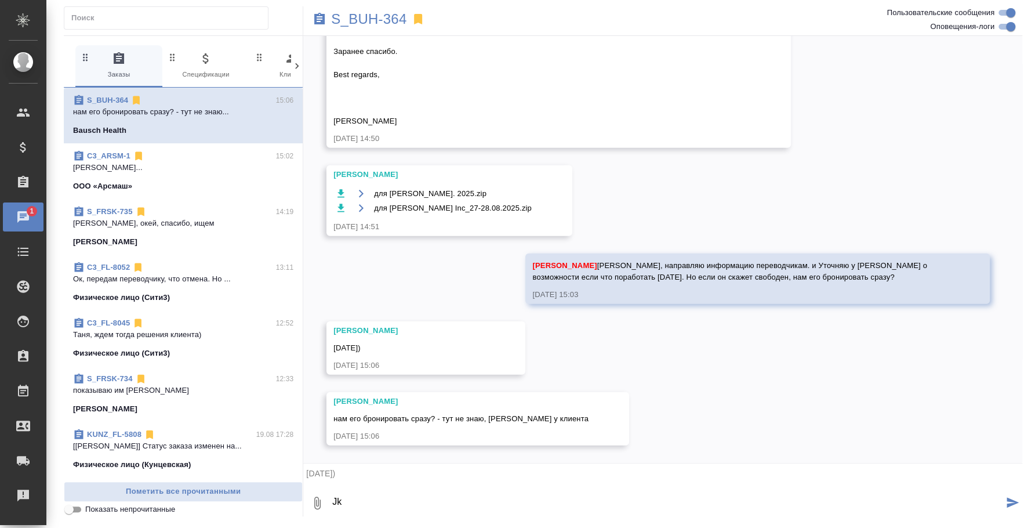
type textarea "J"
click at [397, 507] on textarea at bounding box center [676, 502] width 691 height 39
type textarea "J"
type textarea "л"
type textarea "J"
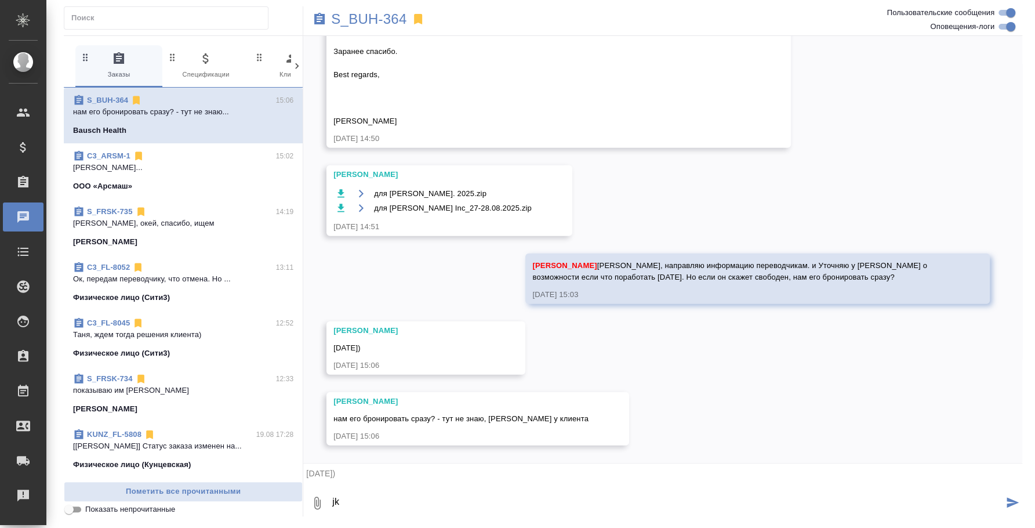
type textarea "j"
type textarea "Оля, я похоже все еще в июле застряла) да, конечно, 2 сентбря)"
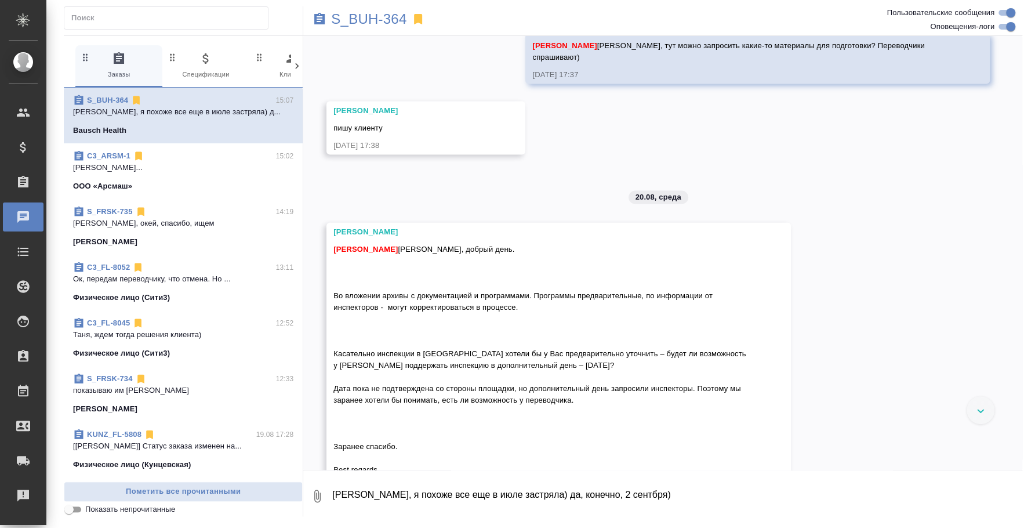
scroll to position [7527, 0]
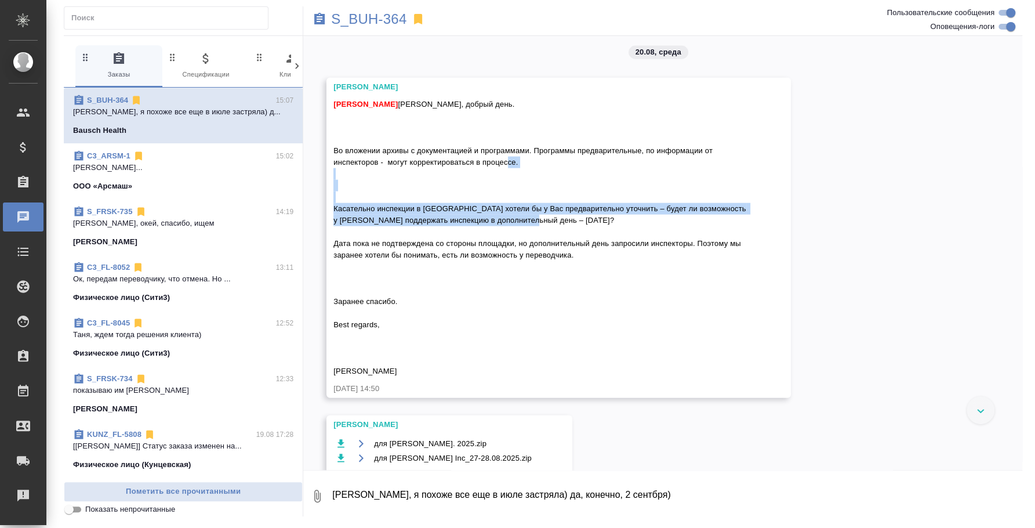
drag, startPoint x: 559, startPoint y: 261, endPoint x: 327, endPoint y: 237, distance: 233.2
click at [327, 237] on div "Усманова Ольга Федотова Ирина 20.08.25, 14:50" at bounding box center [558, 238] width 464 height 320
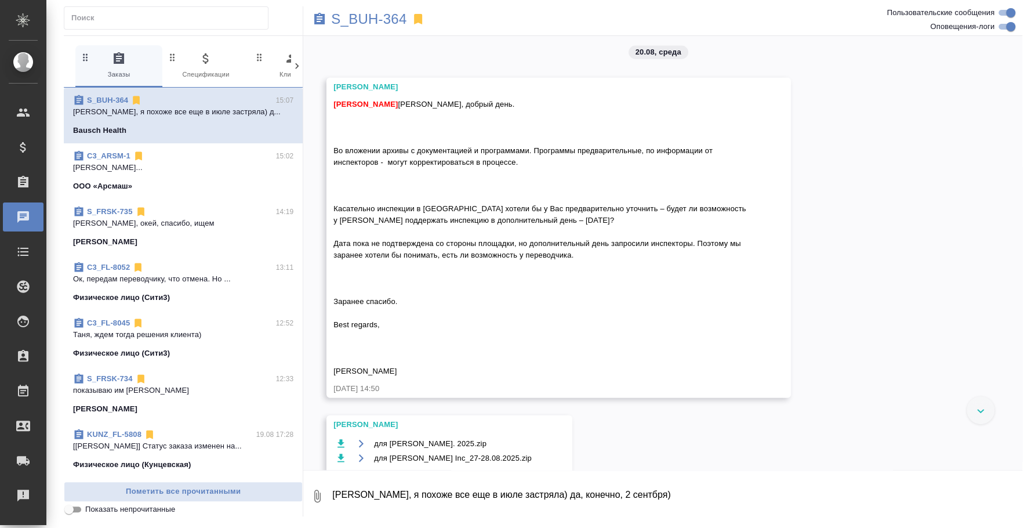
click at [543, 272] on div "Федотова Ирина Ольга, добрый день. Во вложении архивы с документацией и програм…" at bounding box center [541, 236] width 417 height 281
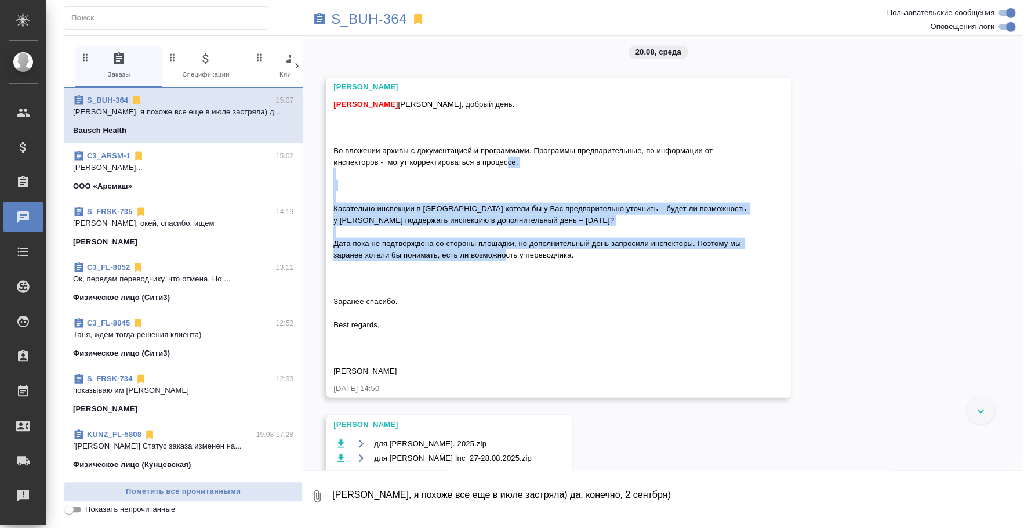
drag, startPoint x: 583, startPoint y: 303, endPoint x: 328, endPoint y: 242, distance: 262.7
click at [328, 242] on div "Усманова Ольга Федотова Ирина 20.08.25, 14:50" at bounding box center [558, 238] width 464 height 320
copy span "Касательно инспекции в Германии хотели бы у Вас предварительно уточнить – будет…"
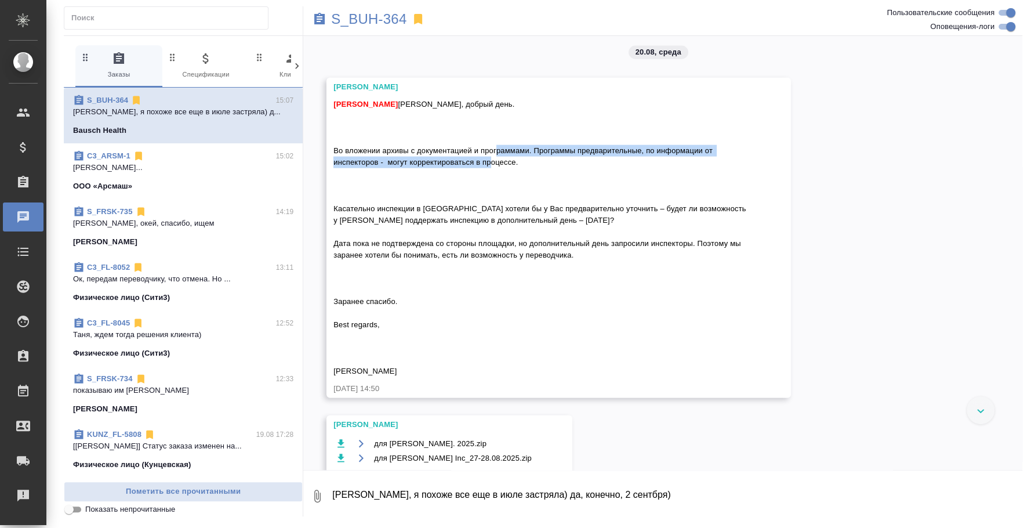
drag, startPoint x: 529, startPoint y: 200, endPoint x: 527, endPoint y: 193, distance: 7.2
click at [527, 193] on div "Федотова Ирина Ольга, добрый день. Во вложении архивы с документацией и програм…" at bounding box center [541, 236] width 417 height 281
copy span ". Программы предварительные, по информации от инспекторов - могут корректироват…"
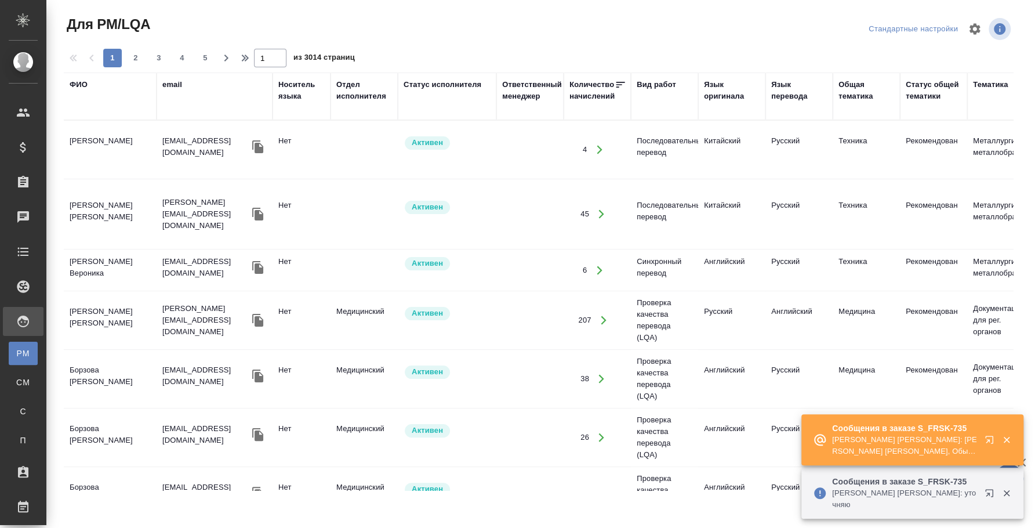
click at [79, 96] on div "ФИО" at bounding box center [110, 96] width 81 height 35
click at [80, 84] on div "ФИО" at bounding box center [79, 85] width 18 height 12
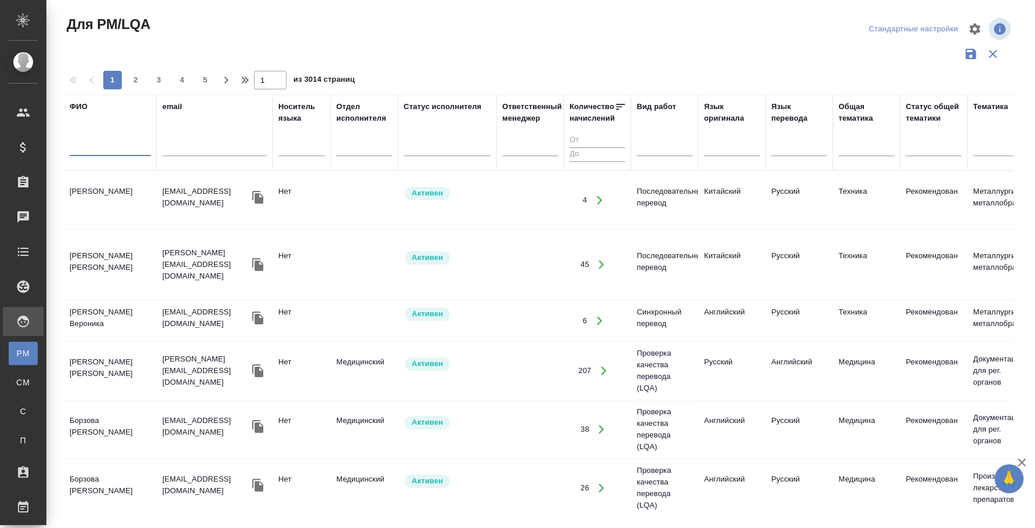
click at [83, 154] on input "text" at bounding box center [110, 148] width 81 height 14
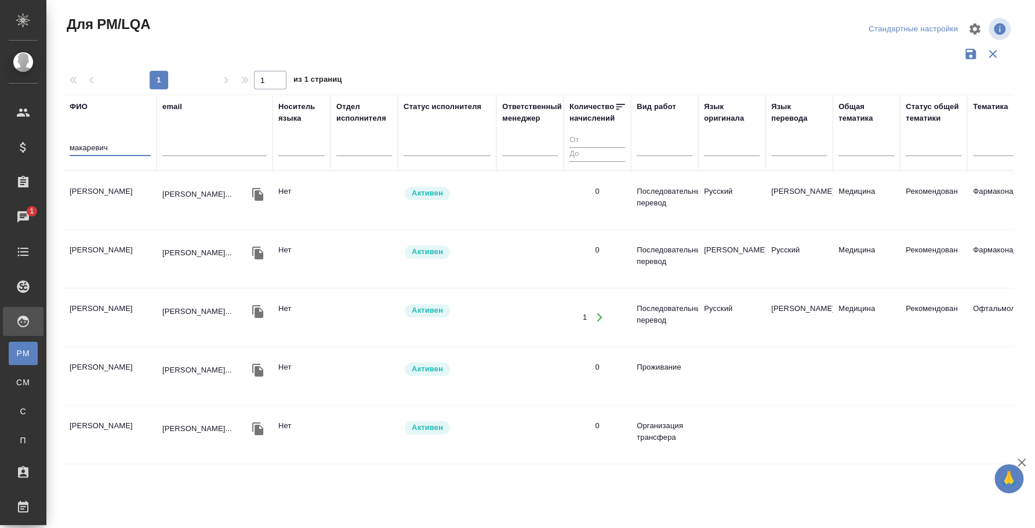
click at [114, 184] on td "[PERSON_NAME]" at bounding box center [110, 200] width 93 height 41
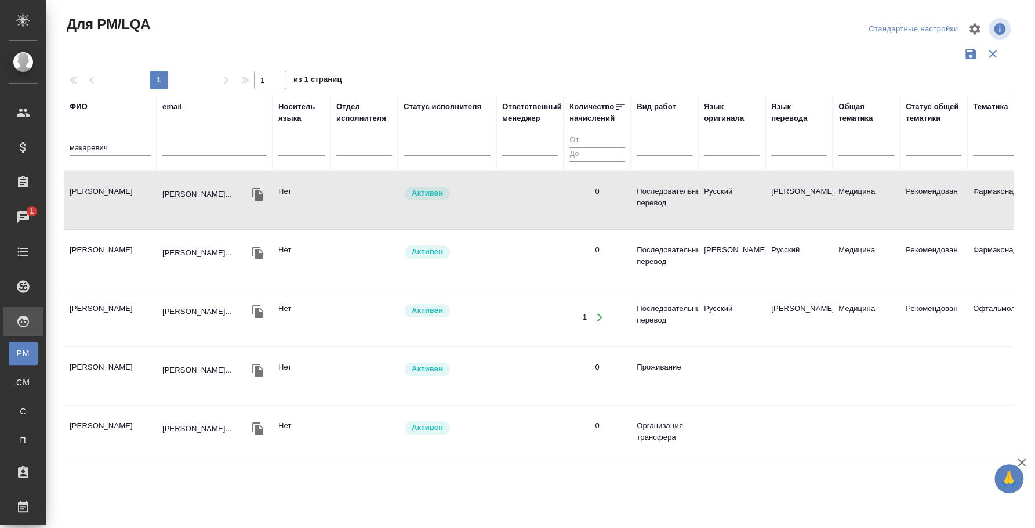
click at [114, 184] on td "[PERSON_NAME]" at bounding box center [110, 200] width 93 height 41
click at [264, 187] on icon "button" at bounding box center [258, 194] width 14 height 14
click at [108, 150] on input "макаревич" at bounding box center [110, 148] width 81 height 14
click at [107, 150] on input "макаревич" at bounding box center [110, 148] width 81 height 14
type input "[PERSON_NAME] [PERSON_NAME]"
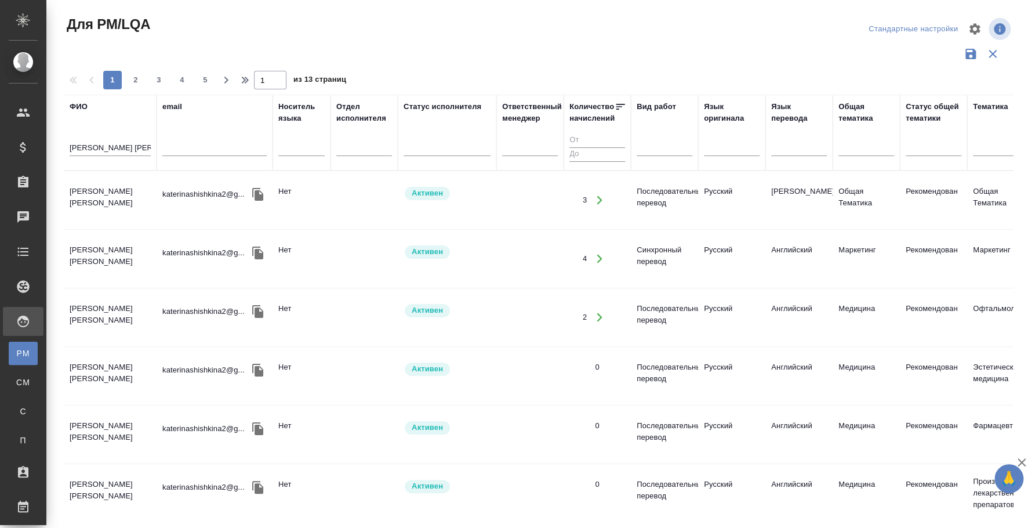
click at [126, 206] on td "[PERSON_NAME] [PERSON_NAME]" at bounding box center [110, 200] width 93 height 41
click at [126, 206] on td "Шишкина Екатерина Сергеевна" at bounding box center [110, 200] width 93 height 41
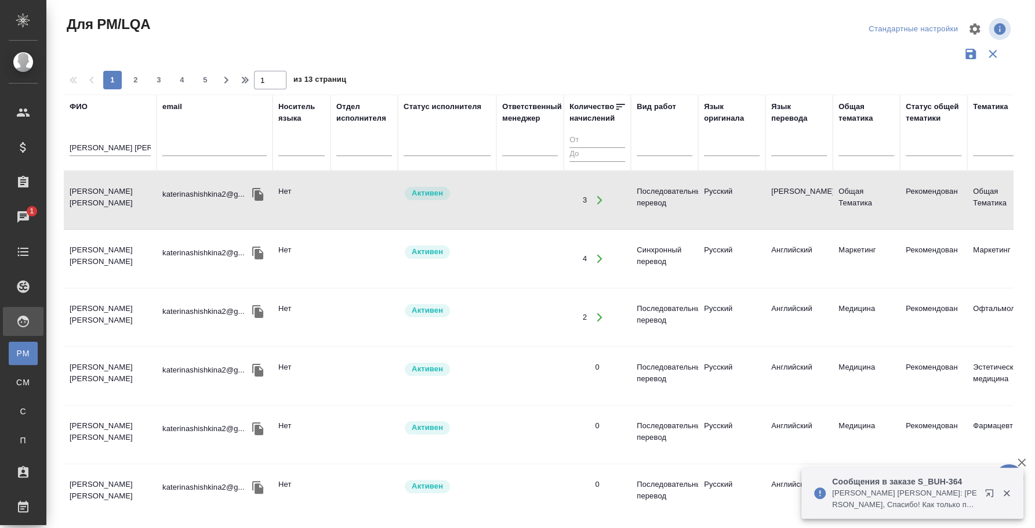
click at [992, 492] on icon "button" at bounding box center [992, 495] width 14 height 14
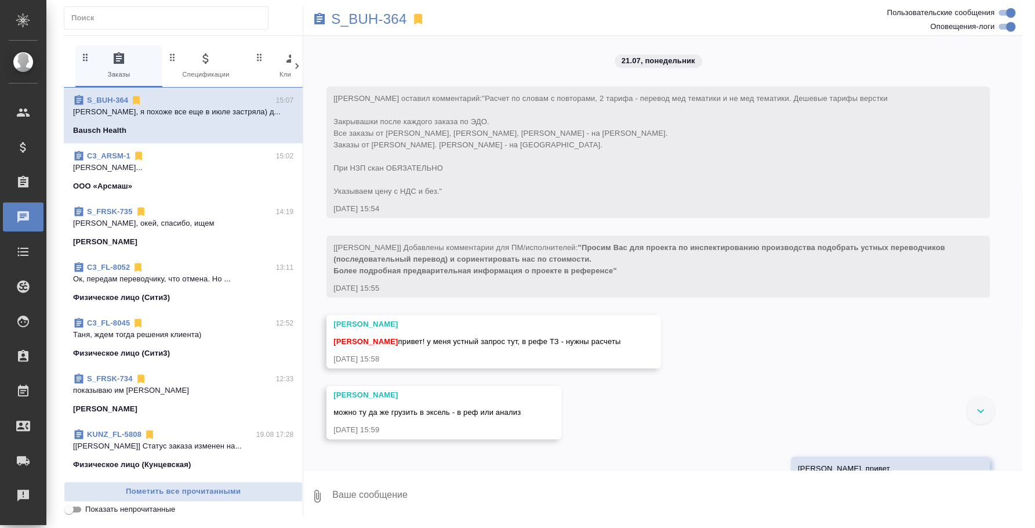
scroll to position [7527, 0]
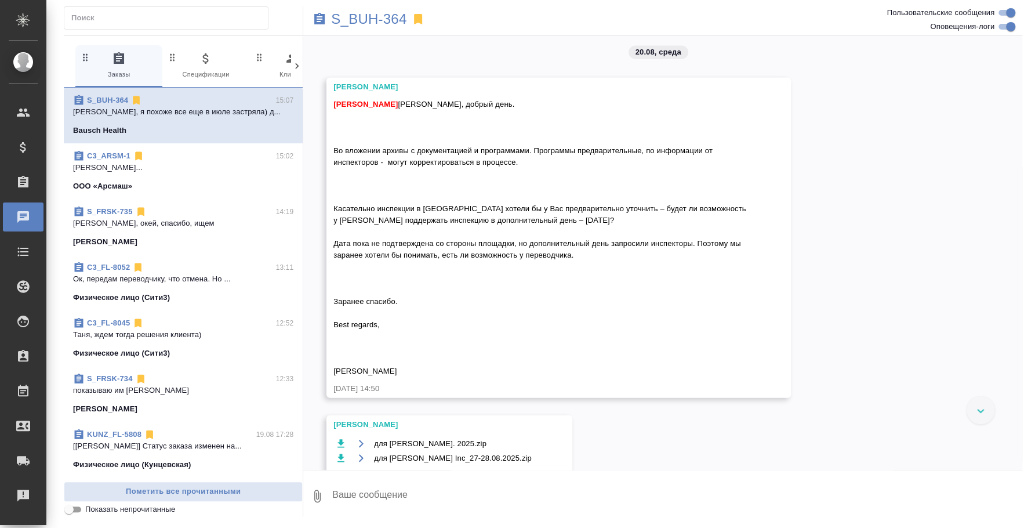
click at [418, 267] on div "[PERSON_NAME] [PERSON_NAME], добрый день. Во вложении архивы с документацией и …" at bounding box center [541, 236] width 417 height 281
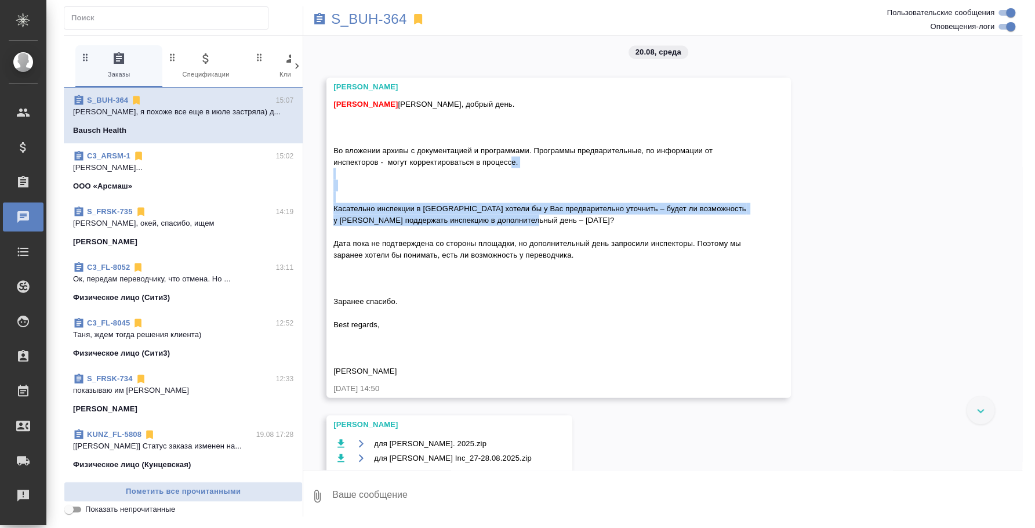
drag, startPoint x: 335, startPoint y: 251, endPoint x: 574, endPoint y: 262, distance: 239.2
click at [574, 262] on div "Федотова Ирина Ольга, добрый день. Во вложении архивы с документацией и програм…" at bounding box center [541, 236] width 417 height 281
copy span "Касательно инспекции в Германии хотели бы у Вас предварительно уточнить – будет…"
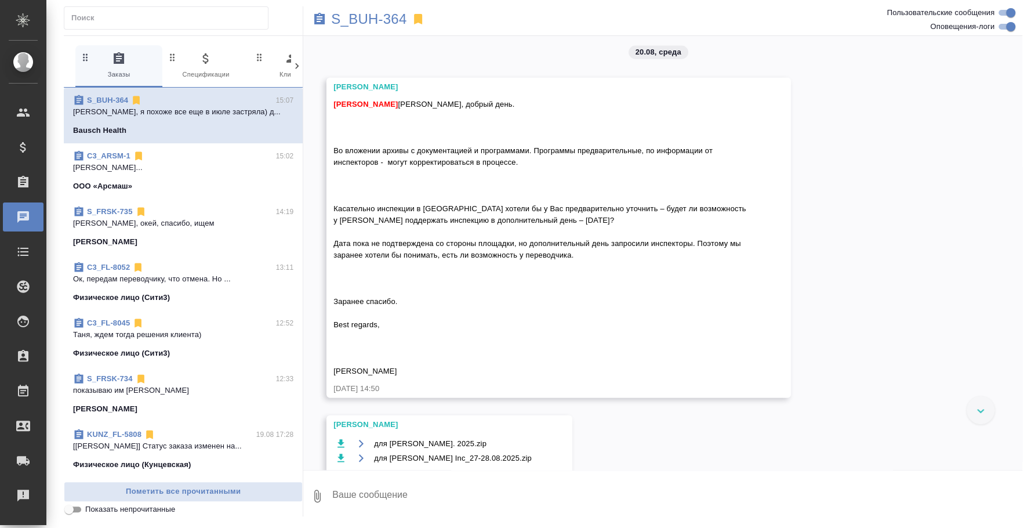
click at [416, 306] on div "Федотова Ирина Ольга, добрый день. Во вложении архивы с документацией и програм…" at bounding box center [541, 236] width 417 height 281
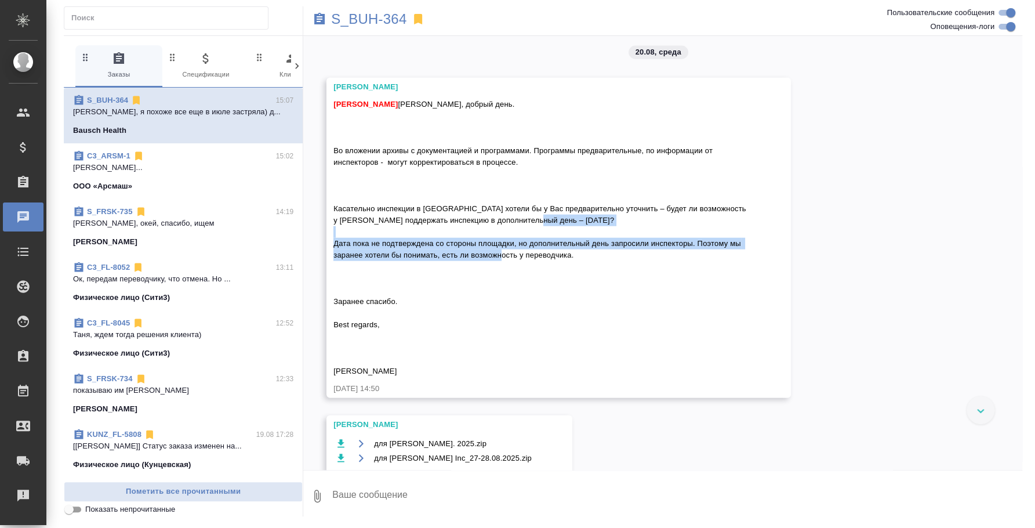
drag, startPoint x: 577, startPoint y: 297, endPoint x: 327, endPoint y: 277, distance: 250.8
click at [327, 277] on div "Усманова Ольга Федотова Ирина 20.08.25, 14:50" at bounding box center [558, 238] width 464 height 320
copy span "Дата пока не подтверждена со стороны площадки, но дополнительный день запросили…"
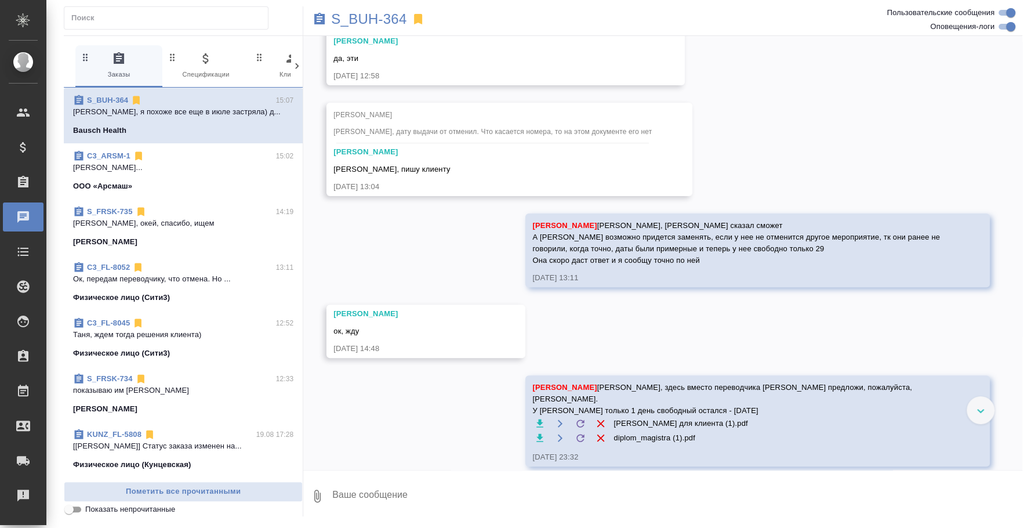
scroll to position [5642, 0]
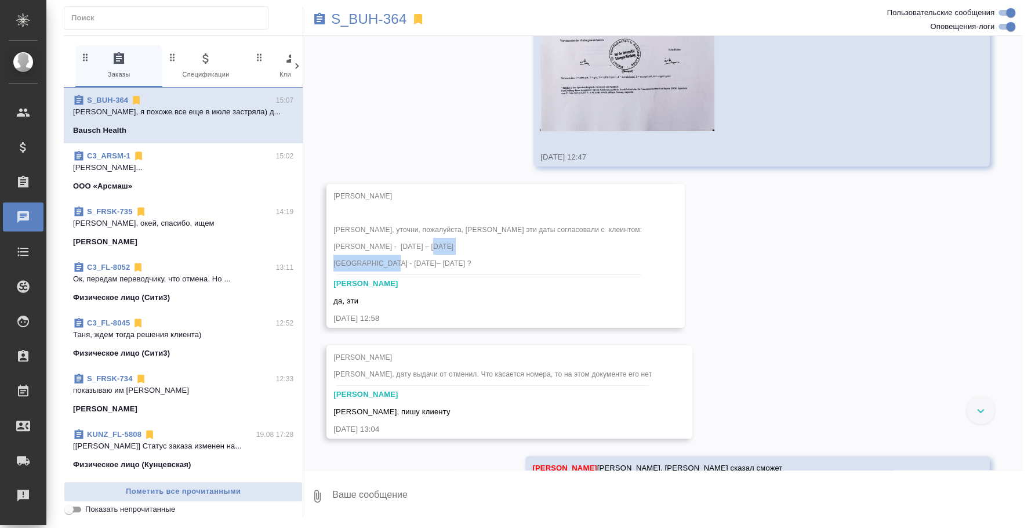
drag, startPoint x: 368, startPoint y: 325, endPoint x: 446, endPoint y: 326, distance: 77.7
click at [446, 267] on span "Усманова Ольга Оля, уточни, пожалуйста, Лера эти даты согласовали с клеинтом: Д…" at bounding box center [488, 229] width 310 height 75
copy span "27.08.2025– 29.08.2025"
click at [376, 16] on p "S_BUH-364" at bounding box center [368, 19] width 75 height 12
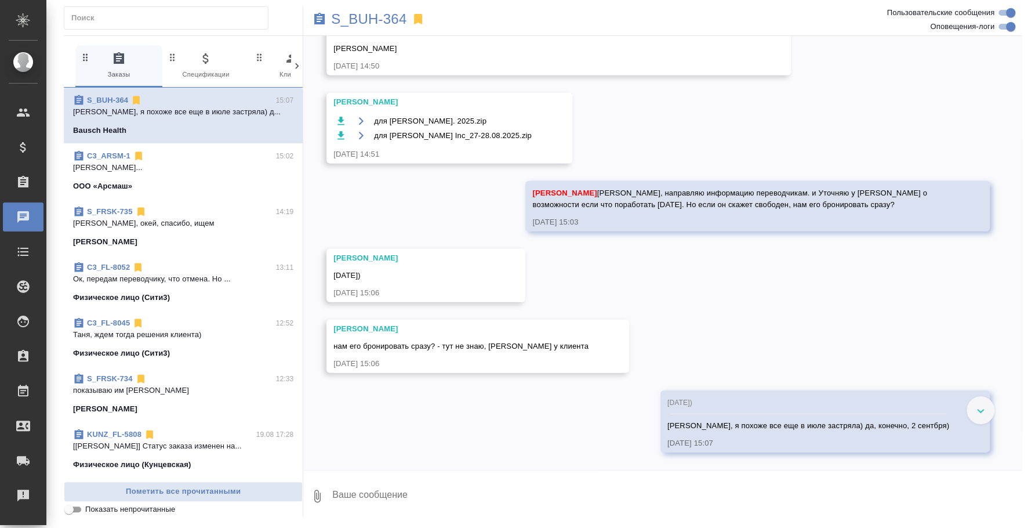
scroll to position [7599, 0]
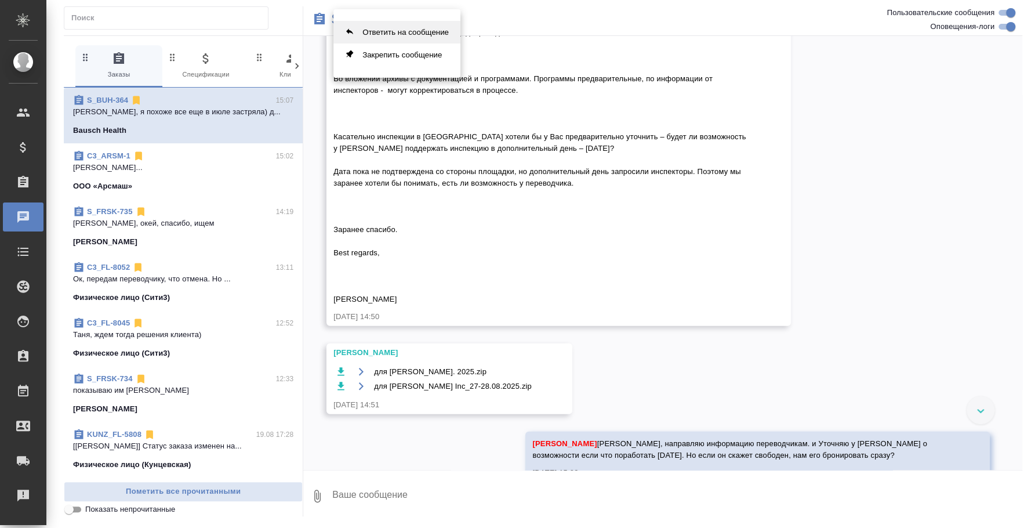
click at [411, 31] on button "Ответить на сообщение" at bounding box center [396, 32] width 127 height 23
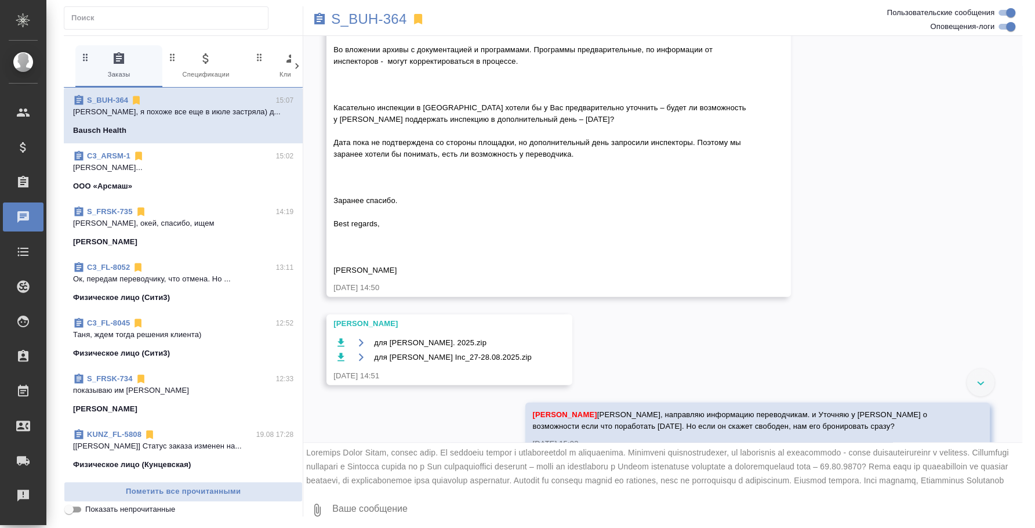
click at [437, 508] on textarea at bounding box center [676, 509] width 691 height 39
paste textarea "Добрый день, Ирина. Дополнительный день, без проблем, но желательно знать заран…"
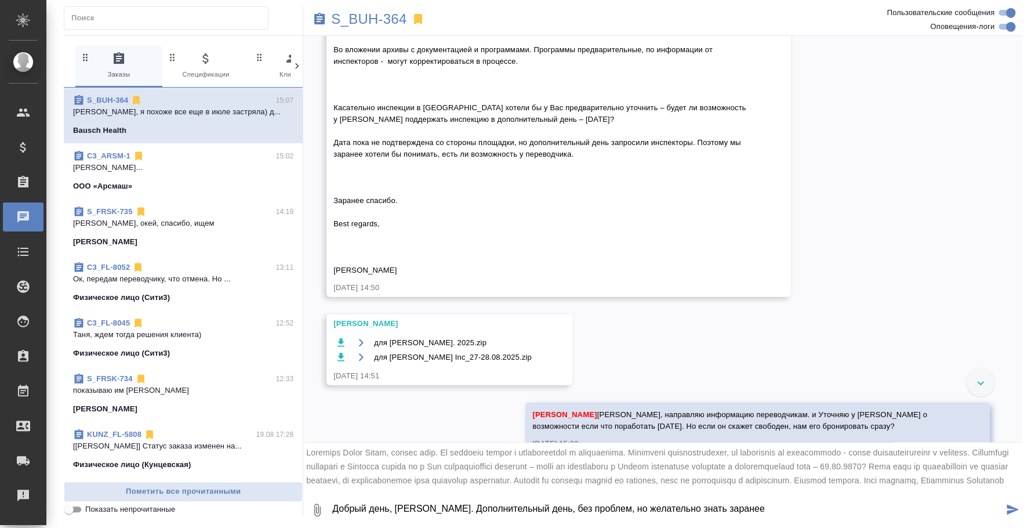
click at [437, 508] on textarea "Добрый день, Ирина. Дополнительный день, без проблем, но желательно знать заран…" at bounding box center [667, 509] width 672 height 39
drag, startPoint x: 437, startPoint y: 508, endPoint x: 397, endPoint y: 511, distance: 39.6
click at [397, 511] on textarea "Добрый день, Ирина. Дополнительный день, без проблем, но желательно знать заран…" at bounding box center [667, 509] width 672 height 39
click at [395, 511] on textarea "Добрый день, Ирина. Дополнительный день, без проблем, но желательно знать заран…" at bounding box center [667, 509] width 672 height 39
click at [331, 510] on textarea "Добрый день, Ирина. Дополнительный день, без проблем, но желательно знать заран…" at bounding box center [667, 509] width 672 height 39
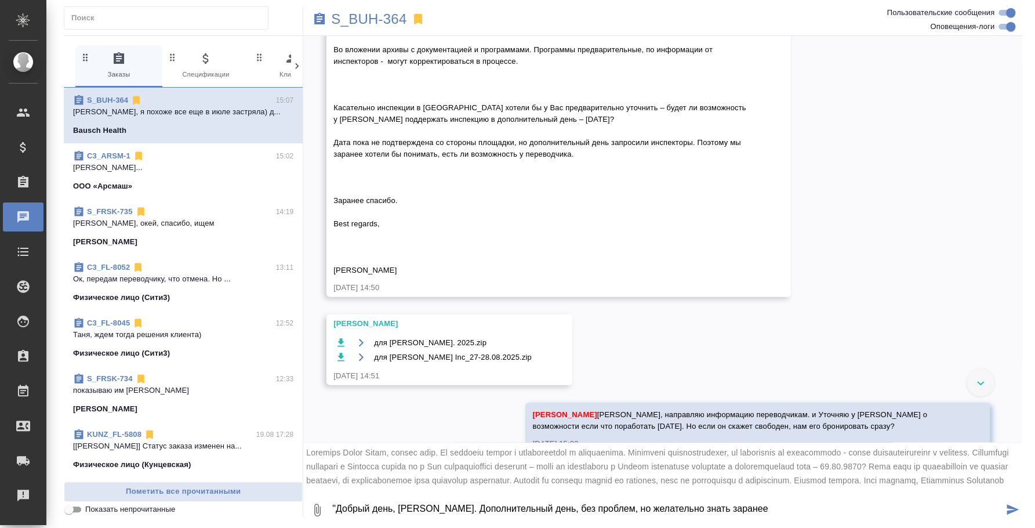
click at [718, 503] on textarea ""Добрый день, Ирина. Дополнительный день, без проблем, но желательно знать зара…" at bounding box center [667, 509] width 672 height 39
click at [332, 509] on textarea ""Добрый день, Ирина. Дополнительный день, без проблем, но желательно знать зара…" at bounding box center [667, 509] width 672 height 39
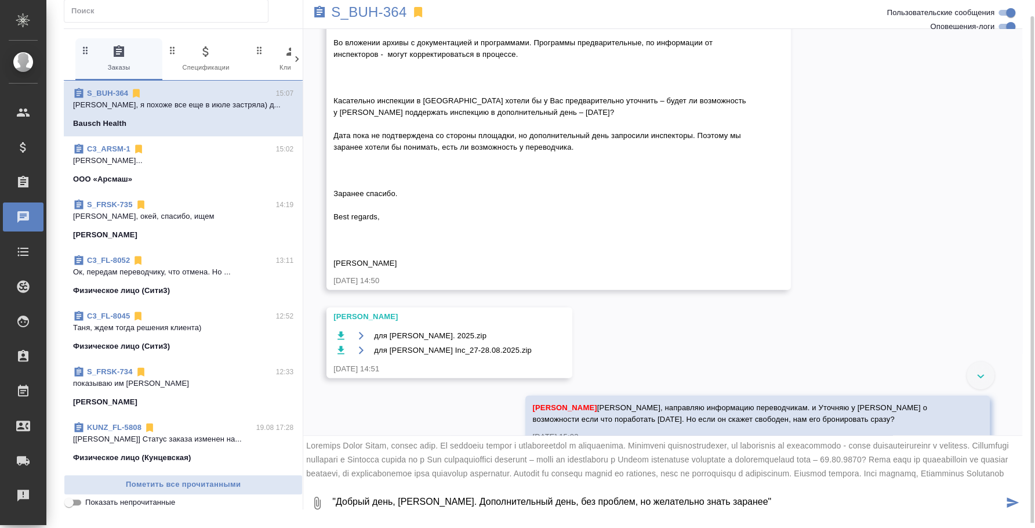
scroll to position [12, 0]
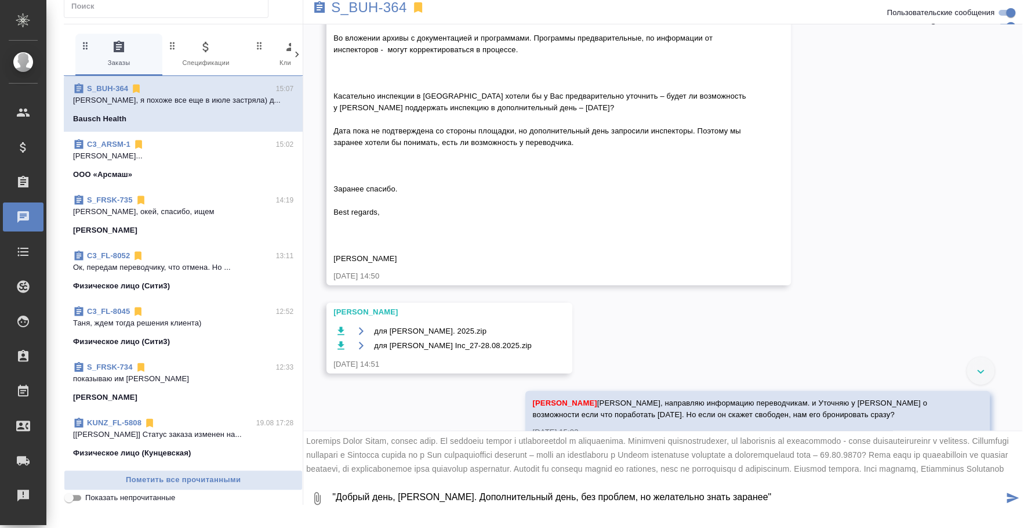
type textarea "@ "Добрый день, Ирина. Дополнительный день, без проблем, но желательно знать за…"
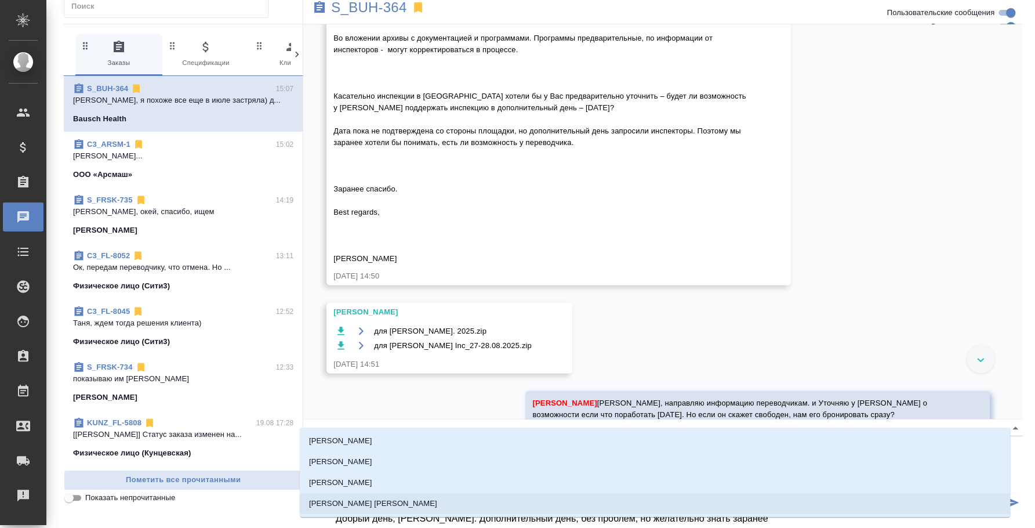
type textarea "@e "Добрый день, Ирина. Дополнительный день, без проблем, но желательно знать з…"
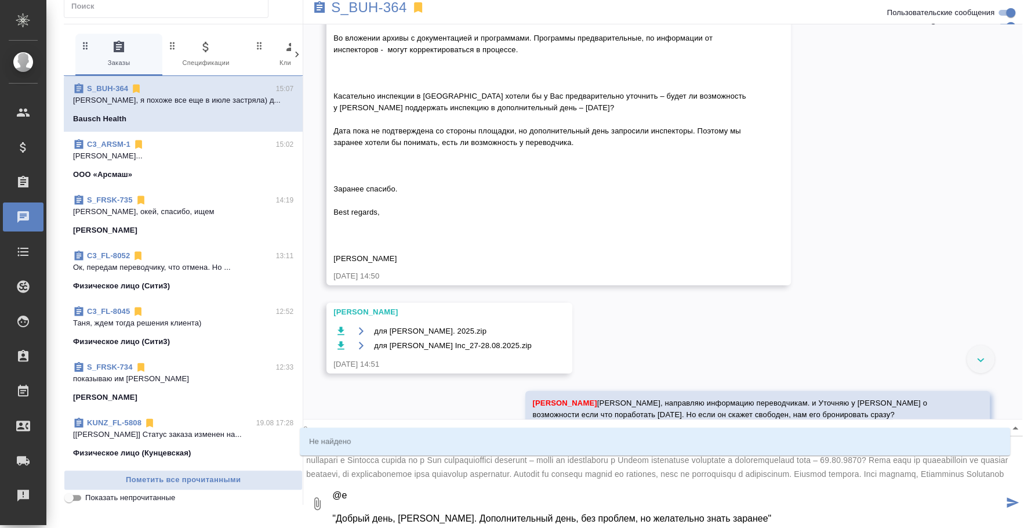
type input "e"
type textarea "@ec "Добрый день, Ирина. Дополнительный день, без проблем, но желательно знать …"
type input "ec"
type textarea "@e "Добрый день, Ирина. Дополнительный день, без проблем, но желательно знать з…"
type input "e"
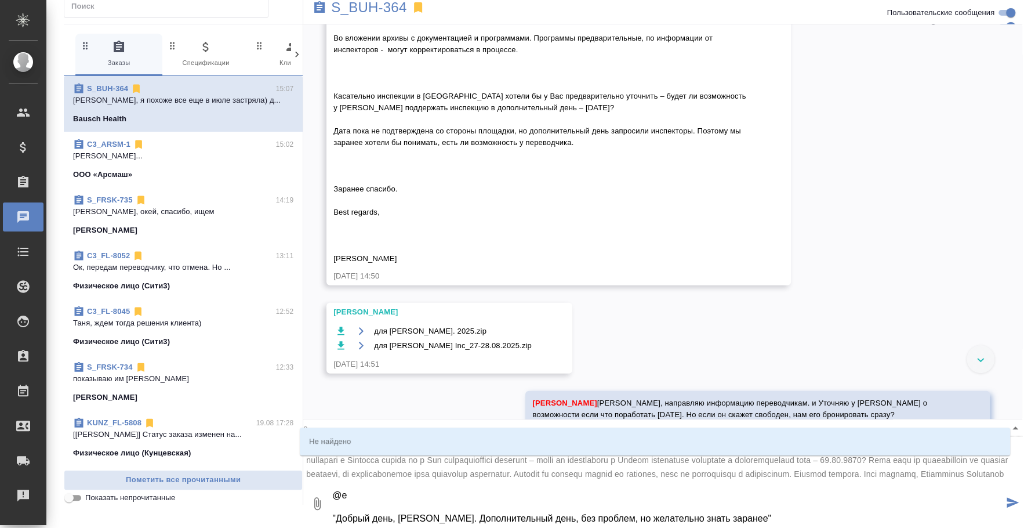
type textarea "@ "Добрый день, Ирина. Дополнительный день, без проблем, но желательно знать за…"
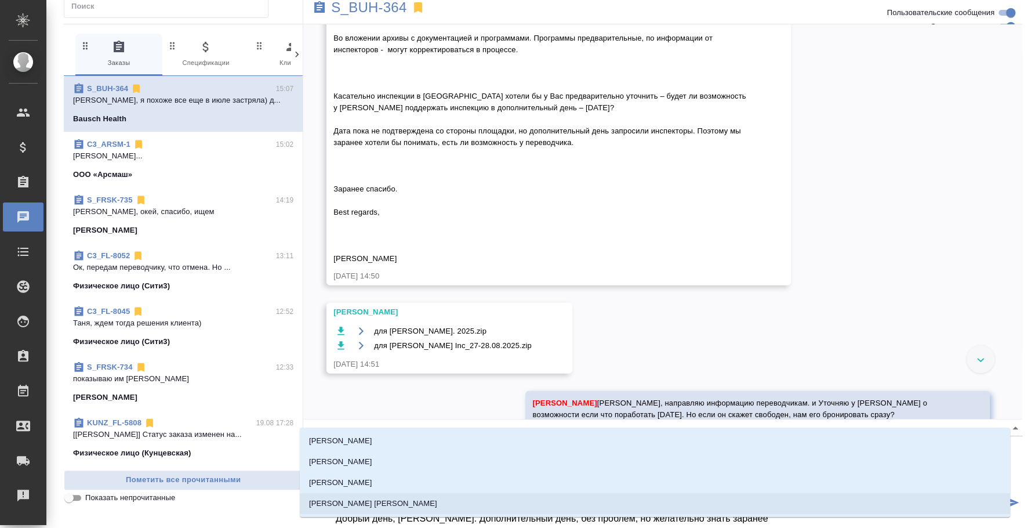
type textarea "@e "Добрый день, Ирина. Дополнительный день, без проблем, но желательно знать з…"
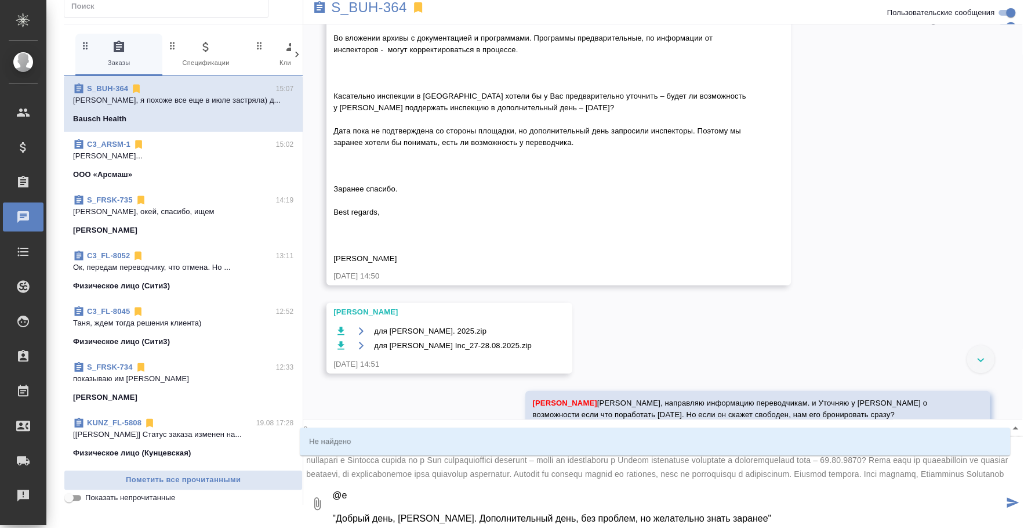
type input "e"
type textarea "@ec "Добрый день, Ирина. Дополнительный день, без проблем, но желательно знать …"
type input "ec"
type textarea "@ "Добрый день, Ирина. Дополнительный день, без проблем, но желательно знать за…"
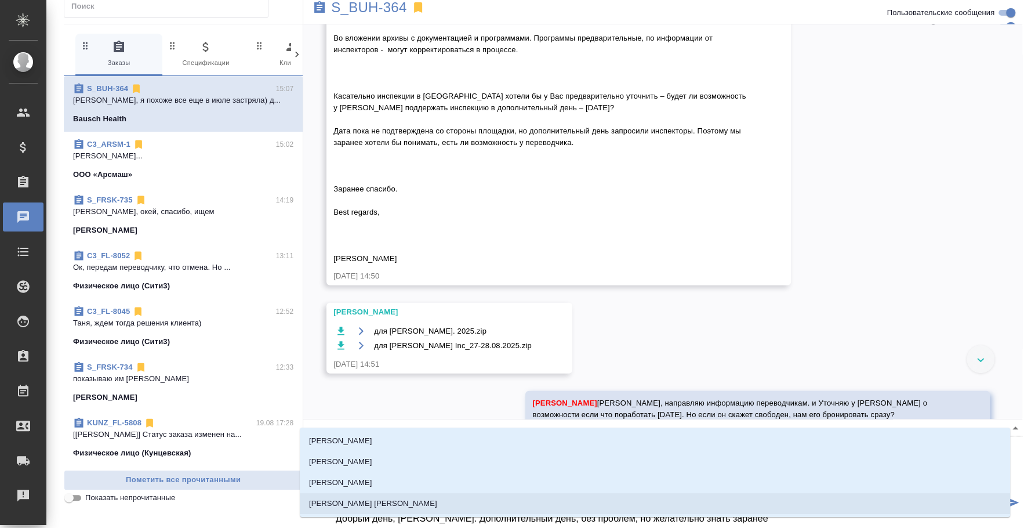
type textarea "@у "Добрый день, Ирина. Дополнительный день, без проблем, но желательно знать з…"
type input "у"
type textarea "@ус "Добрый день, Ирина. Дополнительный день, без проблем, но желательно знать …"
type input "ус"
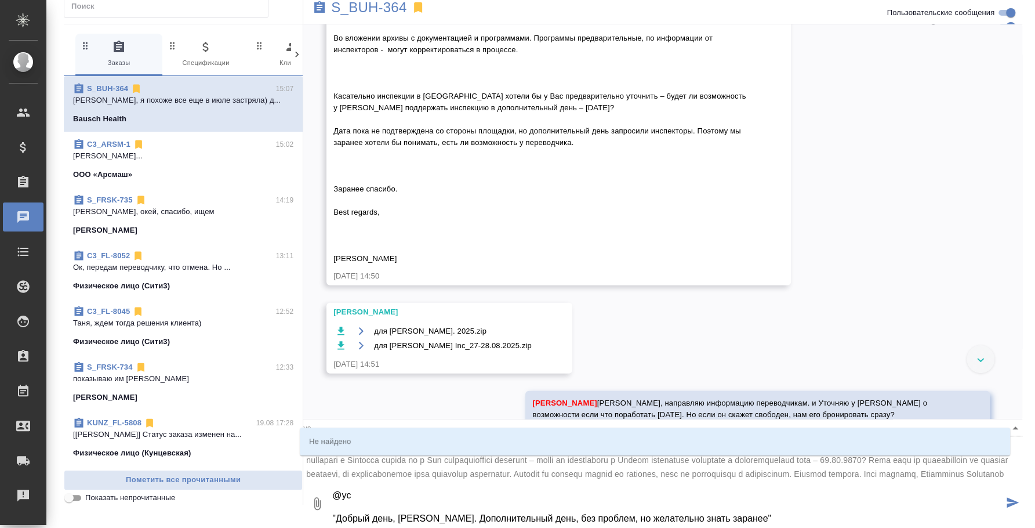
type textarea "@усм "Добрый день, Ирина. Дополнительный день, без проблем, но желательно знать…"
type input "усм"
type textarea "@усма "Добрый день, Ирина. Дополнительный день, без проблем, но желательно знат…"
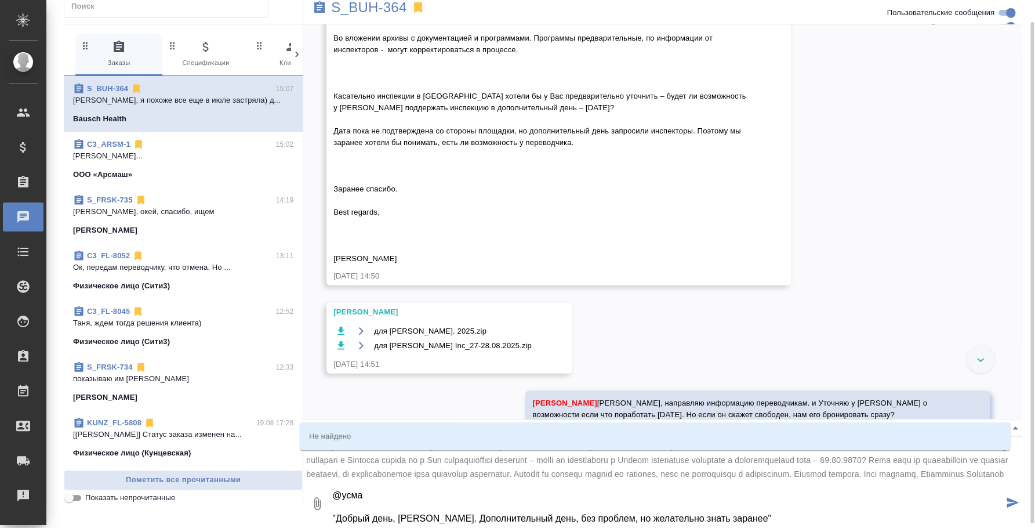
scroll to position [17, 0]
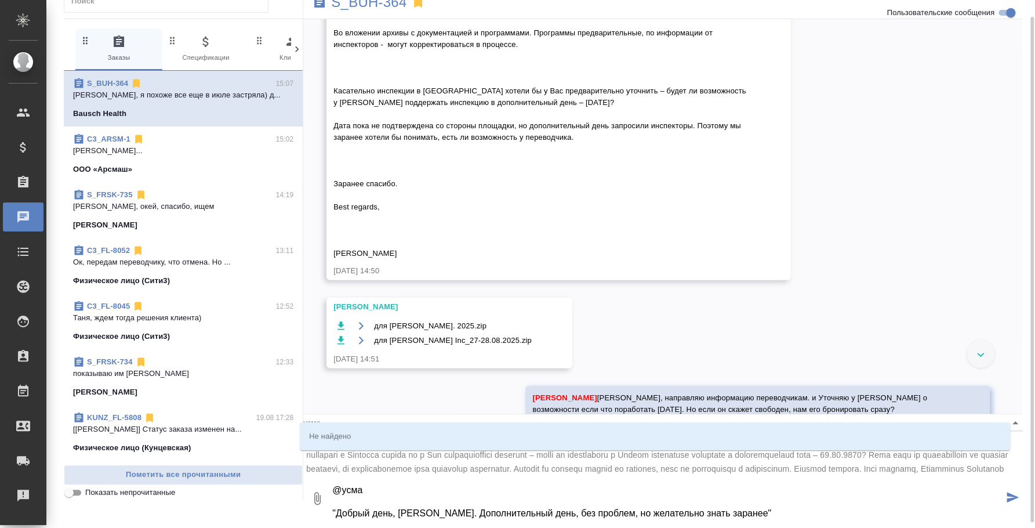
drag, startPoint x: 330, startPoint y: 518, endPoint x: 1033, endPoint y: 528, distance: 703.5
click at [1033, 527] on html ".cls-1 fill:#fff; AWATERA Fedotova Irina Клиенты Спецификации Заказы 0 Чаты Tod…" at bounding box center [517, 264] width 1035 height 528
type input "усма"
type textarea "@усма"
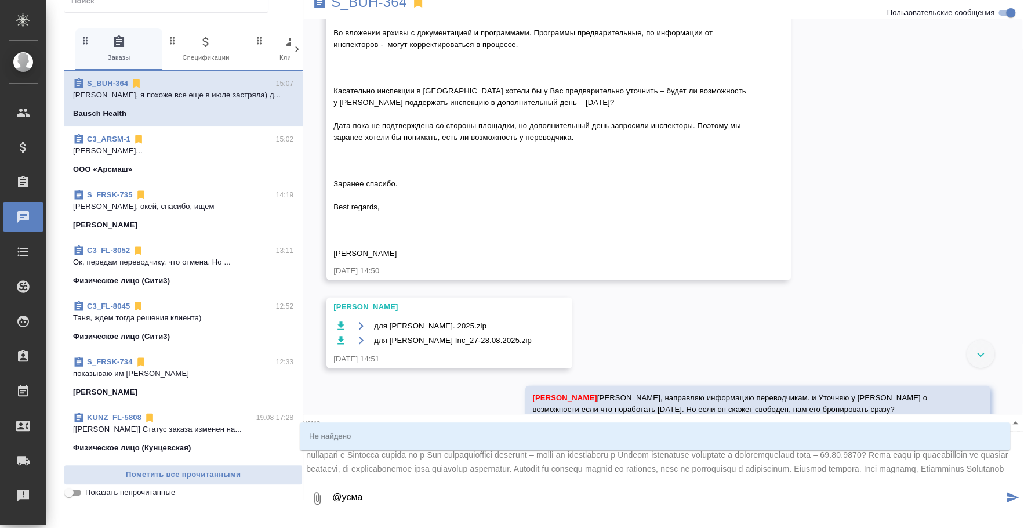
type input "усма"
type textarea "@усма"
type input "усма"
type textarea "@усма"
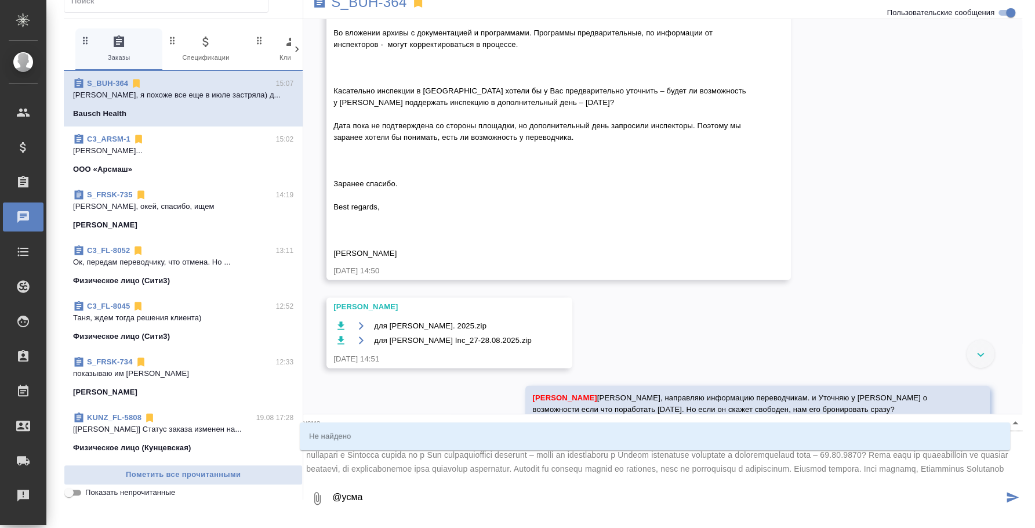
type input "усма"
type textarea "@усм"
type input "усм"
type textarea "@ус"
type input "ус"
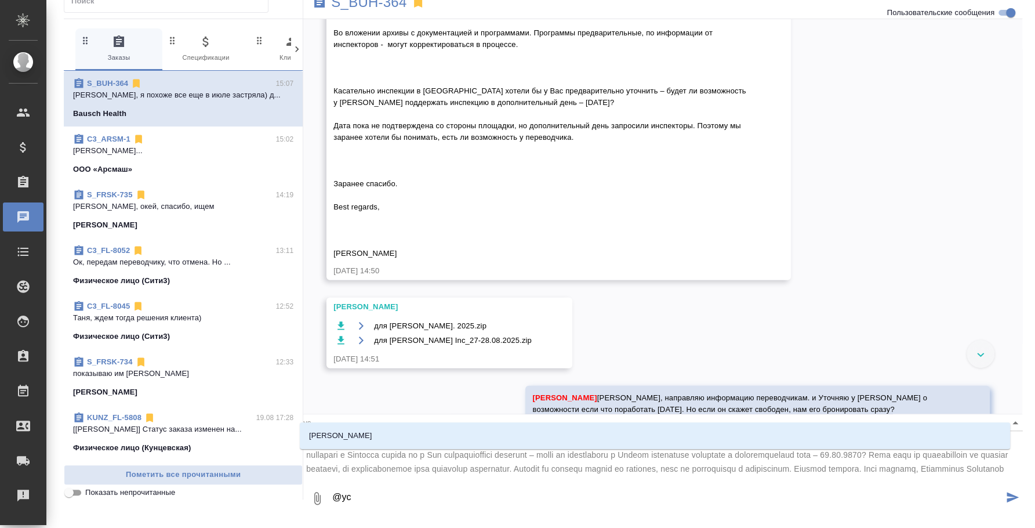
type textarea "@у"
type input "у"
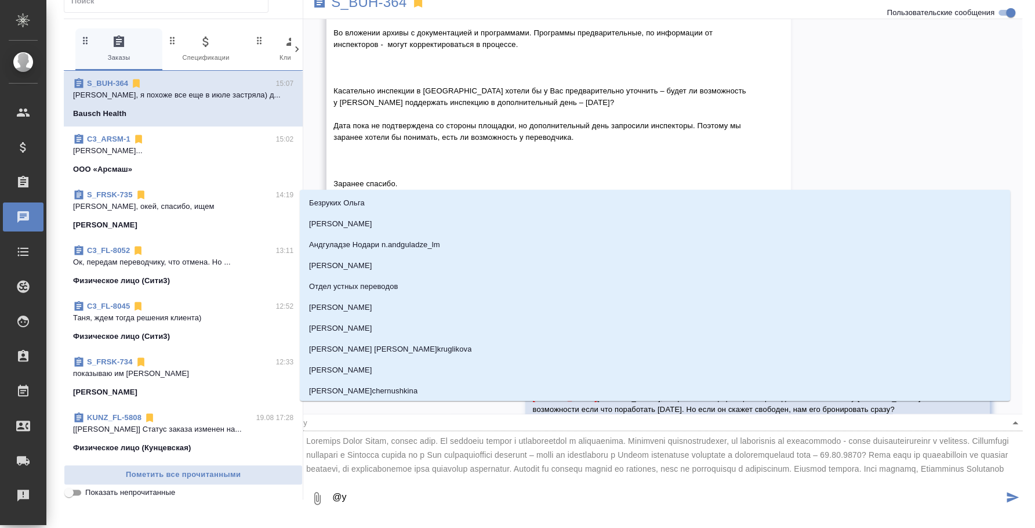
type textarea "@ус"
type input "ус"
type textarea "@усм"
type input "усм"
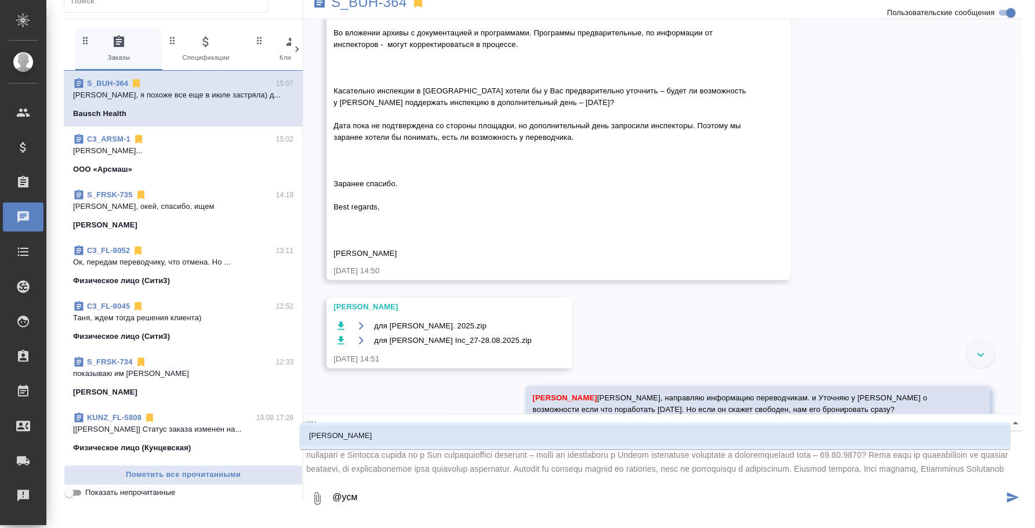
click at [562, 434] on li "[PERSON_NAME]" at bounding box center [655, 435] width 710 height 21
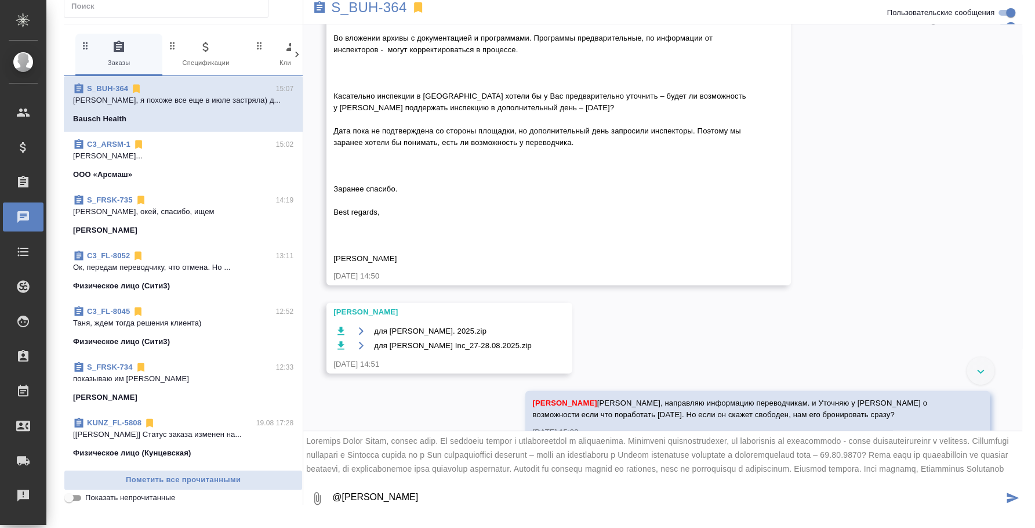
scroll to position [7, 0]
paste textarea ""Добрый день, [PERSON_NAME]. Дополнительный день, без проблем, но желательно зн…"
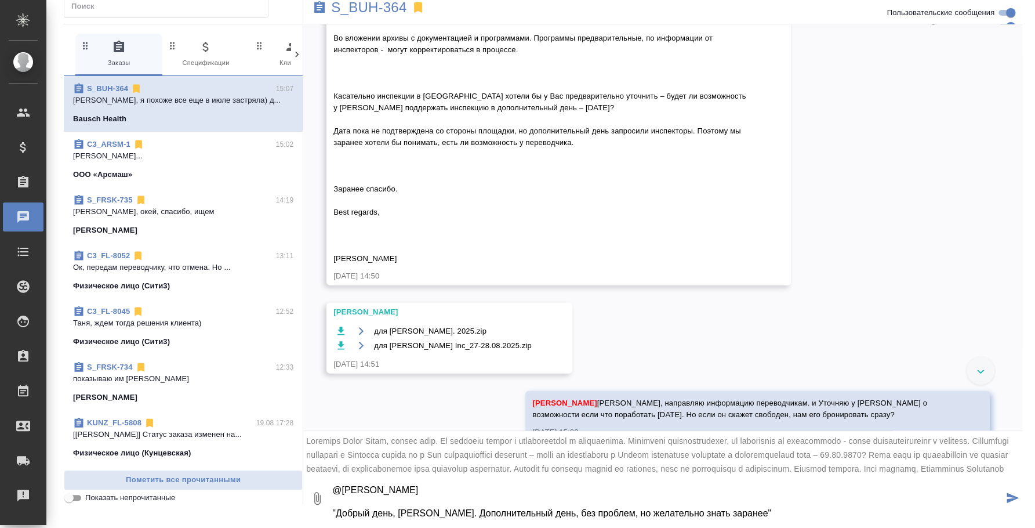
type textarea "@Усманова Ольга "Добрый день, Ирина. Дополнительный день, без проблем, но желат…"
click at [553, 478] on div at bounding box center [662, 455] width 719 height 48
click at [1007, 501] on icon "submit" at bounding box center [1013, 497] width 12 height 10
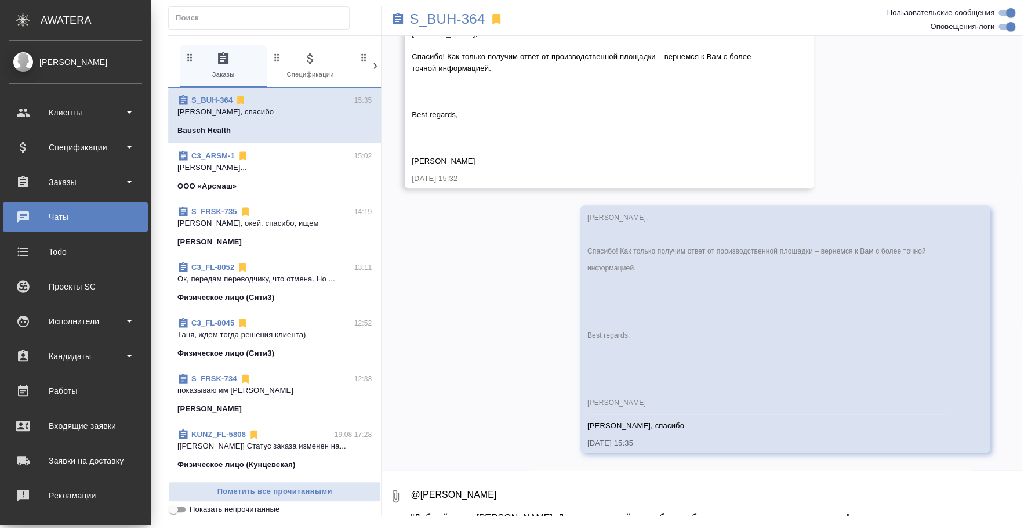
scroll to position [9018, 0]
click at [57, 315] on div "Исполнители" at bounding box center [75, 321] width 133 height 17
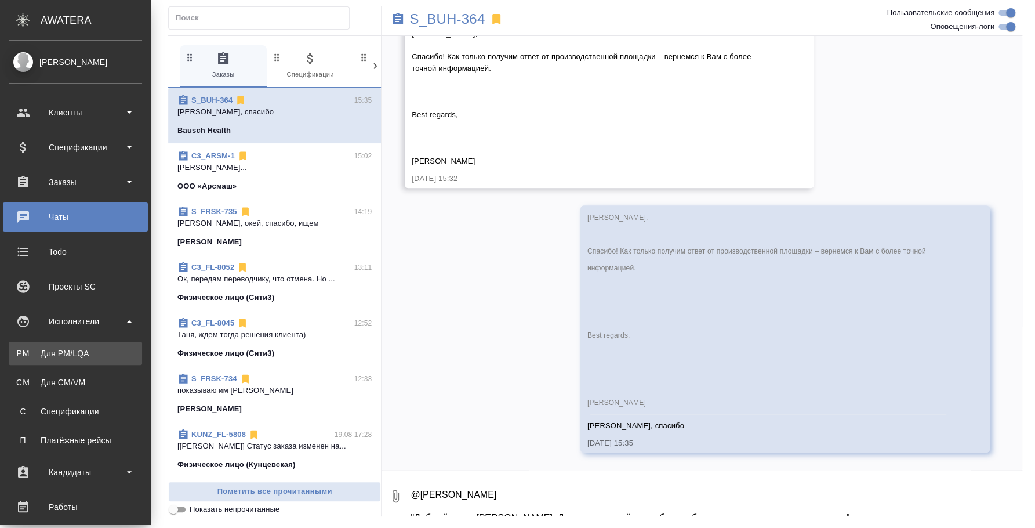
click at [59, 343] on link "PM Для PM/LQA" at bounding box center [75, 353] width 133 height 23
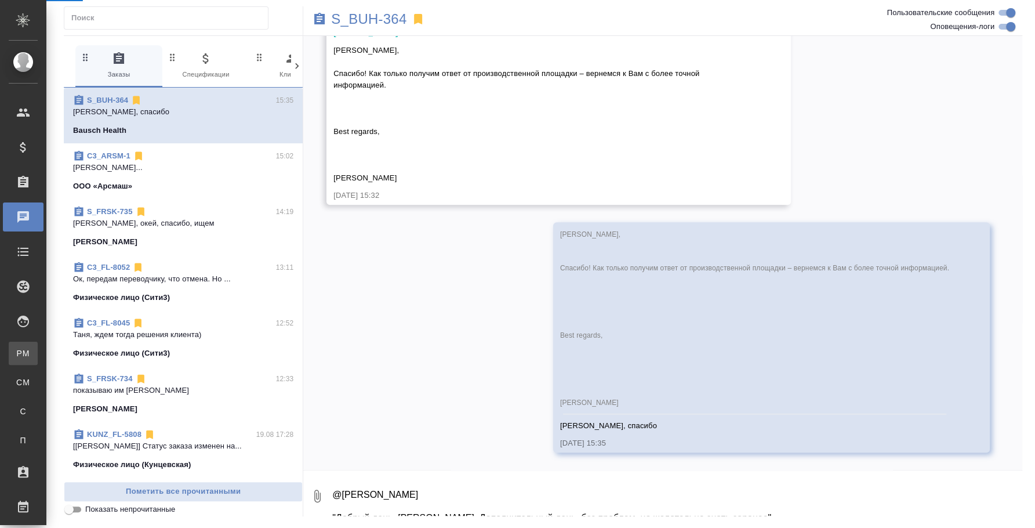
scroll to position [8943, 0]
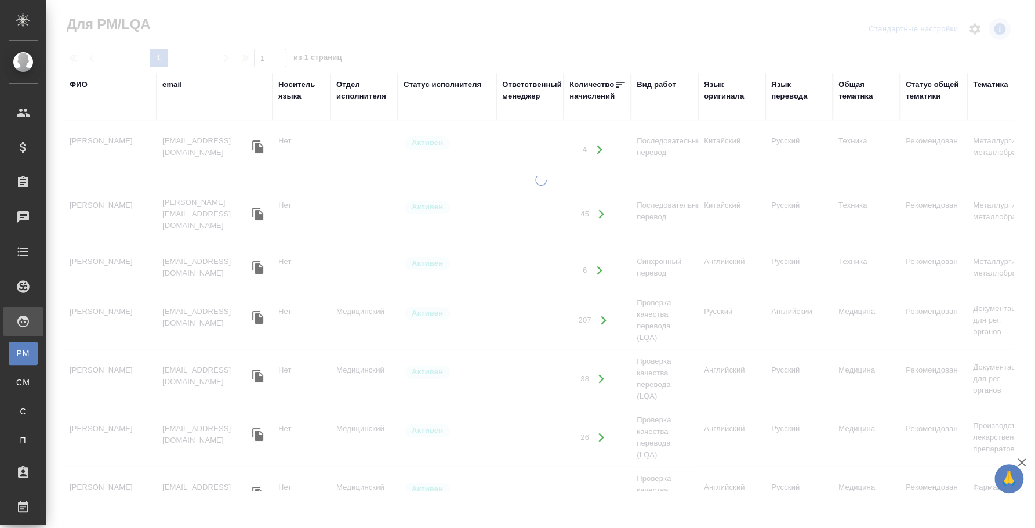
click at [75, 86] on div "ФИО" at bounding box center [79, 85] width 18 height 12
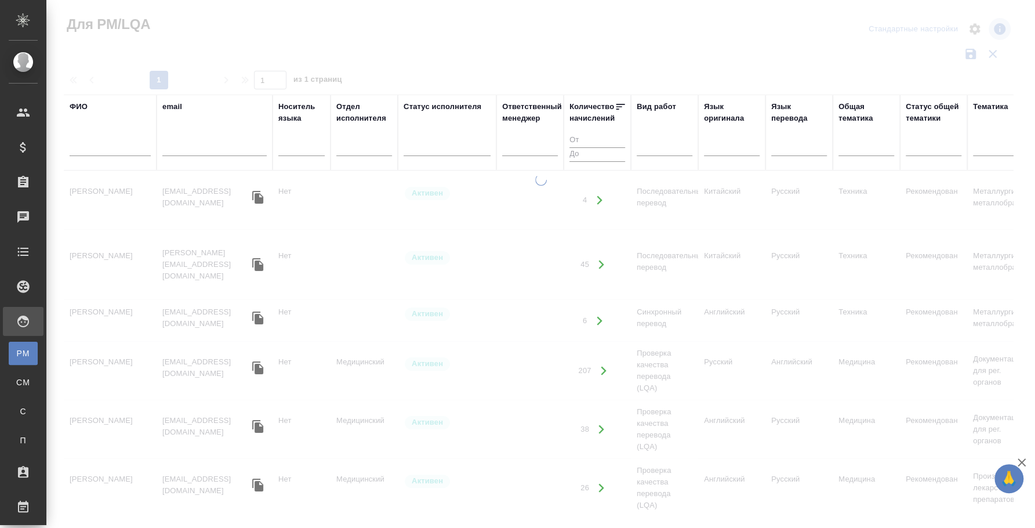
click at [107, 163] on div at bounding box center [110, 150] width 81 height 28
click at [106, 148] on input "text" at bounding box center [110, 148] width 81 height 14
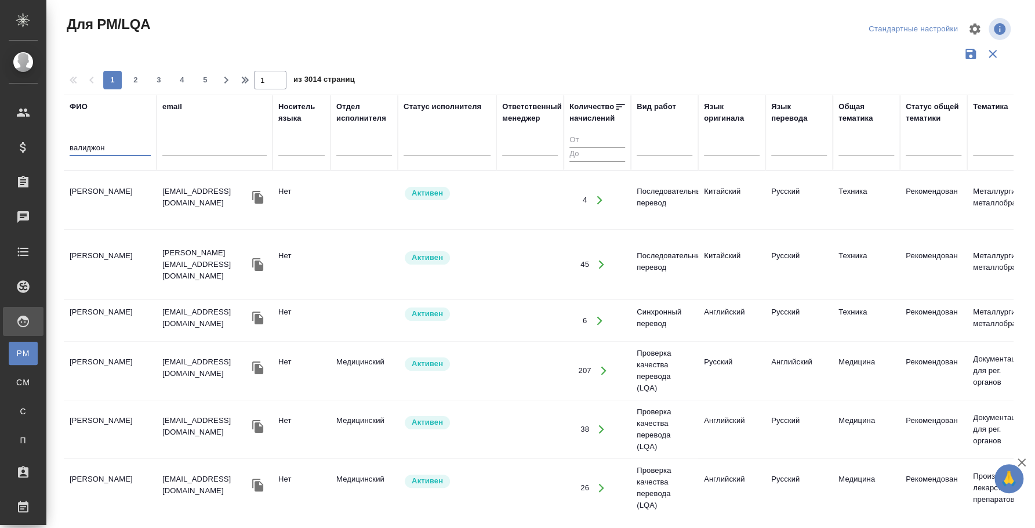
type input "валиджон"
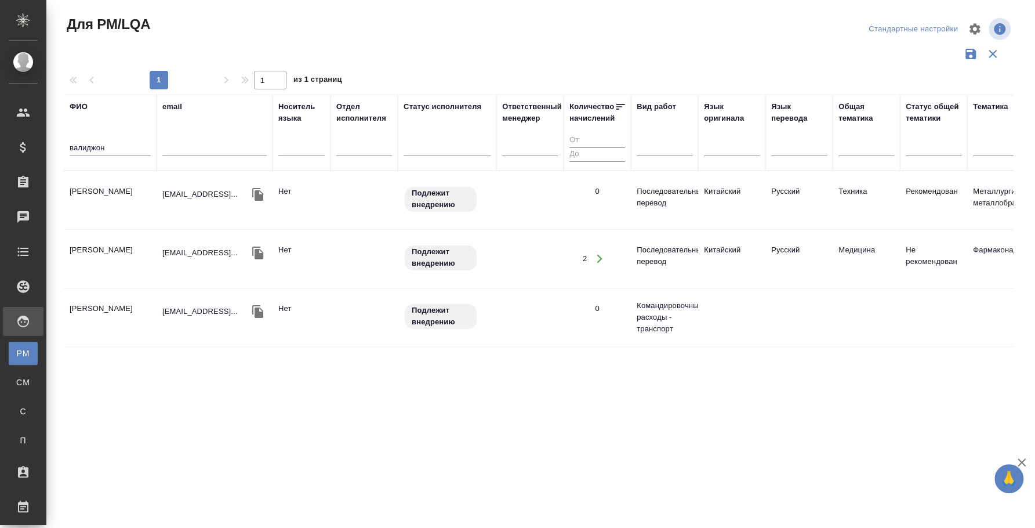
click at [121, 184] on td "Хакимов Валиджон" at bounding box center [110, 200] width 93 height 41
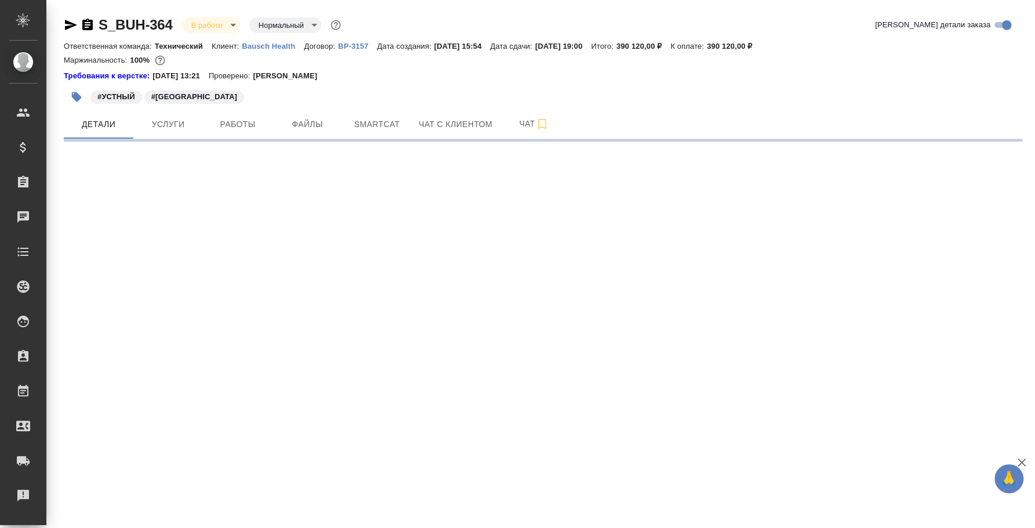
select select "RU"
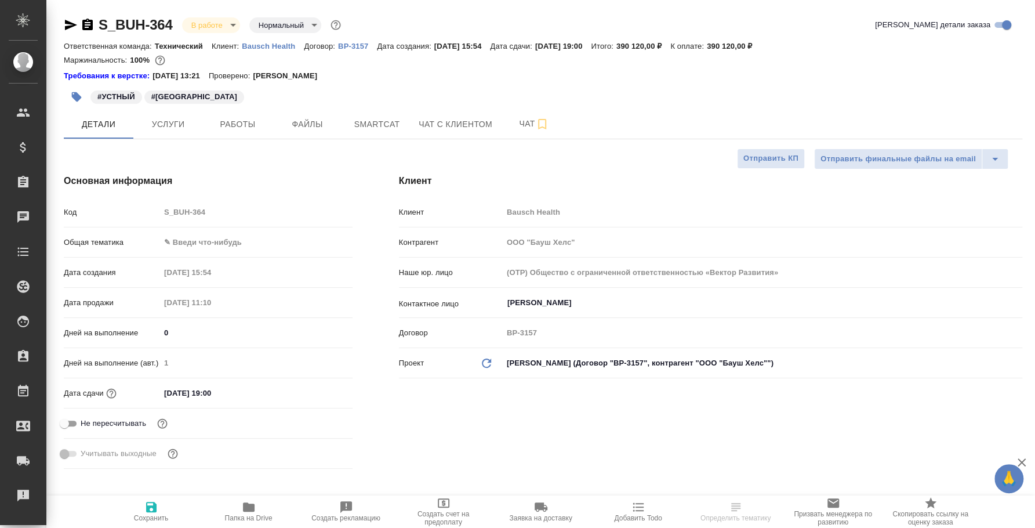
type textarea "x"
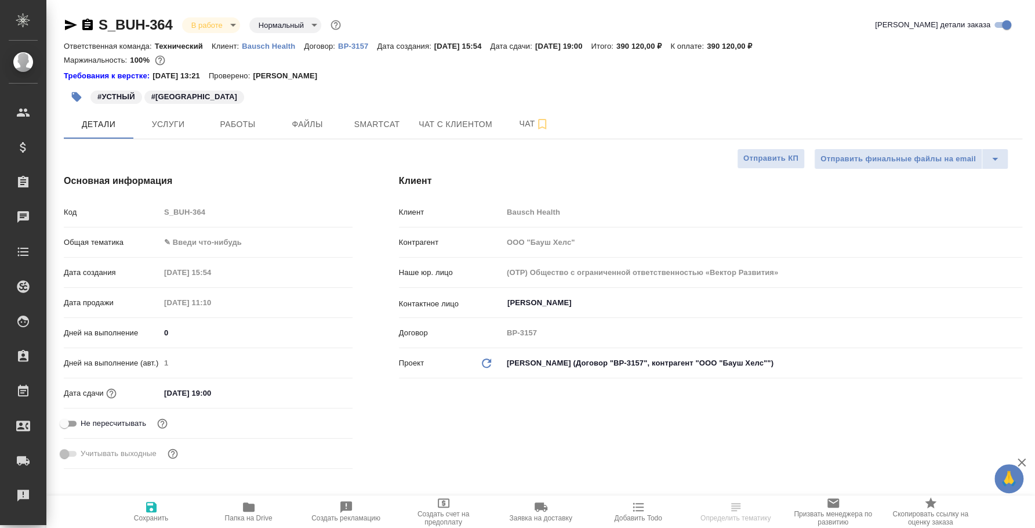
type textarea "x"
click at [86, 21] on icon "button" at bounding box center [87, 25] width 10 height 12
type textarea "x"
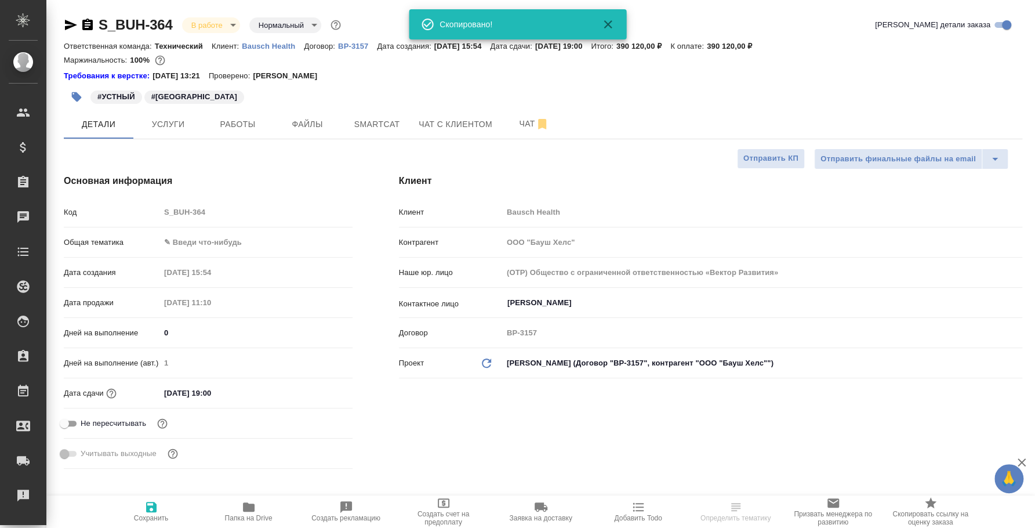
type textarea "x"
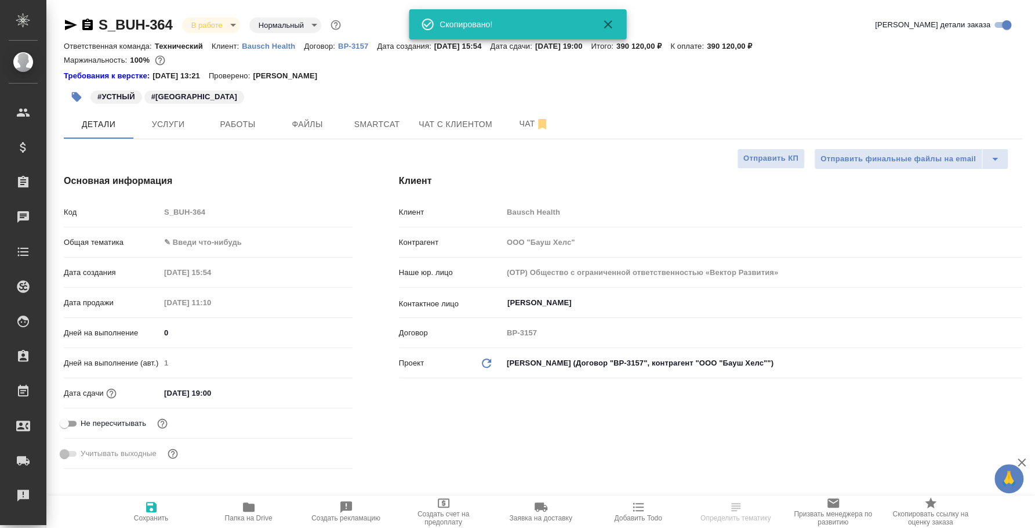
type textarea "x"
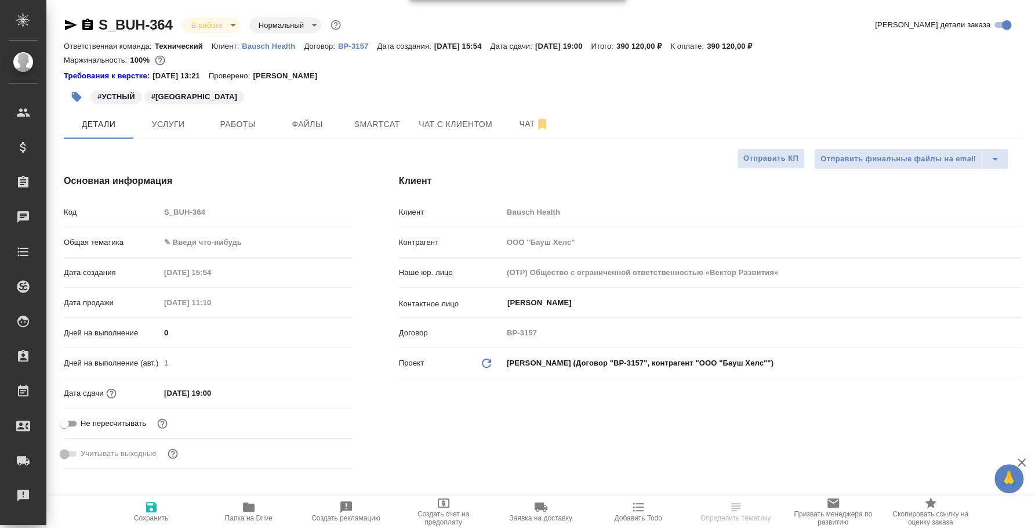
type textarea "x"
select select "RU"
type textarea "x"
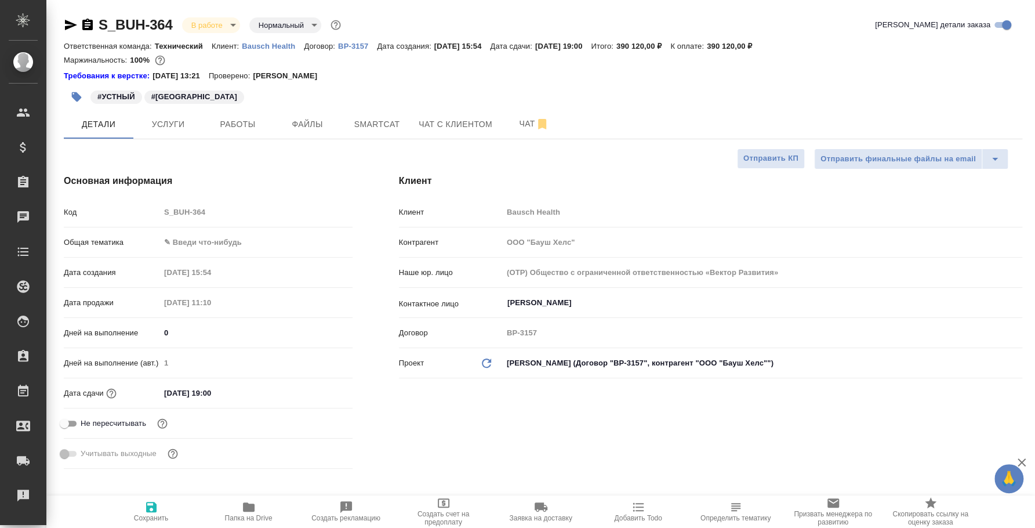
type textarea "x"
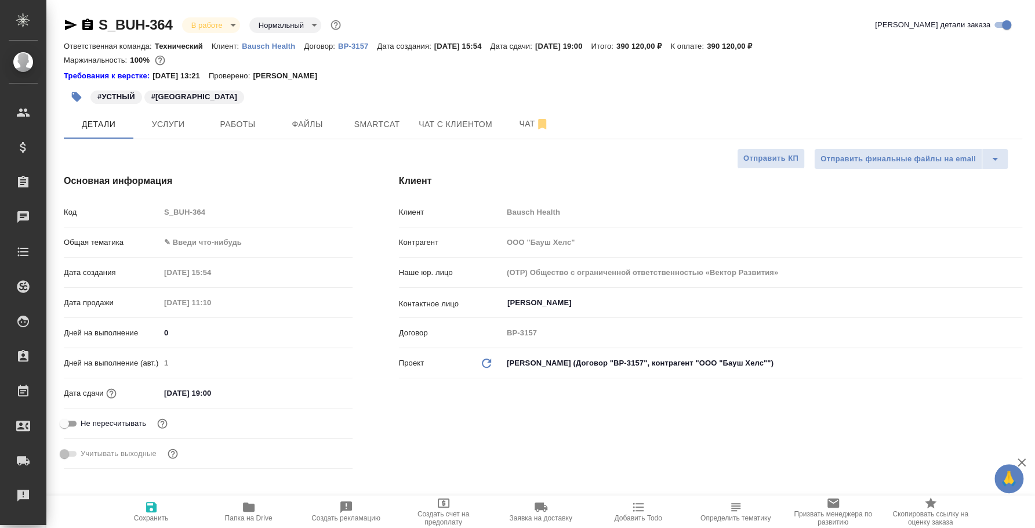
type textarea "x"
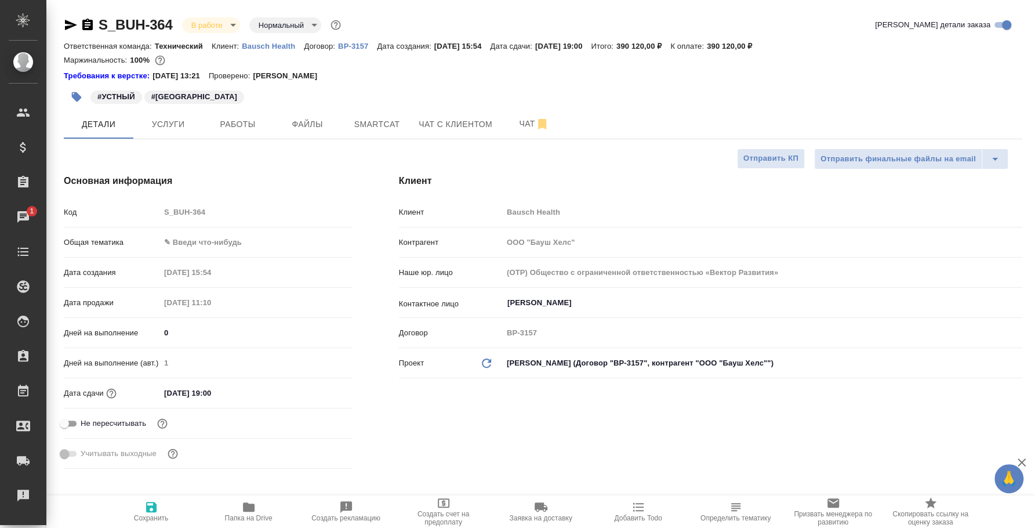
type textarea "x"
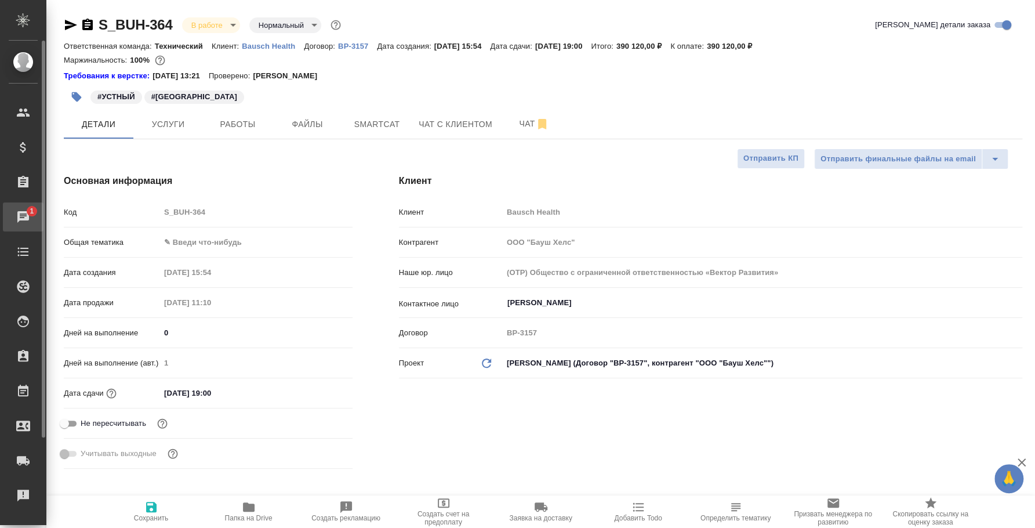
type textarea "x"
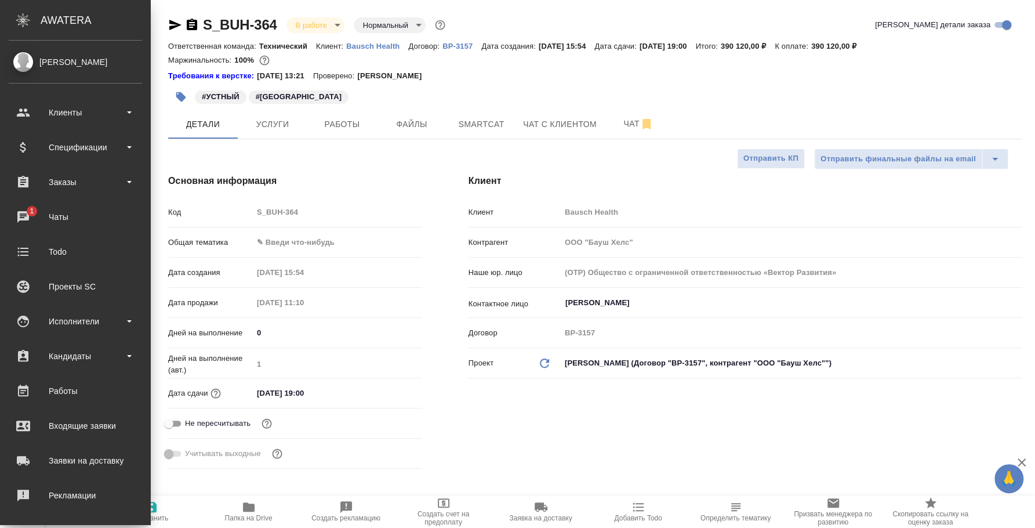
type textarea "x"
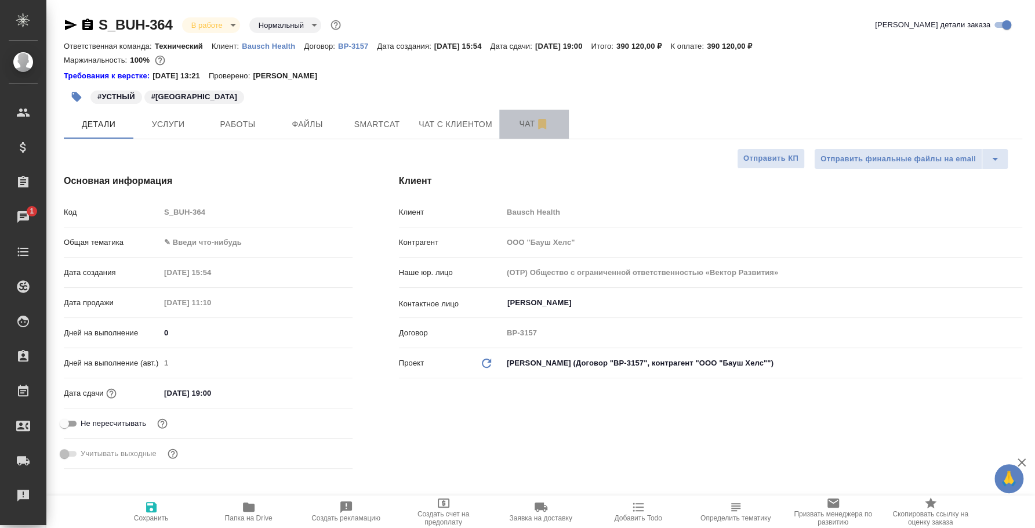
click at [528, 130] on span "Чат" at bounding box center [534, 124] width 56 height 14
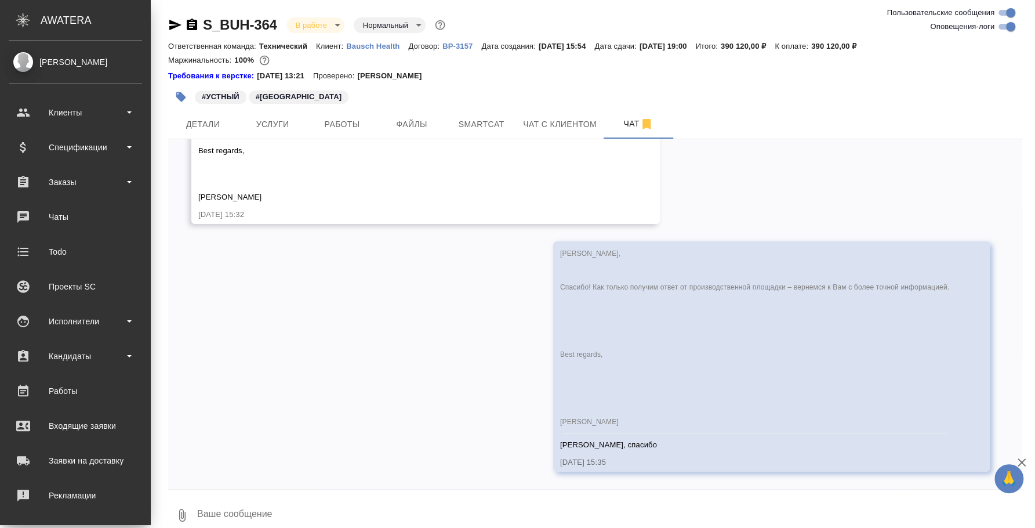
scroll to position [8911, 0]
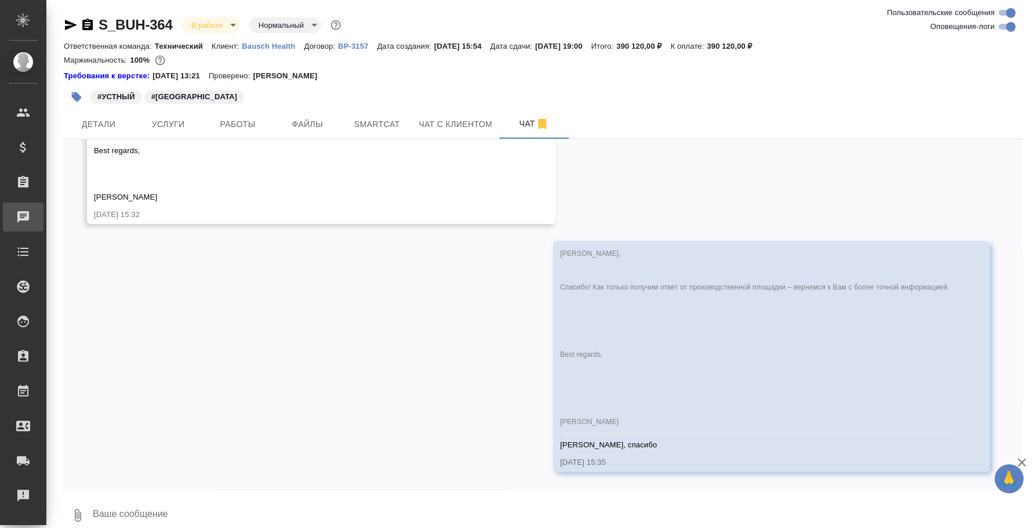
click at [43, 206] on link "0 Чаты" at bounding box center [23, 216] width 41 height 29
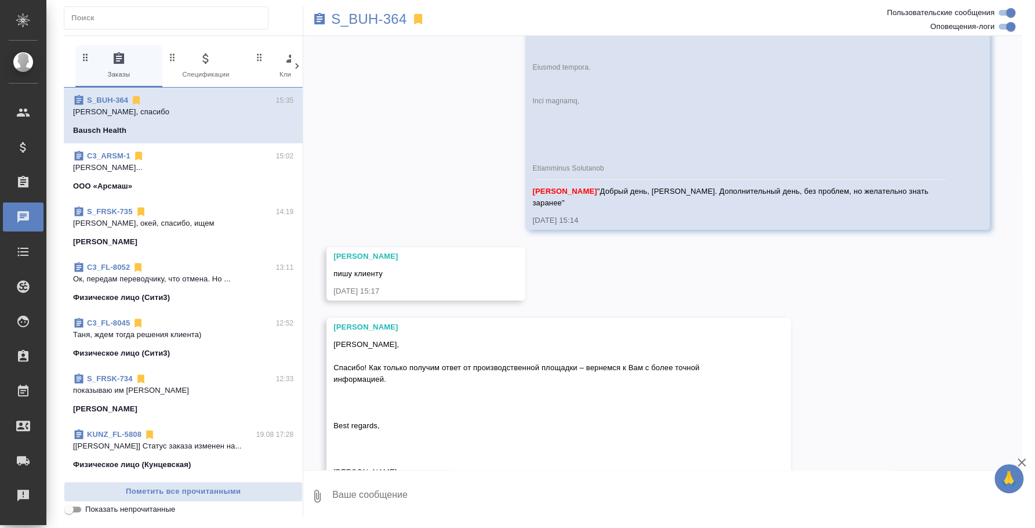
scroll to position [8914, 0]
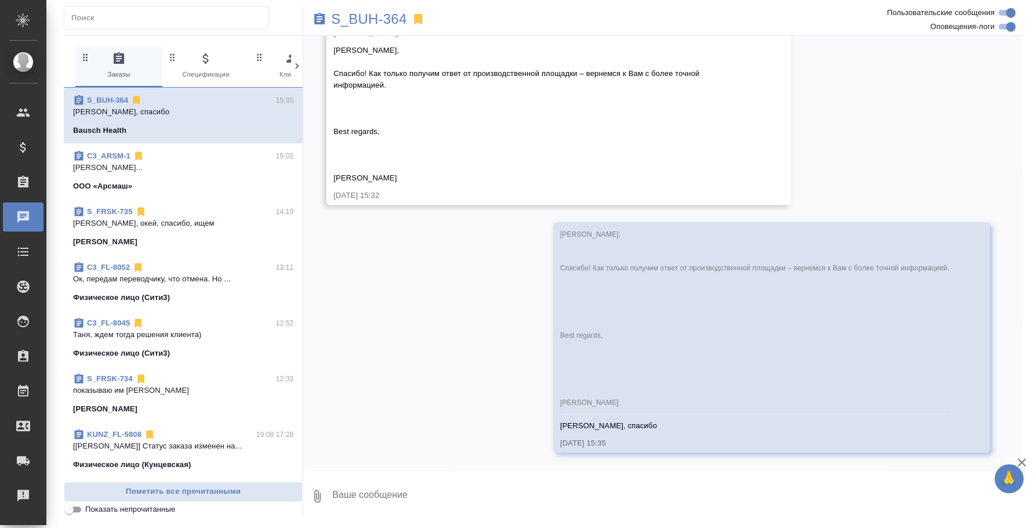
click at [128, 222] on p "Оля, окей, спасибо, ищем" at bounding box center [183, 223] width 220 height 12
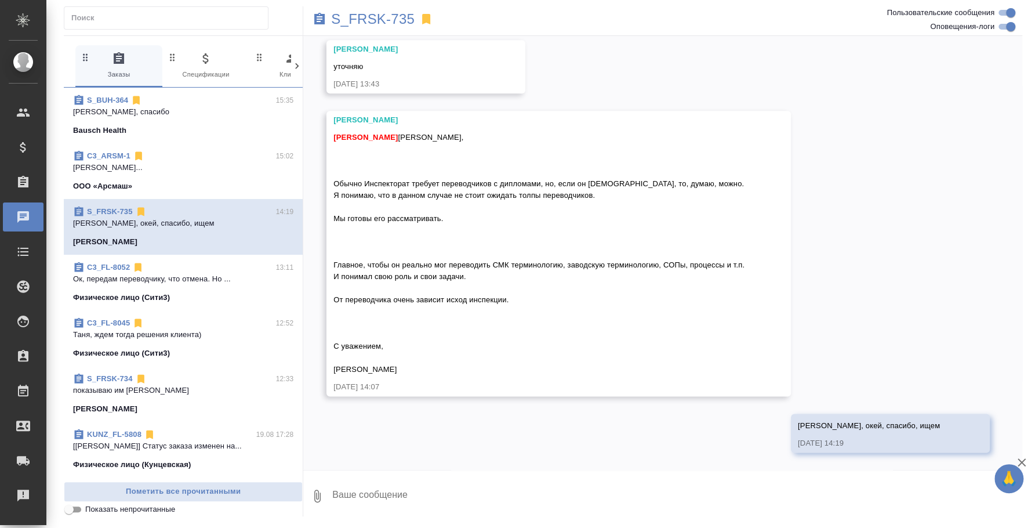
scroll to position [868, 0]
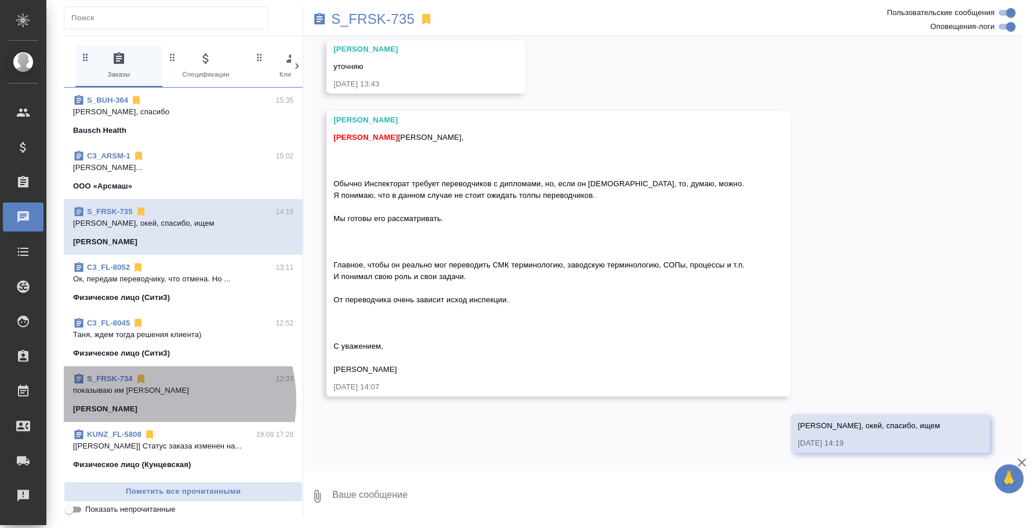
click at [150, 400] on span "S_FRSK-734 12:33 показываю им Наталью Fresenius Kabi" at bounding box center [183, 394] width 220 height 42
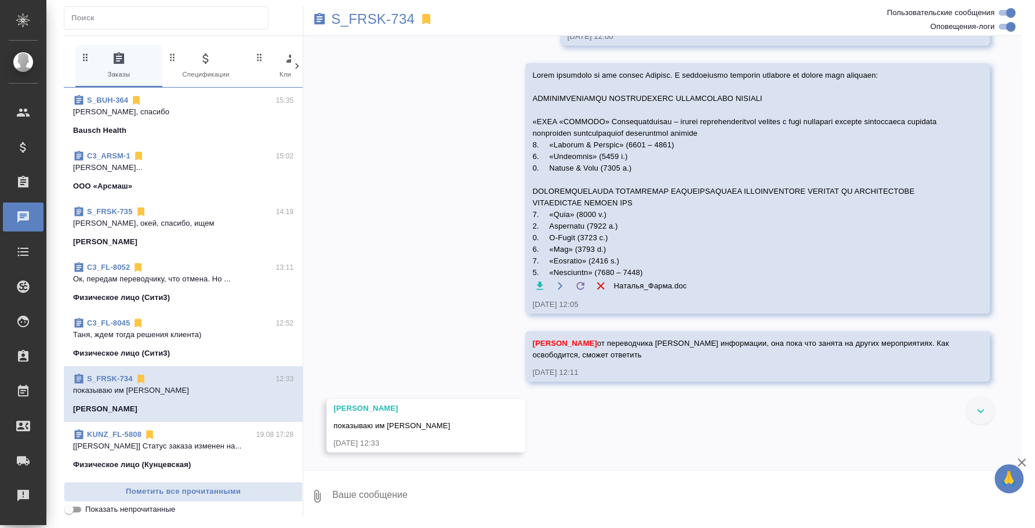
scroll to position [1916, 0]
click at [528, 489] on textarea at bounding box center [676, 495] width 691 height 39
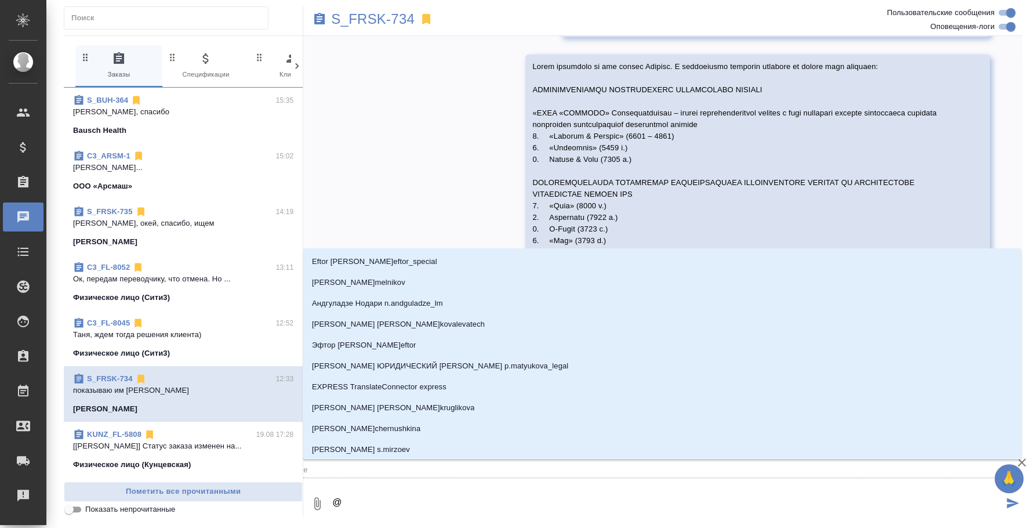
type textarea "@e"
type input "e"
type textarea "@ec"
type input "ec"
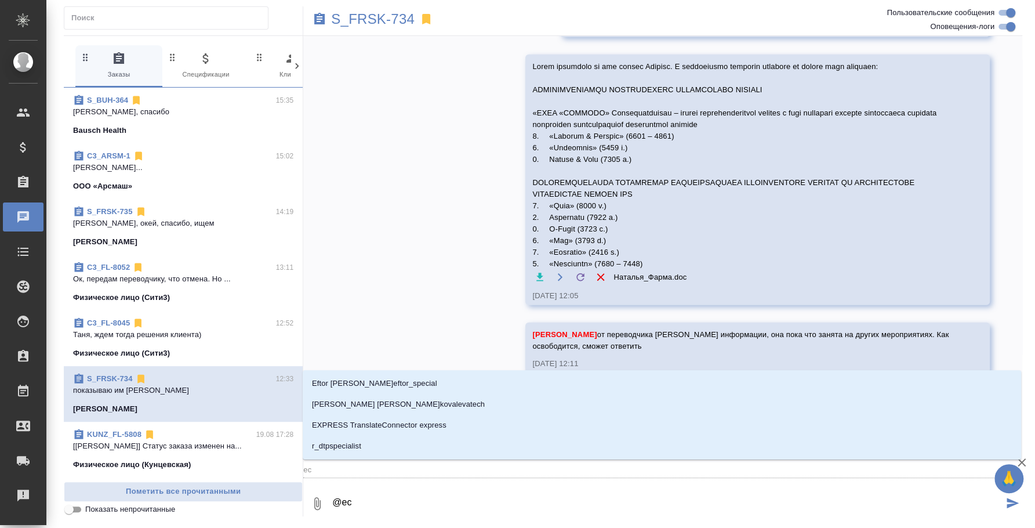
type textarea "@ecv"
type input "ecv"
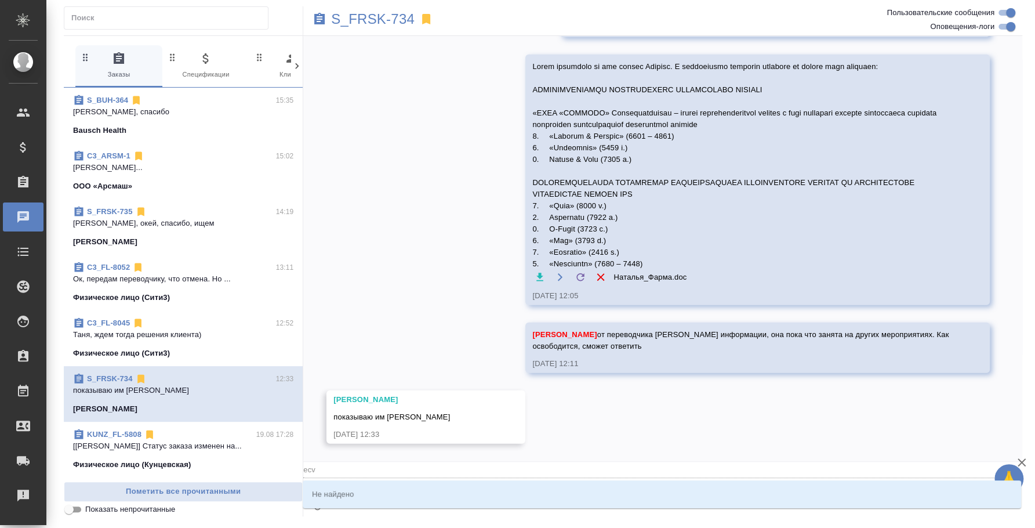
type textarea "@ec"
type input "ec"
type textarea "@e"
type input "e"
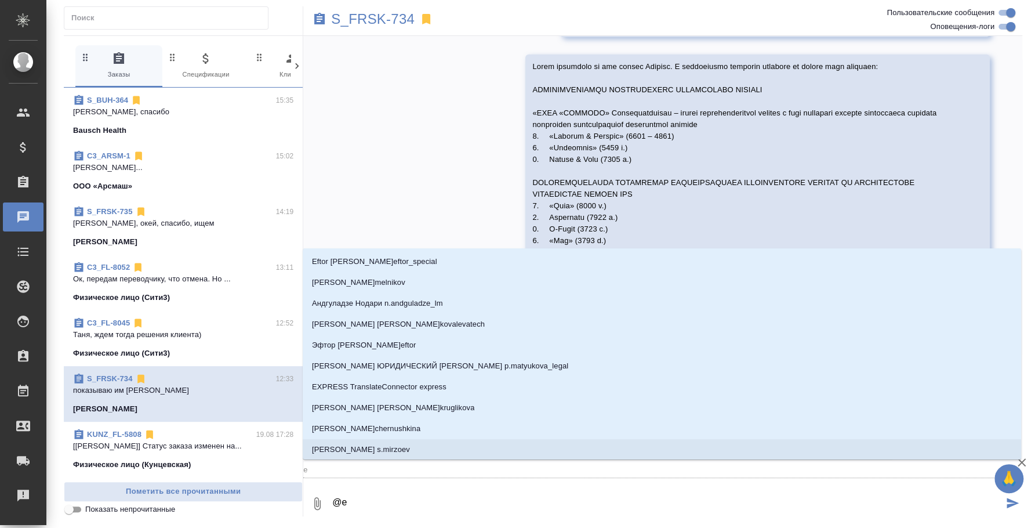
type textarea "@"
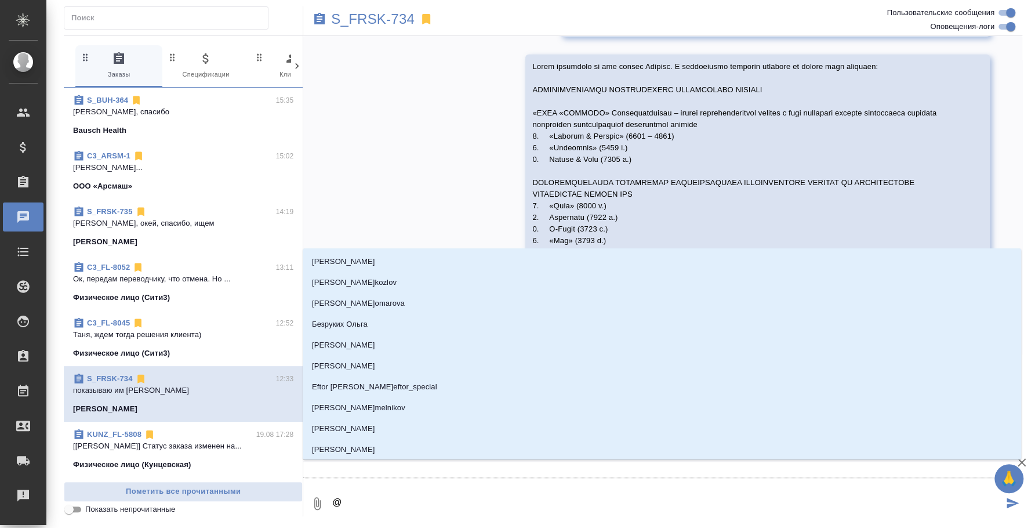
type textarea "@у"
type input "у"
type textarea "@ус"
type input "ус"
type textarea "@усма"
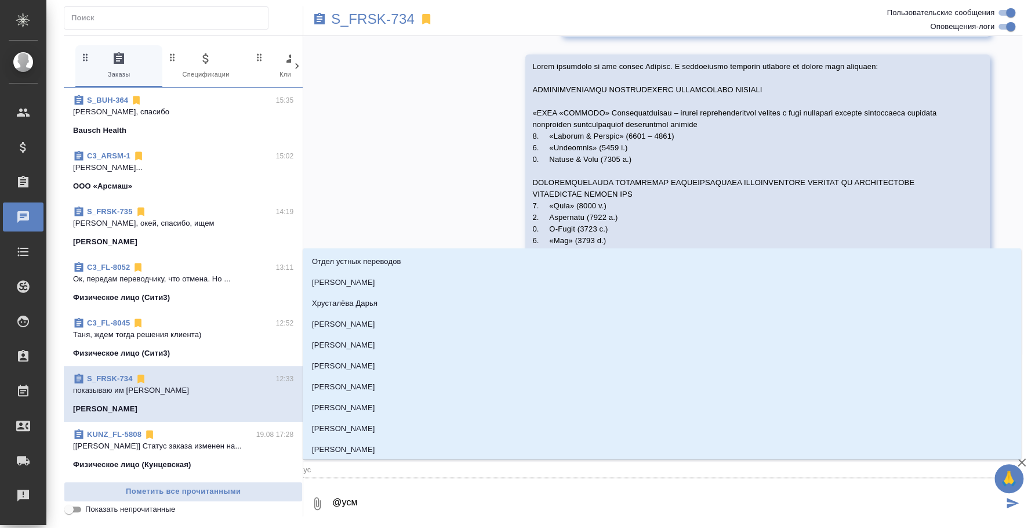
type input "усма"
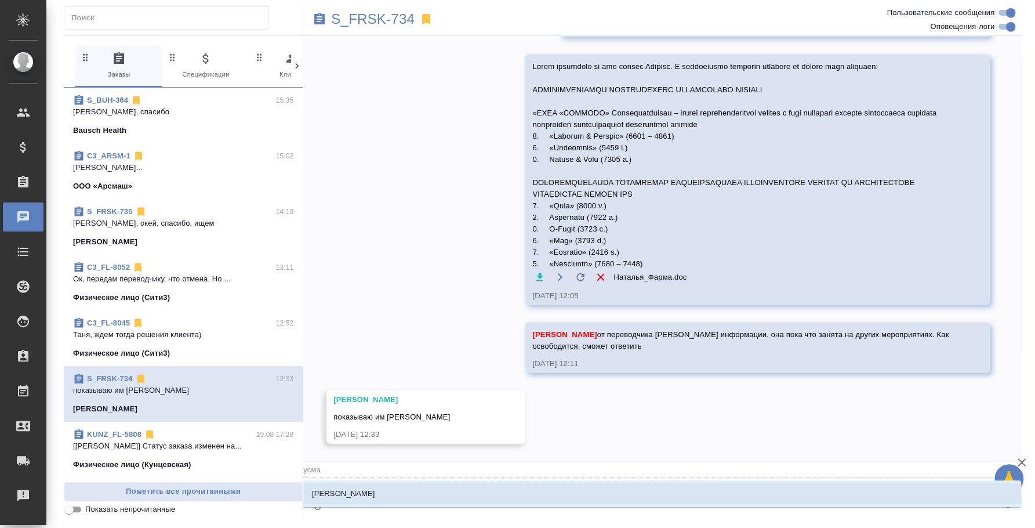
click at [554, 499] on li "Усманова Ольга" at bounding box center [662, 493] width 718 height 21
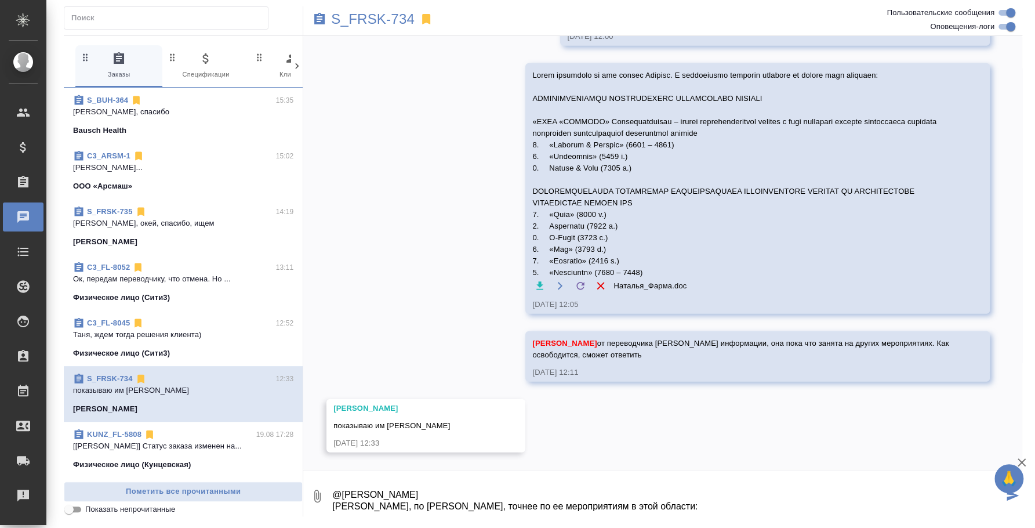
paste textarea "Опыт перевода инспекций с 2019 года по настоящее время. Производители фармаколо…"
type textarea "@Усманова Ольга Оля, по Екатерине, точнее по ее мероприятиям в этой области: Оп…"
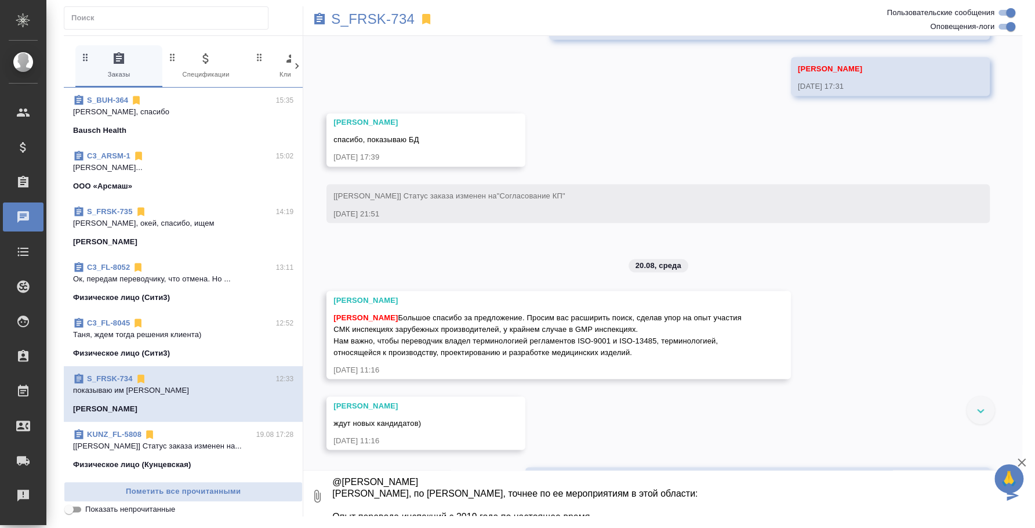
scroll to position [1264, 0]
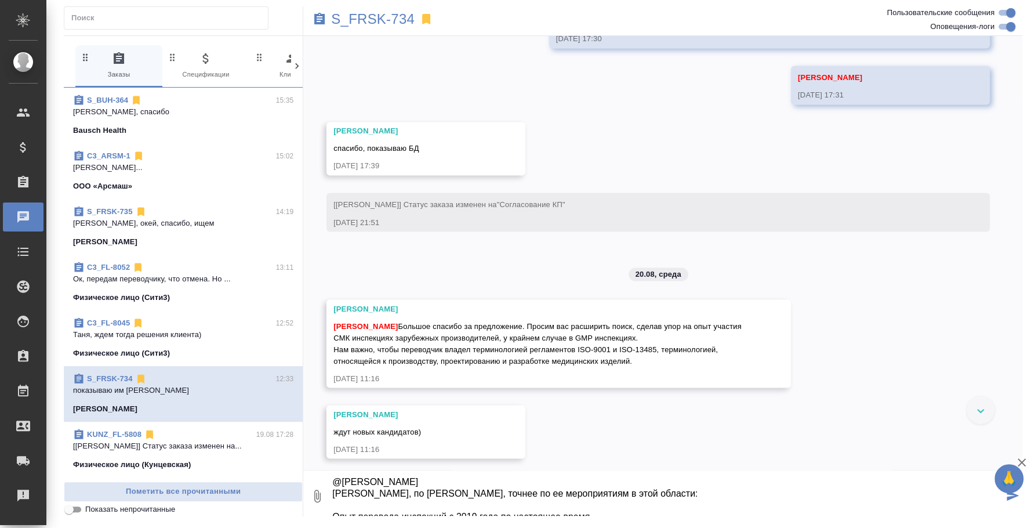
click at [589, 493] on textarea "@Усманова Ольга Оля, по Екатерине, точнее по ее мероприятиям в этой области: Оп…" at bounding box center [667, 495] width 672 height 39
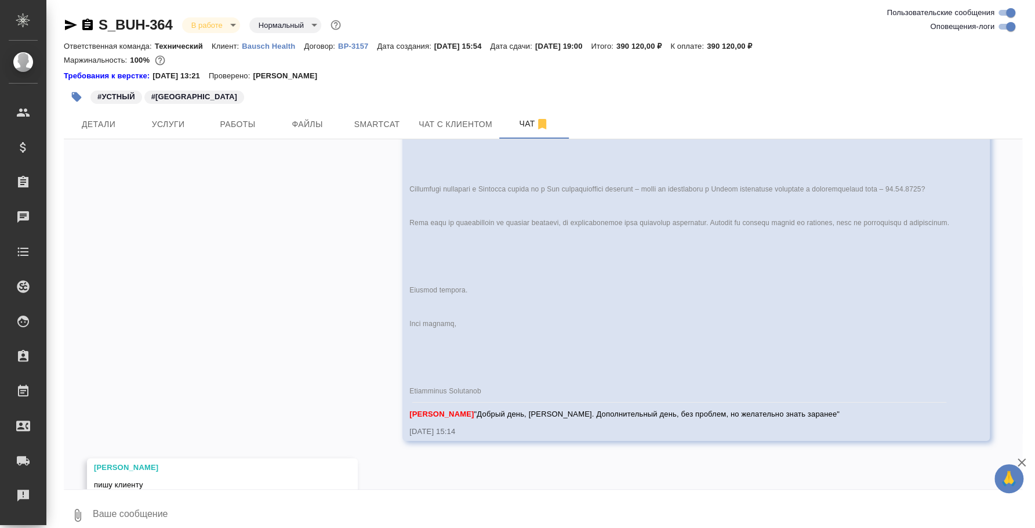
scroll to position [8629, 0]
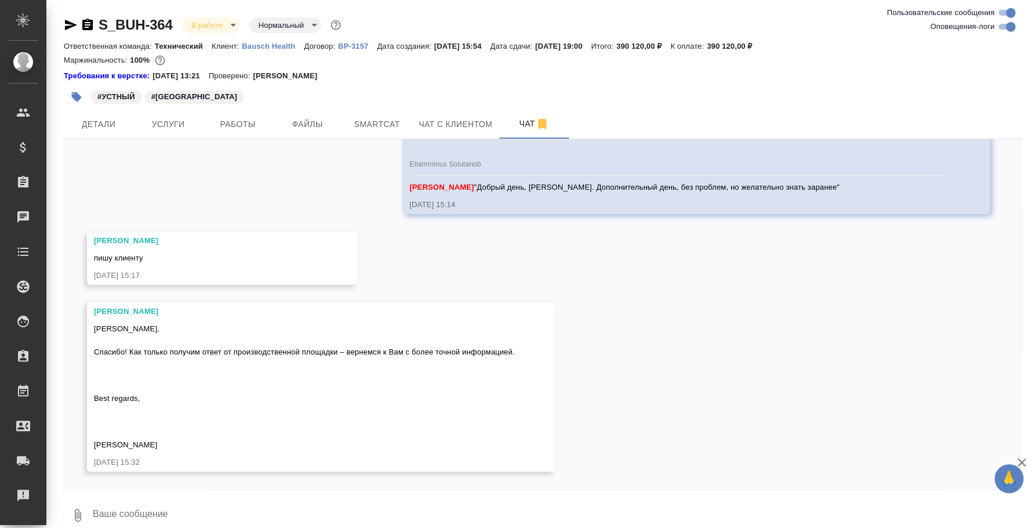
click at [353, 498] on textarea at bounding box center [557, 514] width 931 height 39
click at [208, 257] on button "Ответить на сообщение" at bounding box center [157, 260] width 127 height 23
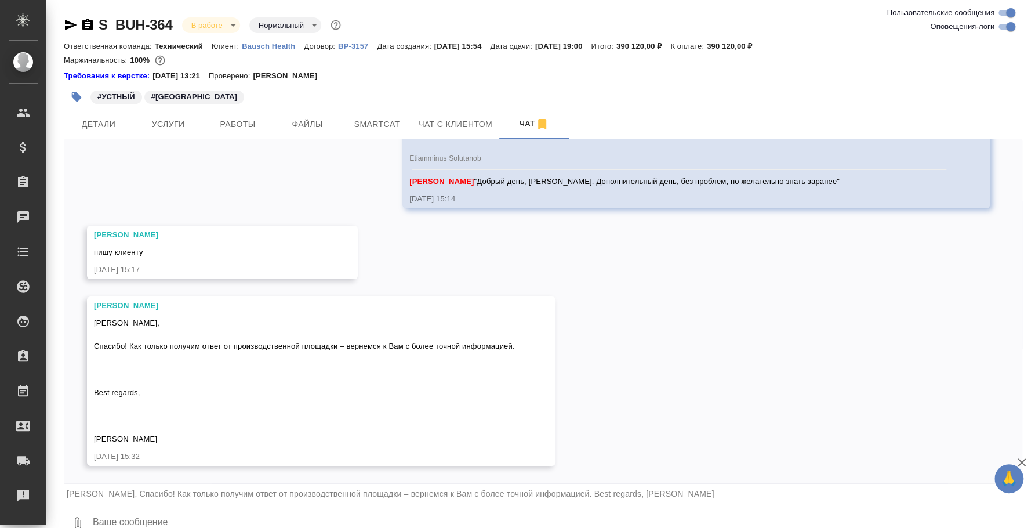
scroll to position [8629, 0]
click at [318, 520] on textarea at bounding box center [557, 522] width 931 height 39
type textarea "[PERSON_NAME], спасибо"
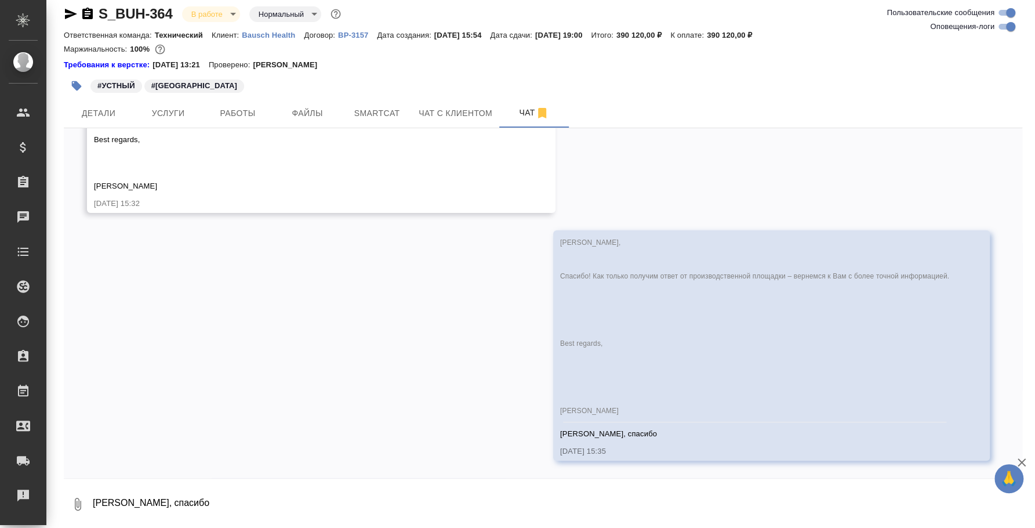
scroll to position [8882, 0]
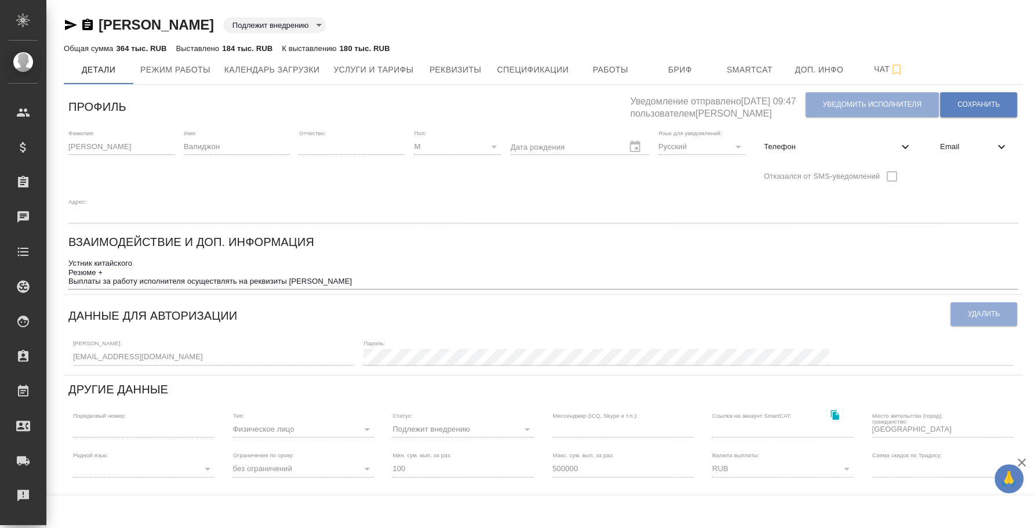
click at [74, 21] on icon "button" at bounding box center [71, 25] width 14 height 14
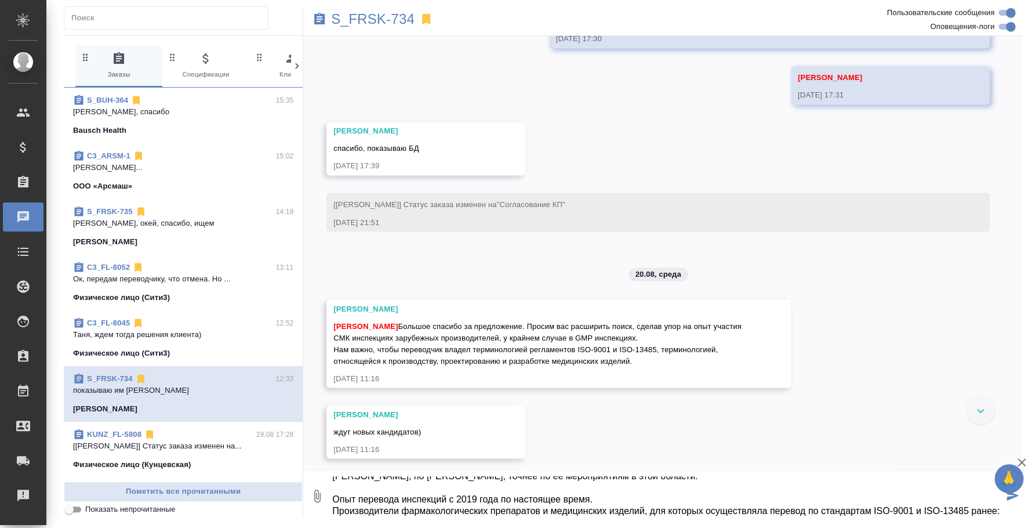
scroll to position [24, 0]
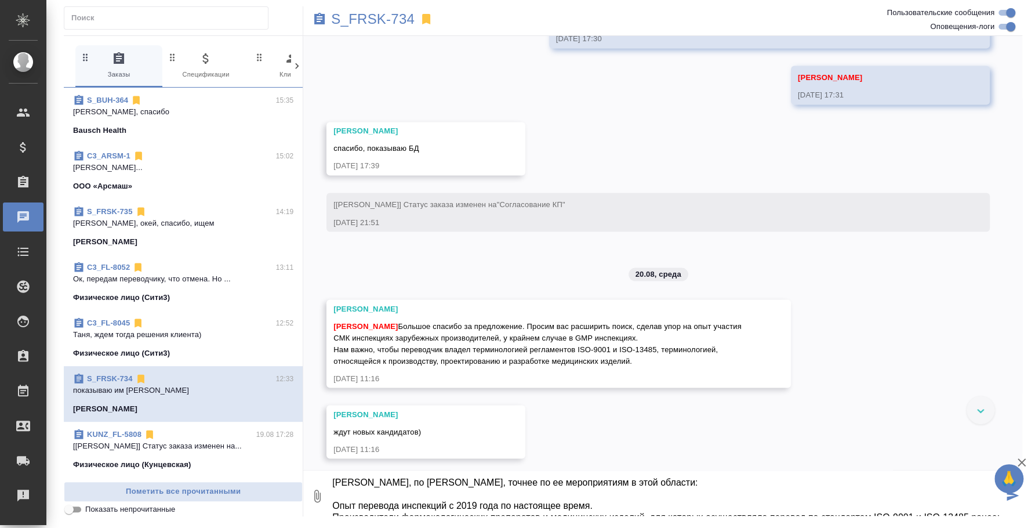
drag, startPoint x: 604, startPoint y: 484, endPoint x: 419, endPoint y: 483, distance: 185.0
click at [419, 483] on textarea "@[PERSON_NAME] [PERSON_NAME], по [PERSON_NAME], точнее по ее мероприятиям в это…" at bounding box center [667, 495] width 672 height 39
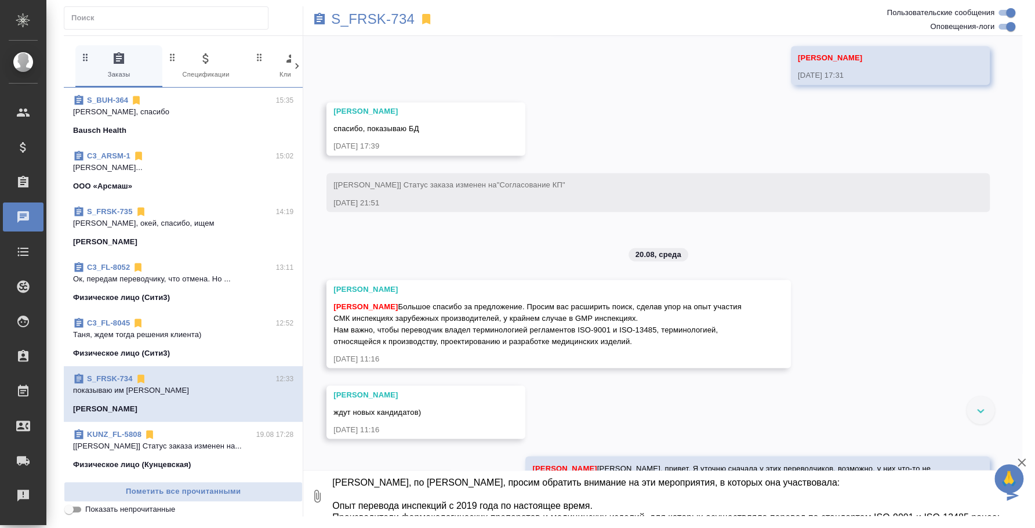
scroll to position [1335, 0]
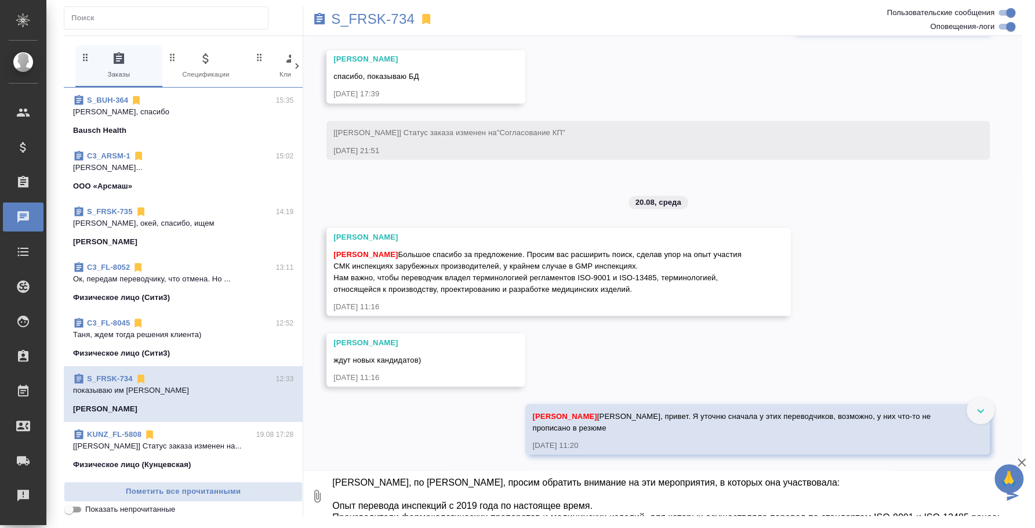
type textarea "@[PERSON_NAME] [PERSON_NAME], по [PERSON_NAME], просим обратить внимание на эти…"
click at [411, 217] on button "Ответить на сообщение" at bounding box center [396, 219] width 127 height 23
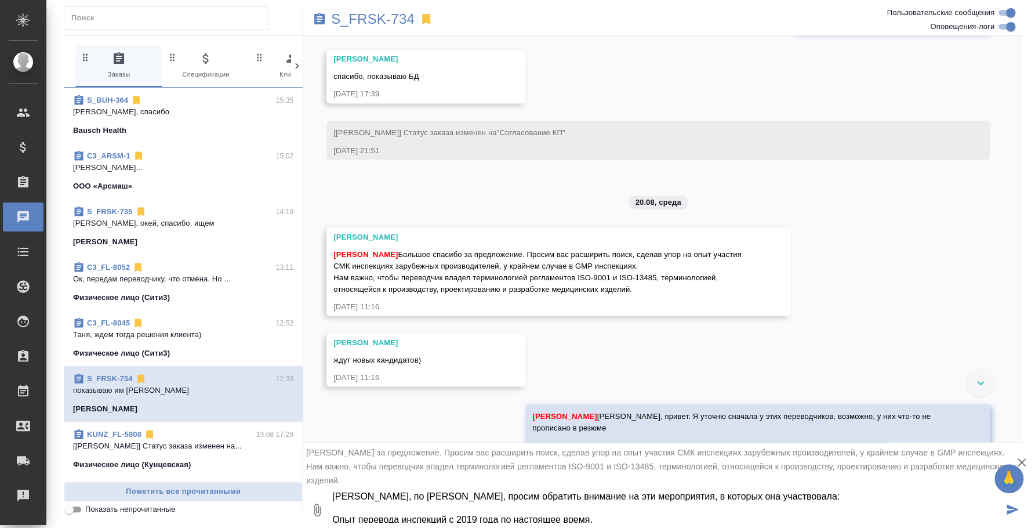
click at [1006, 503] on button "submit" at bounding box center [1012, 509] width 19 height 39
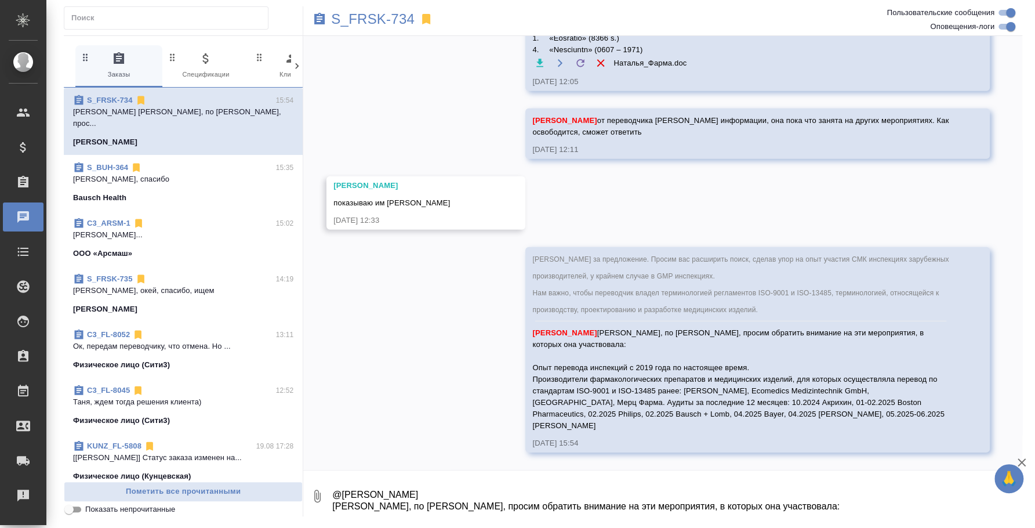
scroll to position [2129, 0]
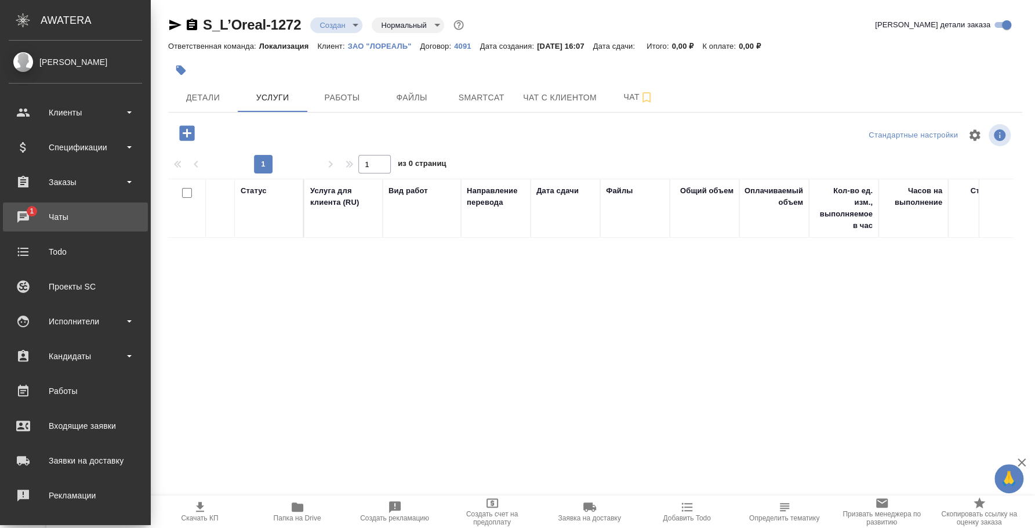
click at [20, 215] on div "Чаты" at bounding box center [75, 216] width 133 height 17
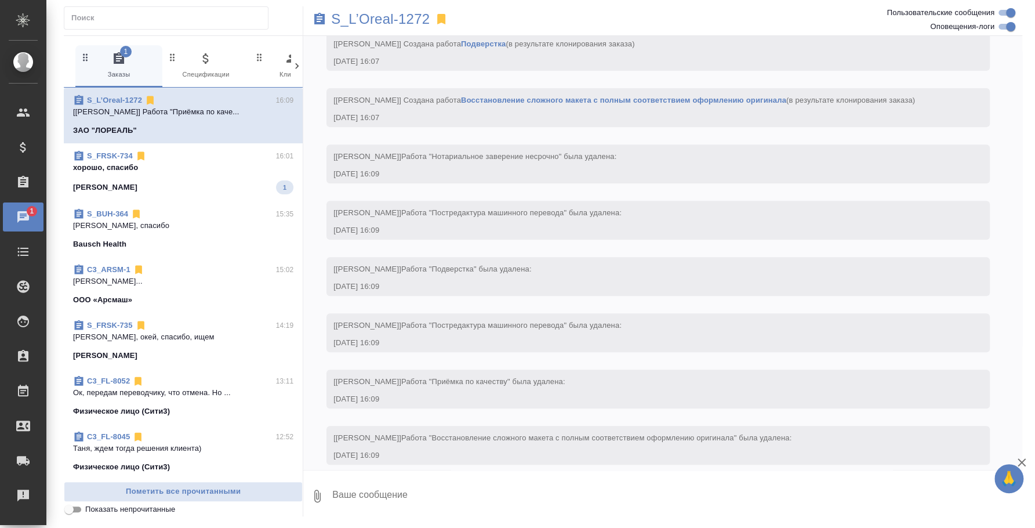
scroll to position [291, 0]
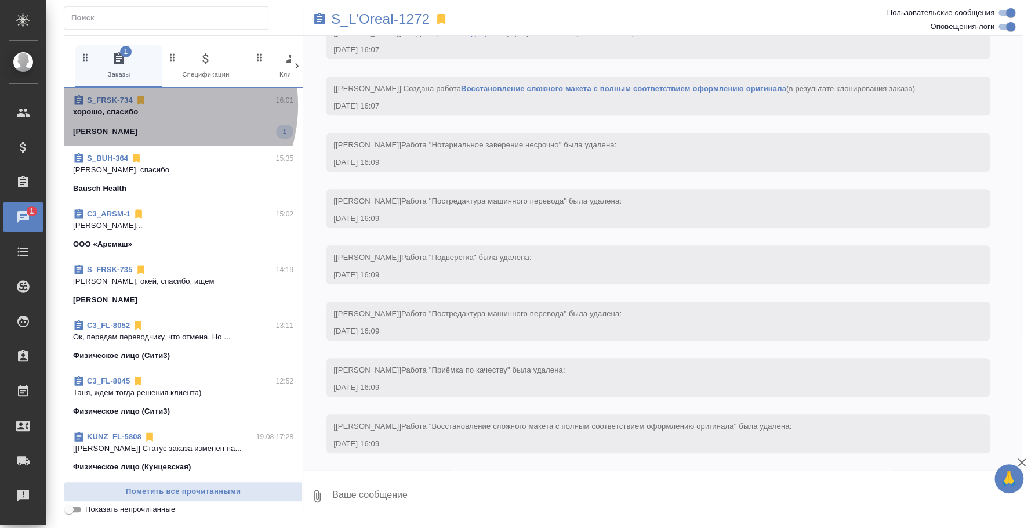
click at [150, 106] on p "хорошо, спасибо" at bounding box center [183, 112] width 220 height 12
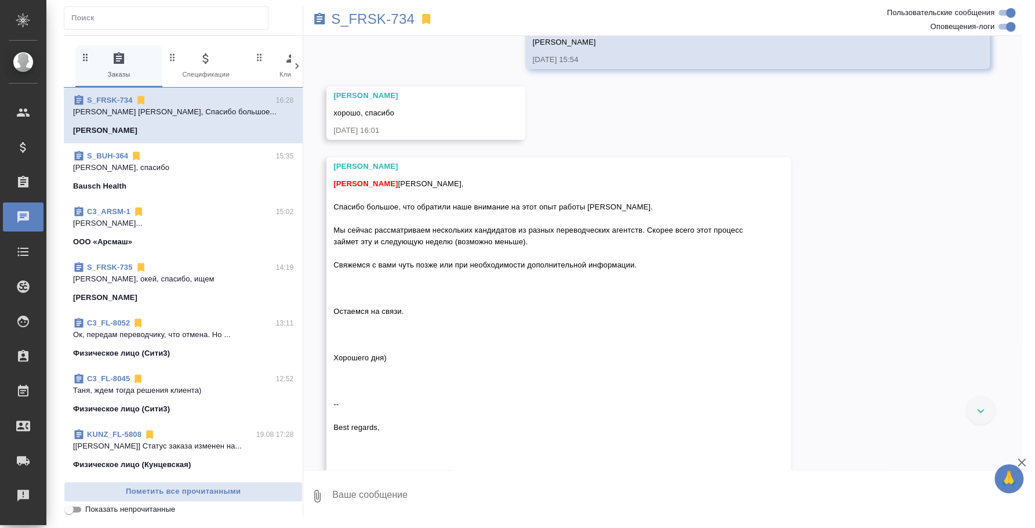
scroll to position [2560, 0]
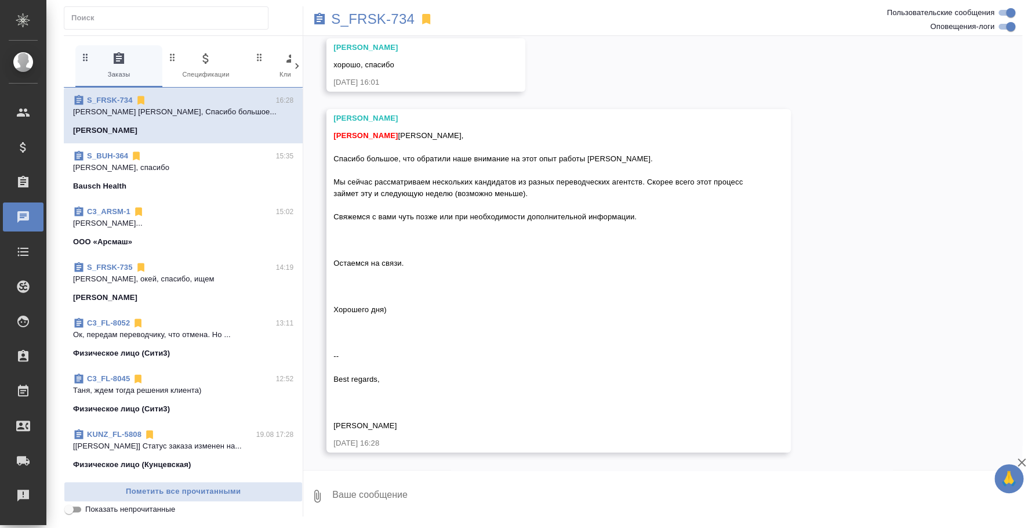
click at [416, 508] on textarea at bounding box center [676, 495] width 691 height 39
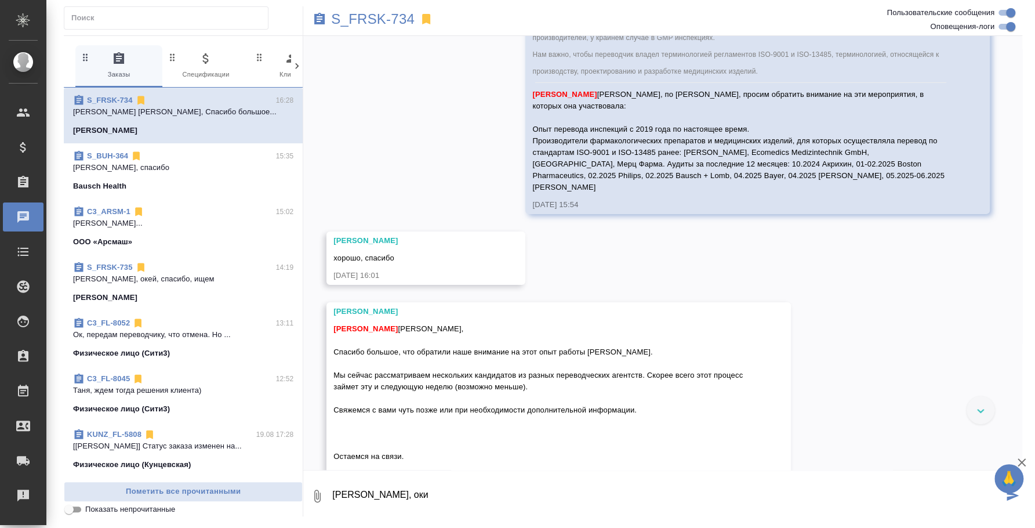
scroll to position [2343, 0]
click at [430, 286] on button "Ответить на сообщение" at bounding box center [396, 285] width 127 height 23
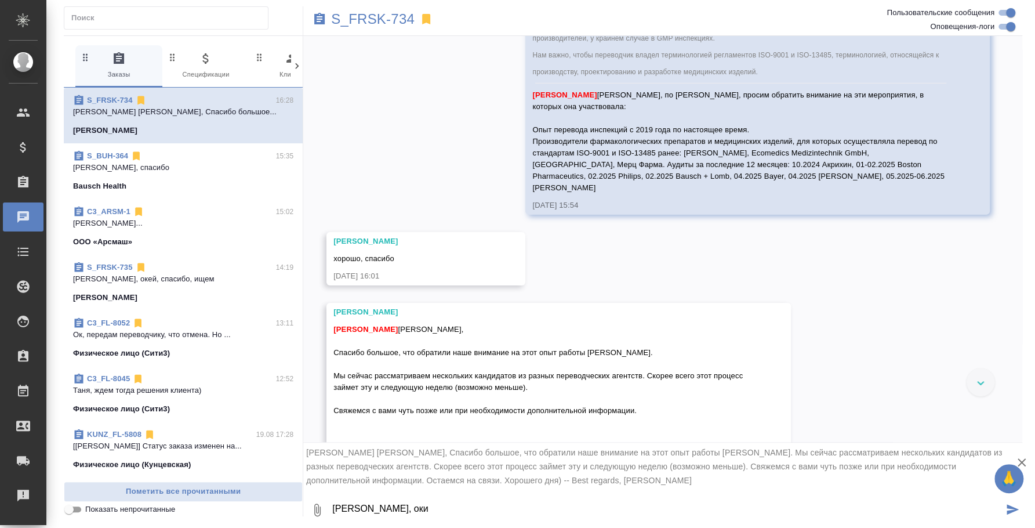
click at [443, 511] on textarea "Оля, оки" at bounding box center [667, 509] width 672 height 39
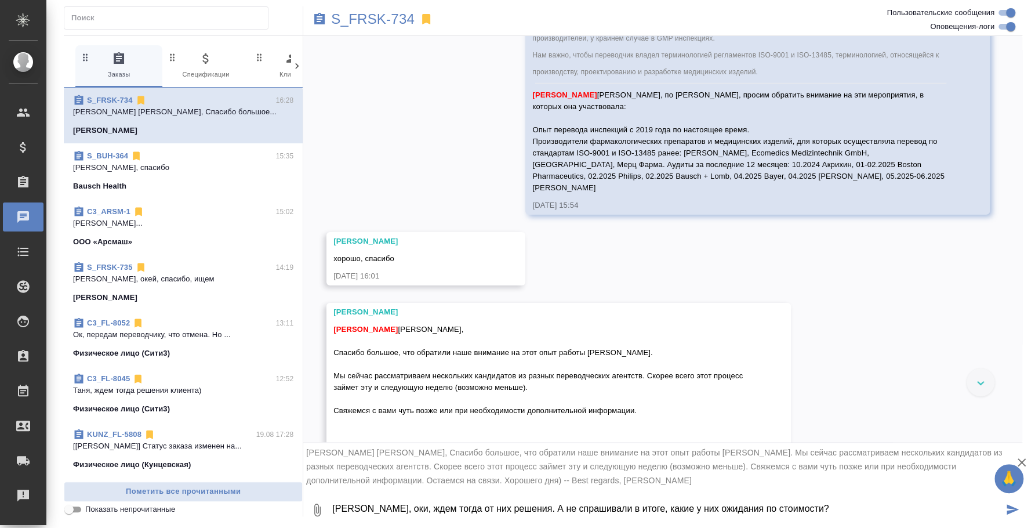
type textarea "Оля, оки, ждем тогда от них решения. А не спрашивали в итоге, какие у них ожида…"
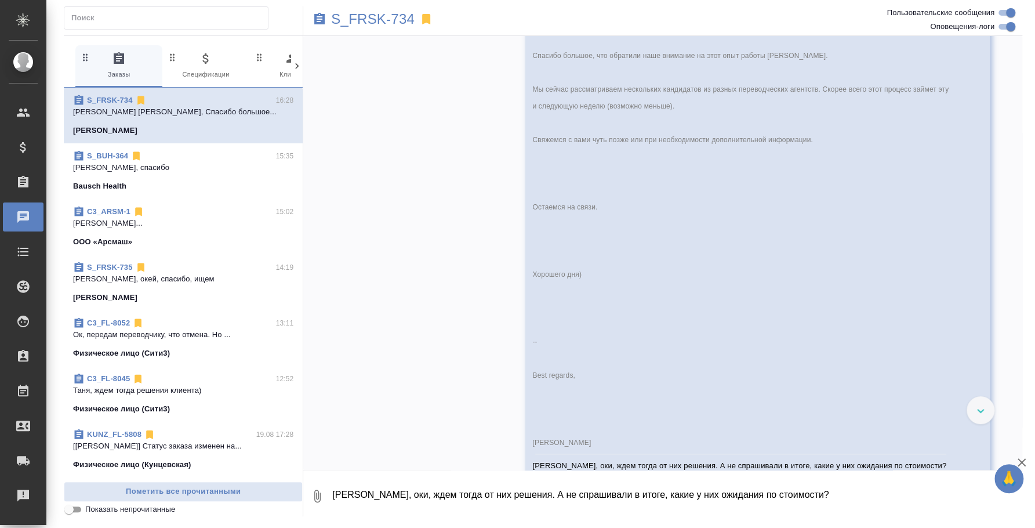
scroll to position [3075, 0]
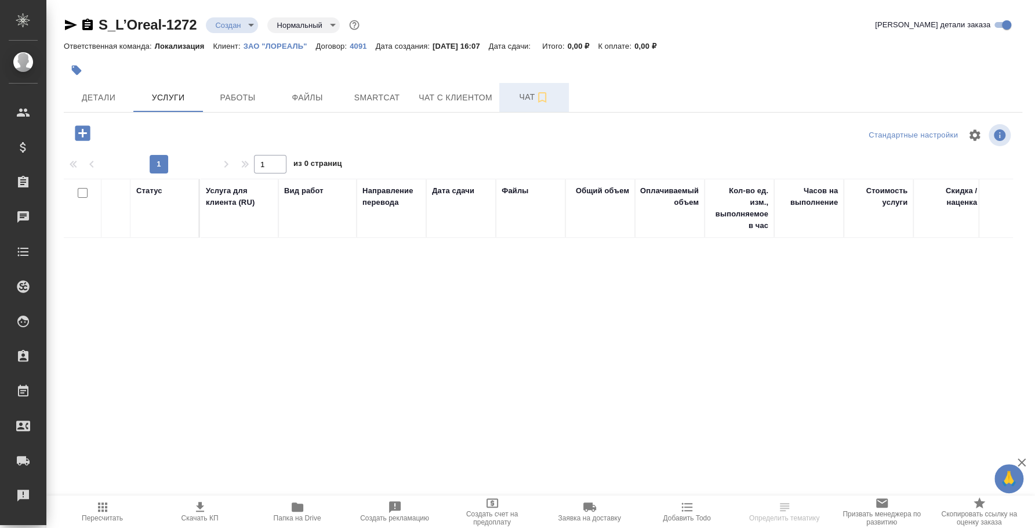
click at [537, 96] on icon "button" at bounding box center [542, 97] width 14 height 14
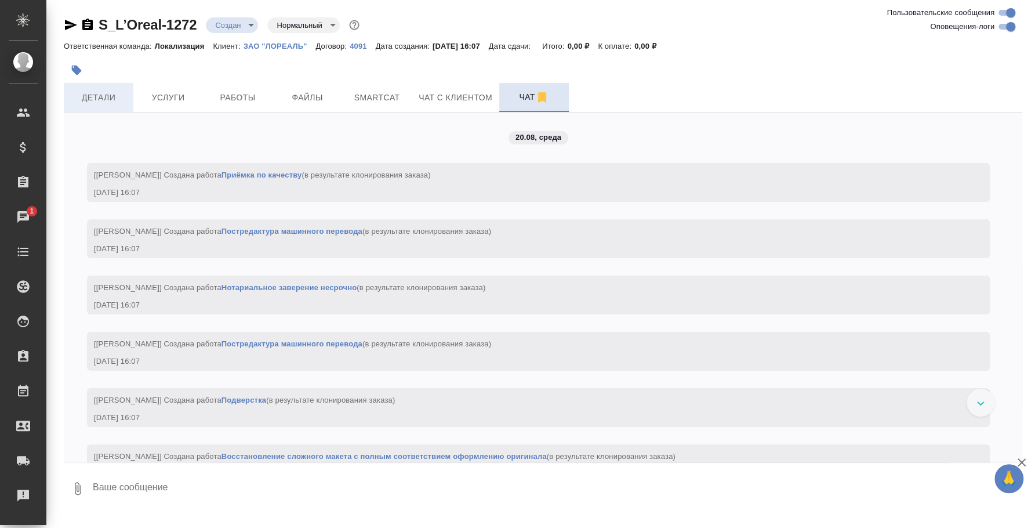
click at [118, 103] on span "Детали" at bounding box center [99, 97] width 56 height 14
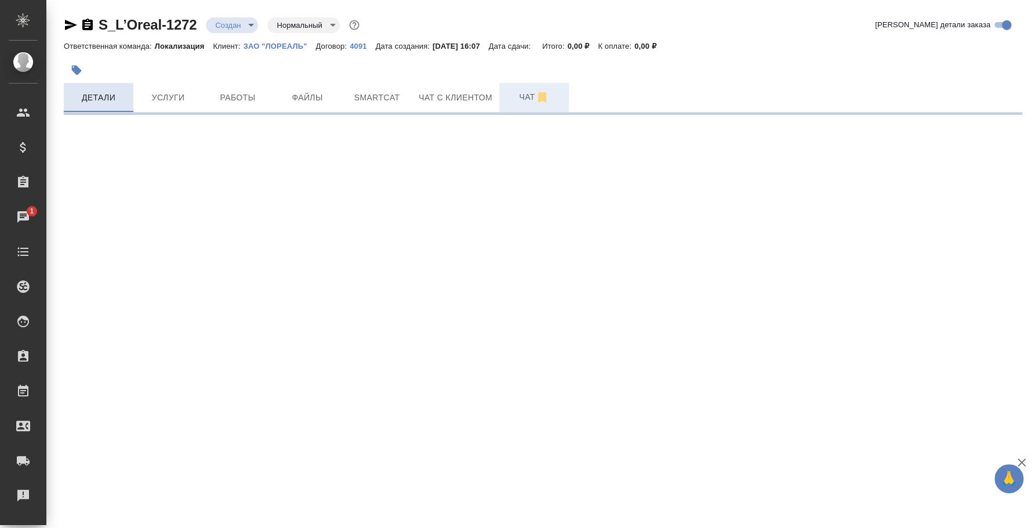
select select "RU"
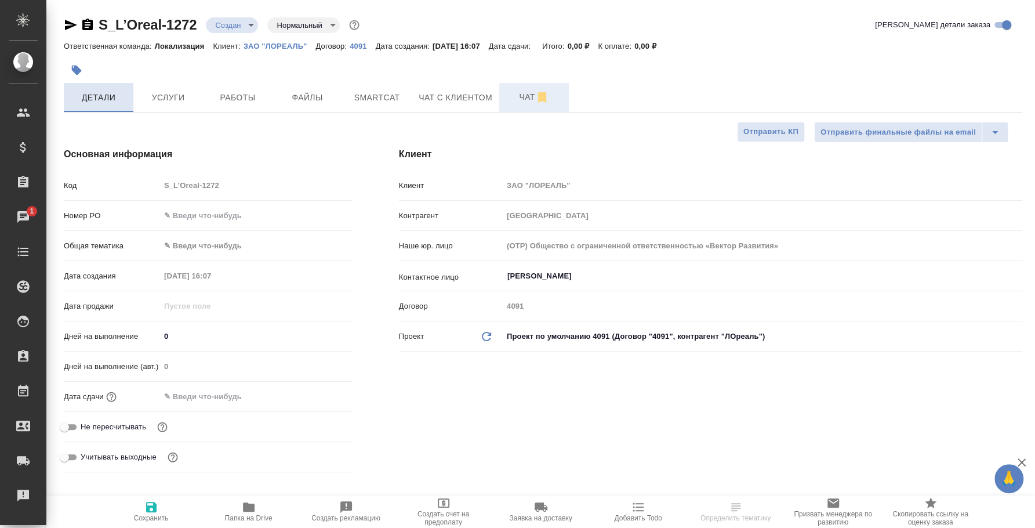
type textarea "x"
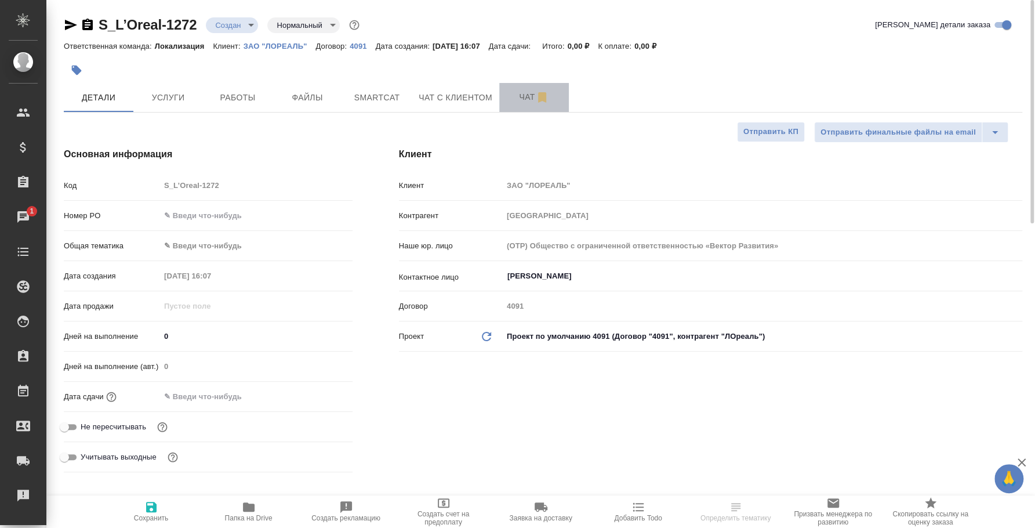
click at [530, 97] on span "Чат" at bounding box center [534, 97] width 56 height 14
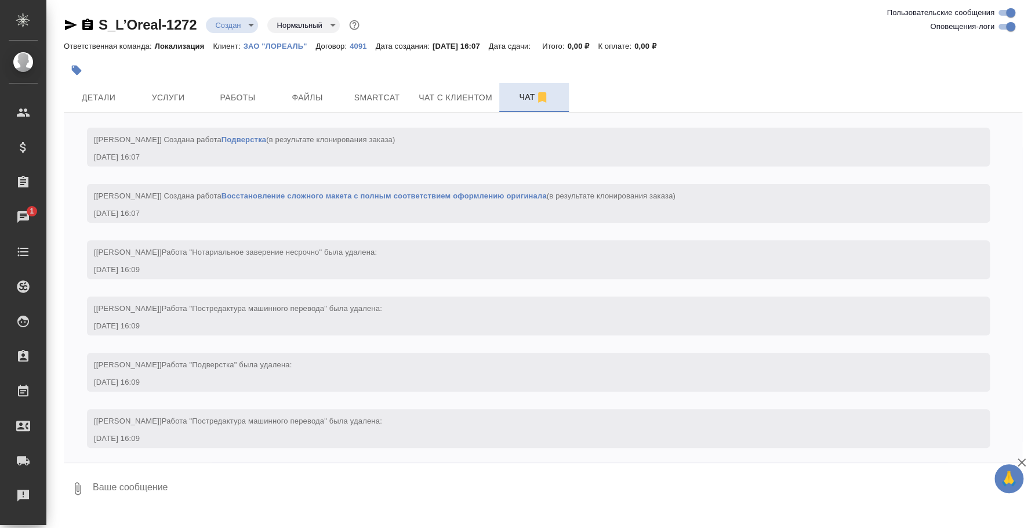
scroll to position [375, 0]
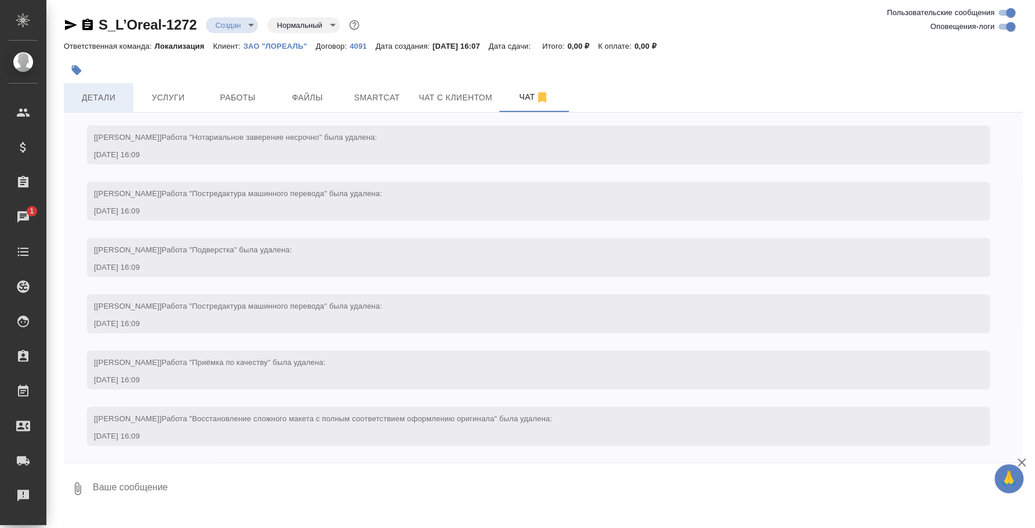
click at [118, 89] on button "Детали" at bounding box center [99, 97] width 70 height 29
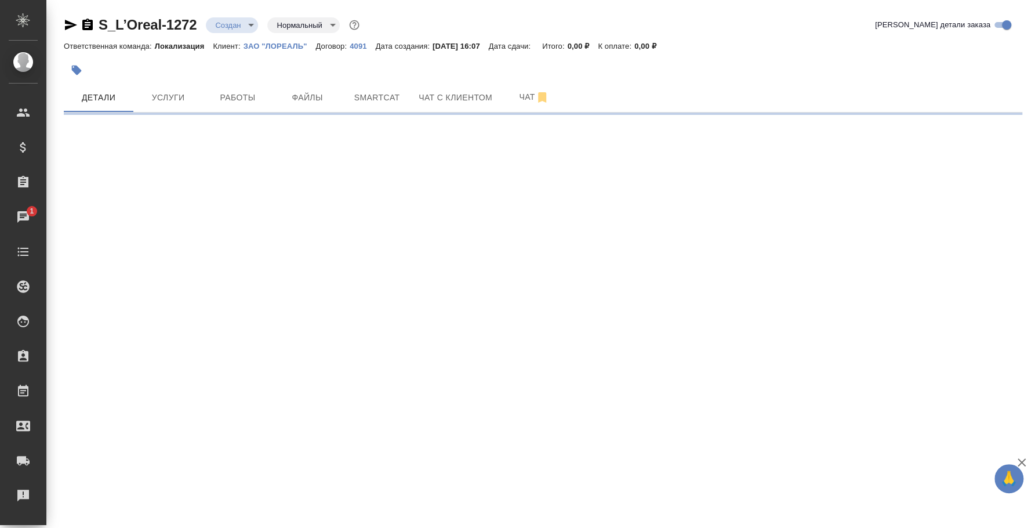
select select "RU"
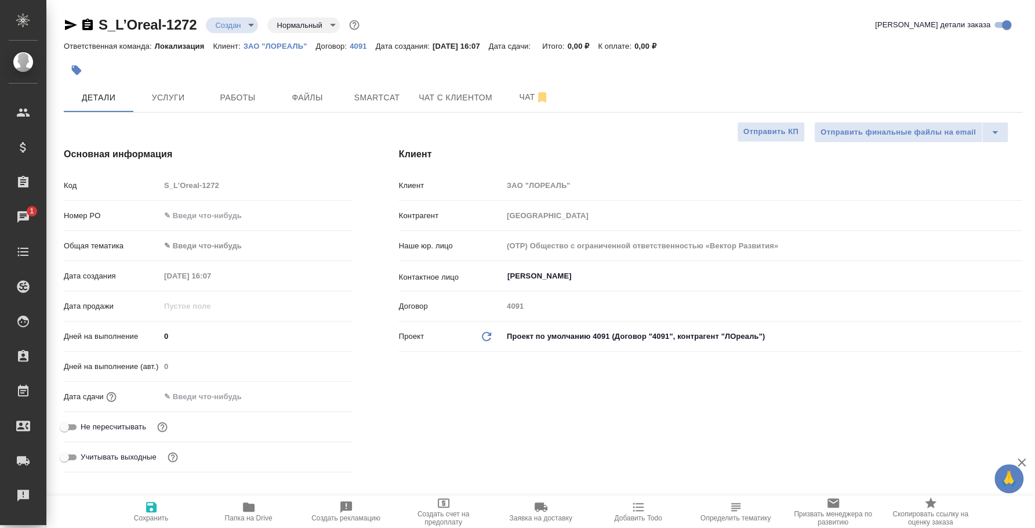
type textarea "x"
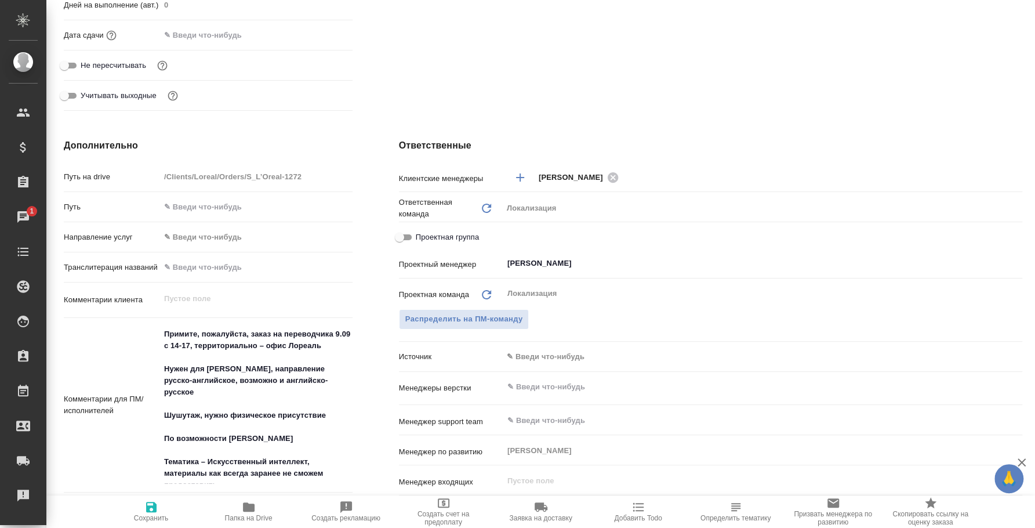
type textarea "x"
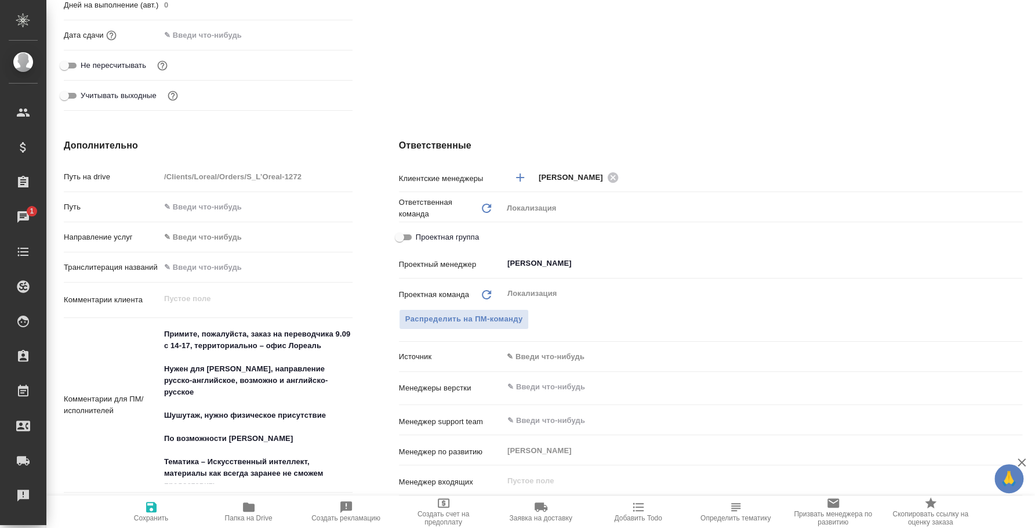
type textarea "x"
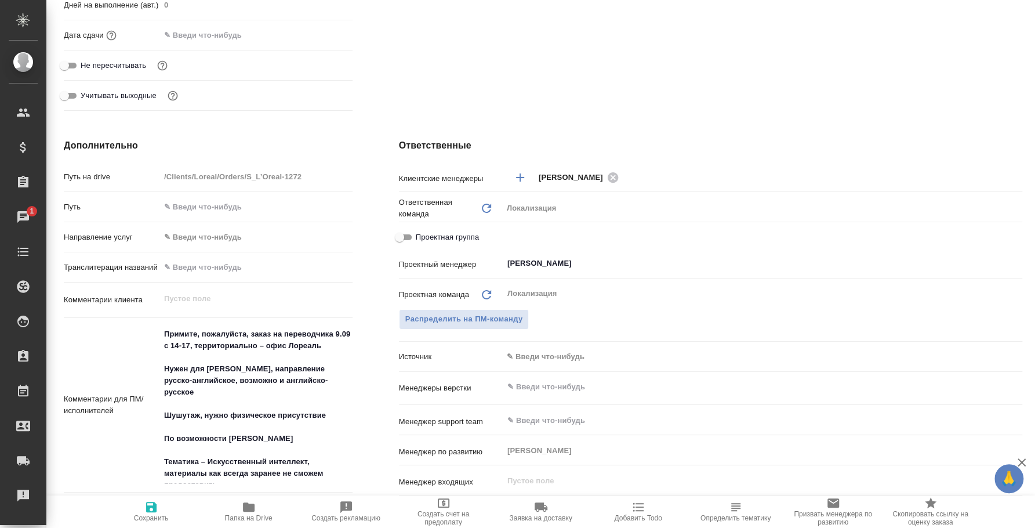
type textarea "x"
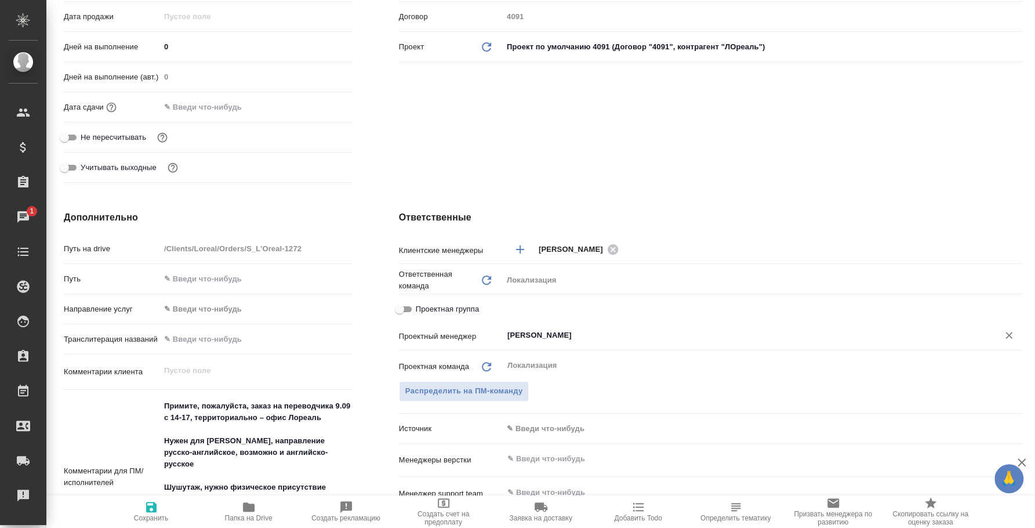
click at [575, 342] on div "Муталимов Марк ​" at bounding box center [763, 335] width 520 height 21
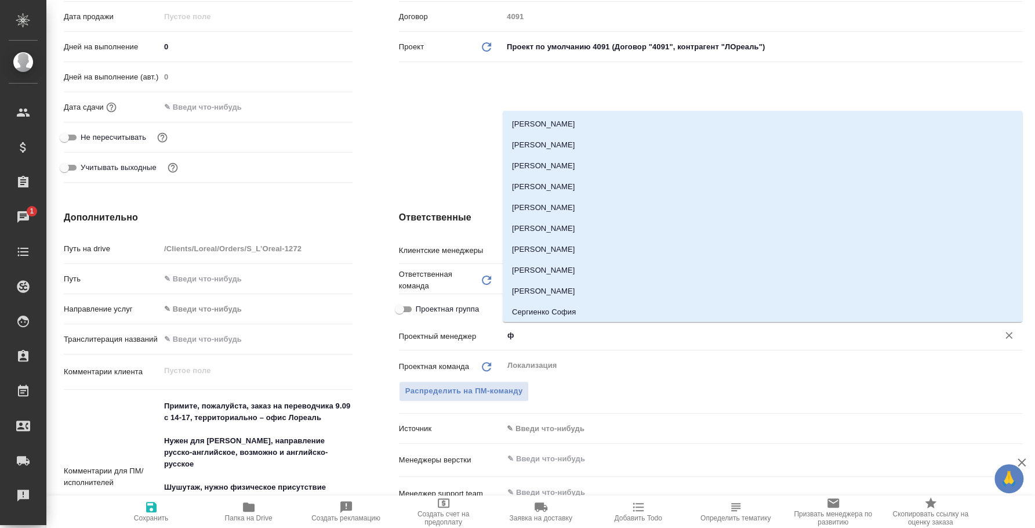
type input "фе"
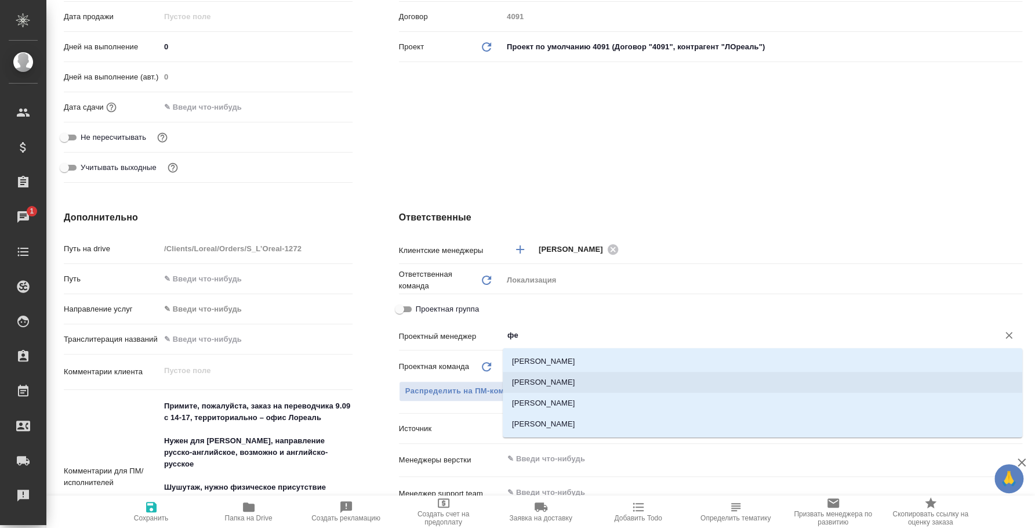
click at [567, 387] on li "Федотова Ирина" at bounding box center [763, 382] width 520 height 21
type textarea "x"
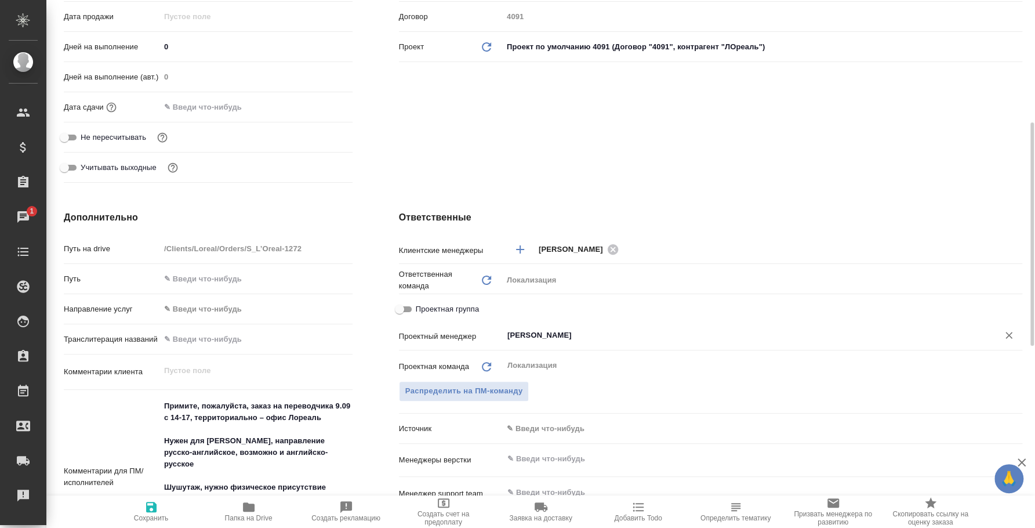
type input "Федотова Ирина"
click at [158, 510] on icon "button" at bounding box center [151, 507] width 14 height 14
type textarea "x"
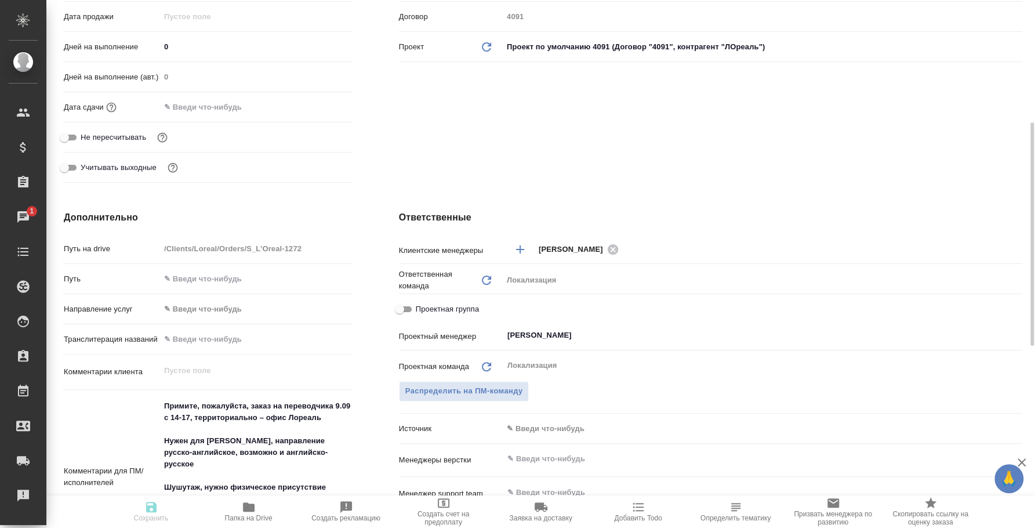
type textarea "x"
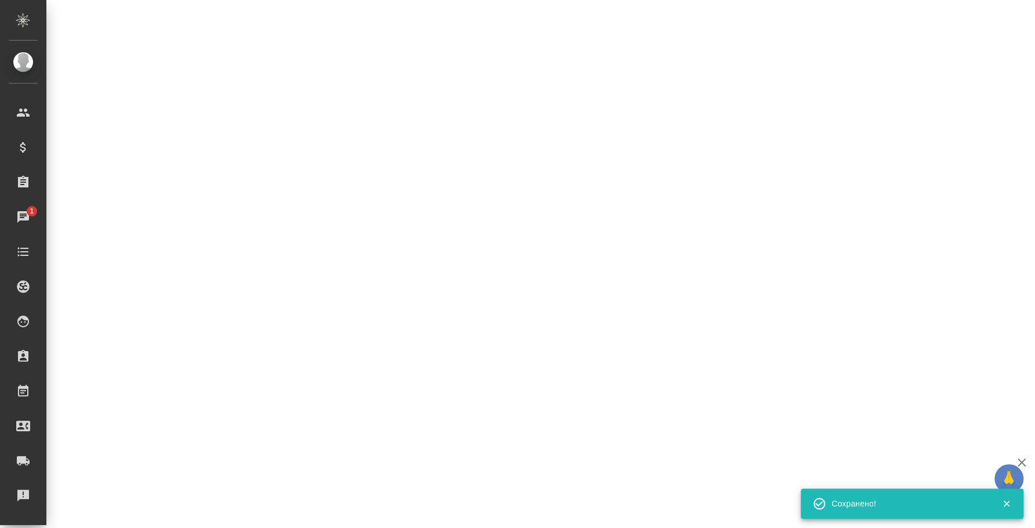
select select "RU"
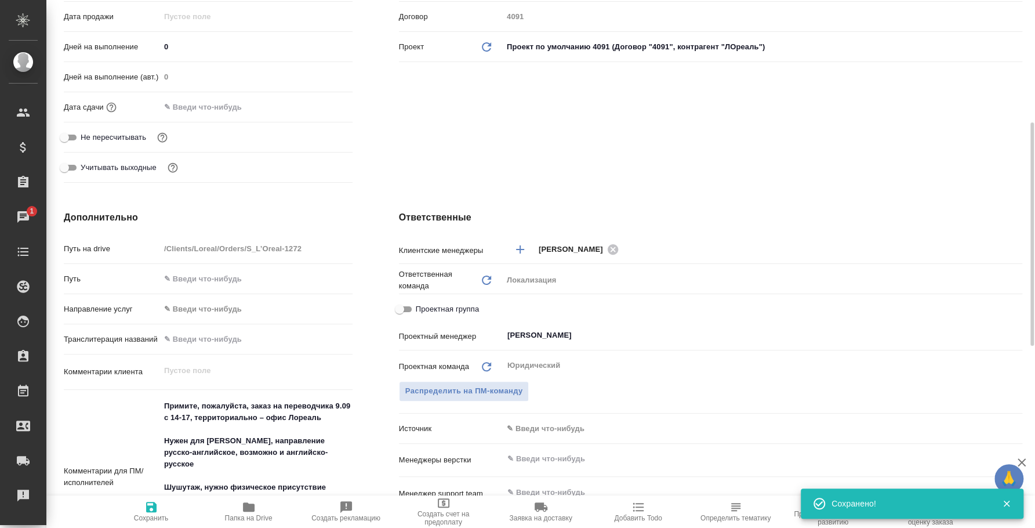
type textarea "x"
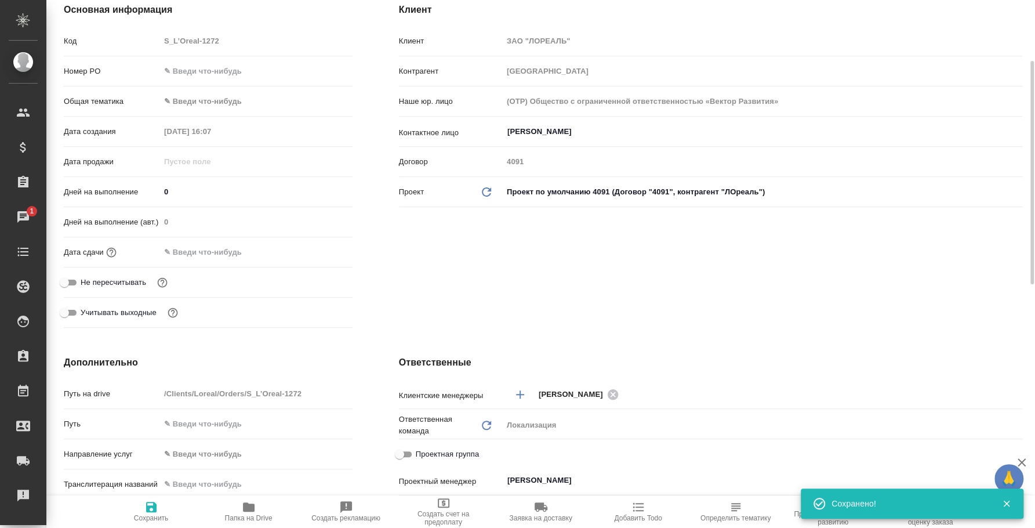
type textarea "x"
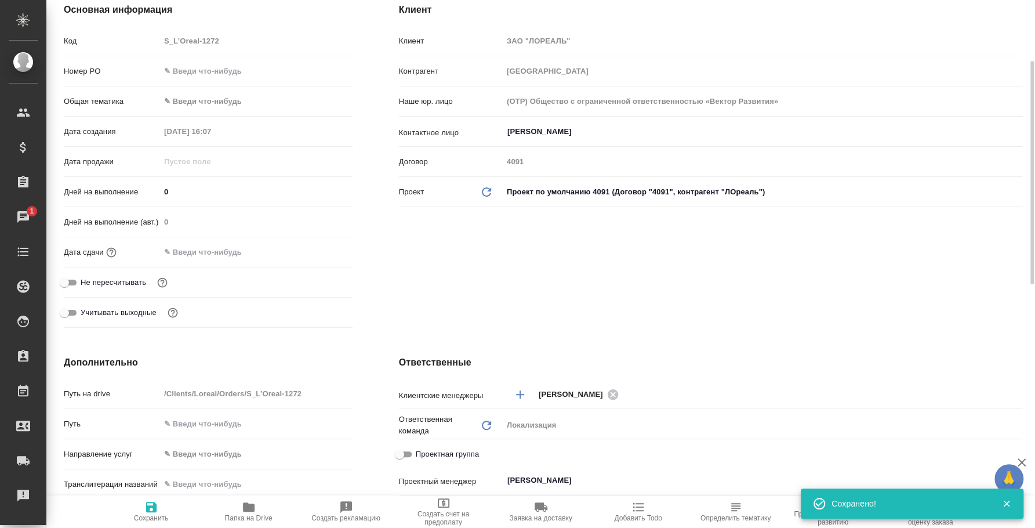
type textarea "x"
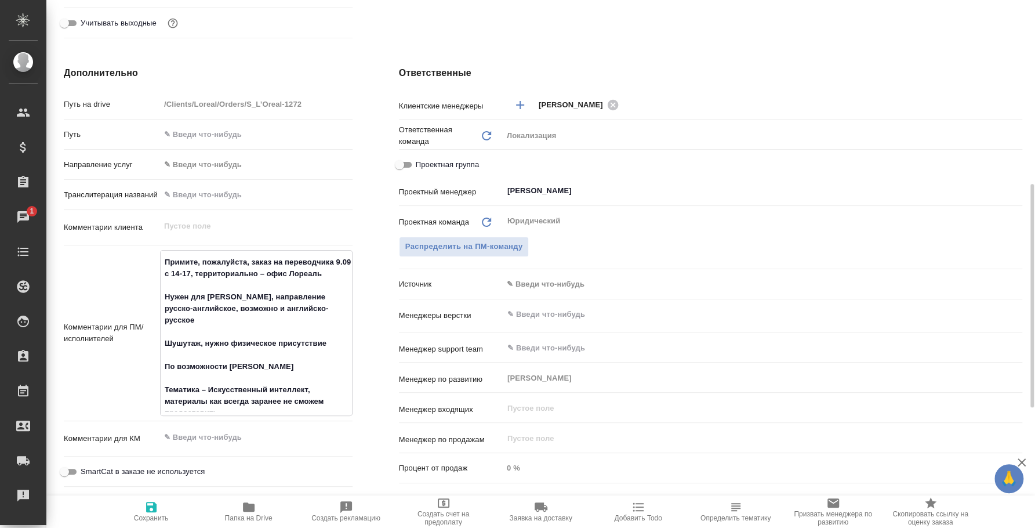
drag, startPoint x: 162, startPoint y: 257, endPoint x: 306, endPoint y: 414, distance: 213.0
click at [306, 414] on div "Примите, пожалуйста, заказ на переводчика 9.09 с 14-17, территориально – офис Л…" at bounding box center [256, 333] width 193 height 166
type textarea "x"
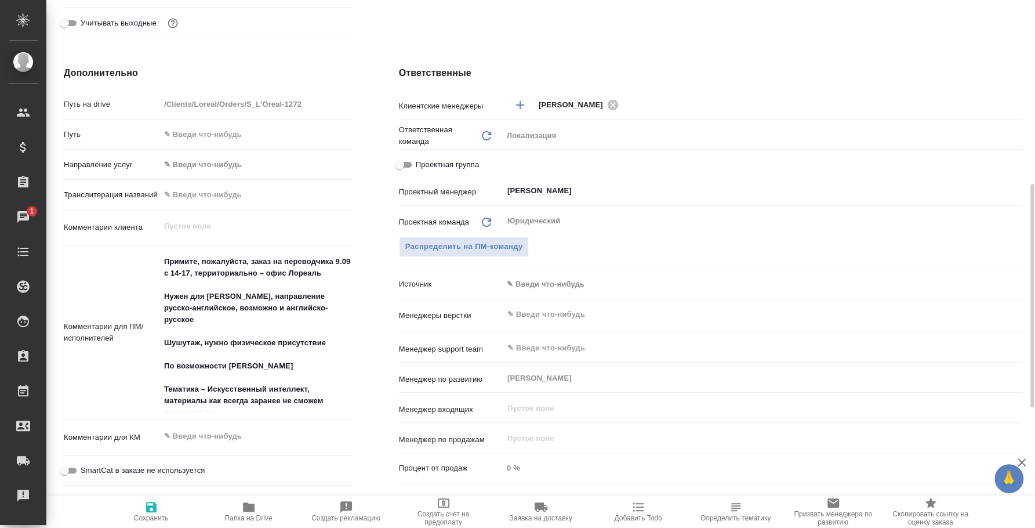
type textarea "x"
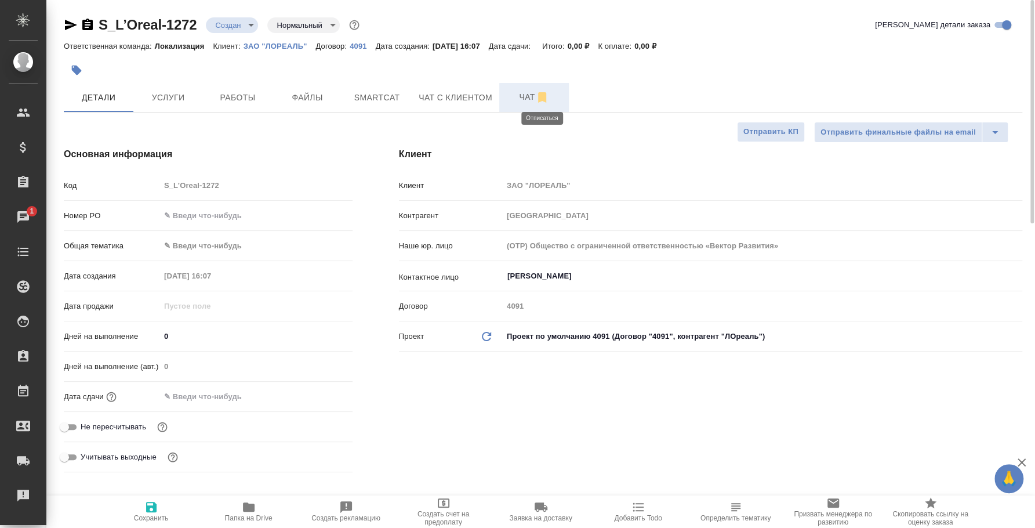
type textarea "x"
click at [543, 100] on icon "button" at bounding box center [542, 97] width 8 height 10
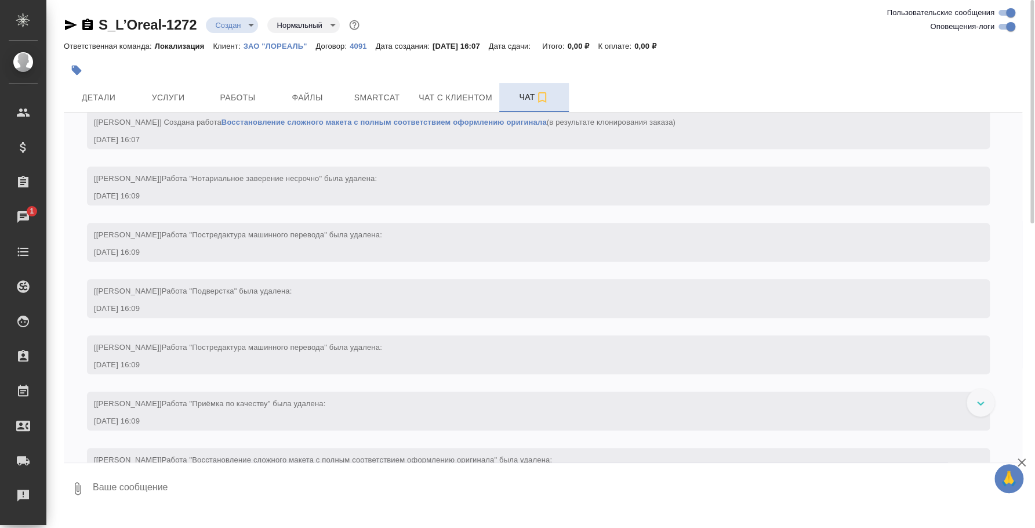
scroll to position [375, 0]
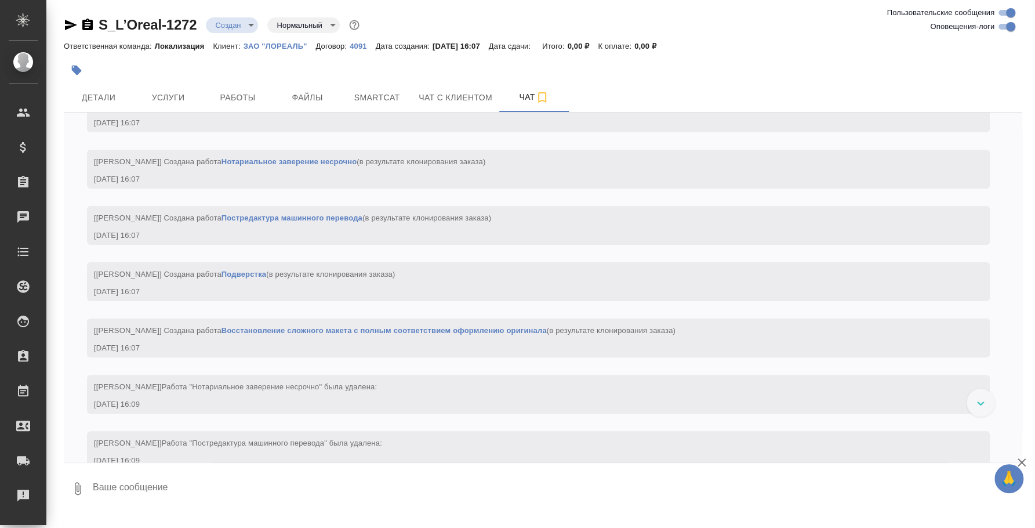
scroll to position [85, 0]
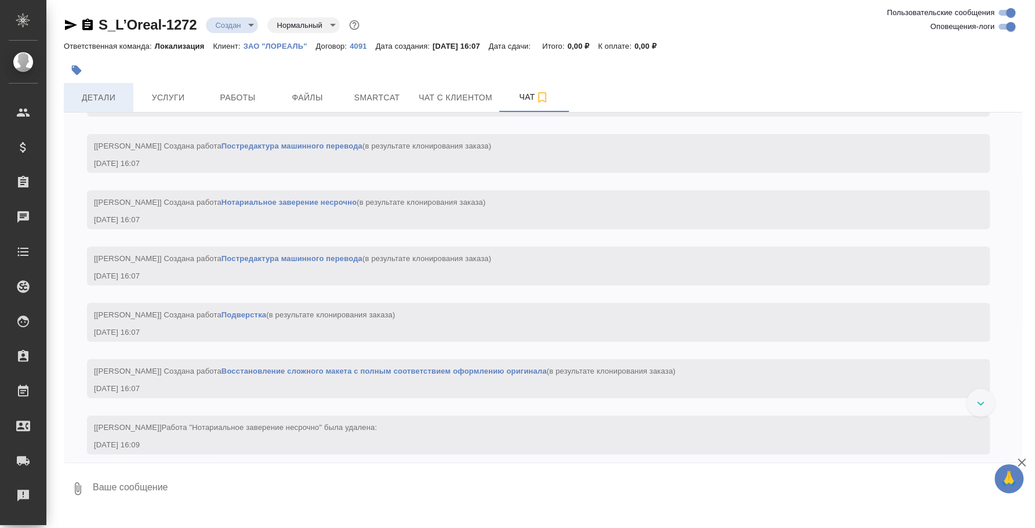
click at [114, 98] on span "Детали" at bounding box center [99, 97] width 56 height 14
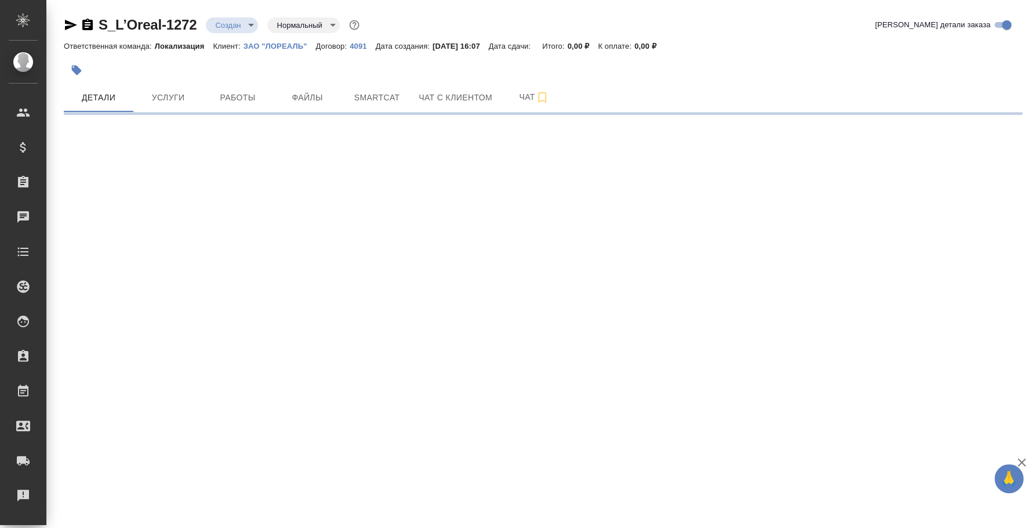
select select "RU"
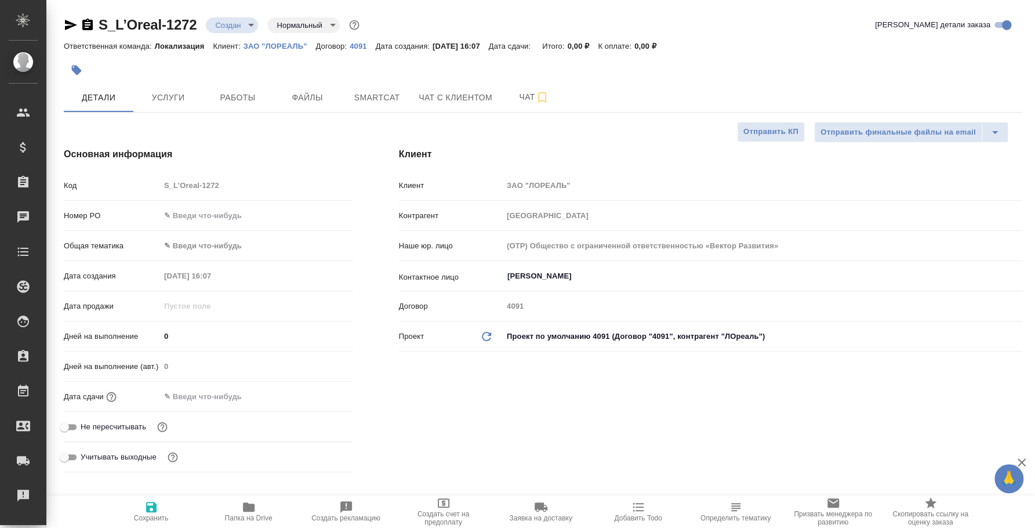
type textarea "x"
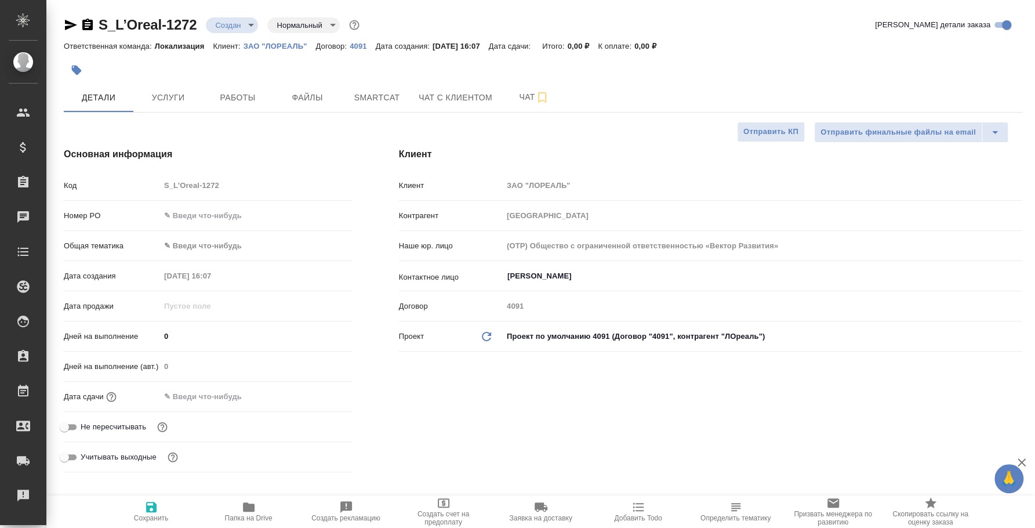
type textarea "x"
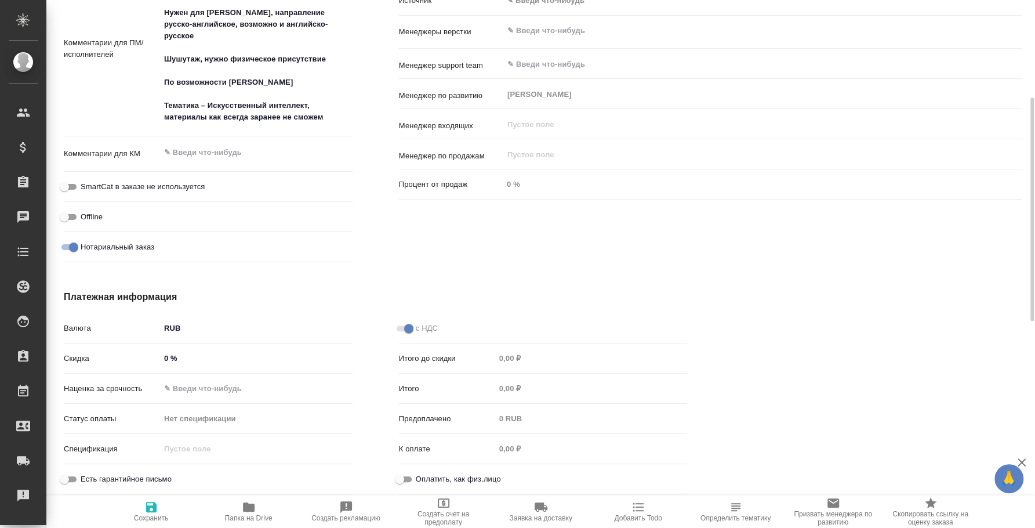
scroll to position [572, 0]
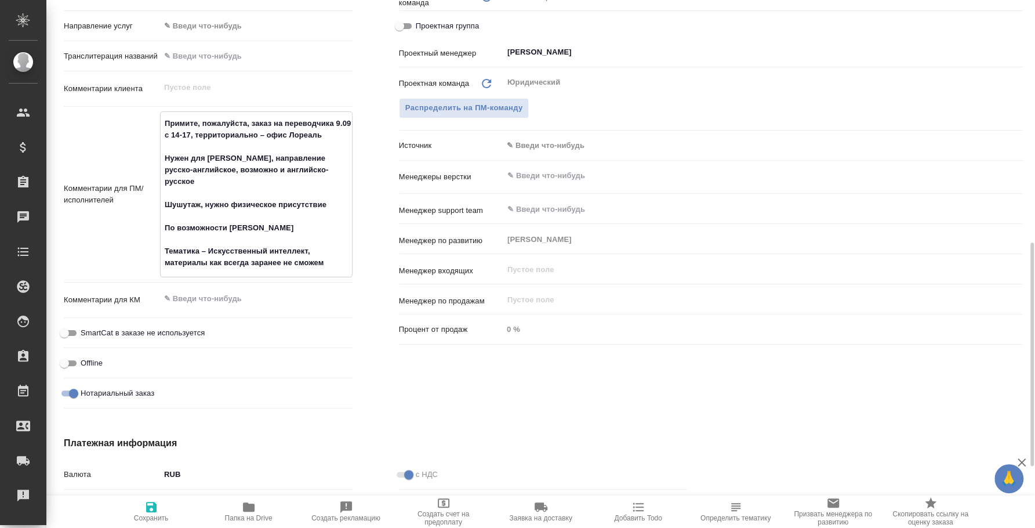
drag, startPoint x: 163, startPoint y: 119, endPoint x: 280, endPoint y: 267, distance: 188.6
click at [280, 267] on textarea "Примите, пожалуйста, заказ на переводчика 9.09 с 14-17, территориально – офис Л…" at bounding box center [256, 193] width 191 height 159
type textarea "x"
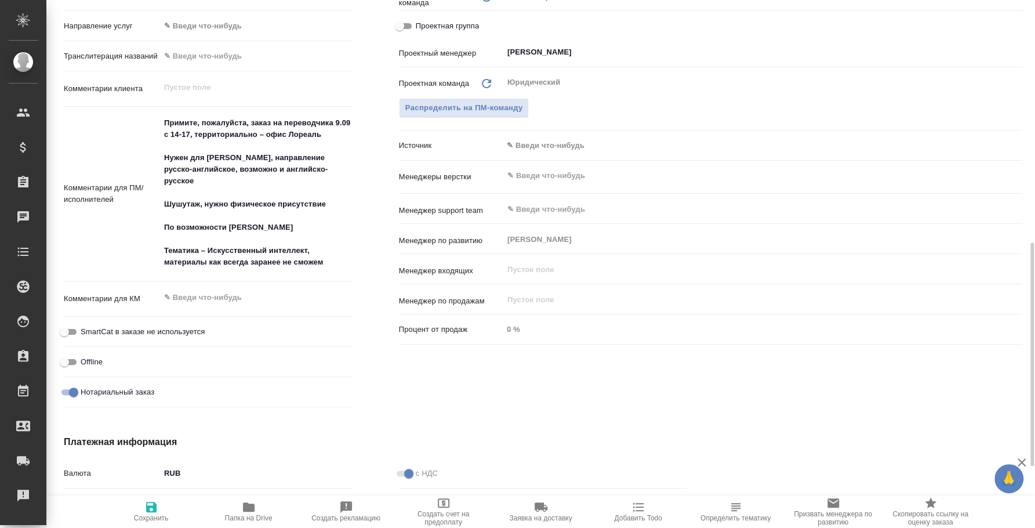
type textarea "x"
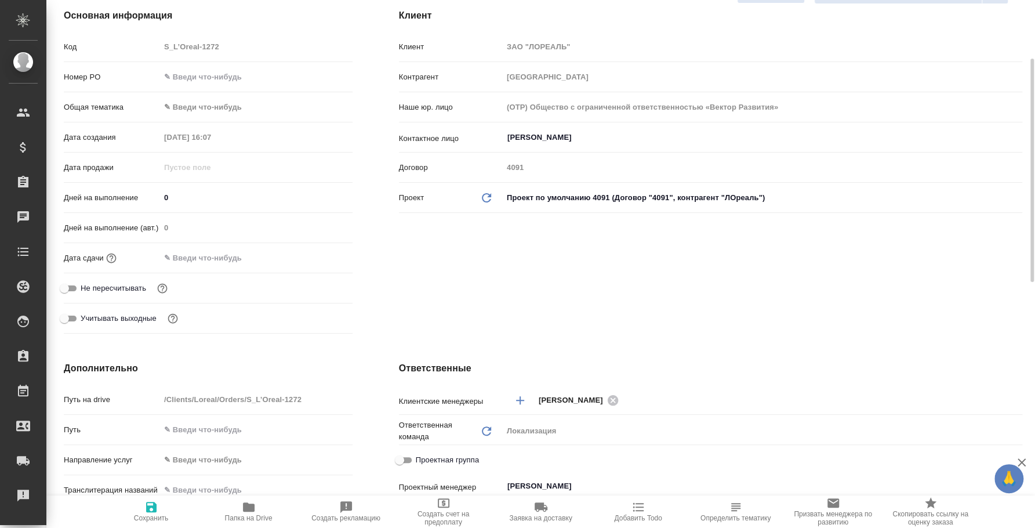
scroll to position [0, 0]
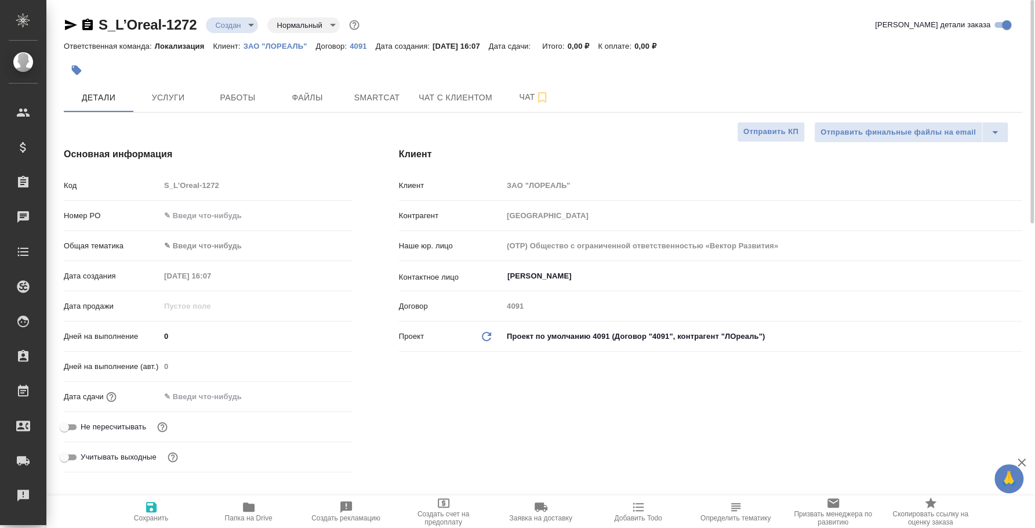
type textarea "x"
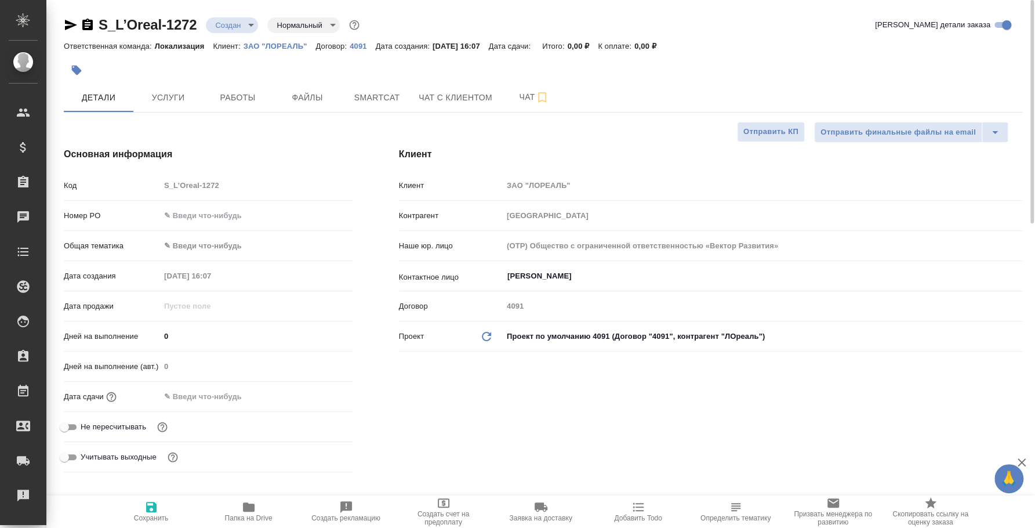
type textarea "x"
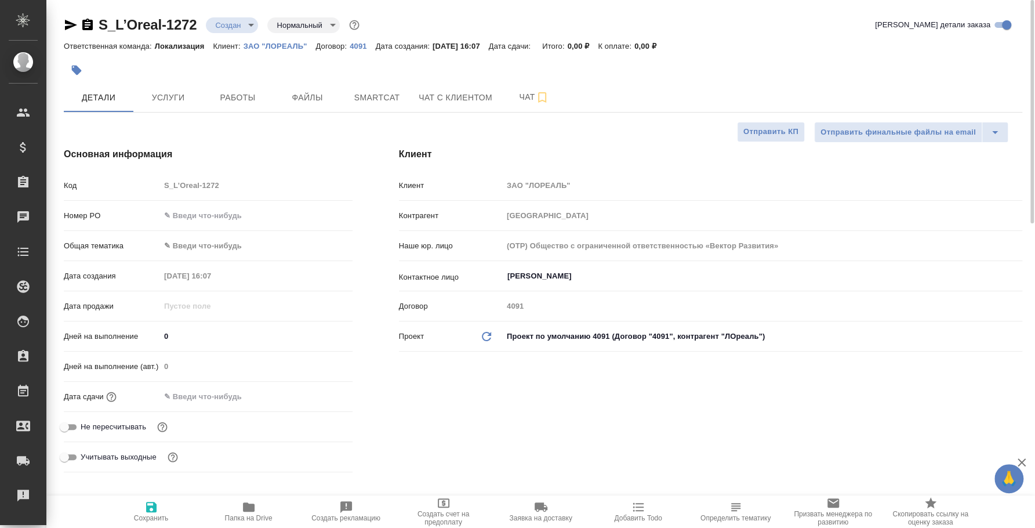
type textarea "x"
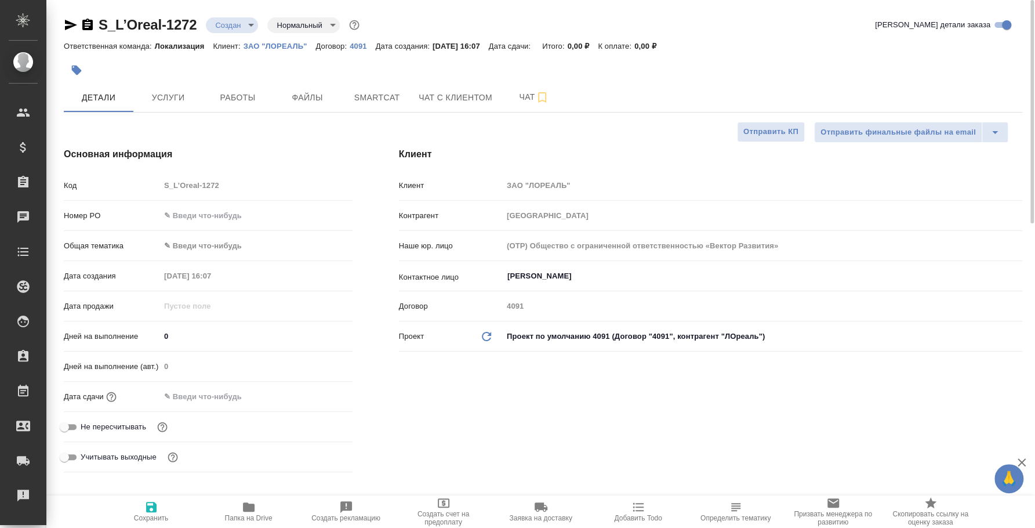
type textarea "x"
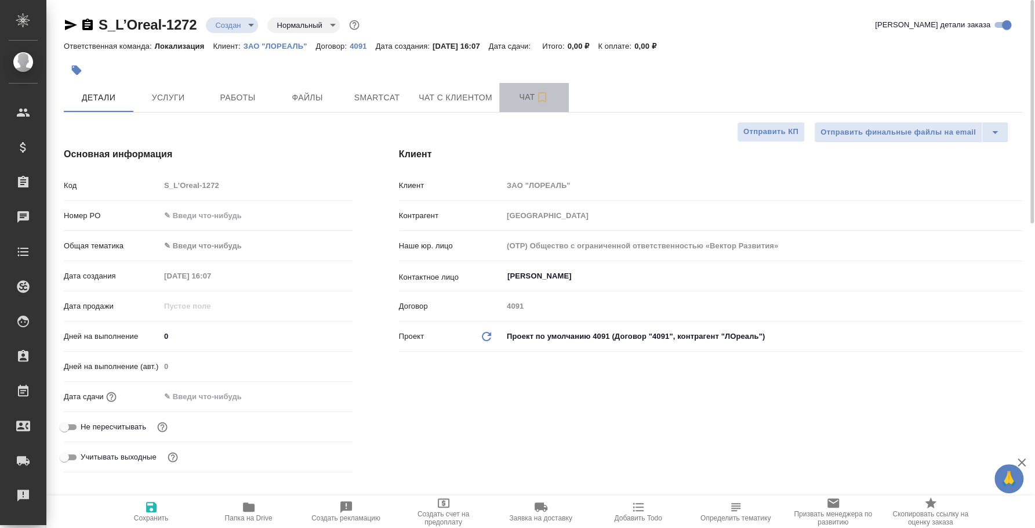
click at [531, 98] on span "Чат" at bounding box center [534, 97] width 56 height 14
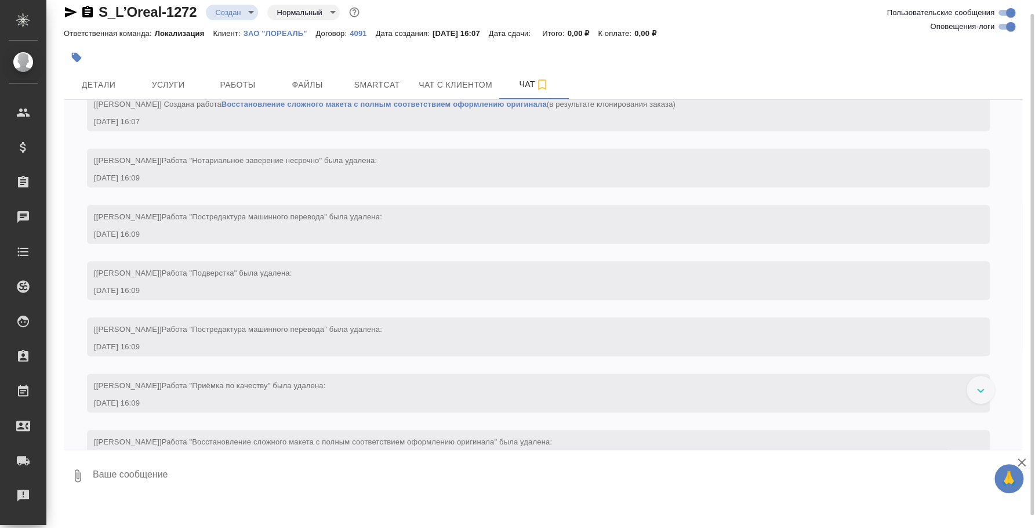
scroll to position [375, 0]
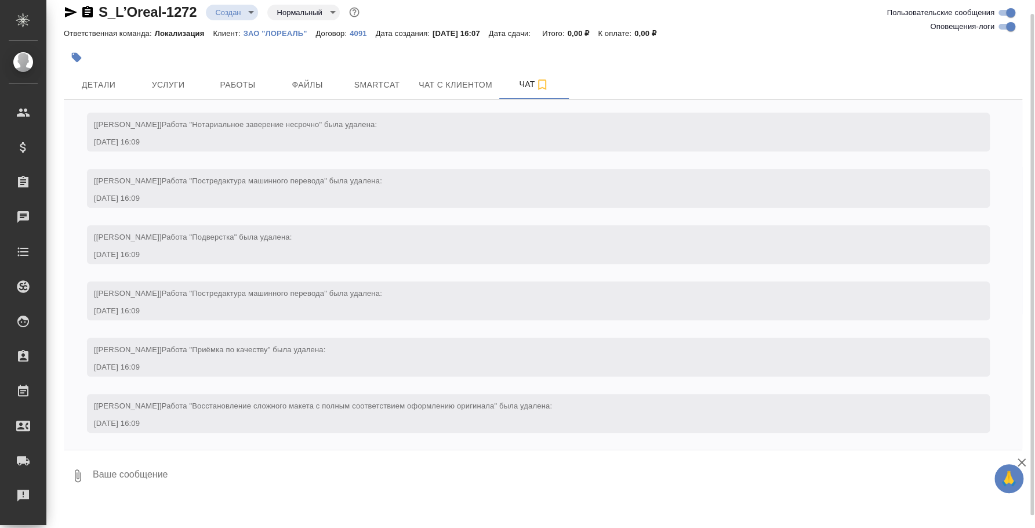
click at [285, 469] on textarea at bounding box center [557, 475] width 931 height 39
paste textarea "Примите, пожалуйста, заказ на переводчика 9.09 с 14-17, территориально – офис Л…"
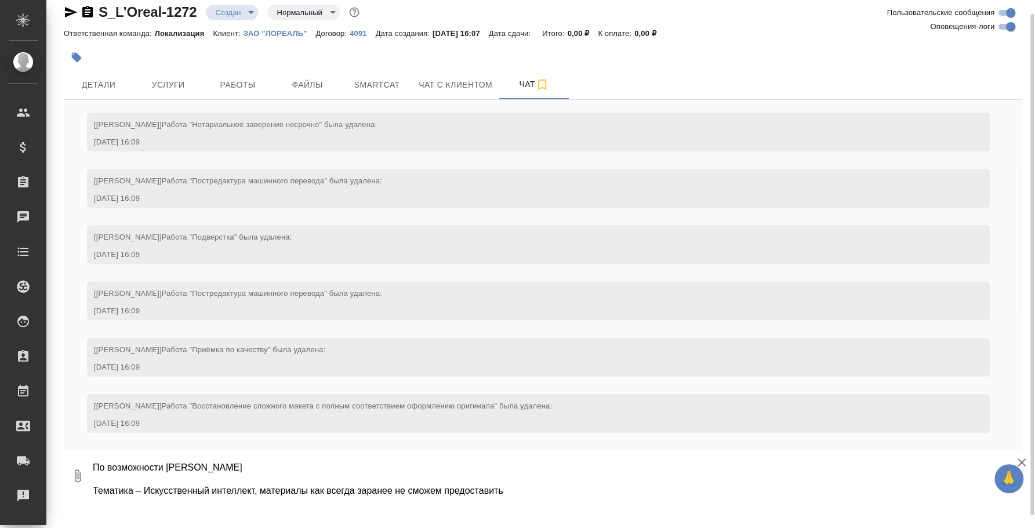
scroll to position [0, 0]
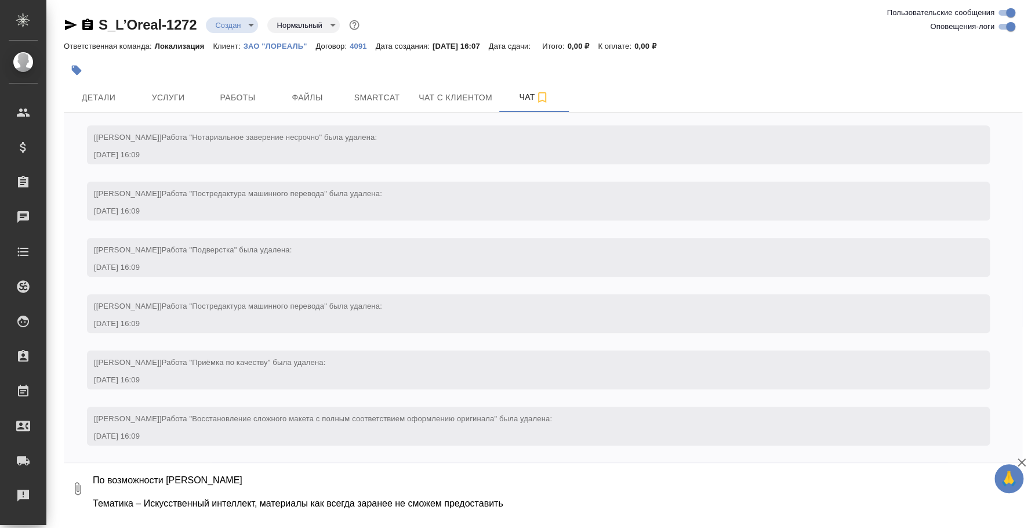
type textarea "Примите, пожалуйста, заказ на переводчика 9.09 с 14-17, территориально – офис Л…"
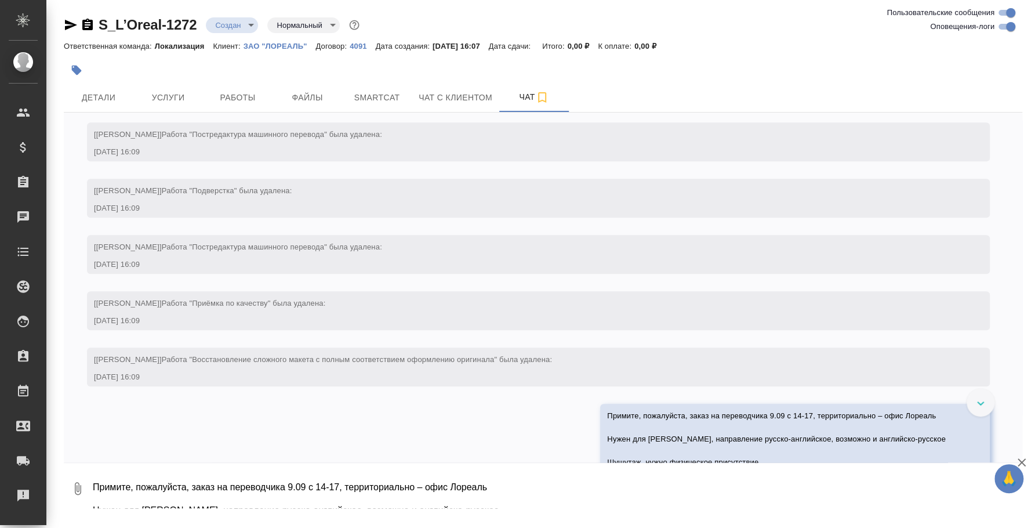
scroll to position [507, 0]
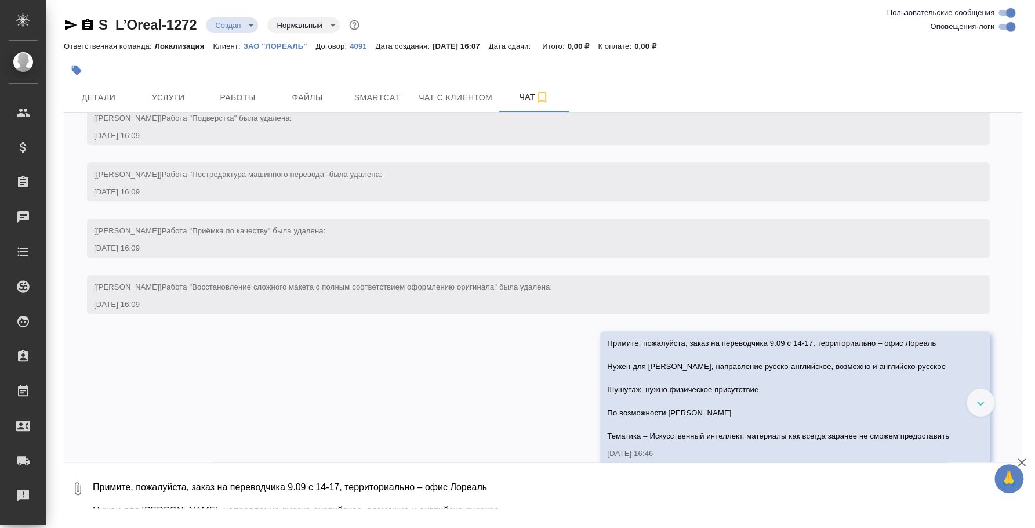
click at [372, 476] on textarea "Примите, пожалуйста, заказ на переводчика 9.09 с 14-17, территориально – офис Л…" at bounding box center [557, 488] width 931 height 39
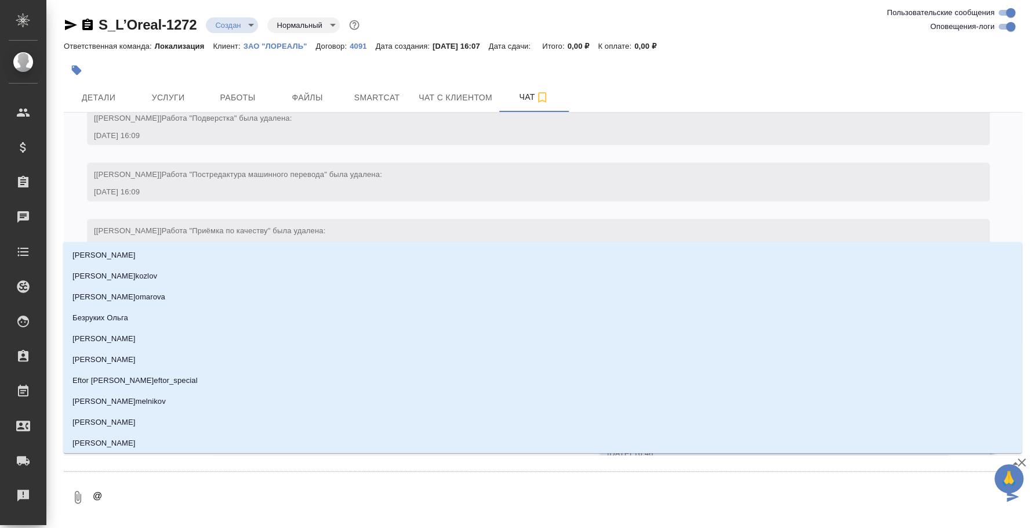
type textarea "@v"
type input "v"
type textarea "@va"
type input "va"
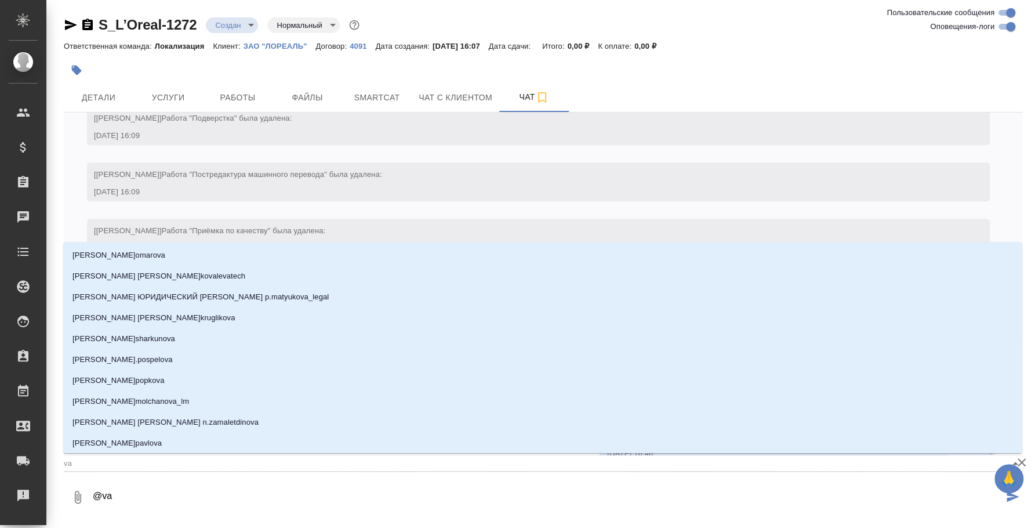
type textarea "@val"
type input "val"
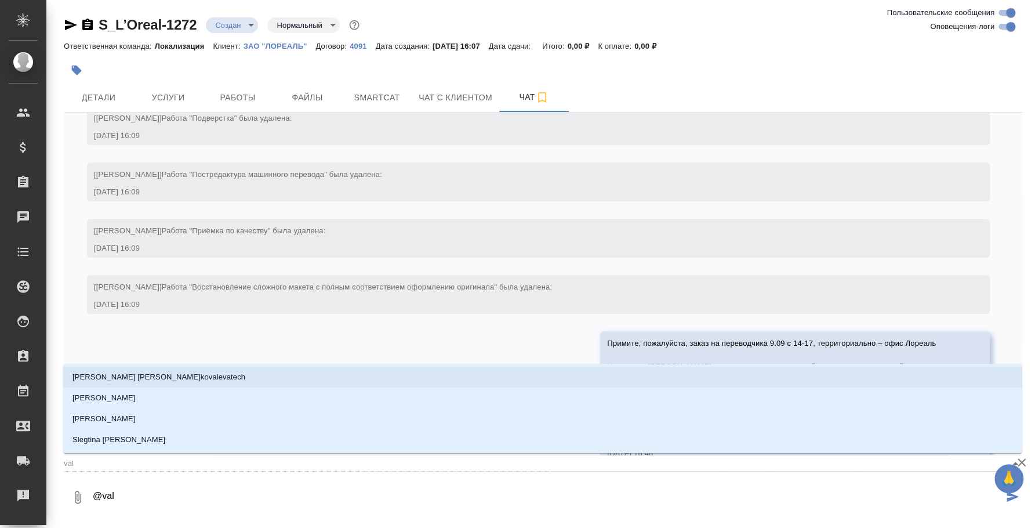
type textarea "@va"
type input "va"
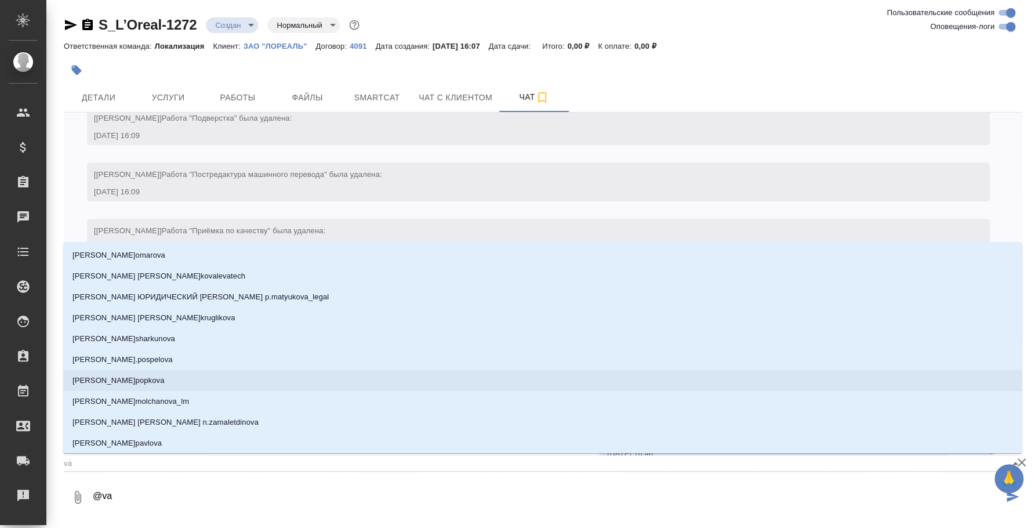
type textarea "@v"
type input "v"
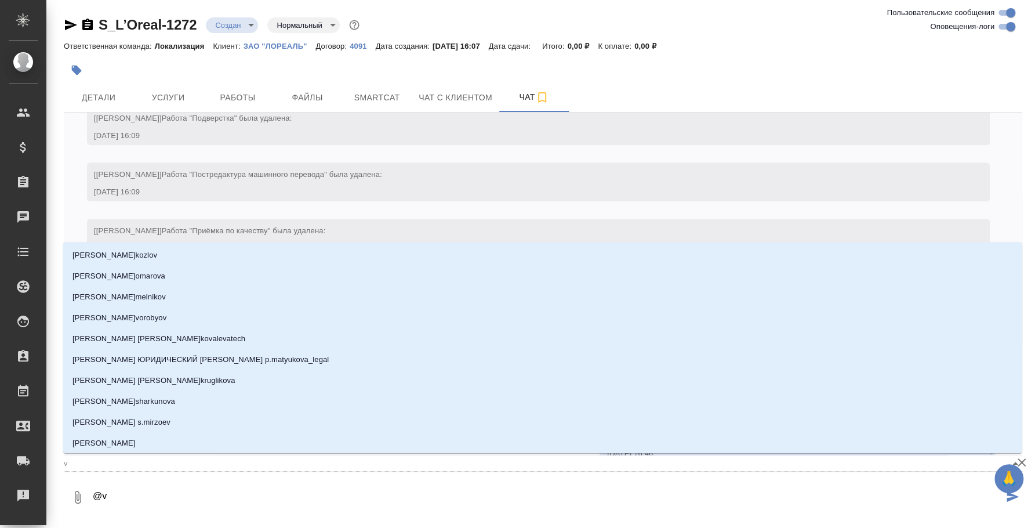
type textarea "@"
type textarea "@в"
type input "в"
type textarea "@ва"
type input "ва"
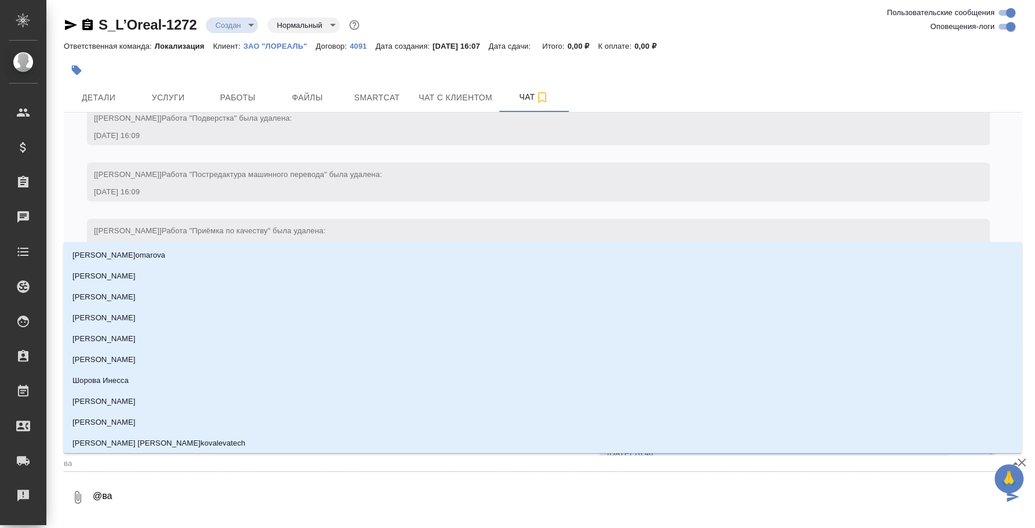
type textarea "@вал"
type input "вал"
type textarea "@валя"
type input "валя"
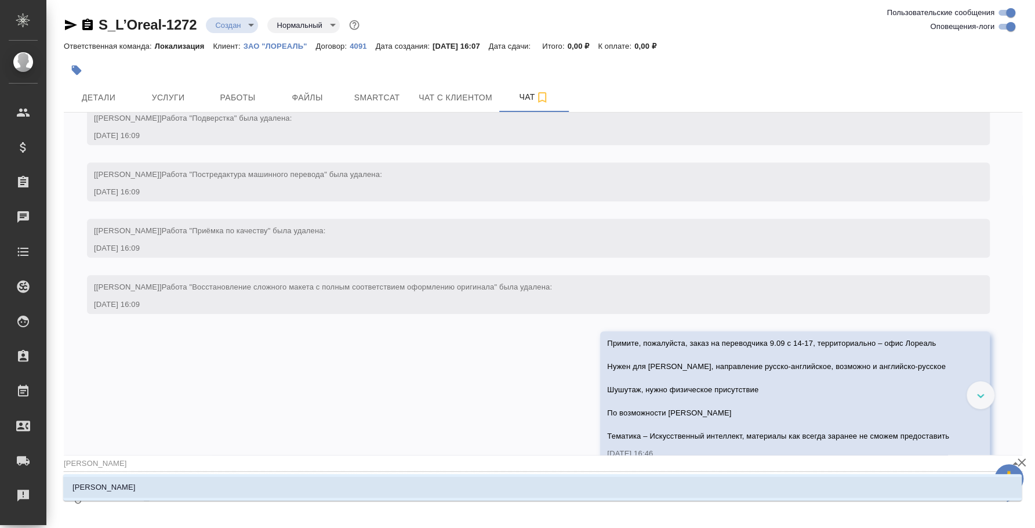
click at [206, 485] on li "Валяева Анна" at bounding box center [542, 487] width 959 height 21
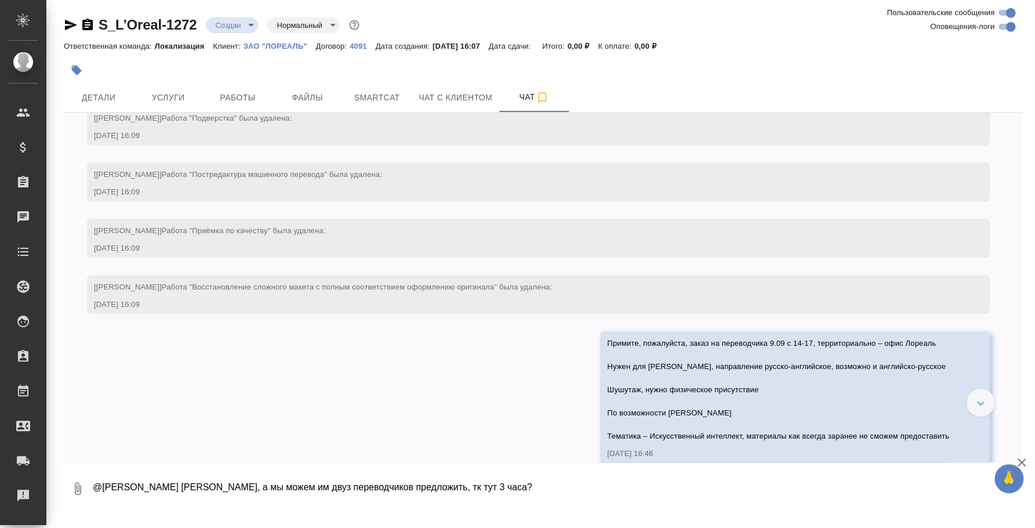
click at [275, 487] on textarea "@Валяева Анна Аня, а мы можем им двуз переводчиков предложить, тк тут 3 часа?" at bounding box center [548, 488] width 912 height 39
click at [516, 486] on textarea "@Валяева Анна Аня, а мы можем им двух переводчиков предложить, тк тут 3 часа?" at bounding box center [548, 488] width 912 height 39
type textarea "@Валяева Анна Аня, а мы можем им двух переводчиков предложить, тк тут 3 часа?"
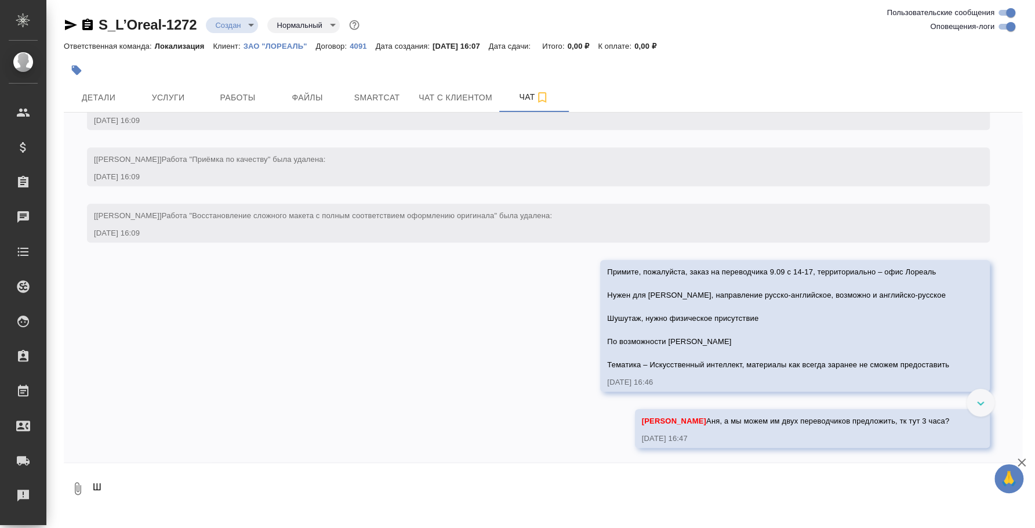
scroll to position [580, 0]
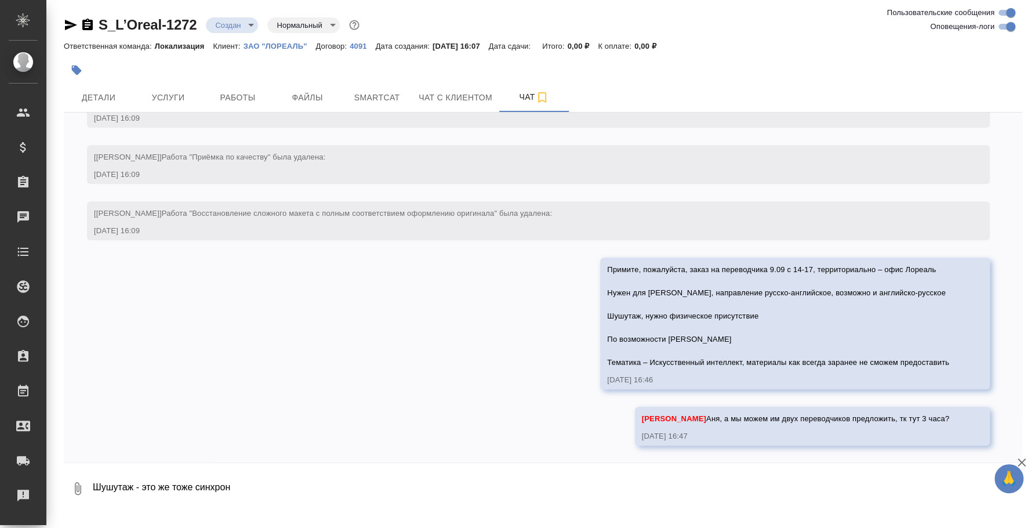
type textarea "Шушутаж - это же тоже синхрон"
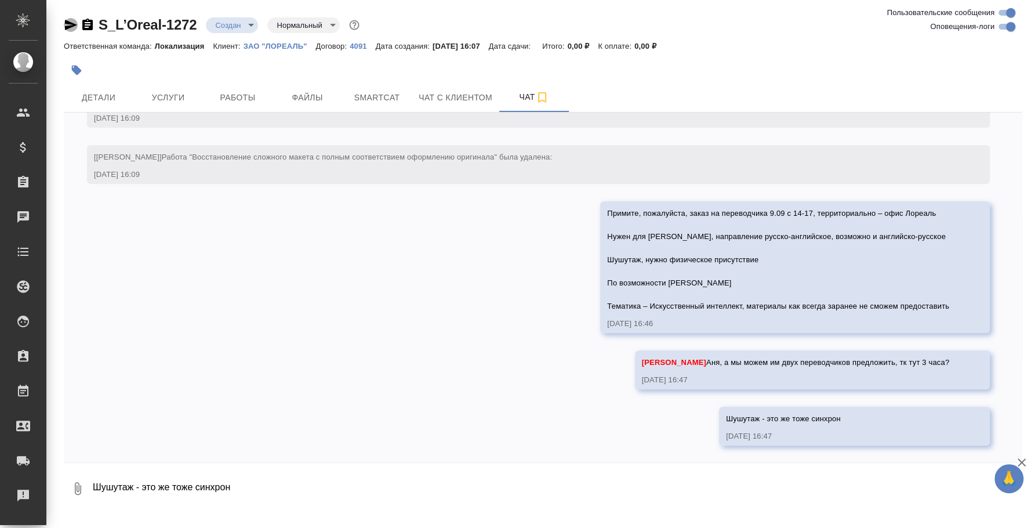
click at [74, 19] on icon "button" at bounding box center [71, 25] width 14 height 14
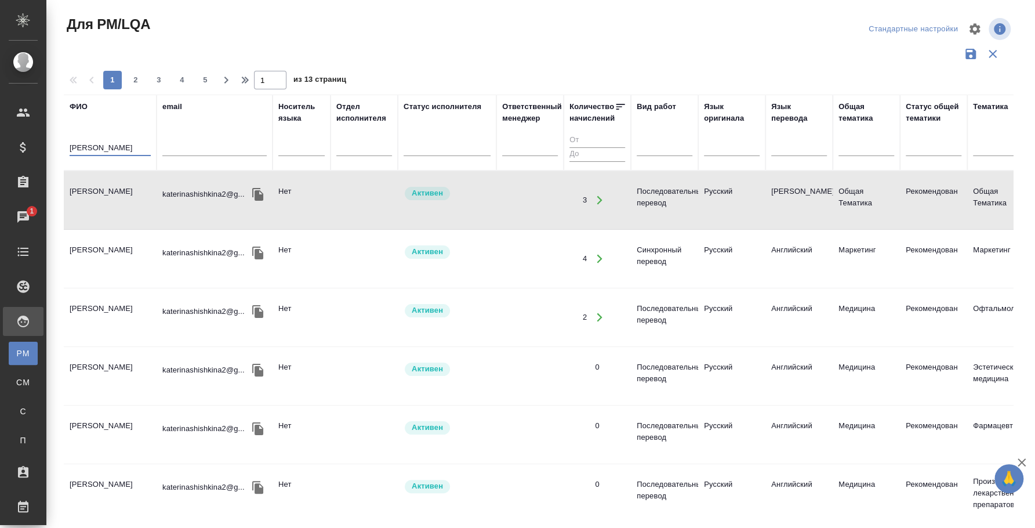
type input "[PERSON_NAME]"
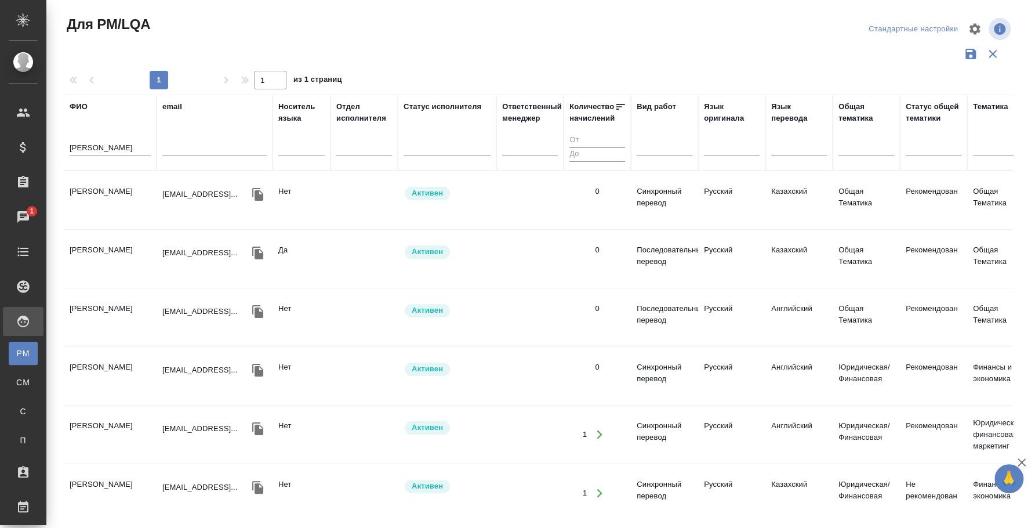
click at [137, 194] on td "[PERSON_NAME]" at bounding box center [110, 200] width 93 height 41
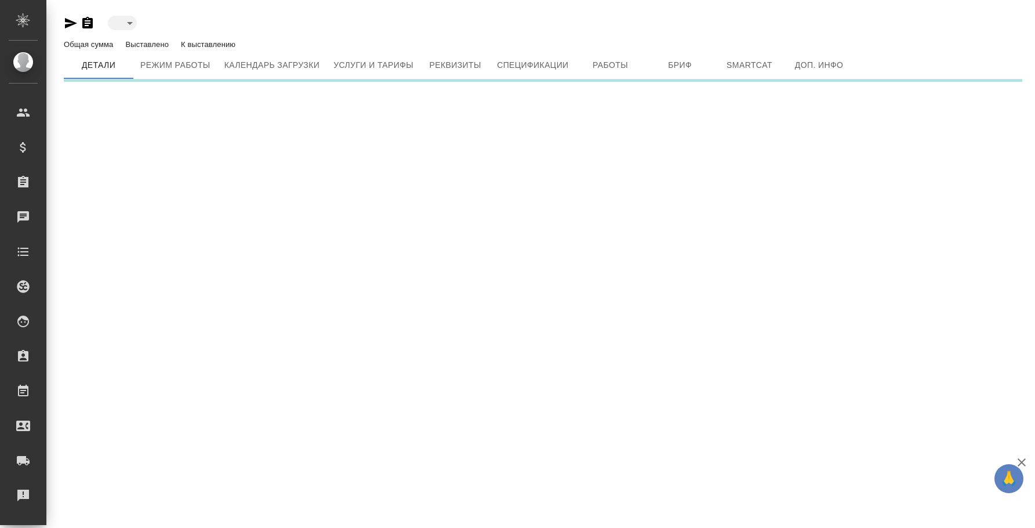
type input "active"
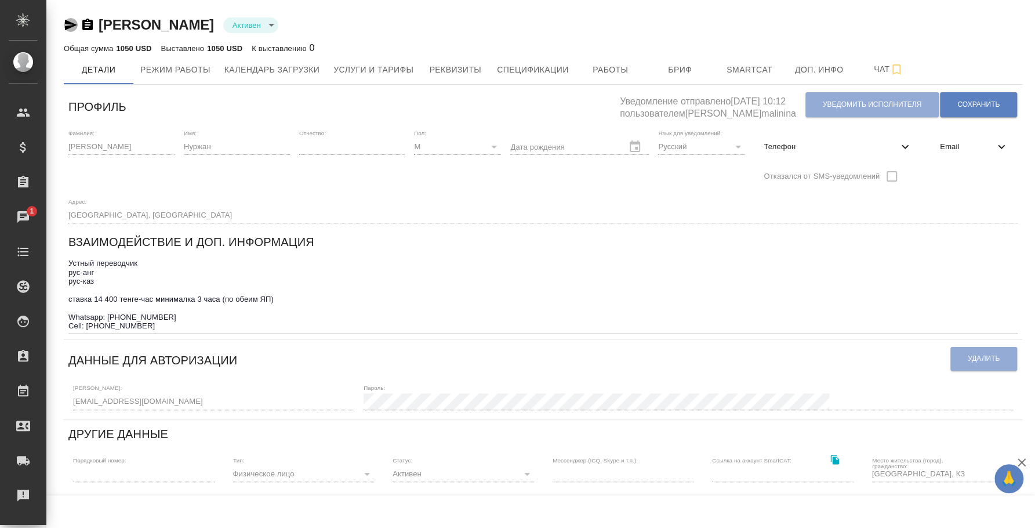
click at [70, 21] on icon "button" at bounding box center [71, 25] width 14 height 14
click at [620, 72] on span "Работы" at bounding box center [611, 70] width 56 height 14
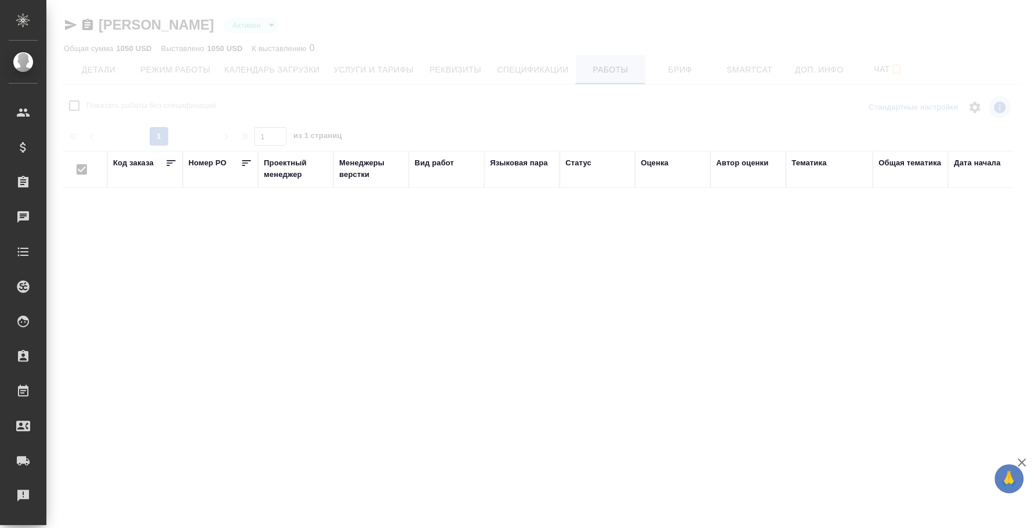
checkbox input "false"
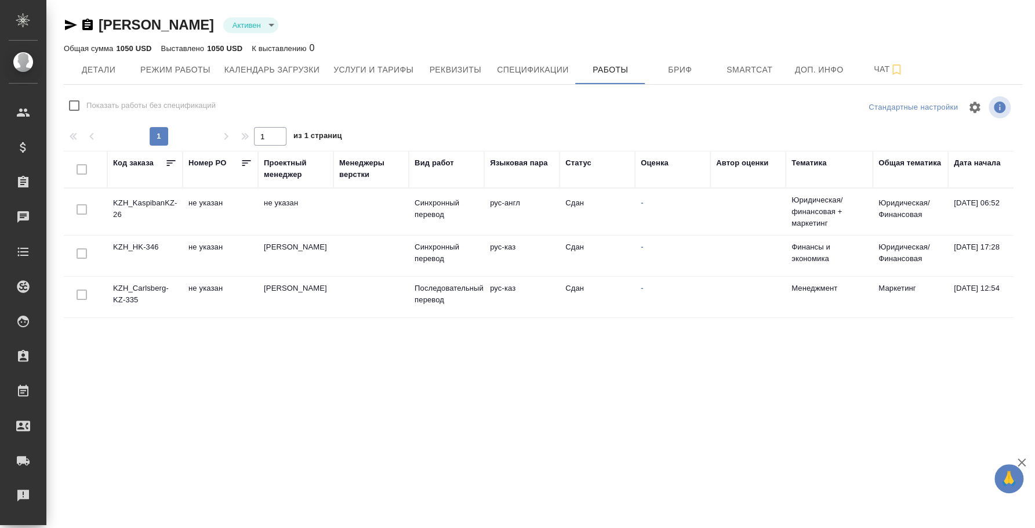
click at [135, 213] on td "KZH_KaspibanKZ-26" at bounding box center [144, 211] width 75 height 41
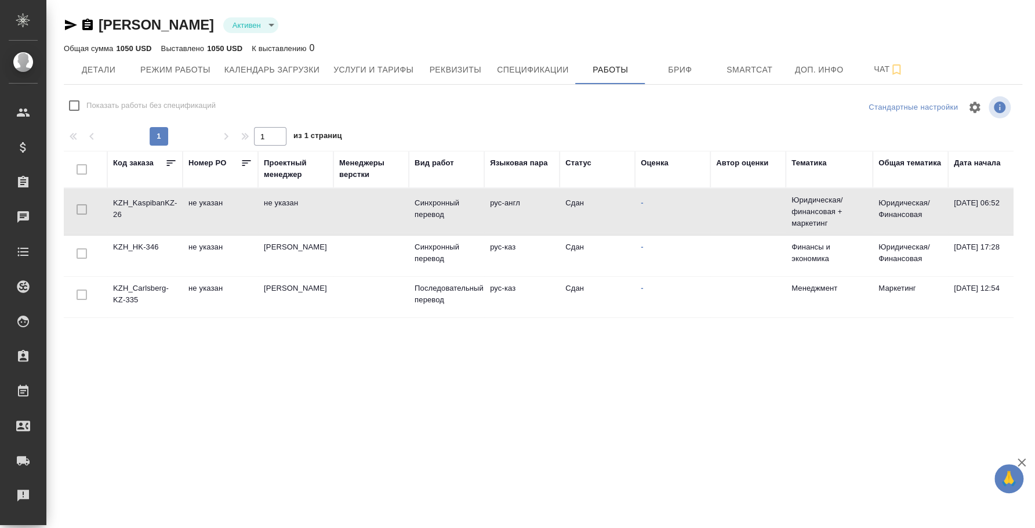
click at [135, 213] on td "KZH_KaspibanKZ-26" at bounding box center [144, 211] width 75 height 41
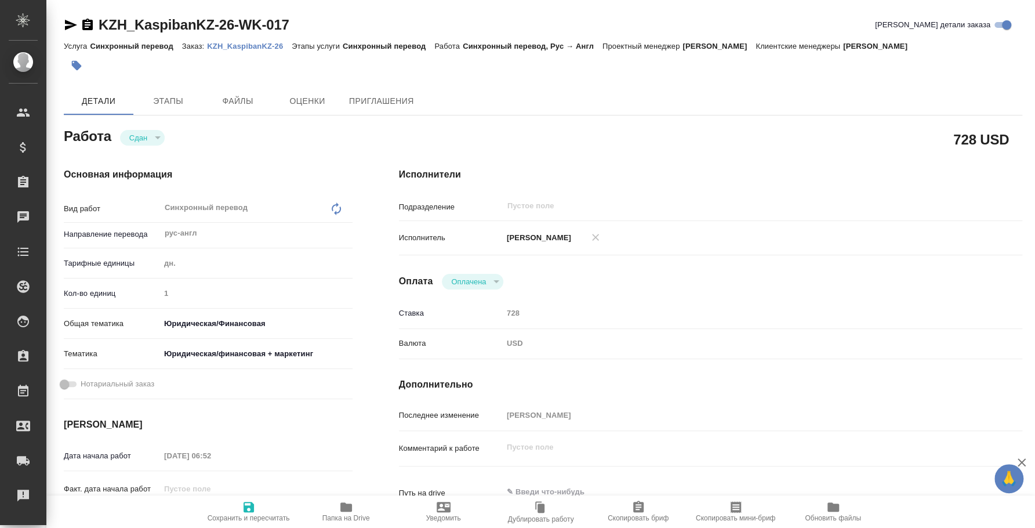
type textarea "x"
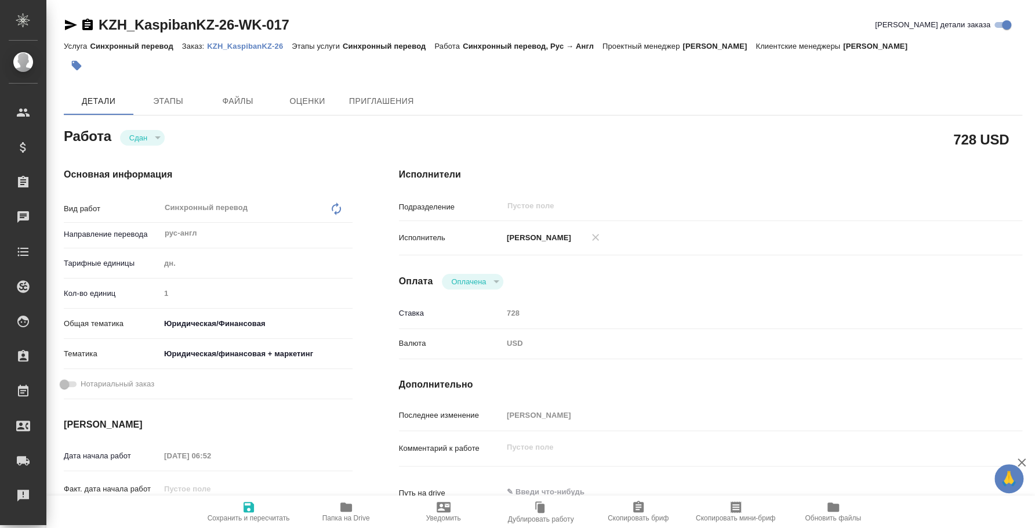
type textarea "x"
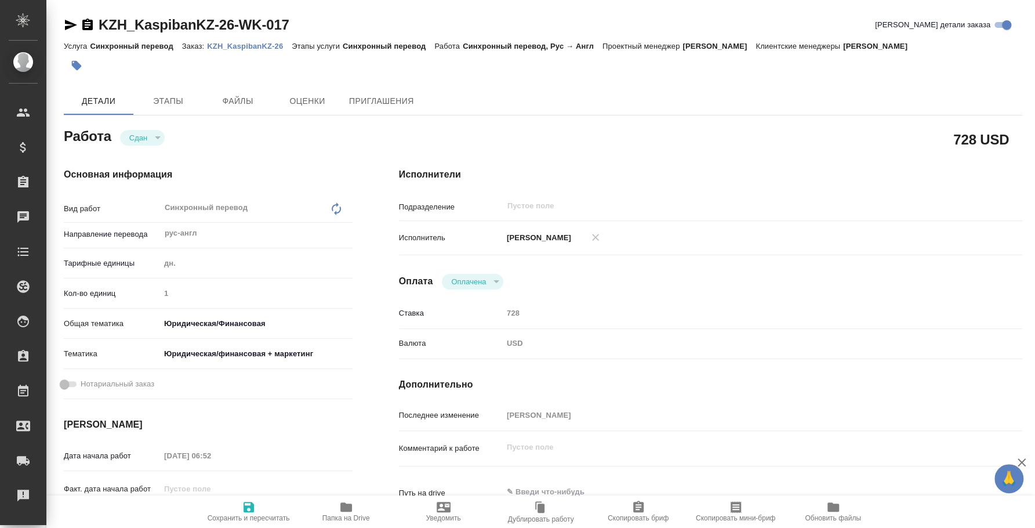
scroll to position [361, 0]
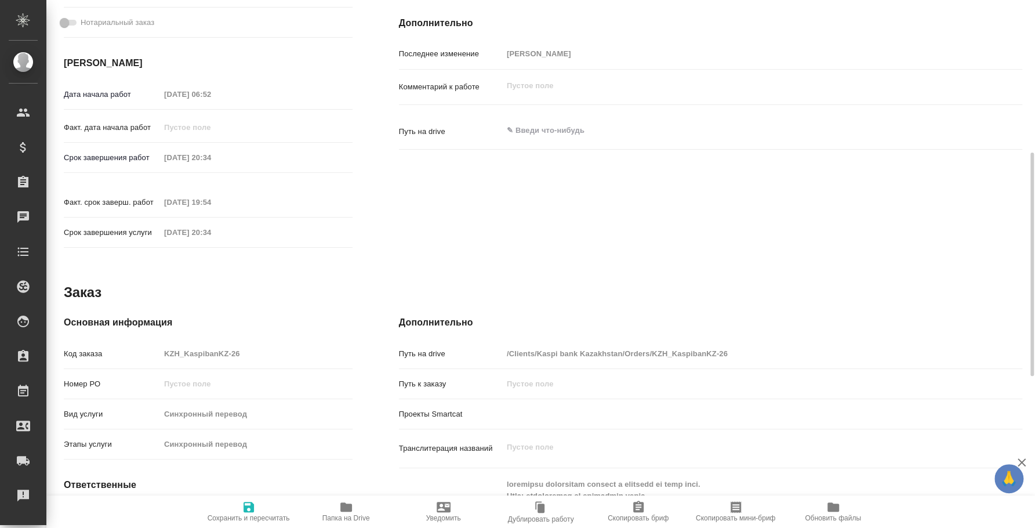
type textarea "x"
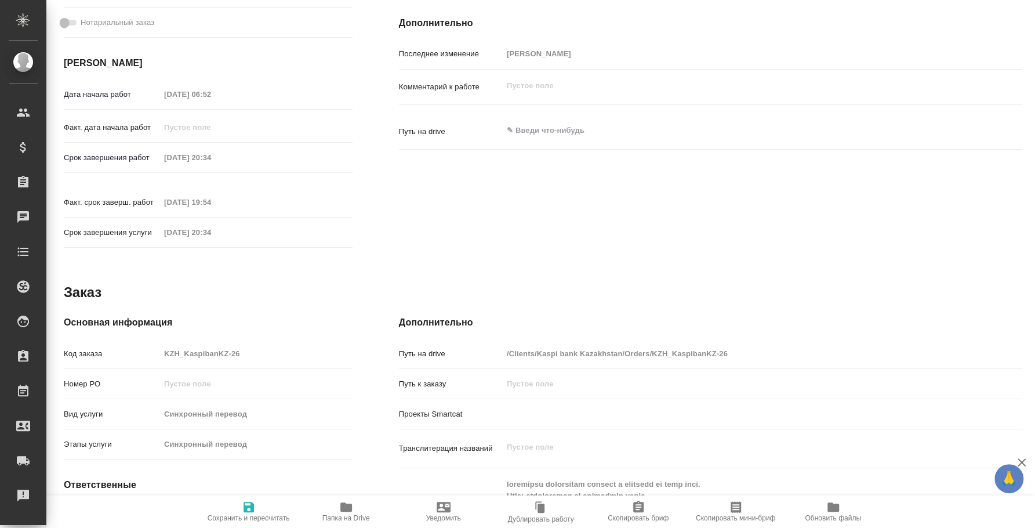
scroll to position [0, 0]
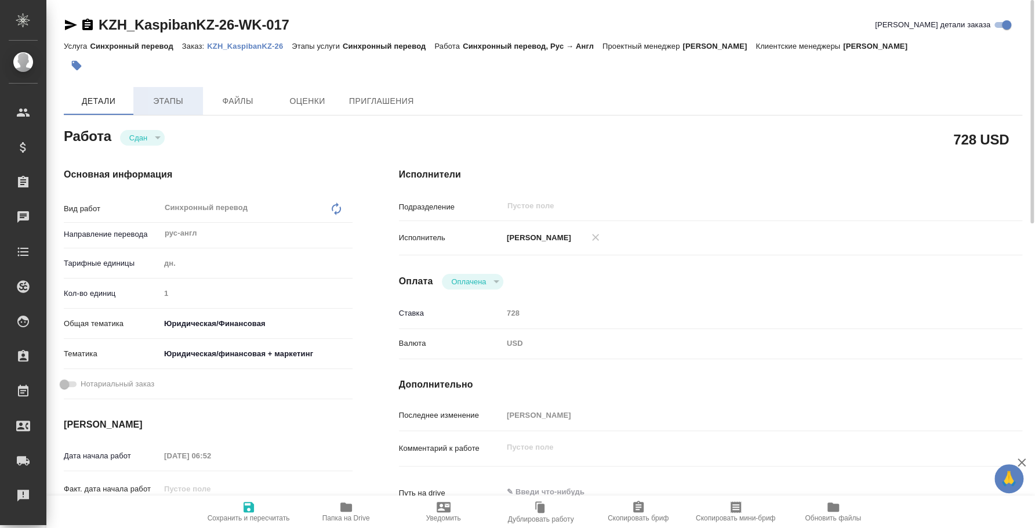
type textarea "x"
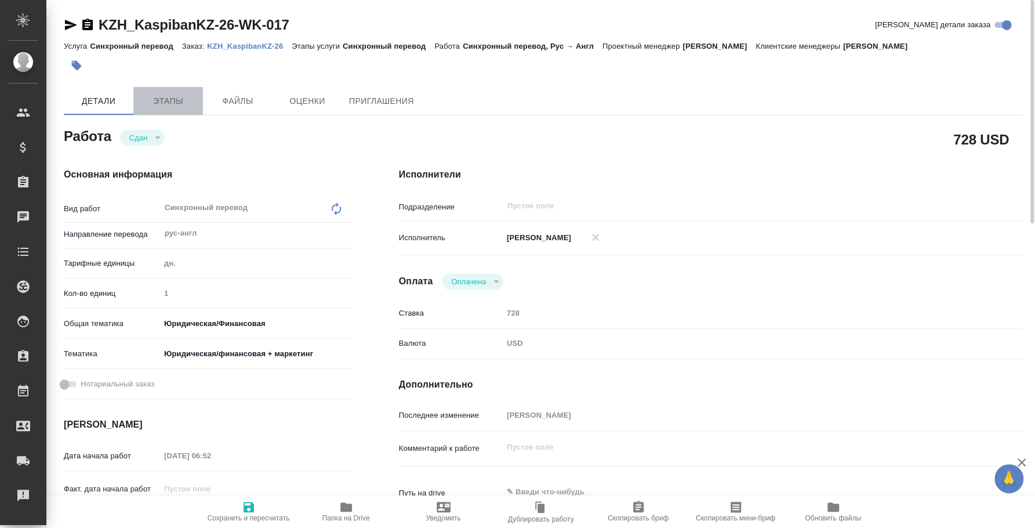
click at [179, 99] on span "Этапы" at bounding box center [168, 101] width 56 height 14
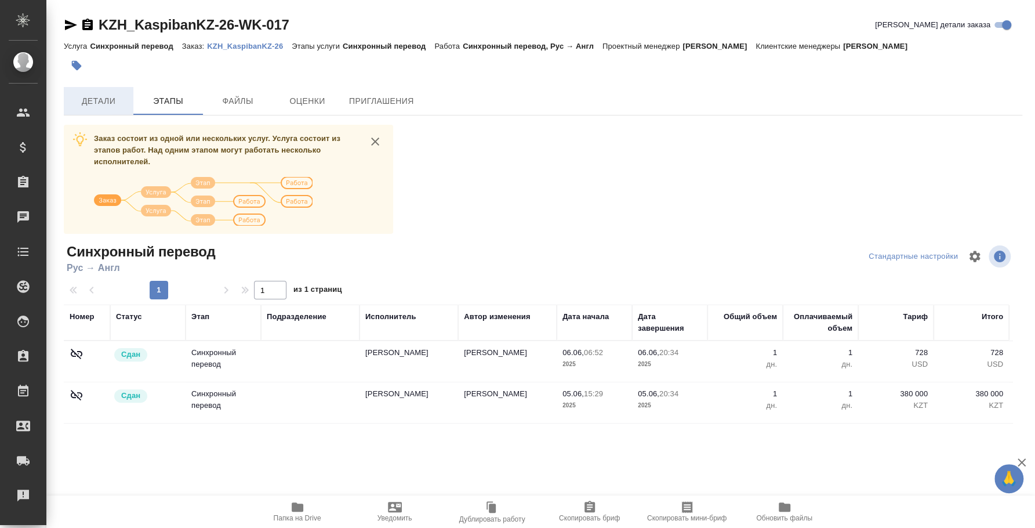
click at [122, 106] on span "Детали" at bounding box center [99, 101] width 56 height 14
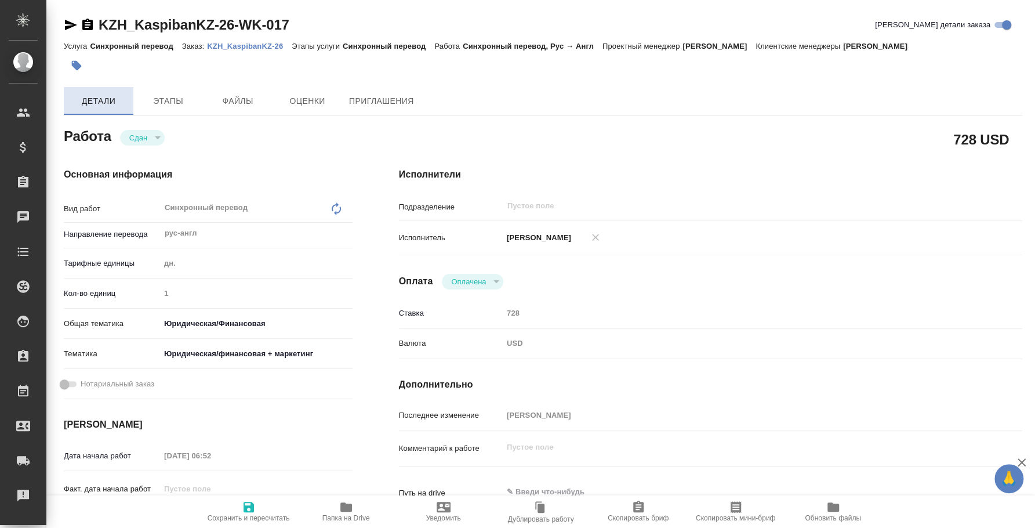
type textarea "x"
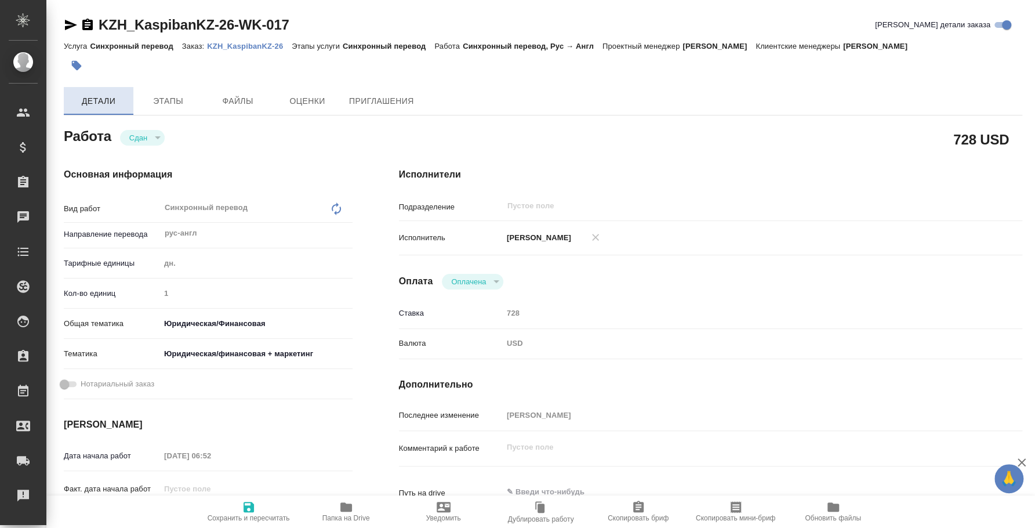
type textarea "x"
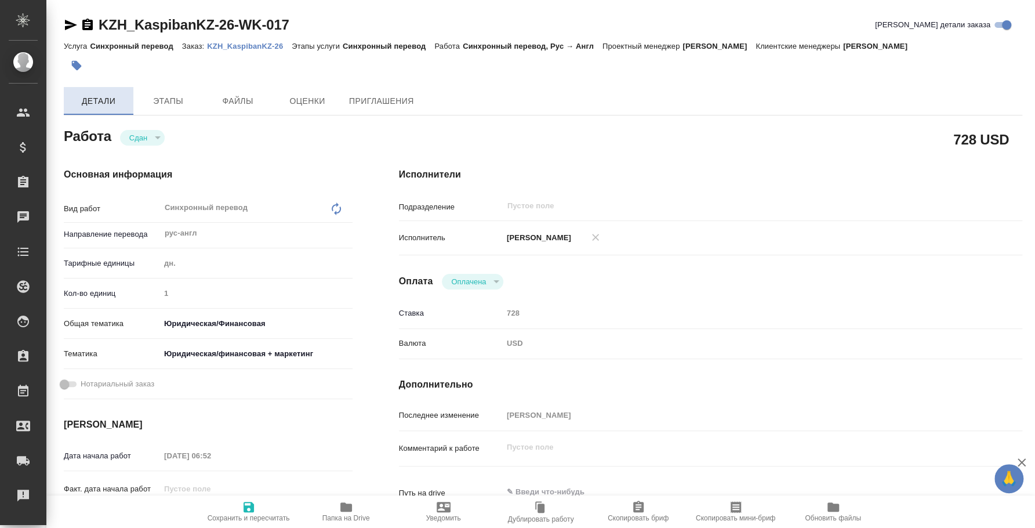
type textarea "x"
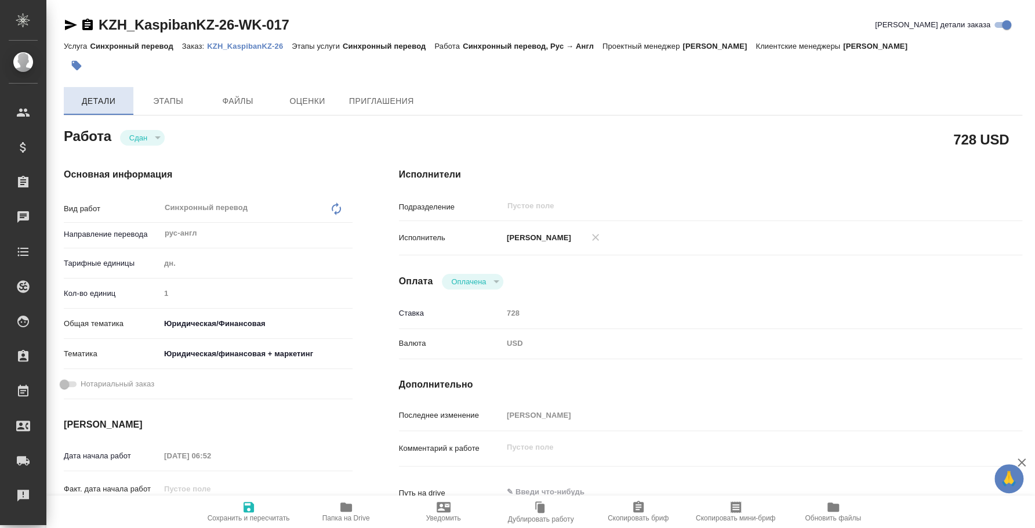
type textarea "x"
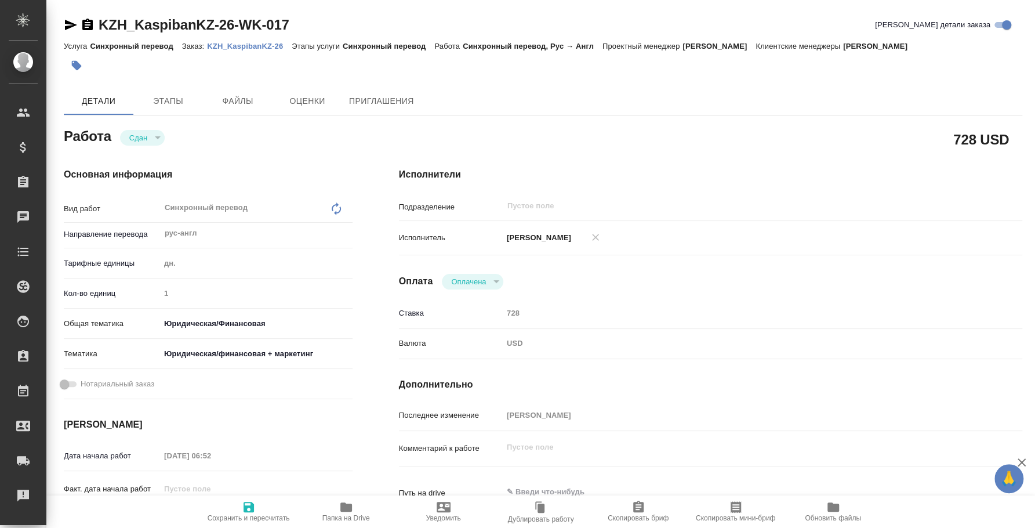
type textarea "x"
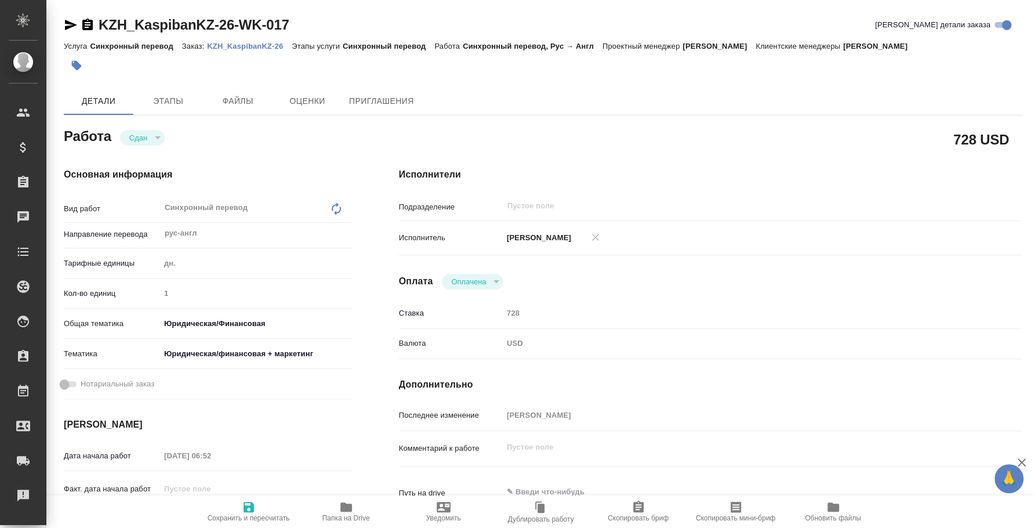
type textarea "x"
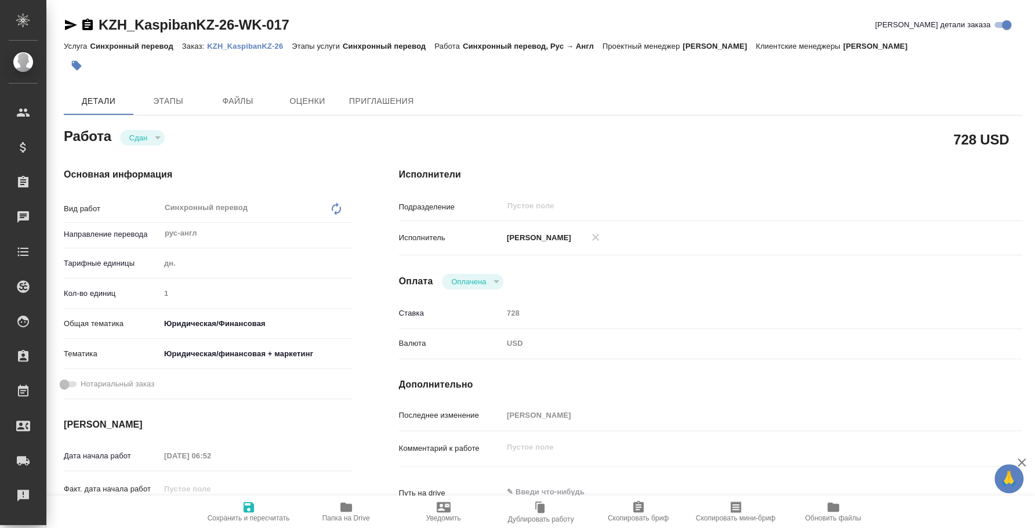
type textarea "x"
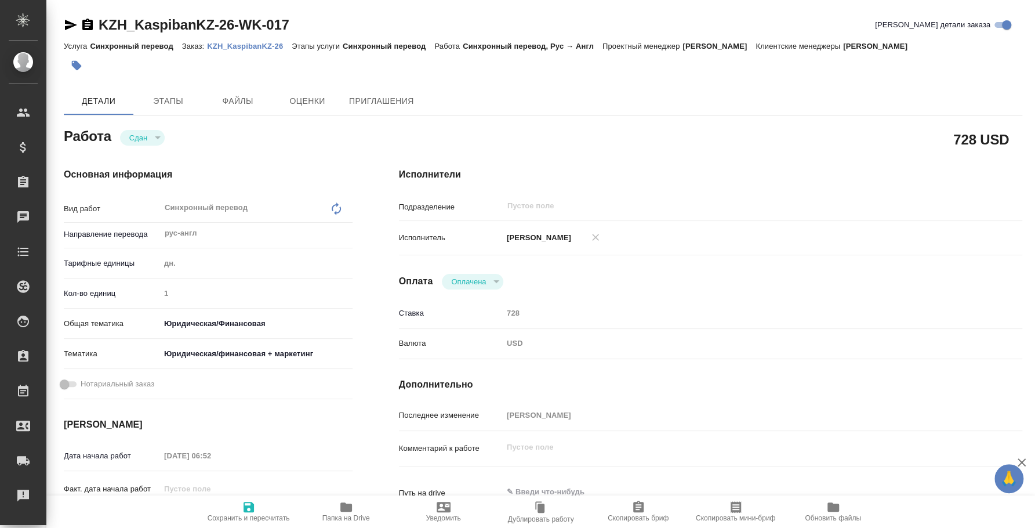
type textarea "x"
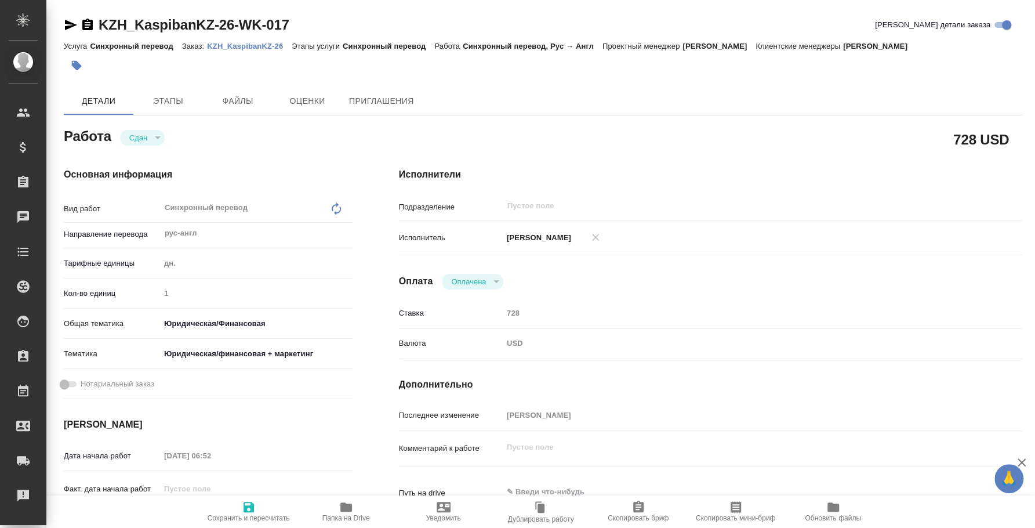
type textarea "x"
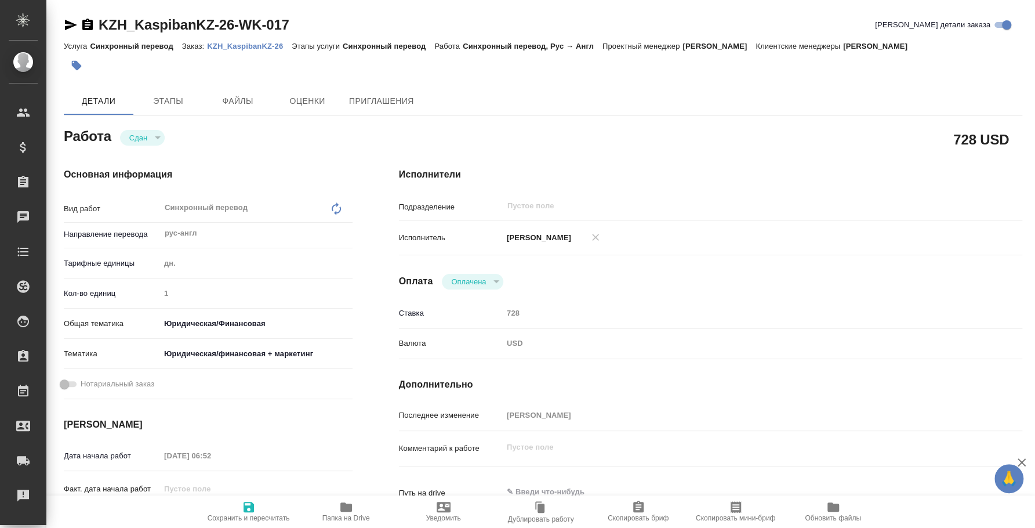
type textarea "x"
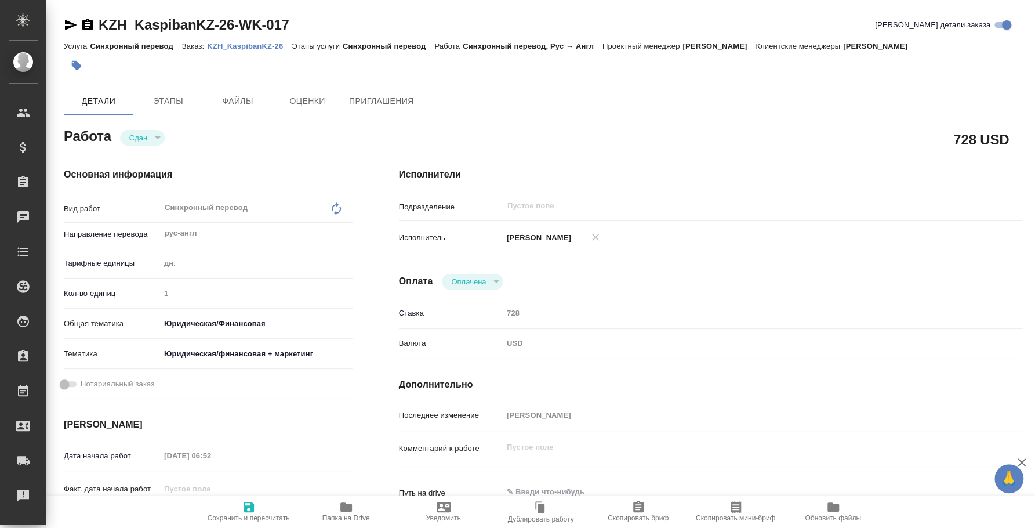
type textarea "x"
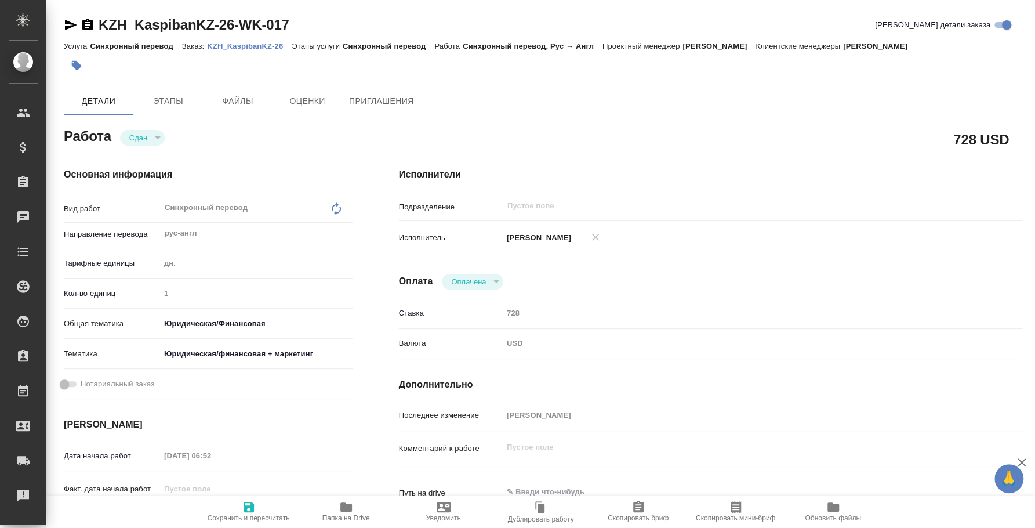
type textarea "x"
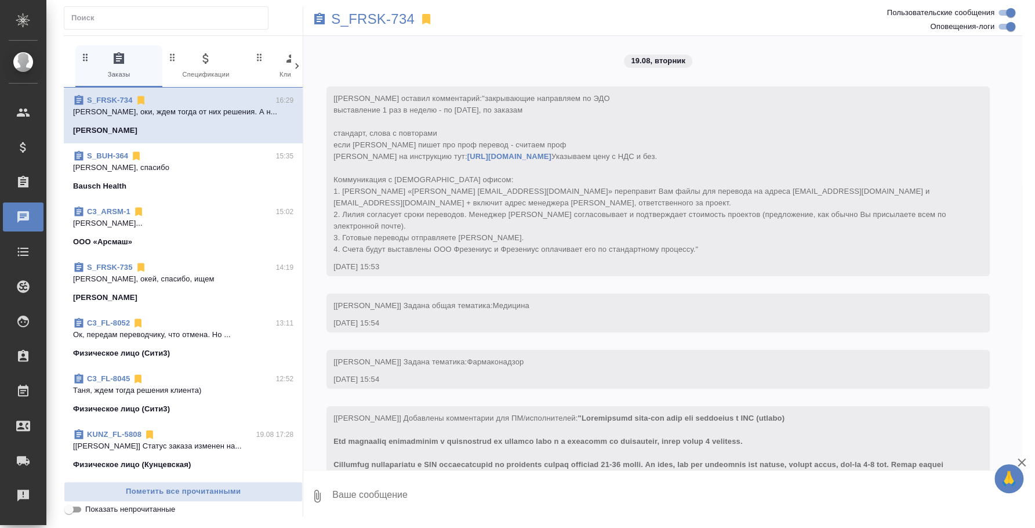
scroll to position [3075, 0]
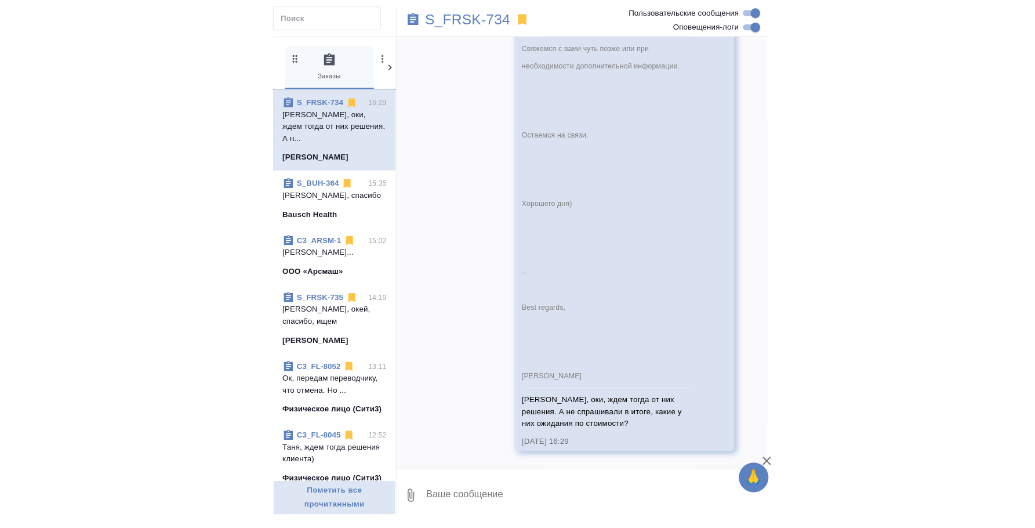
scroll to position [3075, 0]
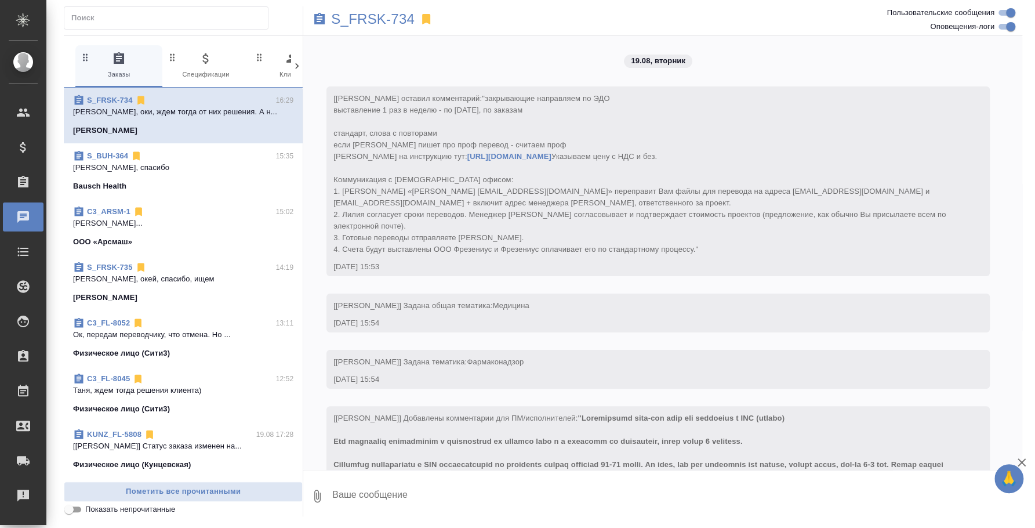
scroll to position [3075, 0]
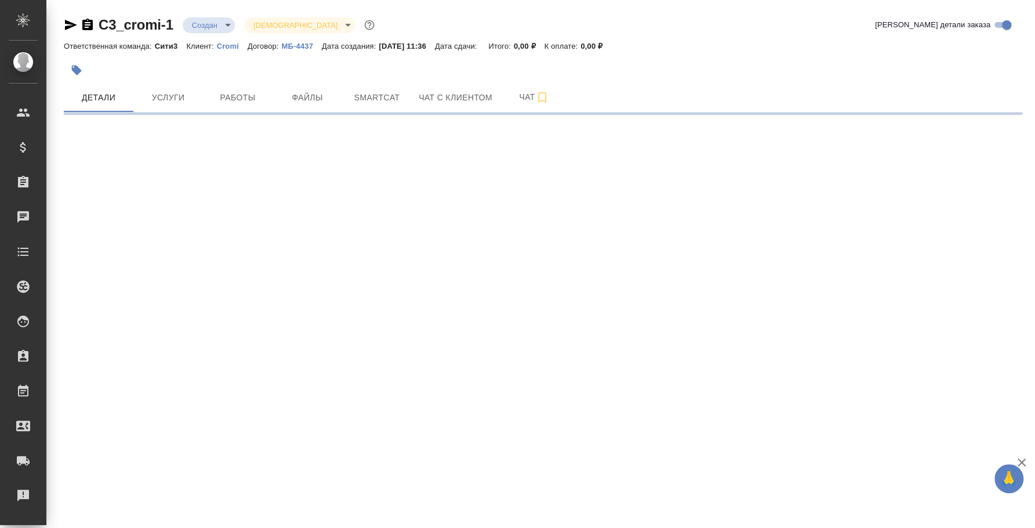
select select "RU"
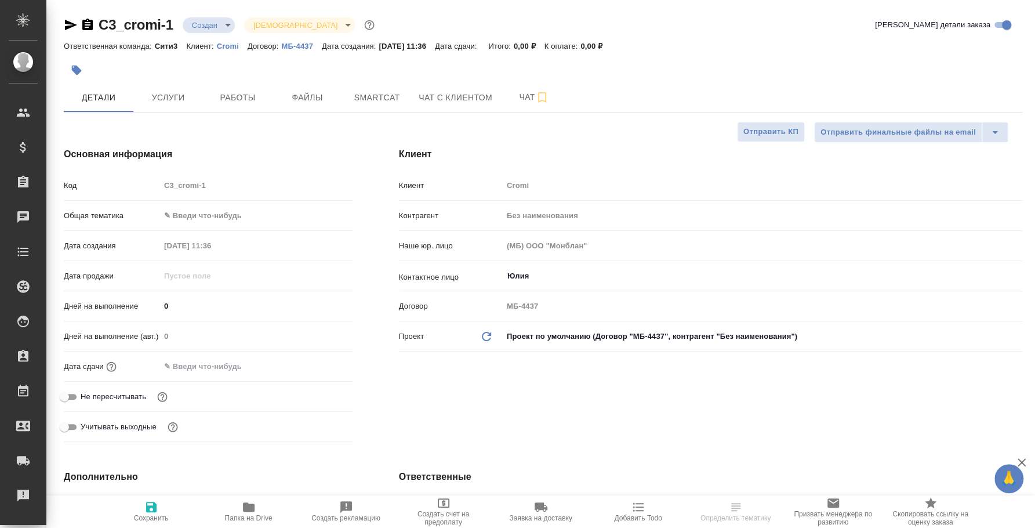
type textarea "x"
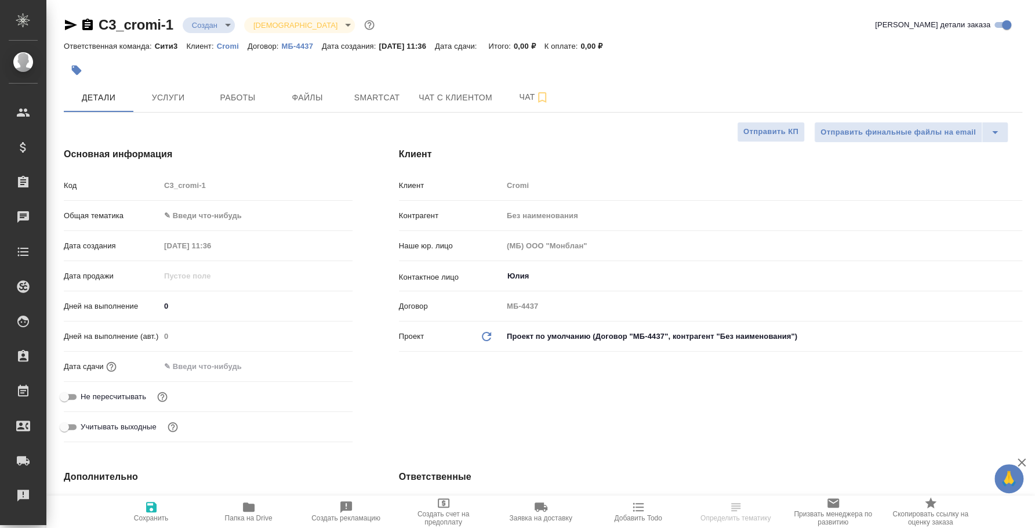
type textarea "x"
click at [548, 101] on icon "button" at bounding box center [542, 97] width 14 height 14
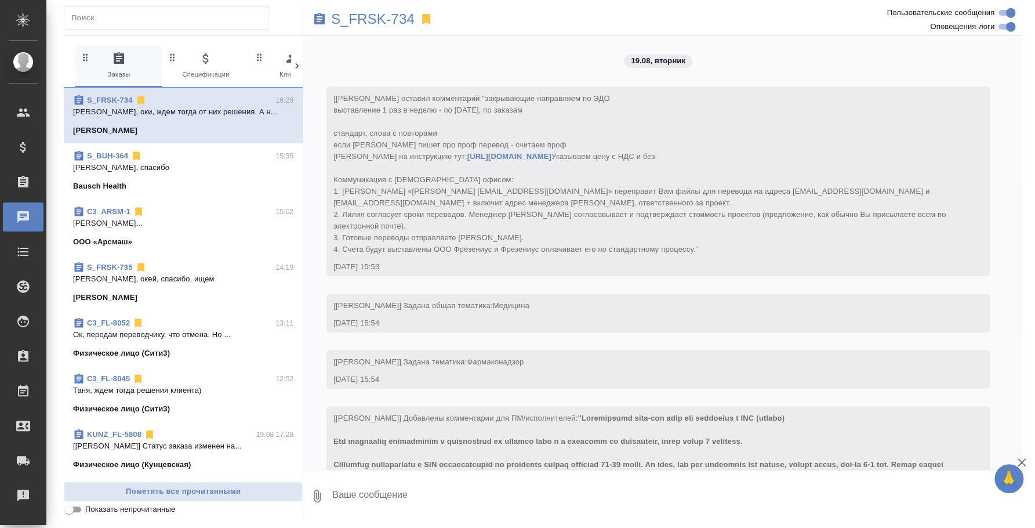
scroll to position [3075, 0]
